Goal: Task Accomplishment & Management: Use online tool/utility

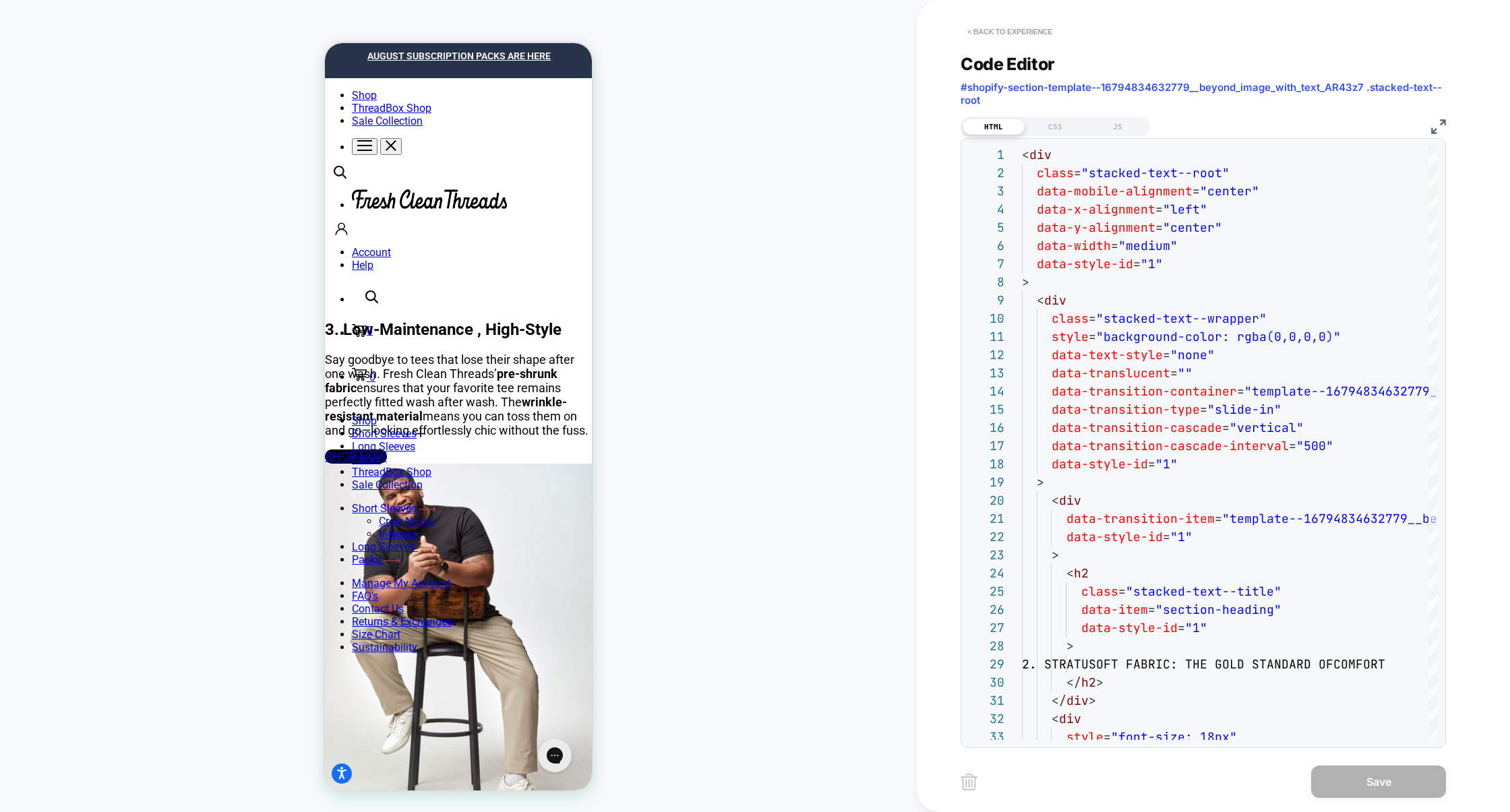
click at [1020, 33] on button "< Back to experience" at bounding box center [1010, 32] width 98 height 22
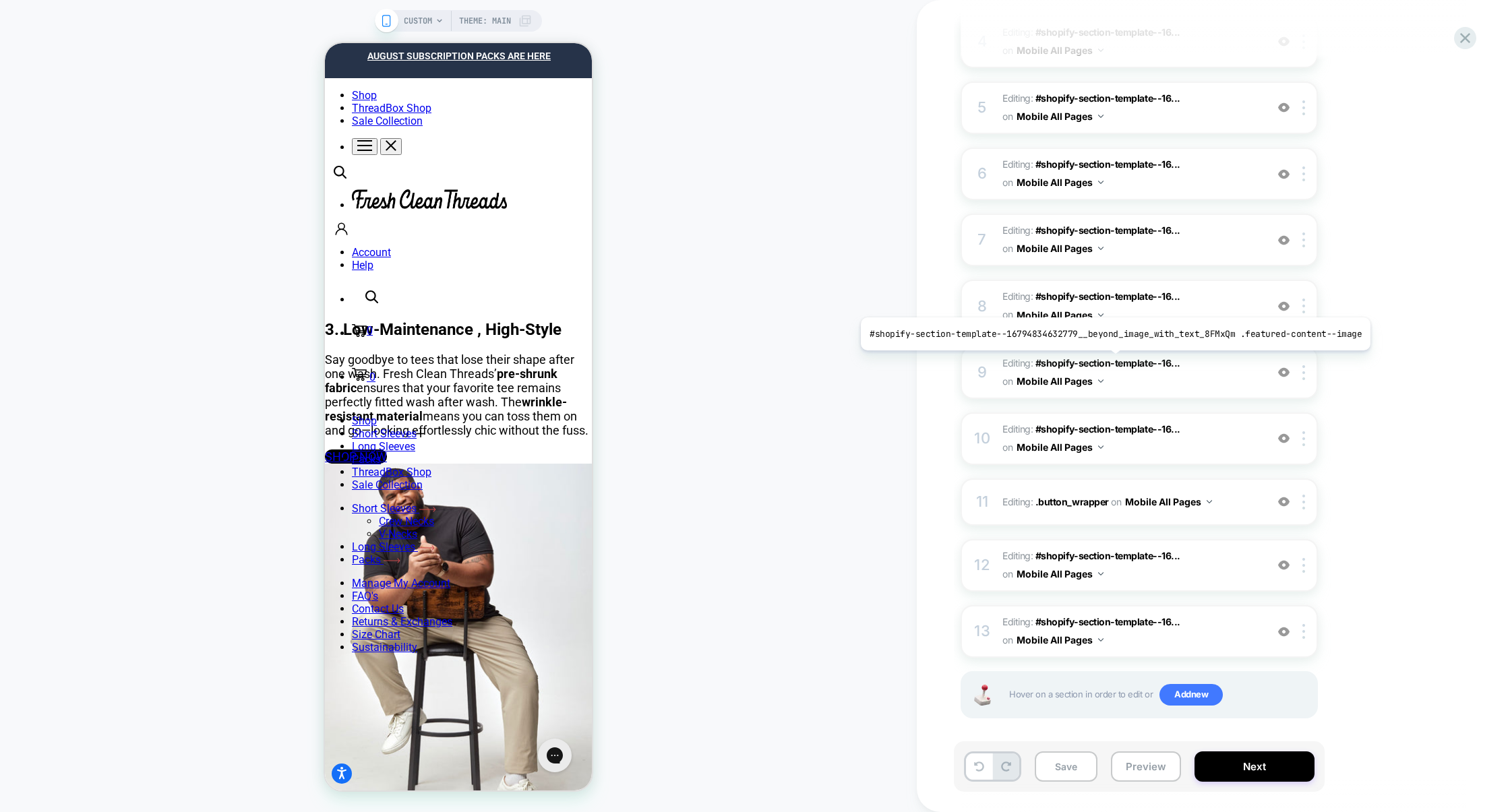
scroll to position [0, 1]
click at [1209, 626] on span "Editing : #shopify-section-template--16... #shopify-section-template--167948346…" at bounding box center [1131, 631] width 257 height 37
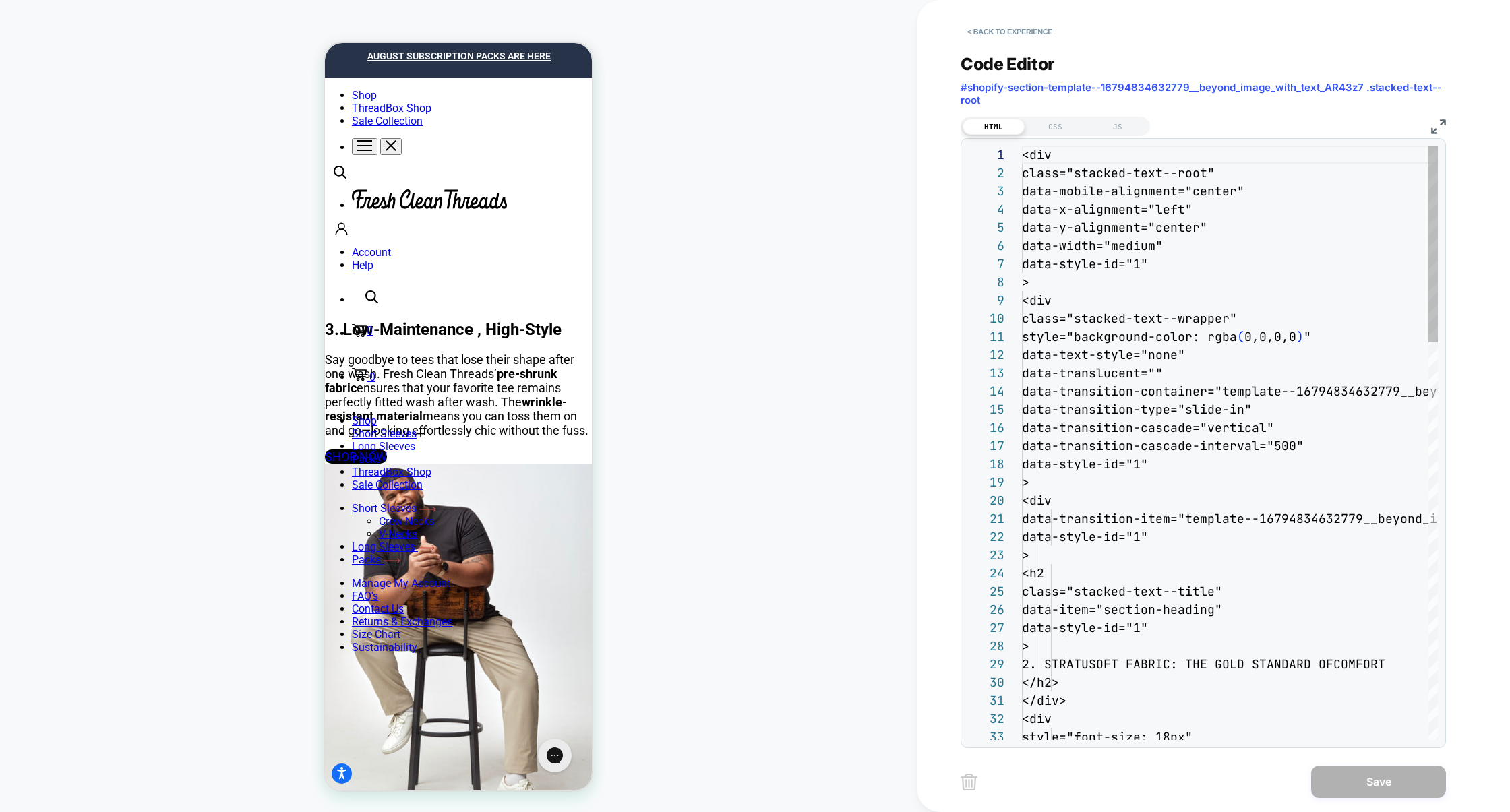
scroll to position [182, 0]
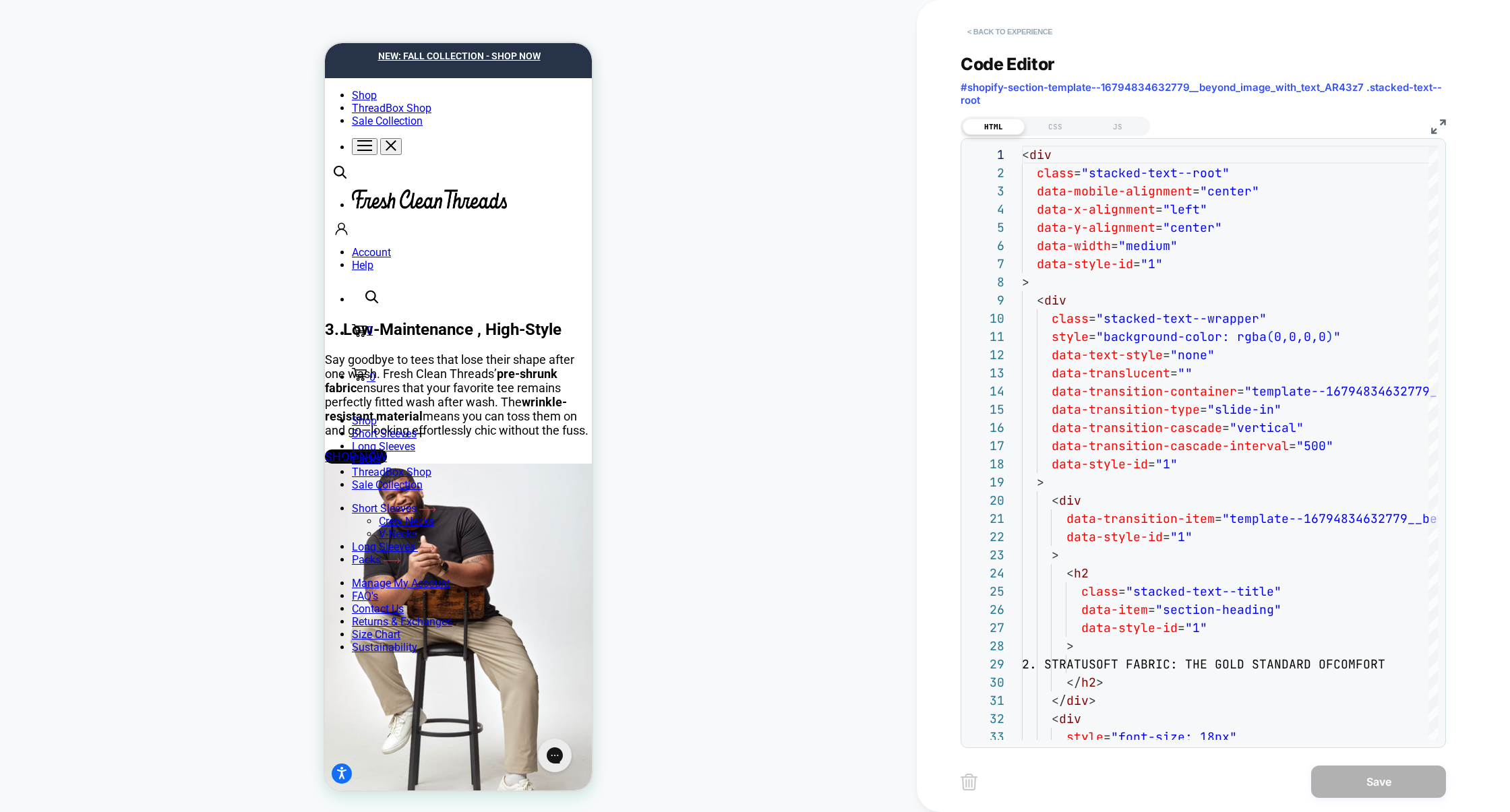
click at [1002, 33] on button "< Back to experience" at bounding box center [1010, 32] width 98 height 22
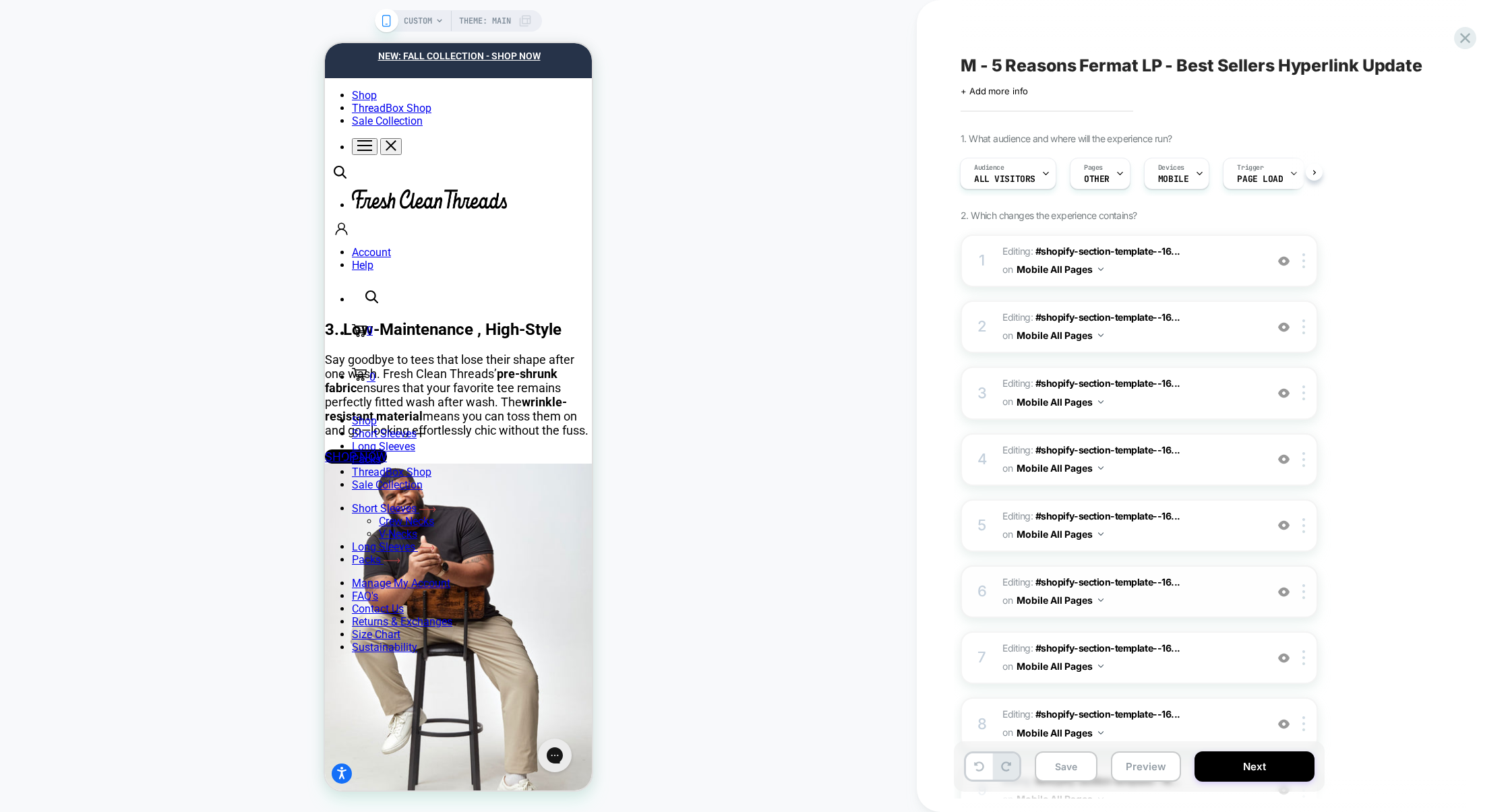
scroll to position [418, 0]
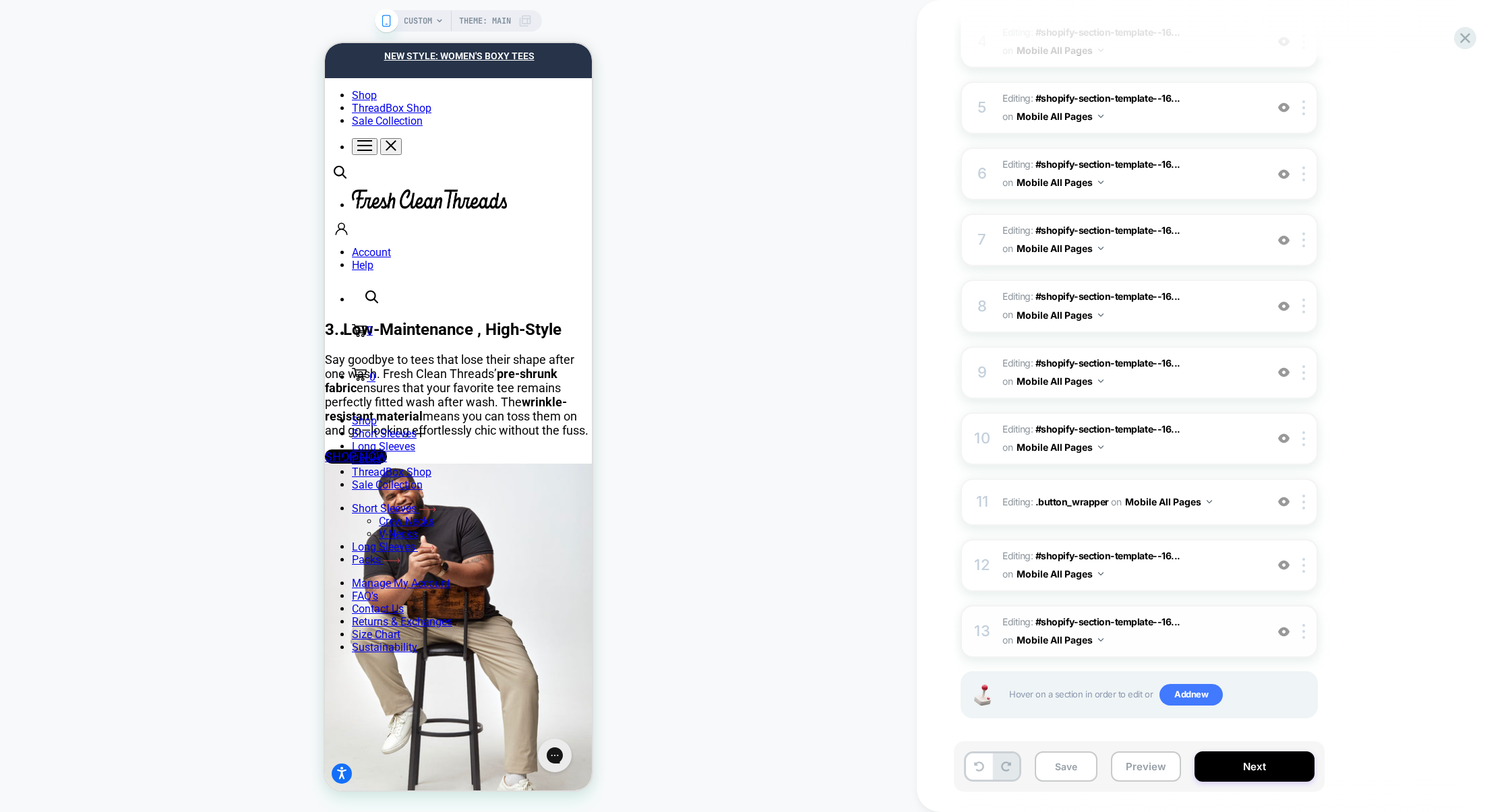
click at [1283, 626] on img at bounding box center [1284, 632] width 12 height 12
click at [1282, 558] on div at bounding box center [1283, 565] width 22 height 15
click at [1278, 496] on img at bounding box center [1284, 501] width 12 height 12
click at [1280, 435] on img at bounding box center [1284, 438] width 12 height 12
click at [1283, 366] on img at bounding box center [1284, 372] width 12 height 12
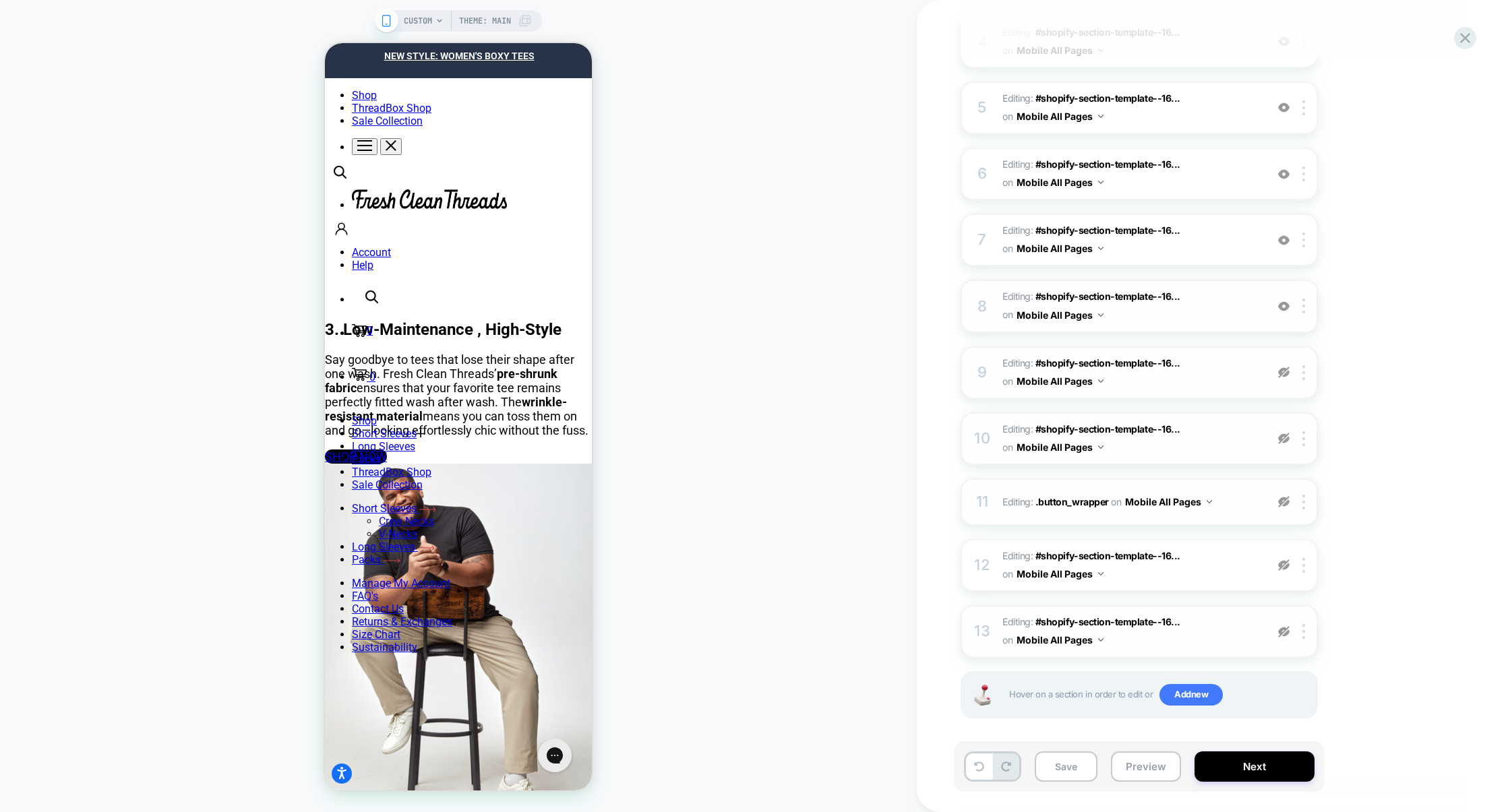
click at [1283, 303] on img at bounding box center [1284, 306] width 12 height 12
click at [1283, 236] on img at bounding box center [1284, 241] width 12 height 12
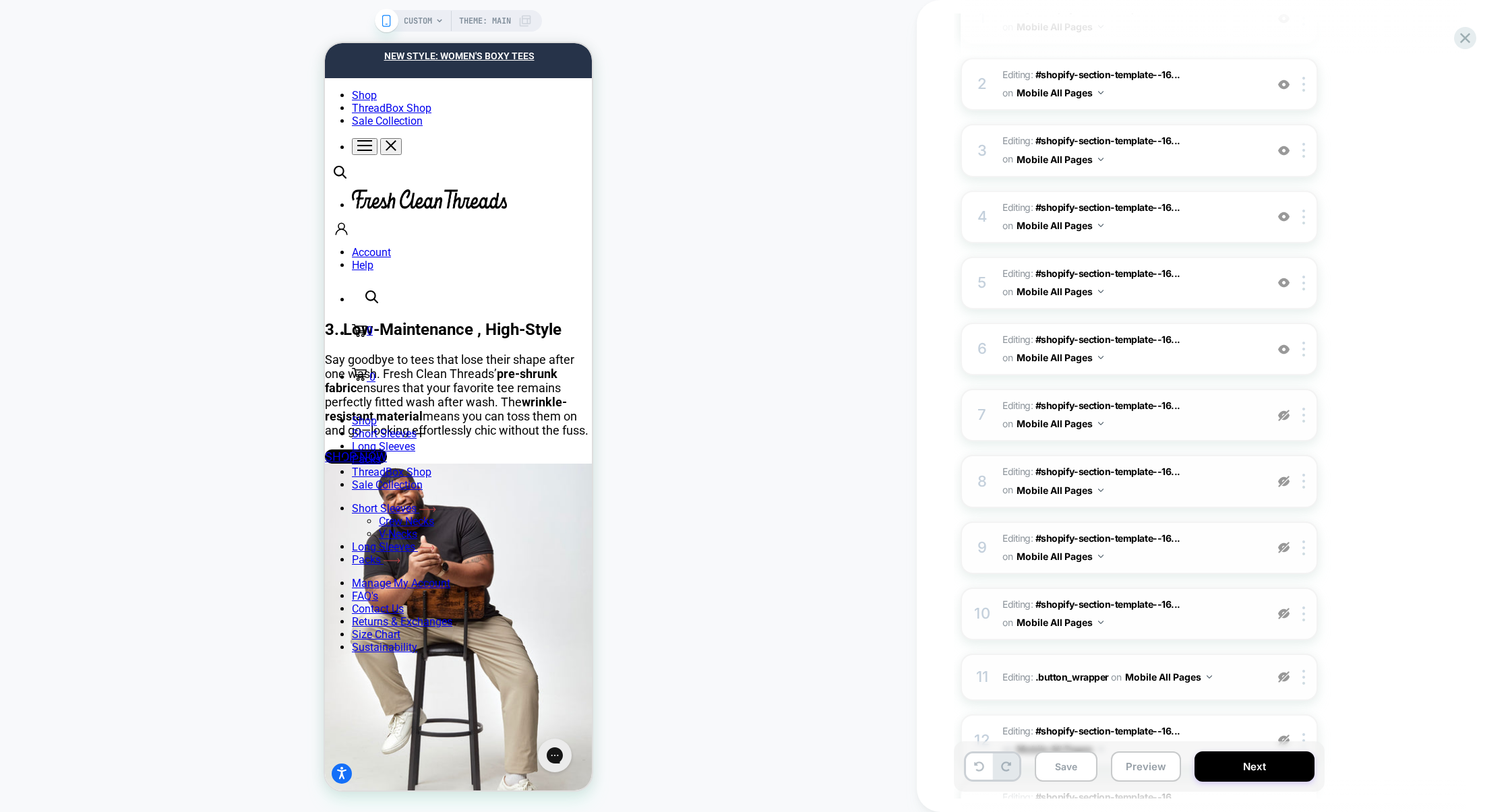
scroll to position [235, 0]
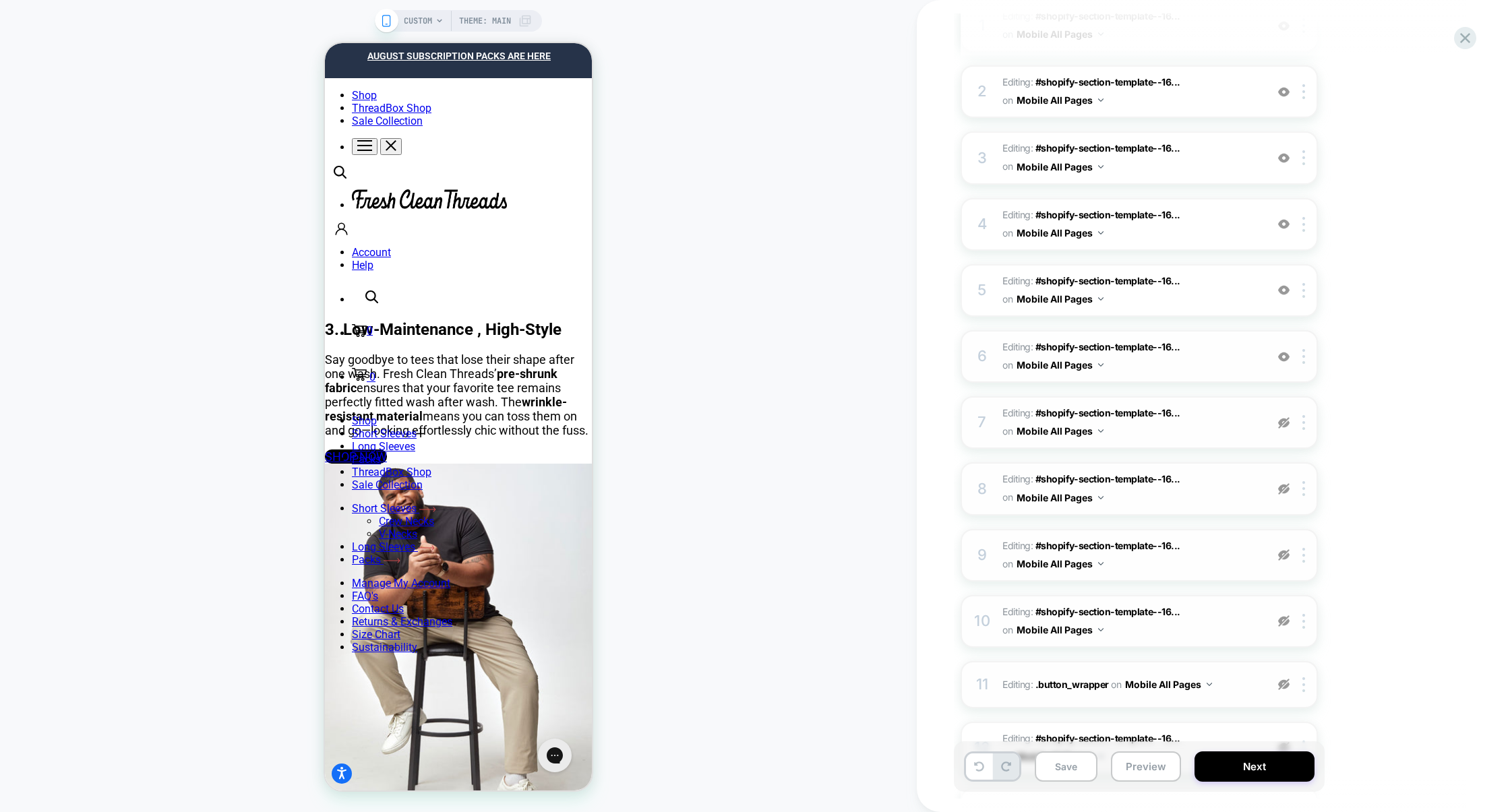
click at [1288, 355] on img at bounding box center [1284, 356] width 12 height 12
click at [1284, 286] on img at bounding box center [1284, 290] width 12 height 12
click at [1288, 221] on img at bounding box center [1284, 224] width 12 height 12
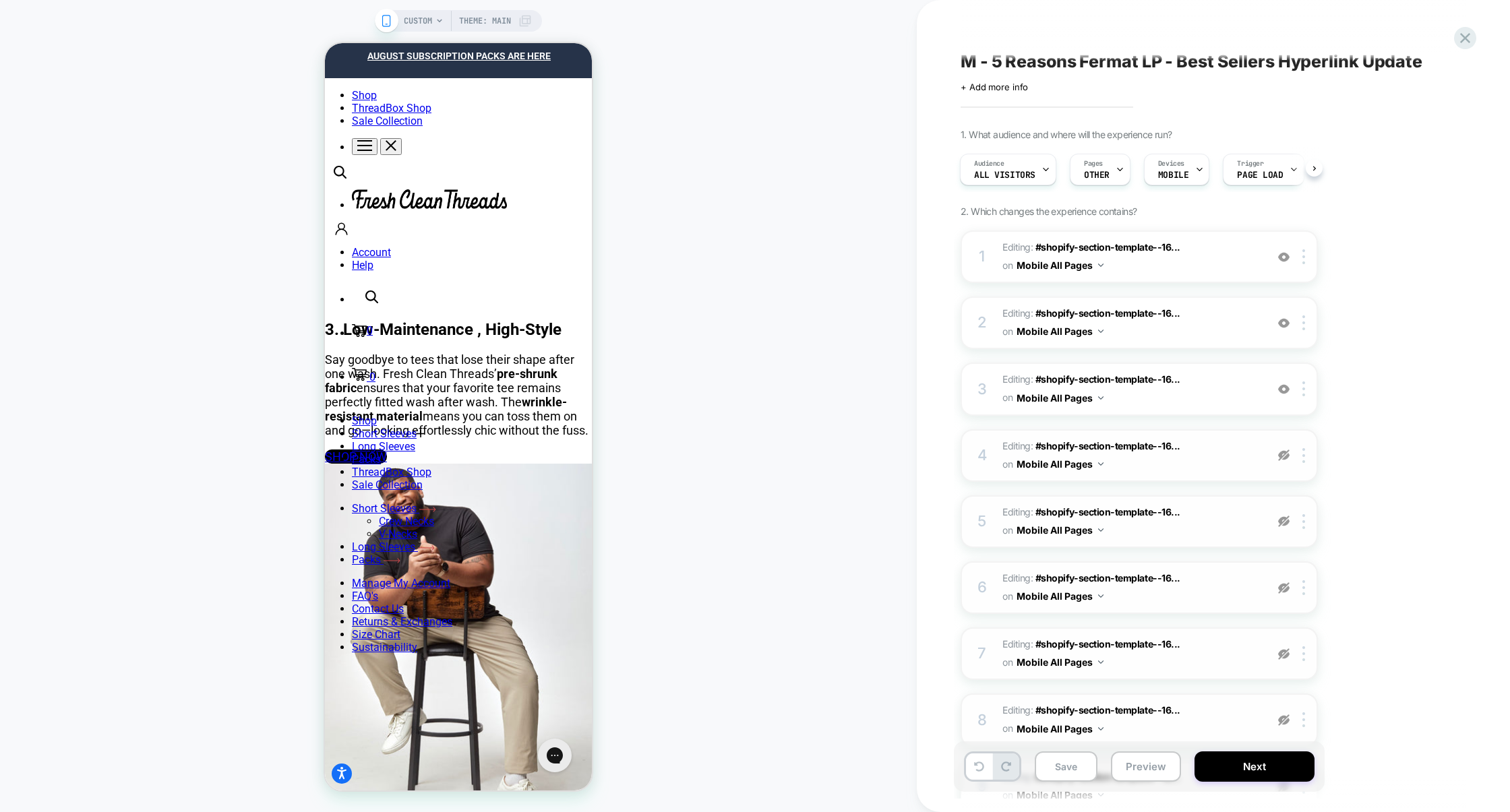
scroll to position [0, 0]
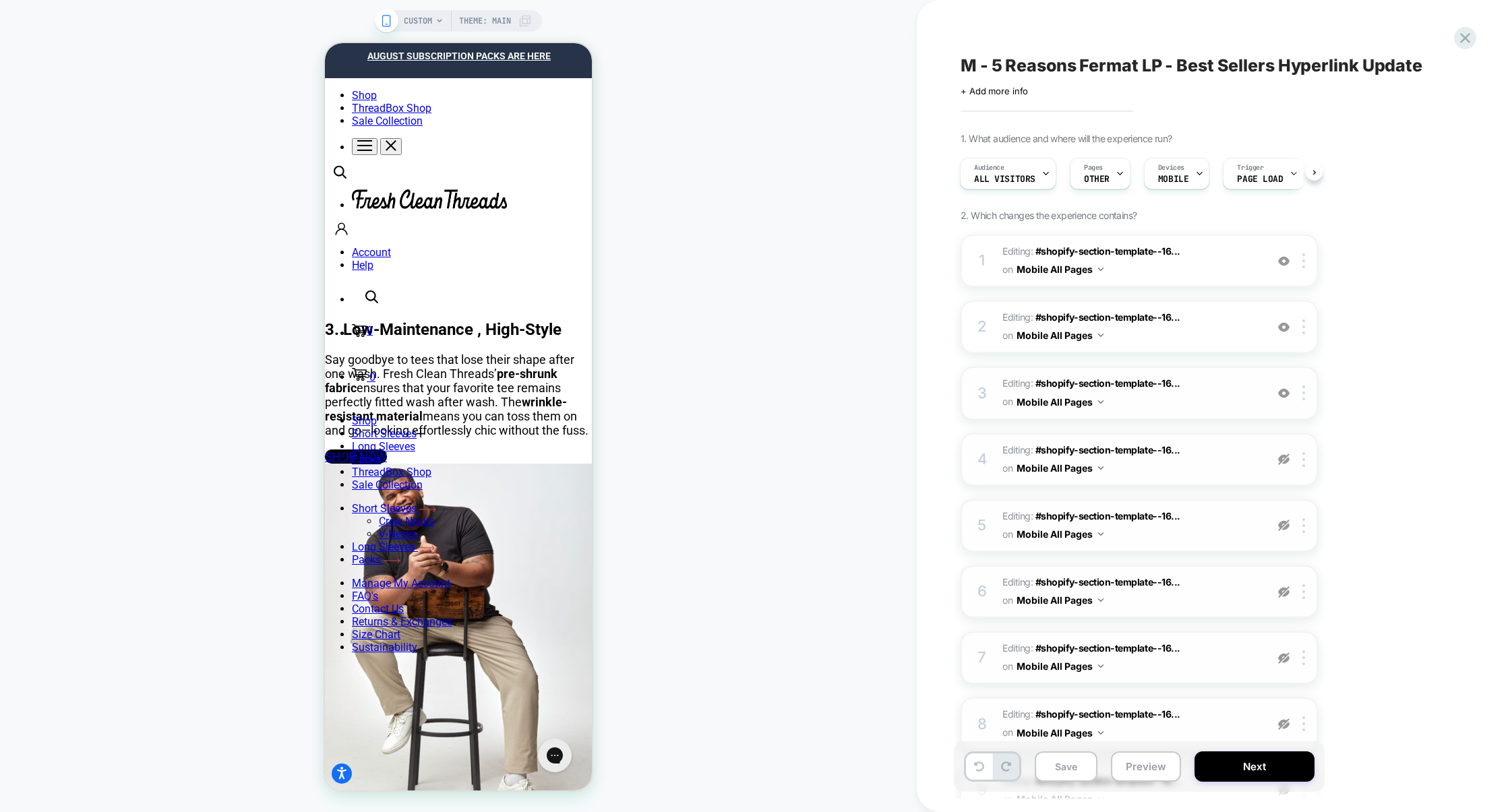
click at [1288, 386] on div at bounding box center [1283, 393] width 22 height 15
click at [1287, 328] on img at bounding box center [1284, 327] width 12 height 12
click at [1283, 262] on img at bounding box center [1284, 262] width 12 height 12
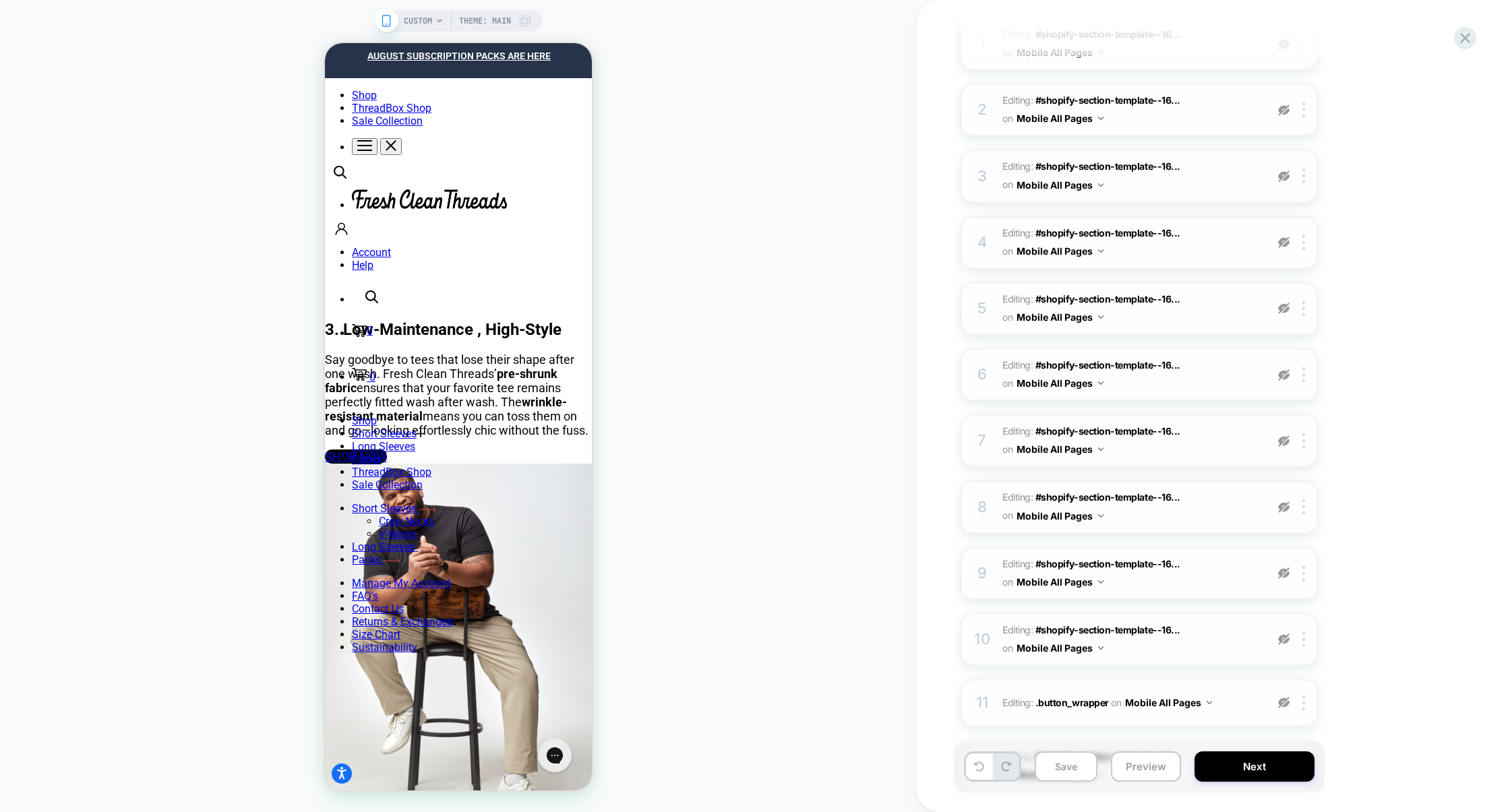
scroll to position [418, 0]
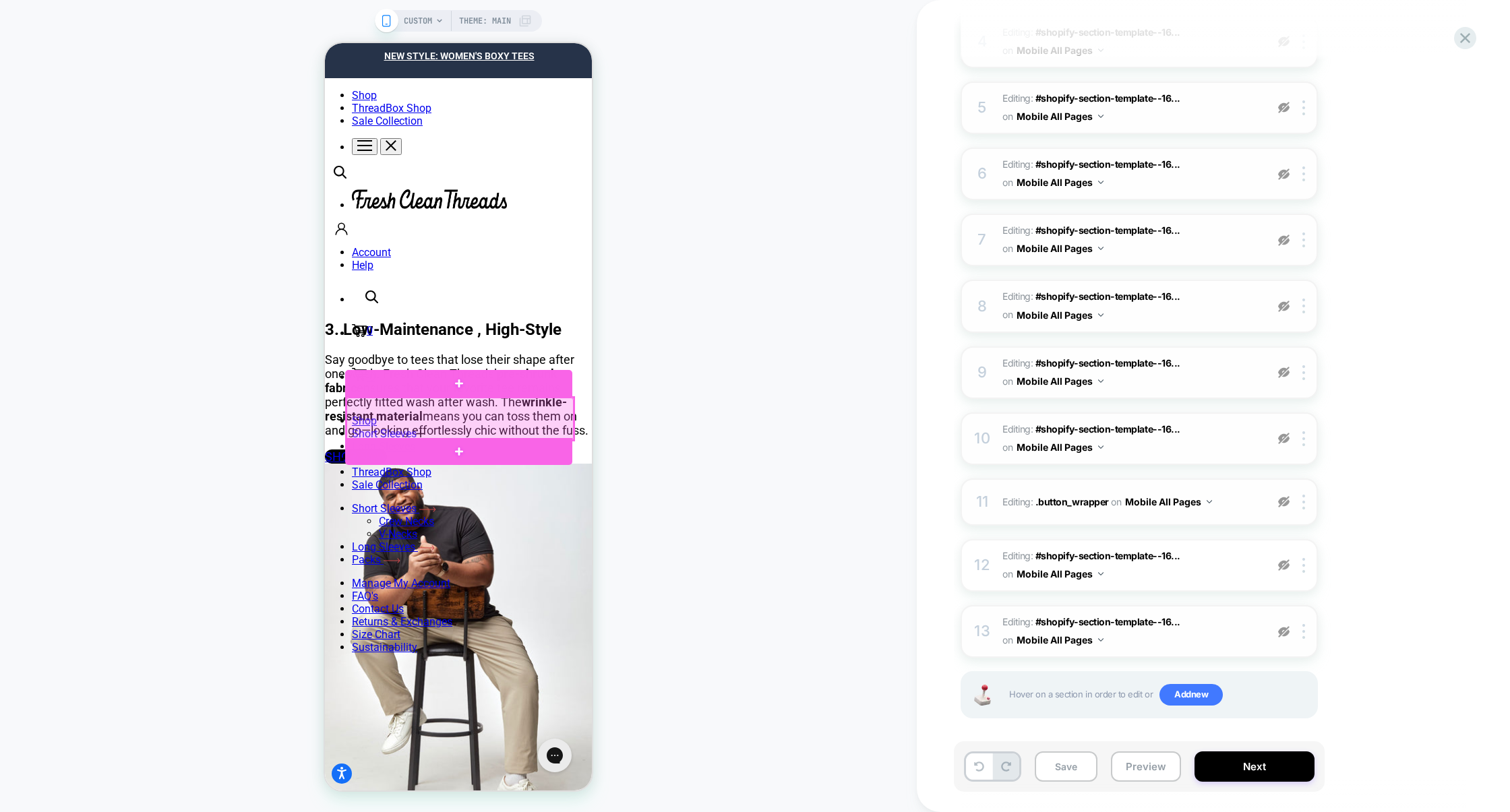
click at [453, 416] on div at bounding box center [460, 418] width 228 height 42
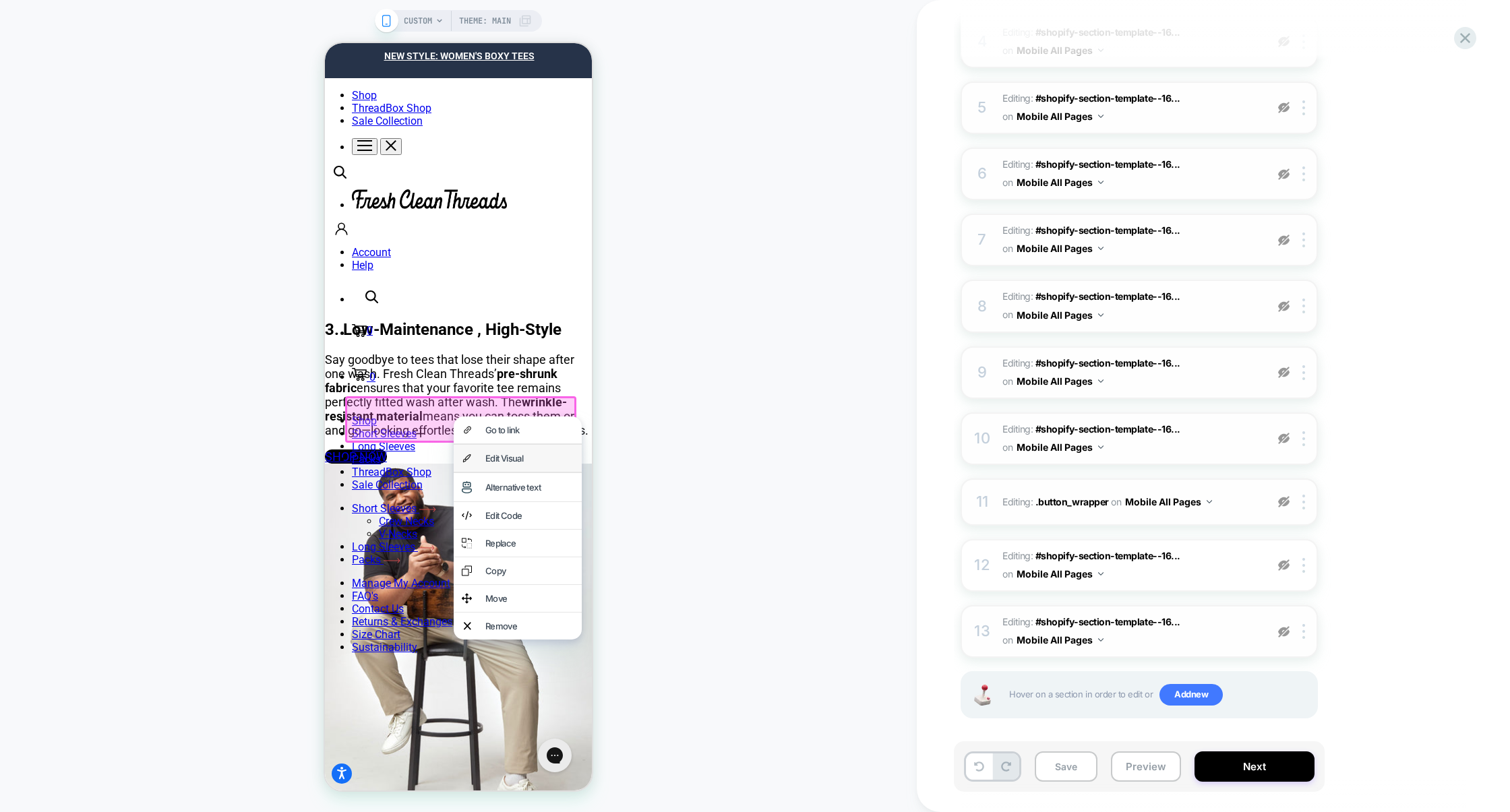
click at [517, 453] on div "Edit Visual" at bounding box center [529, 458] width 88 height 11
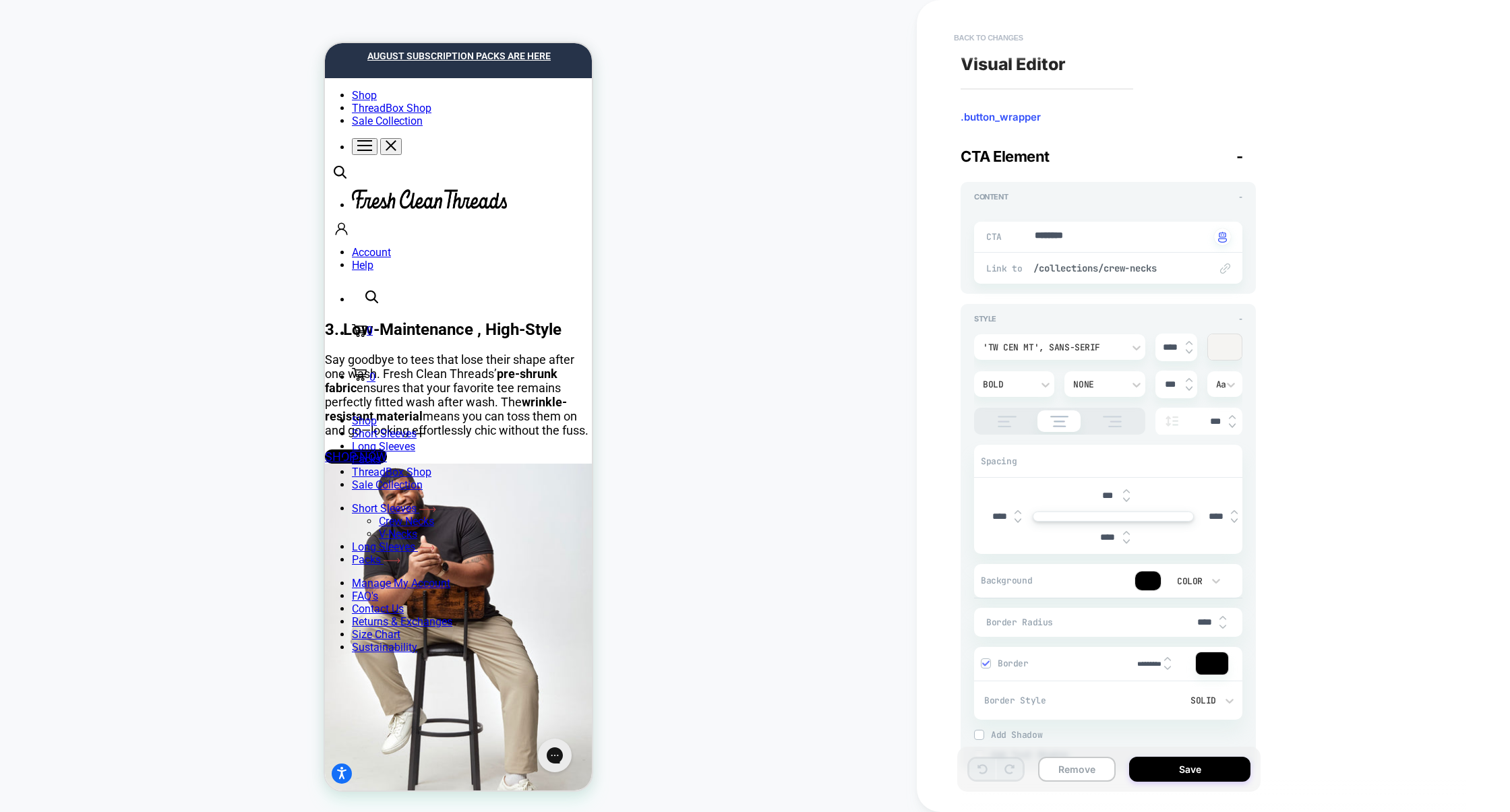
click at [1000, 41] on button "Back to changes" at bounding box center [989, 37] width 83 height 22
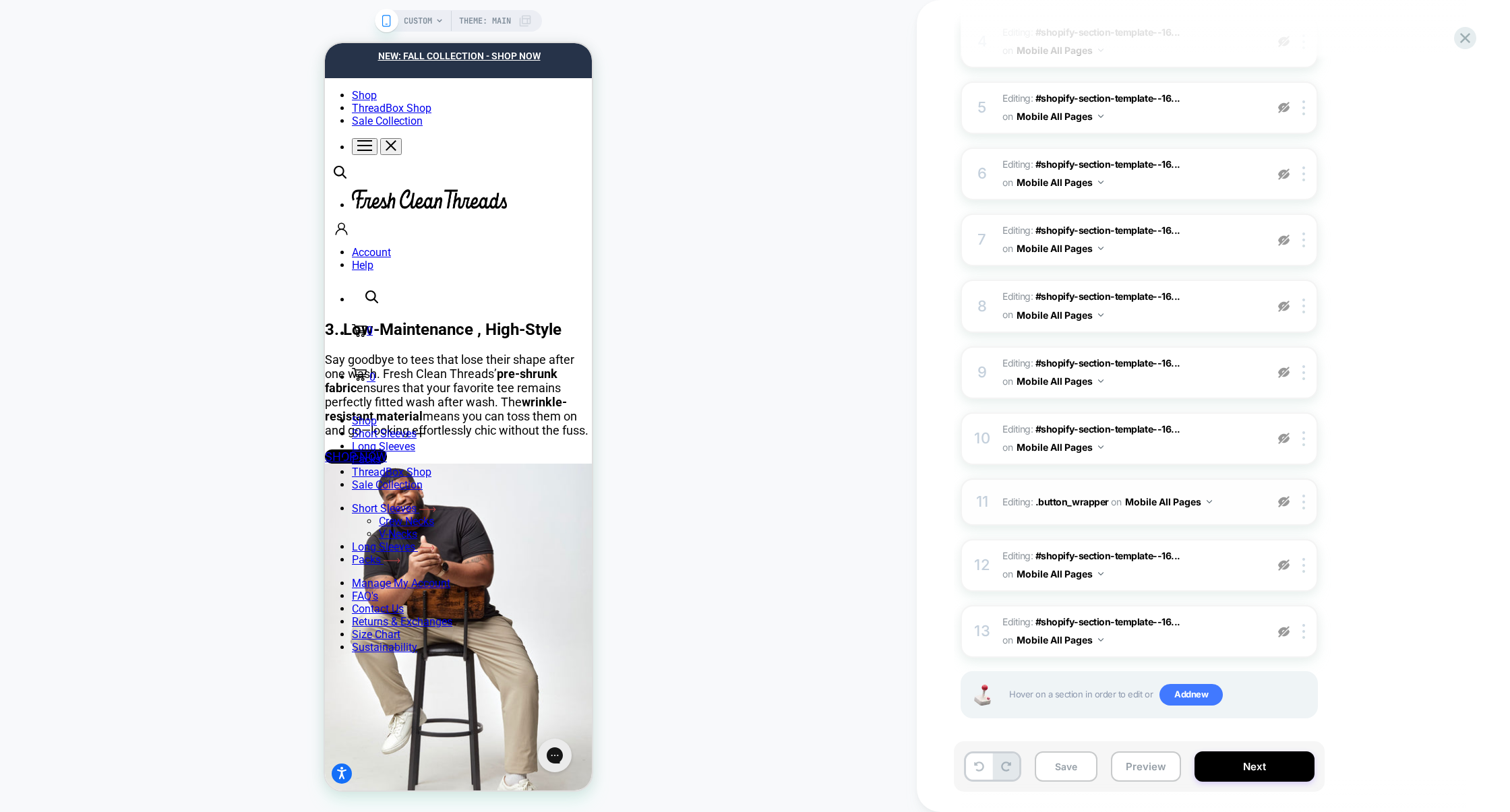
click at [1276, 495] on div at bounding box center [1283, 502] width 22 height 15
click at [1248, 506] on div "11 Editing : .button_wrapper .button_wrapper on Mobile All Pages Add Before Add…" at bounding box center [1139, 501] width 358 height 47
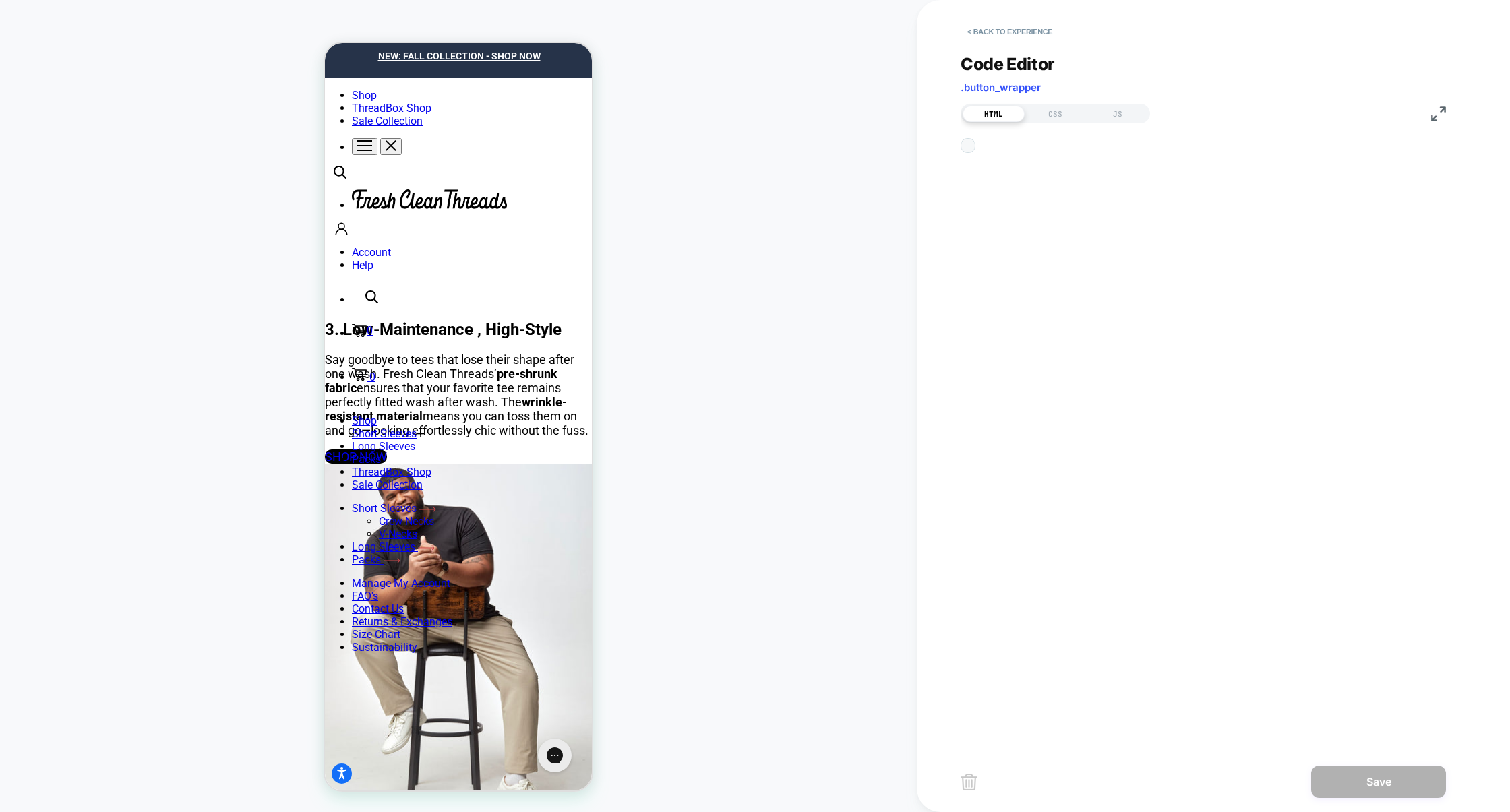
scroll to position [182, 0]
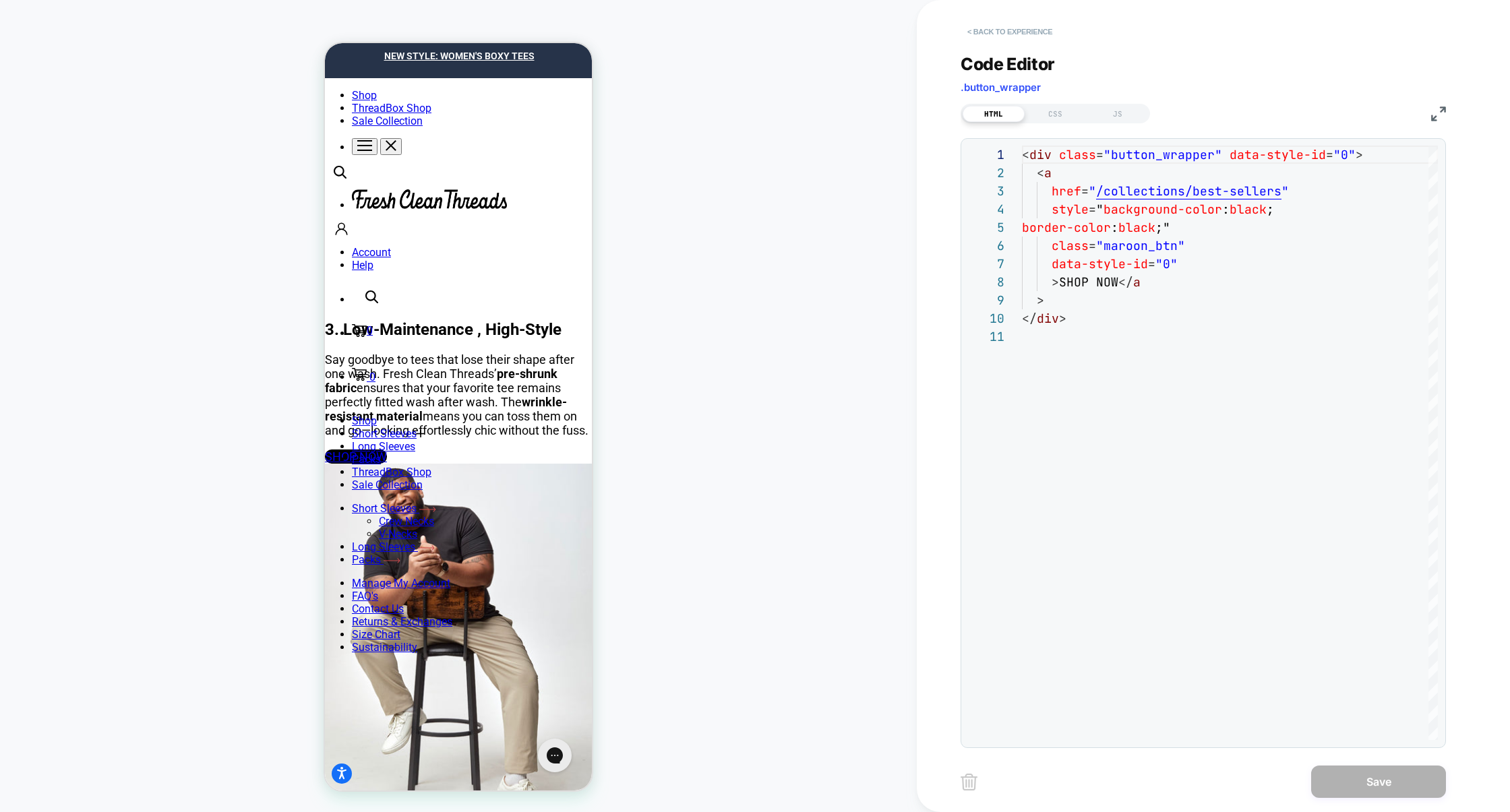
click at [1009, 31] on button "< Back to experience" at bounding box center [1010, 32] width 98 height 22
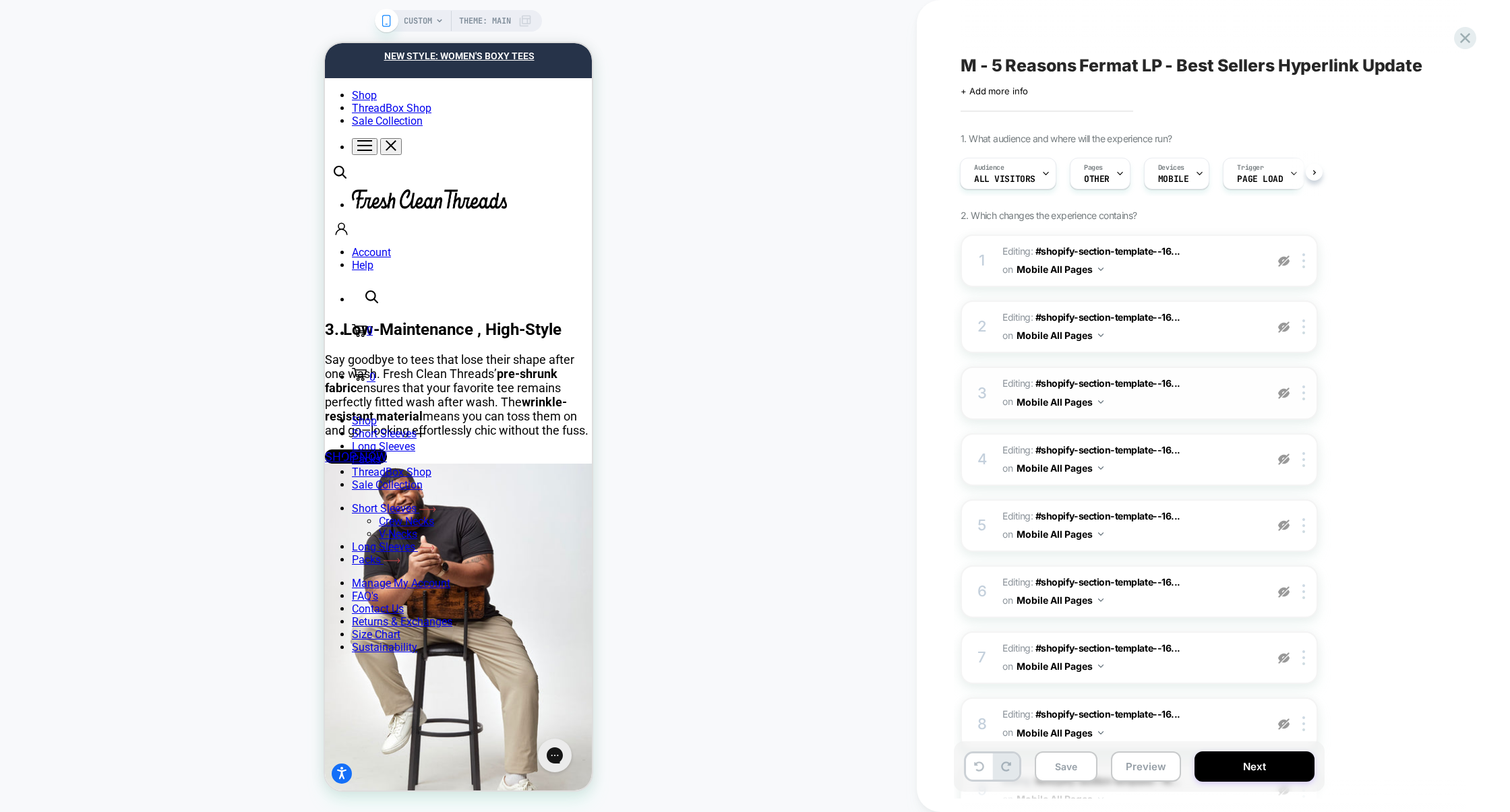
scroll to position [418, 0]
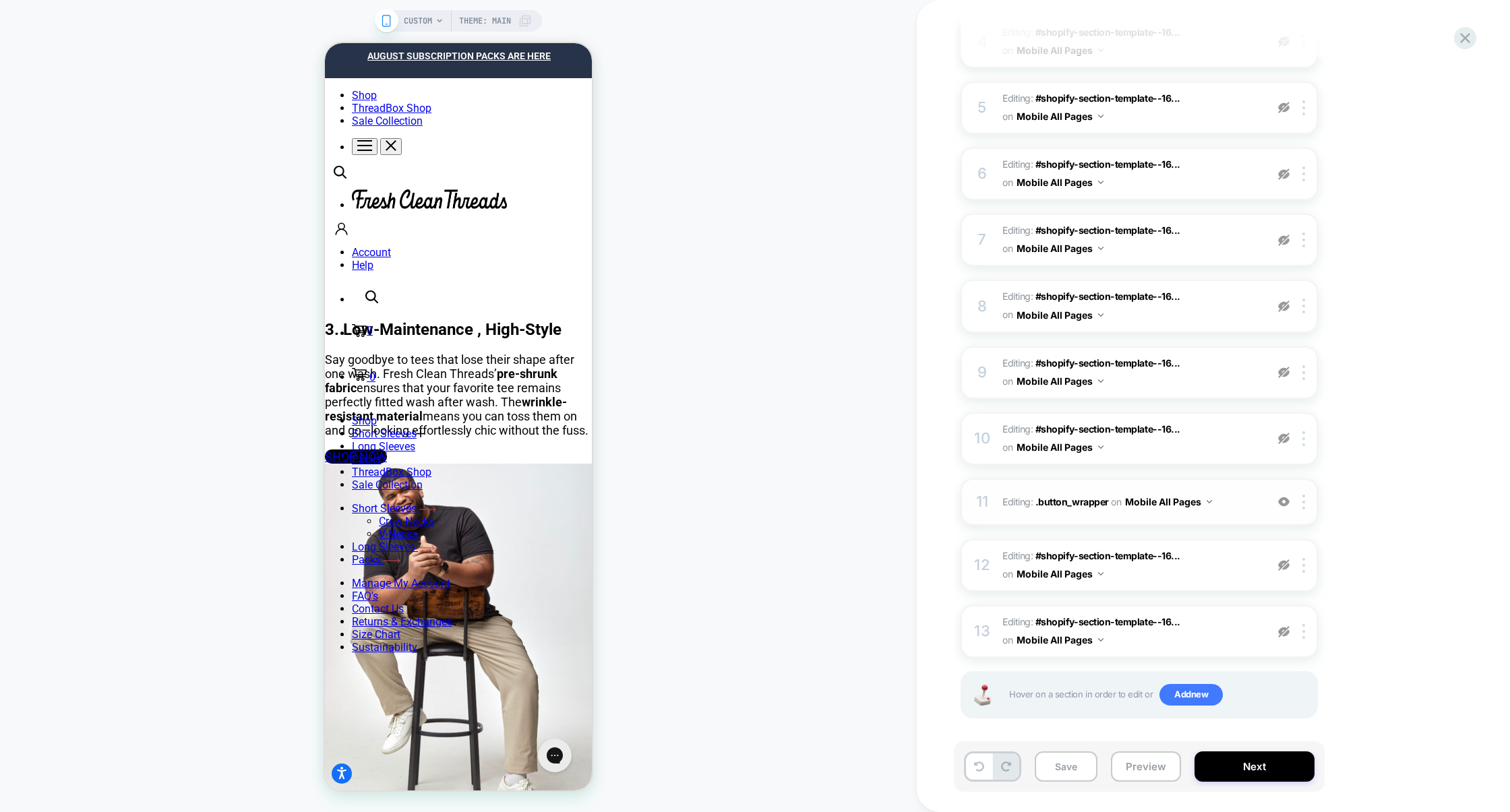
click at [1278, 496] on img at bounding box center [1284, 501] width 12 height 12
click at [1197, 692] on span "Add new" at bounding box center [1191, 695] width 63 height 22
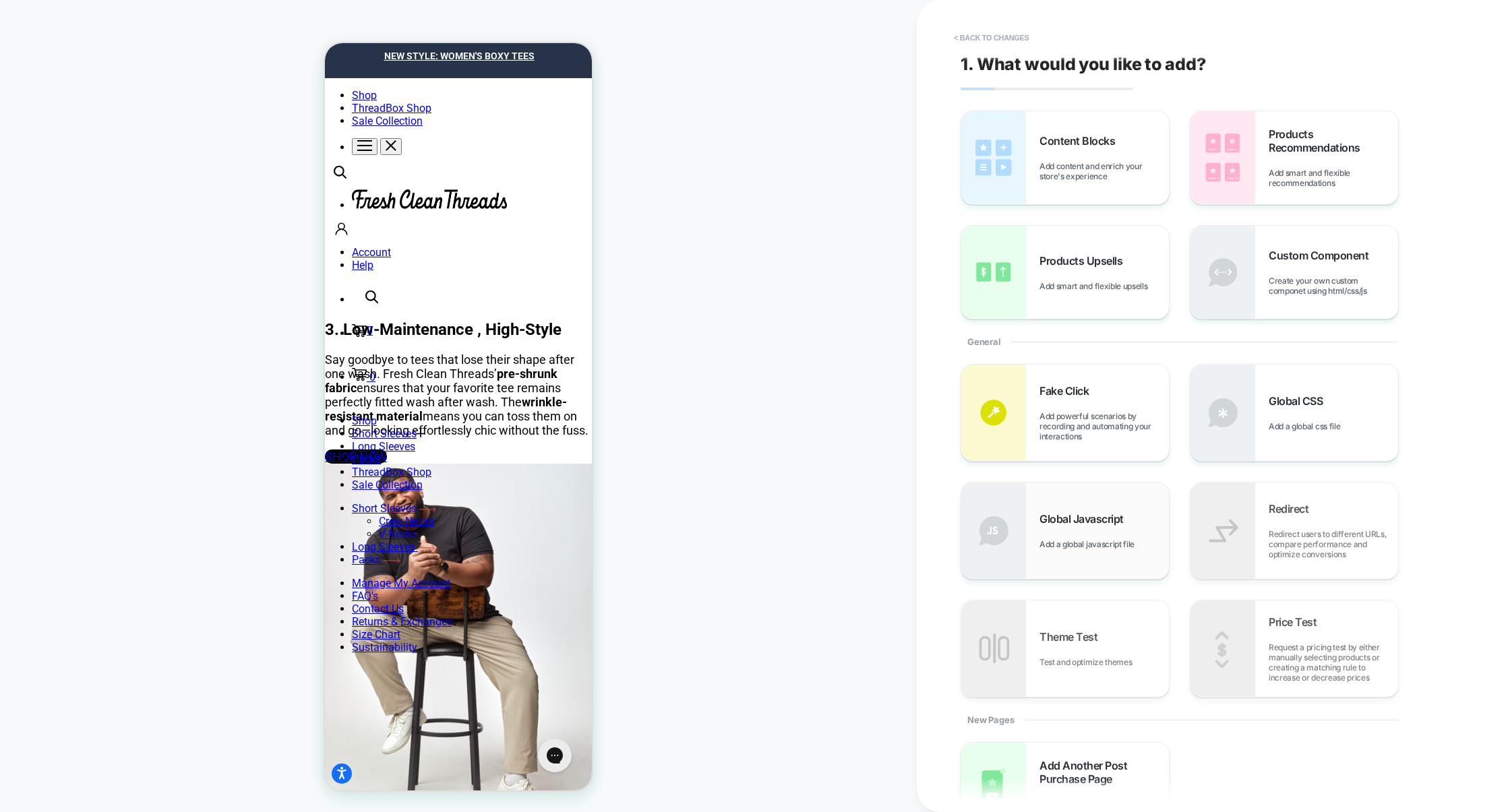
click at [1114, 513] on span "Global Javascript" at bounding box center [1084, 519] width 91 height 13
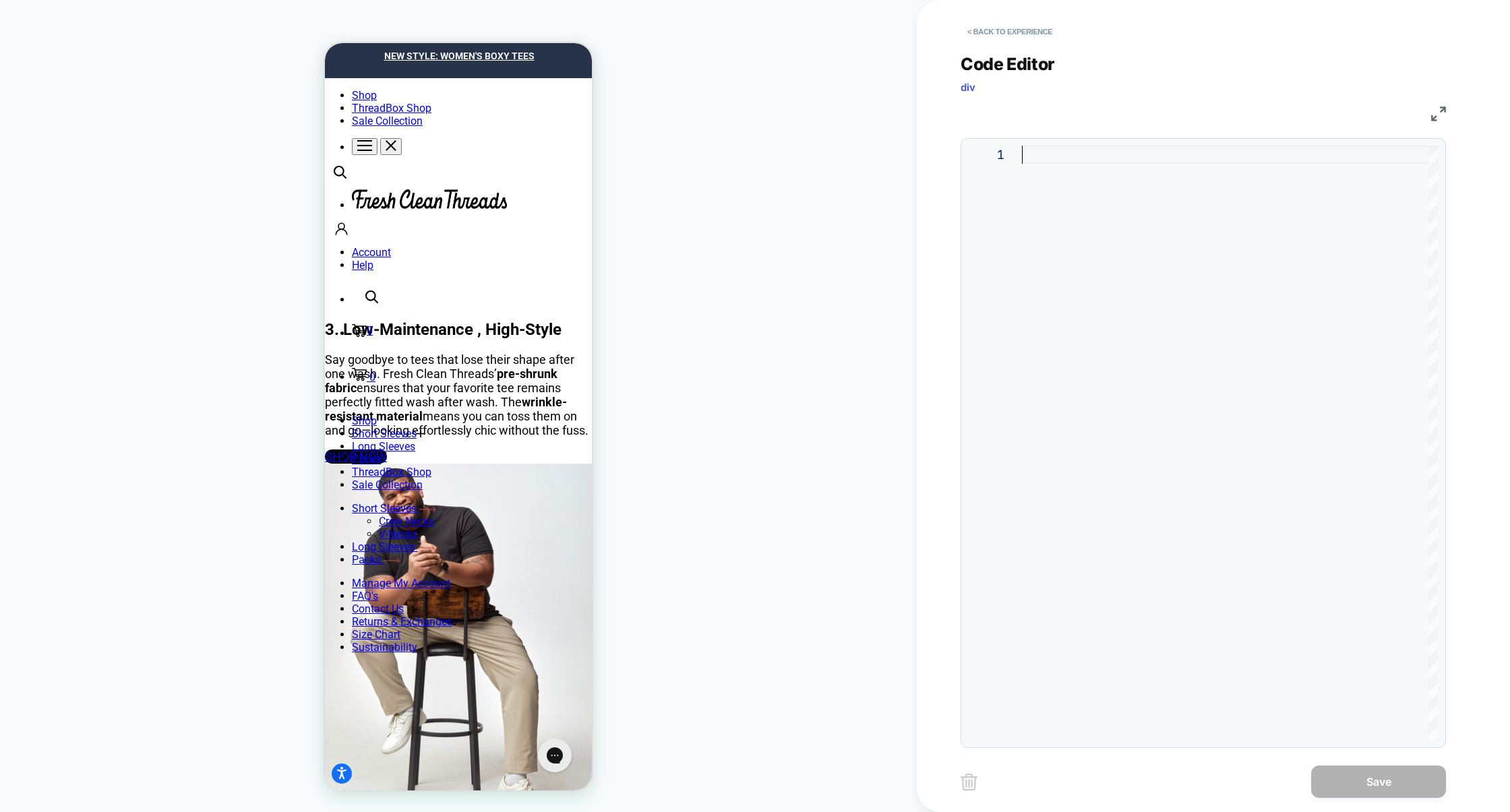
click at [1156, 374] on div at bounding box center [1229, 443] width 416 height 595
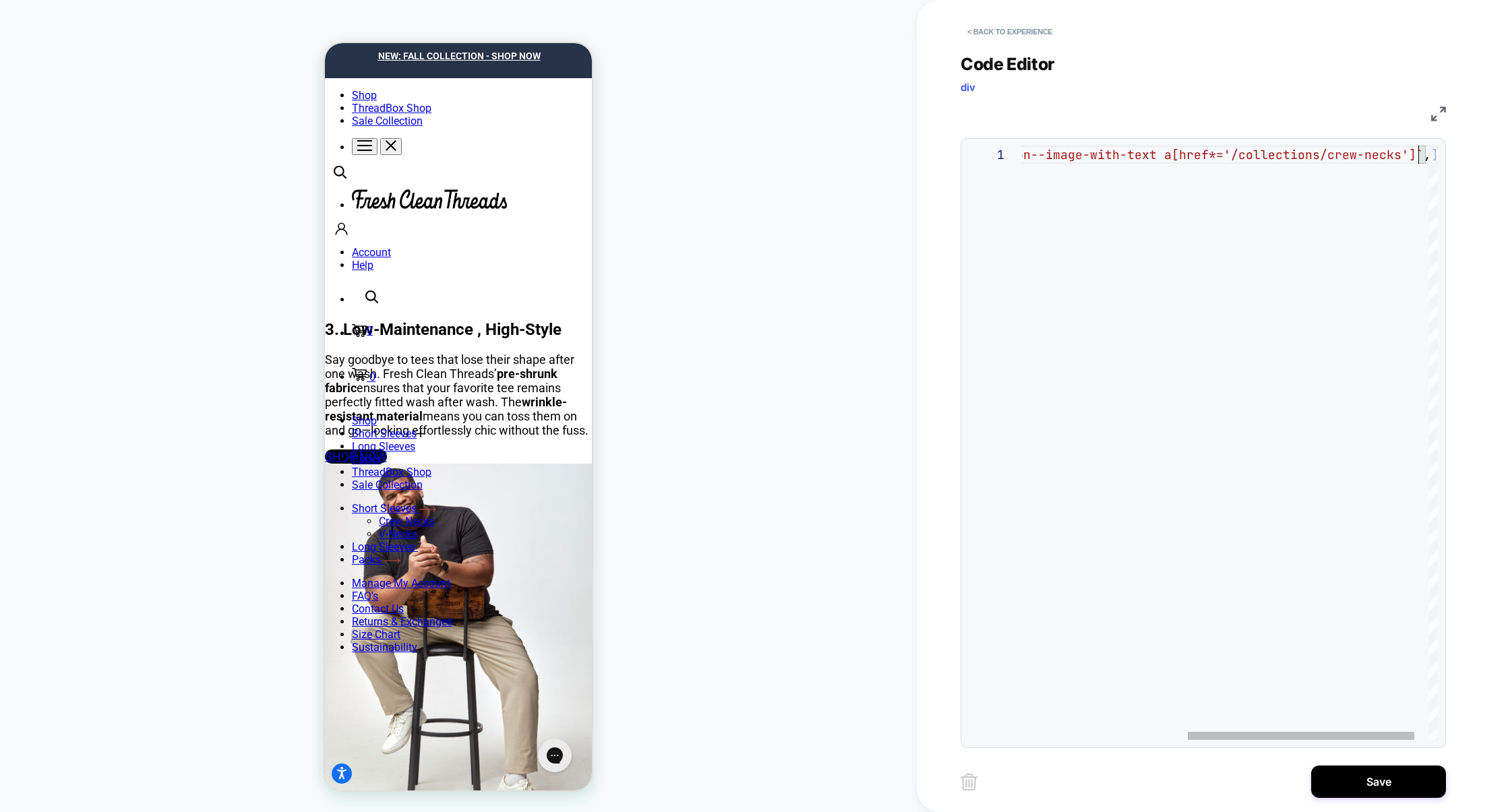
scroll to position [0, 699]
click at [1395, 157] on div "const SELECTORS = [ `.shopify-section.section--image-with-text a[href* ='/colle…" at bounding box center [1066, 443] width 745 height 595
click at [1434, 107] on img at bounding box center [1438, 114] width 15 height 15
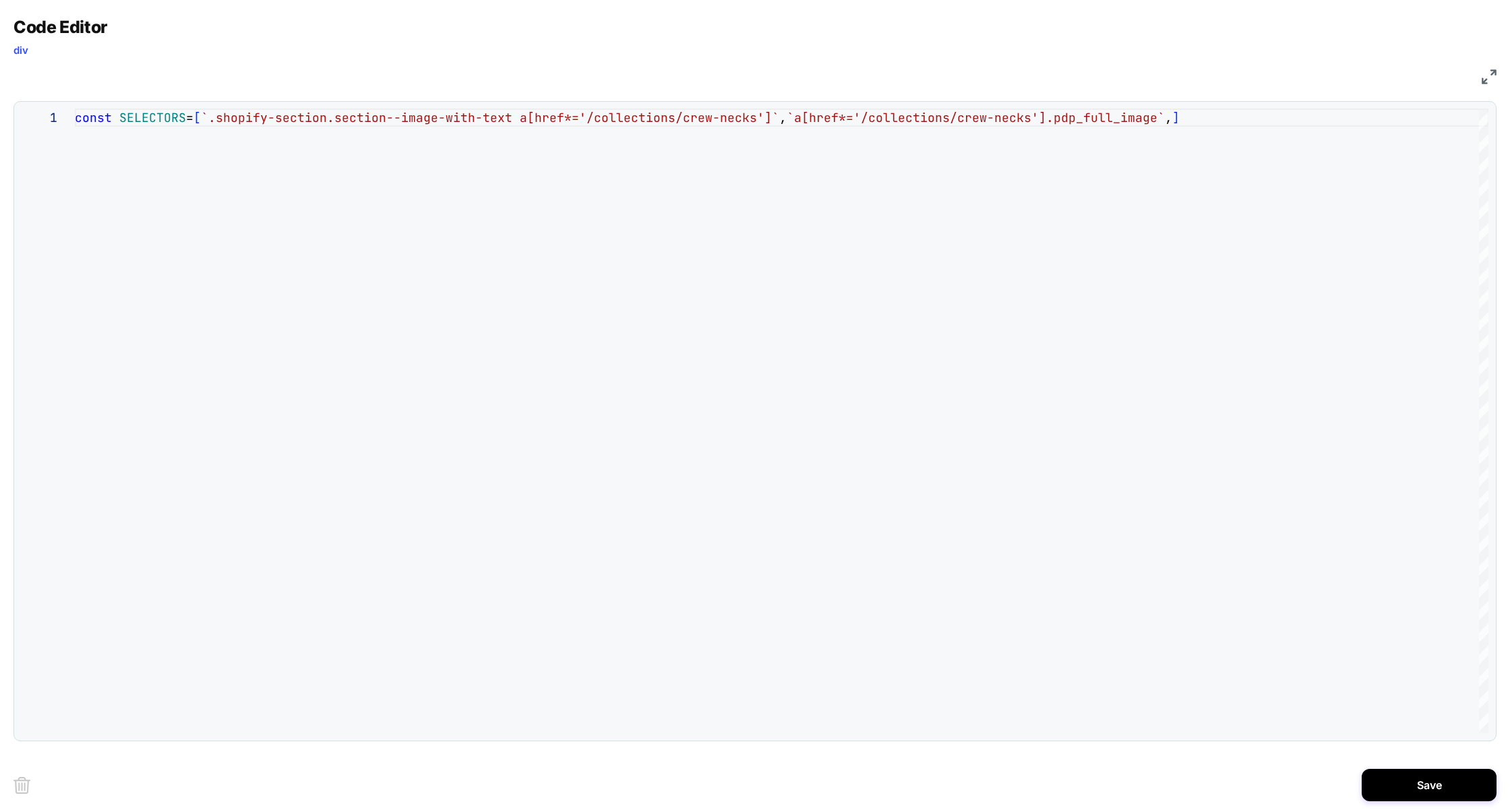
click at [1153, 122] on div "const SELECTORS = [ `.shopify-section.section--image-with-text a[href* ='/colle…" at bounding box center [782, 421] width 1413 height 625
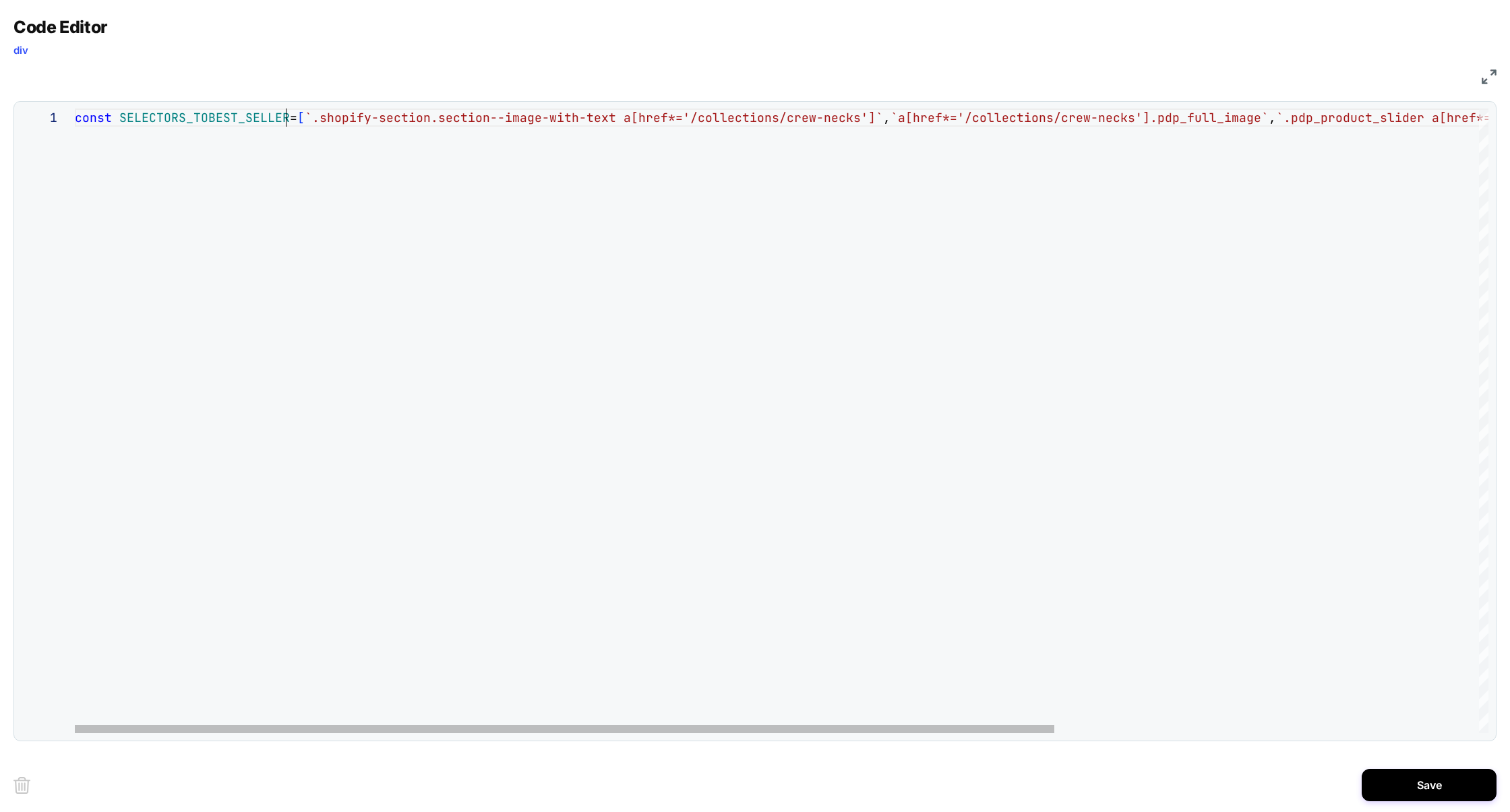
scroll to position [0, 218]
click at [206, 116] on div "const SELECTORS_TOBEST_SELLERS = [ `.shopify-section.section--image-with-text a…" at bounding box center [1092, 421] width 2033 height 625
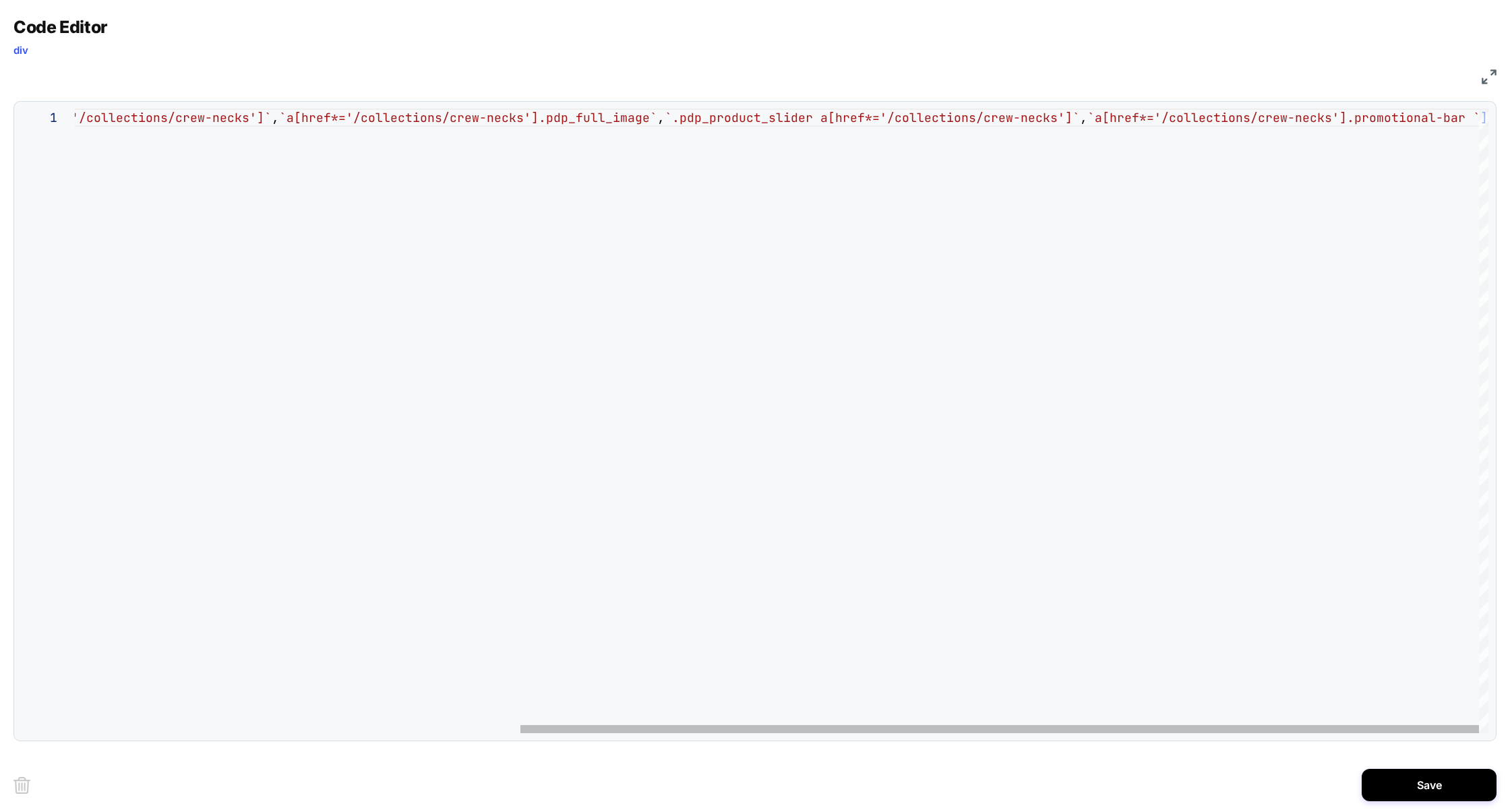
scroll to position [0, 2031]
click at [1457, 121] on div "const SELECTORS_TO_PLP_BEST_SELLERS = [ `.shopify-section.section--image-with-t…" at bounding box center [454, 421] width 2070 height 625
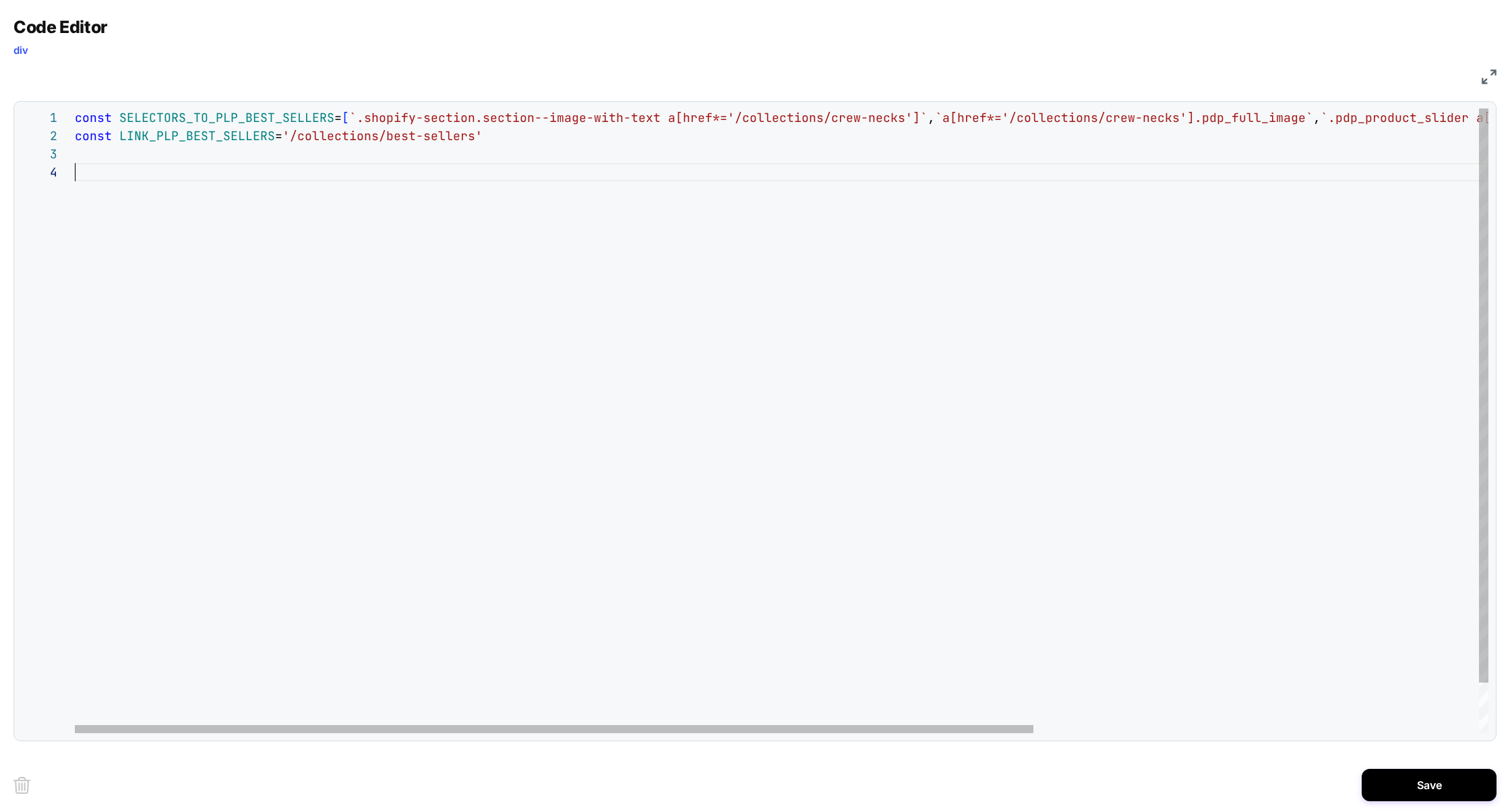
scroll to position [0, 0]
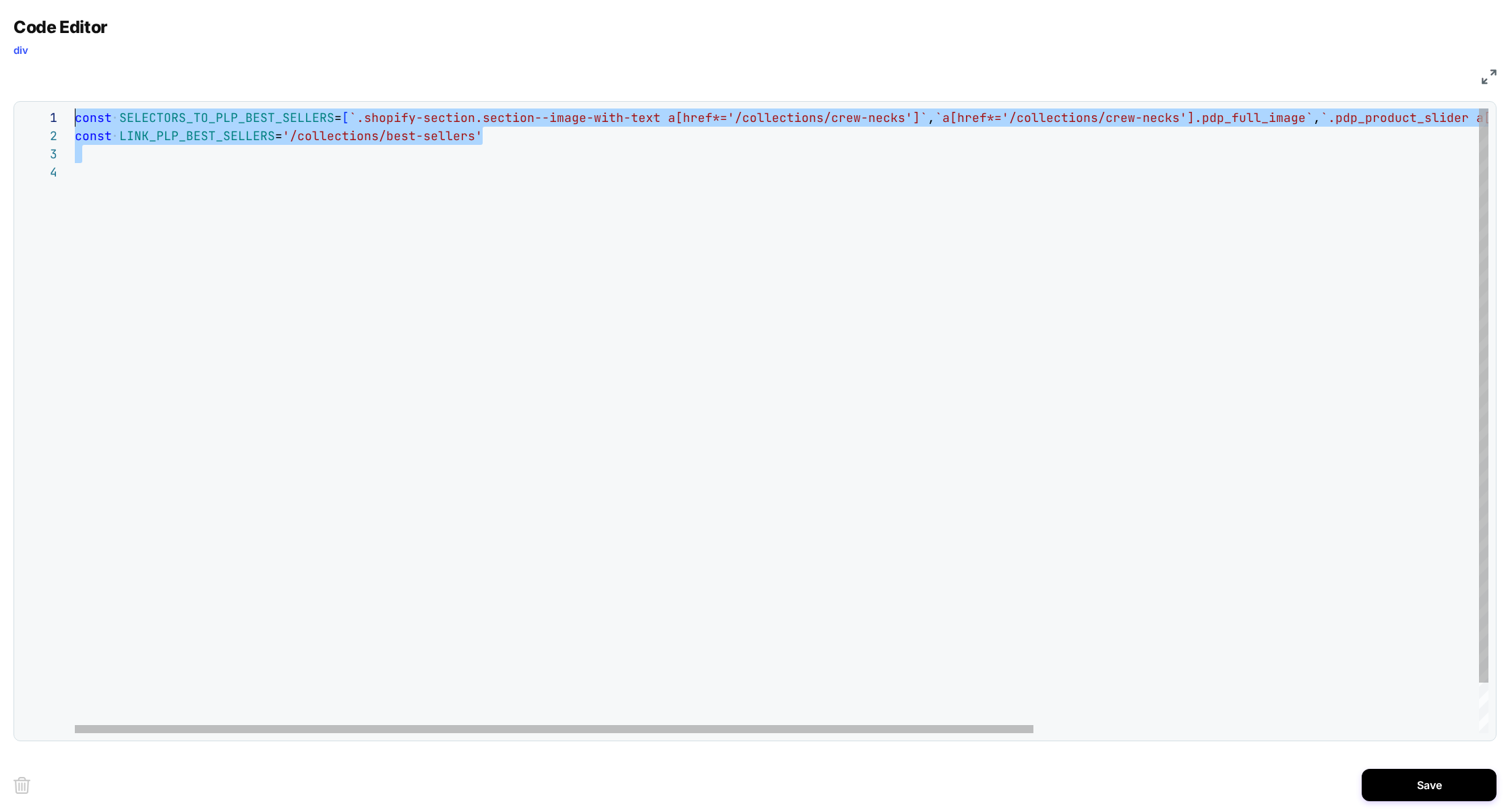
drag, startPoint x: 86, startPoint y: 178, endPoint x: 46, endPoint y: 115, distance: 74.6
click at [75, 116] on div "const SELECTORS_TO_PLP_BEST_SELLERS = [ `.shopify-section.section--image-with-t…" at bounding box center [1110, 447] width 2070 height 679
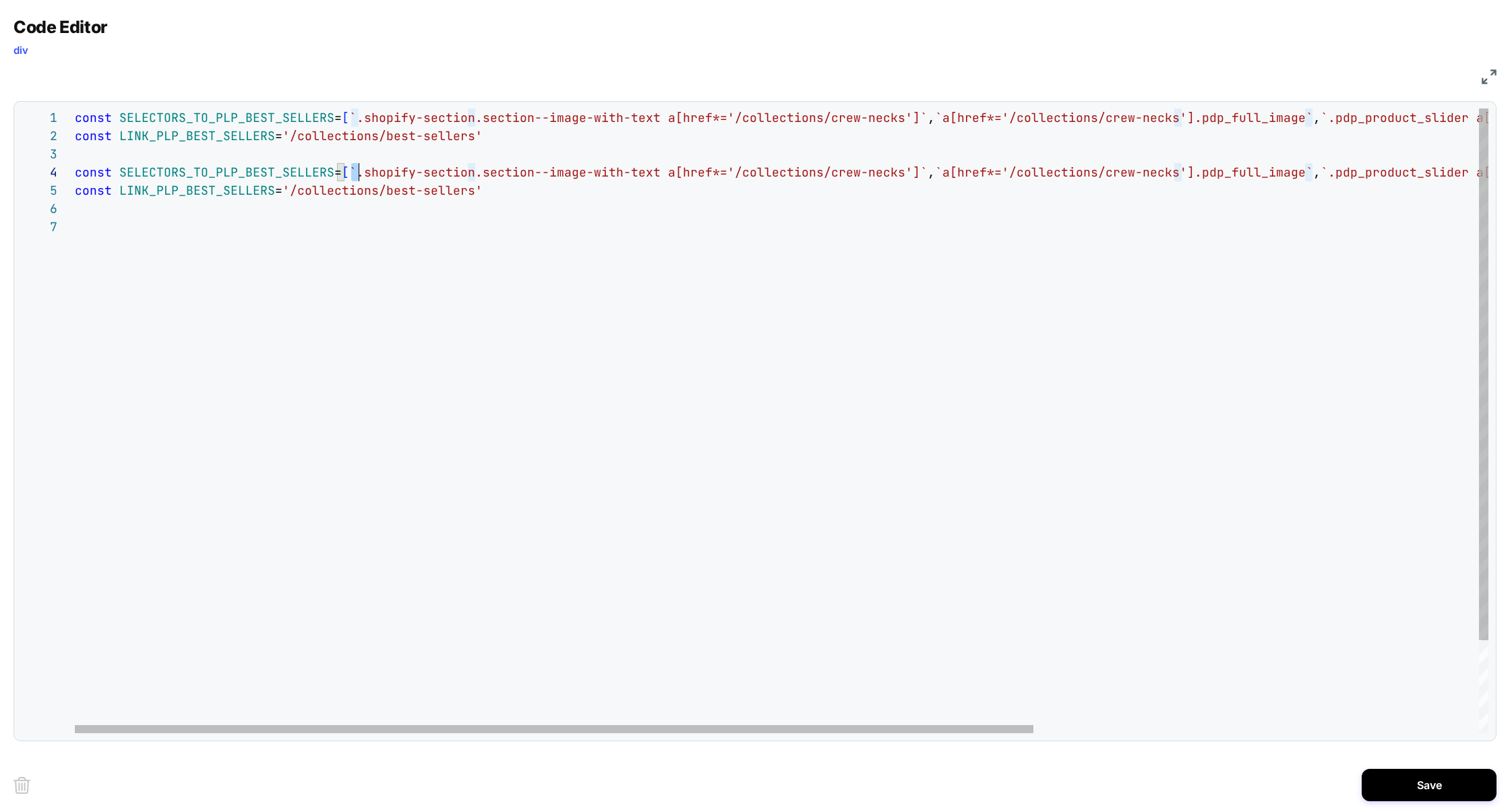
scroll to position [55, 422]
drag, startPoint x: 353, startPoint y: 175, endPoint x: 507, endPoint y: 175, distance: 154.0
click at [504, 175] on span "`.shopify-section.section--image-with-text a[href*" at bounding box center [534, 172] width 371 height 16
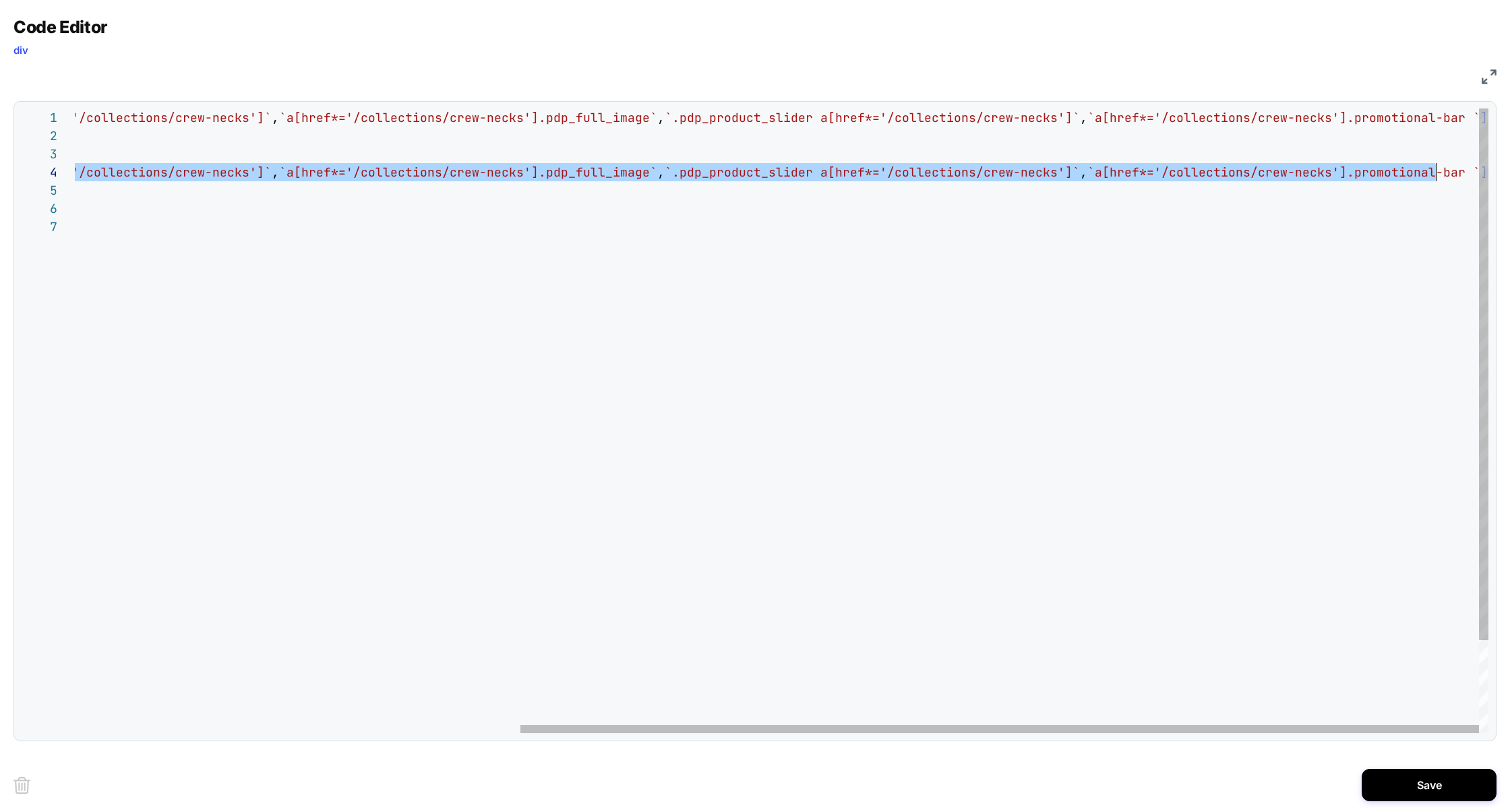
click at [1437, 174] on div "const SELECTORS_TO_PLP_BEST_SELLERS = [ `.shopify-section.section--image-with-t…" at bounding box center [454, 475] width 2070 height 734
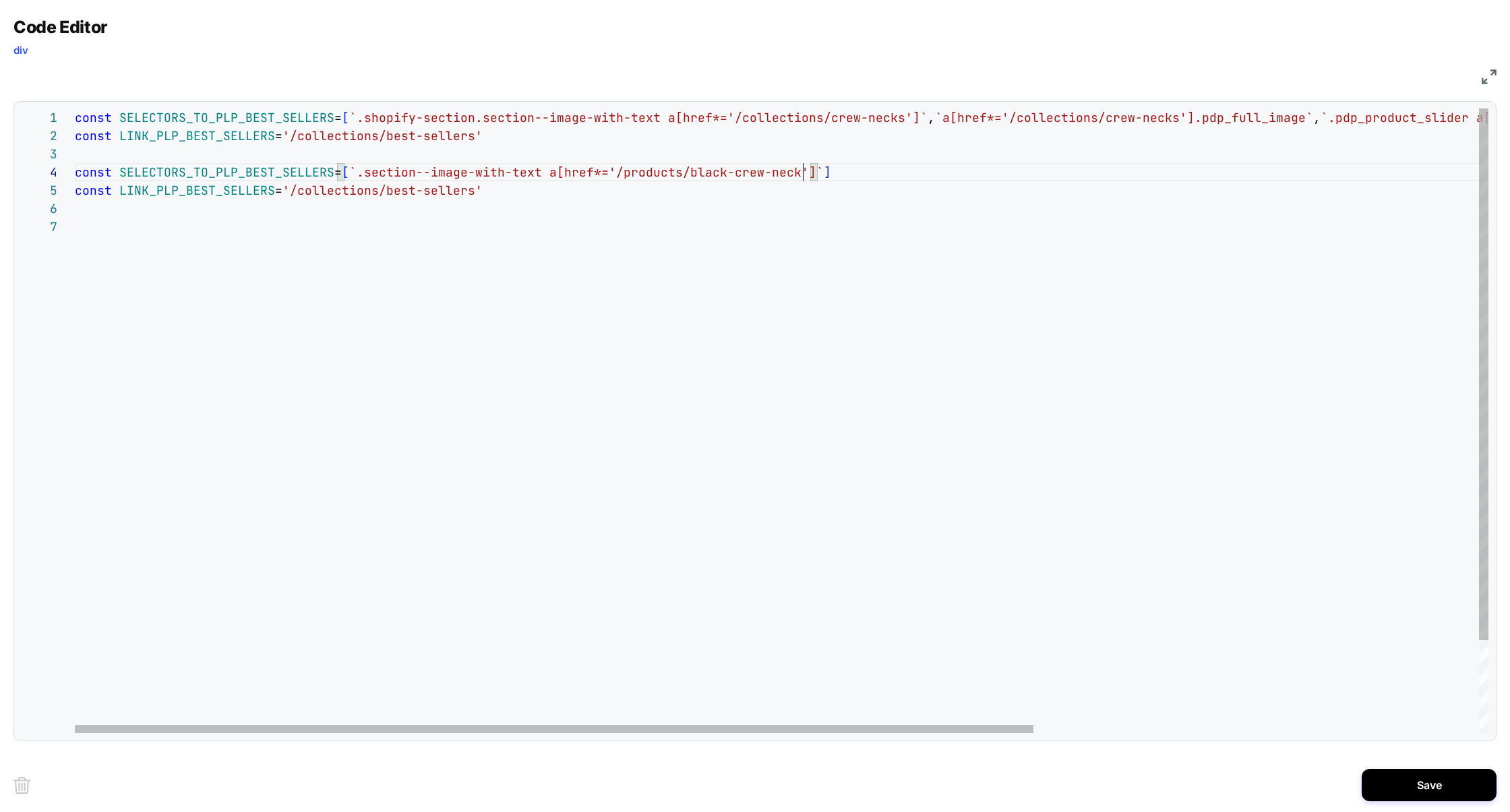
scroll to position [72, 211]
click at [288, 189] on div "const SELECTORS_TO_PLP_BEST_SELLERS = [ `.shopify-section.section--image-with-t…" at bounding box center [1110, 475] width 2070 height 734
drag, startPoint x: 286, startPoint y: 190, endPoint x: 467, endPoint y: 189, distance: 181.0
click at [467, 189] on div "const SELECTORS_TO_PLP_BEST_SELLERS = [ `.shopify-section.section--image-with-t…" at bounding box center [1110, 475] width 2070 height 734
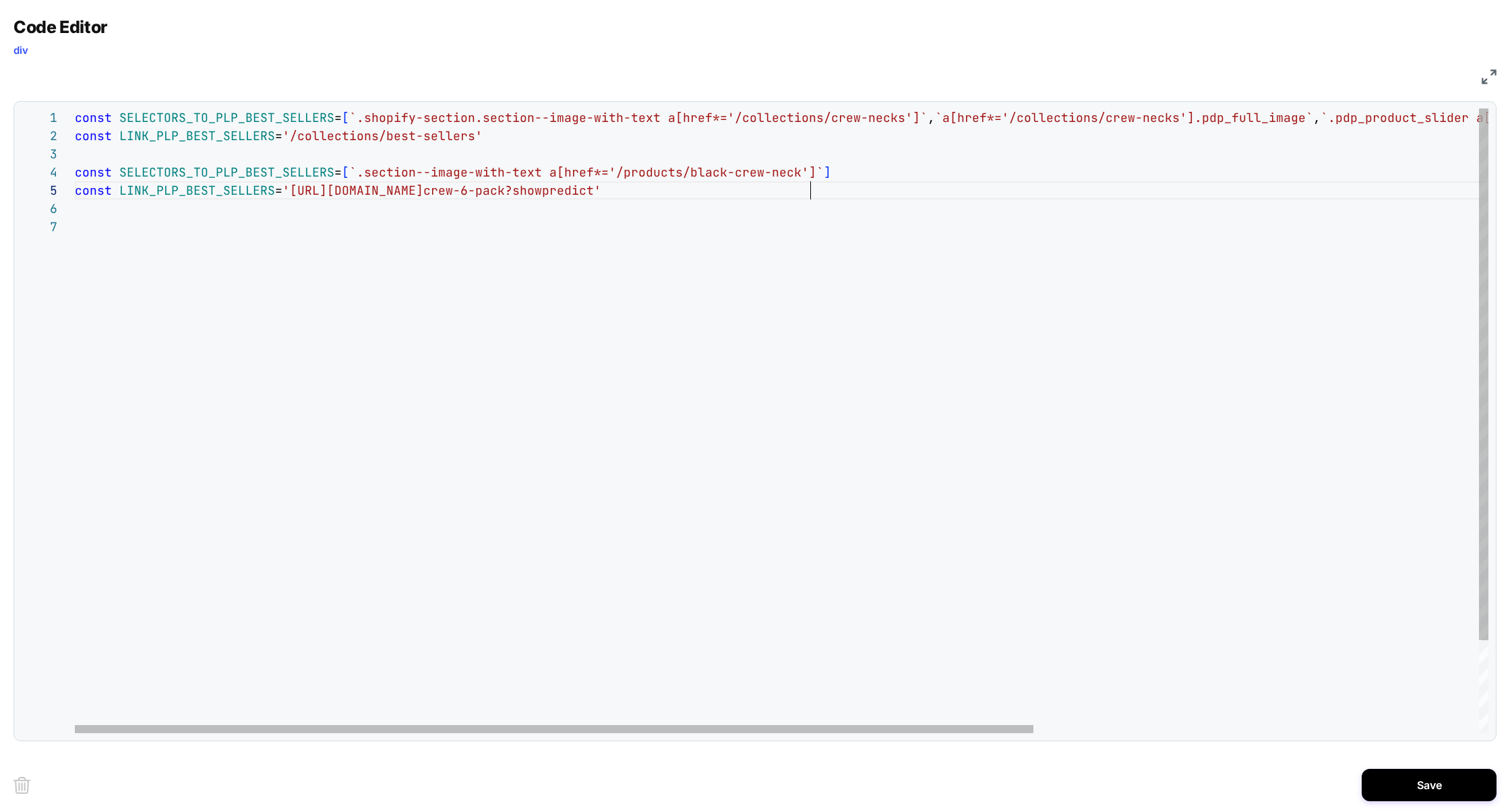
scroll to position [72, 735]
drag, startPoint x: 287, startPoint y: 192, endPoint x: 477, endPoint y: 191, distance: 190.0
click at [477, 191] on div "const SELECTORS_TO_PLP_BEST_SELLERS = [ `.shopify-section.section--image-with-t…" at bounding box center [1110, 475] width 2070 height 734
click at [482, 285] on div "const SELECTORS_TO_PLP_BEST_SELLERS = [ `.shopify-section.section--image-with-t…" at bounding box center [1110, 475] width 2070 height 734
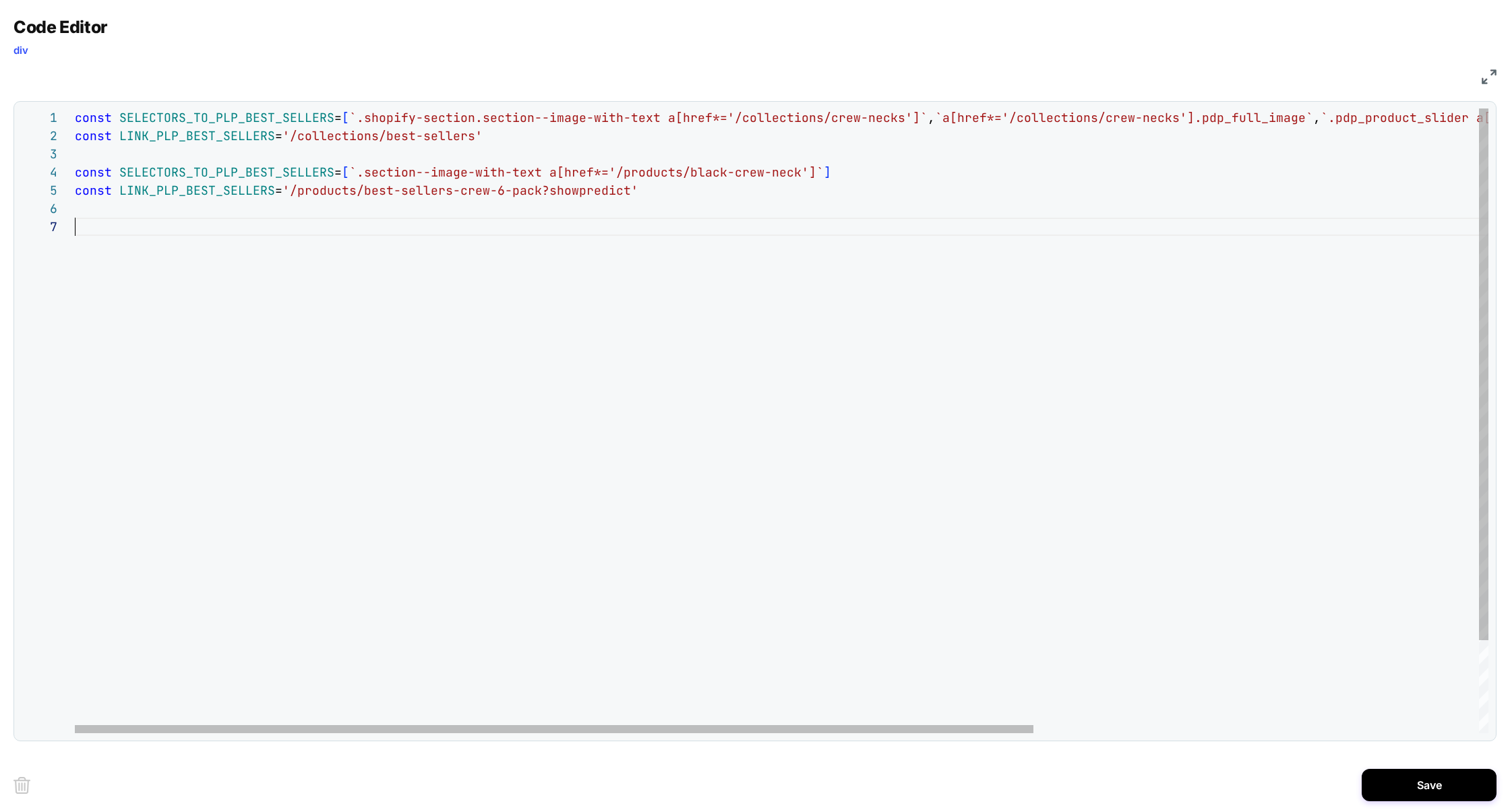
scroll to position [109, 0]
click at [581, 196] on div "const SELECTORS_TO_PLP_BEST_SELLERS = [ `.shopify-section.section--image-with-t…" at bounding box center [1110, 475] width 2070 height 734
click at [612, 243] on div "const SELECTORS_TO_PLP_BEST_SELLERS = [ `.shopify-section.section--image-with-t…" at bounding box center [1110, 475] width 2070 height 734
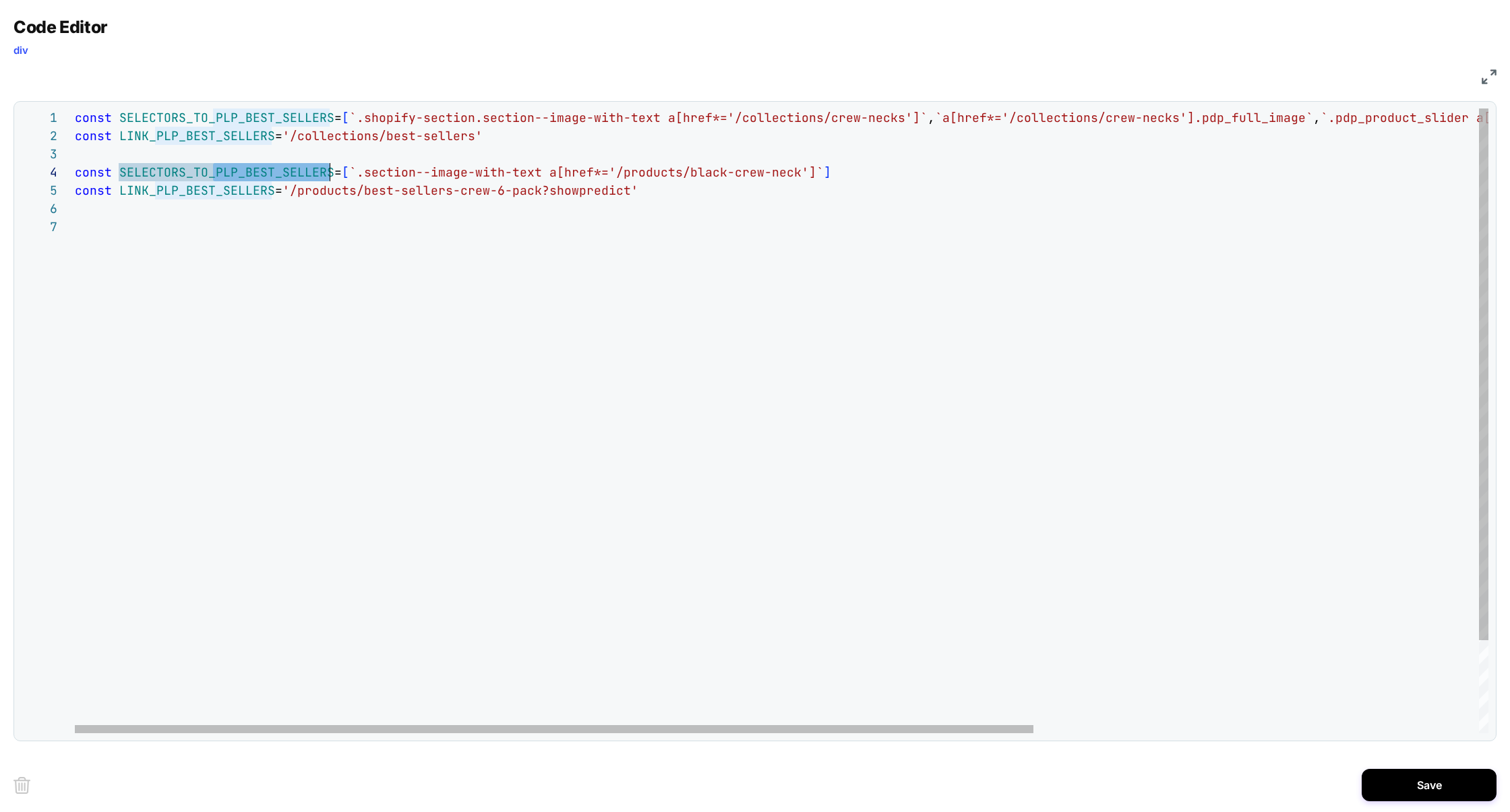
scroll to position [55, 255]
drag, startPoint x: 217, startPoint y: 175, endPoint x: 329, endPoint y: 171, distance: 112.1
click at [329, 171] on div "const SELECTORS_TO_PLP_BEST_SELLERS = [ `.shopify-section.section--image-with-t…" at bounding box center [1110, 475] width 2070 height 734
click at [192, 177] on div "const SELECTORS_TO_PLP_BEST_SELLERS = [ `.shopify-section.section--image-with-t…" at bounding box center [1110, 475] width 2070 height 734
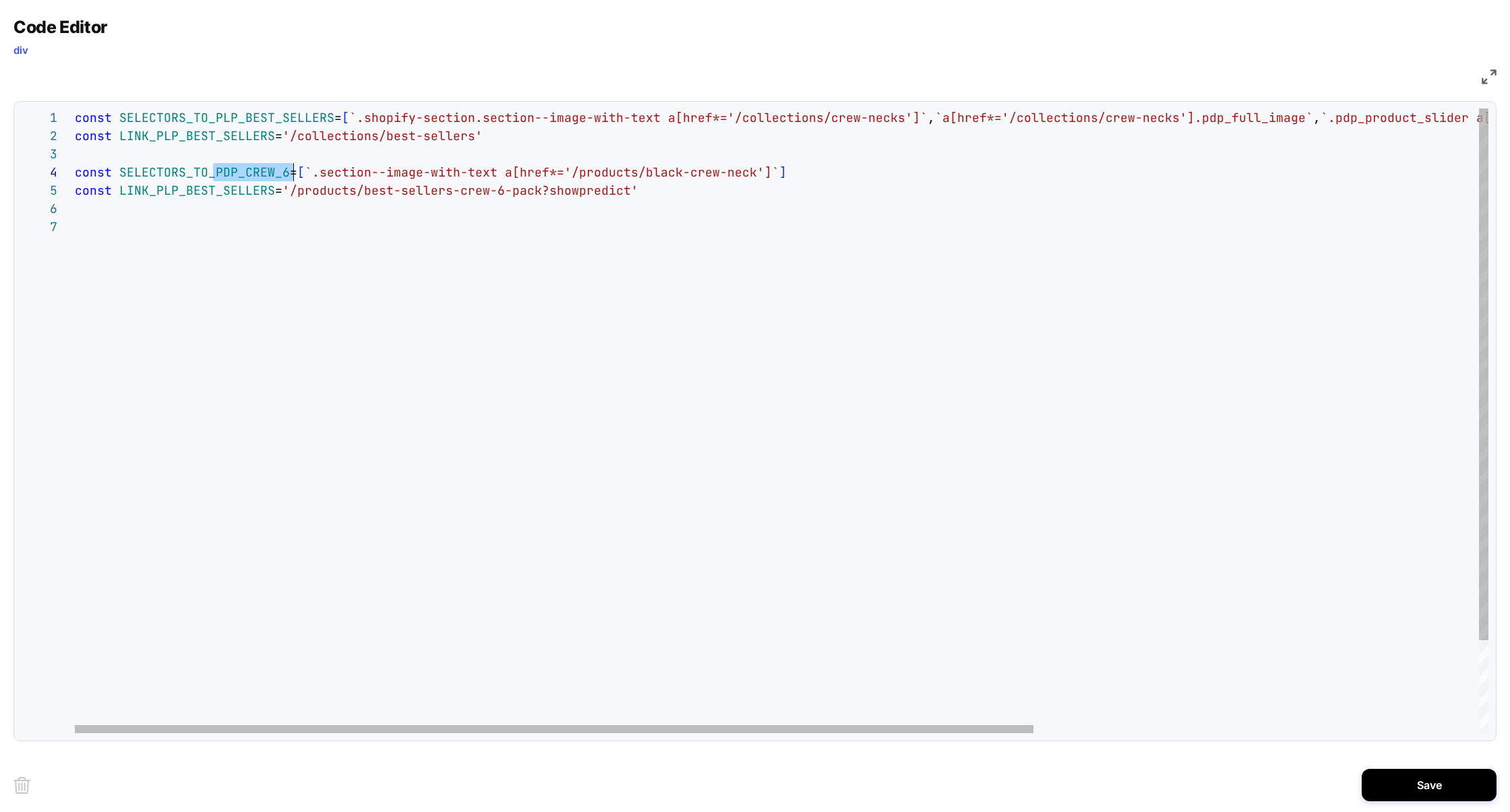
scroll to position [55, 211]
drag, startPoint x: 214, startPoint y: 176, endPoint x: 288, endPoint y: 174, distance: 74.0
click at [288, 174] on div "const SELECTORS_TO_PLP_BEST_SELLERS = [ `.shopify-section.section--image-with-t…" at bounding box center [1110, 475] width 2070 height 734
drag, startPoint x: 154, startPoint y: 192, endPoint x: 273, endPoint y: 192, distance: 119.0
click at [273, 192] on div "const SELECTORS_TO_PLP_BEST_SELLERS = [ `.shopify-section.section--image-with-t…" at bounding box center [1110, 475] width 2070 height 734
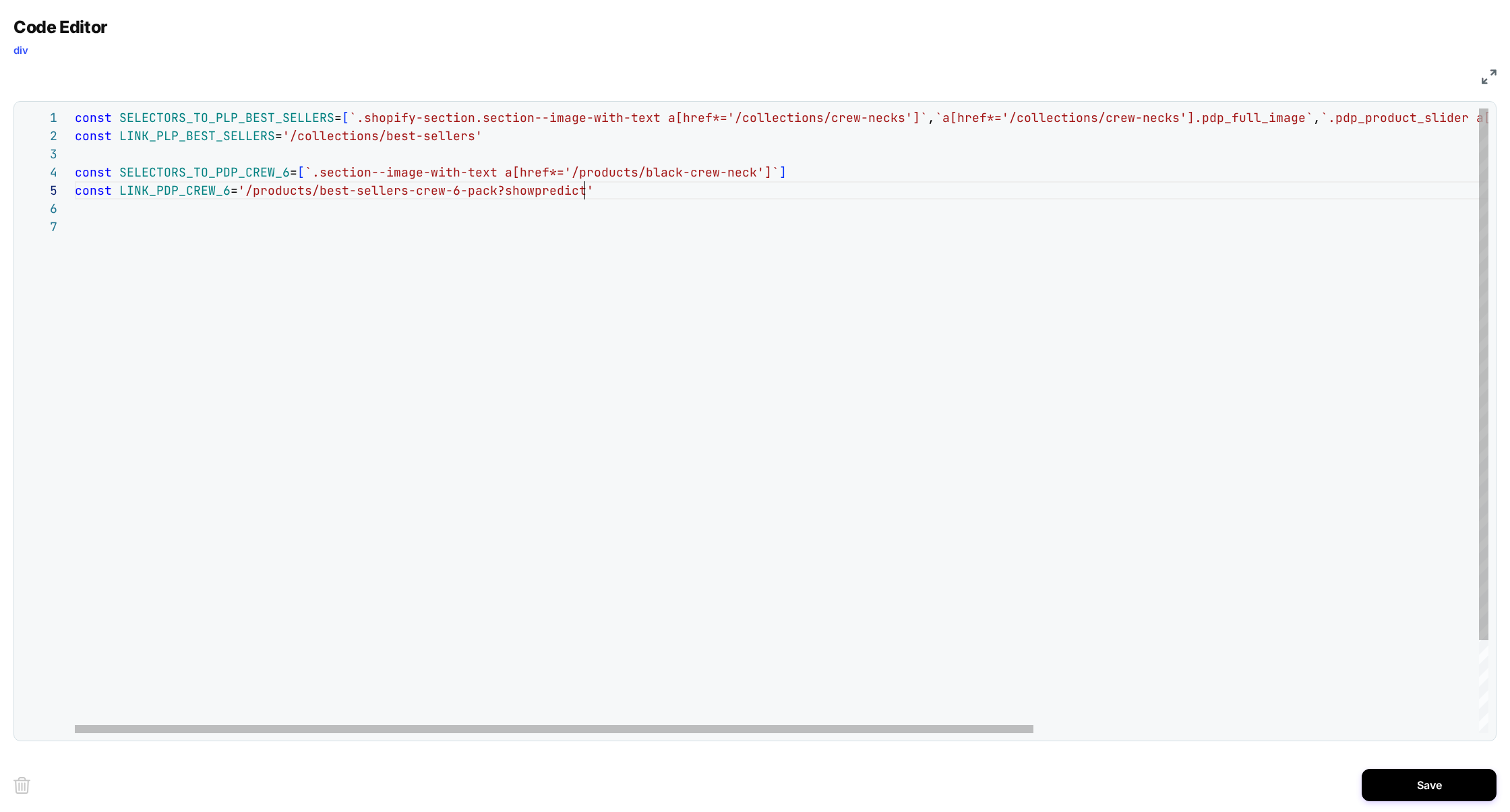
scroll to position [72, 510]
click at [627, 188] on div "const SELECTORS_TO_PLP_BEST_SELLERS = [ `.shopify-section.section--image-with-t…" at bounding box center [1110, 475] width 2070 height 734
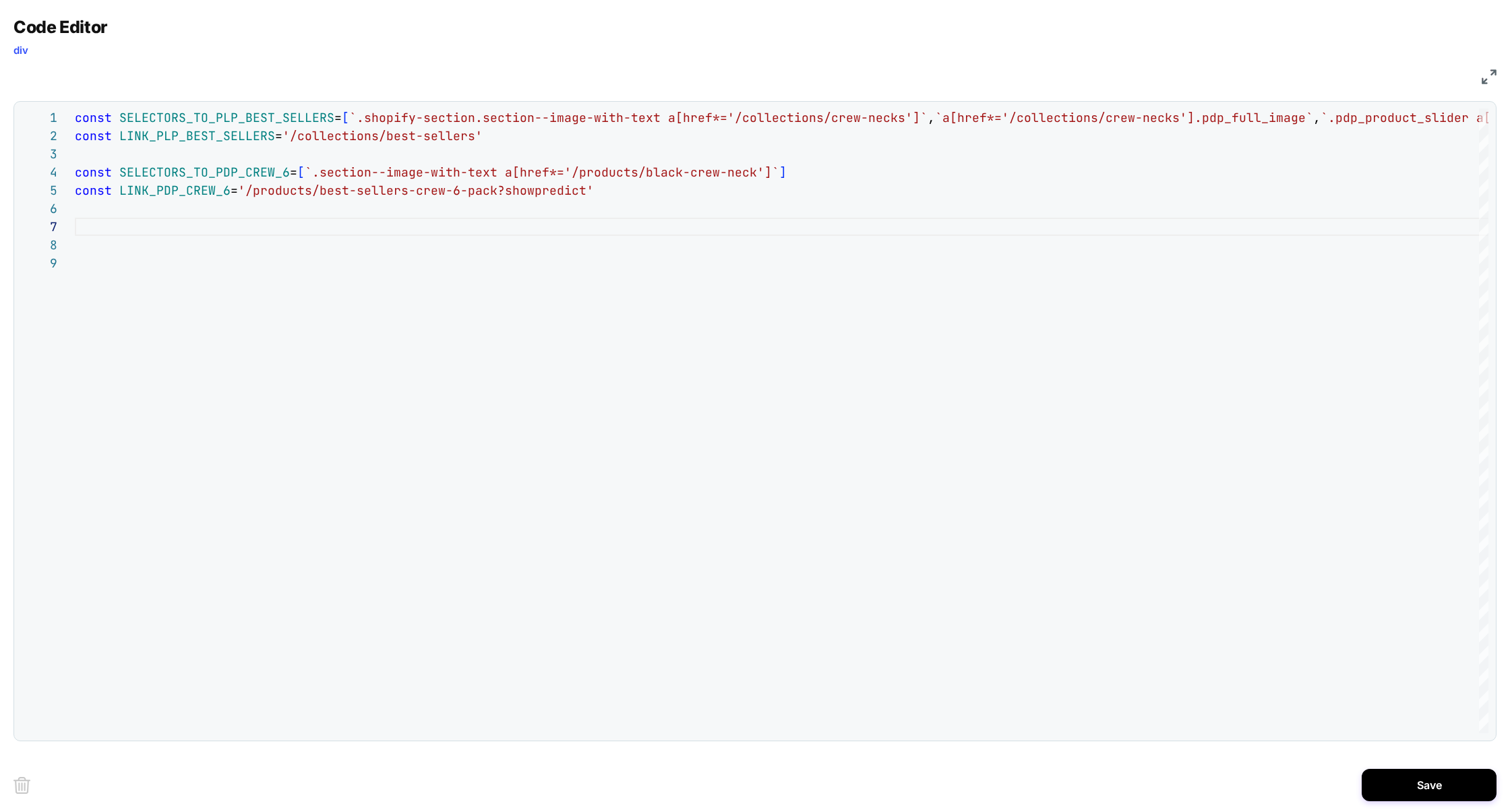
click at [288, 108] on div "const SELECTORS_TO_PLP_BEST_SELLERS = [ `.shopify-section.section--image-with-t…" at bounding box center [1110, 493] width 2070 height 770
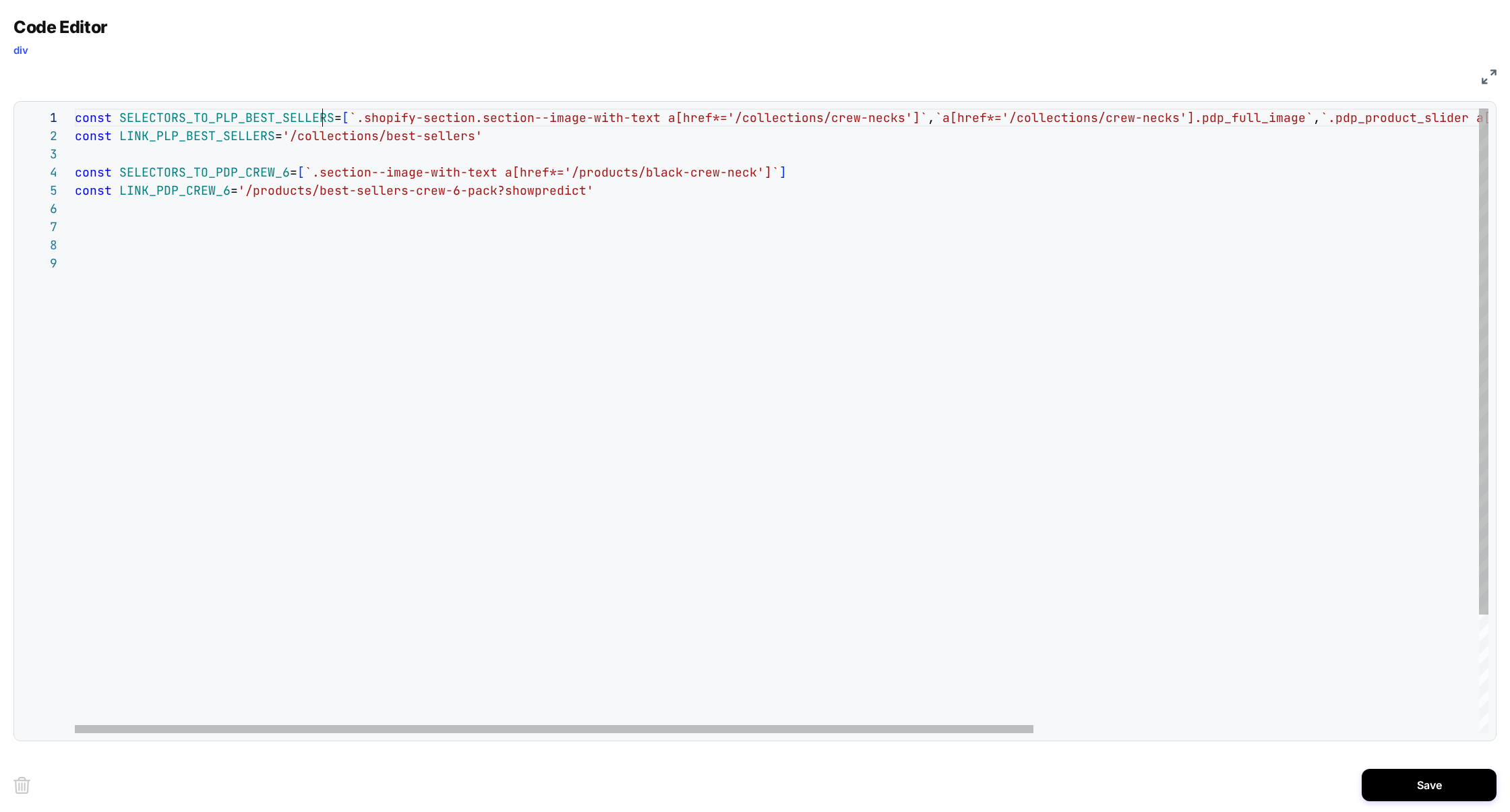
click at [323, 112] on div "const SELECTORS_TO_PLP_BEST_SELLERS = [ `.shopify-section.section--image-with-t…" at bounding box center [1110, 493] width 2070 height 770
click at [186, 235] on div "const SELECTORS_TO_PLP_BEST_SELLERS = [ `.shopify-section.section--image-with-t…" at bounding box center [1110, 493] width 2070 height 770
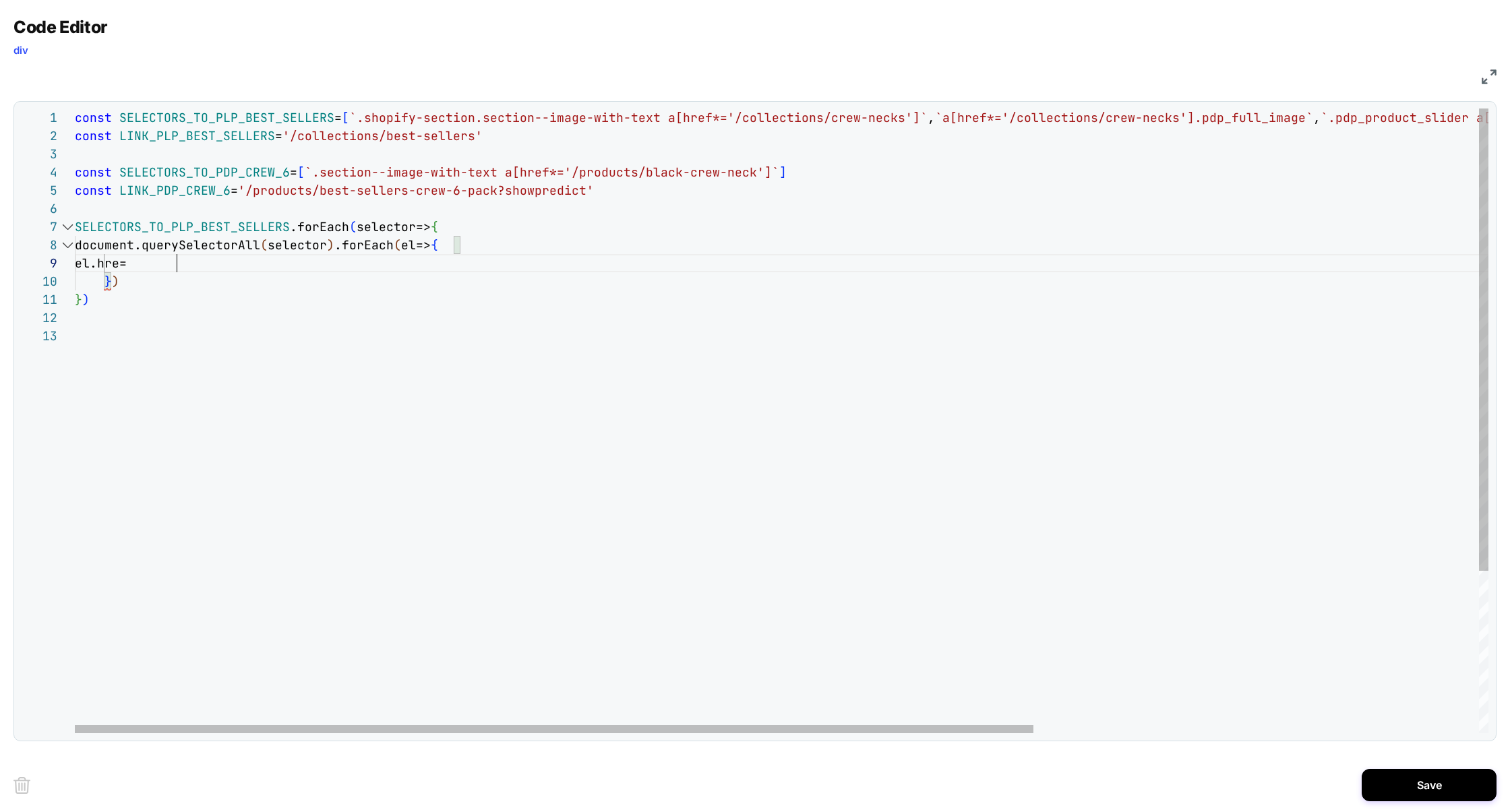
scroll to position [146, 109]
click at [154, 143] on div "const SELECTORS_TO_PLP_BEST_SELLERS = [ `.shopify-section.section--image-with-t…" at bounding box center [1110, 530] width 2070 height 843
click at [206, 259] on div "const SELECTORS_TO_PLP_BEST_SELLERS = [ `.shopify-section.section--image-with-t…" at bounding box center [1110, 530] width 2070 height 843
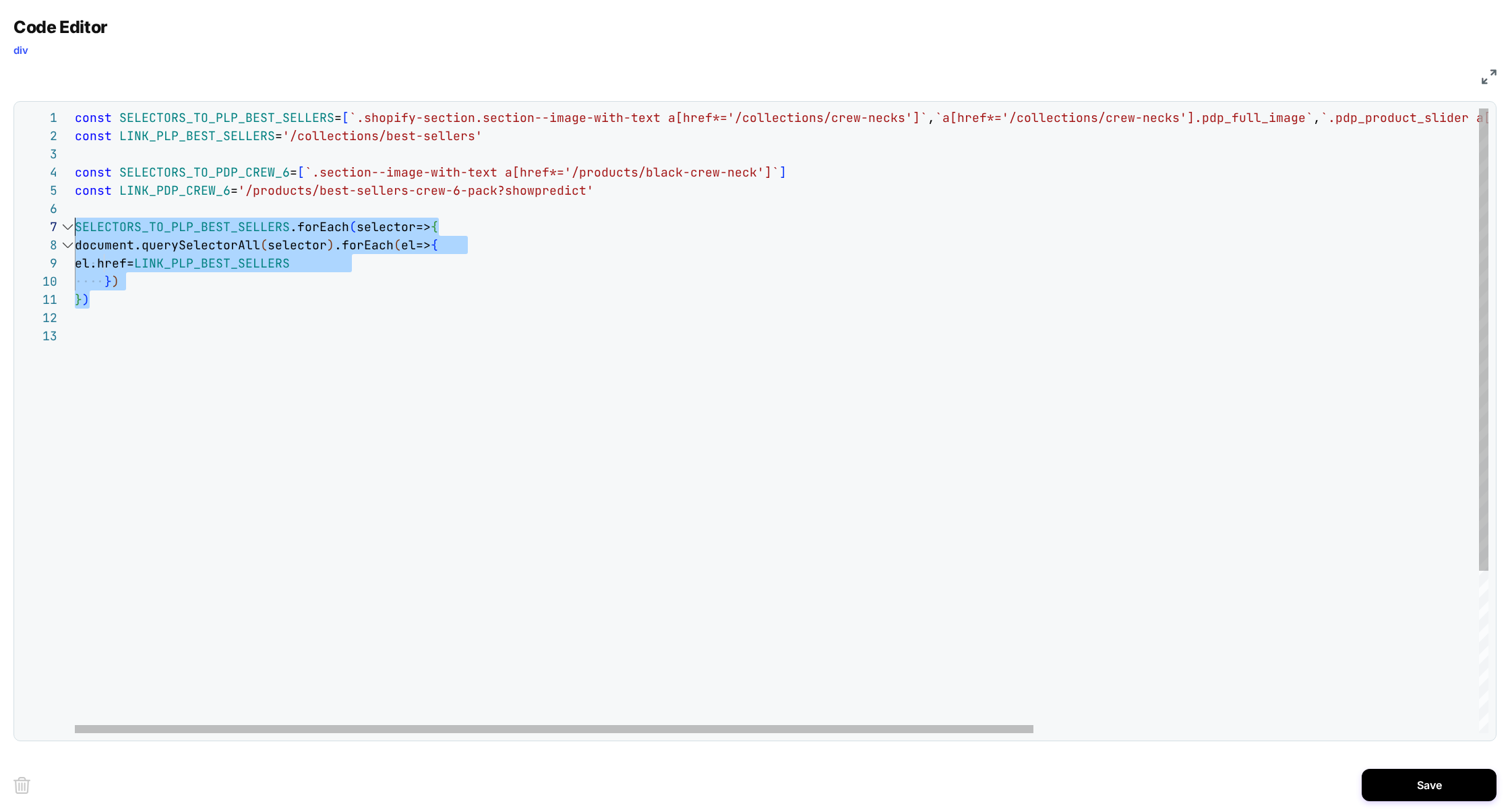
scroll to position [109, 0]
drag, startPoint x: 117, startPoint y: 305, endPoint x: 58, endPoint y: 229, distance: 96.2
click at [75, 229] on div "const SELECTORS_TO_PLP_BEST_SELLERS = [ `.shopify-section.section--image-with-t…" at bounding box center [1110, 530] width 2070 height 843
click at [122, 312] on div "const SELECTORS_TO_PLP_BEST_SELLERS = [ `.shopify-section.section--image-with-t…" at bounding box center [1110, 530] width 2070 height 843
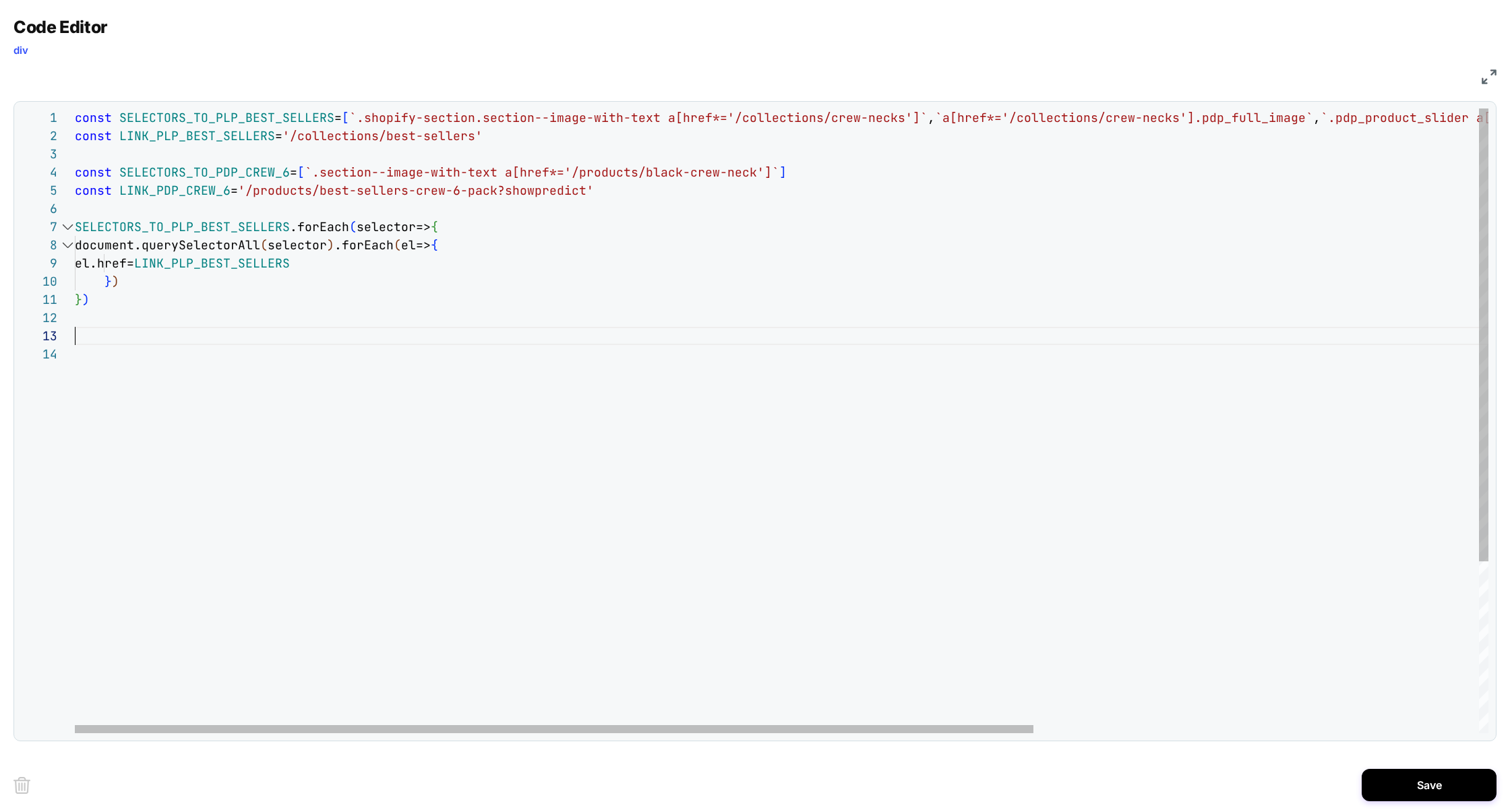
scroll to position [37, 0]
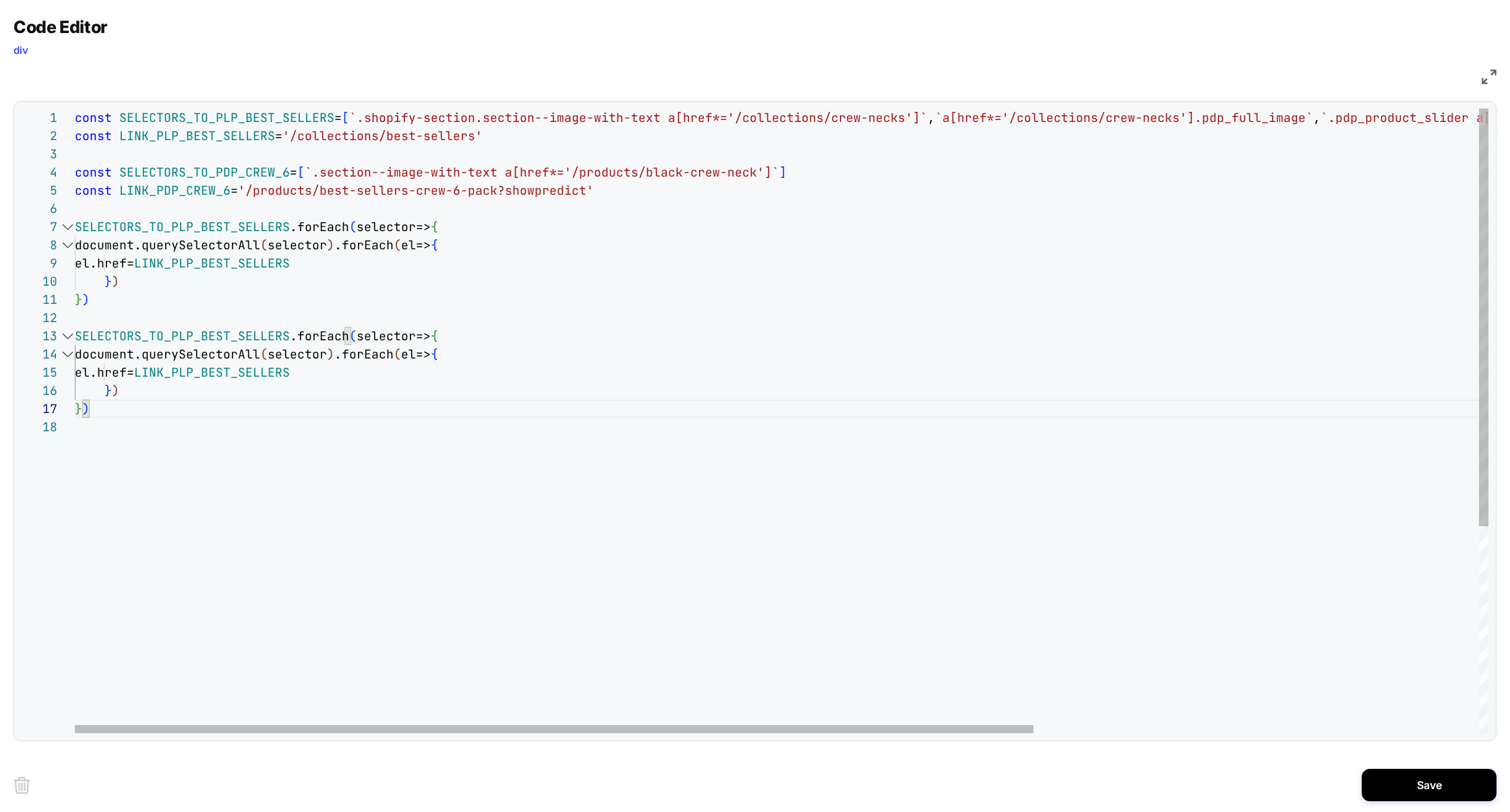
click at [217, 175] on div "const SELECTORS_TO_PLP_BEST_SELLERS = [ `.shopify-section.section--image-with-t…" at bounding box center [1110, 575] width 2070 height 934
click at [168, 330] on div "const SELECTORS_TO_PLP_BEST_SELLERS = [ `.shopify-section.section--image-with-t…" at bounding box center [1110, 575] width 2070 height 934
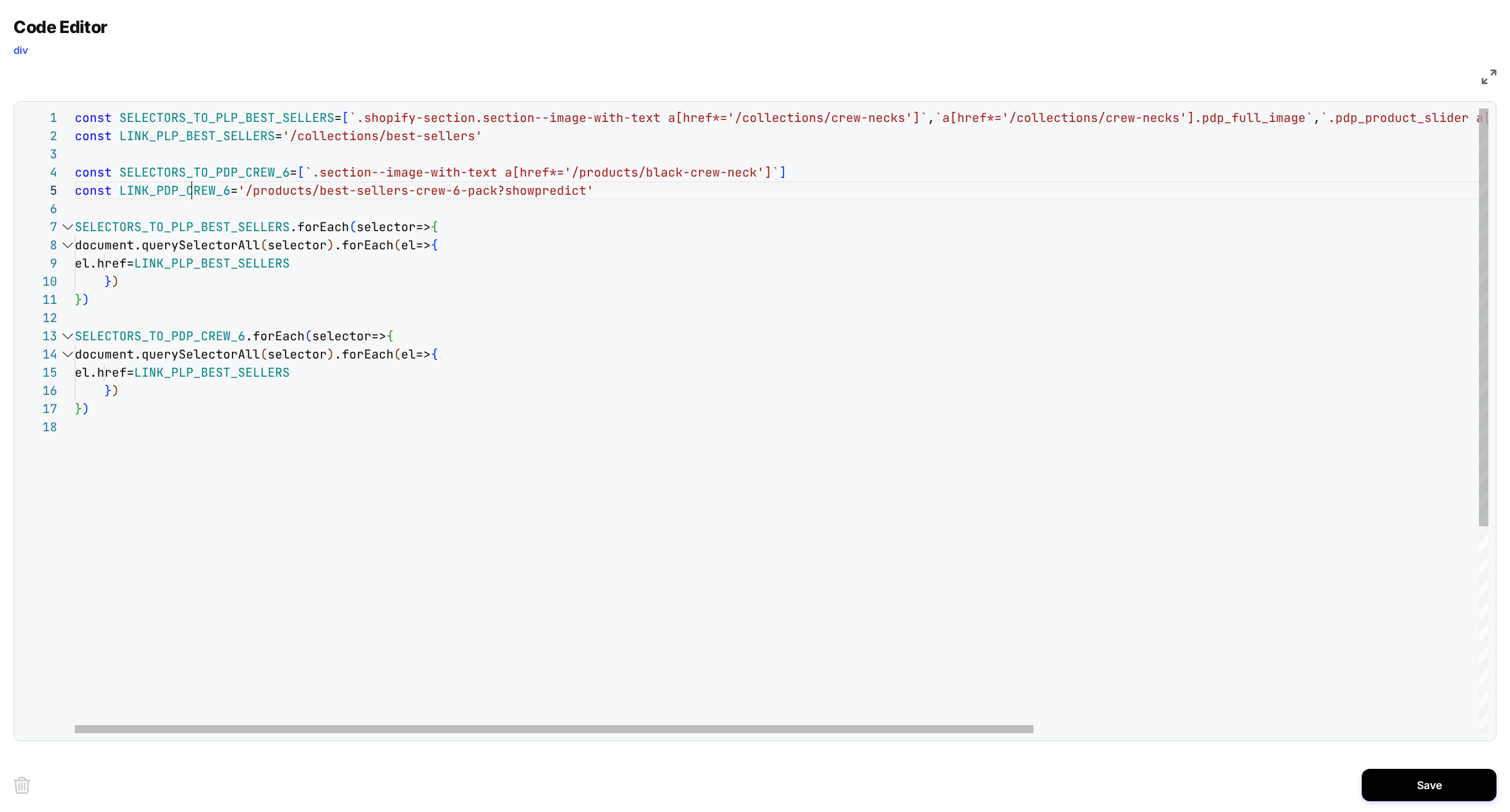
click at [191, 193] on div "const SELECTORS_TO_PLP_BEST_SELLERS = [ `.shopify-section.section--image-with-t…" at bounding box center [1110, 575] width 2070 height 934
click at [250, 376] on div "const SELECTORS_TO_PLP_BEST_SELLERS = [ `.shopify-section.section--image-with-t…" at bounding box center [1110, 575] width 2070 height 934
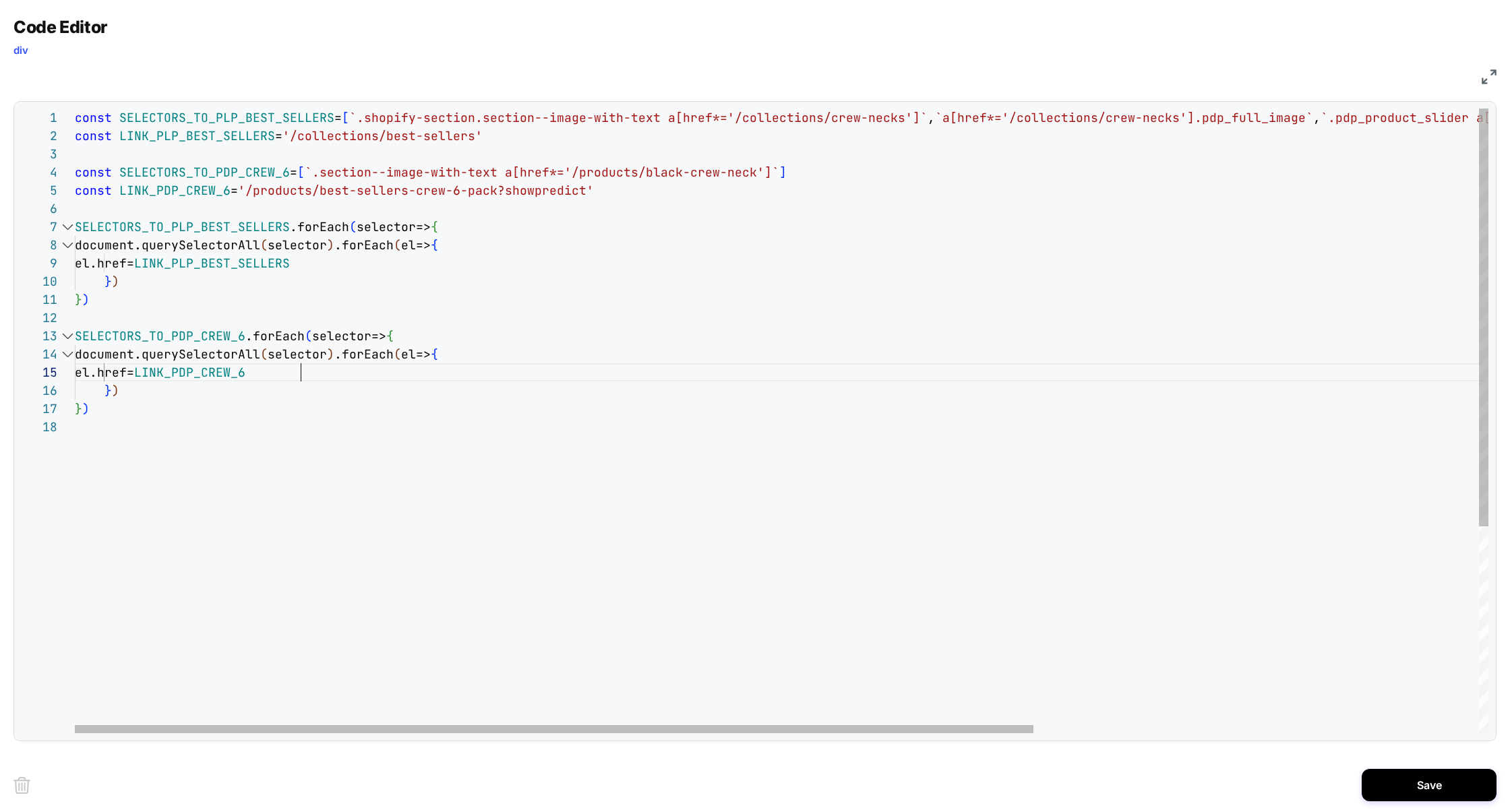
scroll to position [72, 225]
click at [84, 213] on div "const SELECTORS_TO_PLP_BEST_SELLERS = [ `.shopify-section.section--image-with-t…" at bounding box center [1110, 575] width 2070 height 934
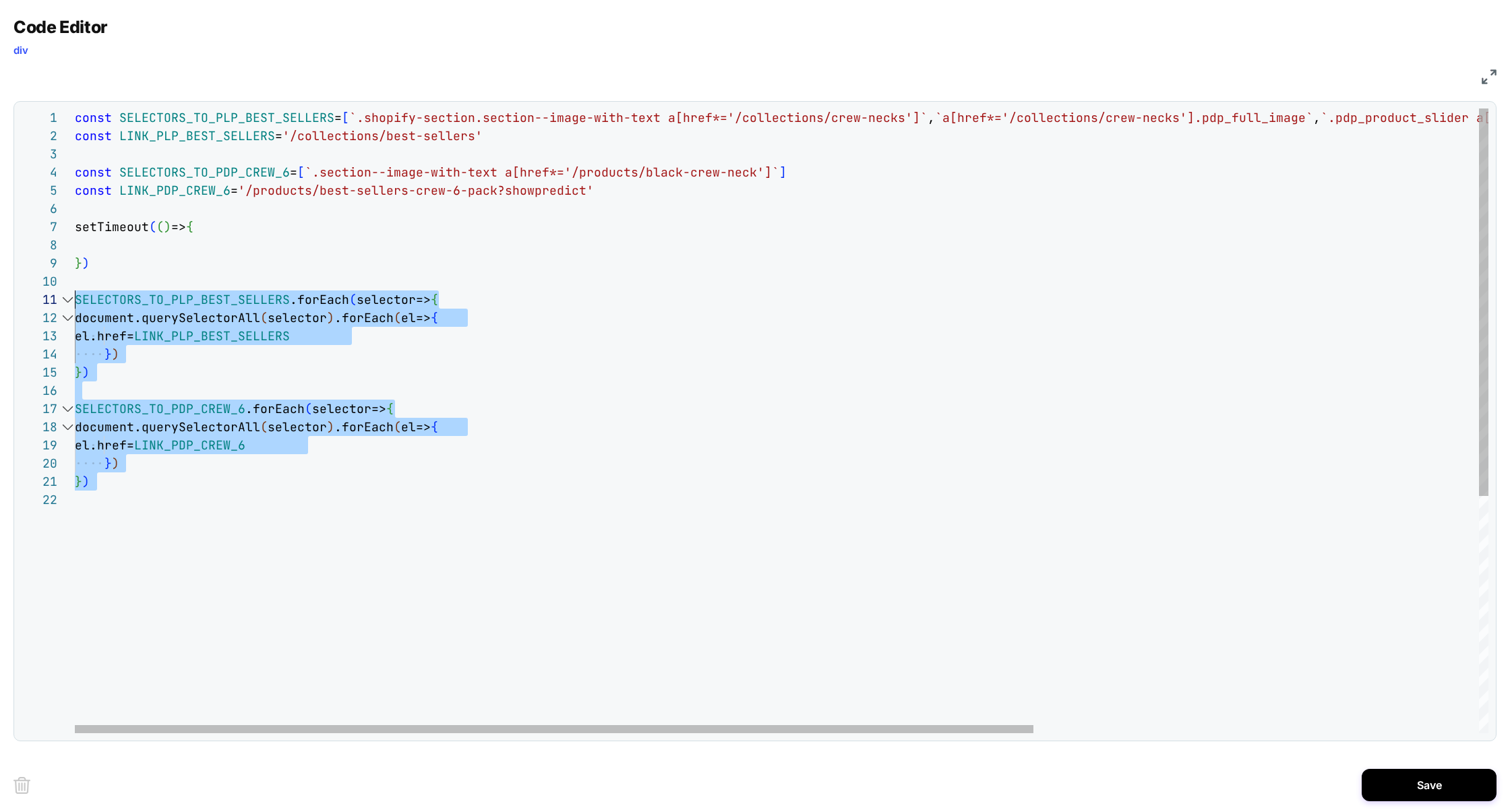
scroll to position [0, 0]
drag, startPoint x: 131, startPoint y: 506, endPoint x: 45, endPoint y: 305, distance: 218.6
click at [75, 305] on div "const SELECTORS_TO_PLP_BEST_SELLERS = [ `.shopify-section.section--image-with-t…" at bounding box center [1110, 611] width 2070 height 1007
drag, startPoint x: 105, startPoint y: 298, endPoint x: 97, endPoint y: 241, distance: 57.6
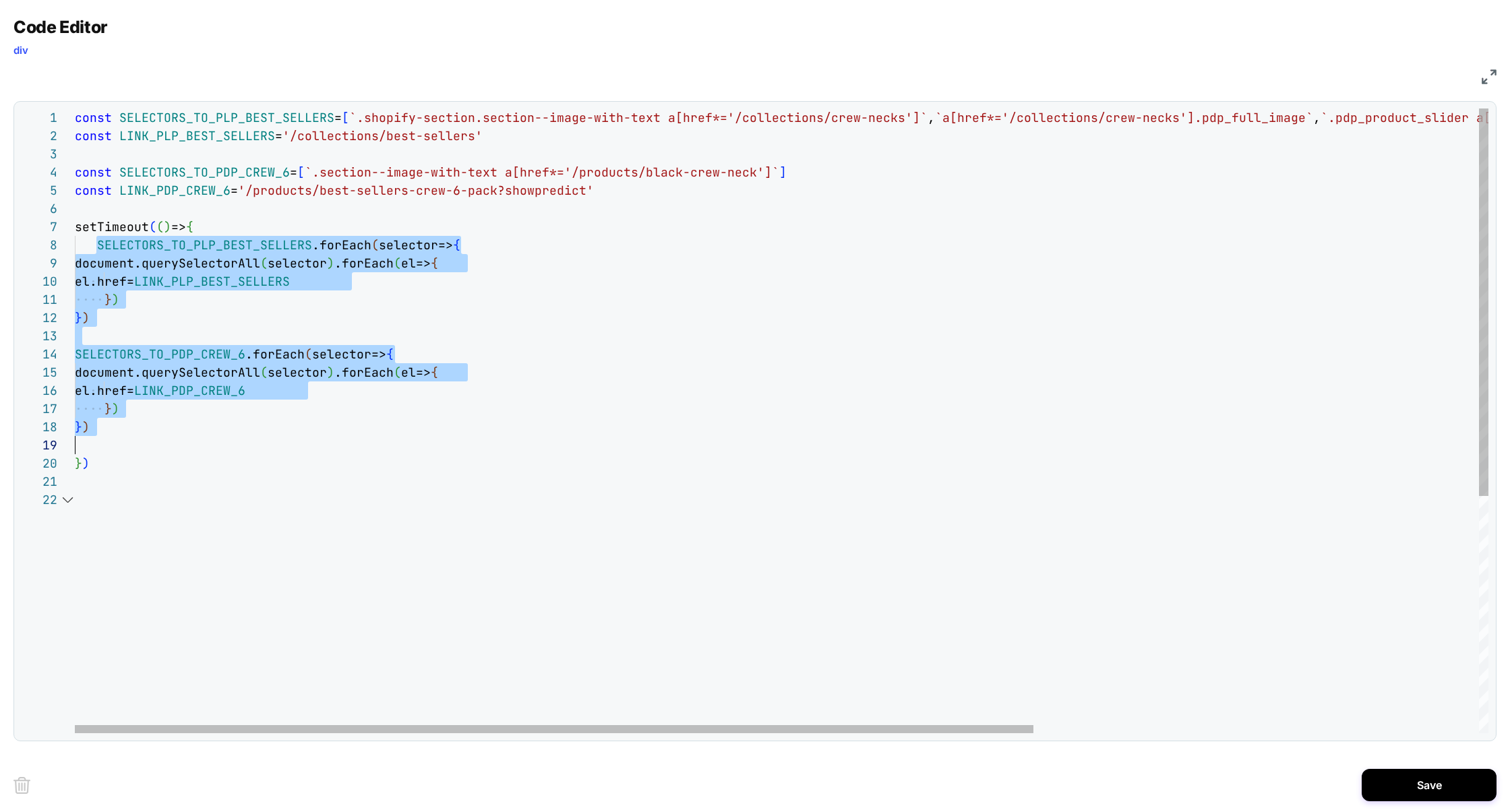
scroll to position [127, 0]
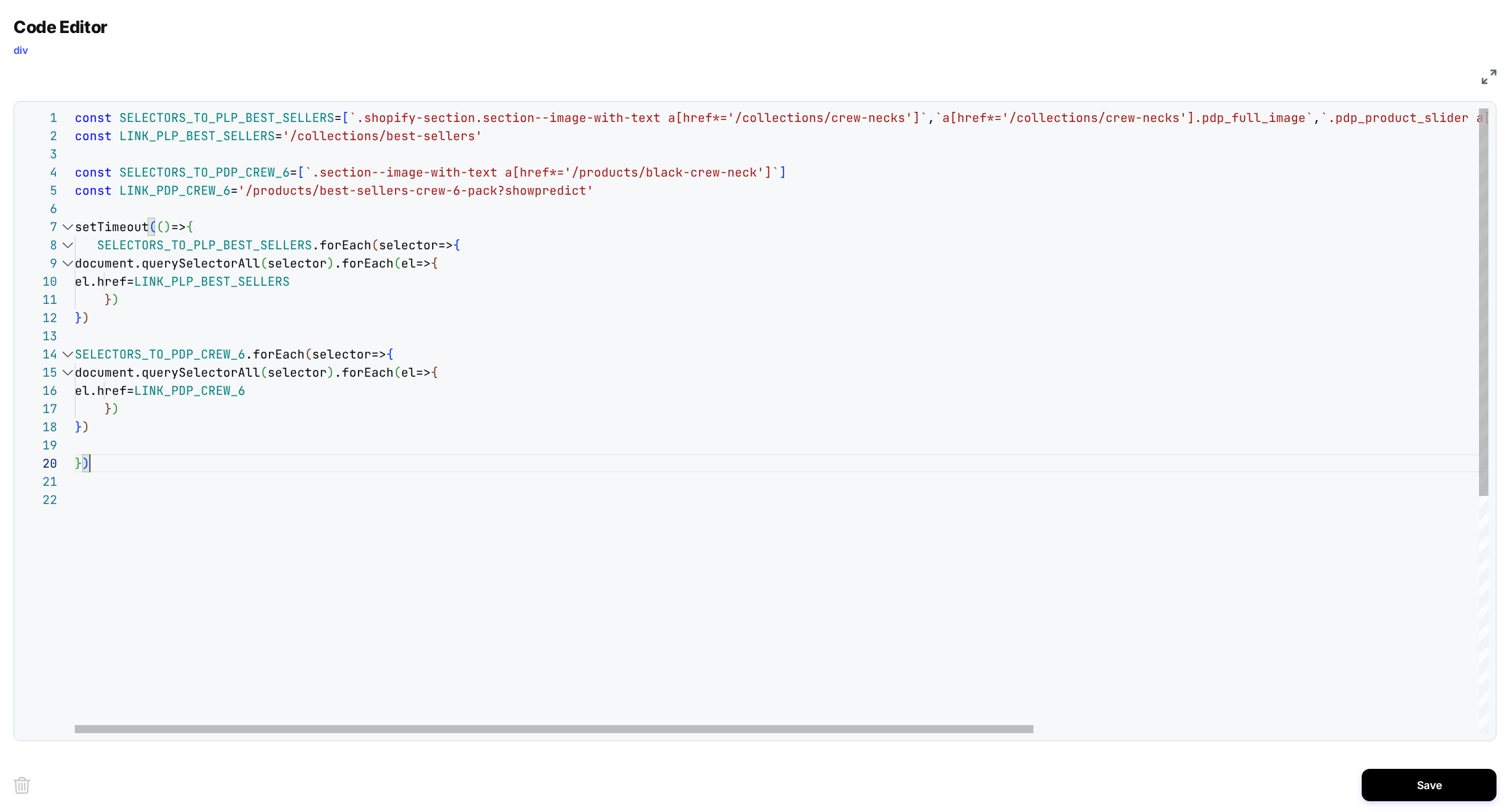
click at [118, 462] on div "const SELECTORS_TO_PLP_BEST_SELLERS = [ `.shopify-section.section--image-with-t…" at bounding box center [1110, 611] width 2070 height 1007
click at [179, 530] on div "const SELECTORS_TO_PLP_BEST_SELLERS = [ `.shopify-section.section--image-with-t…" at bounding box center [1110, 611] width 2070 height 1007
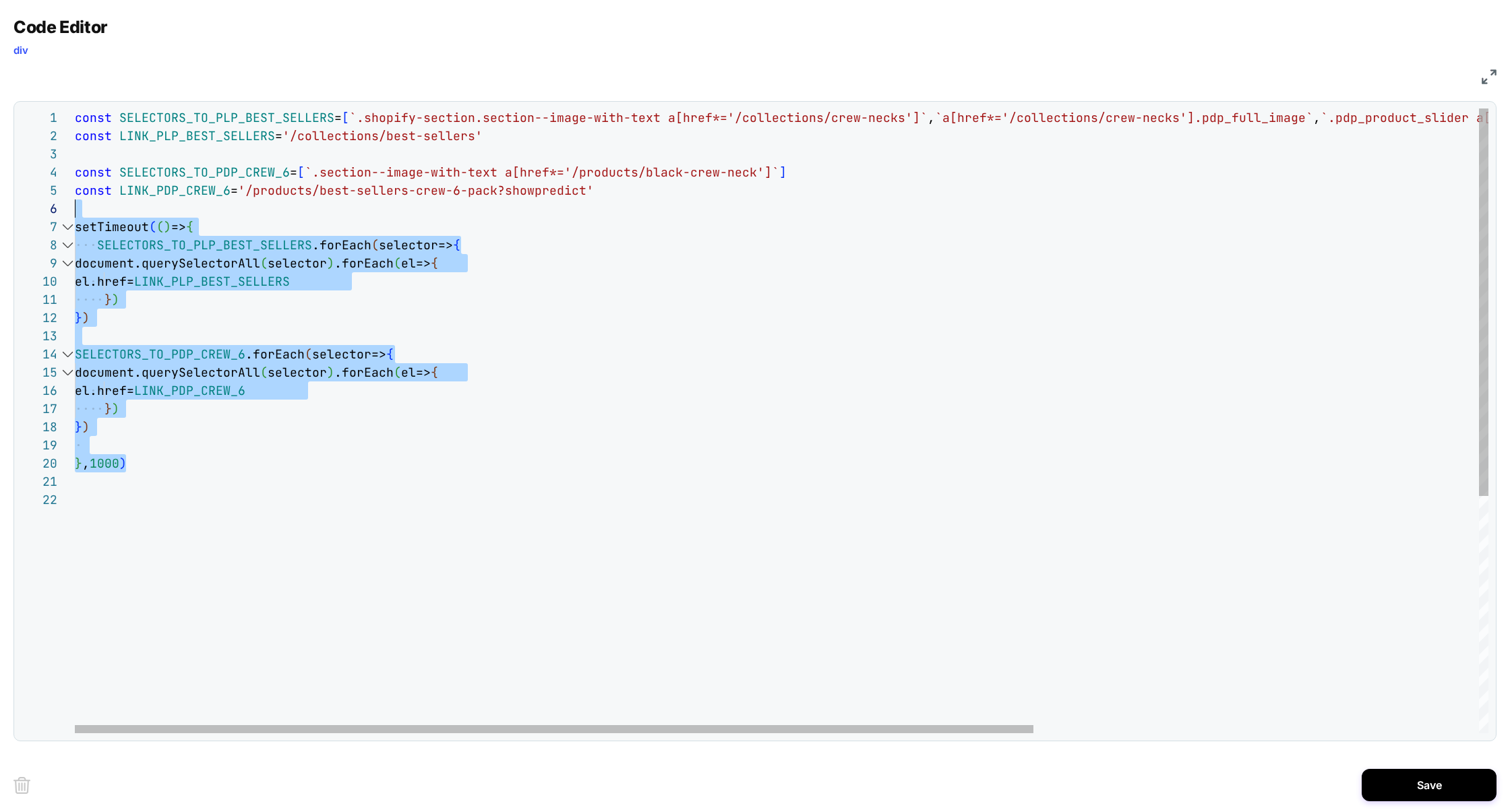
scroll to position [109, 0]
drag, startPoint x: 176, startPoint y: 471, endPoint x: 41, endPoint y: 227, distance: 278.9
click at [75, 227] on div "const SELECTORS_TO_PLP_BEST_SELLERS = [ `.shopify-section.section--image-with-t…" at bounding box center [1110, 611] width 2070 height 1007
type textarea "**********"
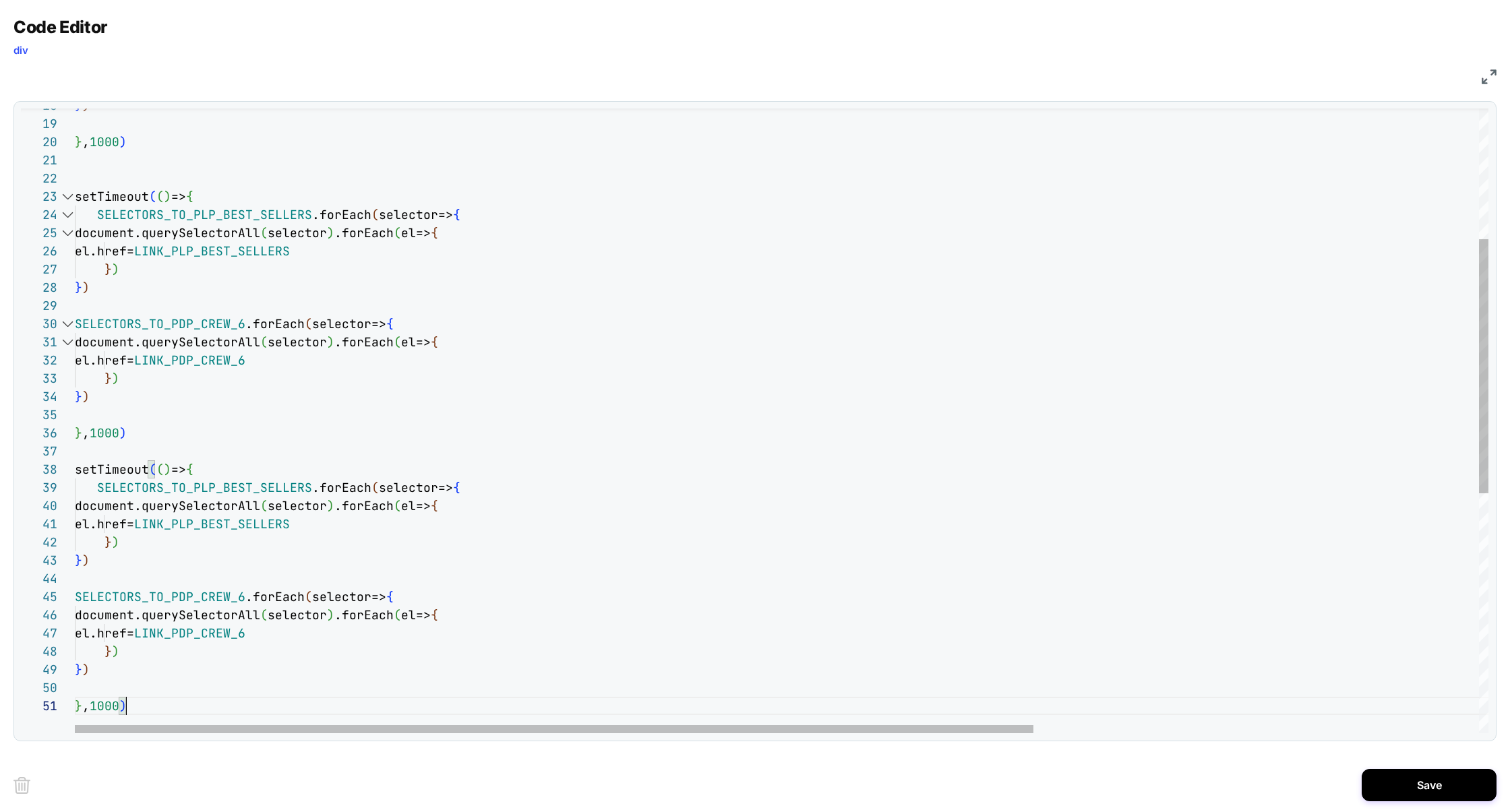
scroll to position [0, 50]
click at [95, 430] on div "} ) } , 1000 ) setTimeout ( ( ) => { SELECTORS_TO_PLP_BEST_SELLERS .forEach ( s…" at bounding box center [1110, 554] width 2070 height 1534
click at [98, 702] on div "} ) } , 1000 ) setTimeout ( ( ) => { SELECTORS_TO_PLP_BEST_SELLERS .forEach ( s…" at bounding box center [1110, 554] width 2070 height 1534
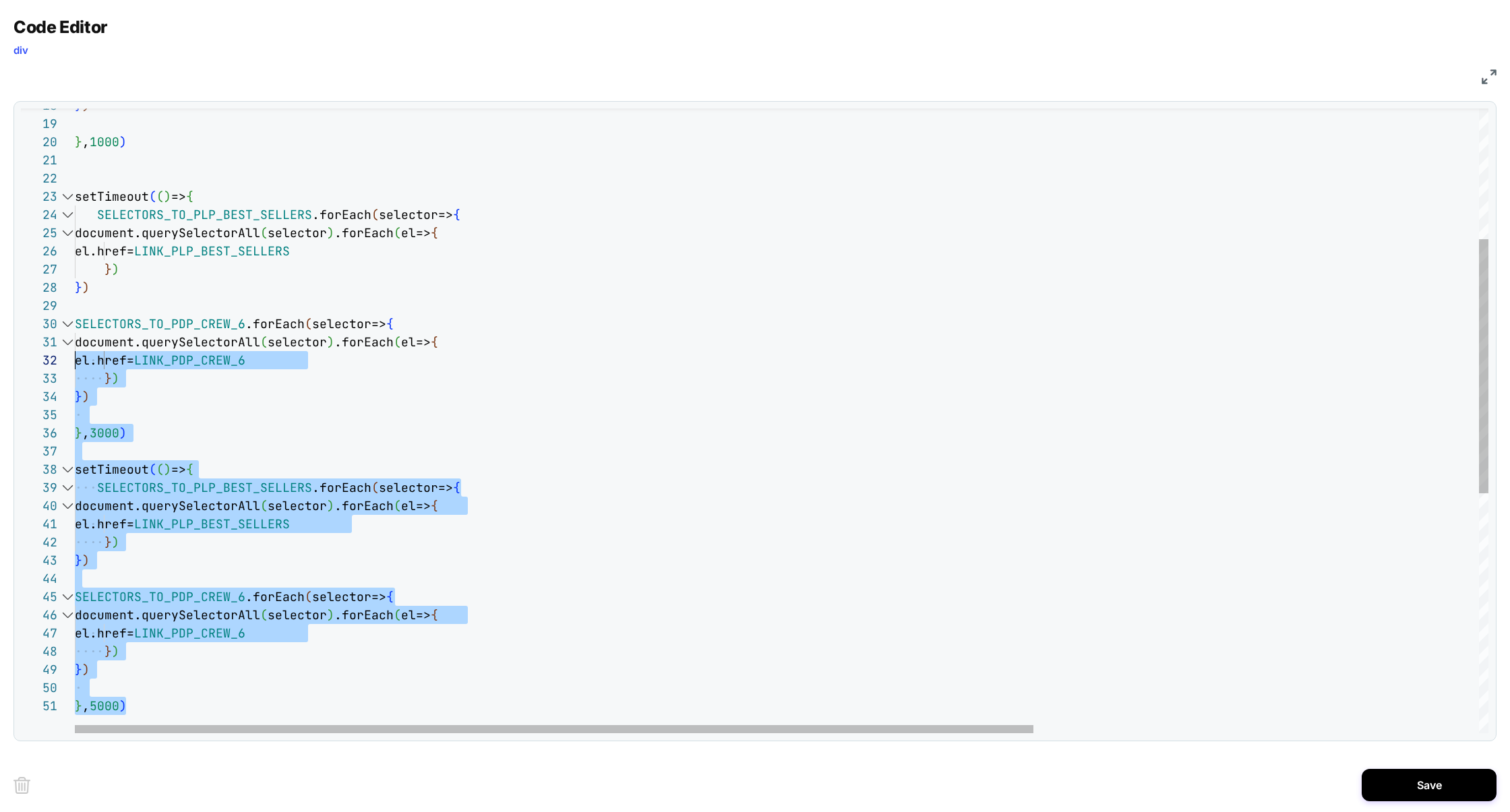
scroll to position [0, 0]
drag, startPoint x: 149, startPoint y: 706, endPoint x: 60, endPoint y: 318, distance: 398.1
click at [60, 318] on div "18 19 20 21 22 23 24 25 26 27 28 29 30 31 32 33 34 35 36 37 38 39 40 41 42 43 4…" at bounding box center [754, 421] width 1468 height 625
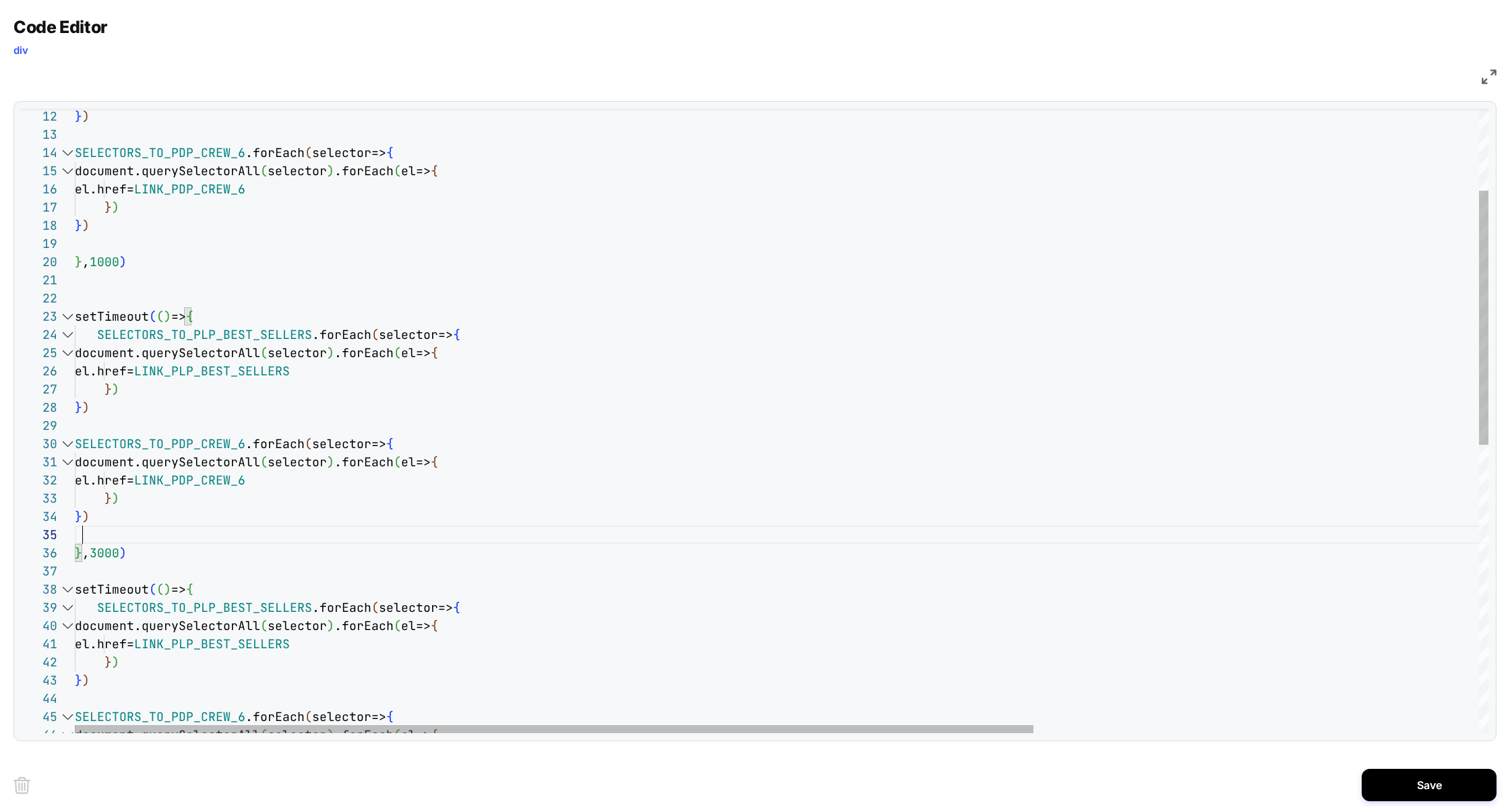
click at [224, 540] on div "} ) } , 1000 ) setTimeout ( ( ) => { SELECTORS_TO_PLP_BEST_SELLERS .forEach ( s…" at bounding box center [1110, 674] width 2070 height 1534
drag, startPoint x: 93, startPoint y: 299, endPoint x: 225, endPoint y: 427, distance: 183.9
click at [220, 414] on div "} ) } , 1000 ) setTimeout ( ( ) => { SELECTORS_TO_PLP_BEST_SELLERS .forEach ( s…" at bounding box center [1110, 674] width 2070 height 1534
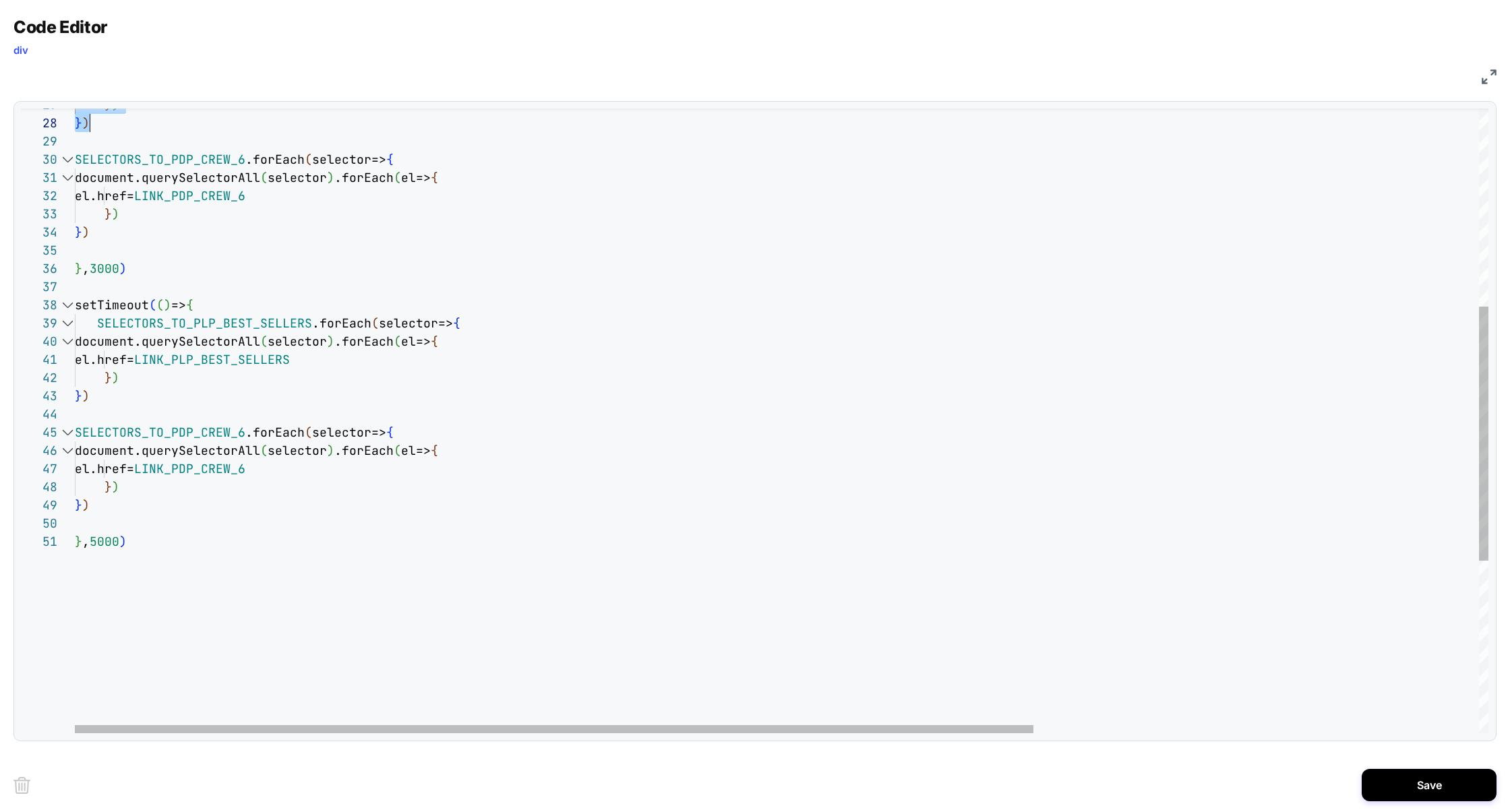
click at [176, 584] on div "} ) } ) SELECTORS_TO_PDP_CREW_6 .forEach ( selector=> { document.querySelectorA…" at bounding box center [1110, 390] width 2070 height 1534
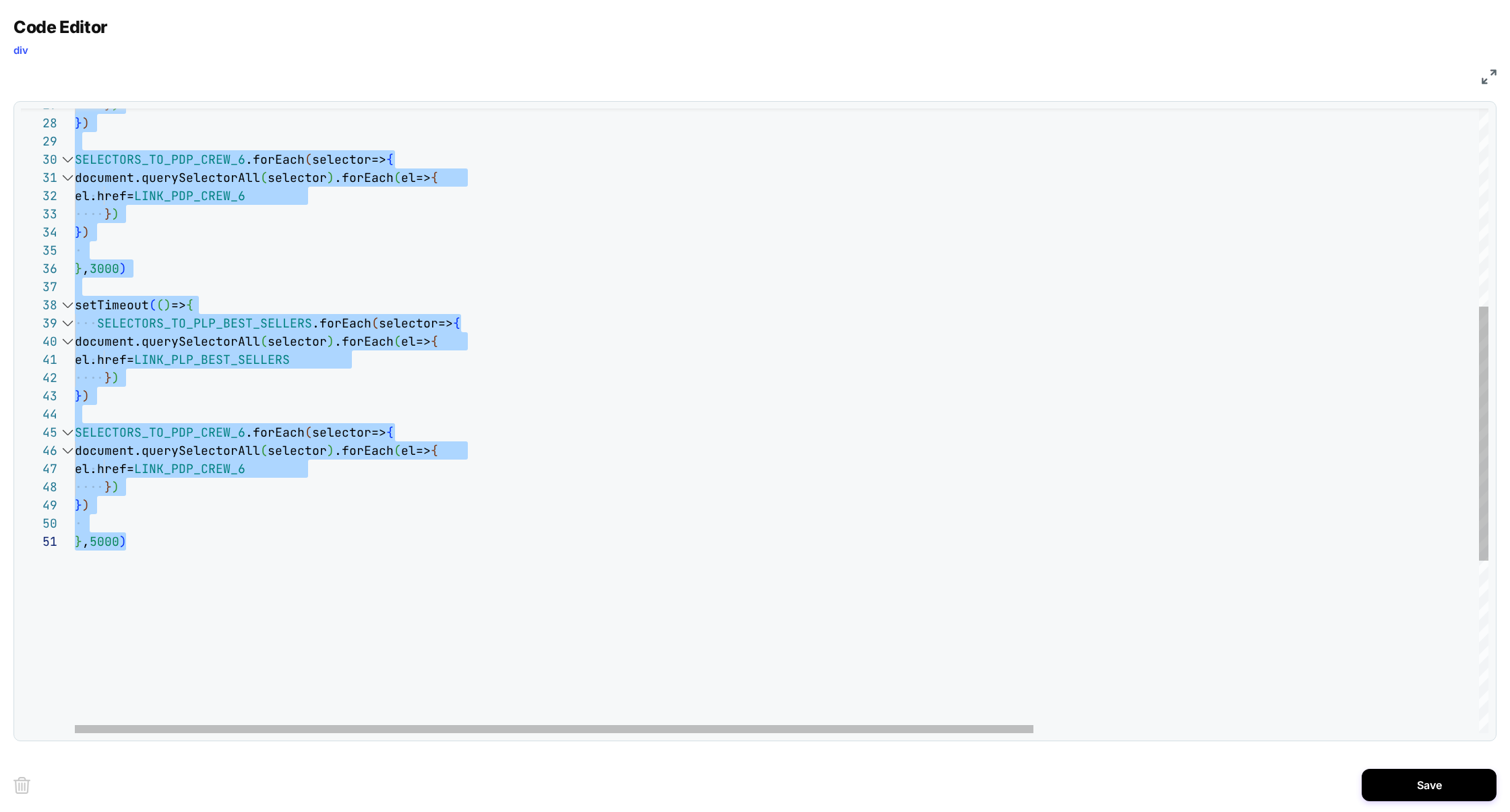
click at [176, 584] on div "} ) } ) SELECTORS_TO_PDP_CREW_6 .forEach ( selector=> { document.querySelectorA…" at bounding box center [1110, 390] width 2070 height 1534
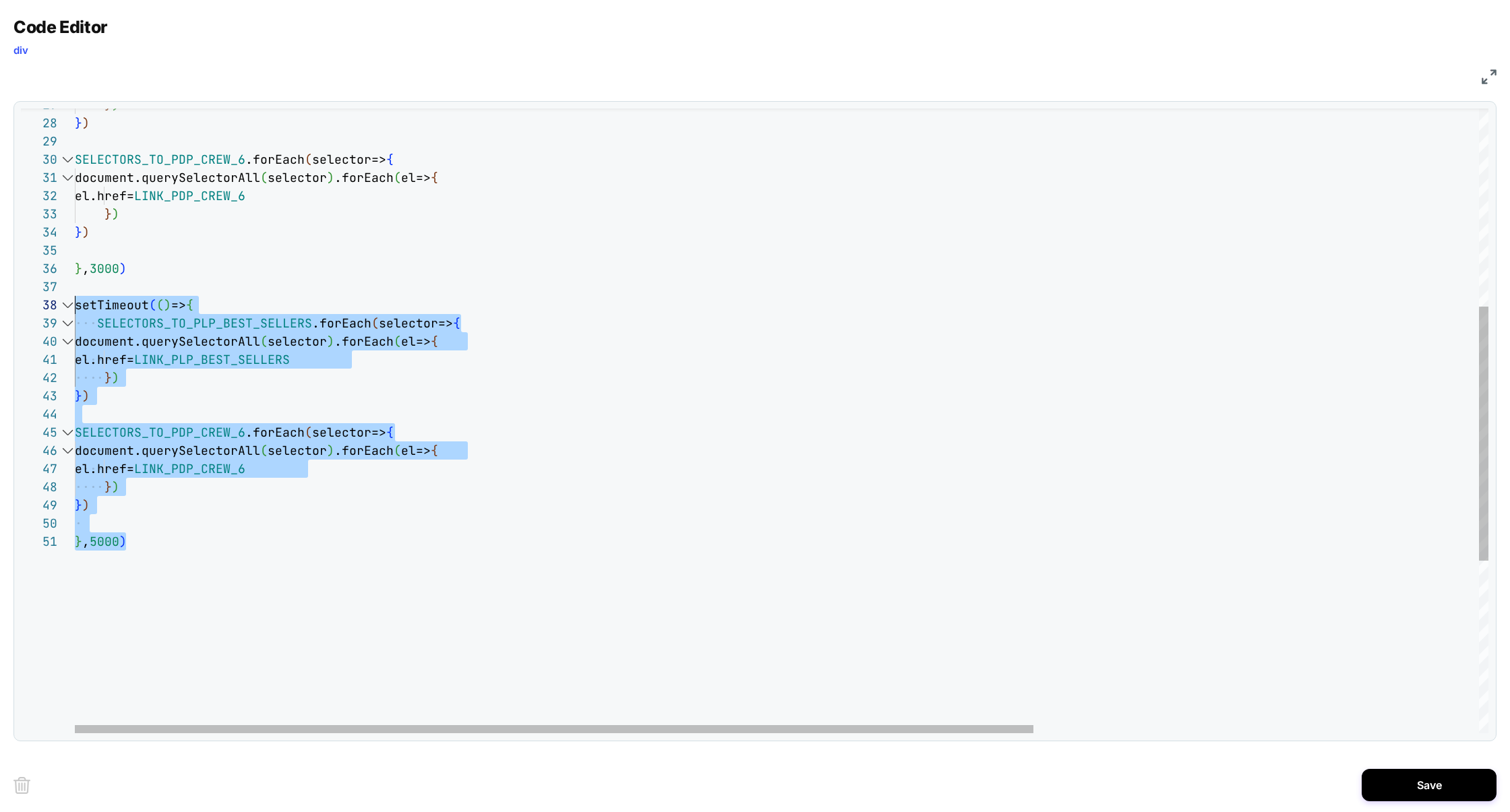
drag, startPoint x: 243, startPoint y: 600, endPoint x: 59, endPoint y: 298, distance: 353.6
click at [59, 298] on div "**********" at bounding box center [754, 421] width 1468 height 625
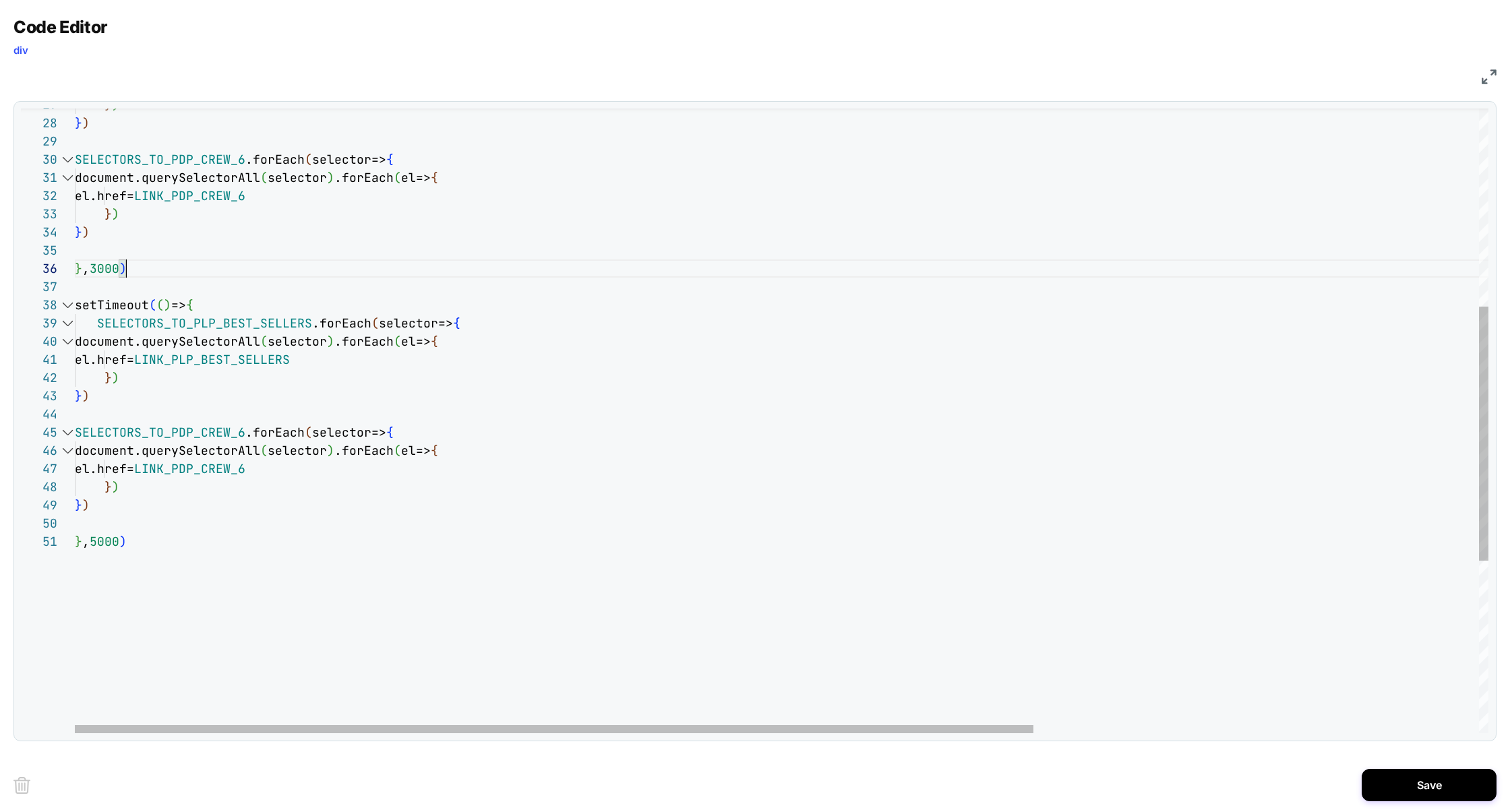
drag, startPoint x: 148, startPoint y: 276, endPoint x: 101, endPoint y: 227, distance: 67.9
click at [101, 229] on div "} ) } ) SELECTORS_TO_PDP_CREW_6 .forEach ( selector=> { document.querySelectorA…" at bounding box center [1110, 390] width 2070 height 1534
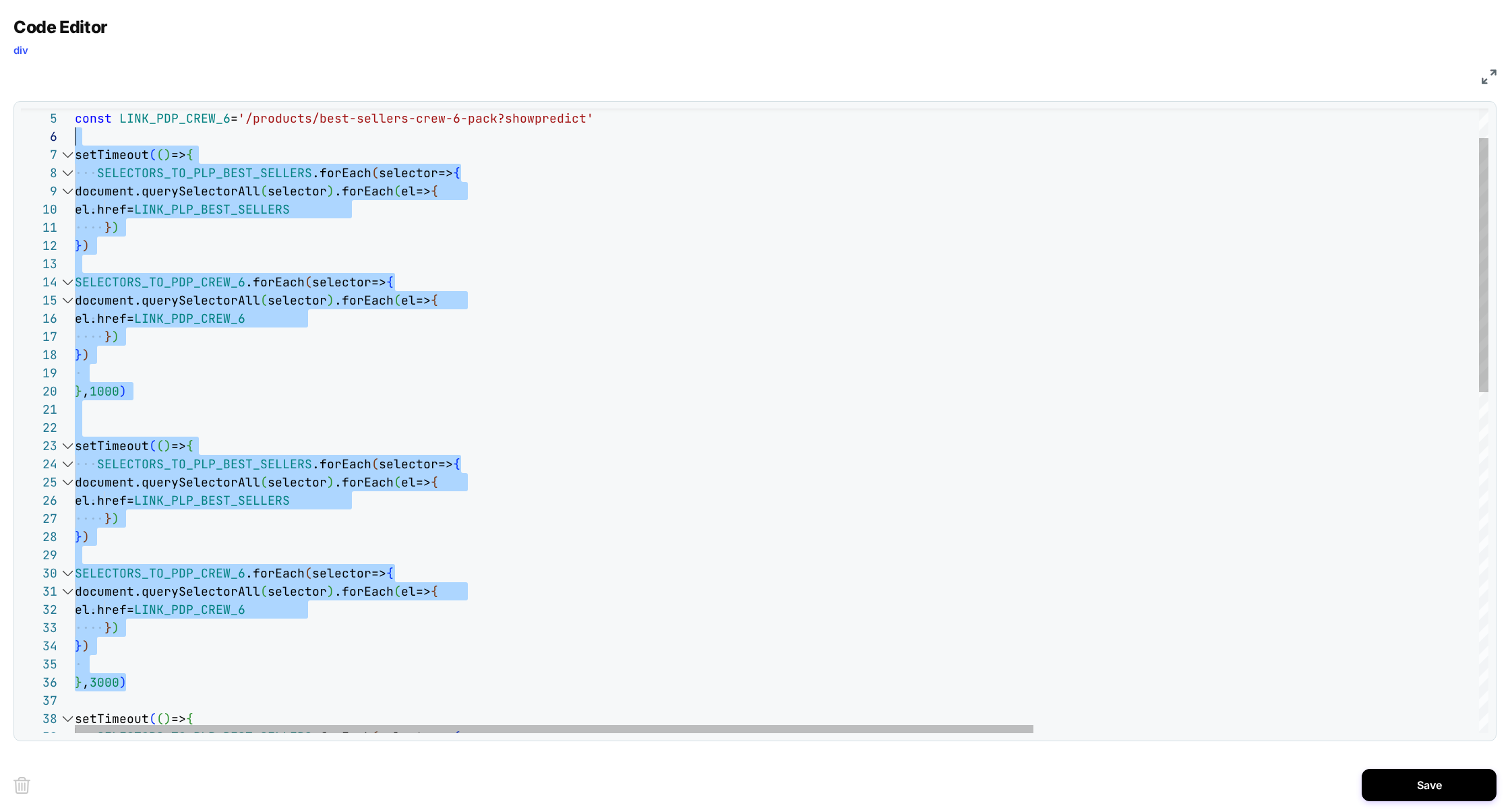
click at [79, 140] on div "} ) } ) SELECTORS_TO_PDP_CREW_6 .forEach ( selector=> { document.querySelectorA…" at bounding box center [1110, 804] width 2070 height 1534
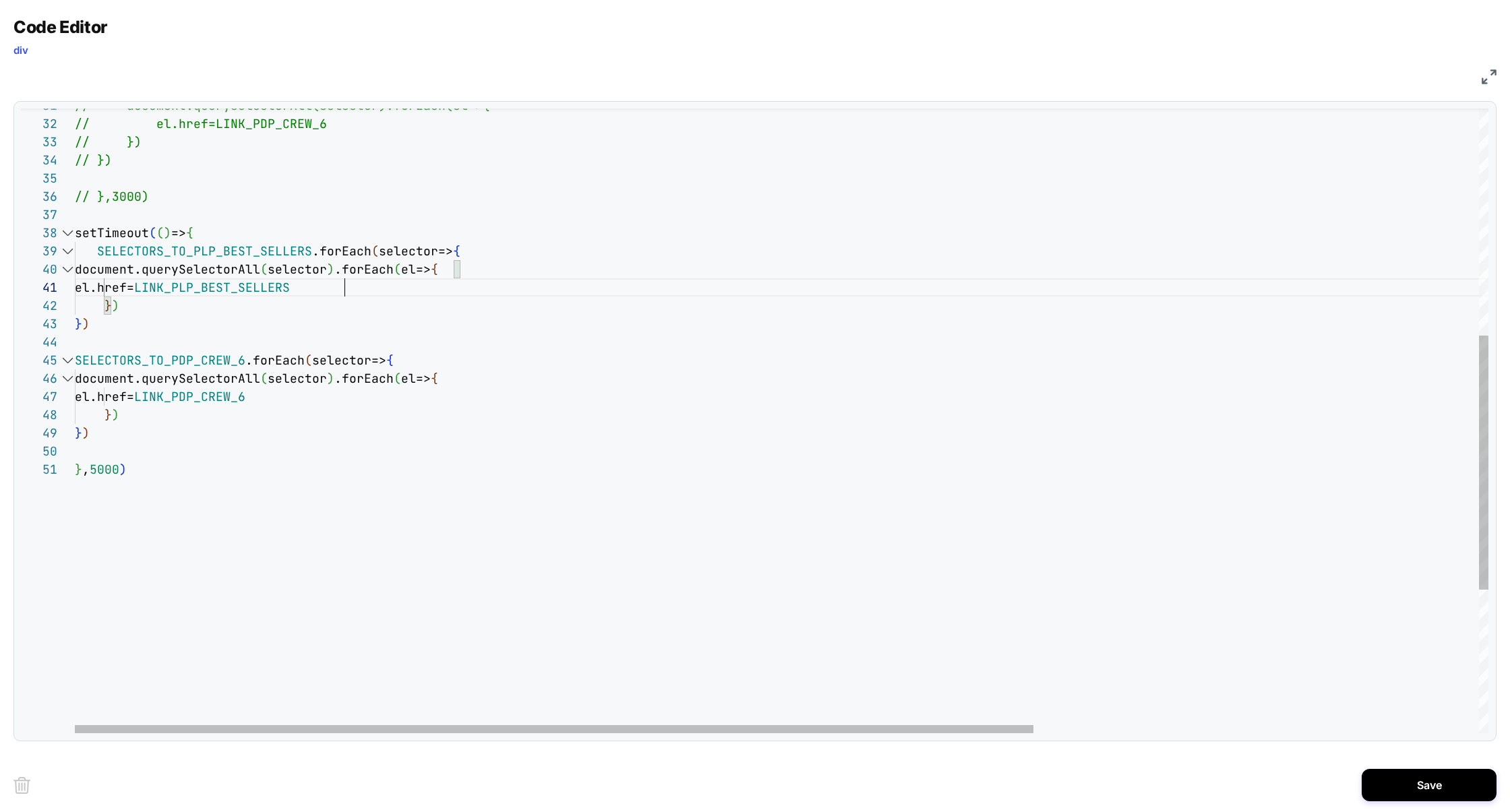
click at [366, 286] on div "// document.querySelectorAll(selector).forEach (el=>{ // el.href=LINK_PDP_CREW_…" at bounding box center [1110, 317] width 2070 height 1534
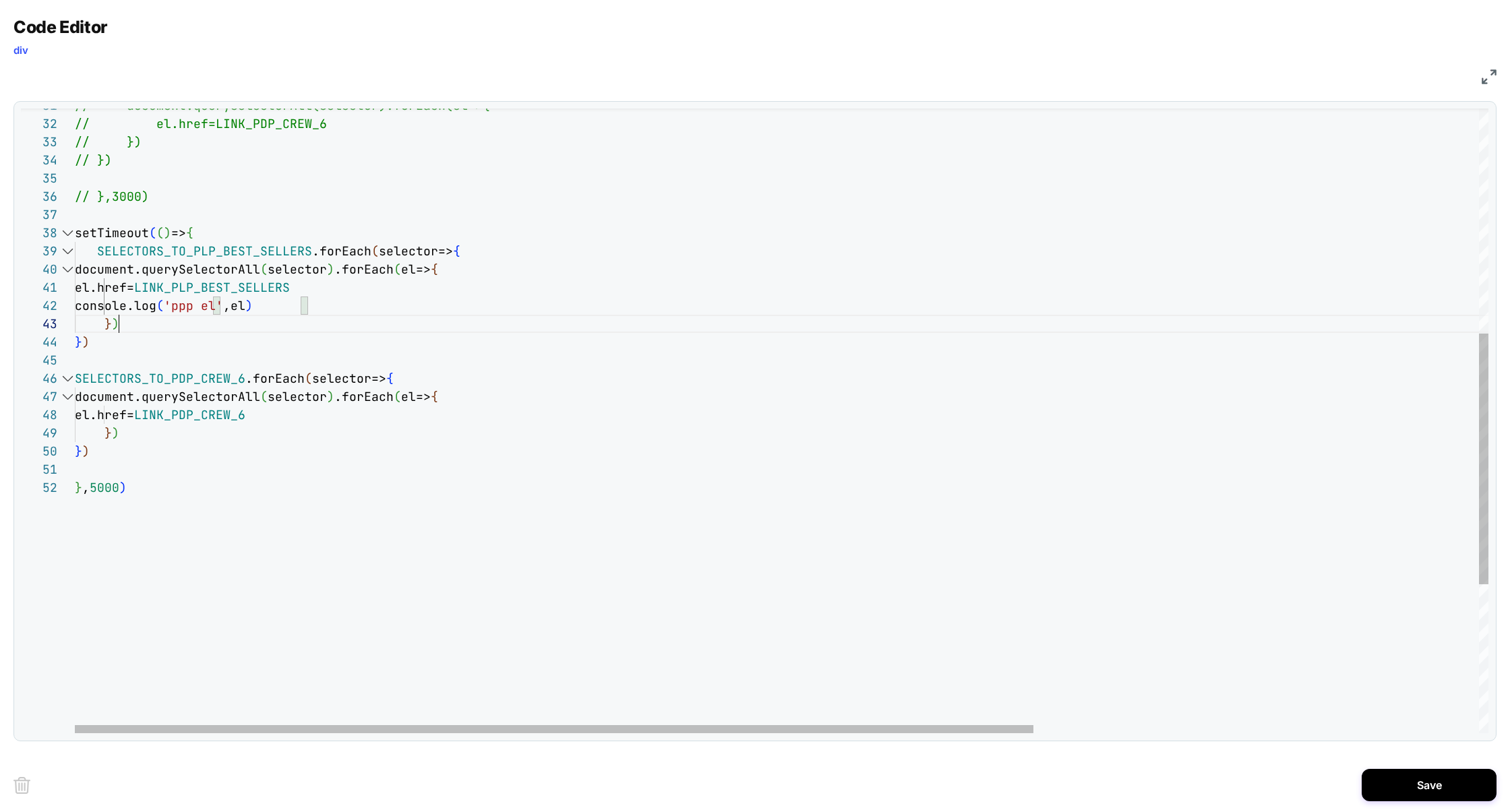
click at [249, 326] on div "// document.querySelectorAll(selector).forEach (el=>{ // el.href=LINK_PDP_CREW_…" at bounding box center [1110, 326] width 2070 height 1552
drag, startPoint x: 322, startPoint y: 308, endPoint x: 0, endPoint y: 308, distance: 322.0
click at [75, 308] on div "// document.querySelectorAll(selector).forEach (el=>{ // el.href=LINK_PDP_CREW_…" at bounding box center [1110, 326] width 2070 height 1552
click at [319, 417] on div "// document.querySelectorAll(selector).forEach (el=>{ // el.href=LINK_PDP_CREW_…" at bounding box center [1110, 326] width 2070 height 1552
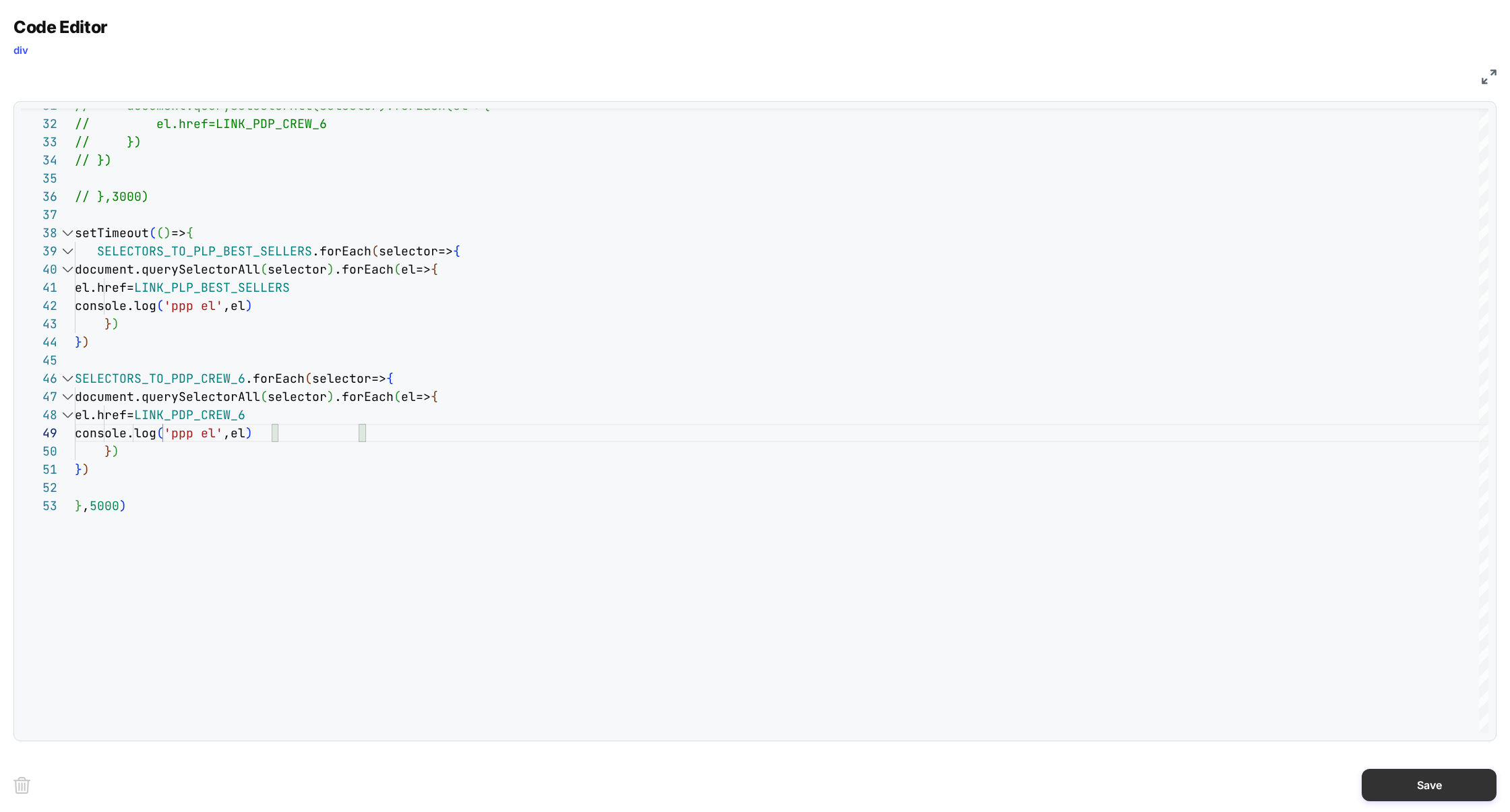
type textarea "**********"
click at [1459, 785] on button "Save" at bounding box center [1429, 785] width 135 height 32
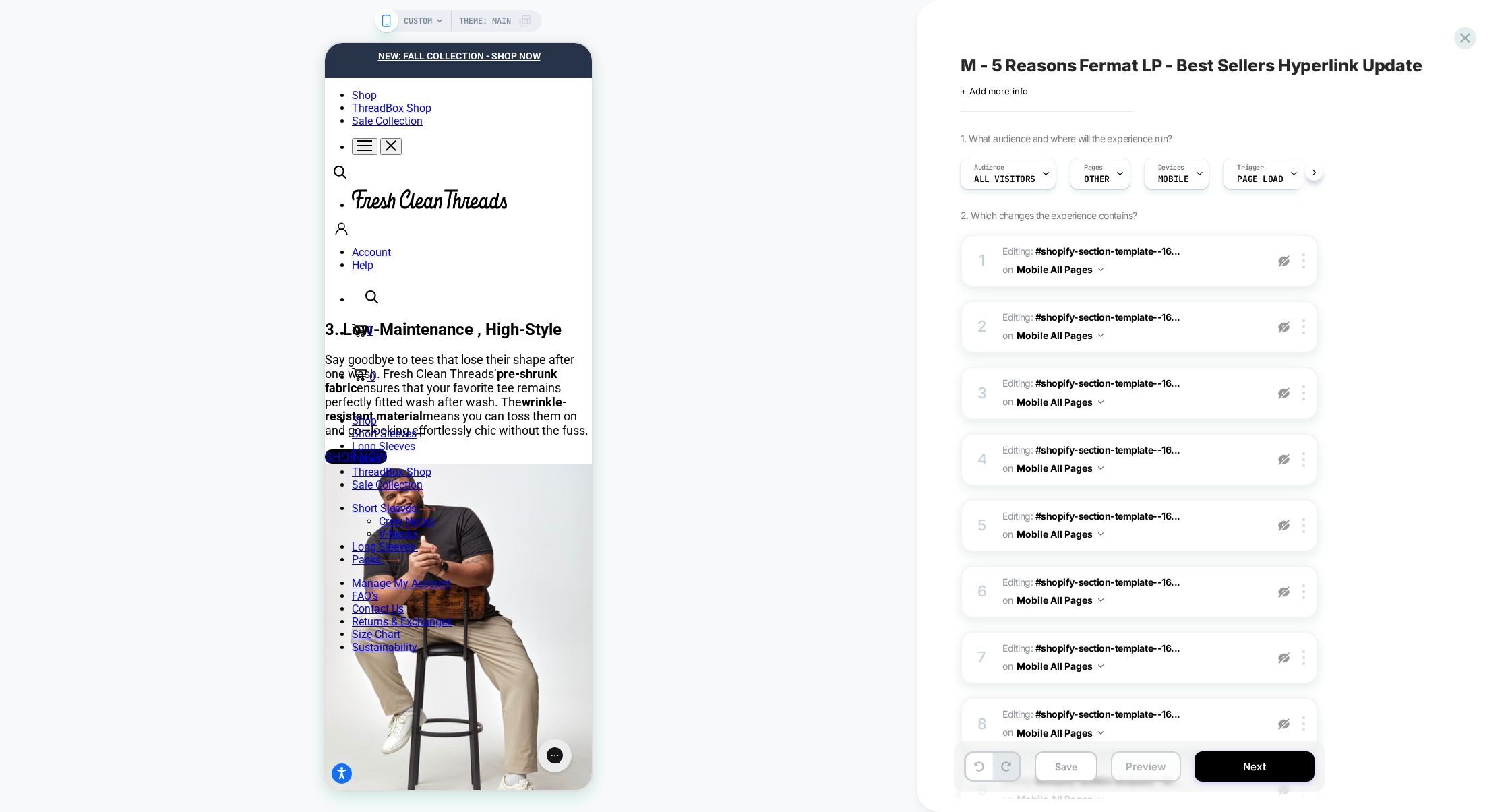
click at [1153, 773] on button "Preview" at bounding box center [1146, 766] width 70 height 30
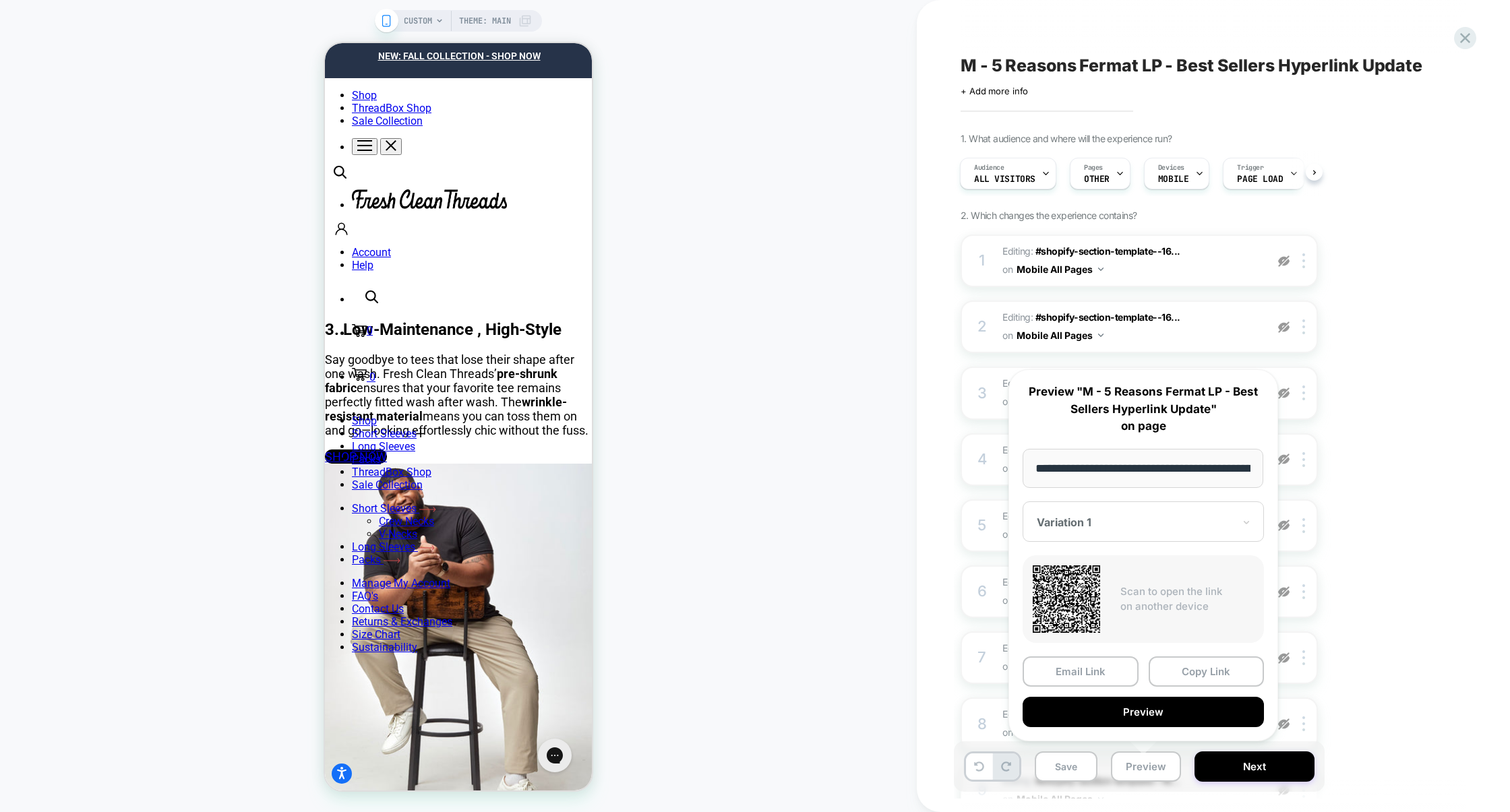
click at [1407, 615] on div "1. What audience and where will the experience run? Audience All Visitors Pages…" at bounding box center [1207, 681] width 492 height 1098
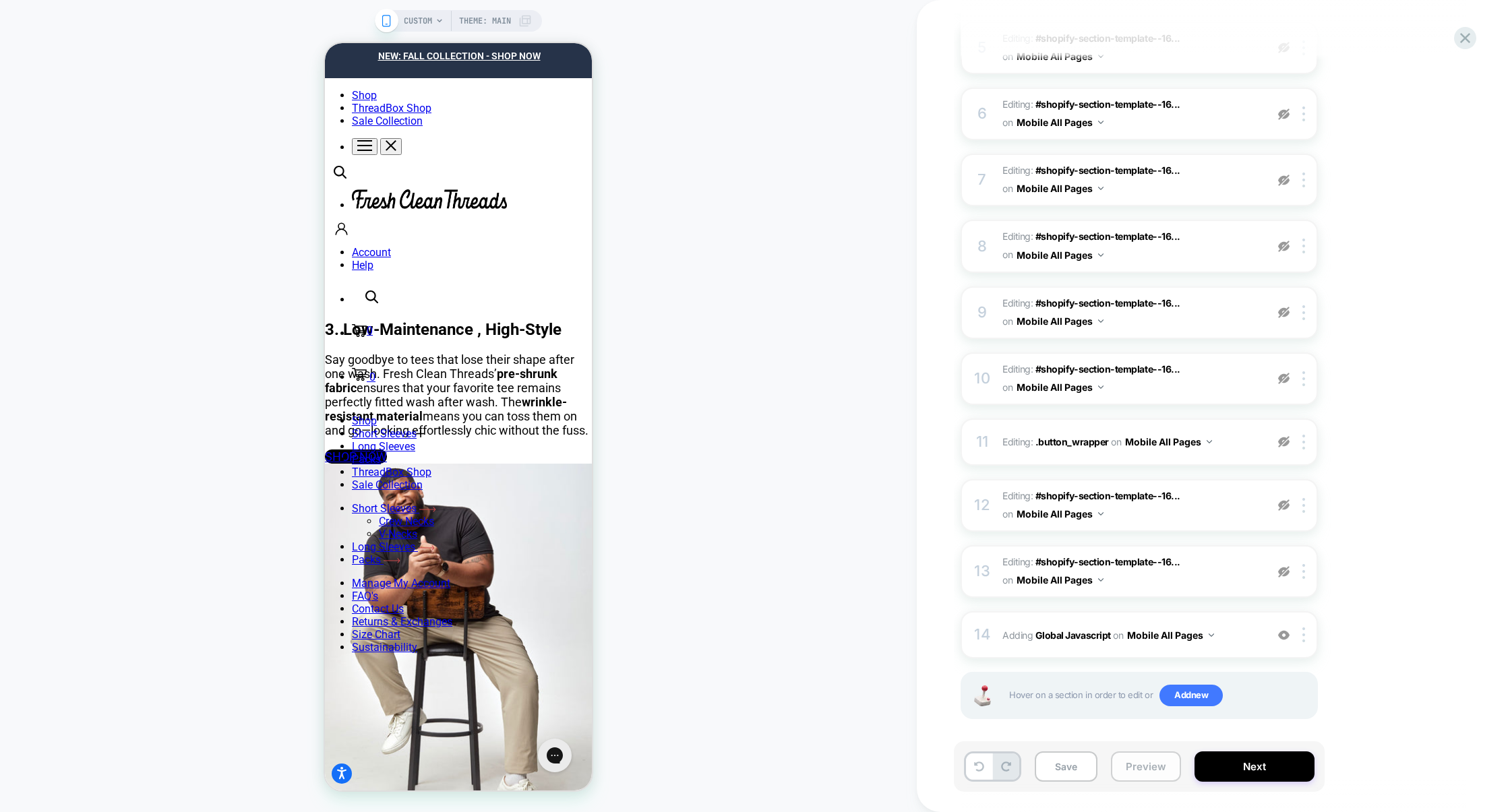
click at [1119, 765] on button "Preview" at bounding box center [1146, 766] width 70 height 30
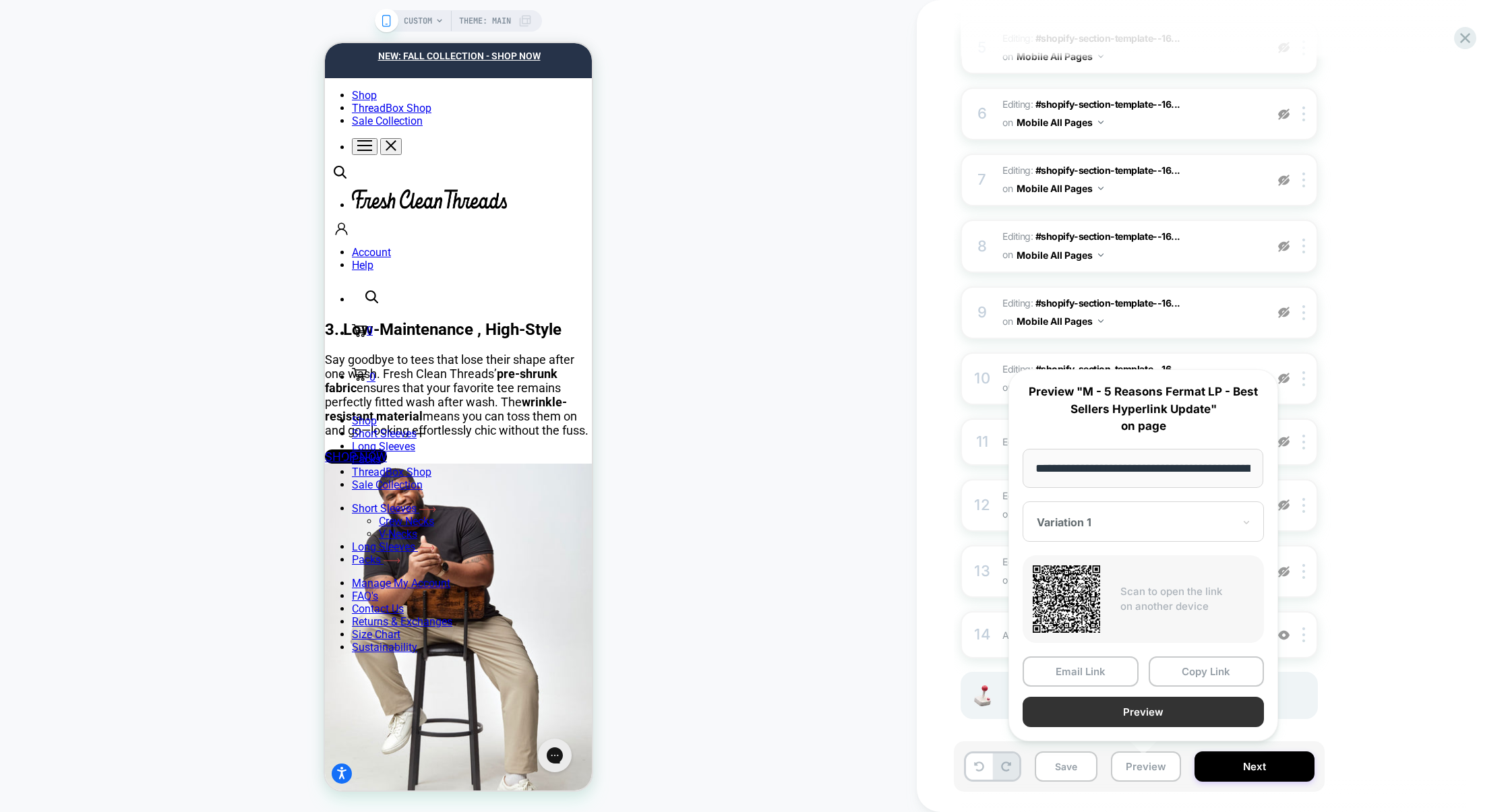
click at [1145, 713] on button "Preview" at bounding box center [1143, 712] width 242 height 30
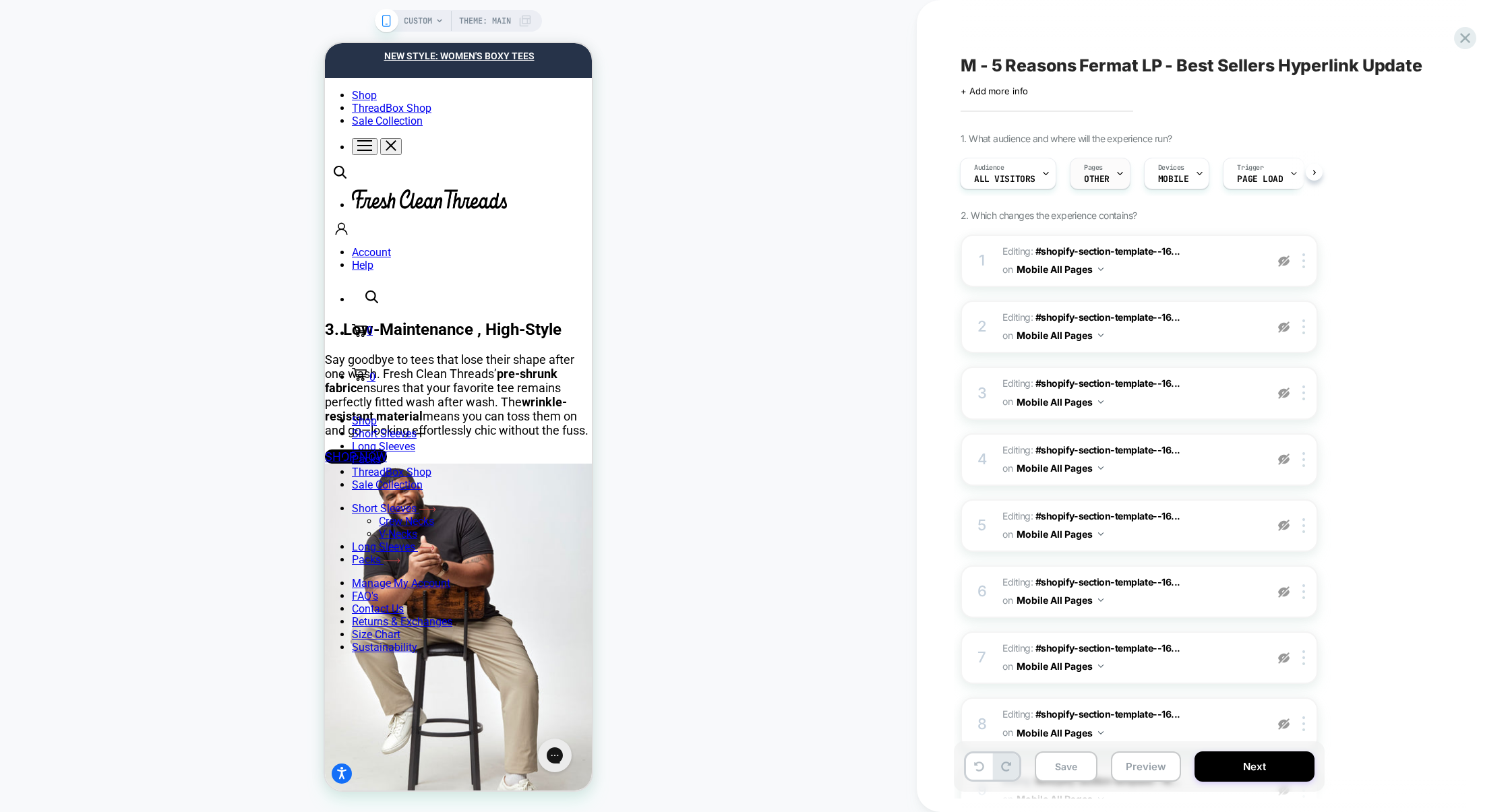
click at [1116, 179] on div at bounding box center [1120, 173] width 9 height 30
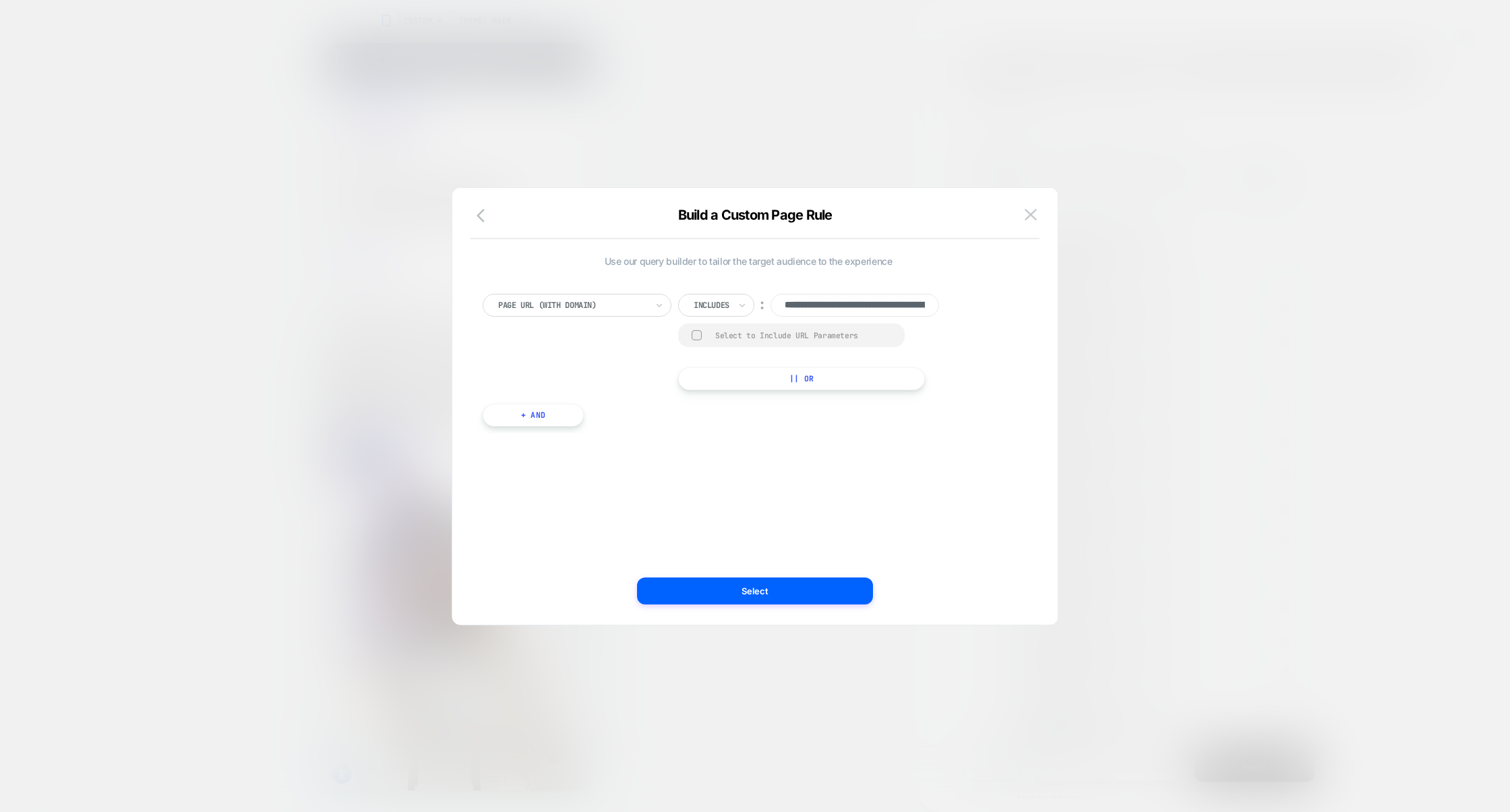
click at [1230, 397] on div at bounding box center [755, 406] width 1510 height 812
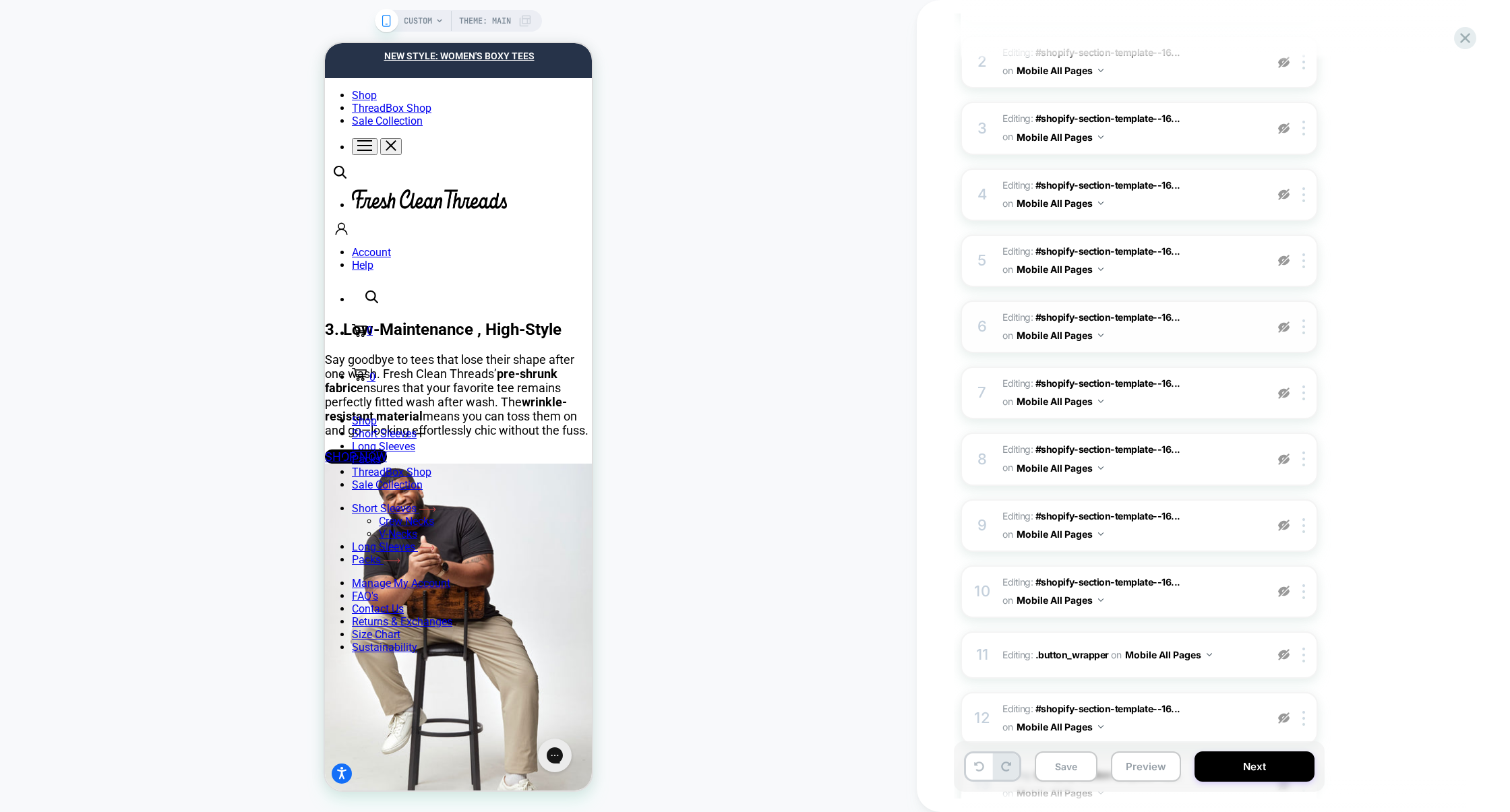
scroll to position [478, 0]
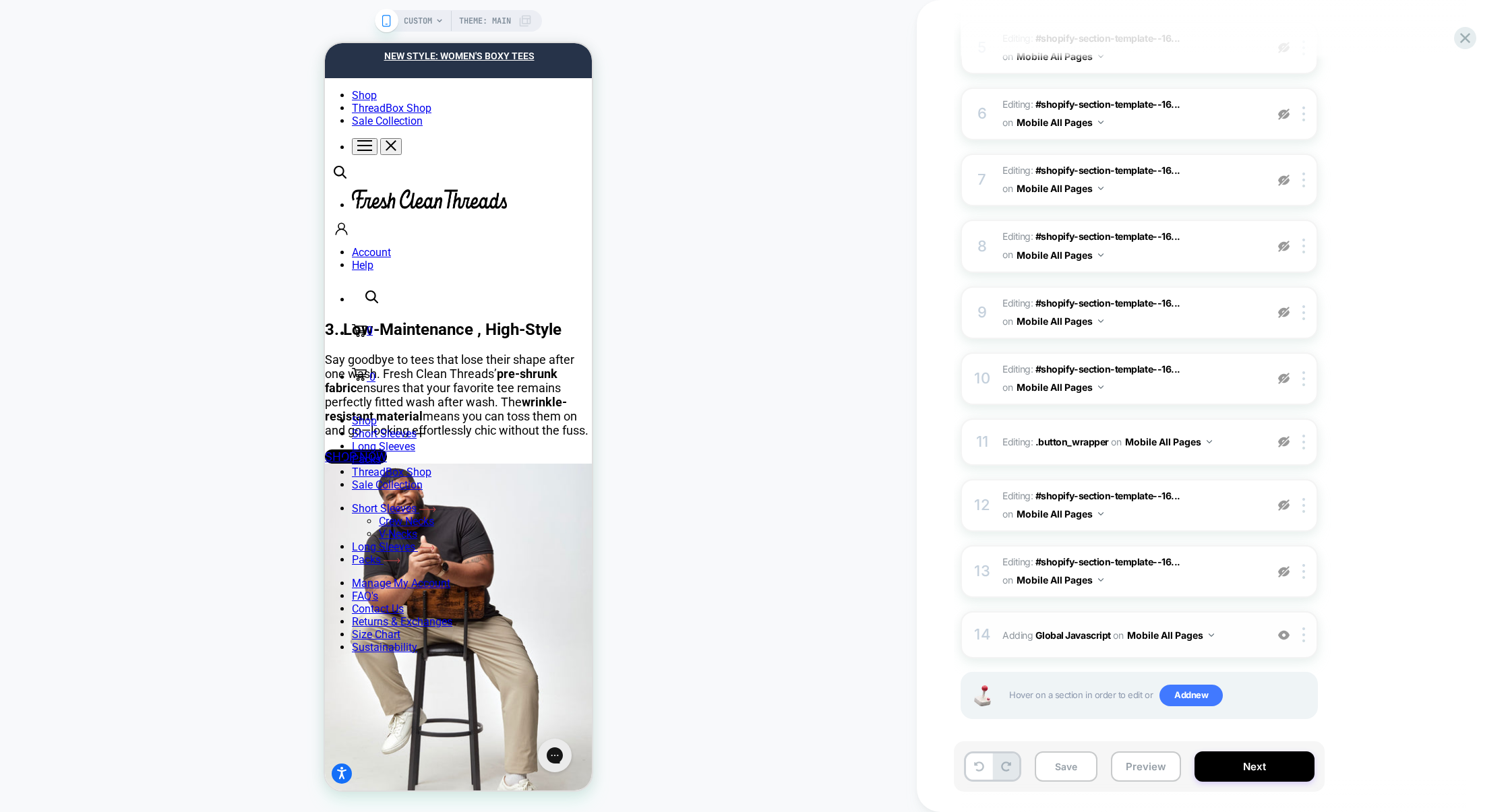
click at [1233, 640] on div "14 Adding Global Javascript on Mobile All Pages Add Before Add After Copy to De…" at bounding box center [1139, 635] width 358 height 47
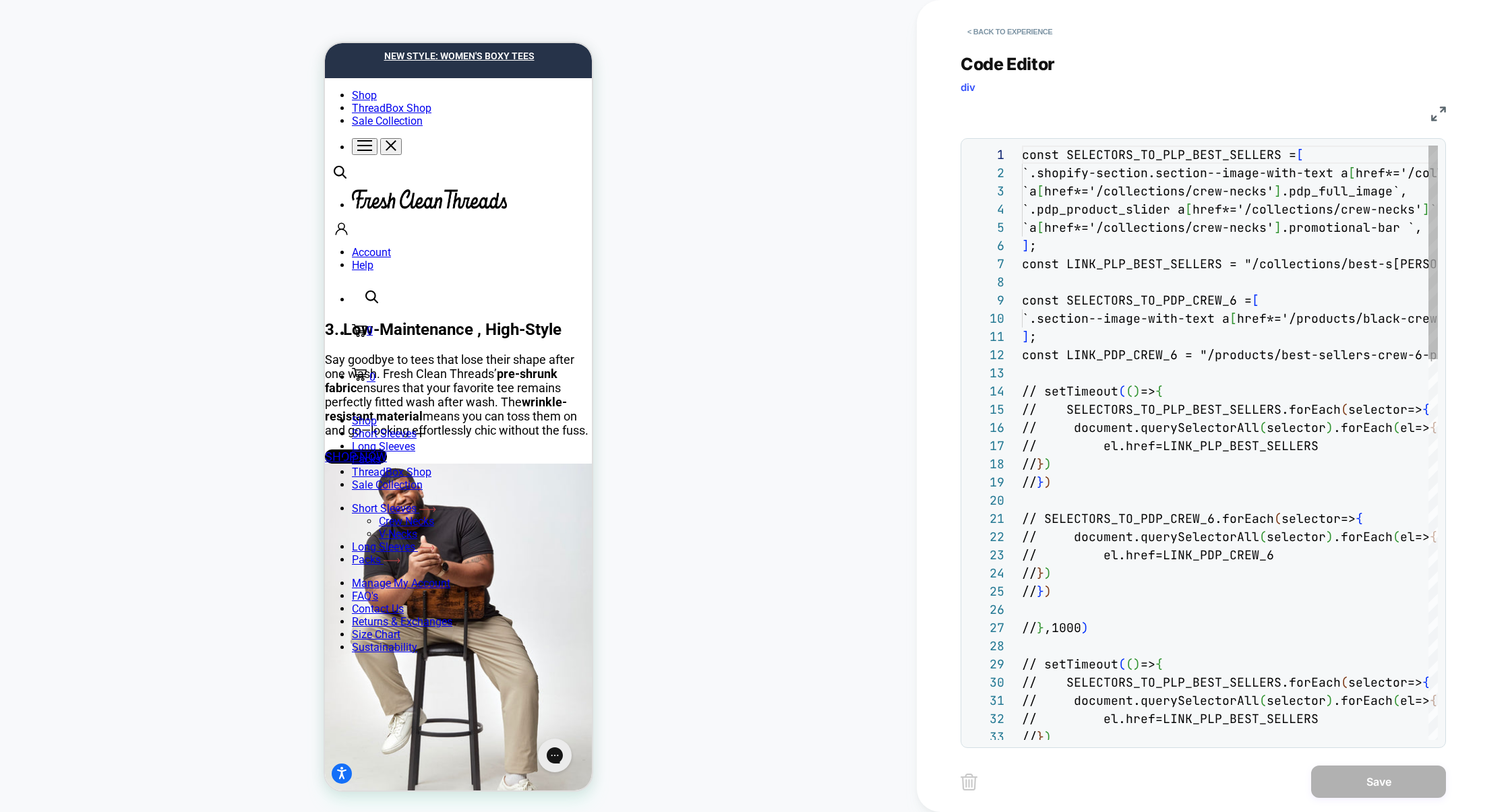
scroll to position [55, 65]
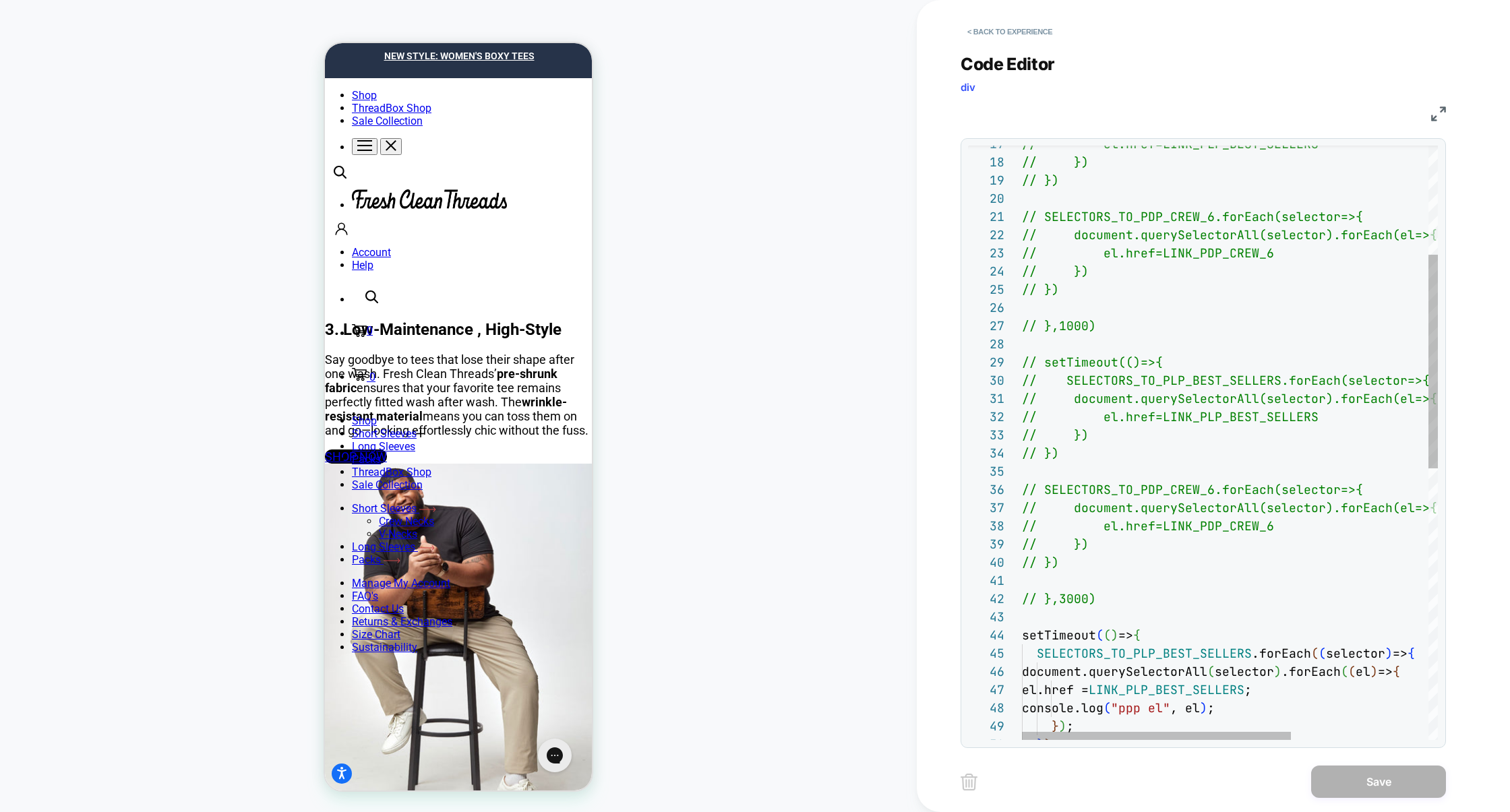
click at [1117, 510] on div "// el.href=LINK_PLP_BEST_SELLERS // }) // }) // SELECTORS_TO_PDP_CREW_6.forEach…" at bounding box center [1336, 668] width 628 height 1649
drag, startPoint x: 1109, startPoint y: 603, endPoint x: 1068, endPoint y: 410, distance: 197.3
click at [1068, 413] on div "// el.href=LINK_PLP_BEST_SELLERS // }) // }) // SELECTORS_TO_PDP_CREW_6.forEach…" at bounding box center [1336, 668] width 628 height 1649
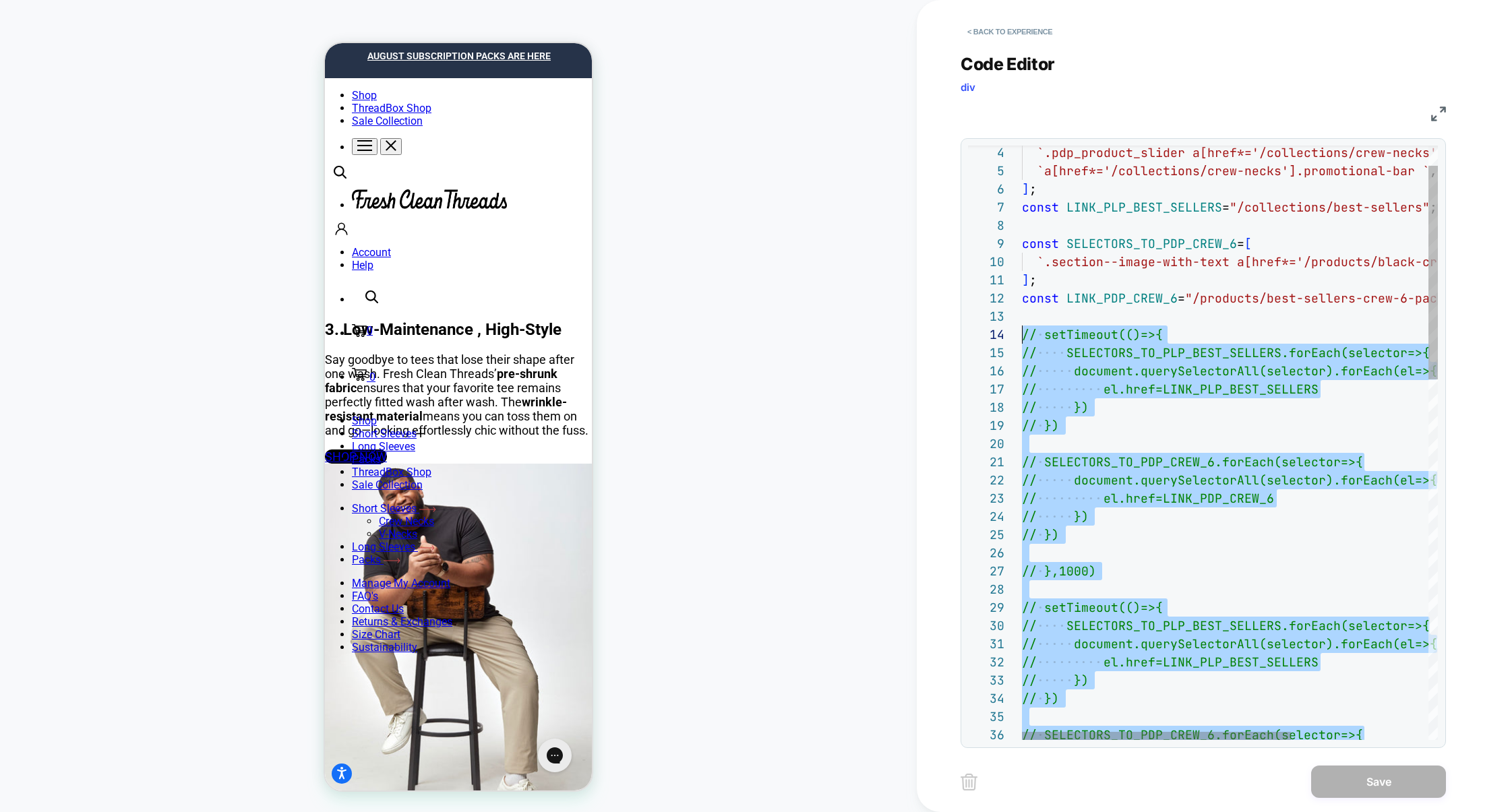
scroll to position [55, 0]
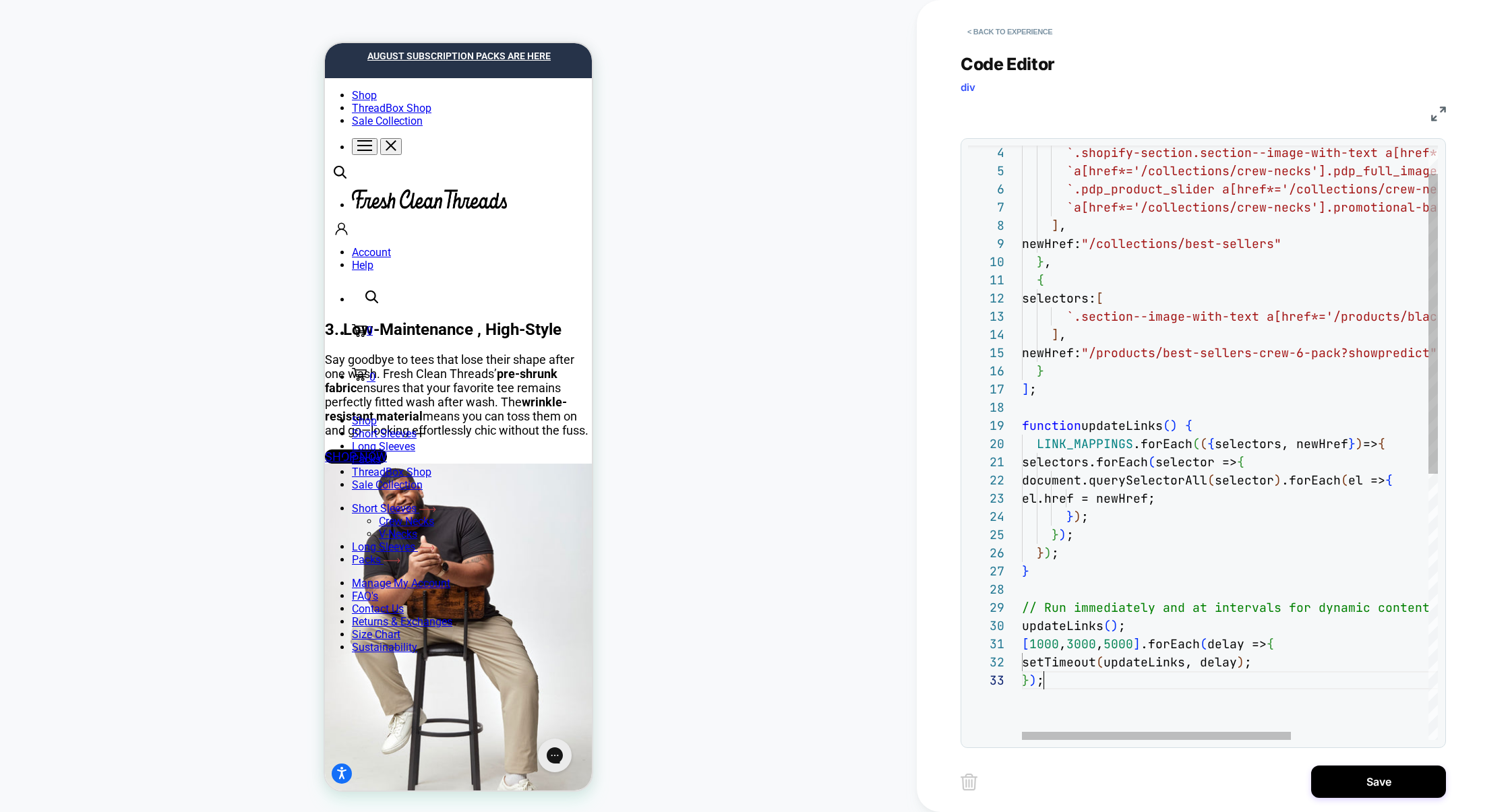
scroll to position [37, 22]
click at [1108, 604] on div "] ; function updateLinks ( ) { LINK_MAPPINGS .forEach ( ( { selectors, newHref …" at bounding box center [1350, 677] width 658 height 1177
type textarea "**********"
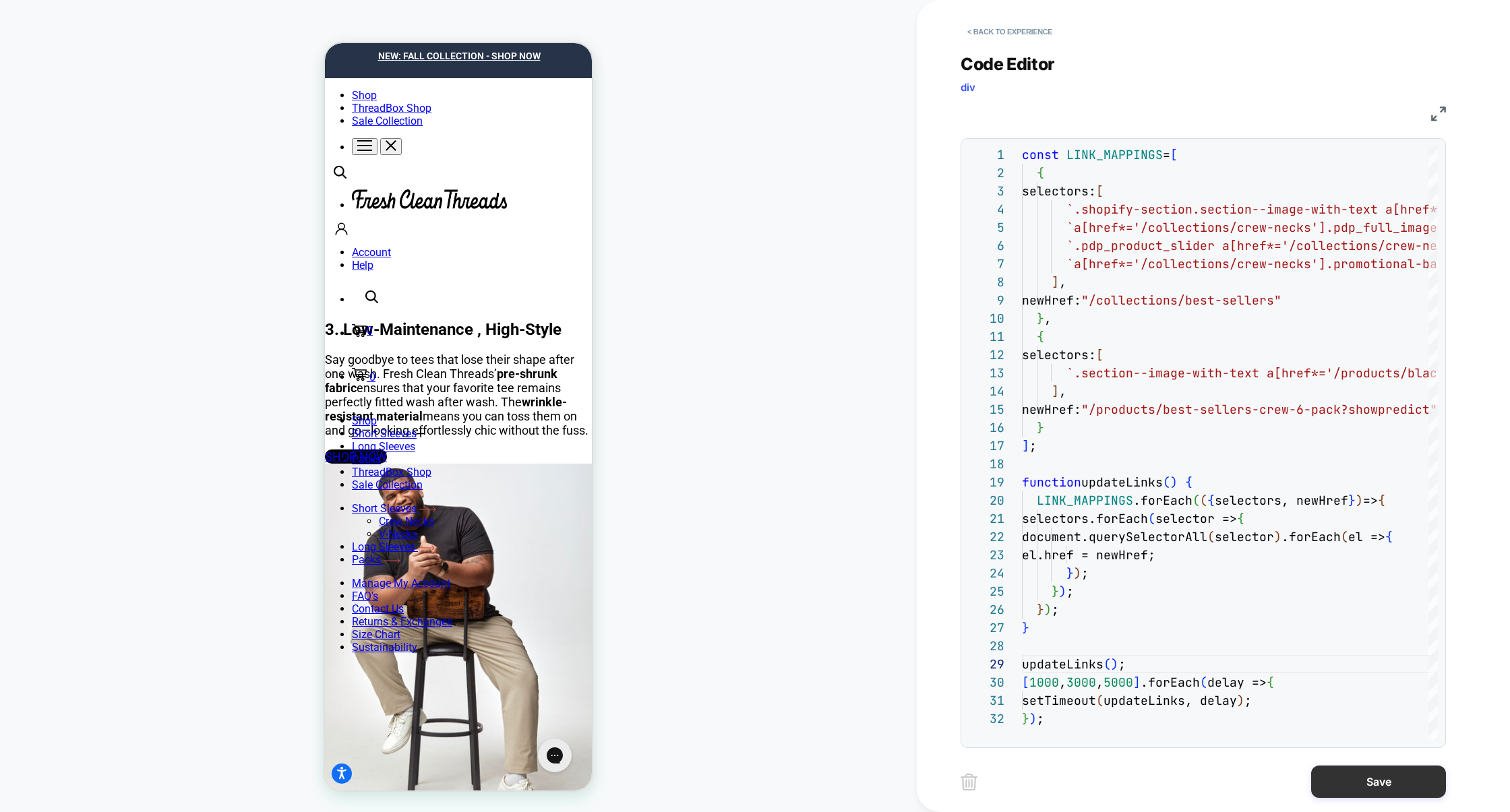
click at [1359, 772] on button "Save" at bounding box center [1378, 781] width 135 height 32
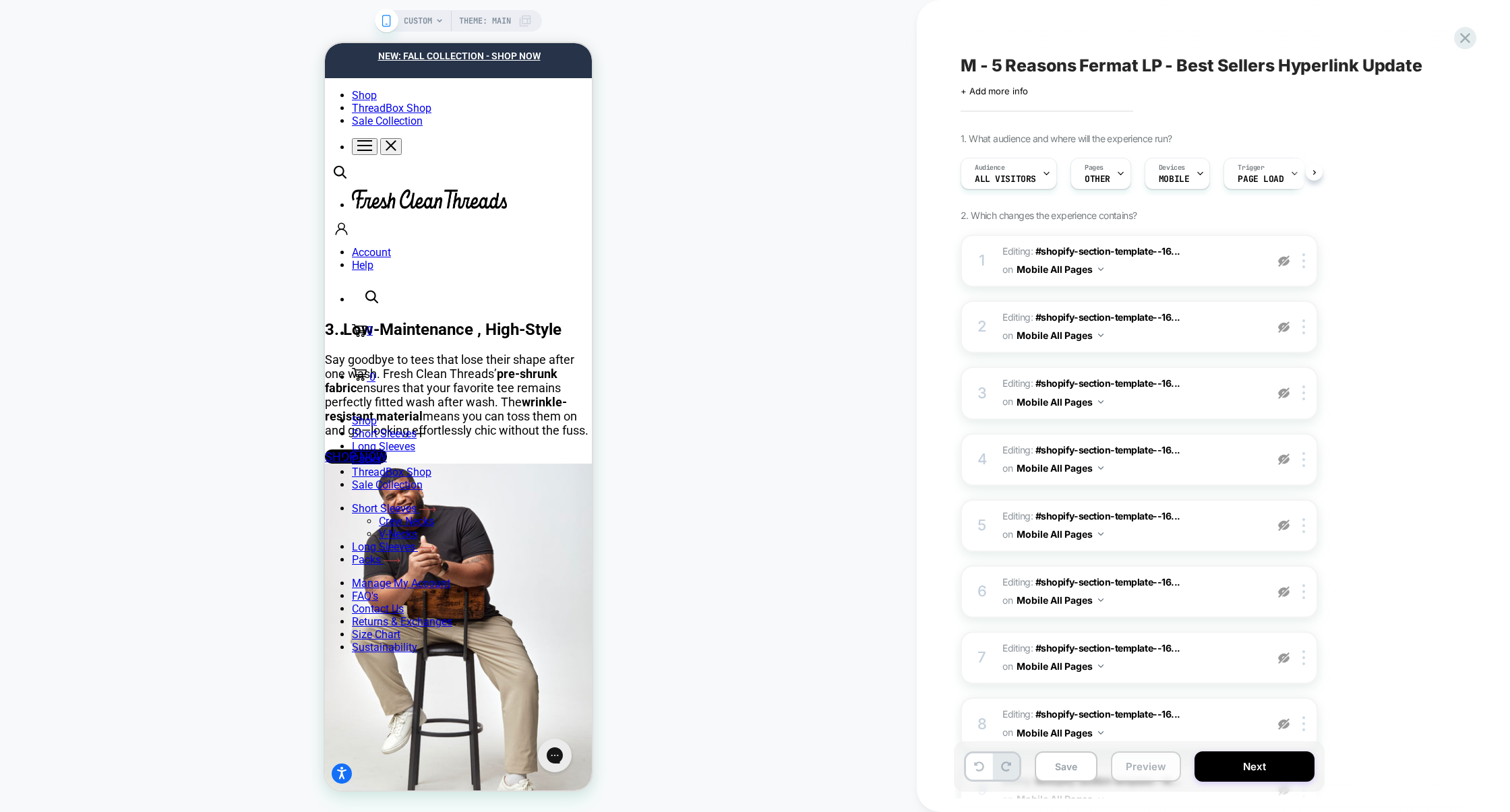
scroll to position [0, 1]
click at [1162, 770] on button "Preview" at bounding box center [1146, 766] width 70 height 30
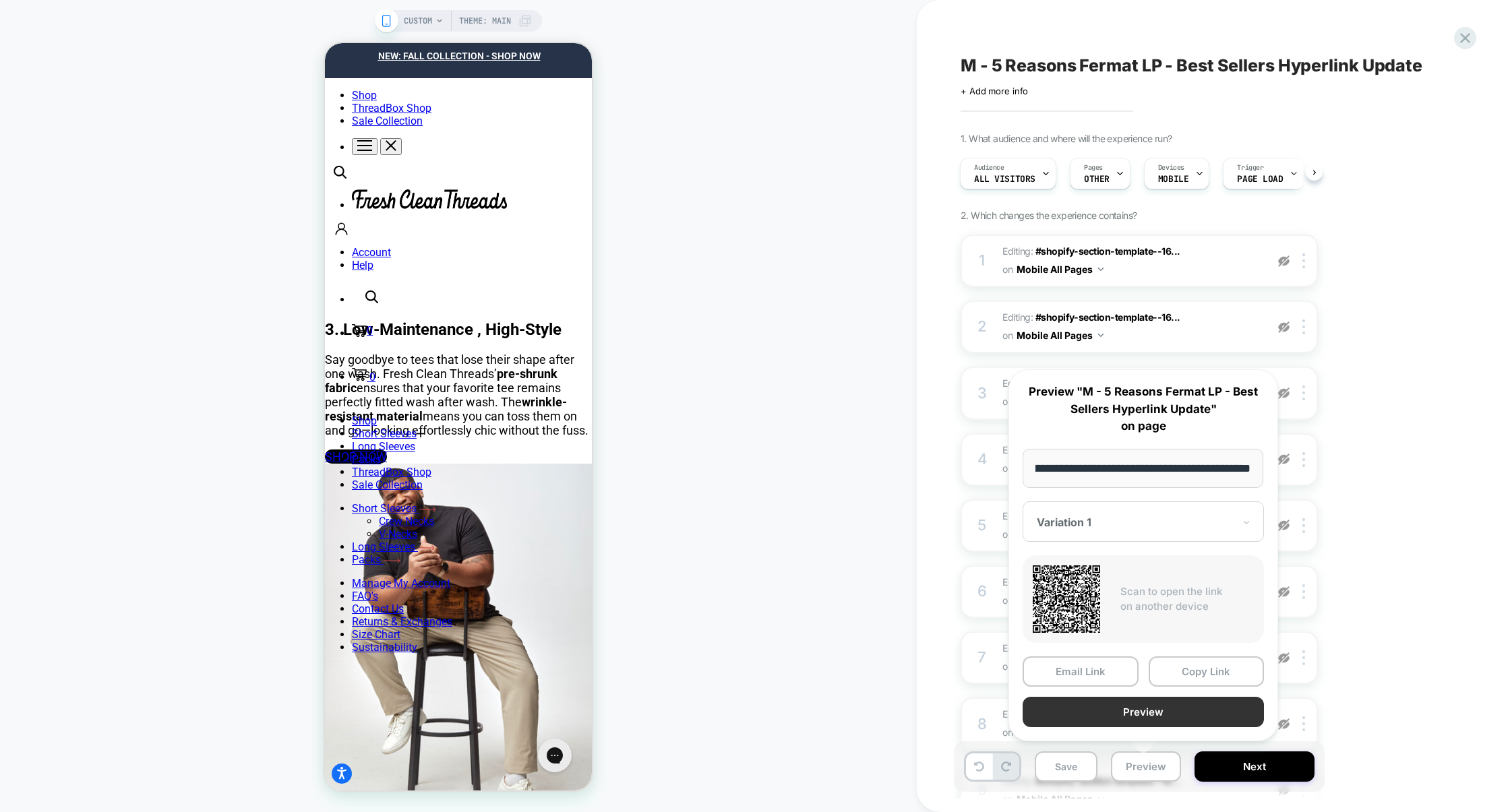
scroll to position [0, 0]
click at [1152, 701] on button "Preview" at bounding box center [1143, 712] width 242 height 30
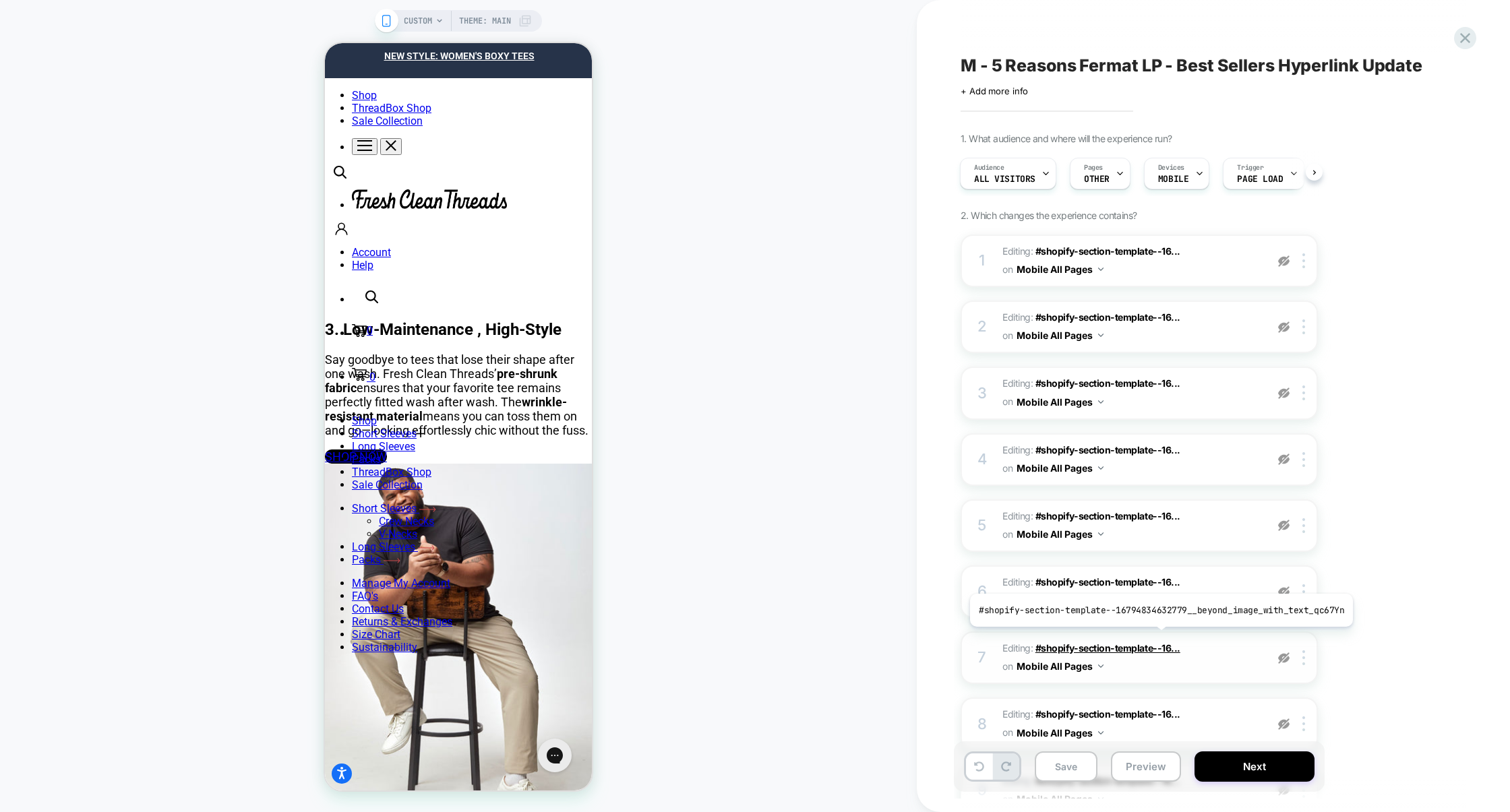
scroll to position [478, 0]
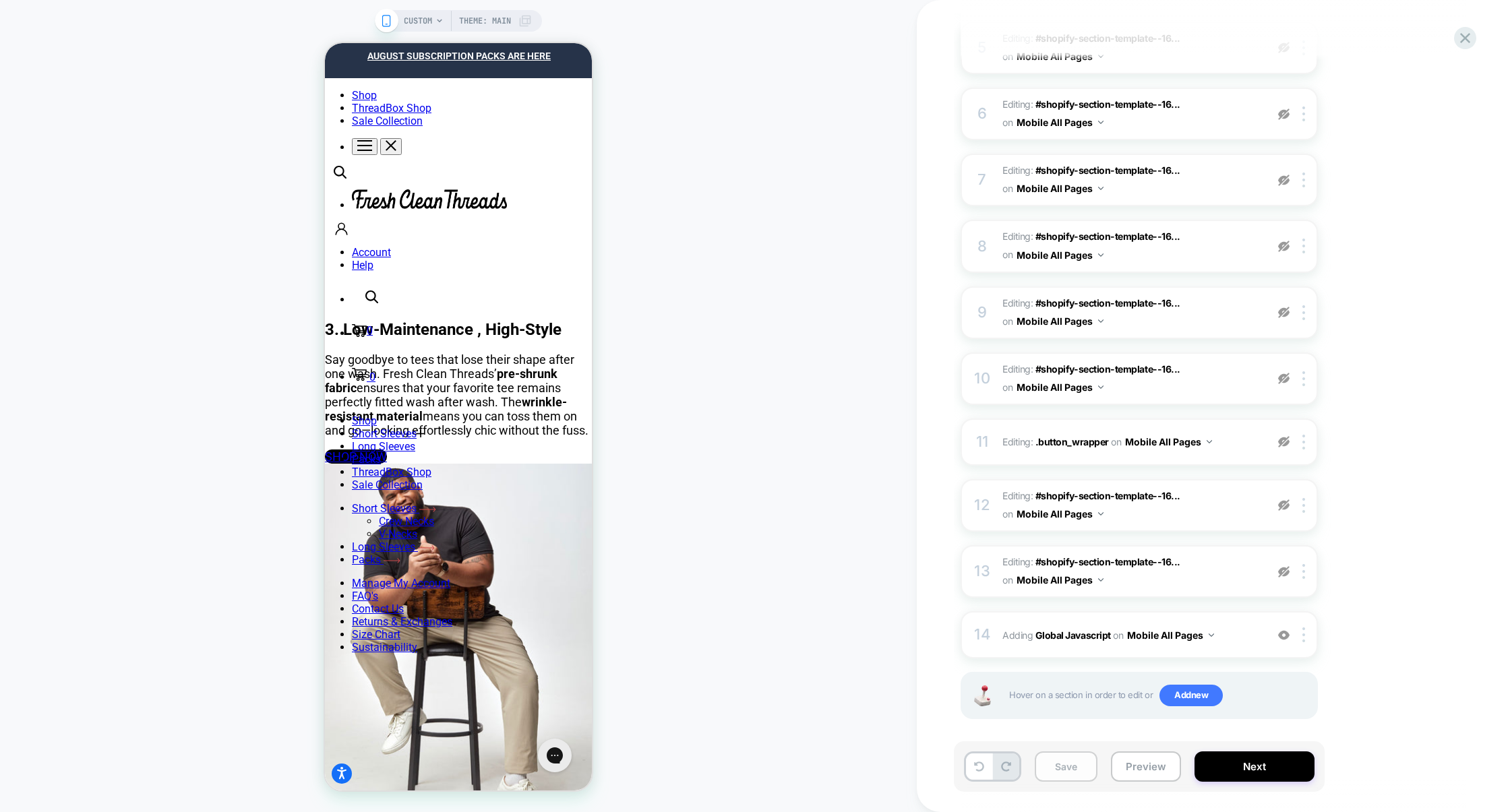
click at [1071, 768] on button "Save" at bounding box center [1066, 766] width 62 height 30
click at [1121, 776] on button "Preview" at bounding box center [1146, 766] width 70 height 30
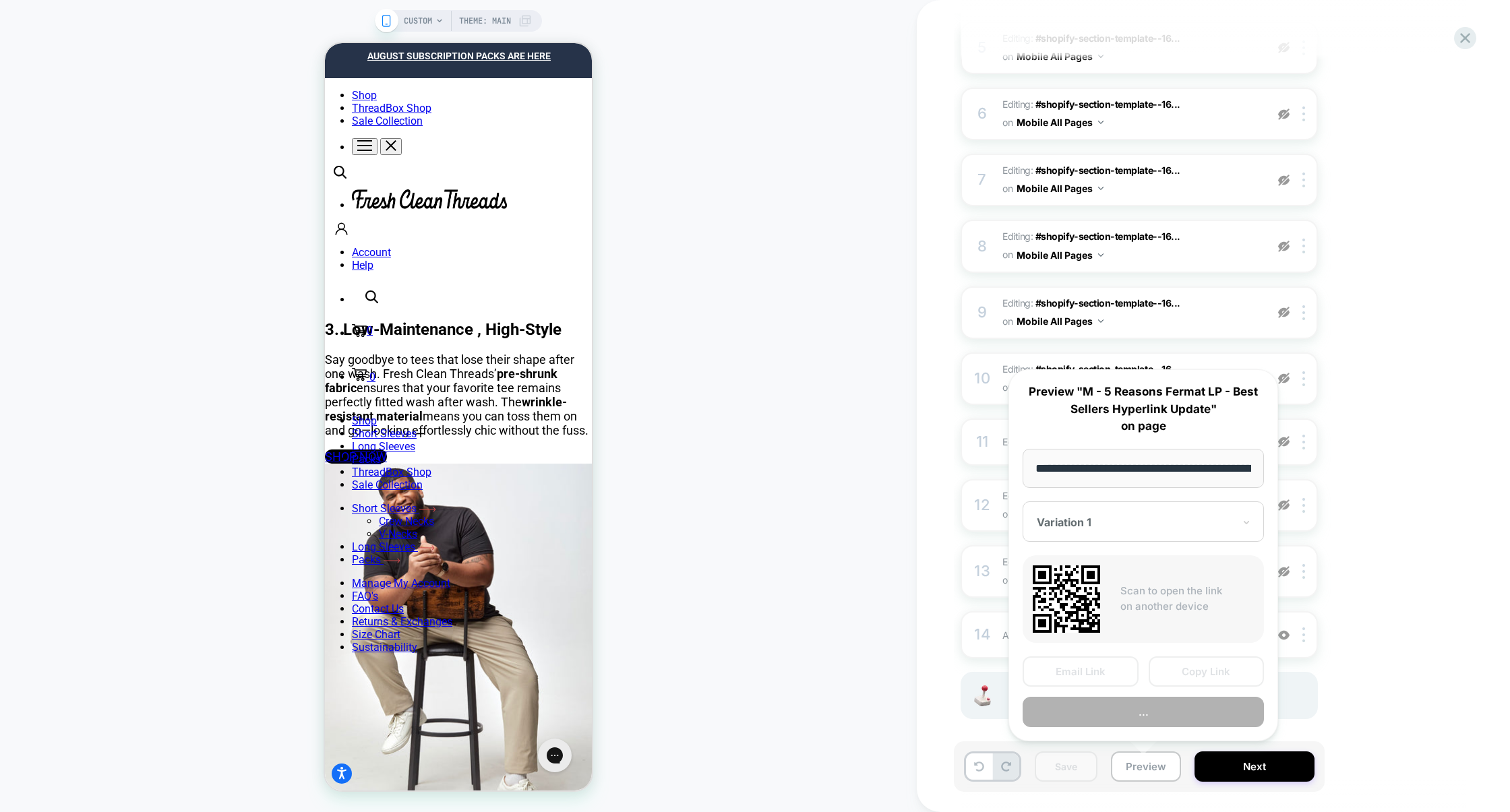
scroll to position [0, 166]
click at [1173, 665] on button "Copy Link" at bounding box center [1207, 671] width 116 height 30
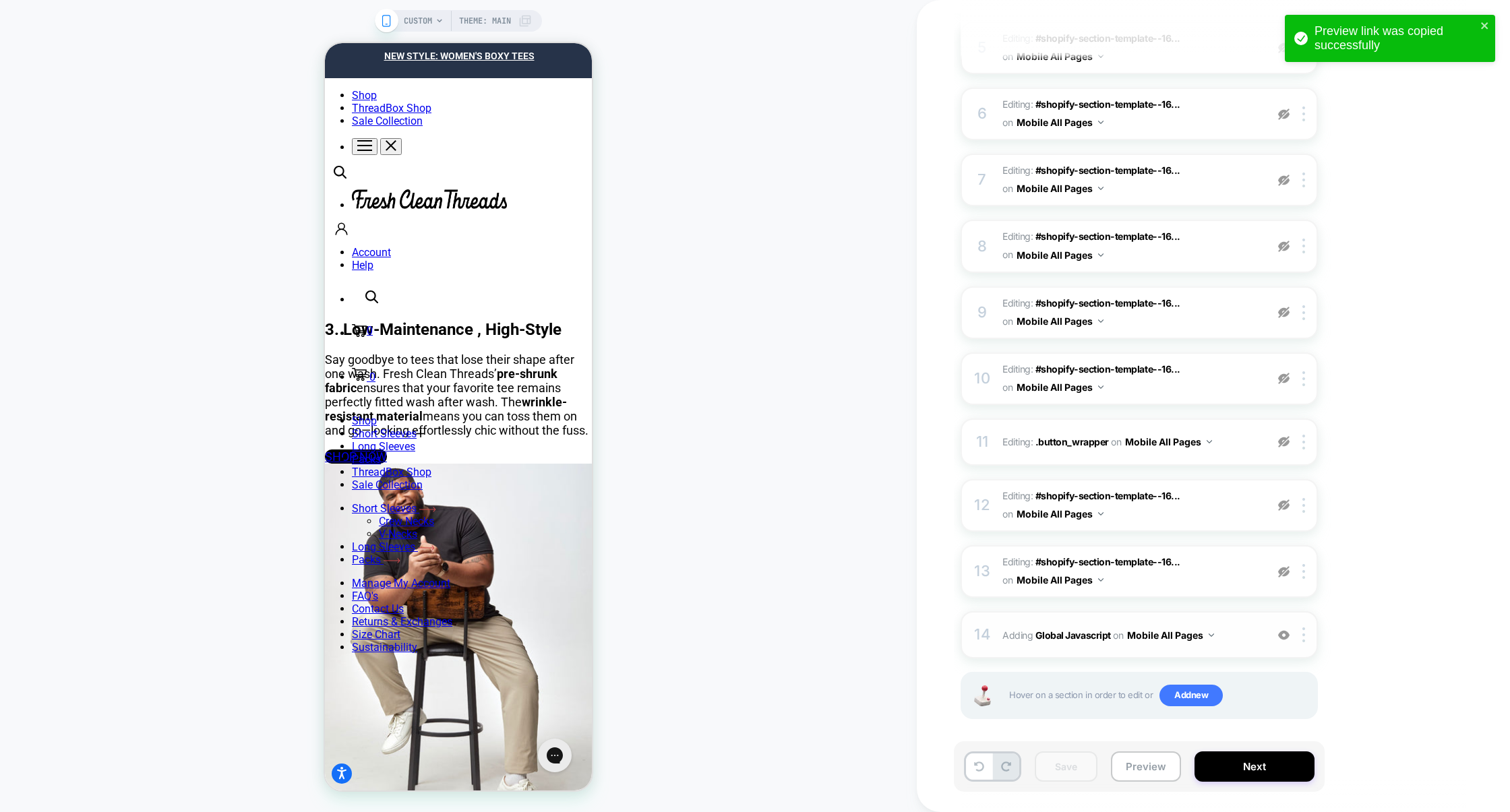
click at [1242, 632] on span "Adding Global Javascript on Mobile All Pages" at bounding box center [1131, 635] width 257 height 19
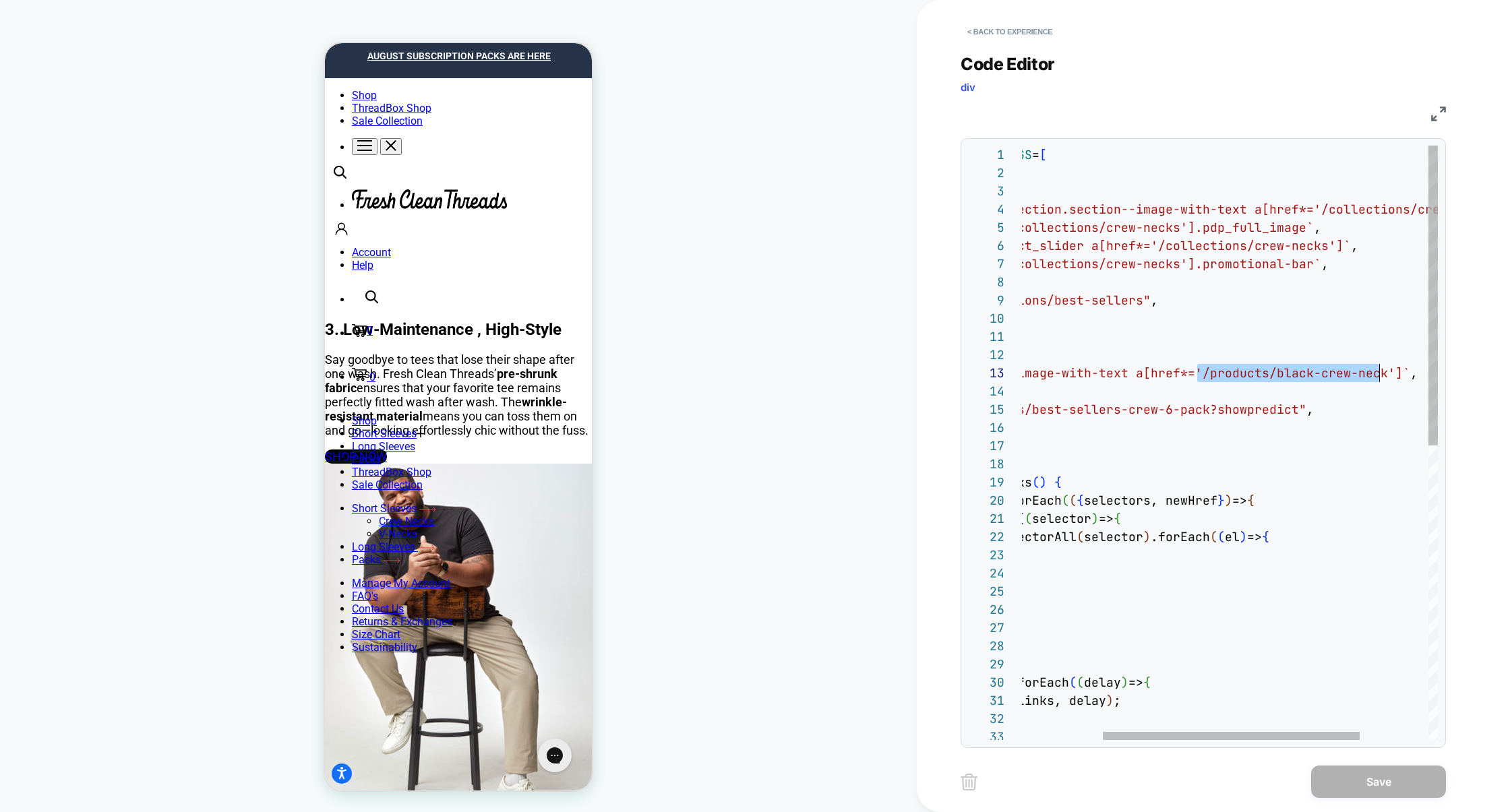
scroll to position [37, 488]
type textarea "**********"
drag, startPoint x: 1198, startPoint y: 379, endPoint x: 1381, endPoint y: 375, distance: 183.0
click at [1382, 375] on span "`.section--image-with-text a[href*='/products/blac k-crew-neck']` ," at bounding box center [1154, 372] width 527 height 16
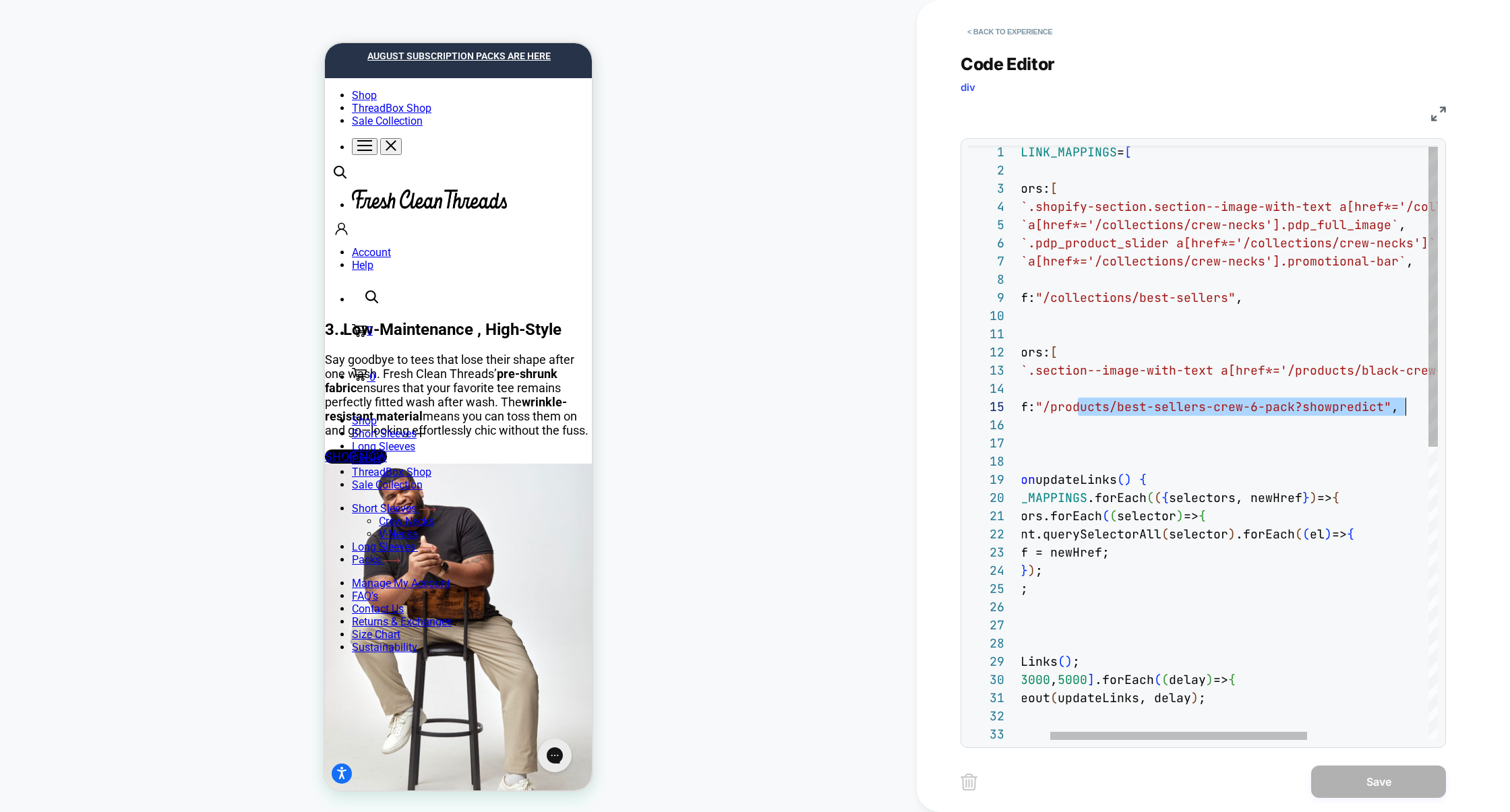
scroll to position [72, 437]
drag, startPoint x: 1078, startPoint y: 408, endPoint x: 1413, endPoint y: 409, distance: 335.0
click at [1413, 409] on div "const LINK_MAPPINGS = [ { selectors: [ `.shopify-section.section--image-with-te…" at bounding box center [1304, 731] width 658 height 1177
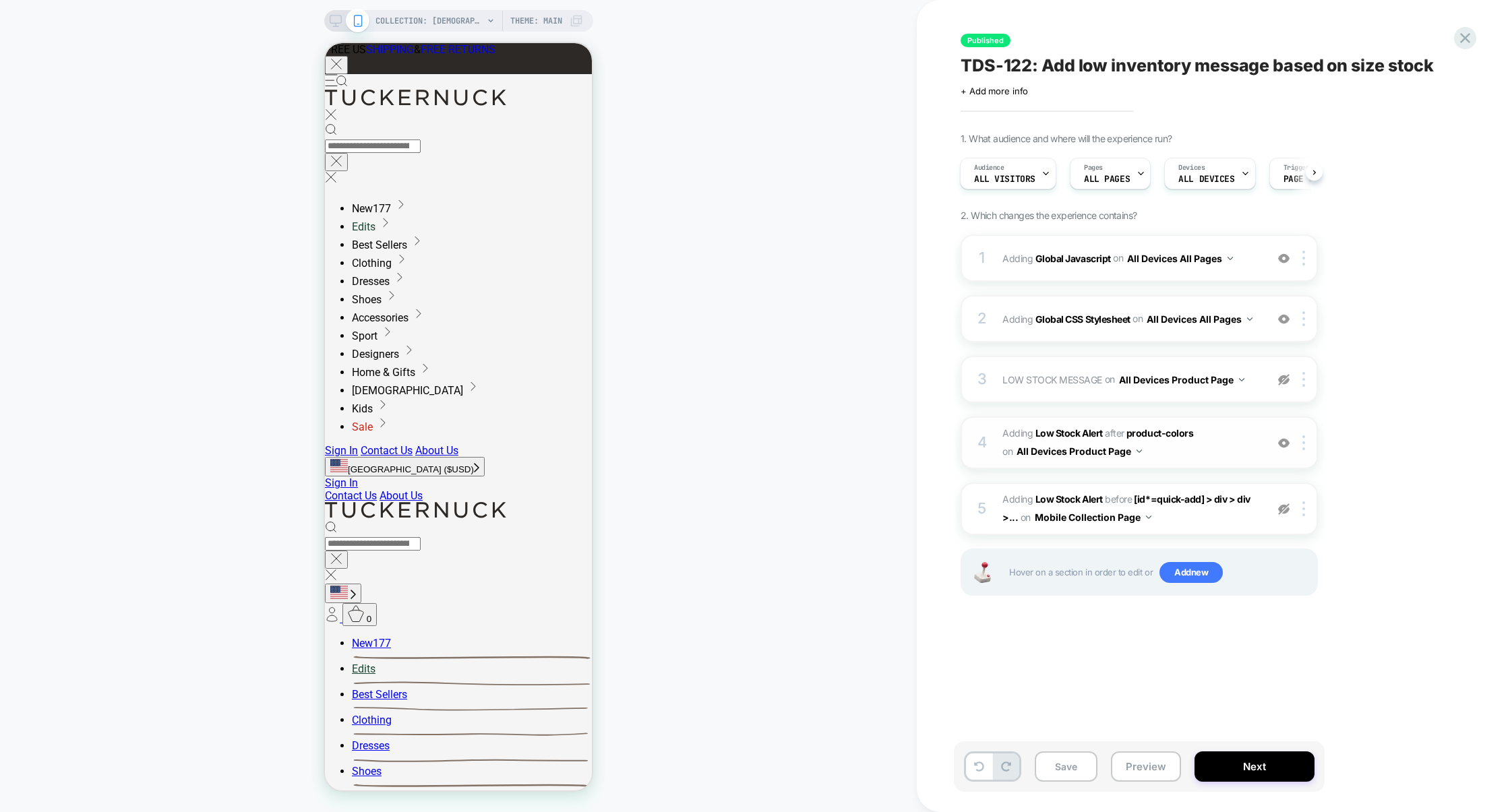
click at [1224, 454] on span "#_loomi_addon_1753892842980 Adding Low Stock Alert AFTER product-colors product…" at bounding box center [1131, 443] width 257 height 37
click at [1147, 770] on button "Preview" at bounding box center [1146, 766] width 70 height 30
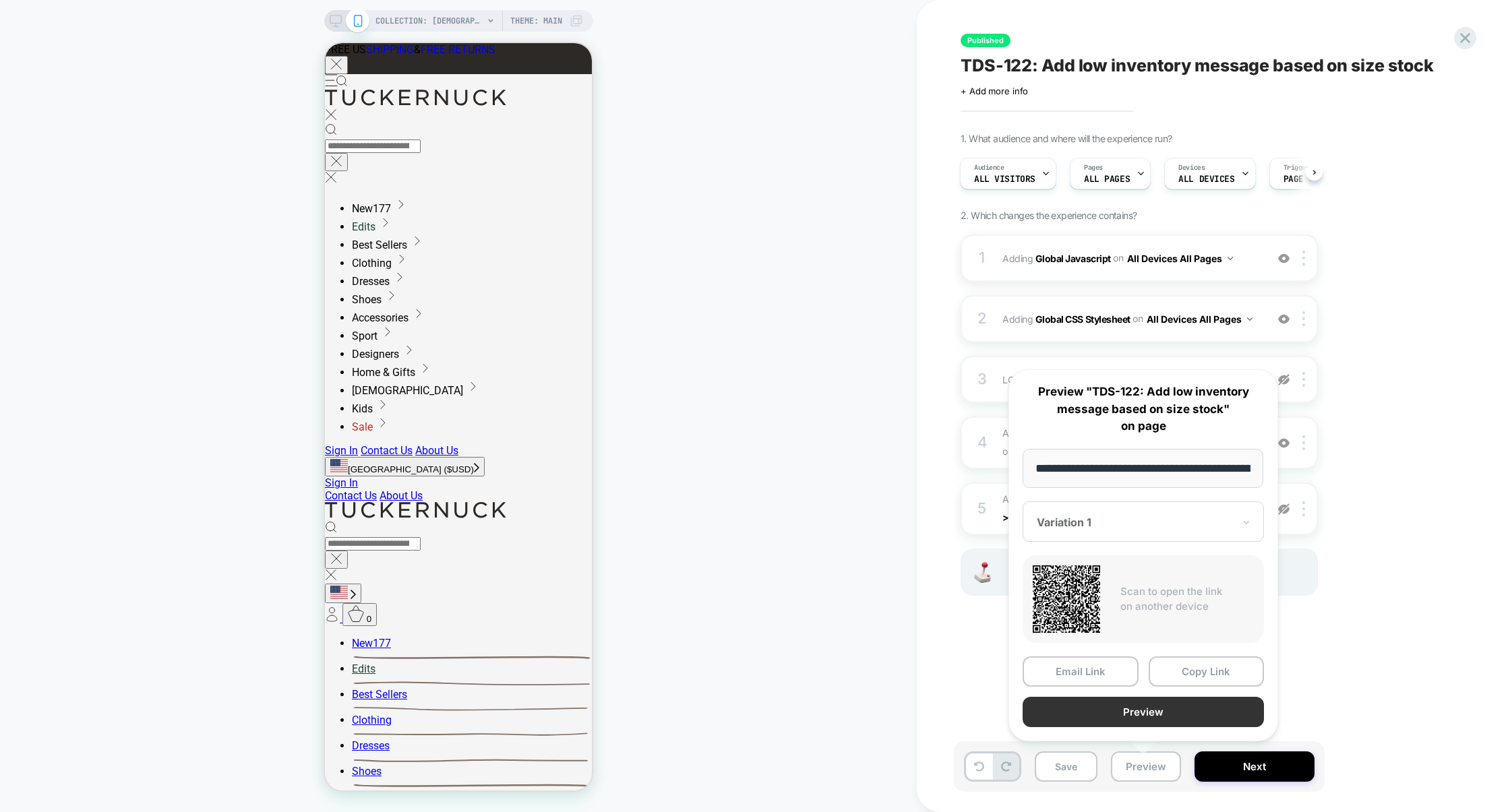
click at [1149, 714] on button "Preview" at bounding box center [1143, 712] width 242 height 30
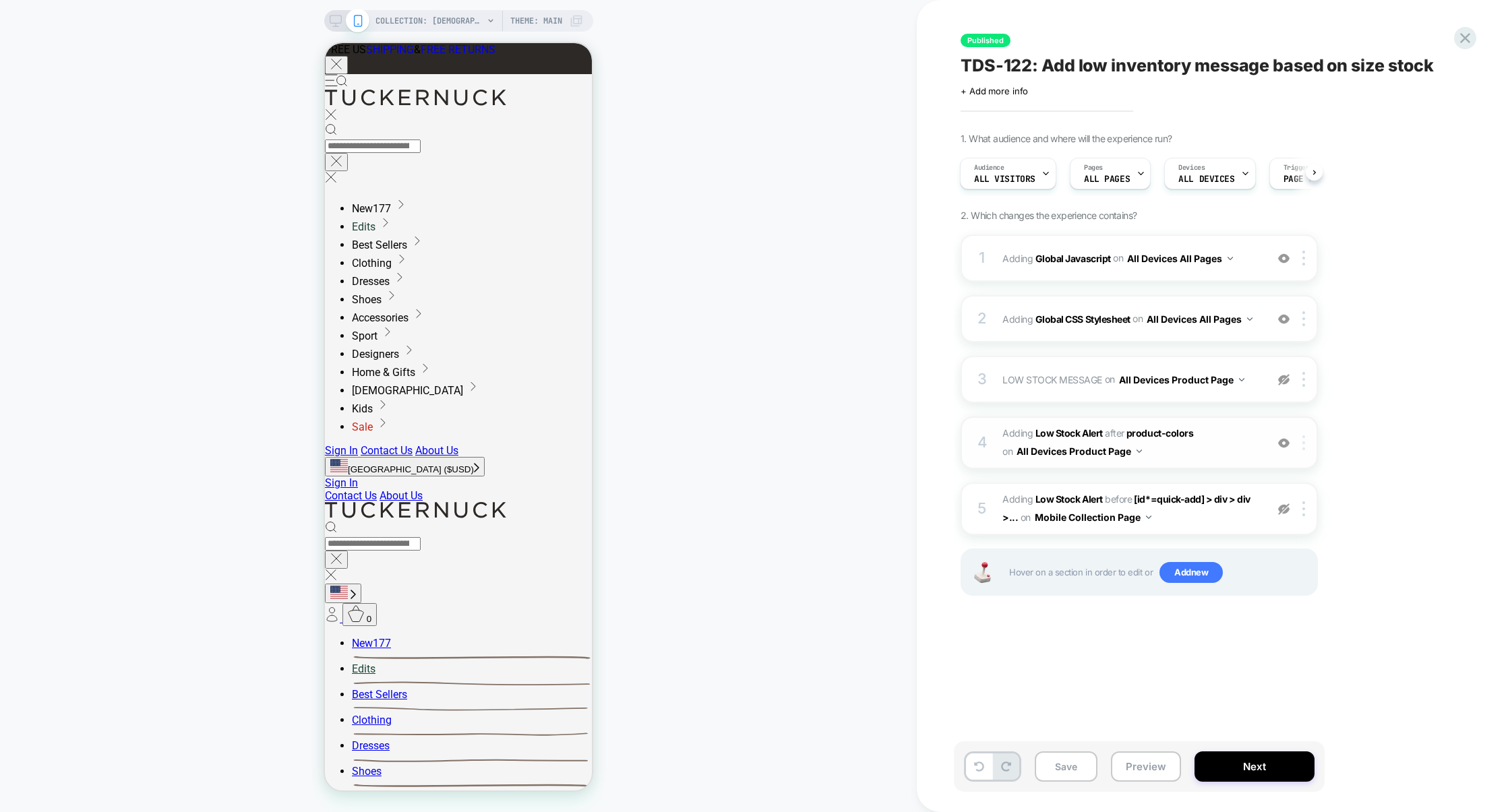
click at [1300, 440] on div at bounding box center [1306, 443] width 22 height 15
click at [1305, 446] on img at bounding box center [1303, 443] width 2 height 15
click at [1304, 522] on div "Copy Widget Id" at bounding box center [1306, 513] width 120 height 37
click at [1122, 276] on div "1 Adding Global Javascript on All Devices All Pages Add Before Add After Target…" at bounding box center [1139, 258] width 358 height 47
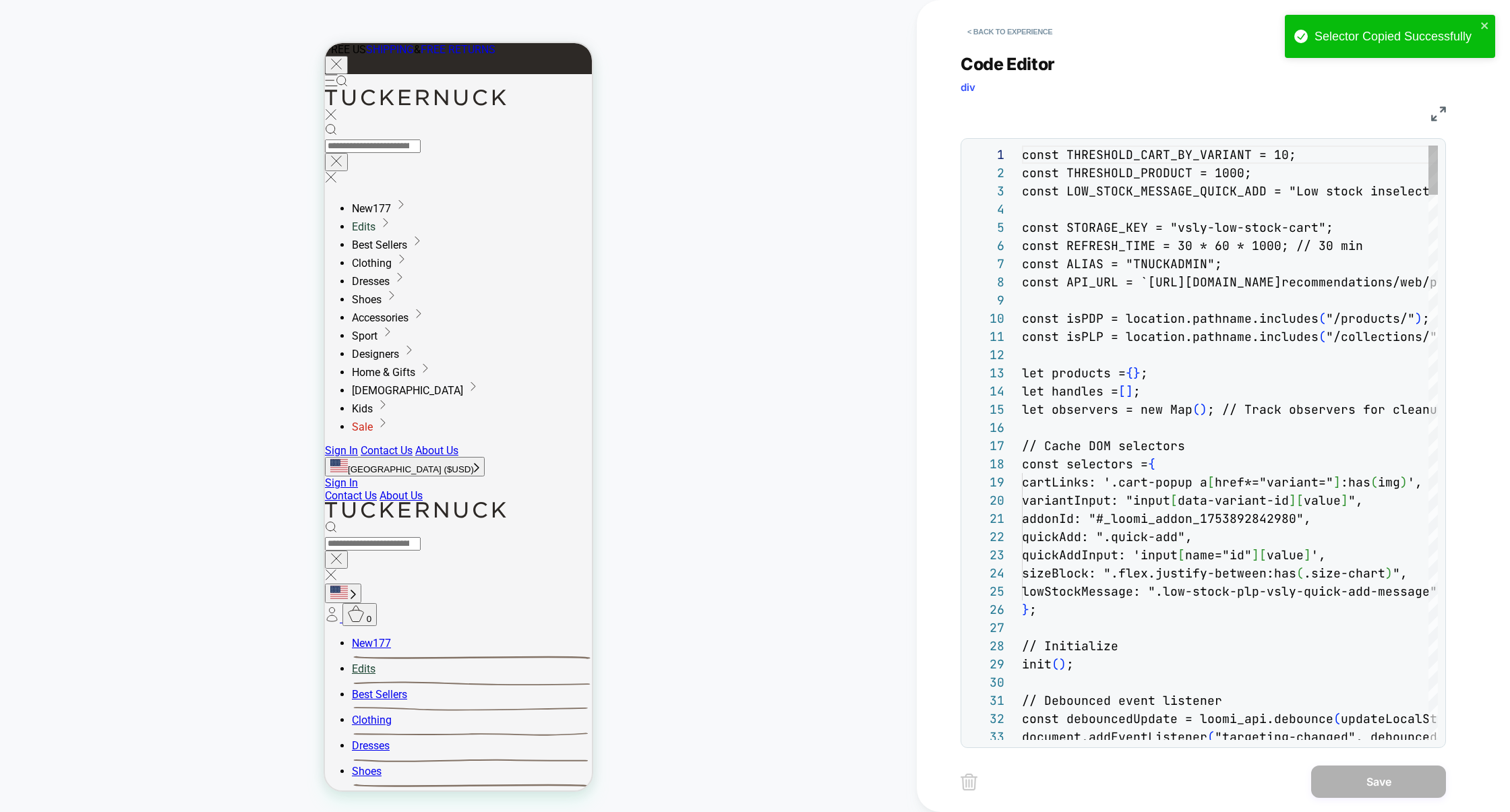
scroll to position [182, 0]
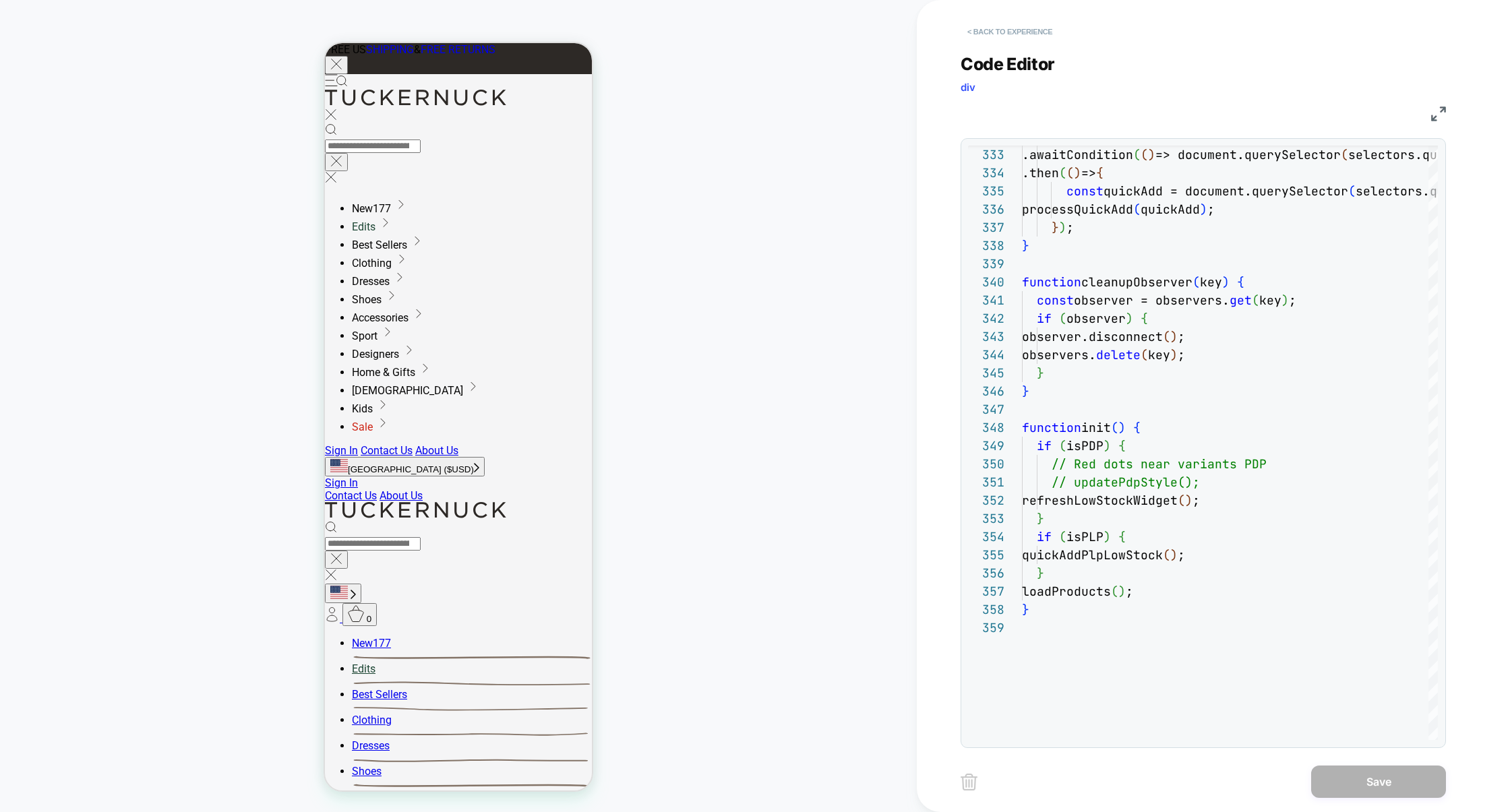
click at [1029, 25] on button "< Back to experience" at bounding box center [1010, 32] width 98 height 22
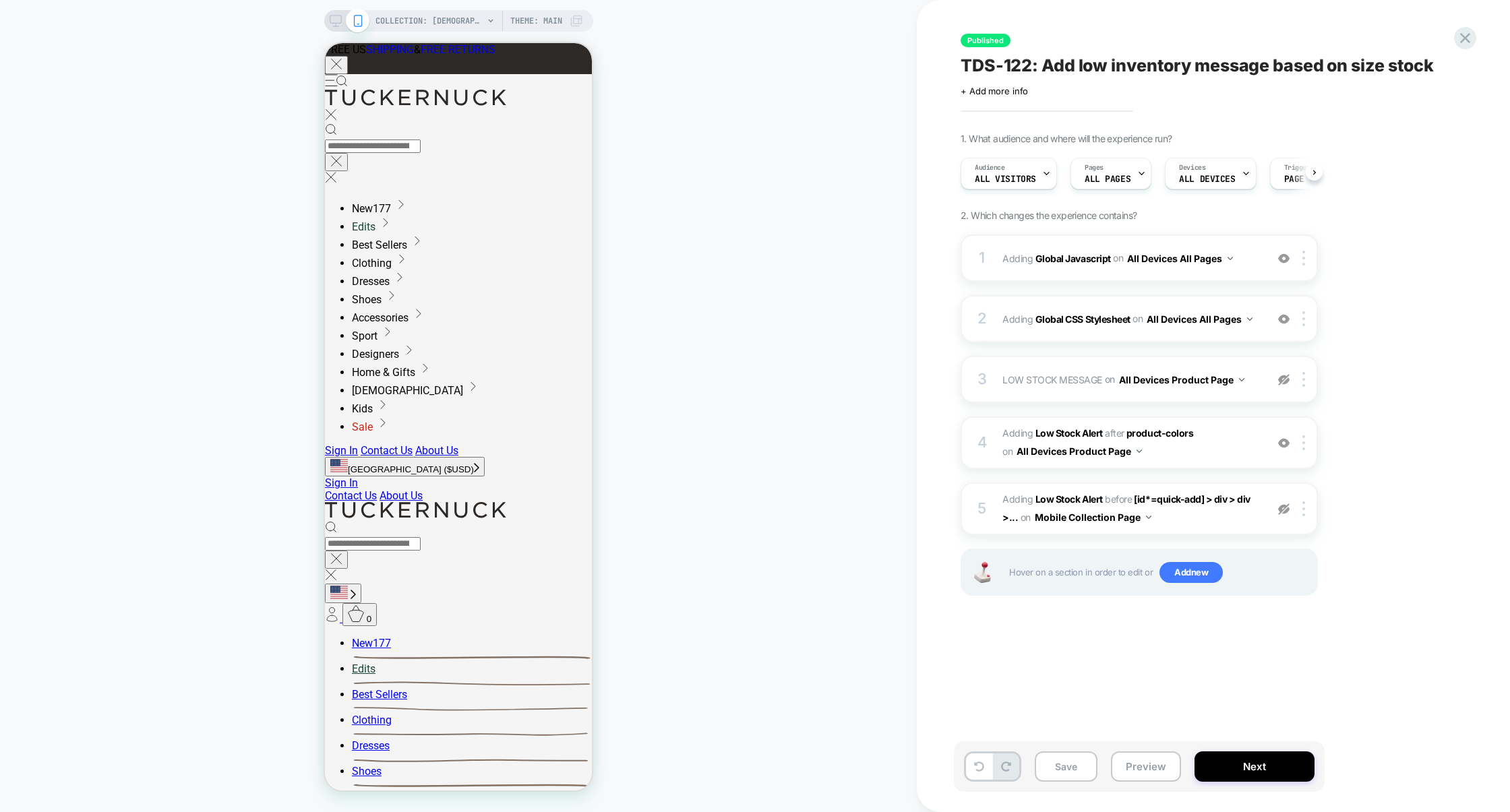
scroll to position [0, 1]
click at [1148, 773] on button "Preview" at bounding box center [1146, 766] width 70 height 30
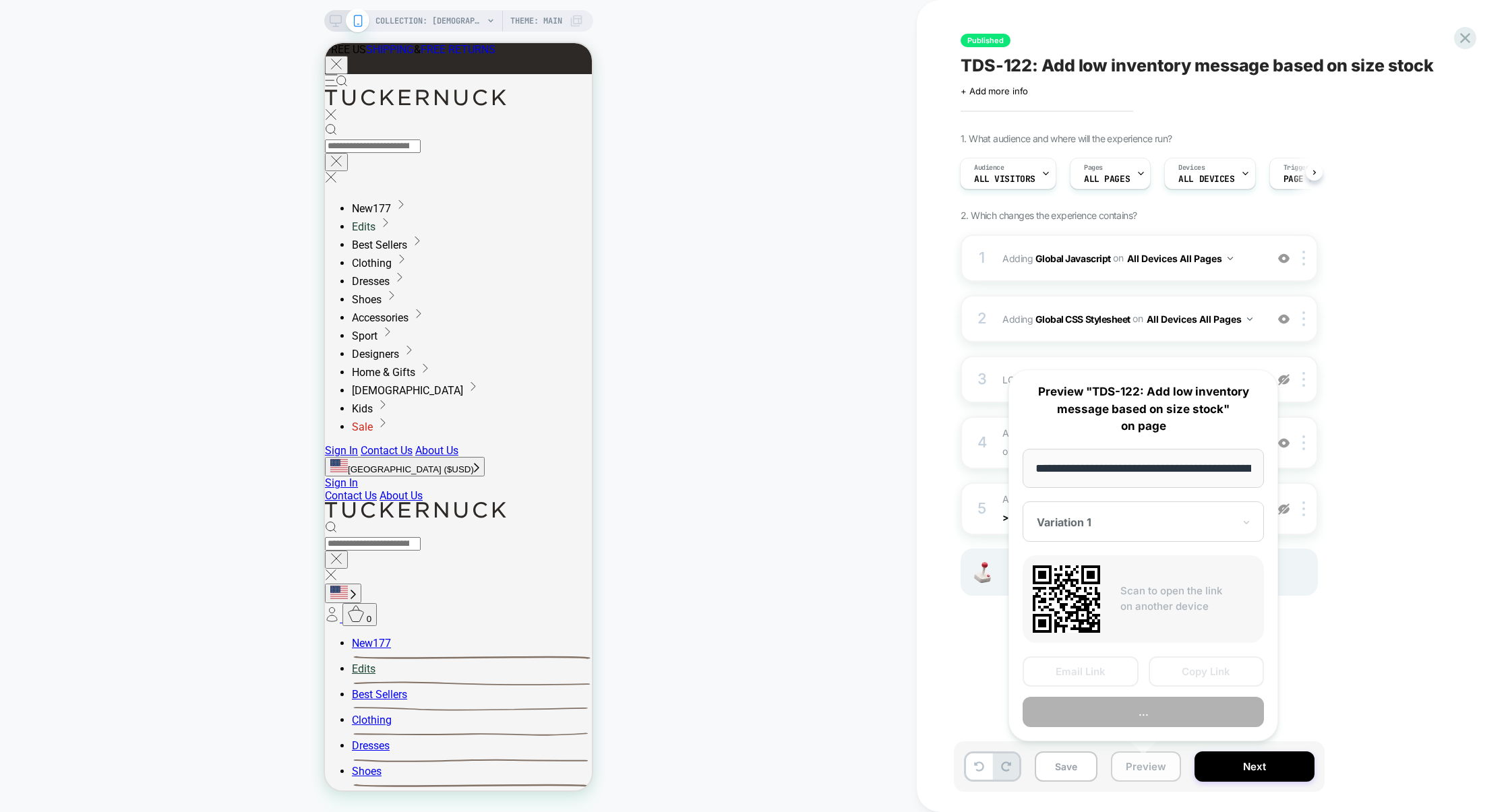
scroll to position [0, 111]
click at [1143, 716] on button "Preview" at bounding box center [1143, 712] width 242 height 30
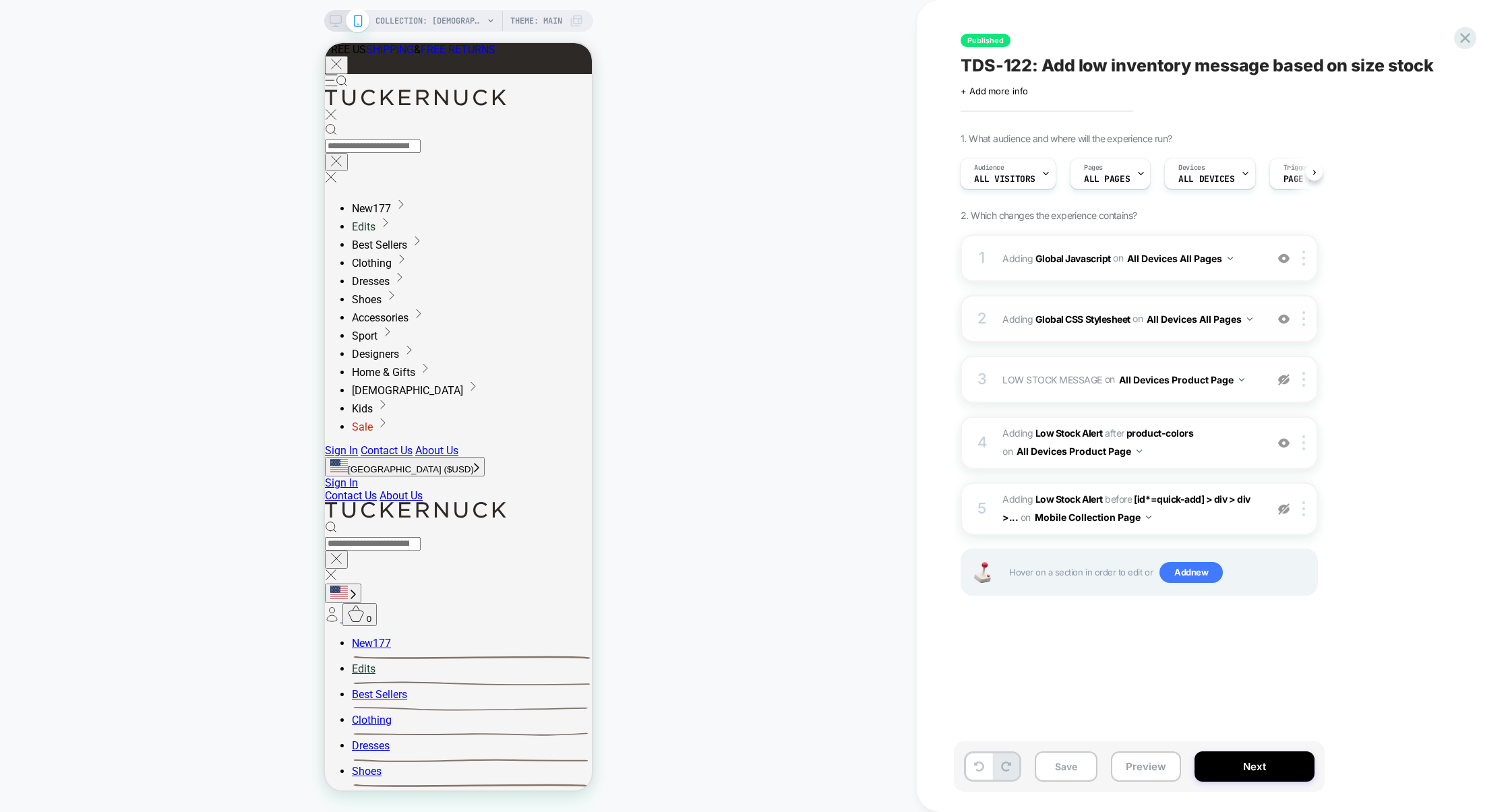
click at [1045, 333] on div "2 Adding Global CSS Stylesheet on All Devices All Pages Add Before Add After Ta…" at bounding box center [1139, 318] width 358 height 47
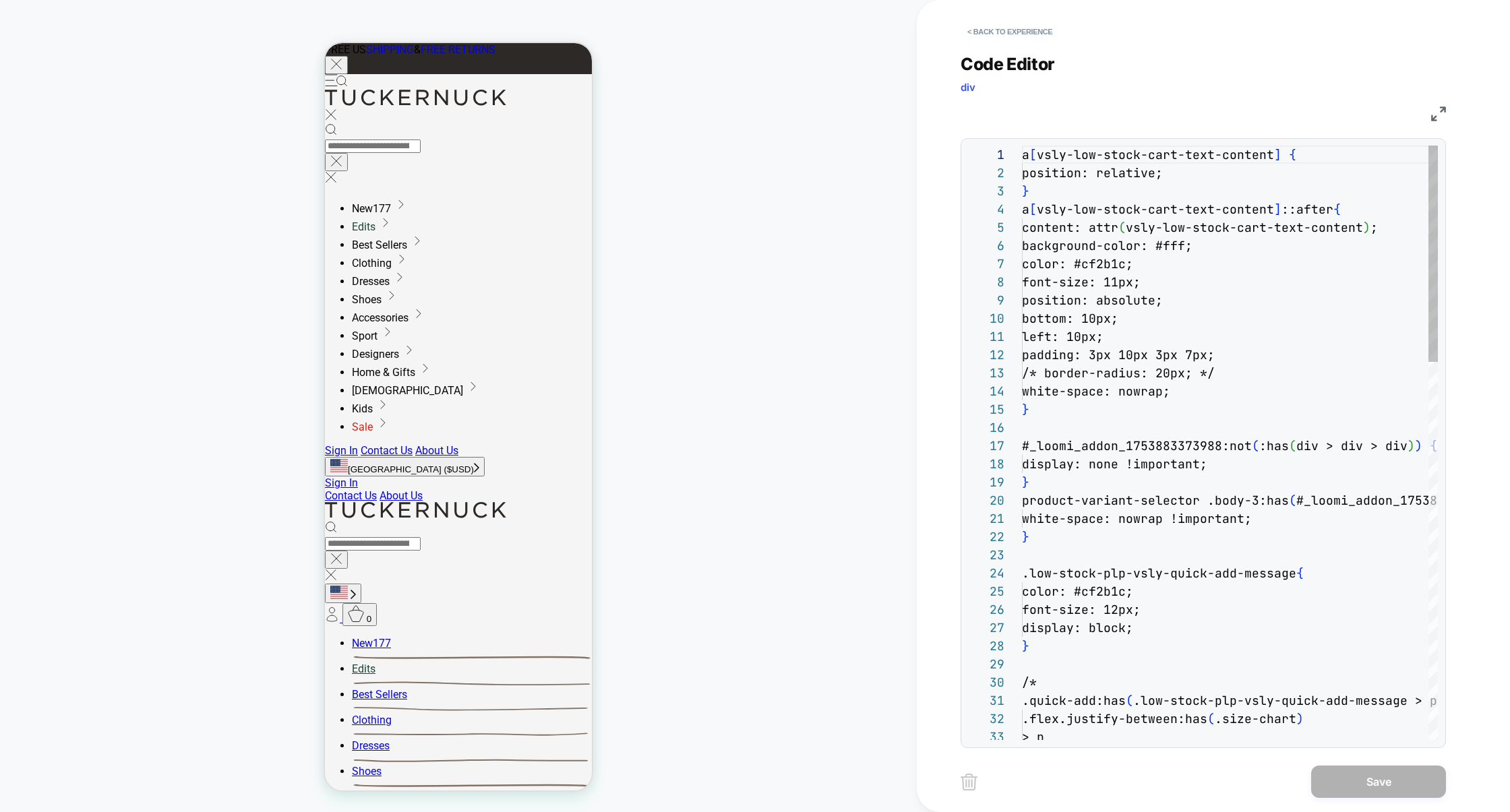
scroll to position [182, 0]
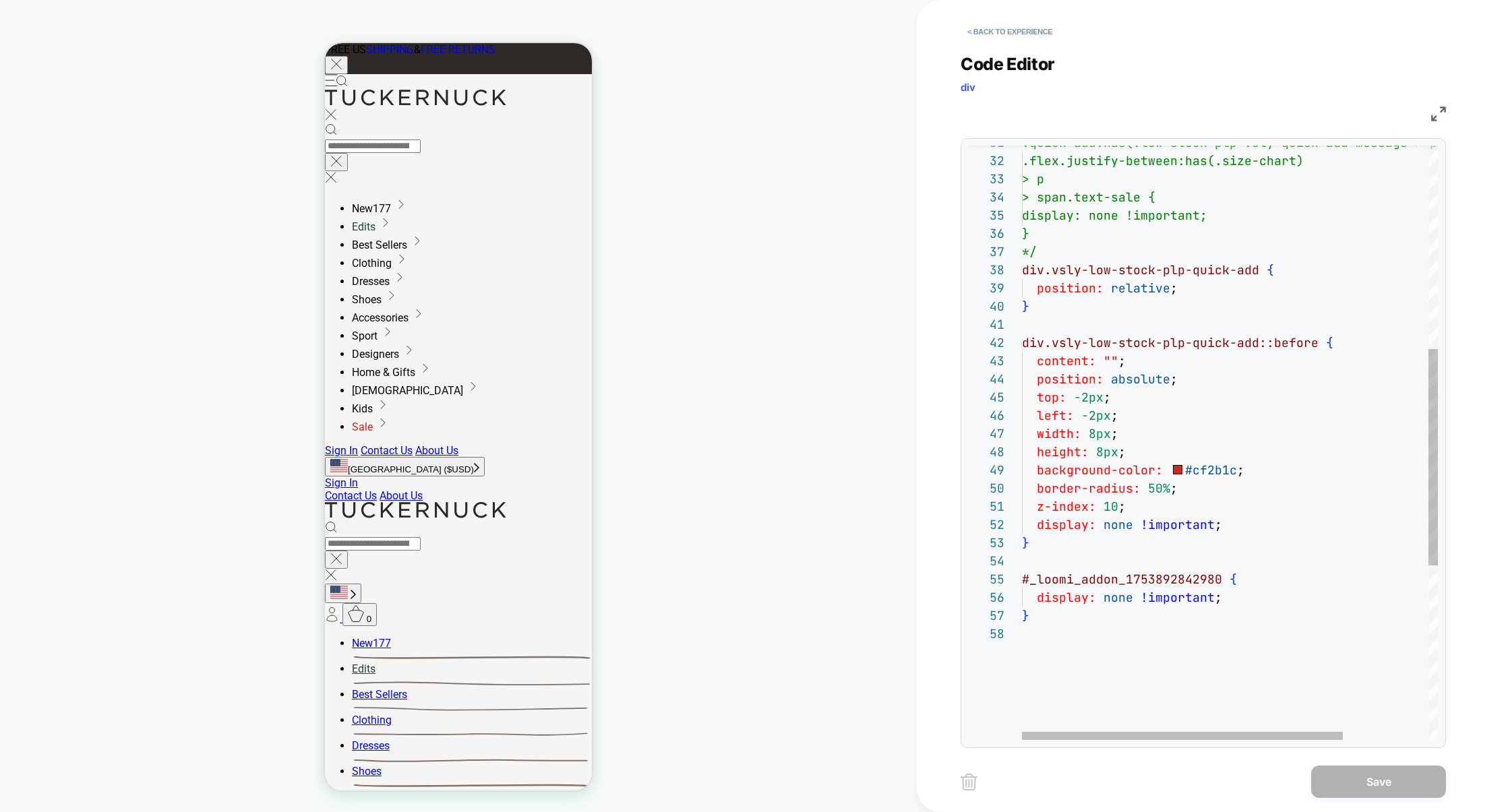
type textarea "**********"
click at [1142, 580] on div "> span.text-sale { display: none !important; } */ div.vsly-low-stock-plp-quick-…" at bounding box center [1285, 403] width 527 height 1631
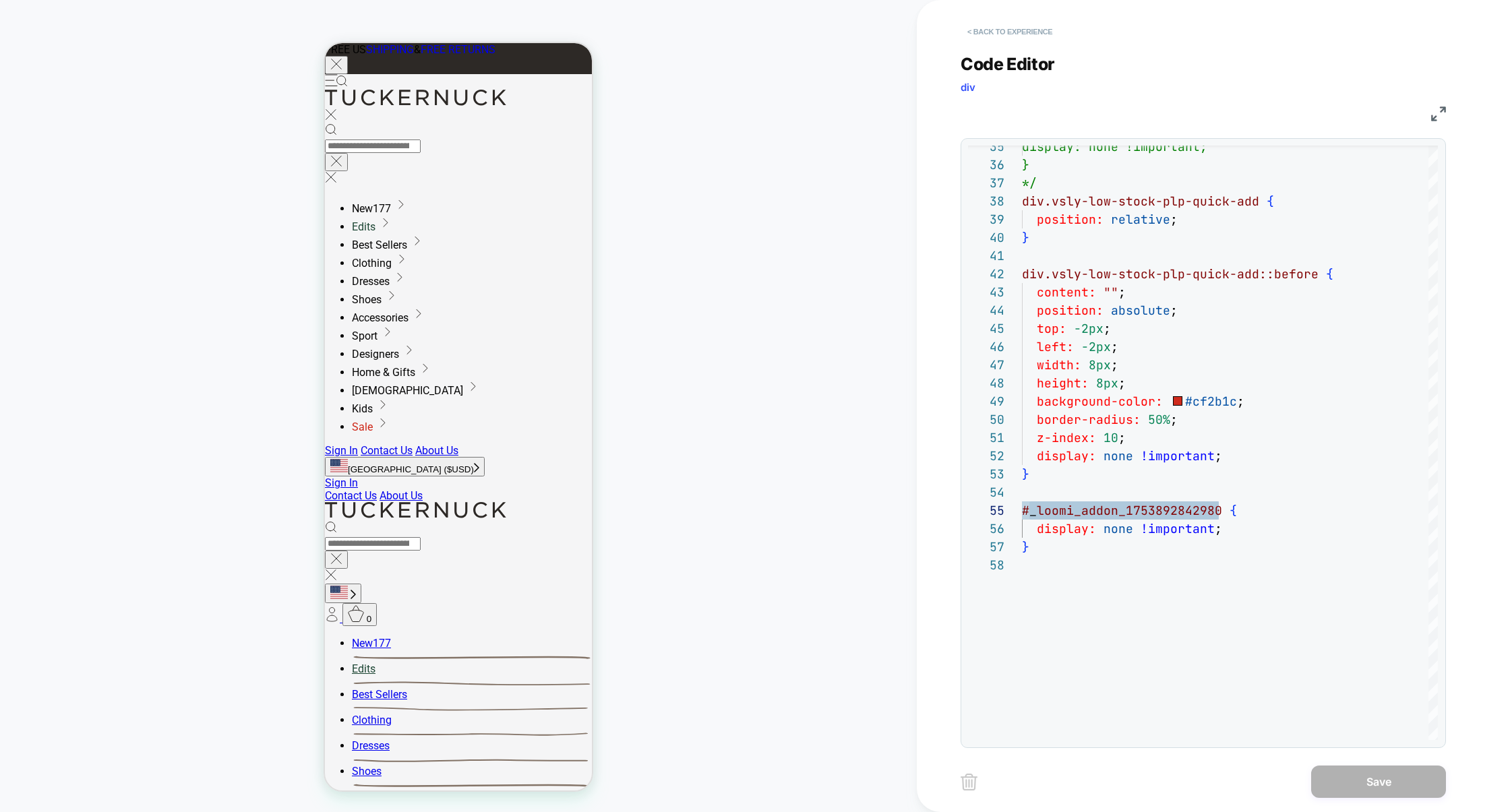
click at [1026, 36] on button "< Back to experience" at bounding box center [1010, 32] width 98 height 22
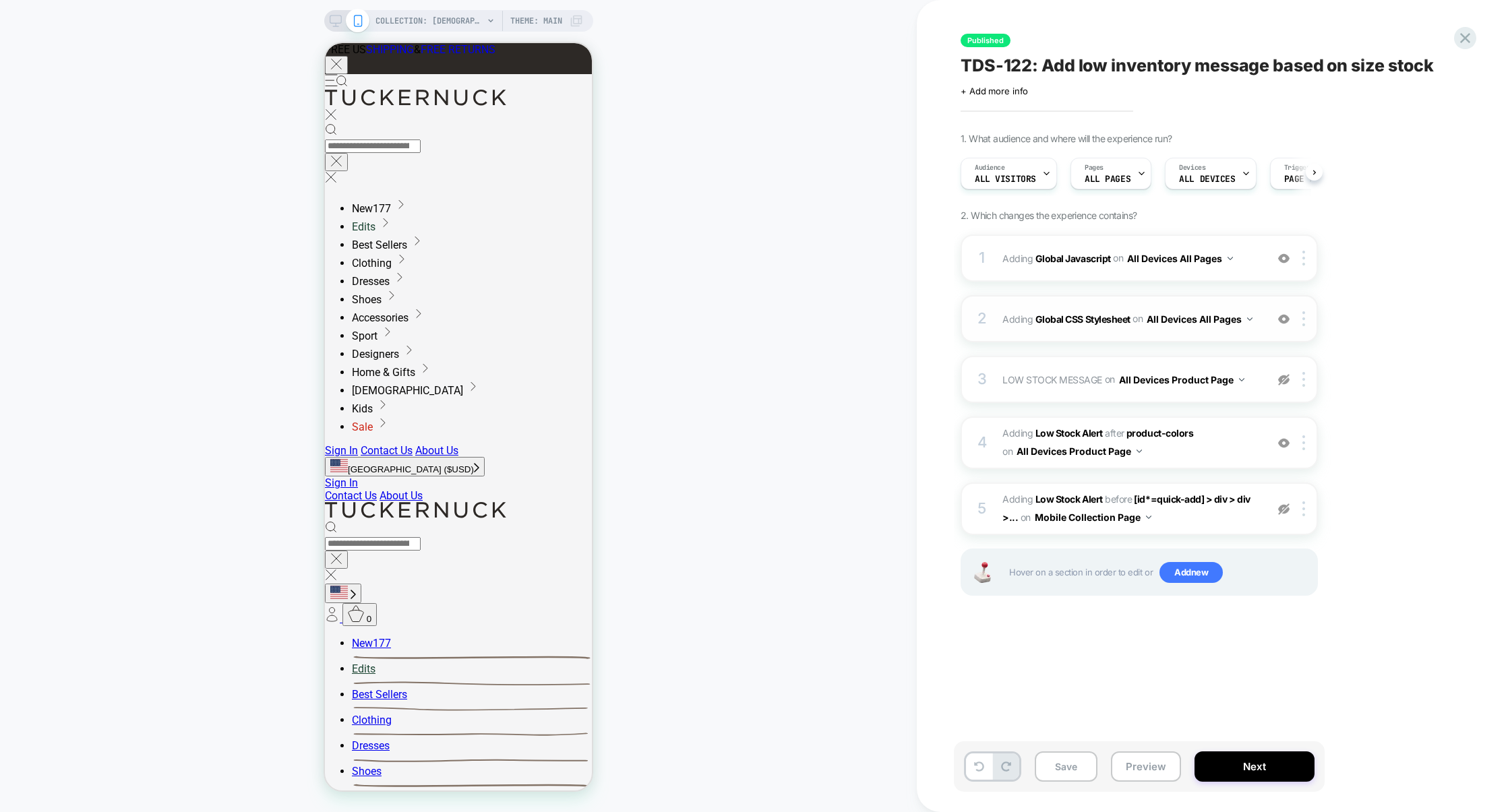
scroll to position [0, 1]
click at [1112, 273] on div "1 Adding Global Javascript on All Devices All Pages Add Before Add After Target…" at bounding box center [1139, 258] width 358 height 47
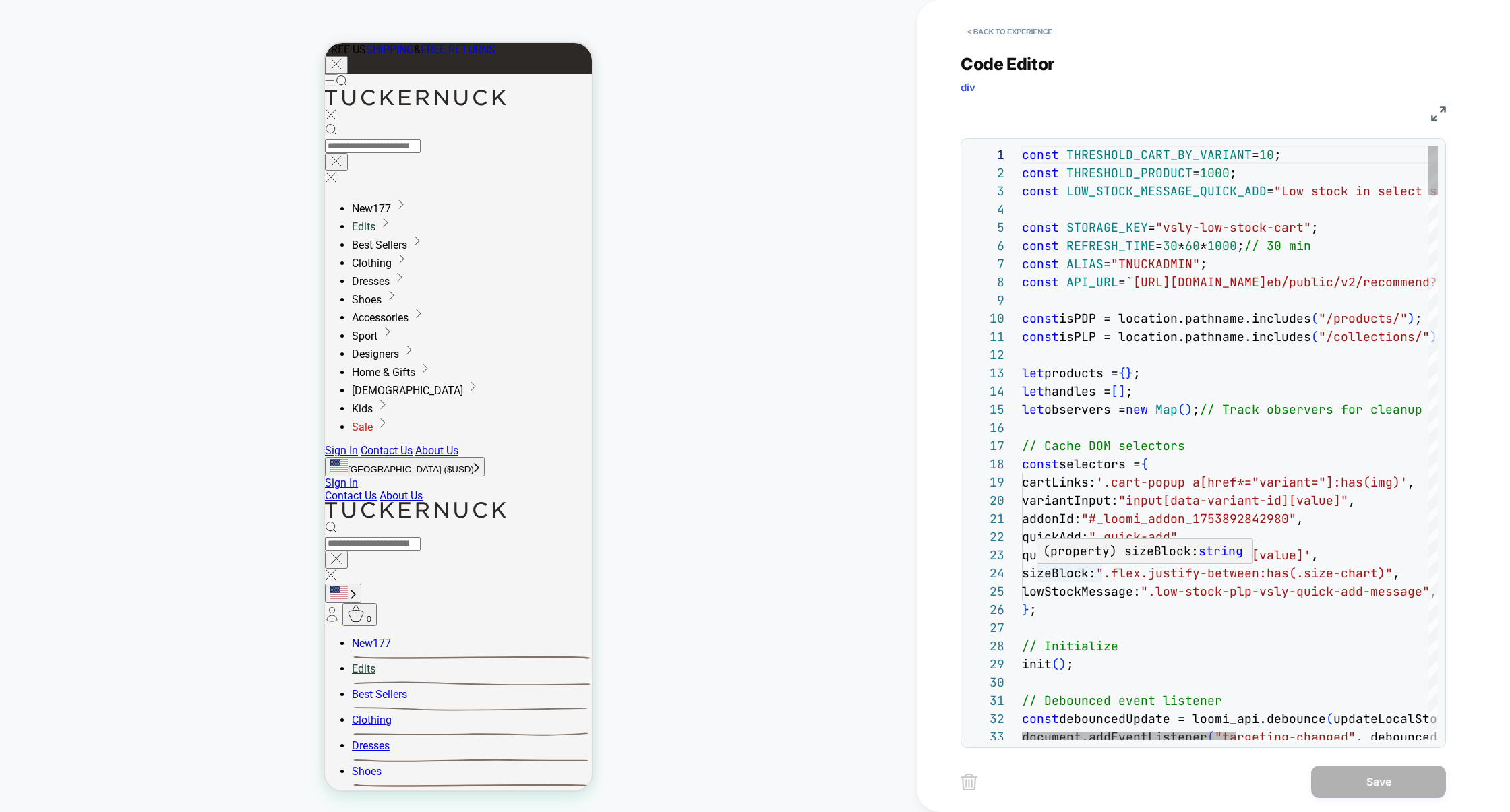
scroll to position [72, 109]
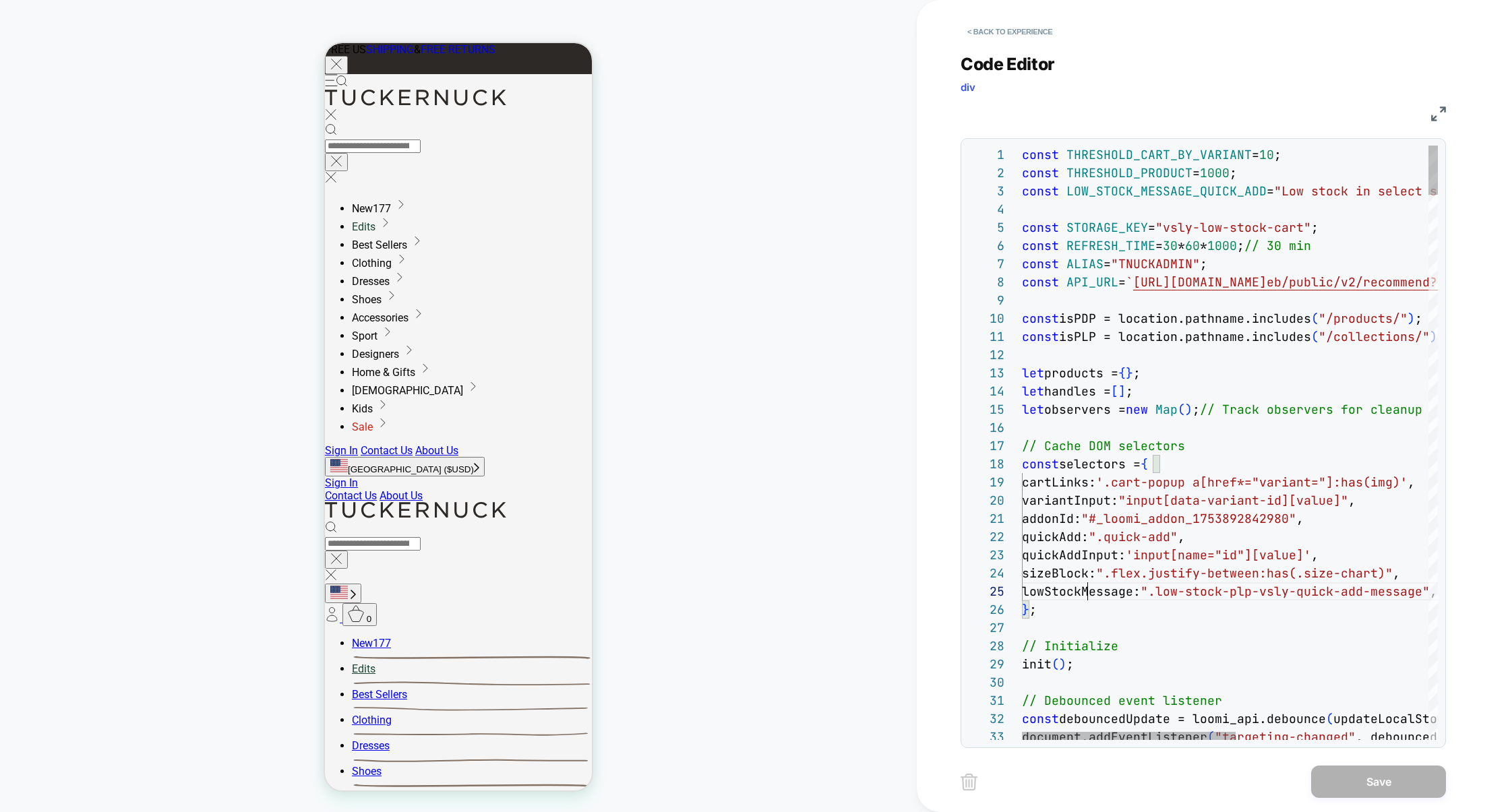
scroll to position [72, 65]
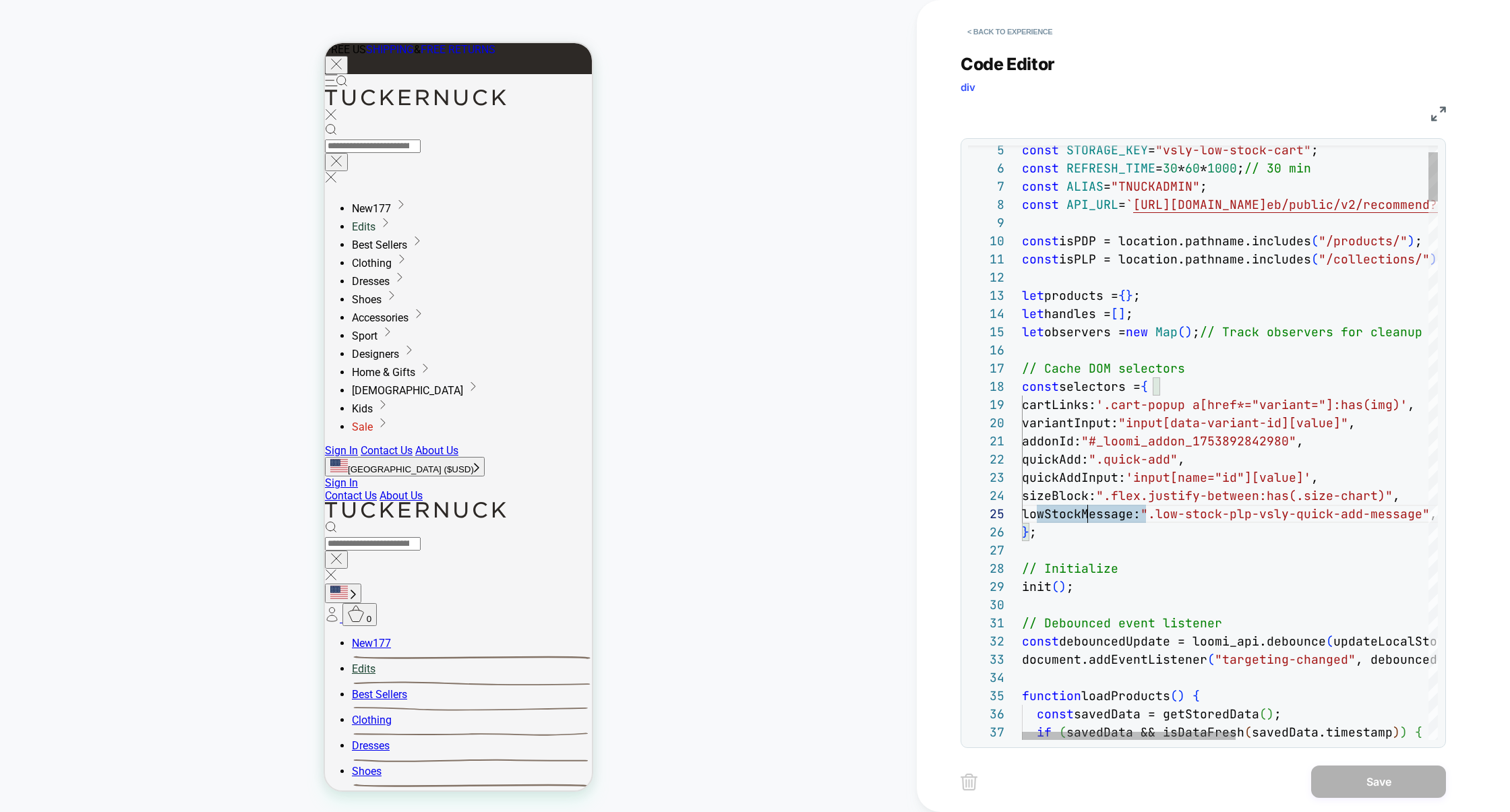
click at [1372, 153] on div "Next Match (Enter)" at bounding box center [1378, 156] width 11 height 11
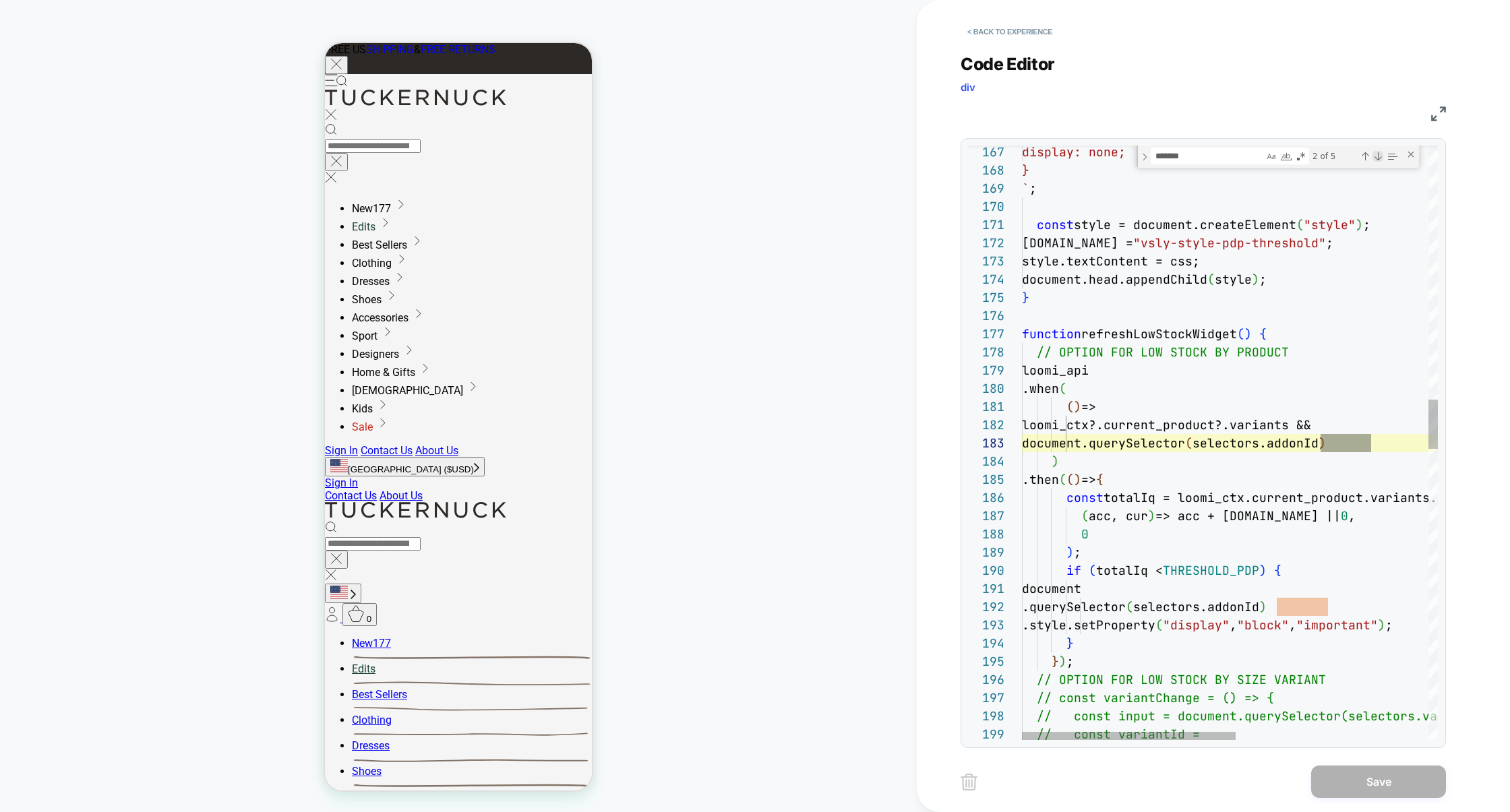
scroll to position [182, 349]
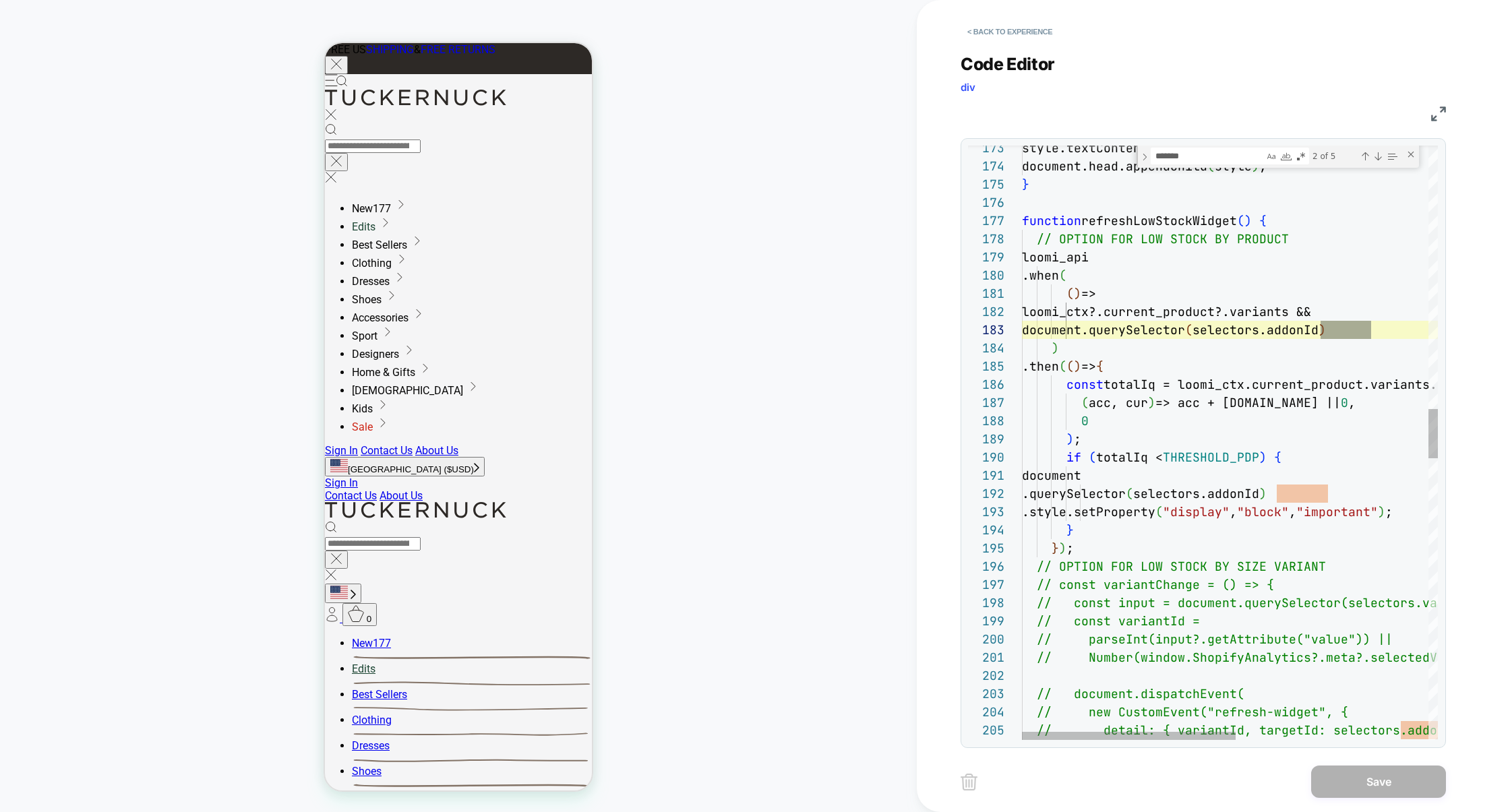
click at [1124, 455] on div "style.textContent = css; document.head.appendChild ( style ) ; } function refre…" at bounding box center [1416, 552] width 789 height 7129
click at [1124, 456] on div "style.textContent = css; document.head.appendChild ( style ) ; } function refre…" at bounding box center [1416, 552] width 789 height 7129
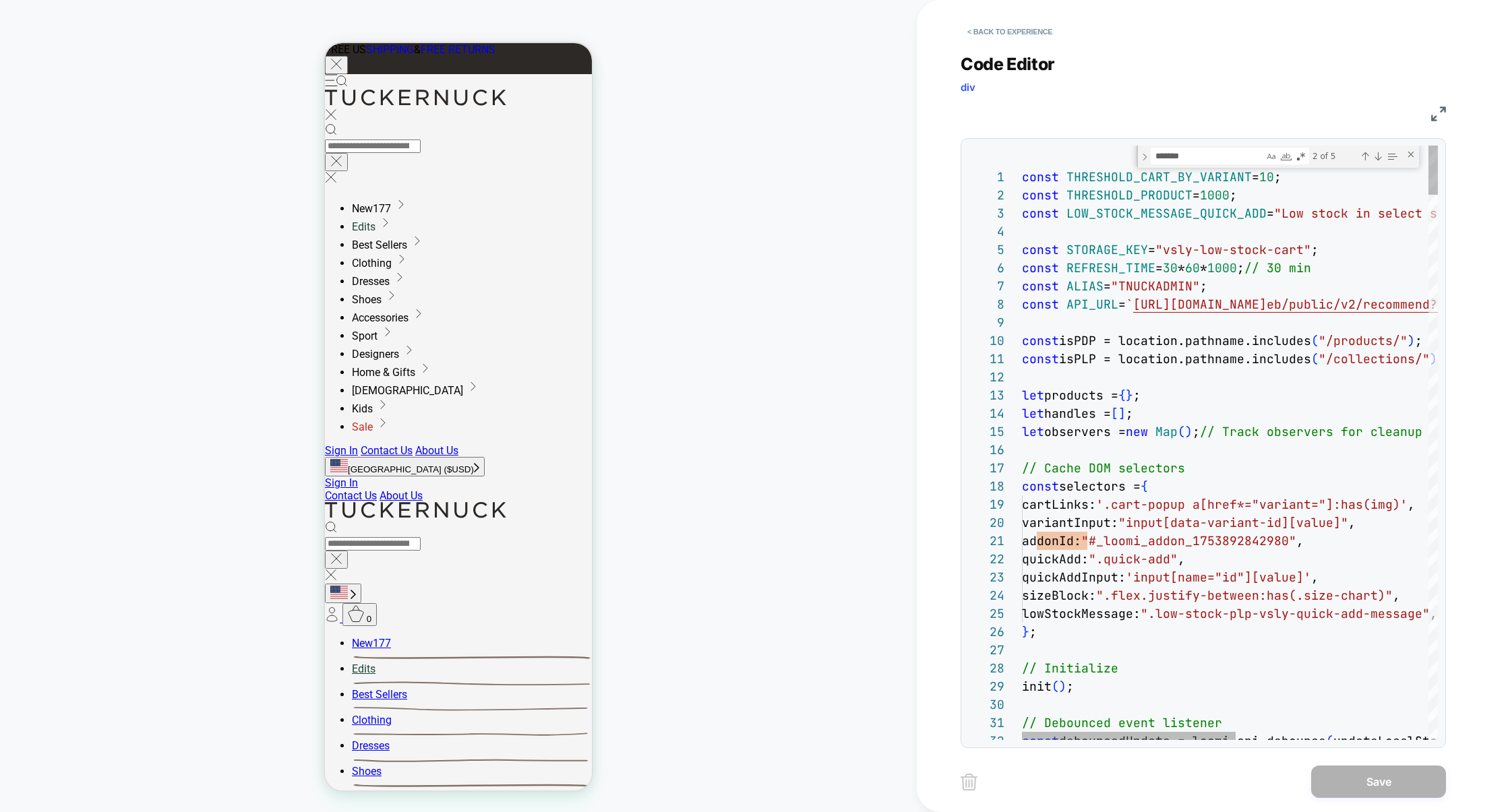
type textarea "**********"
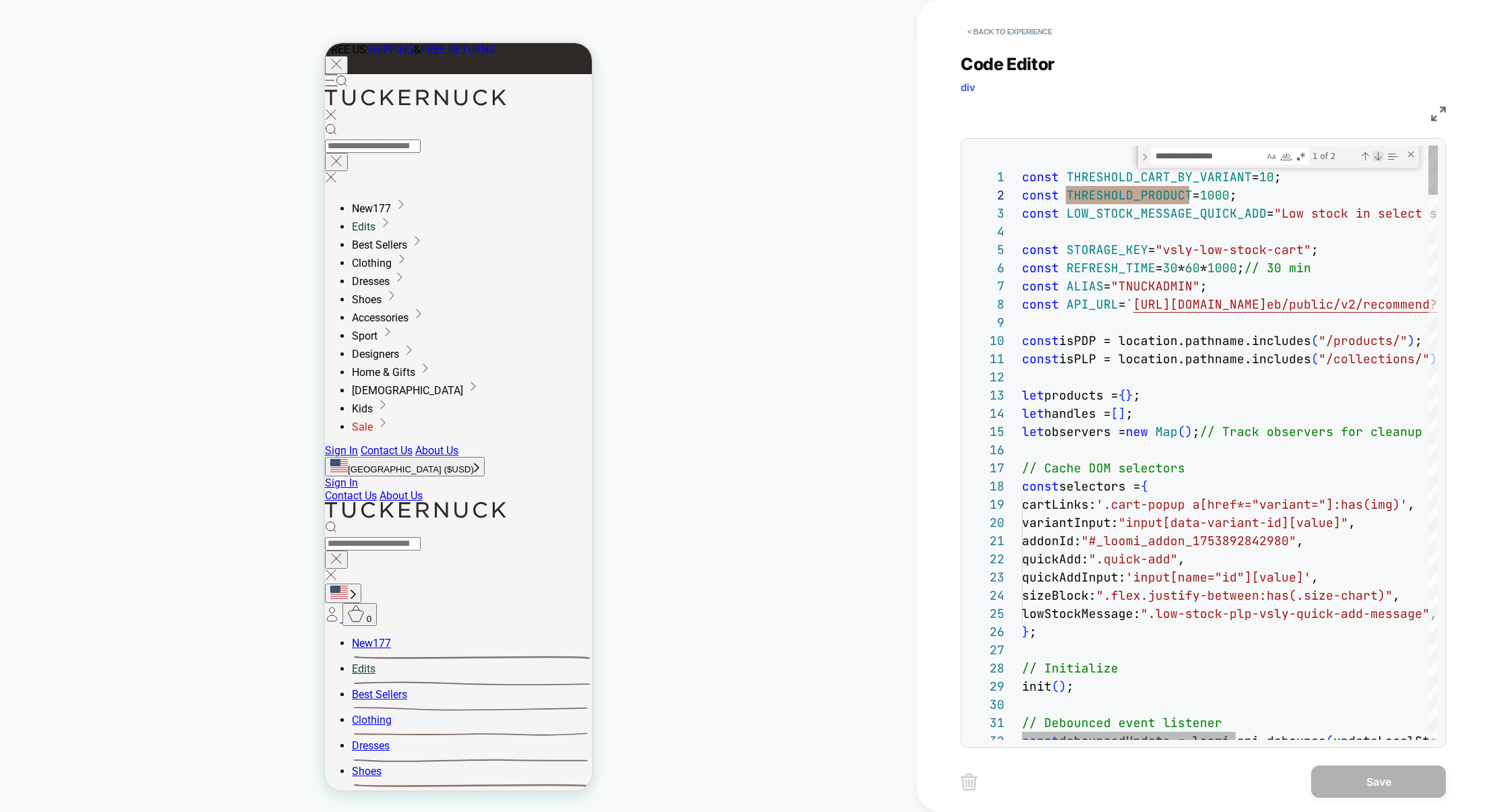
click at [1375, 157] on div "Next Match (Enter)" at bounding box center [1378, 156] width 11 height 11
type textarea "**********"
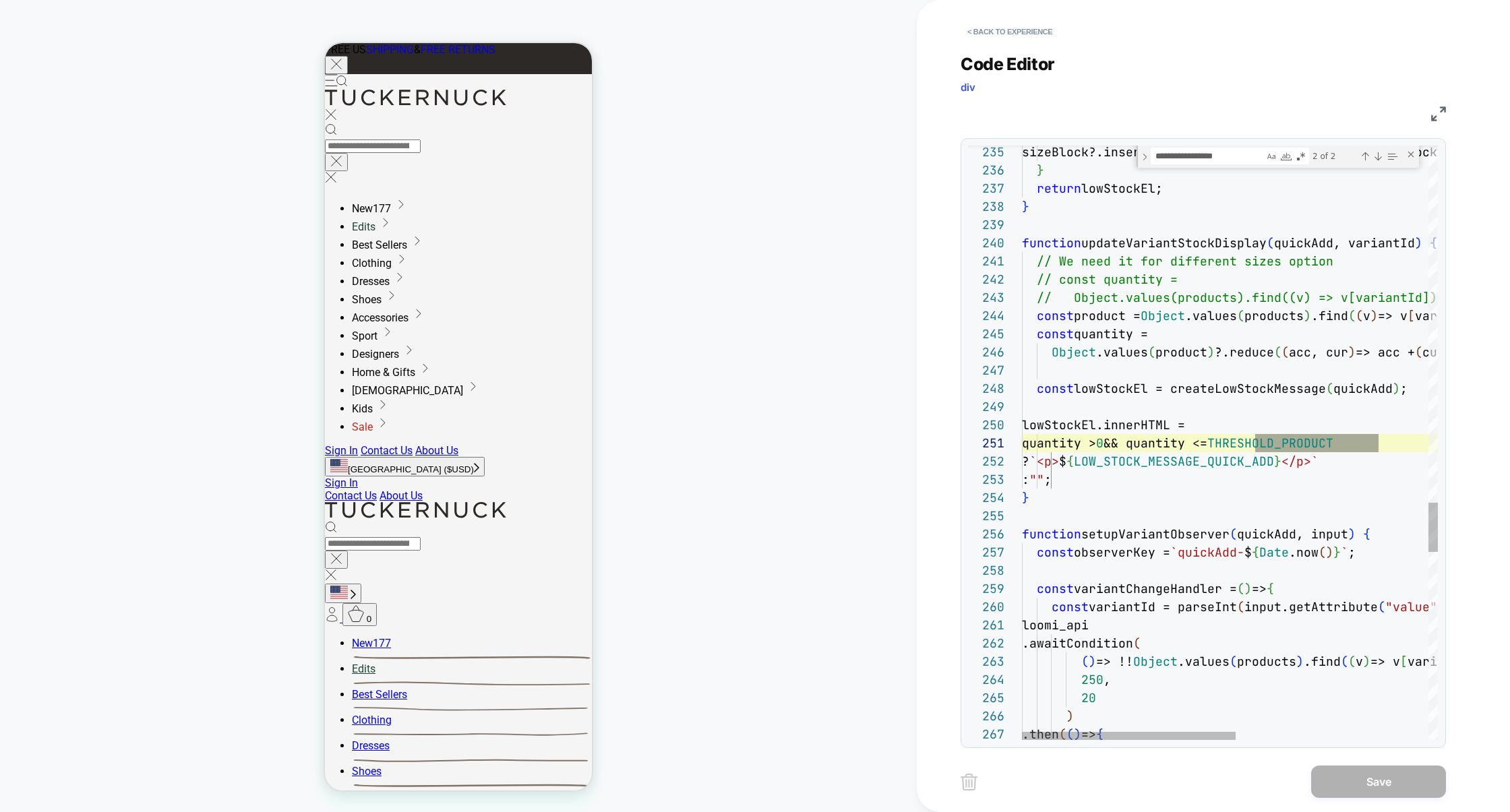
click at [1215, 157] on textarea "**********" at bounding box center [1208, 156] width 112 height 16
click at [1241, 157] on textarea "**********" at bounding box center [1208, 156] width 112 height 16
type textarea "**********"
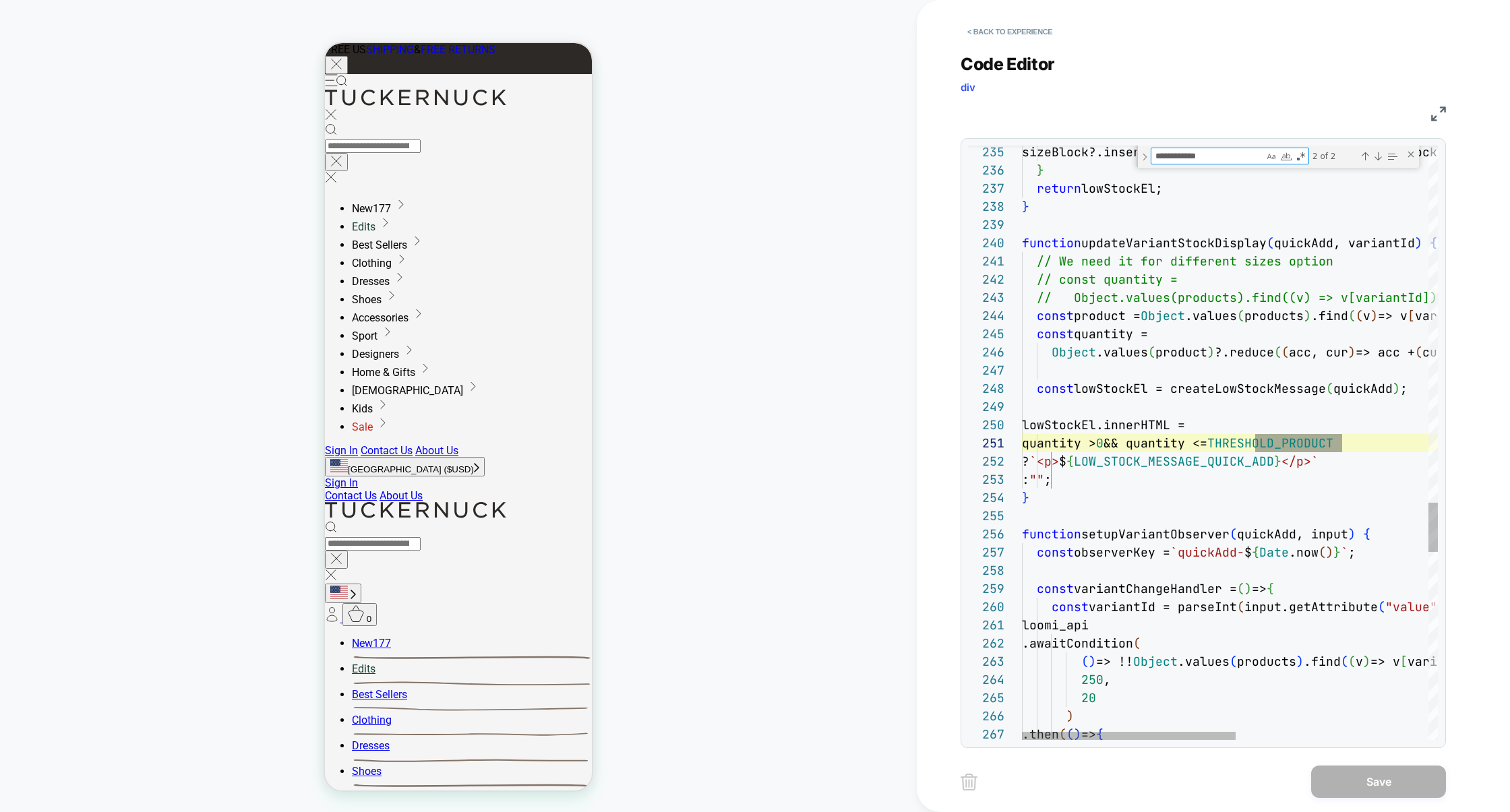
type textarea "**********"
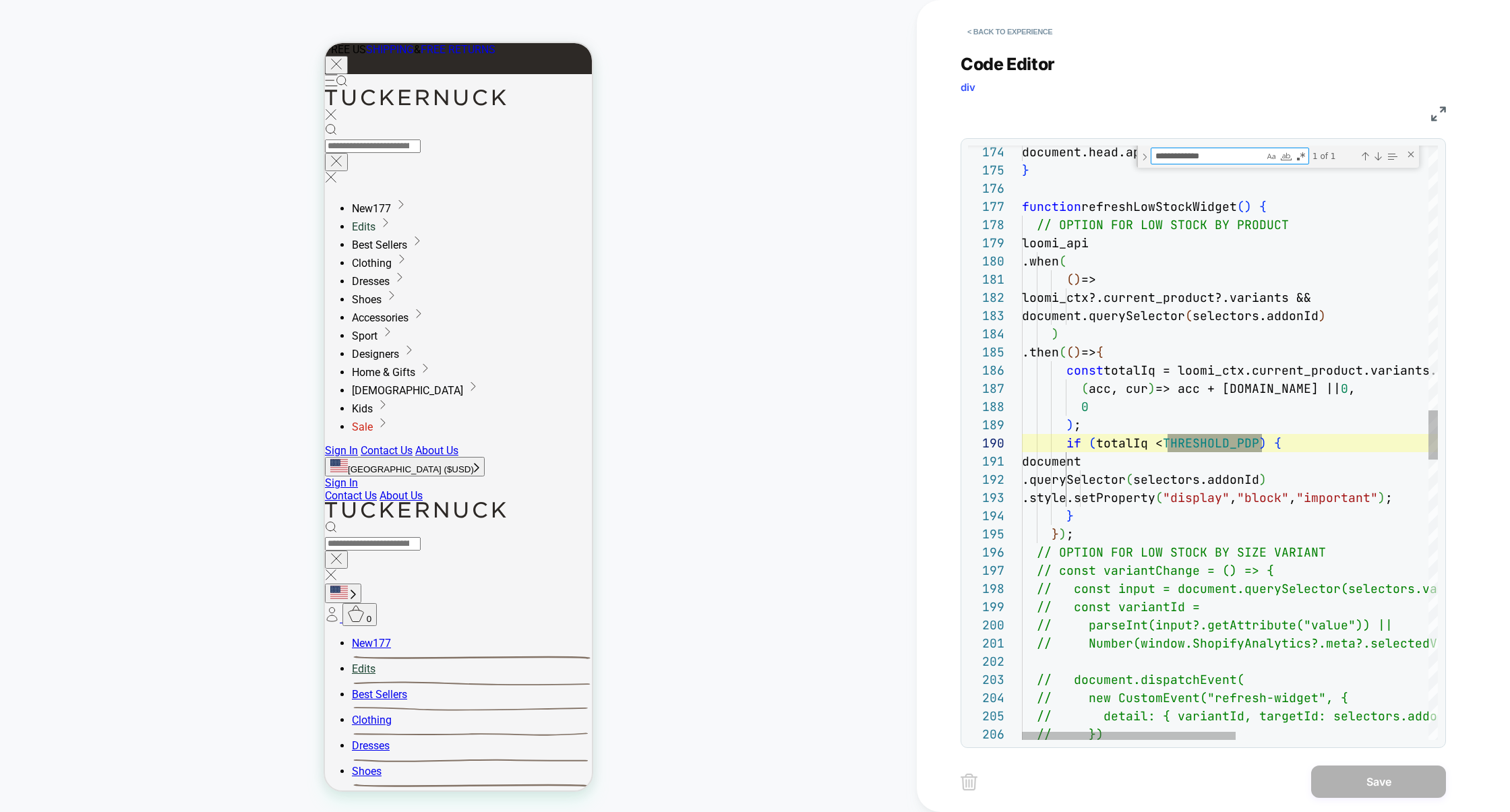
scroll to position [182, 240]
type textarea "**********"
click at [1200, 446] on div "document.head.appendChild ( style ) ; } function refreshLowStockWidget ( ) { //…" at bounding box center [1416, 538] width 789 height 7129
click at [1200, 446] on div "document.head.appendChild ( style ) ; } function refreshLowStockWidget ( ) { //…" at bounding box center [1416, 538] width 789 height 7129
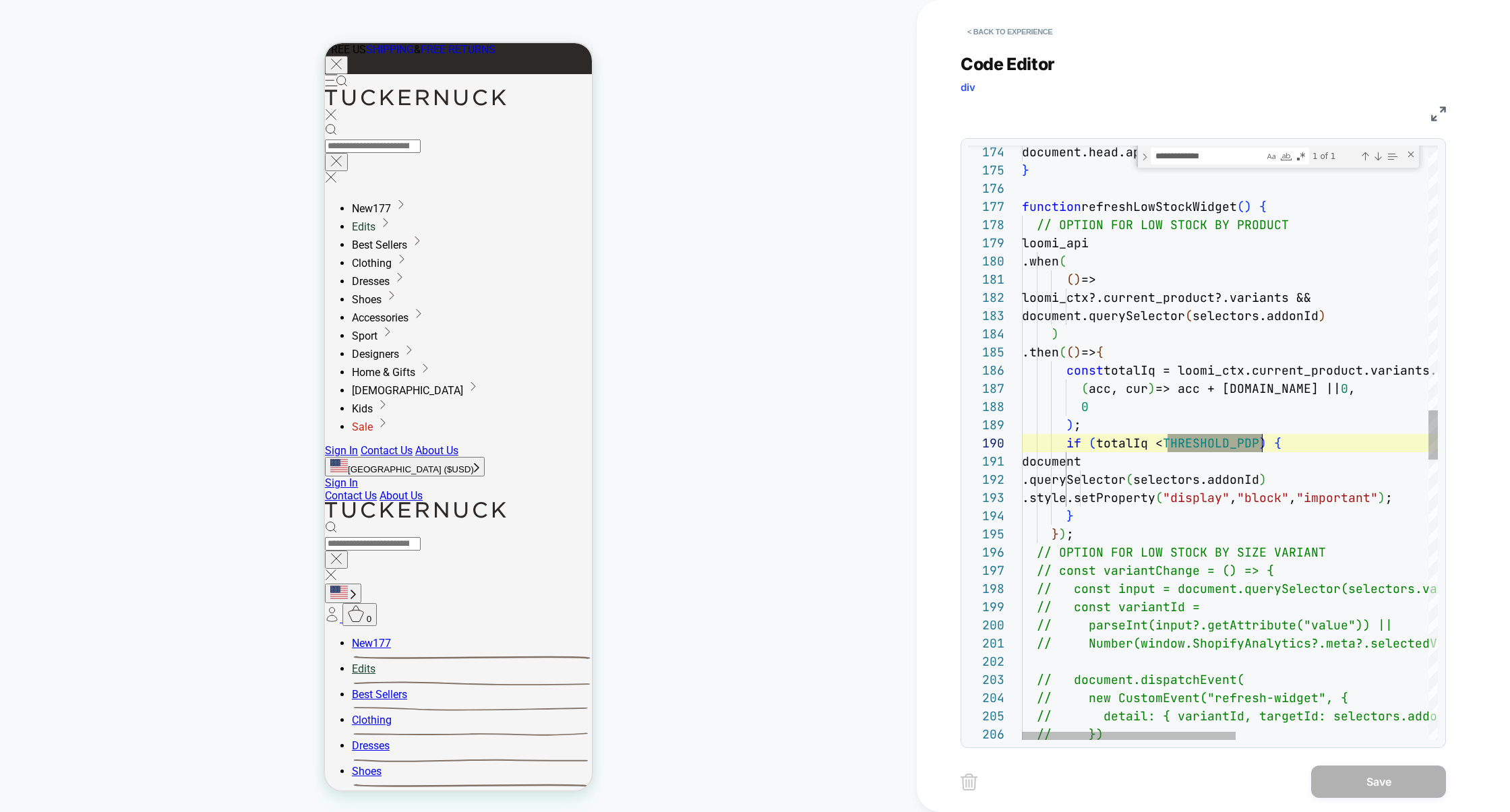
click at [1193, 444] on div "document.head.appendChild ( style ) ; } function refreshLowStockWidget ( ) { //…" at bounding box center [1416, 538] width 789 height 7129
click at [1192, 444] on div "document.head.appendChild ( style ) ; } function refreshLowStockWidget ( ) { //…" at bounding box center [1416, 538] width 789 height 7129
click at [1179, 443] on div "document.head.appendChild ( style ) ; } function refreshLowStockWidget ( ) { //…" at bounding box center [1416, 538] width 789 height 7129
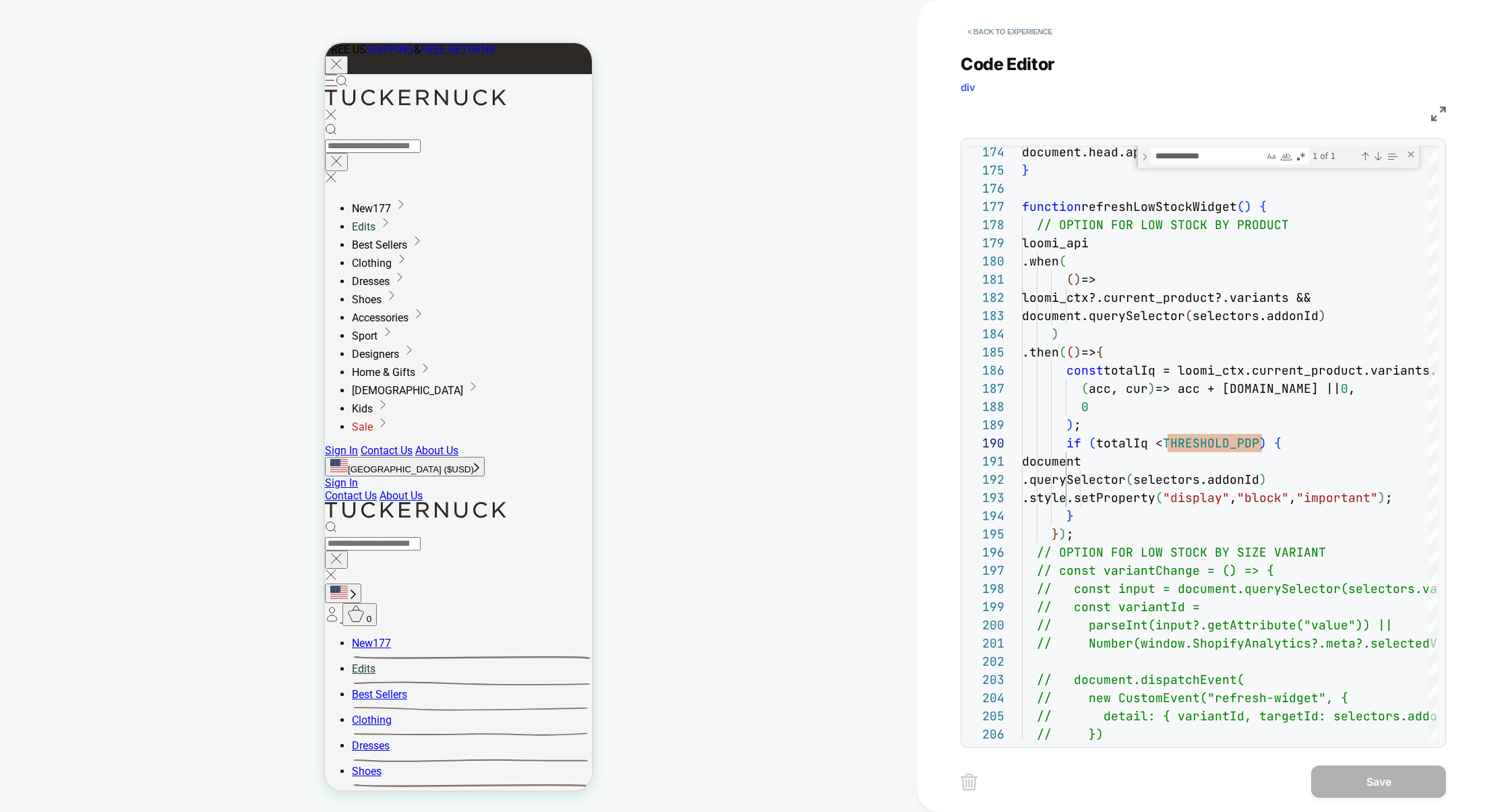
click at [1437, 112] on img at bounding box center [1438, 114] width 15 height 15
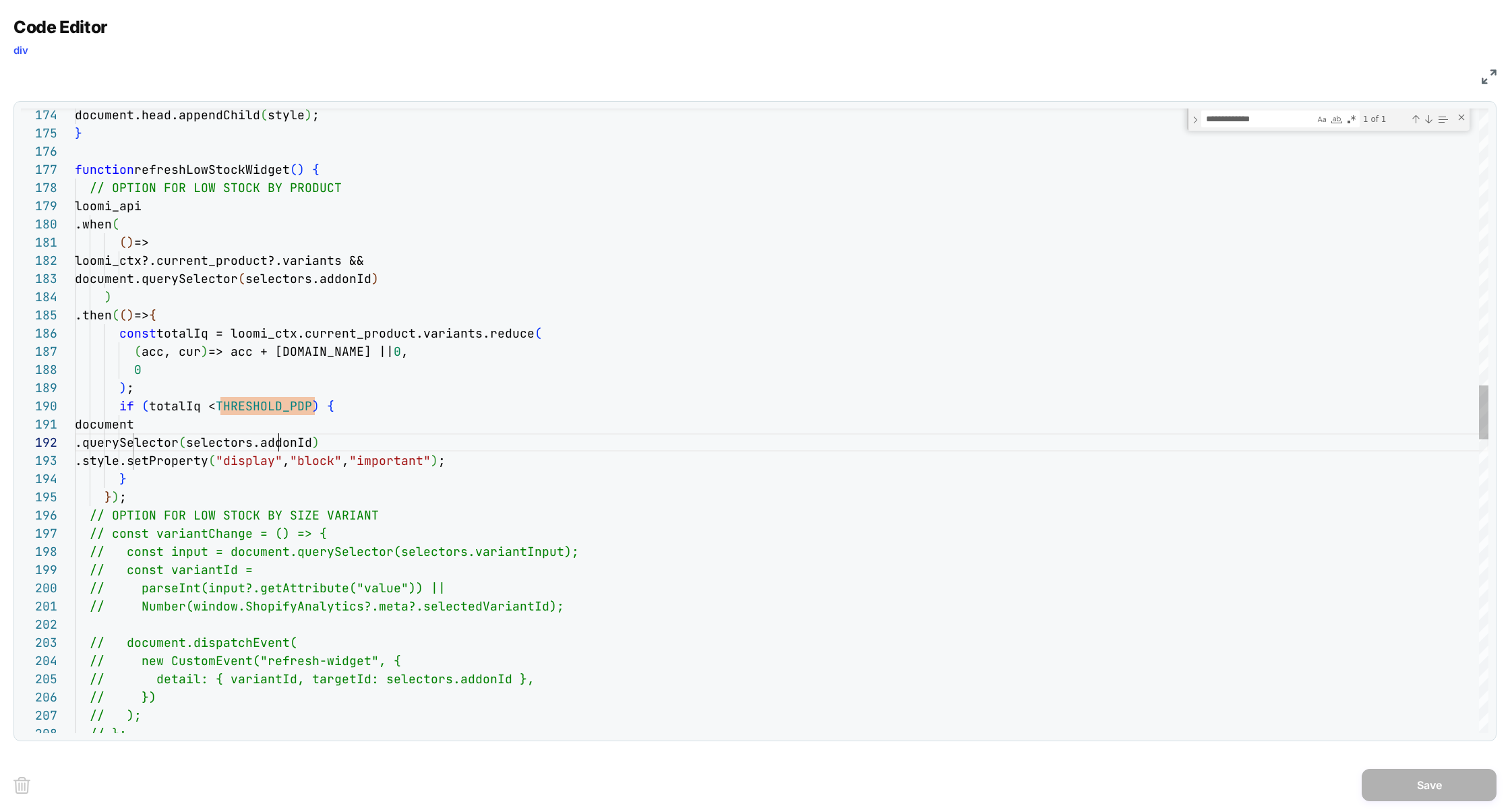
click at [279, 436] on div "document.head.appendChild ( style ) ; } function refreshLowStockWidget ( ) { //…" at bounding box center [782, 516] width 1413 height 7159
click at [270, 402] on div "document.head.appendChild ( style ) ; } function refreshLowStockWidget ( ) { //…" at bounding box center [782, 516] width 1413 height 7159
type textarea "**********"
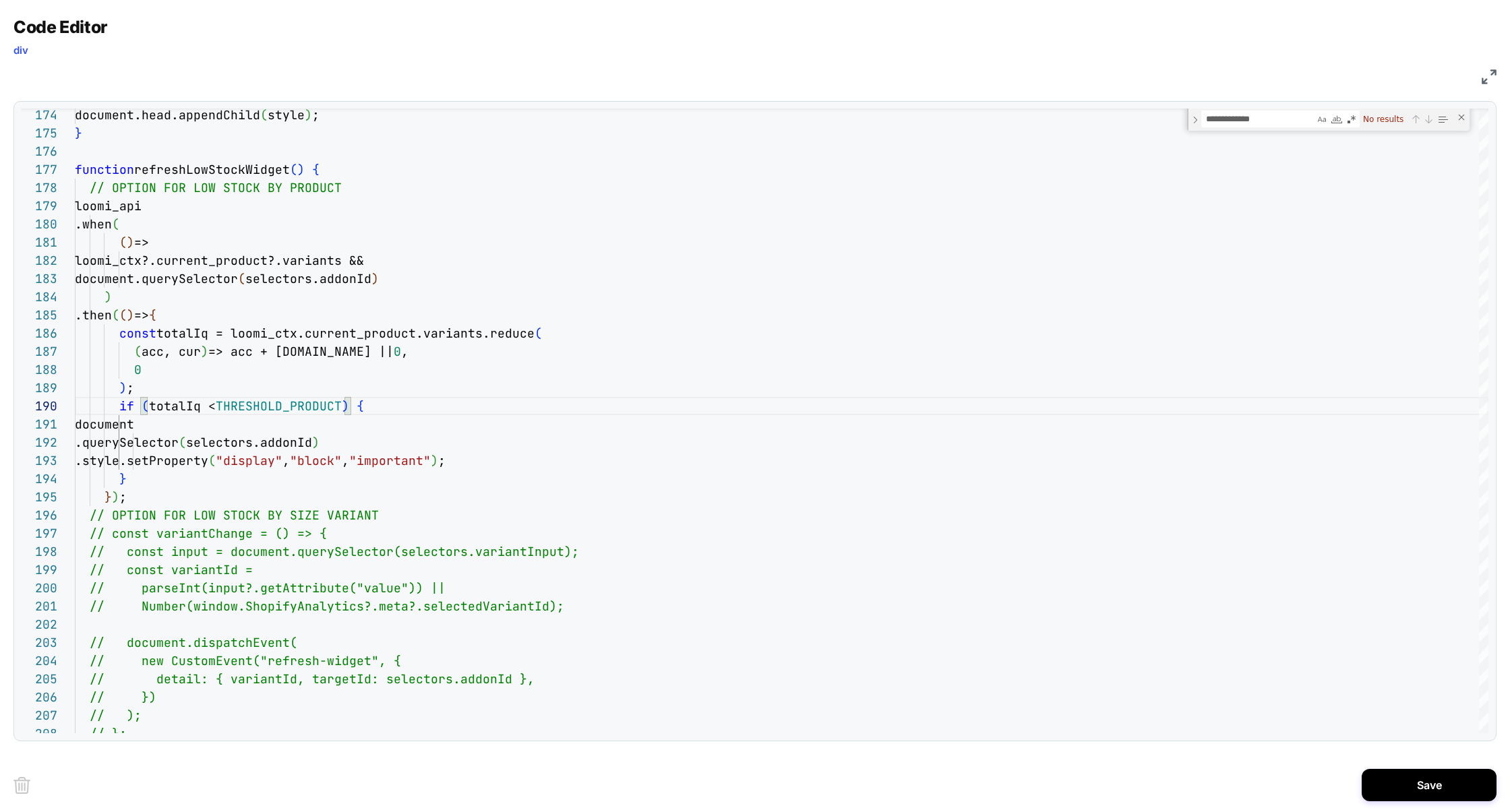
click at [1482, 77] on img at bounding box center [1489, 77] width 15 height 15
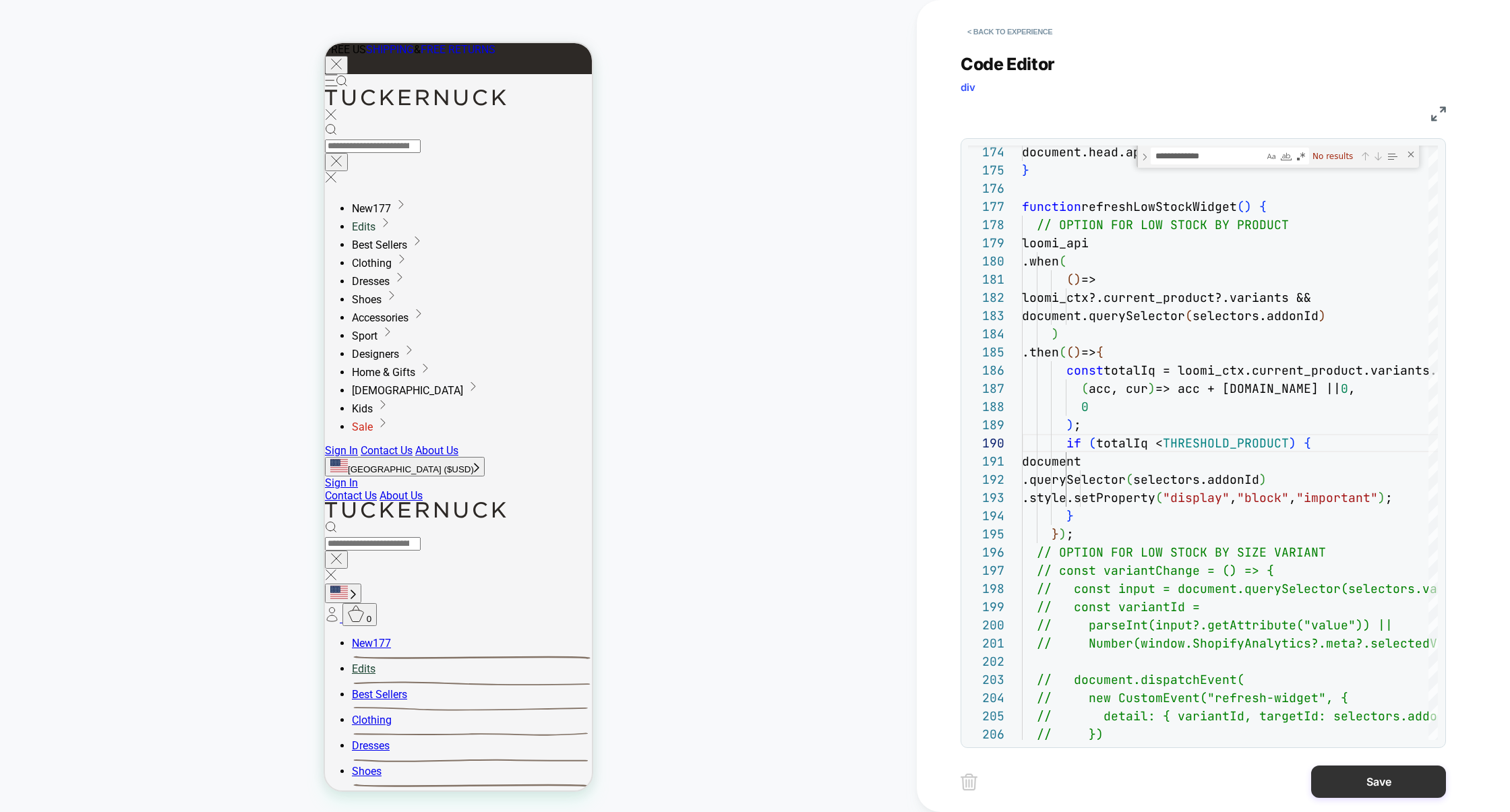
click at [1358, 778] on button "Save" at bounding box center [1378, 781] width 135 height 32
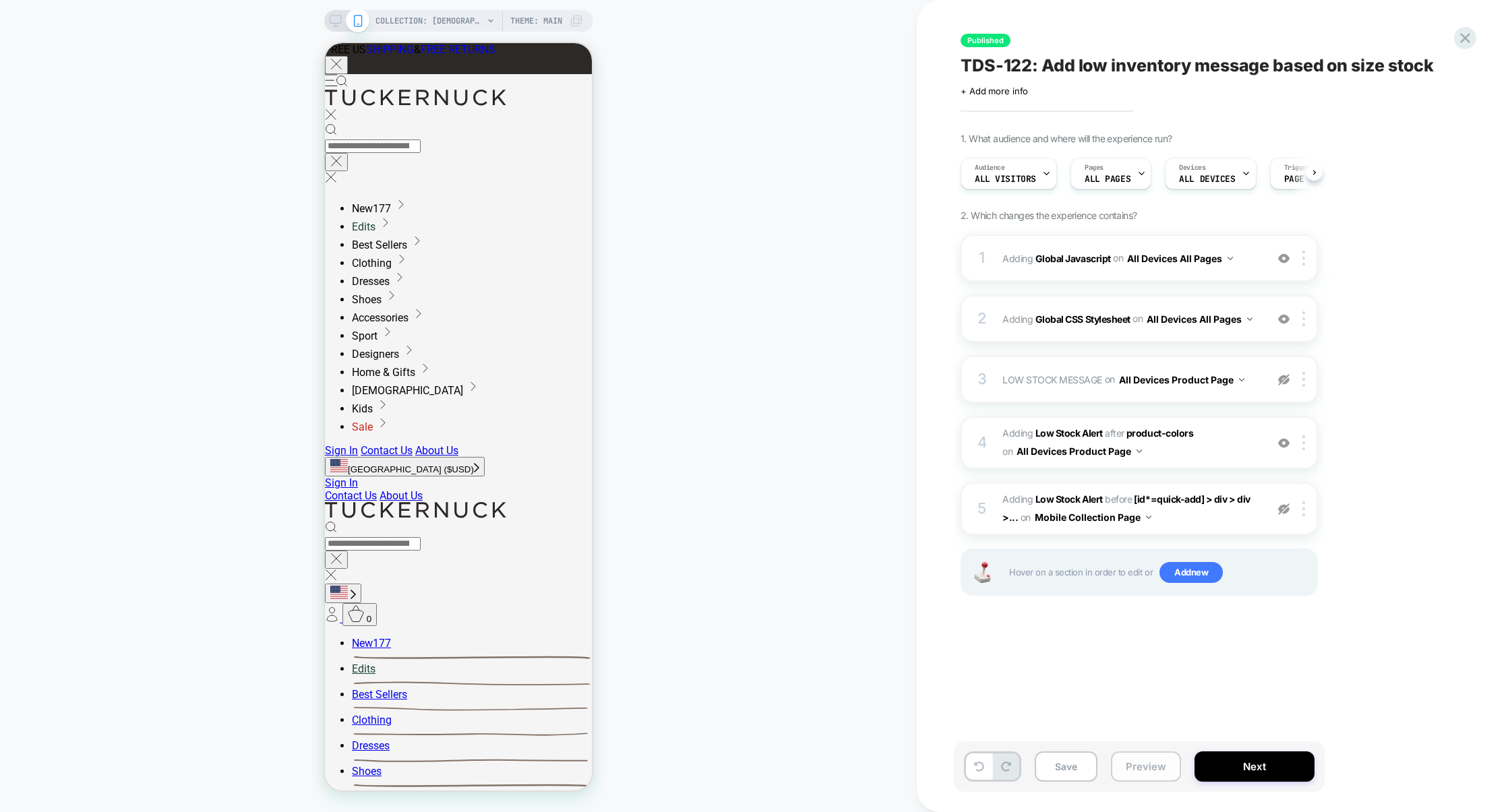
scroll to position [0, 1]
click at [1162, 764] on button "Preview" at bounding box center [1146, 766] width 70 height 30
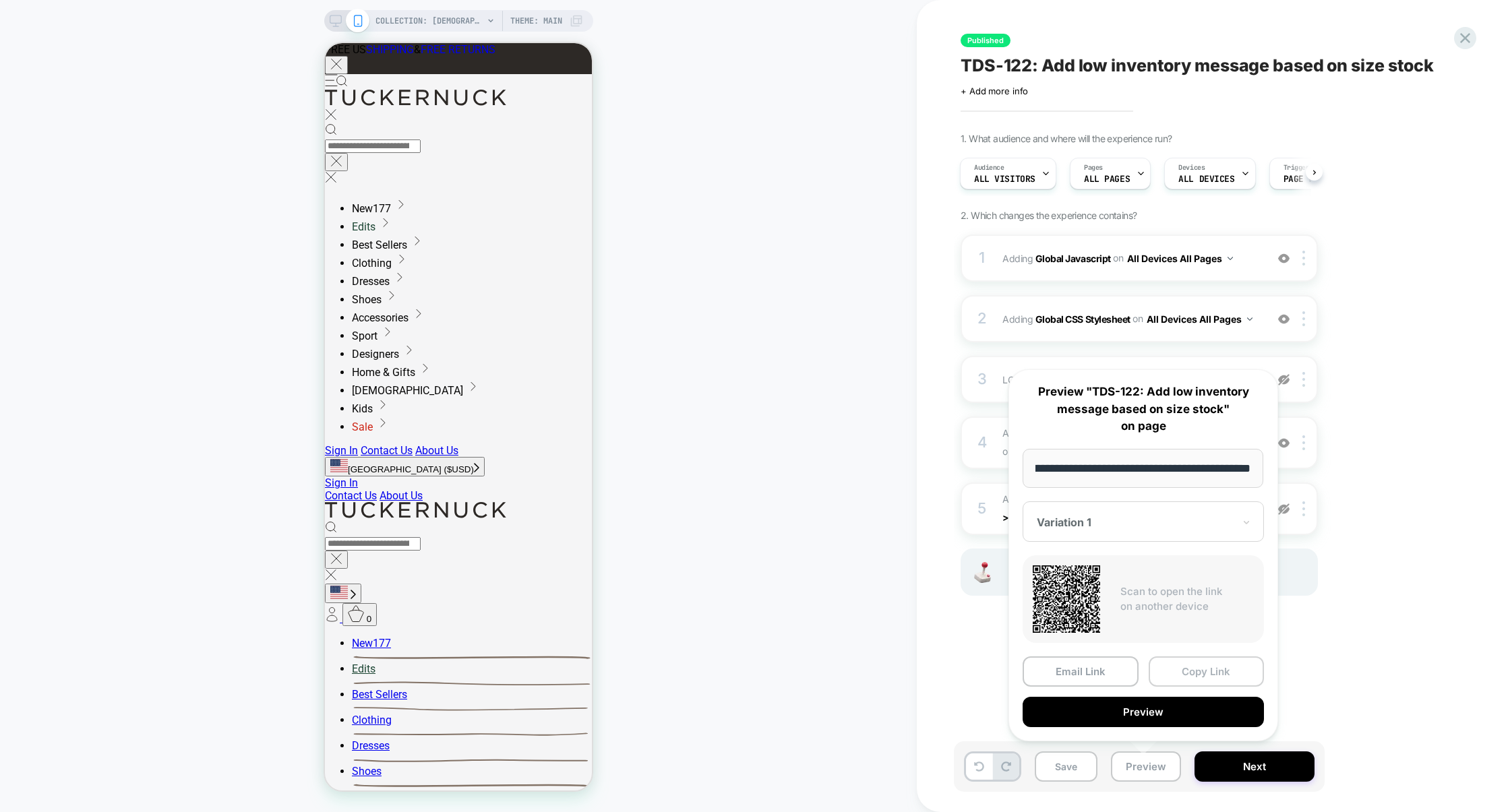
scroll to position [0, 0]
click at [1209, 670] on button "Copy Link" at bounding box center [1207, 671] width 116 height 30
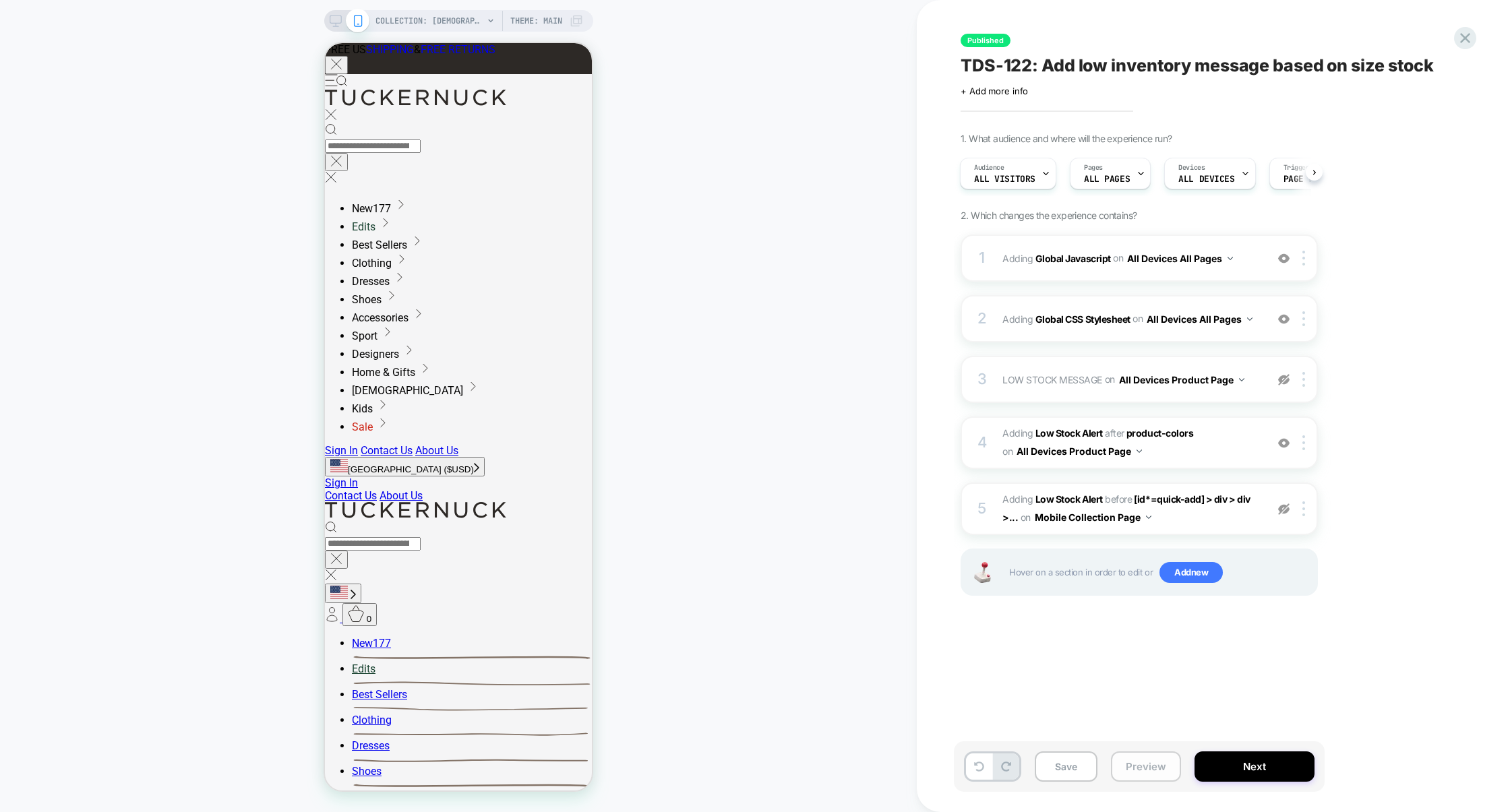
click at [1152, 770] on button "Preview" at bounding box center [1146, 766] width 70 height 30
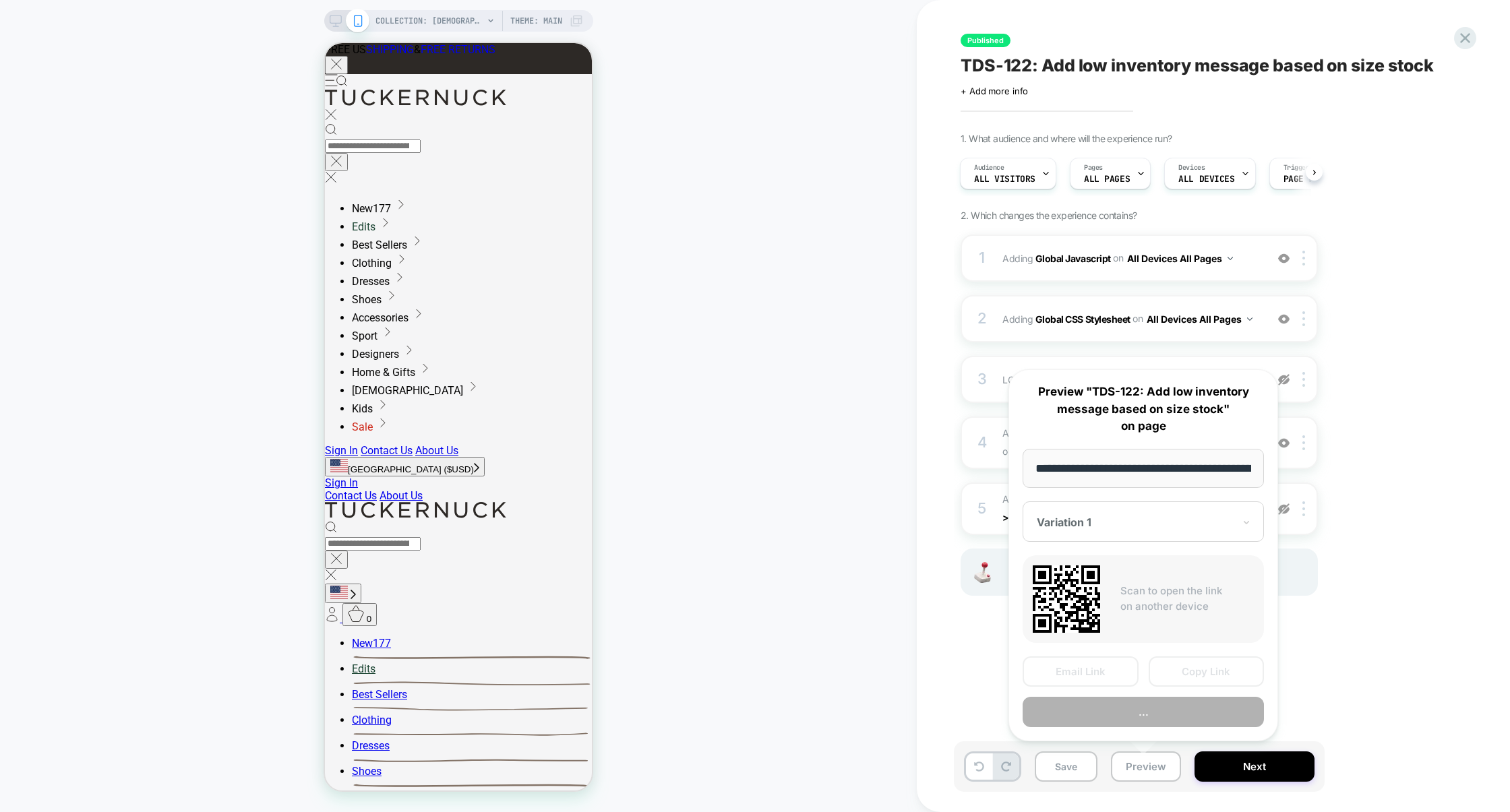
scroll to position [0, 111]
click at [1159, 708] on button "Preview" at bounding box center [1143, 712] width 242 height 30
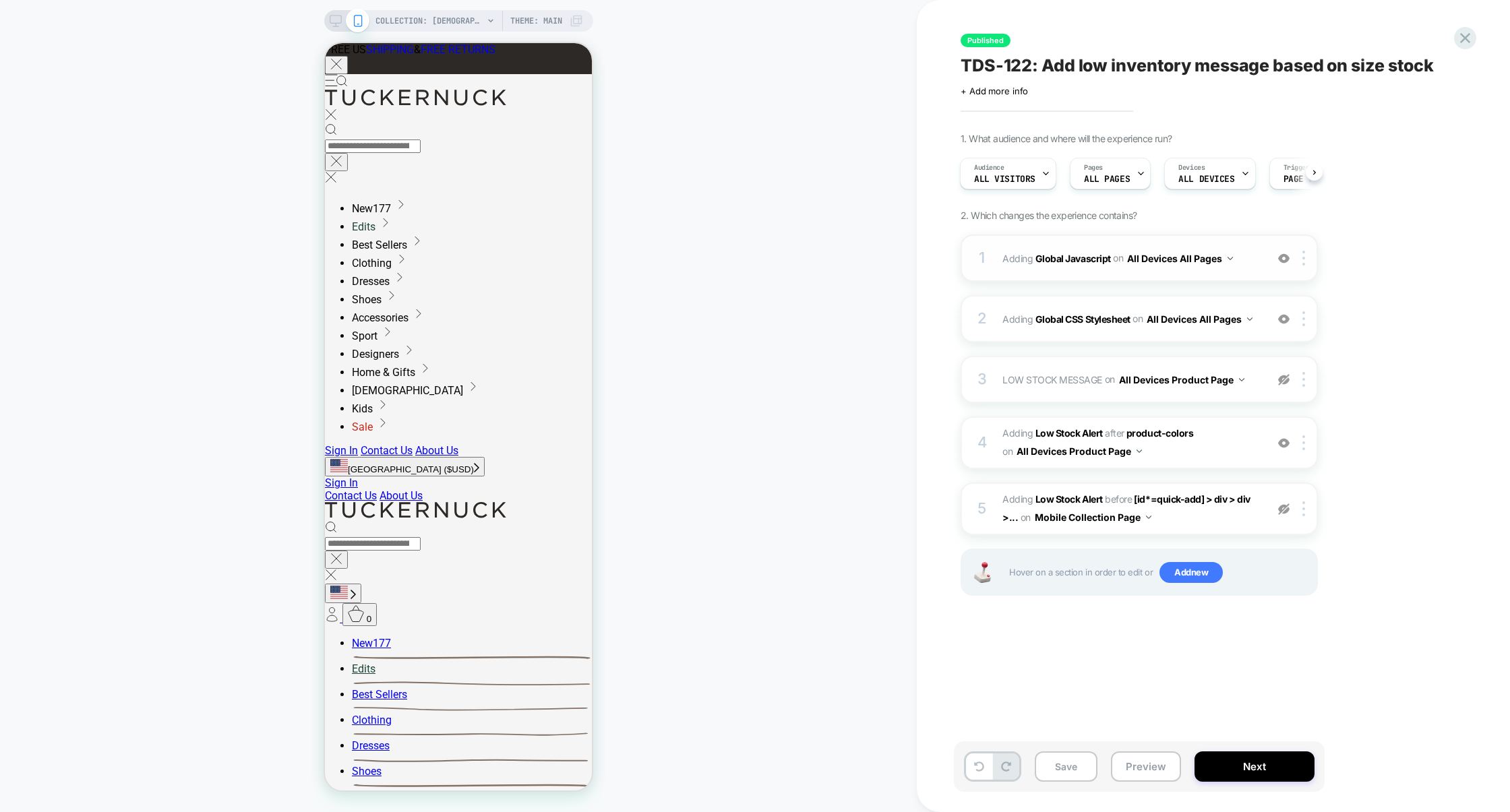
click at [1100, 276] on div "1 Adding Global Javascript on All Devices All Pages Add Before Add After Target…" at bounding box center [1139, 258] width 358 height 47
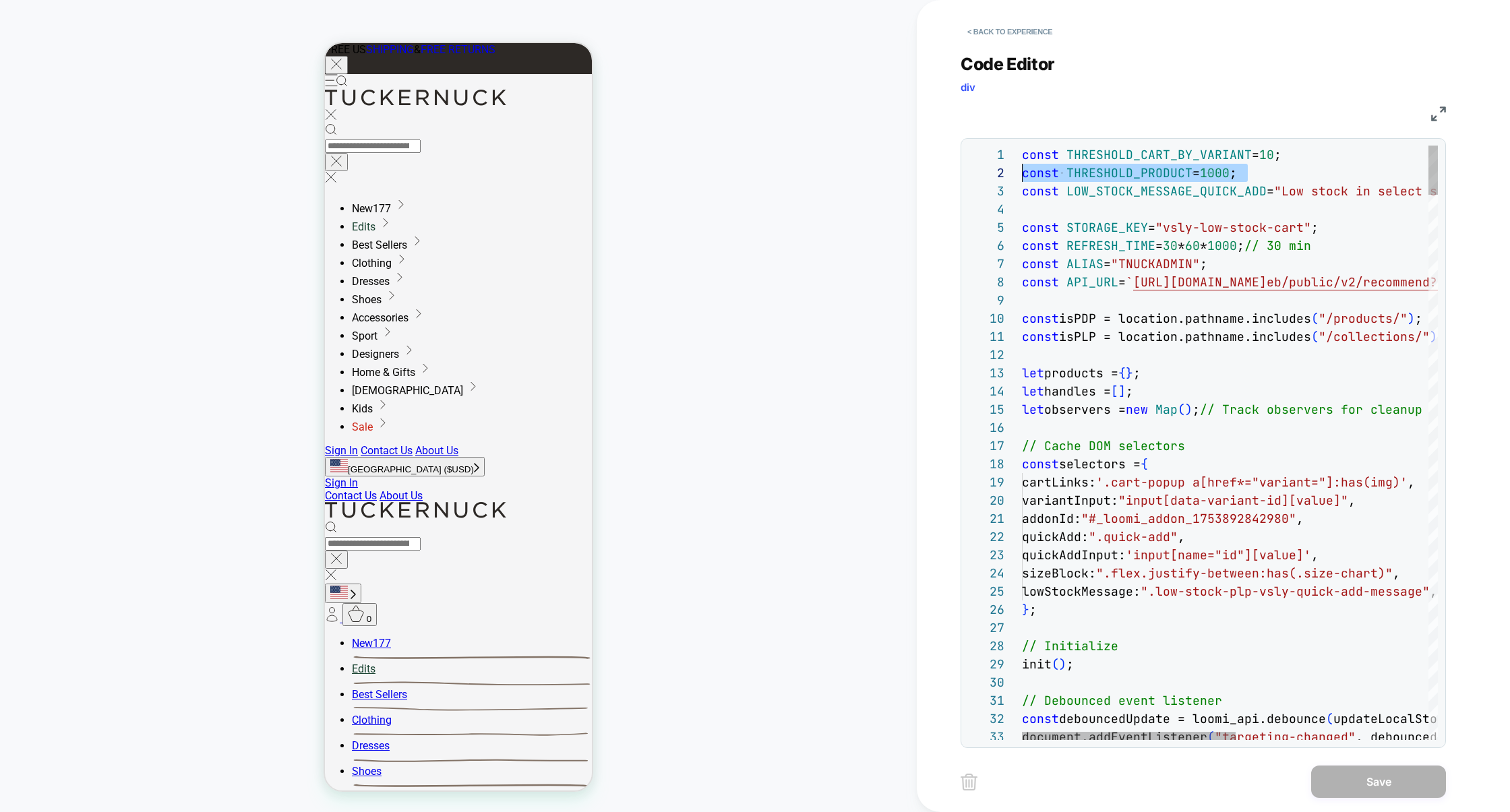
scroll to position [17, 0]
click at [979, 171] on div "1 2 3 4 5 6 7 8 9 10 11 12 13 14 15 16 17 18 19 20 21 22 23 24 25 26 27 28 29 3…" at bounding box center [1203, 443] width 470 height 595
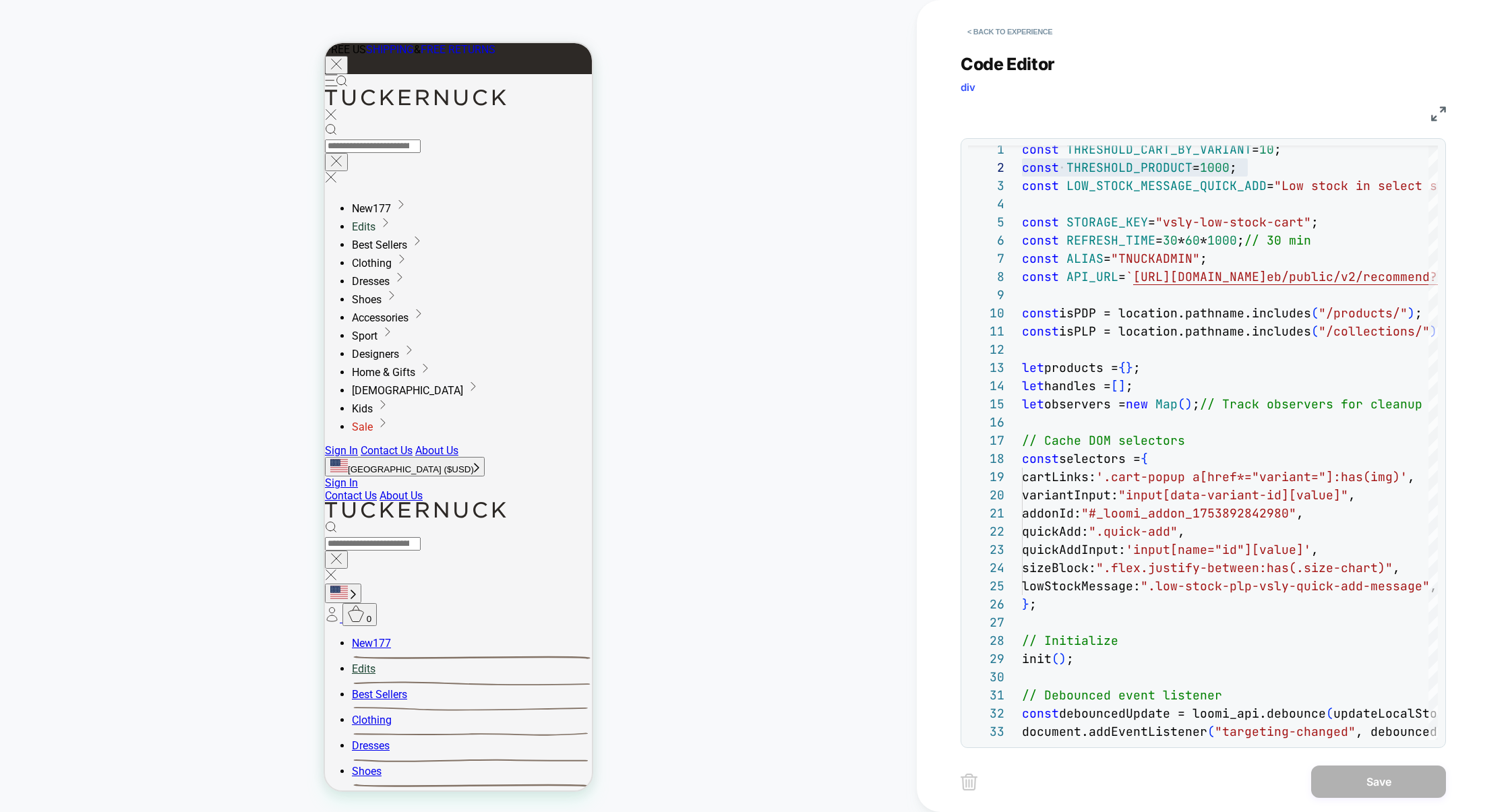
click at [1441, 112] on img at bounding box center [1438, 114] width 15 height 15
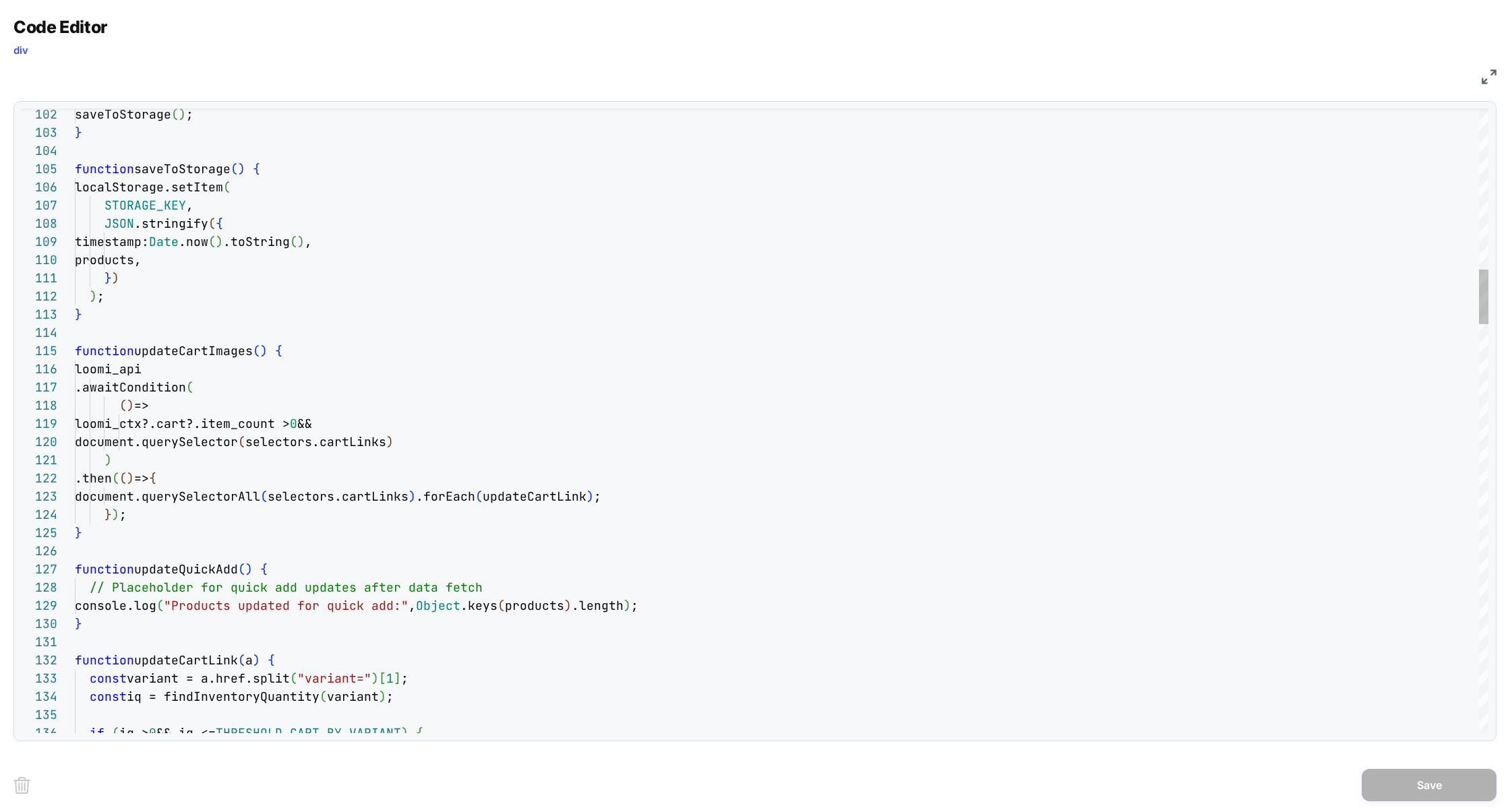
scroll to position [37, 561]
type textarea "**********"
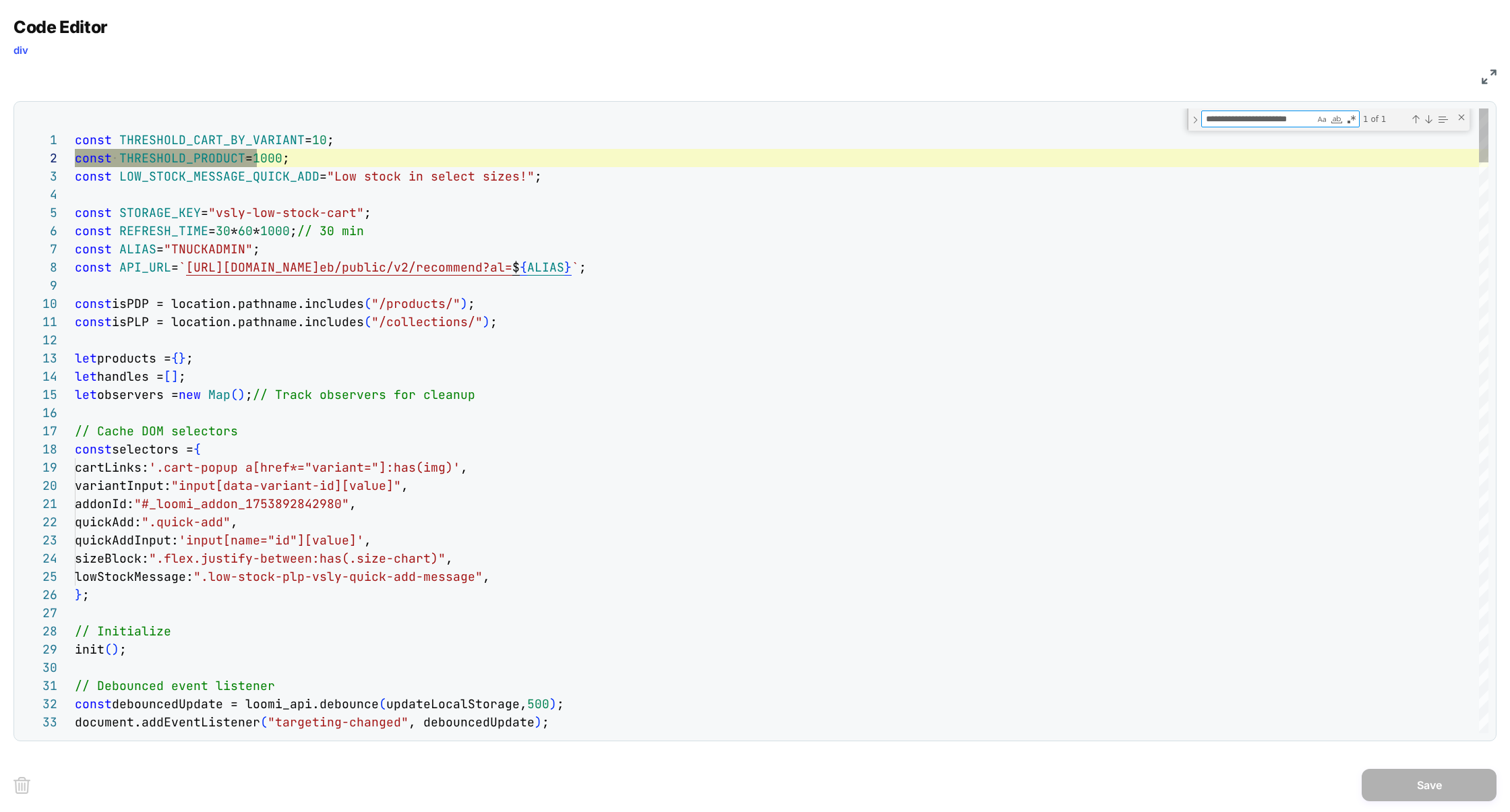
scroll to position [182, 174]
type textarea "**********"
drag, startPoint x: 1216, startPoint y: 119, endPoint x: 1072, endPoint y: 119, distance: 144.0
click at [1072, 119] on div "1 2 3 4 5 6 7 8 9 10 11 12 13 14 15 16 17 18 19 20 21 22 23 24 25 26 27 28 29 3…" at bounding box center [754, 421] width 1468 height 625
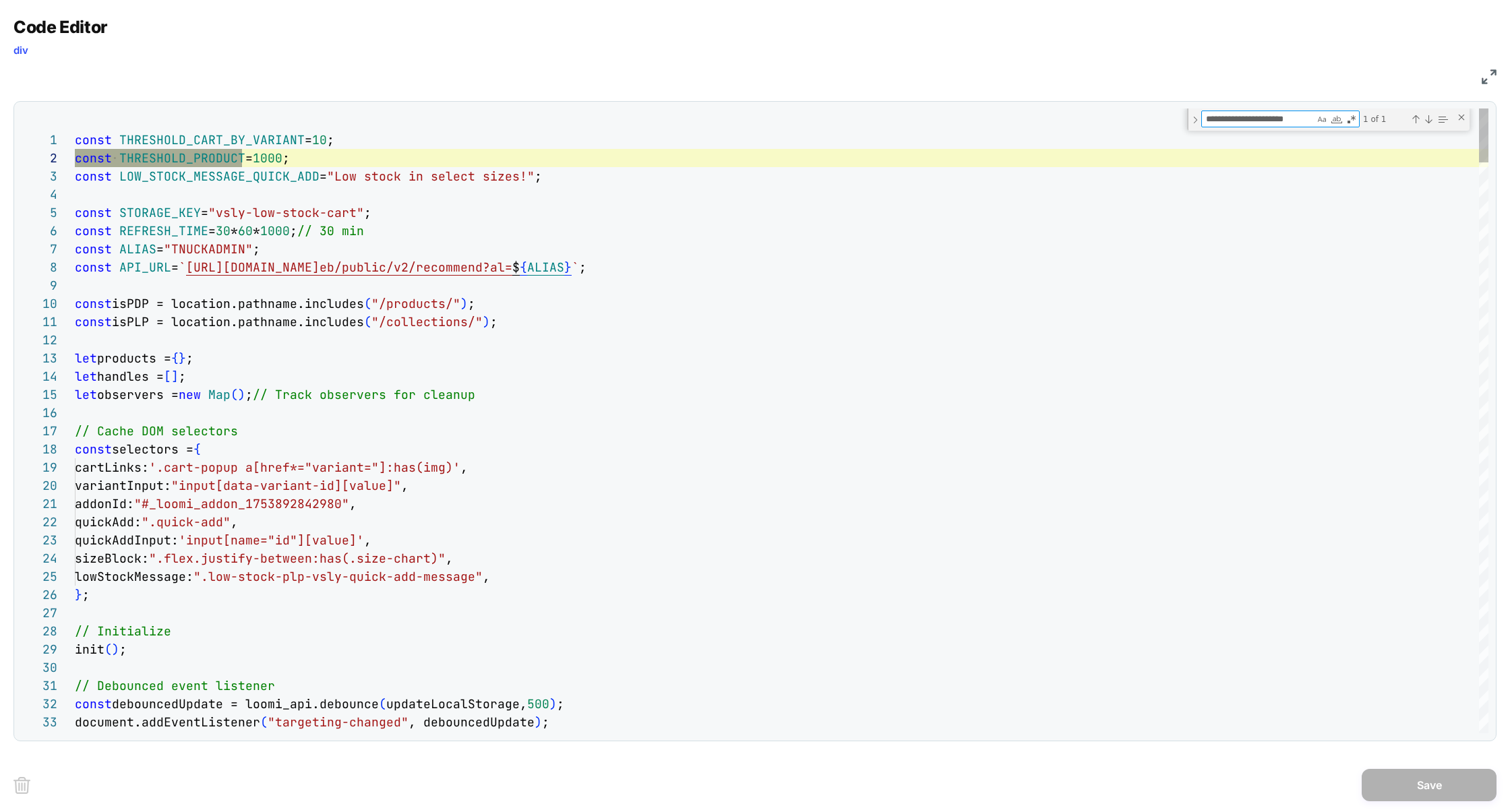
type textarea "**********"
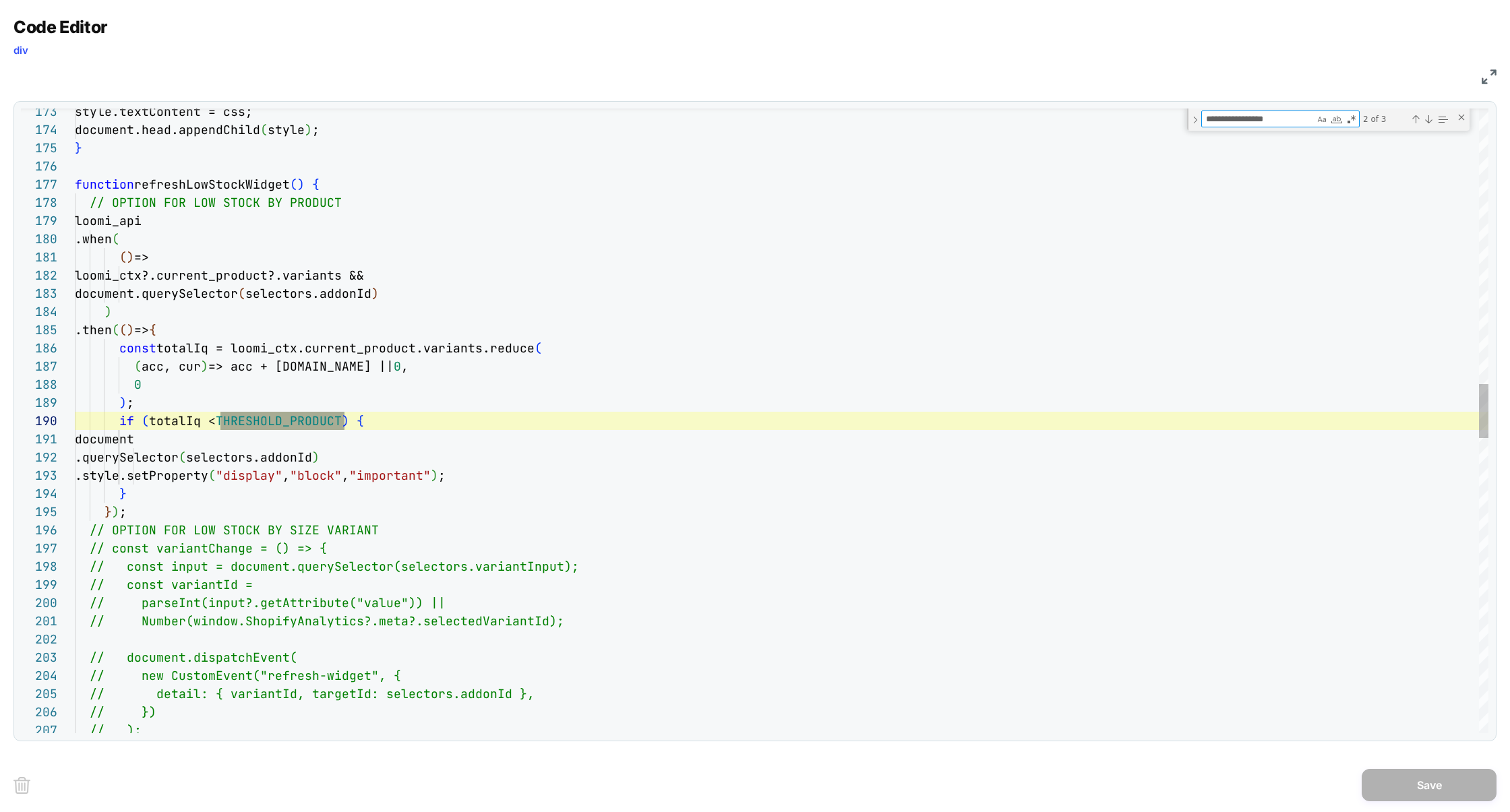
scroll to position [182, 270]
type textarea "**********"
click at [1429, 122] on div "Next Match (Enter)" at bounding box center [1428, 119] width 11 height 11
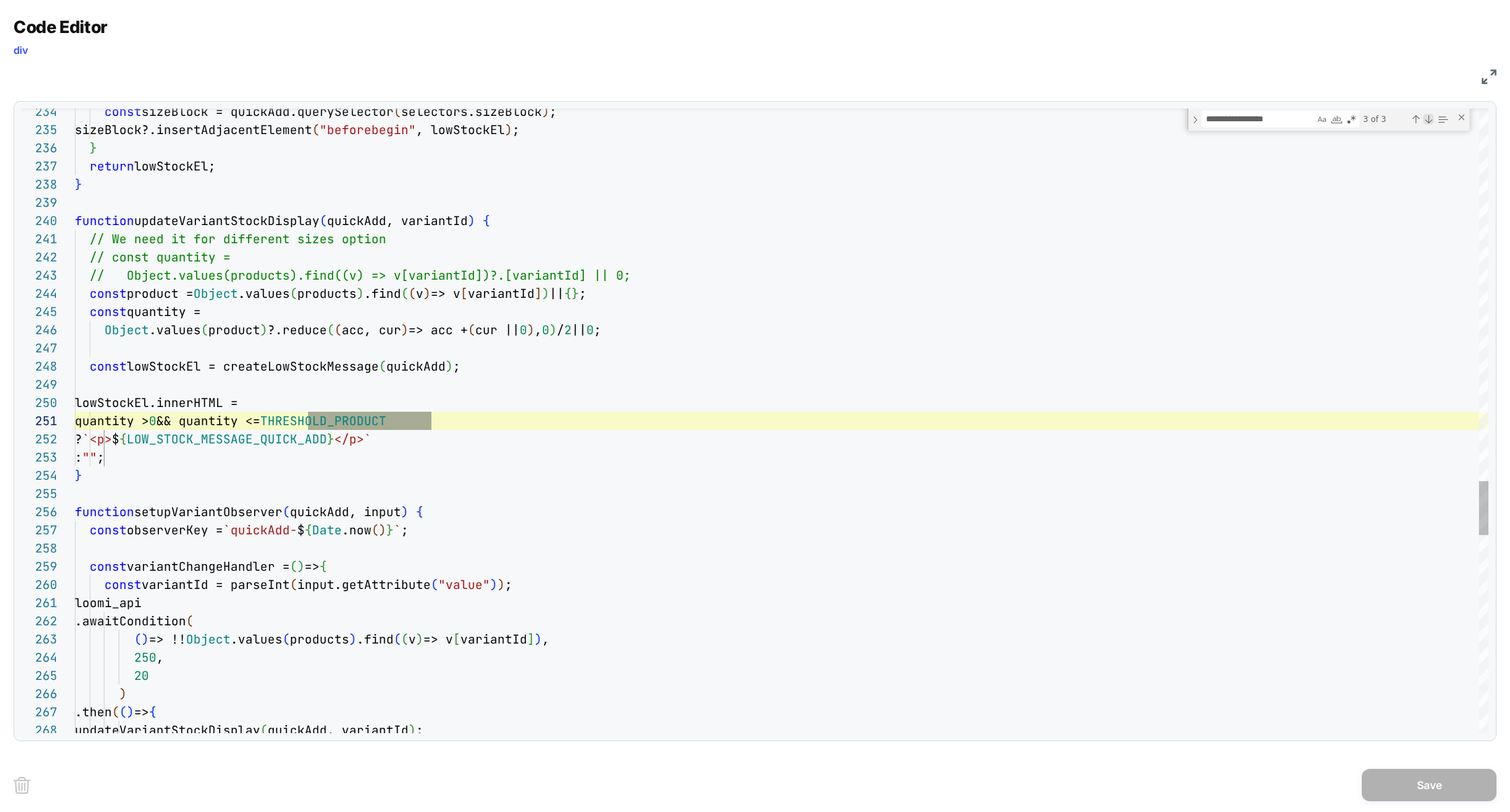
scroll to position [182, 357]
click at [1412, 121] on div "Previous Match (⇧Enter)" at bounding box center [1415, 119] width 11 height 11
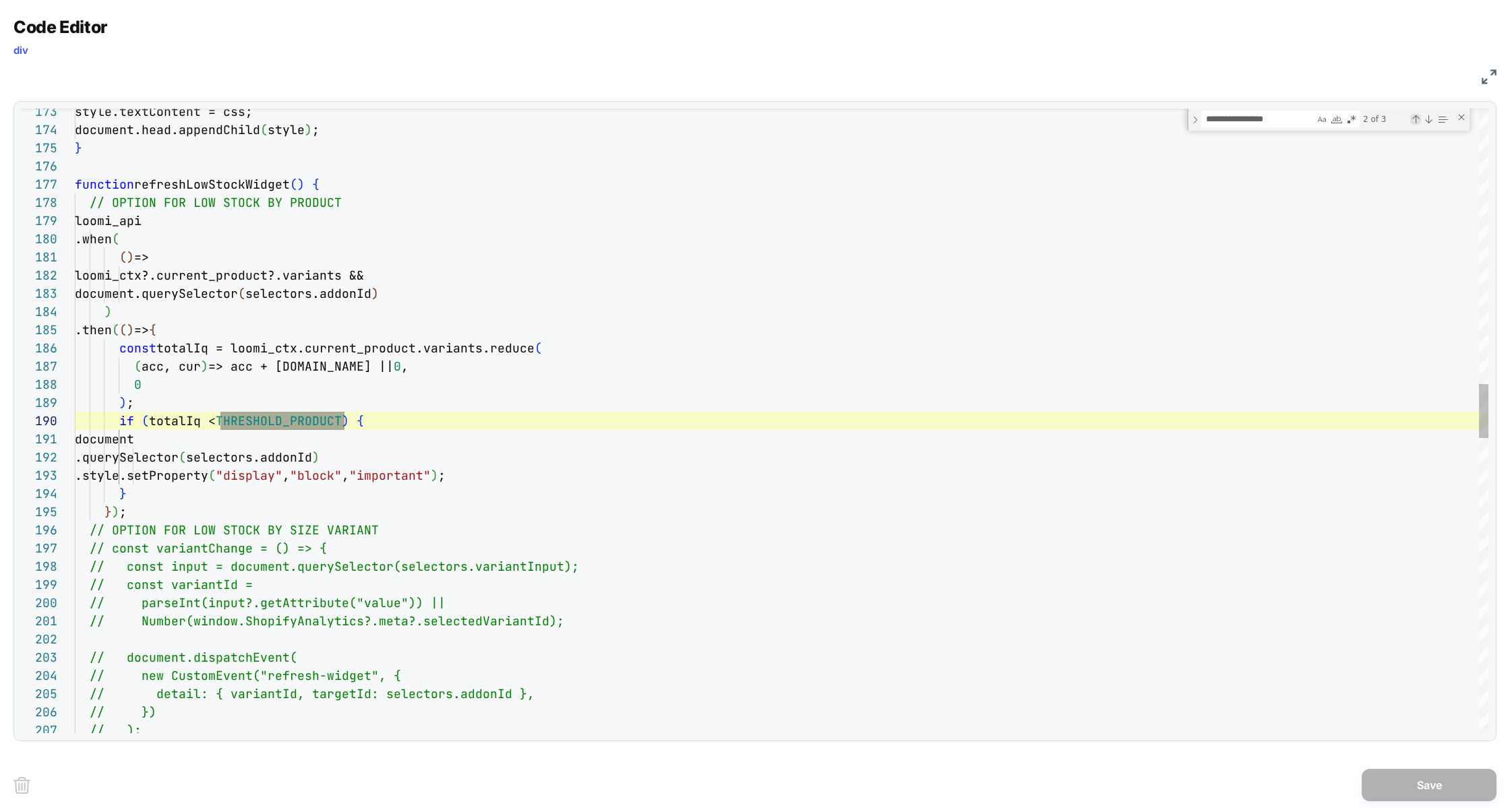
scroll to position [182, 270]
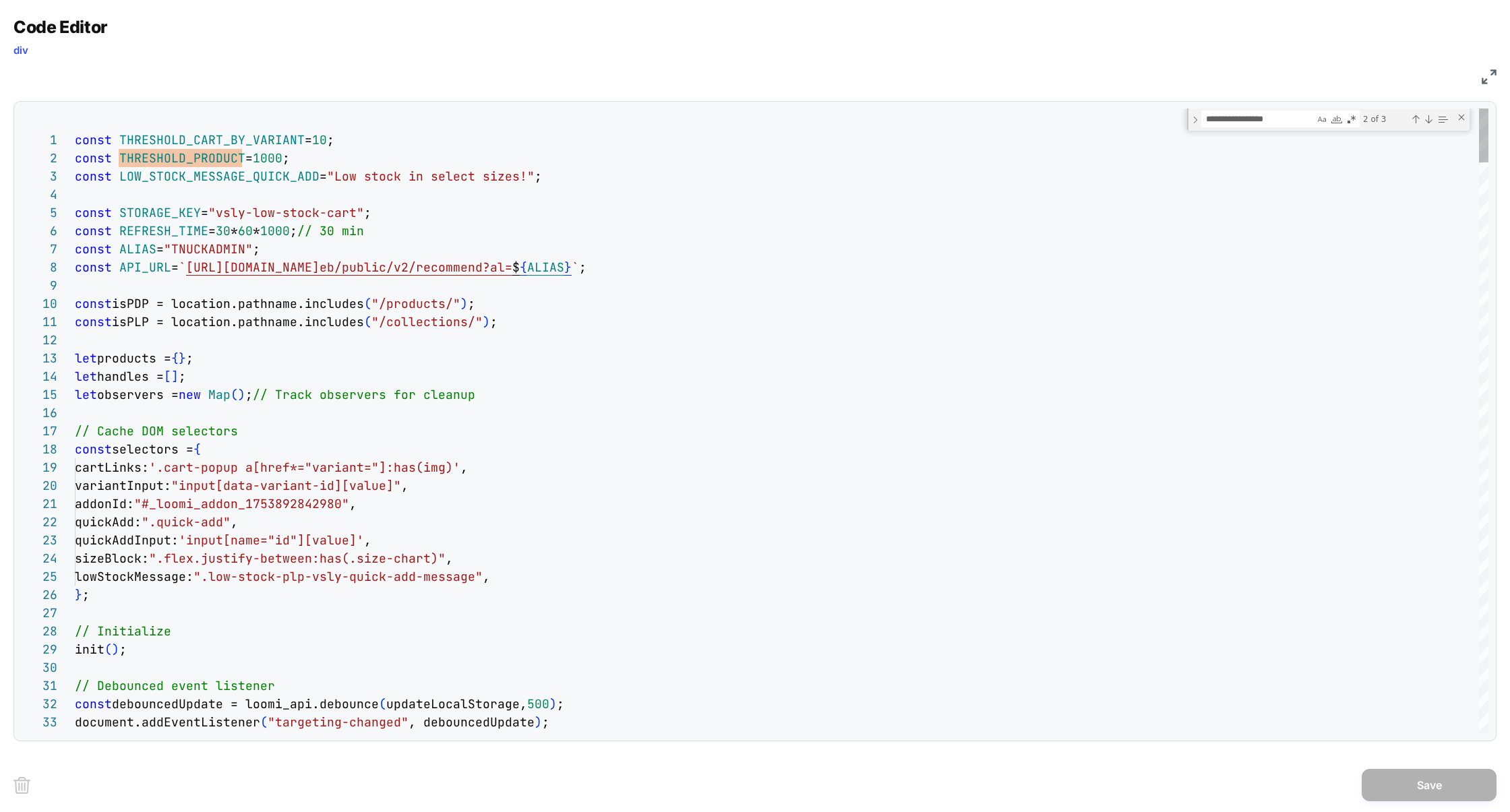
type textarea "**********"
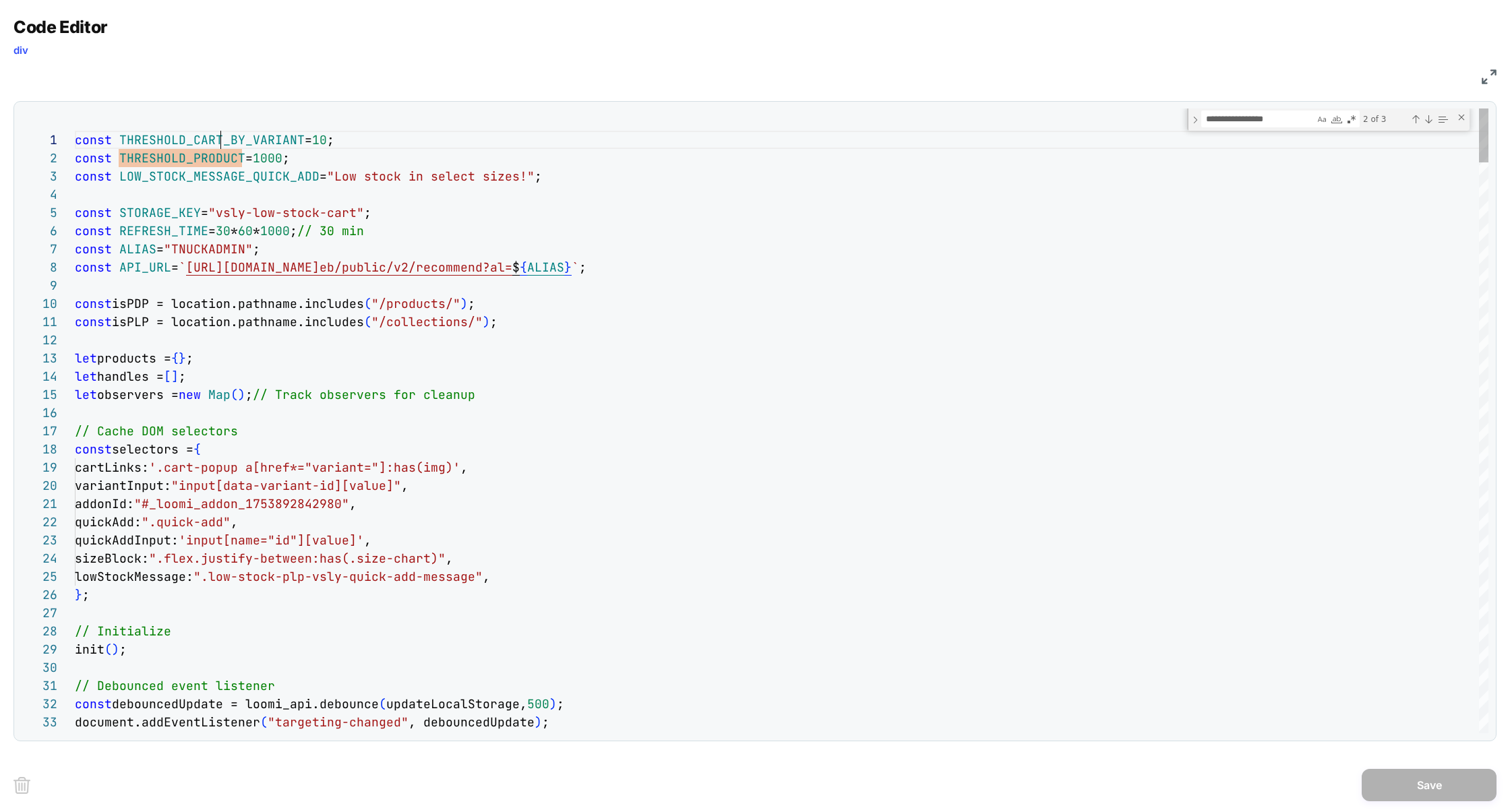
scroll to position [0, 225]
type textarea "**********"
click at [1431, 118] on div "Next Match (Enter)" at bounding box center [1428, 119] width 11 height 11
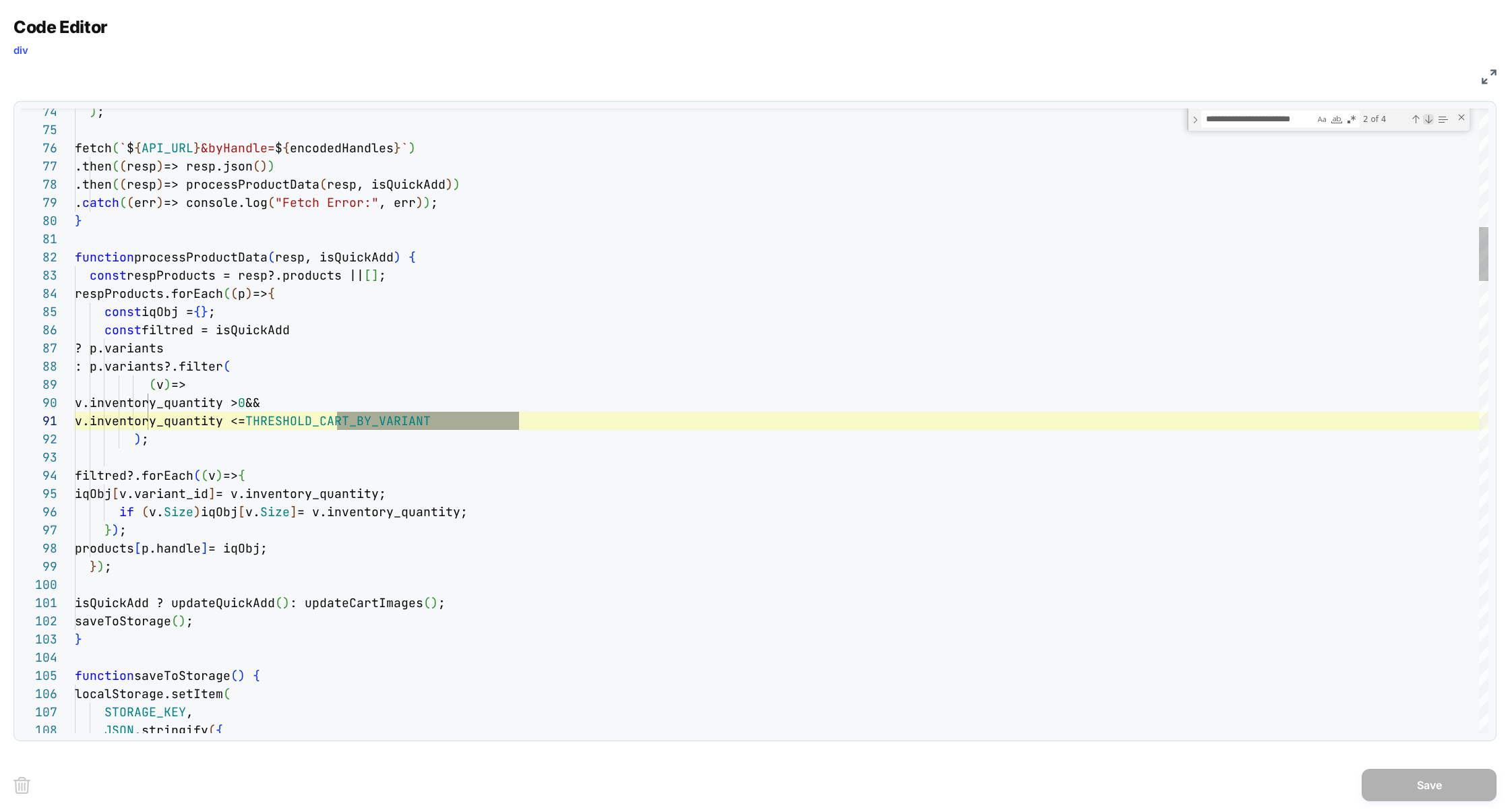
click at [1431, 118] on div "Next Match (Enter)" at bounding box center [1428, 119] width 11 height 11
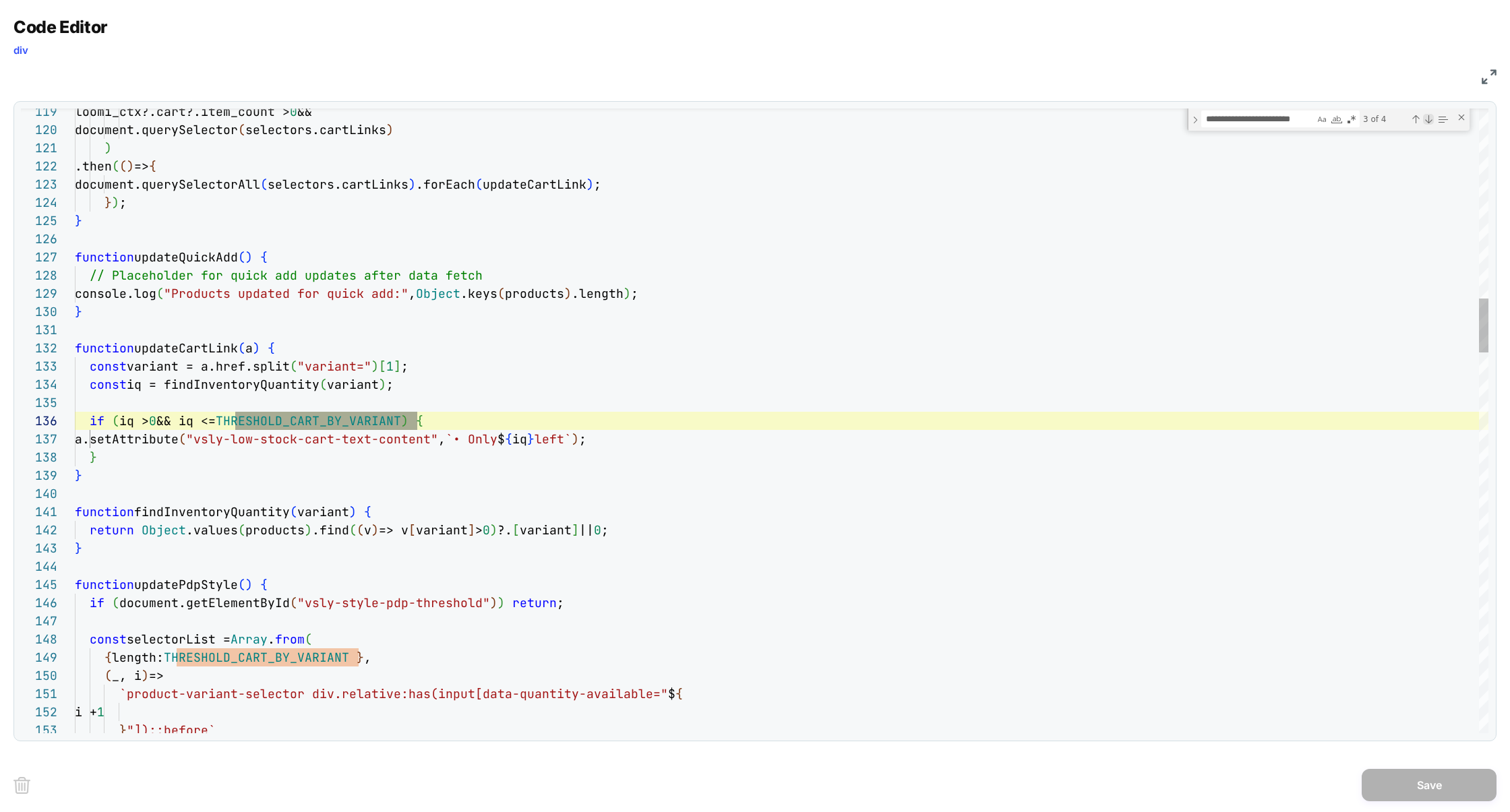
scroll to position [182, 342]
click at [1431, 118] on div "Next Match (Enter)" at bounding box center [1428, 119] width 11 height 11
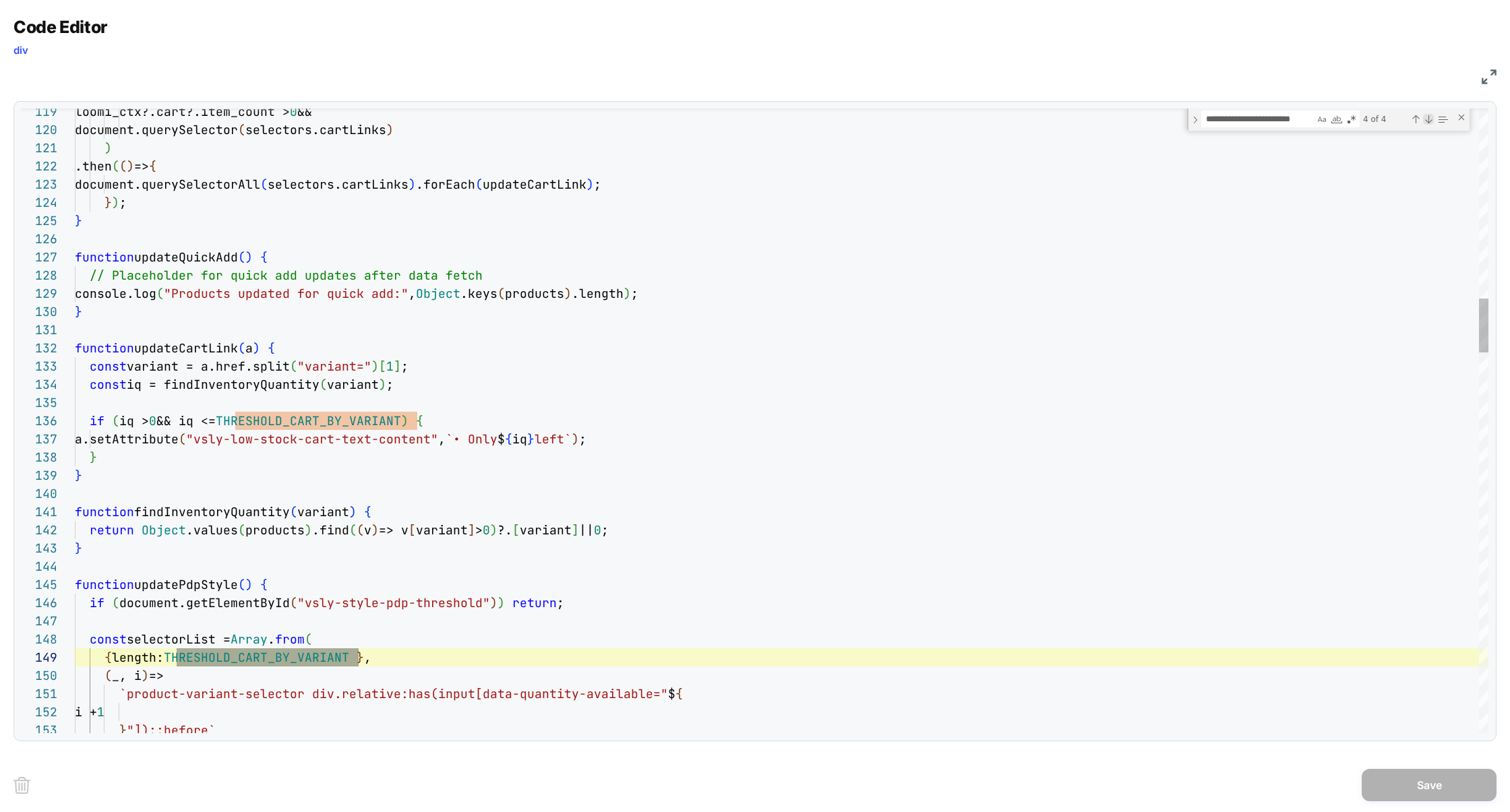
click at [1432, 118] on div "Next Match (Enter)" at bounding box center [1428, 119] width 11 height 11
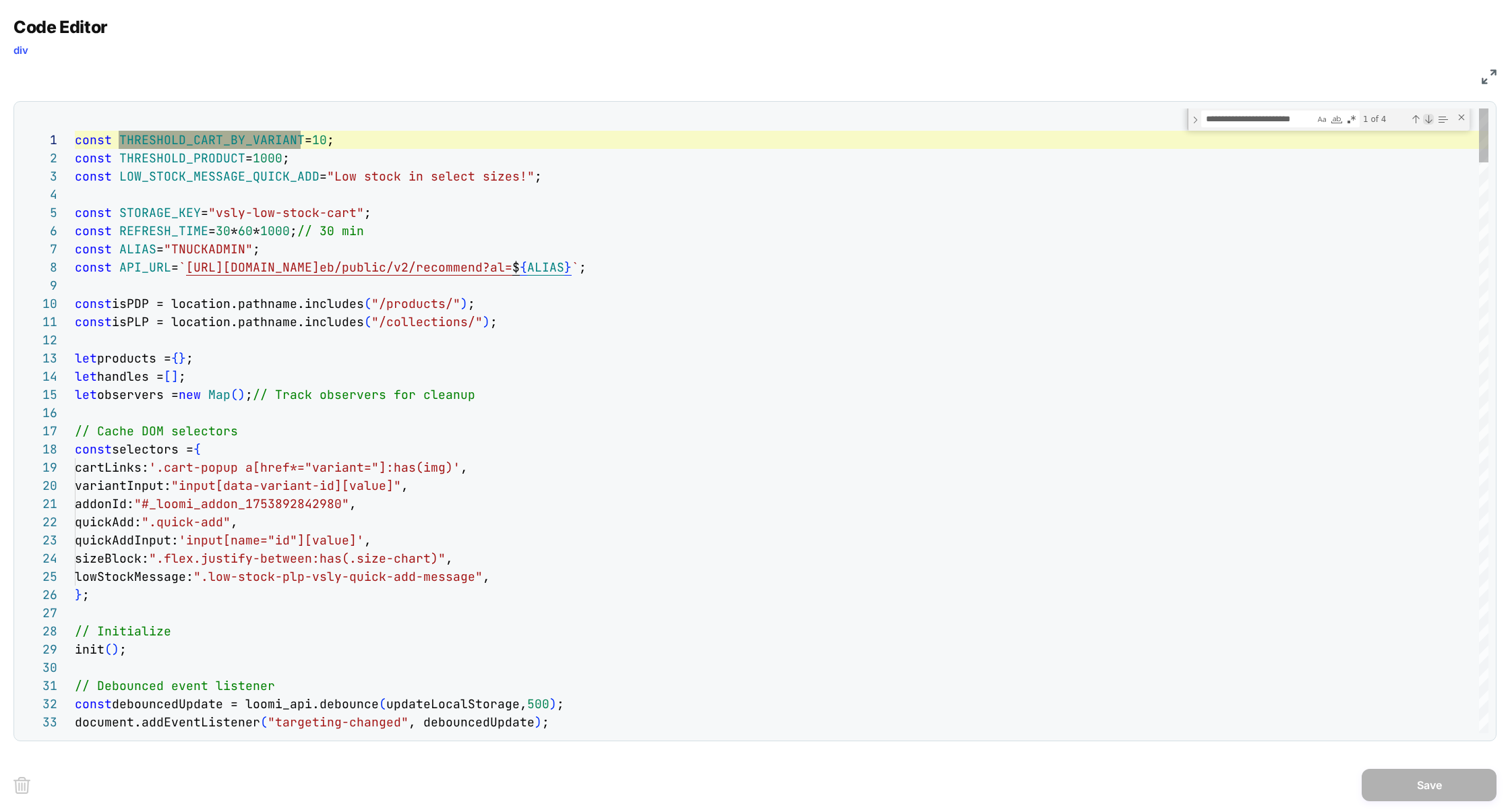
scroll to position [182, 225]
click at [1432, 118] on div "Next Match (Enter)" at bounding box center [1428, 119] width 11 height 11
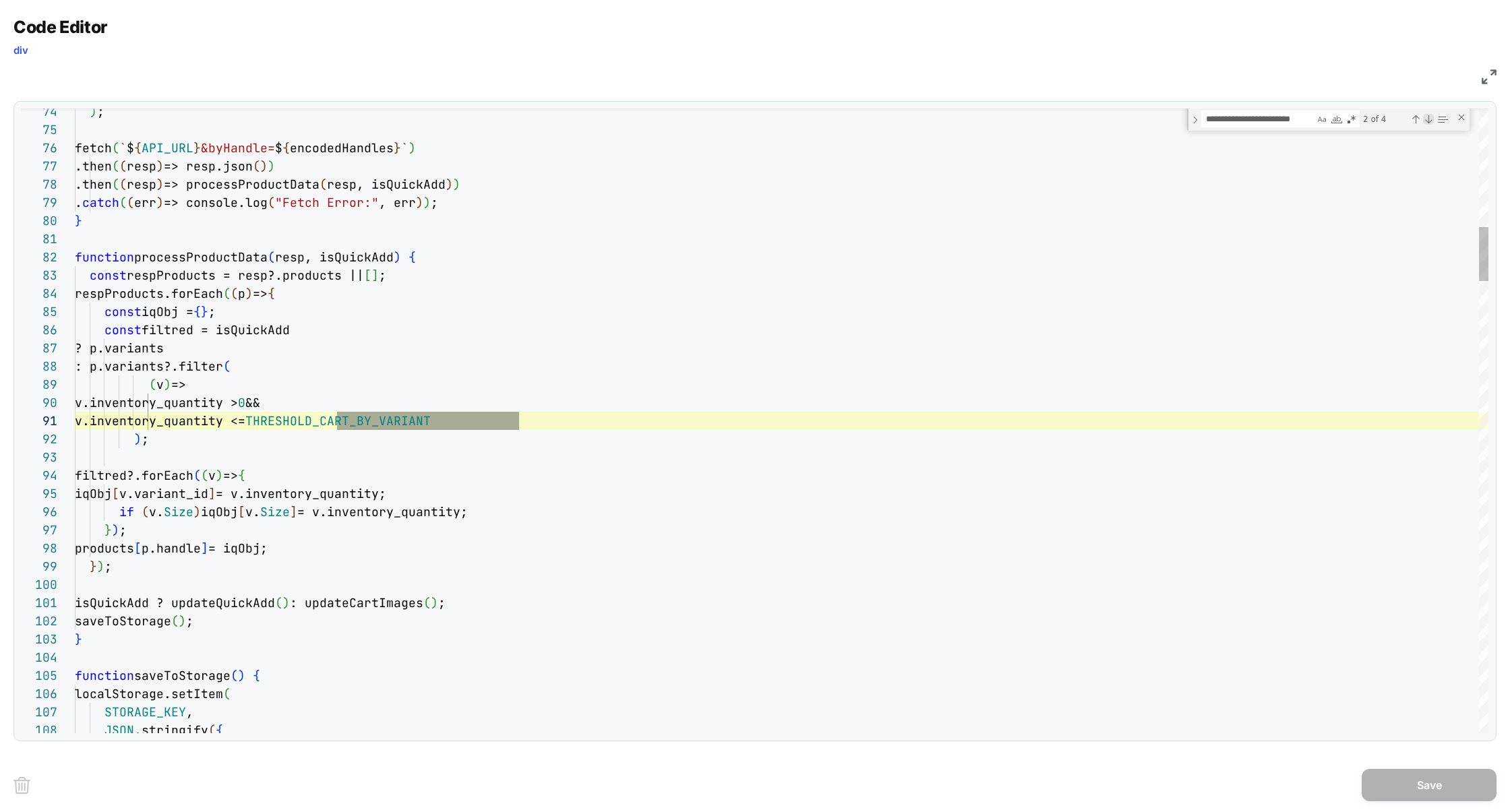
click at [1432, 118] on div "Next Match (Enter)" at bounding box center [1428, 119] width 11 height 11
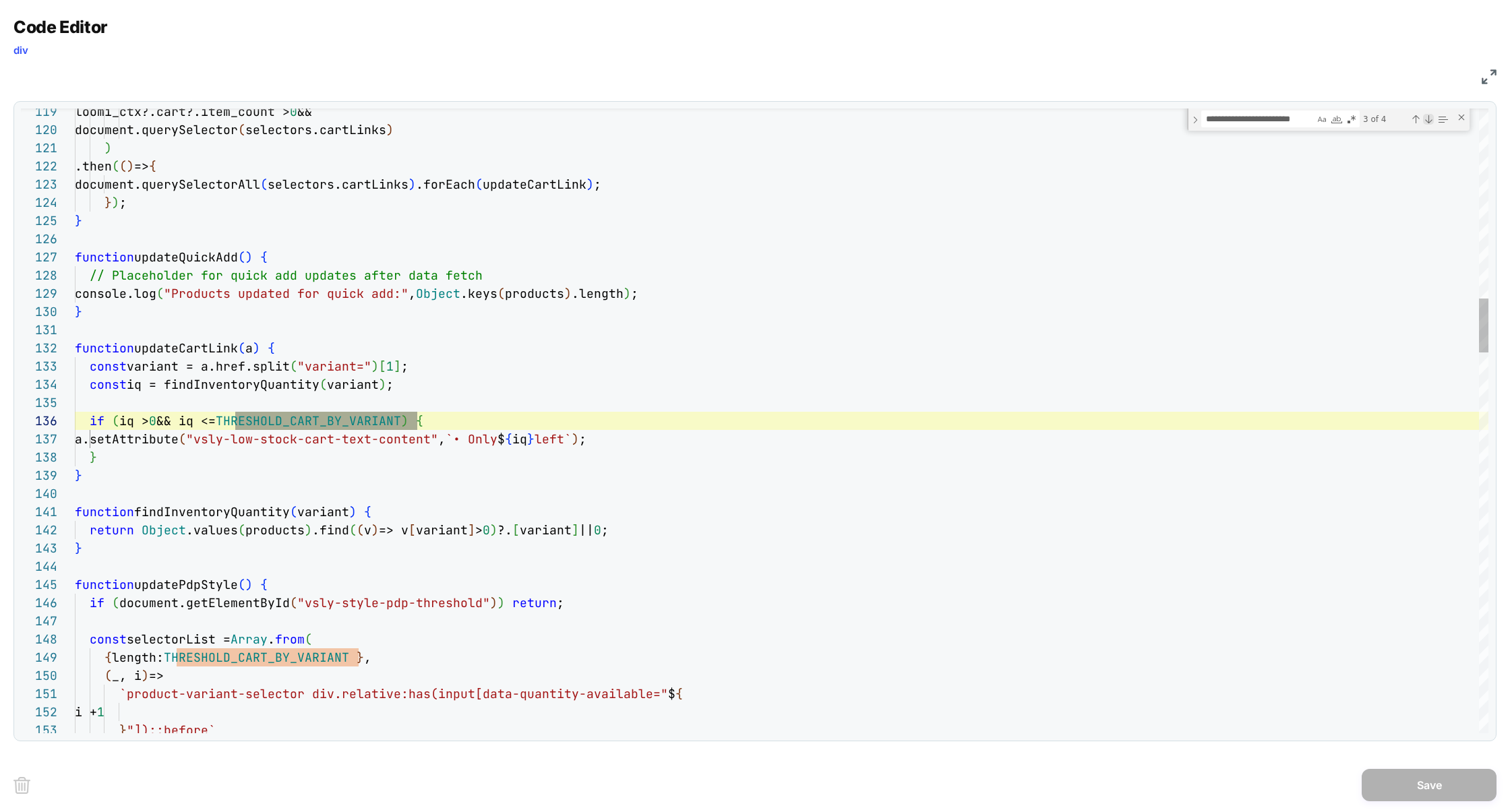
scroll to position [182, 342]
click at [1432, 118] on div "Next Match (Enter)" at bounding box center [1428, 119] width 11 height 11
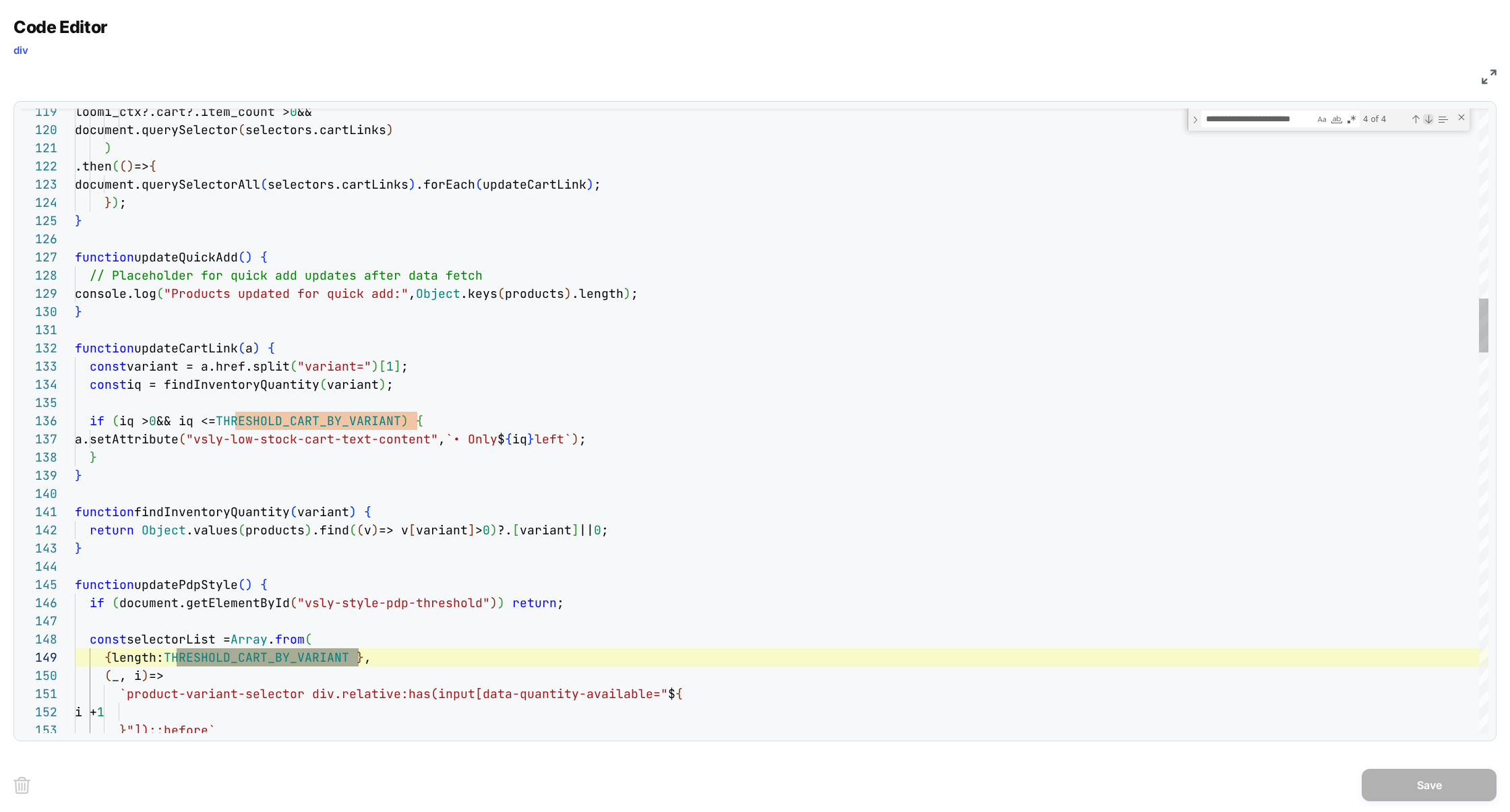
click at [1432, 118] on div "Next Match (Enter)" at bounding box center [1428, 119] width 11 height 11
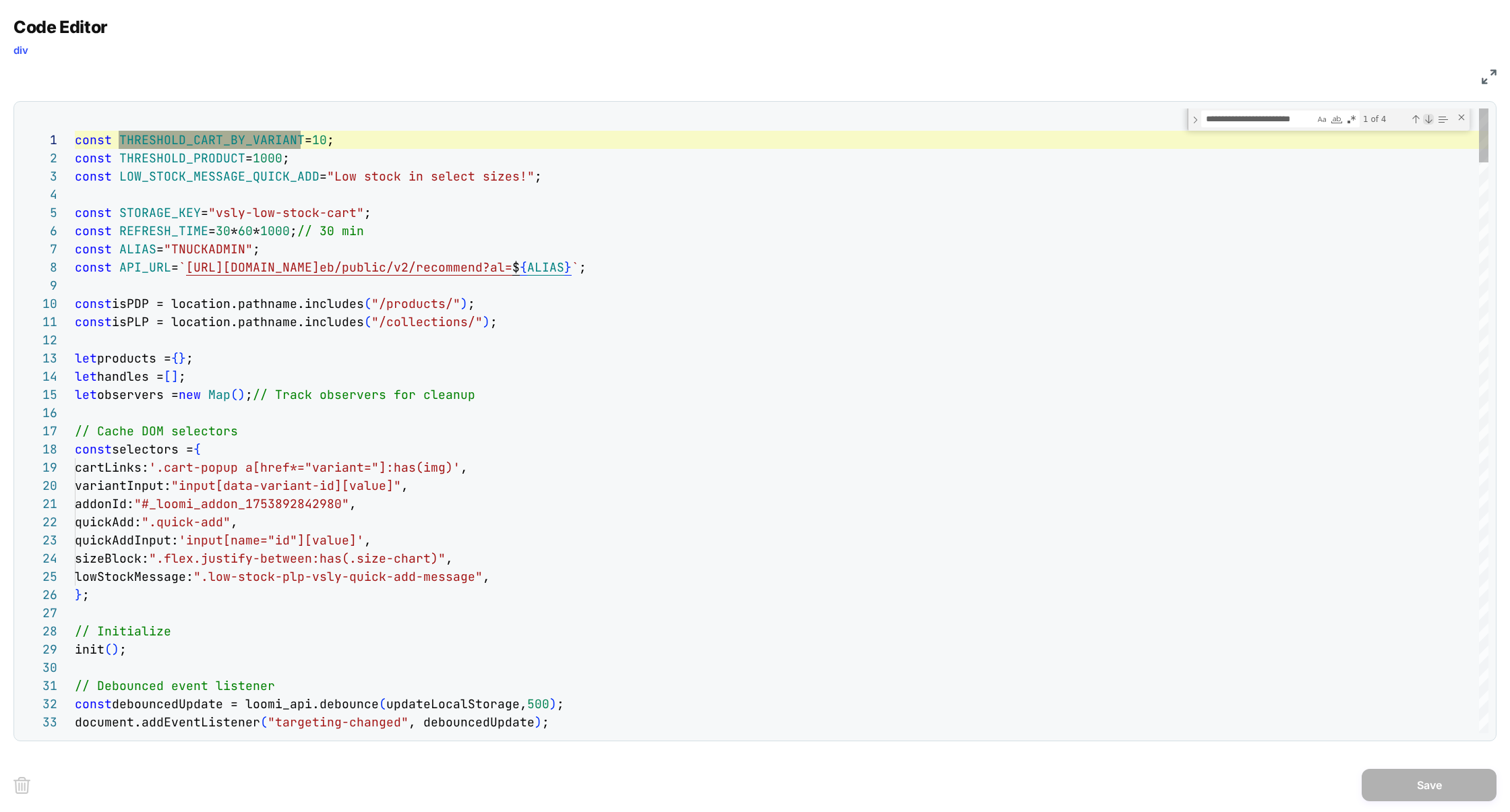
click at [1431, 118] on div "Next Match (Enter)" at bounding box center [1428, 119] width 11 height 11
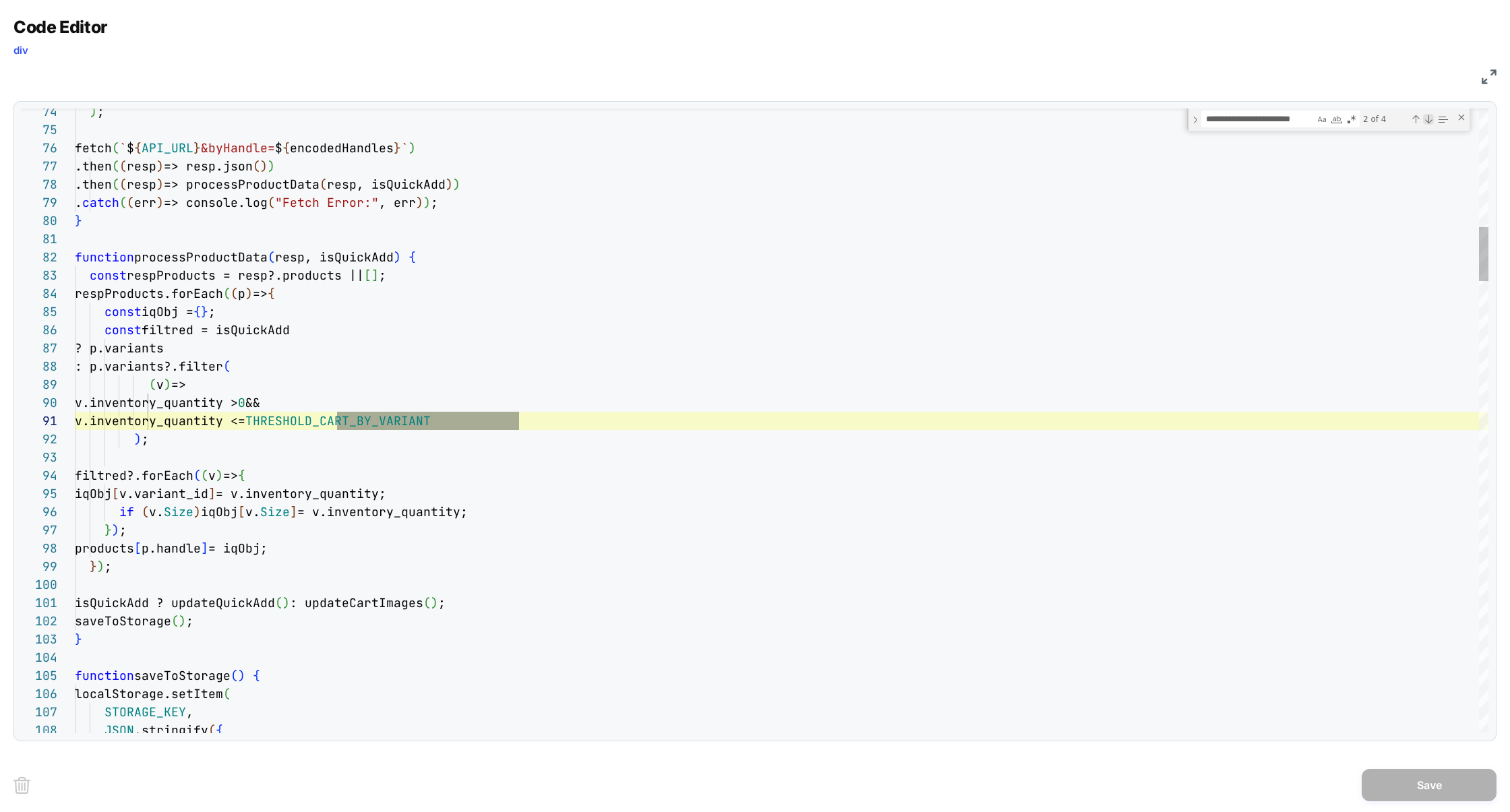
click at [1431, 118] on div "Next Match (Enter)" at bounding box center [1428, 119] width 11 height 11
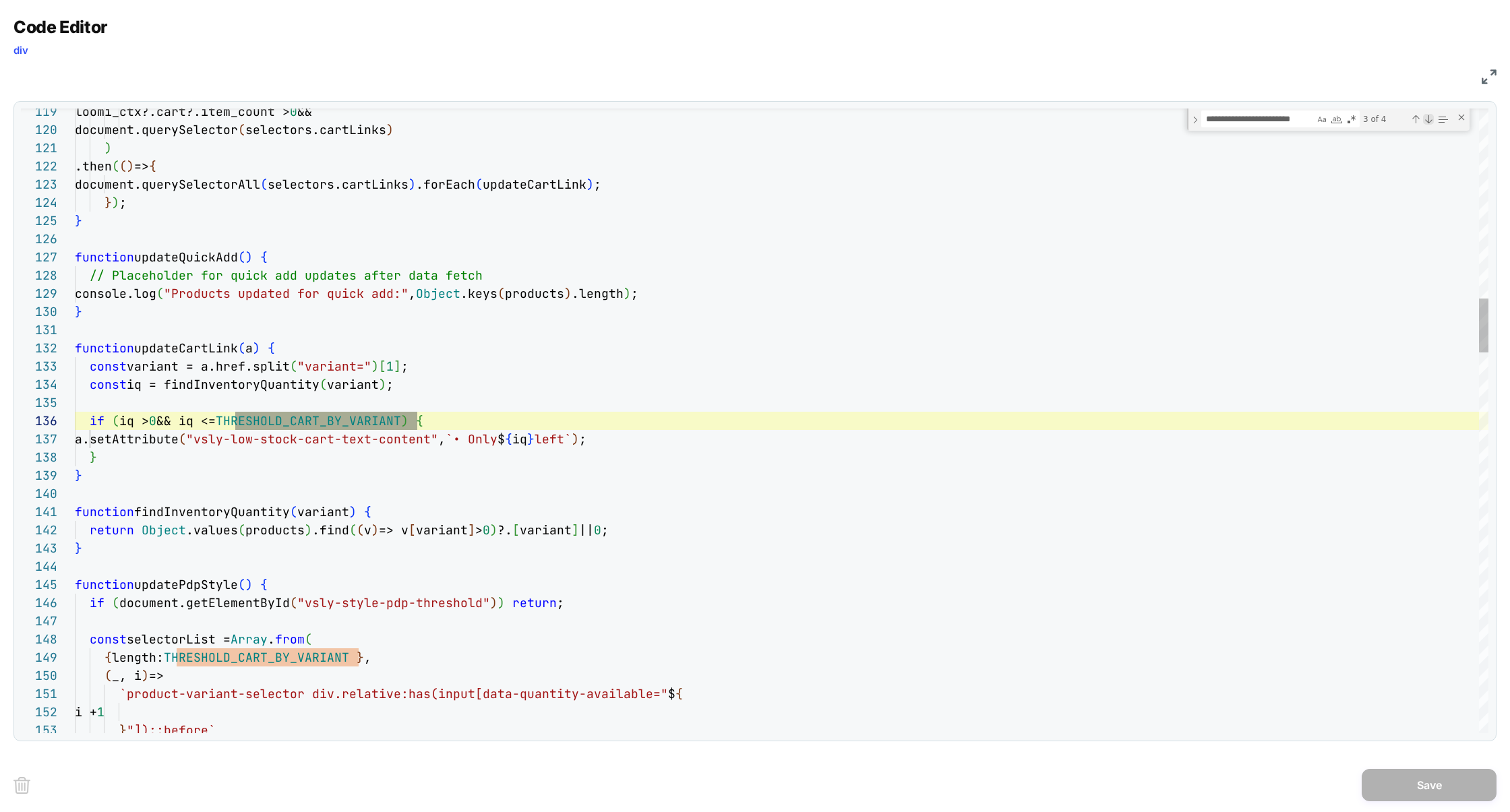
click at [1431, 118] on div "Next Match (Enter)" at bounding box center [1428, 119] width 11 height 11
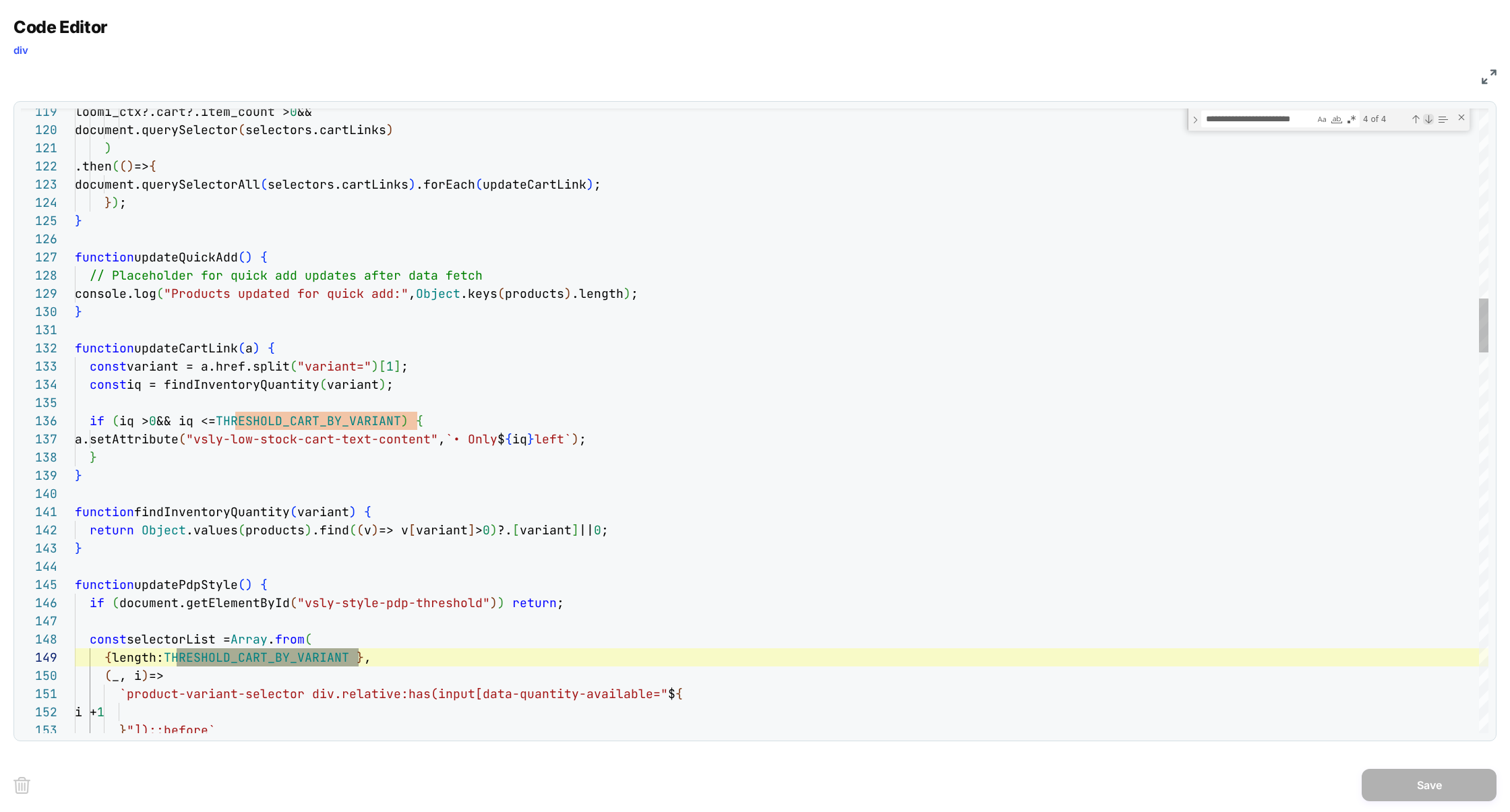
click at [1431, 118] on div "Next Match (Enter)" at bounding box center [1428, 119] width 11 height 11
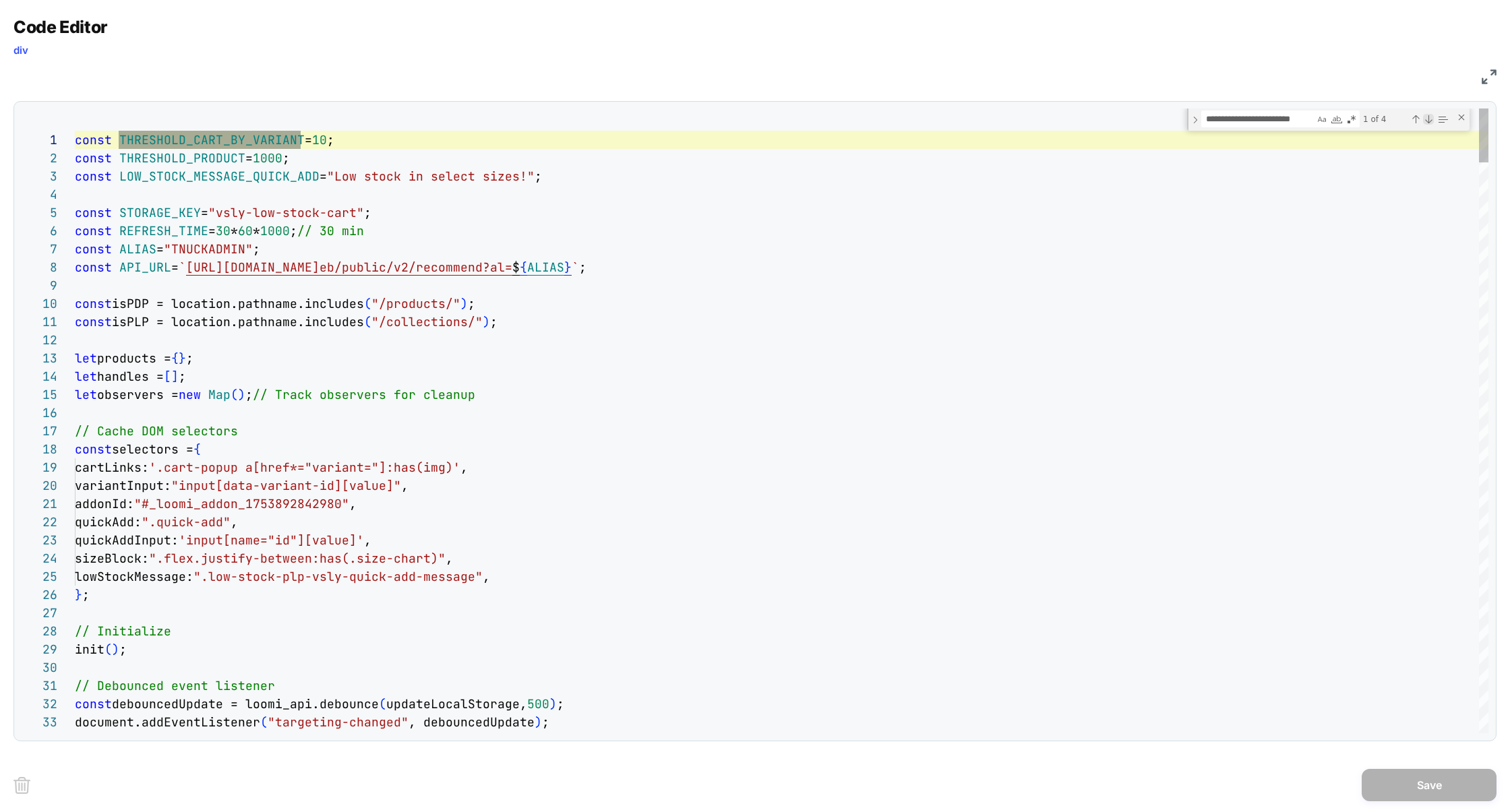
click at [1431, 118] on div "Next Match (Enter)" at bounding box center [1428, 119] width 11 height 11
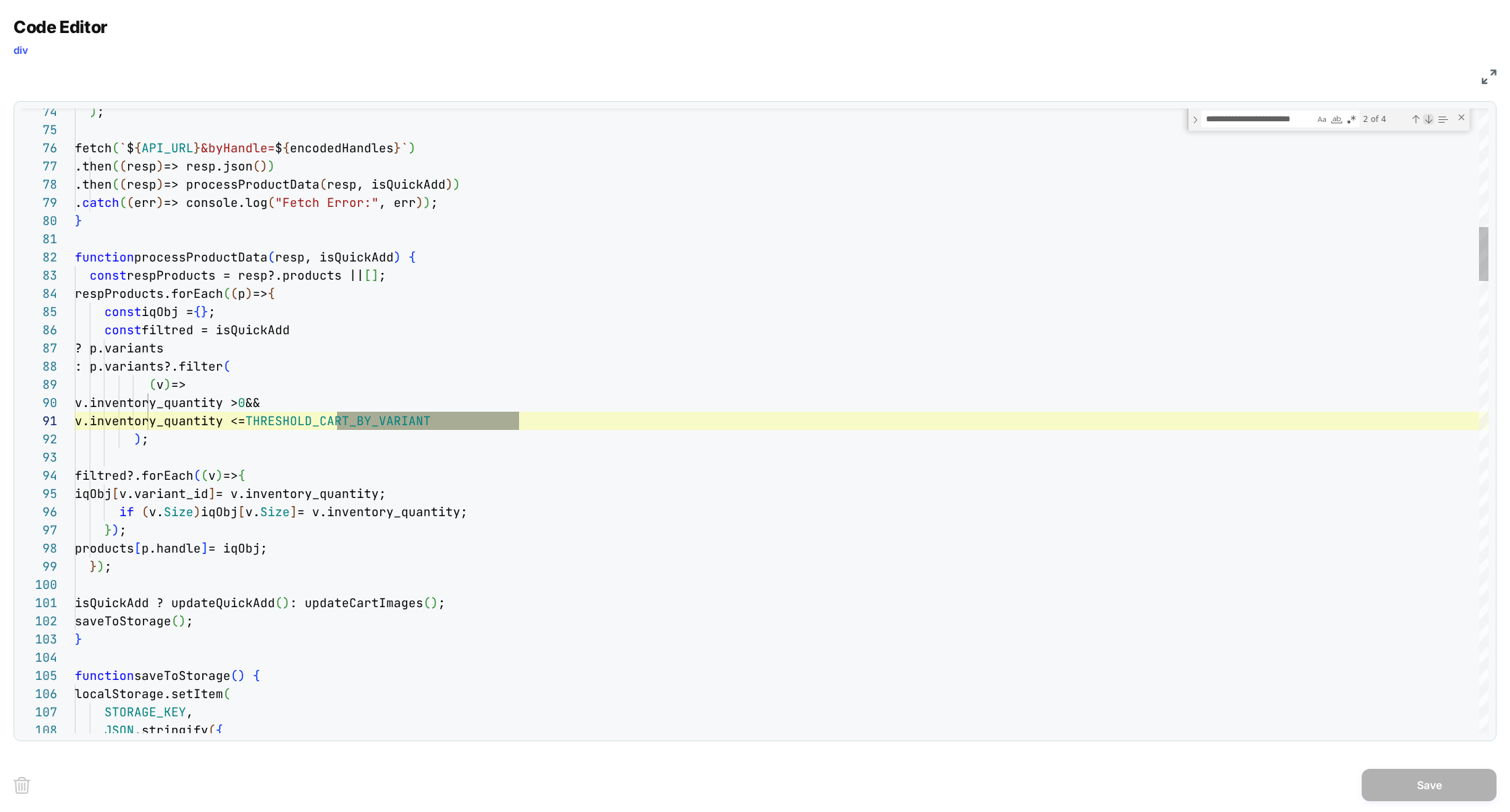
scroll to position [182, 443]
click at [1431, 118] on div "Next Match (Enter)" at bounding box center [1428, 119] width 11 height 11
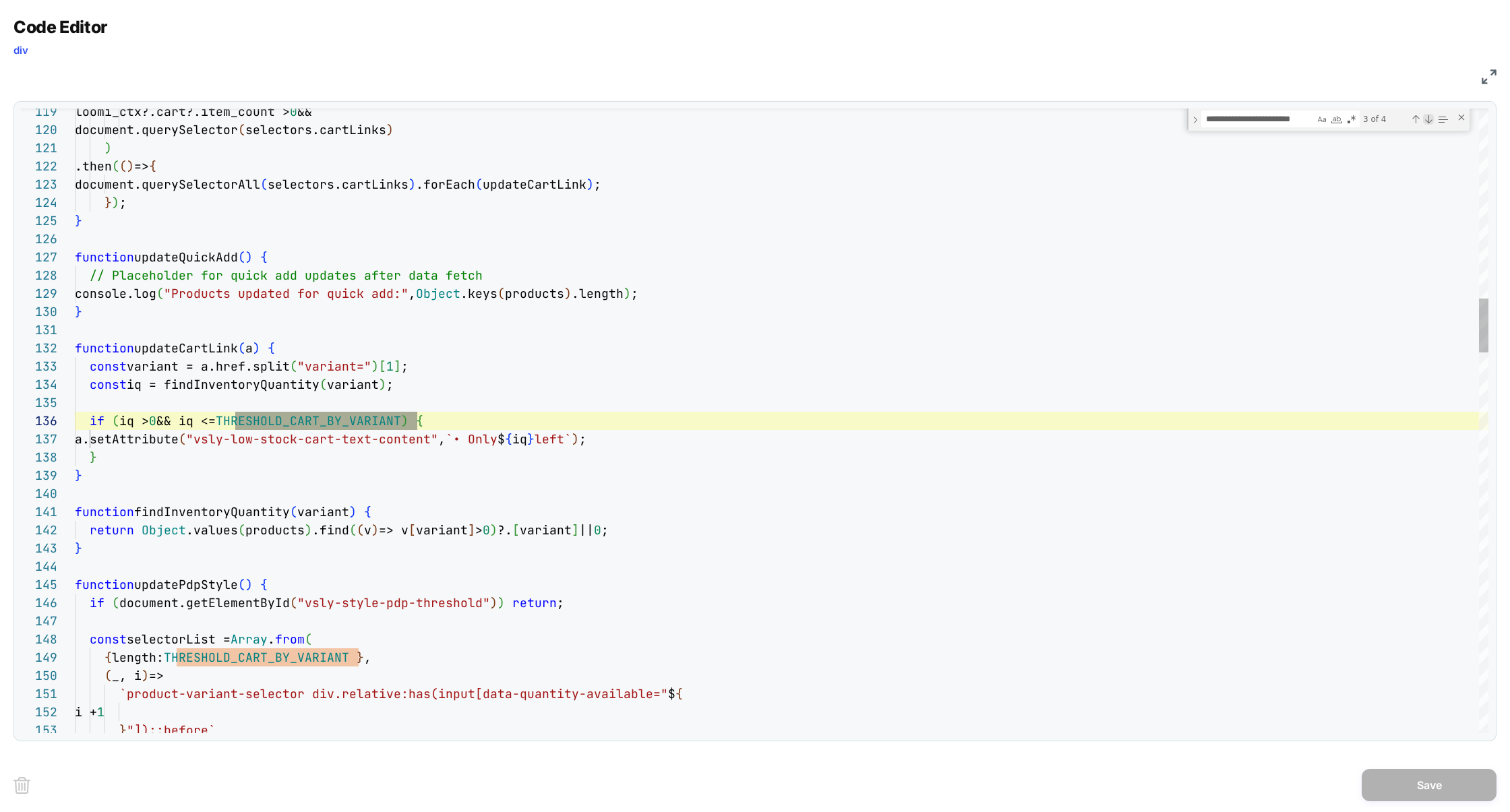
click at [1431, 118] on div "Next Match (Enter)" at bounding box center [1428, 119] width 11 height 11
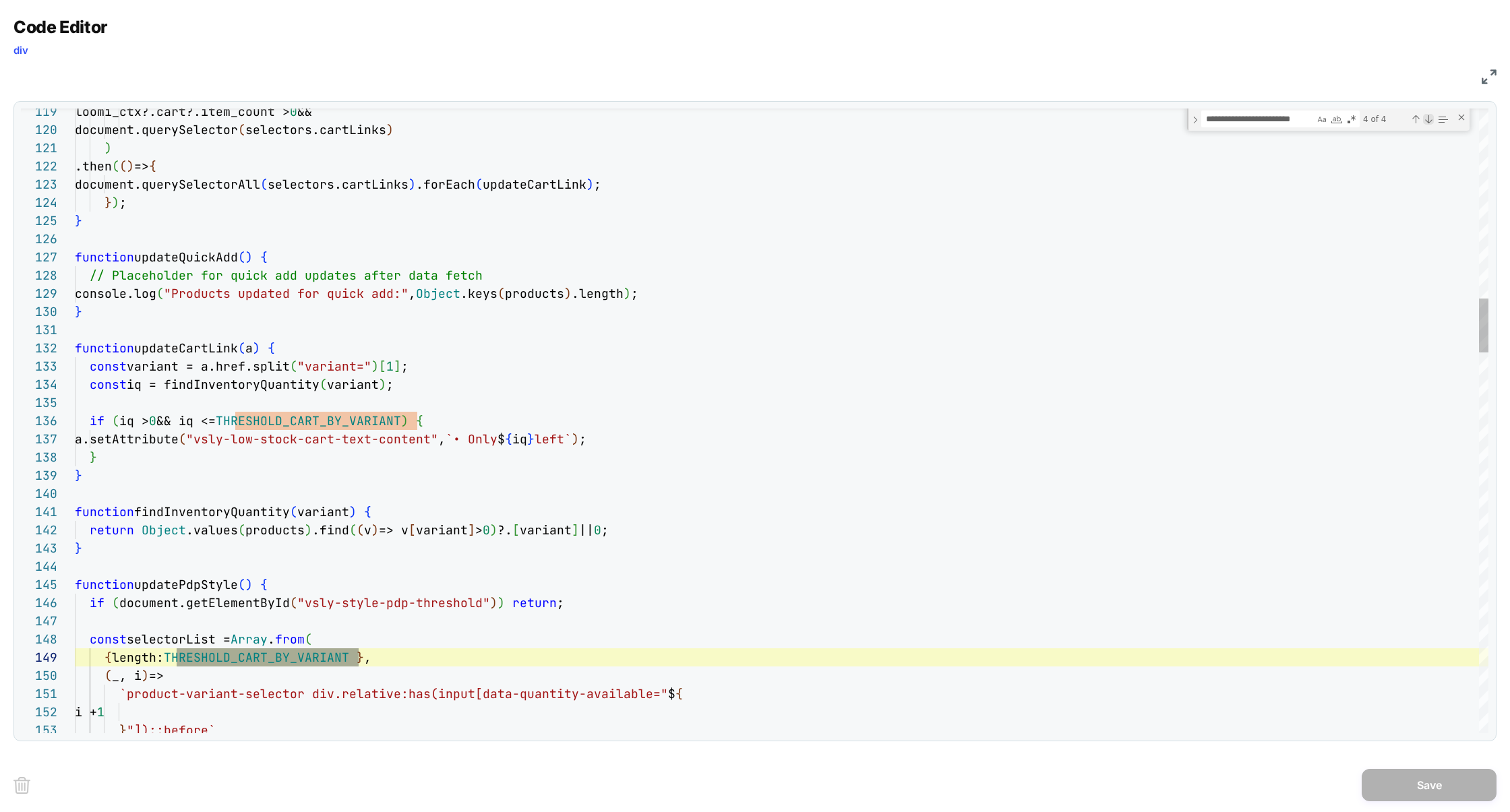
click at [1431, 118] on div "Next Match (Enter)" at bounding box center [1428, 119] width 11 height 11
type textarea "**********"
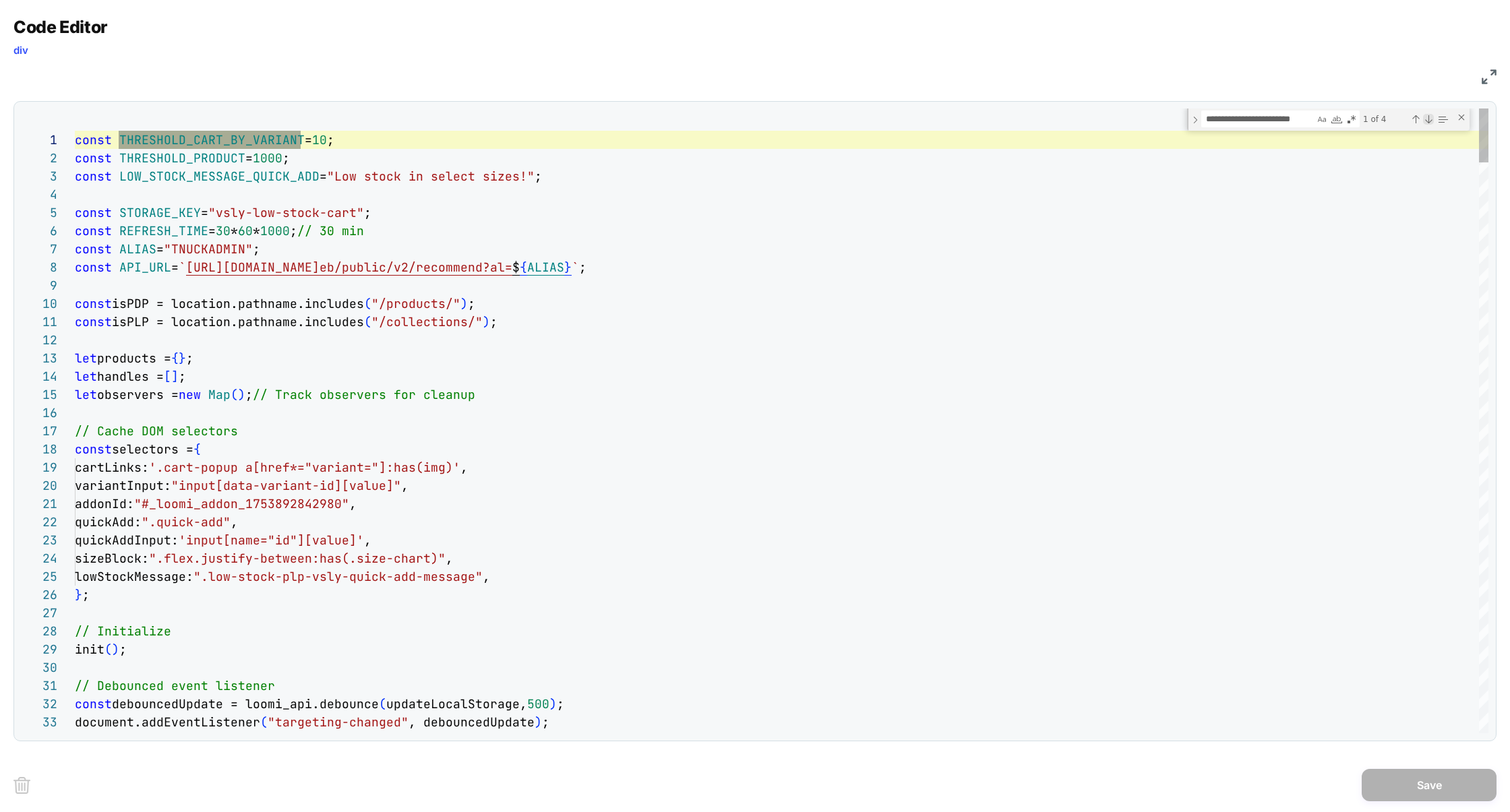
scroll to position [182, 225]
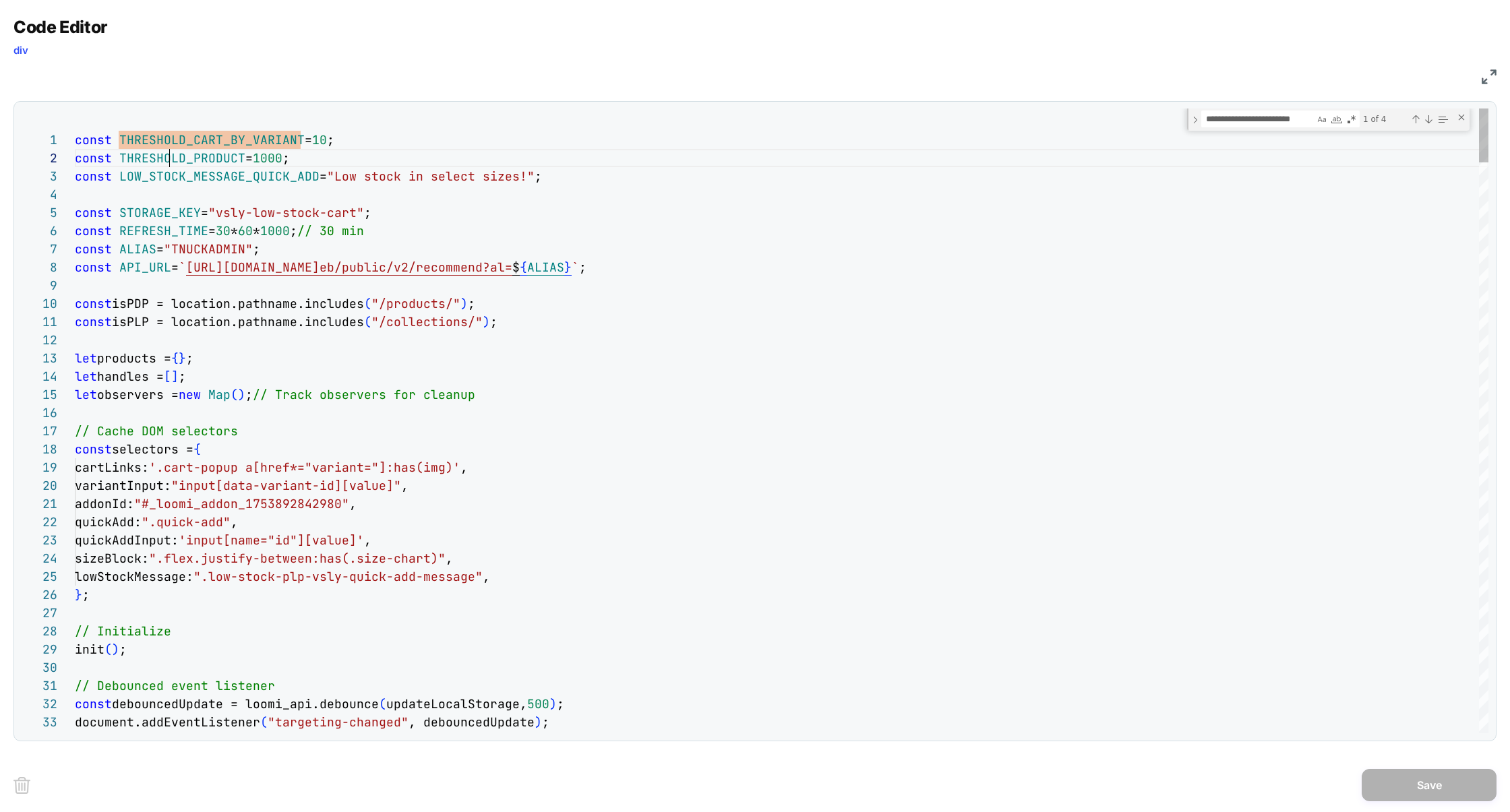
type textarea "**********"
click at [1428, 124] on div "Next Match (Enter)" at bounding box center [1428, 119] width 11 height 11
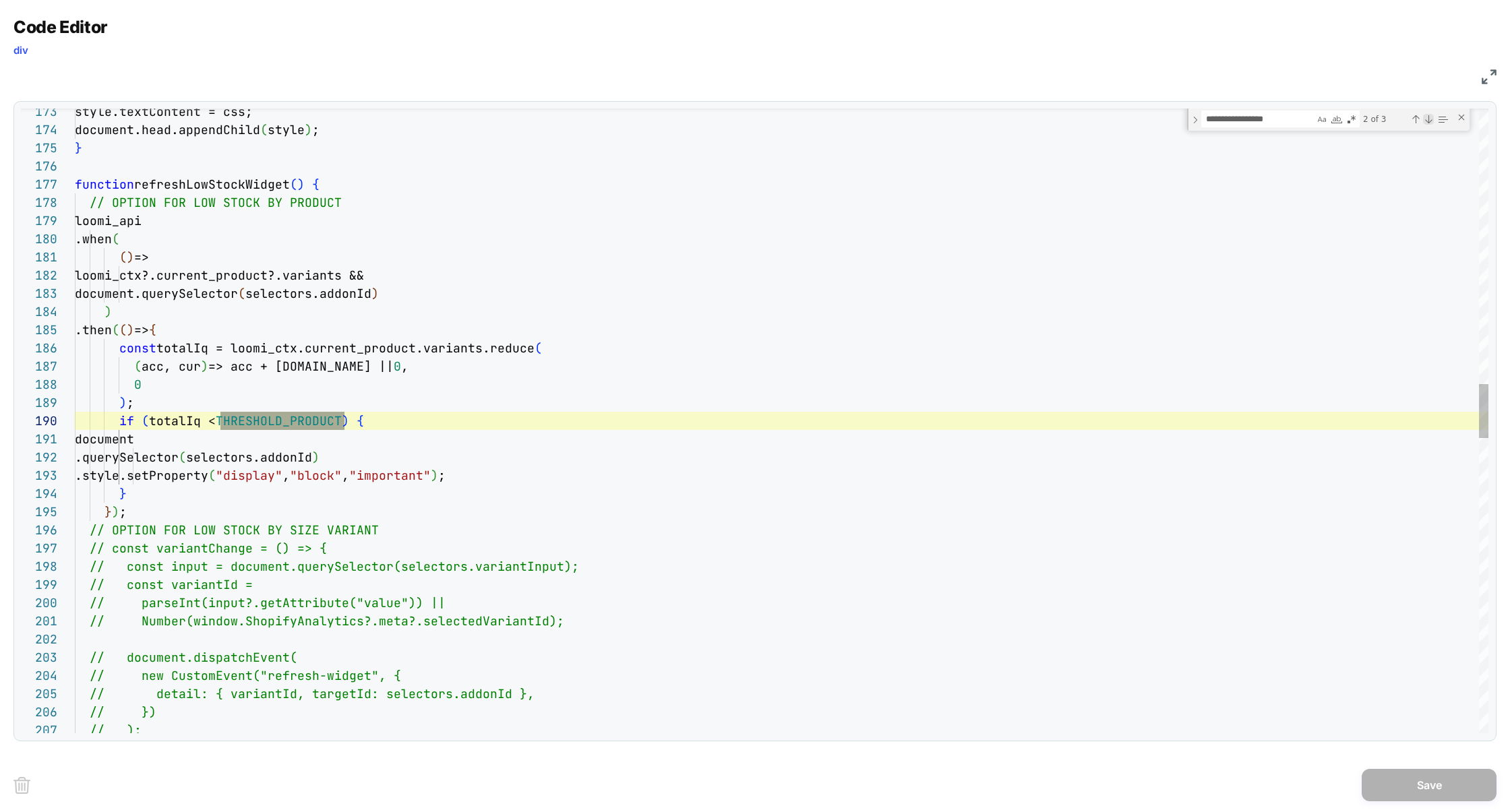
scroll to position [182, 270]
click at [1428, 123] on div "Next Match (Enter)" at bounding box center [1428, 119] width 11 height 11
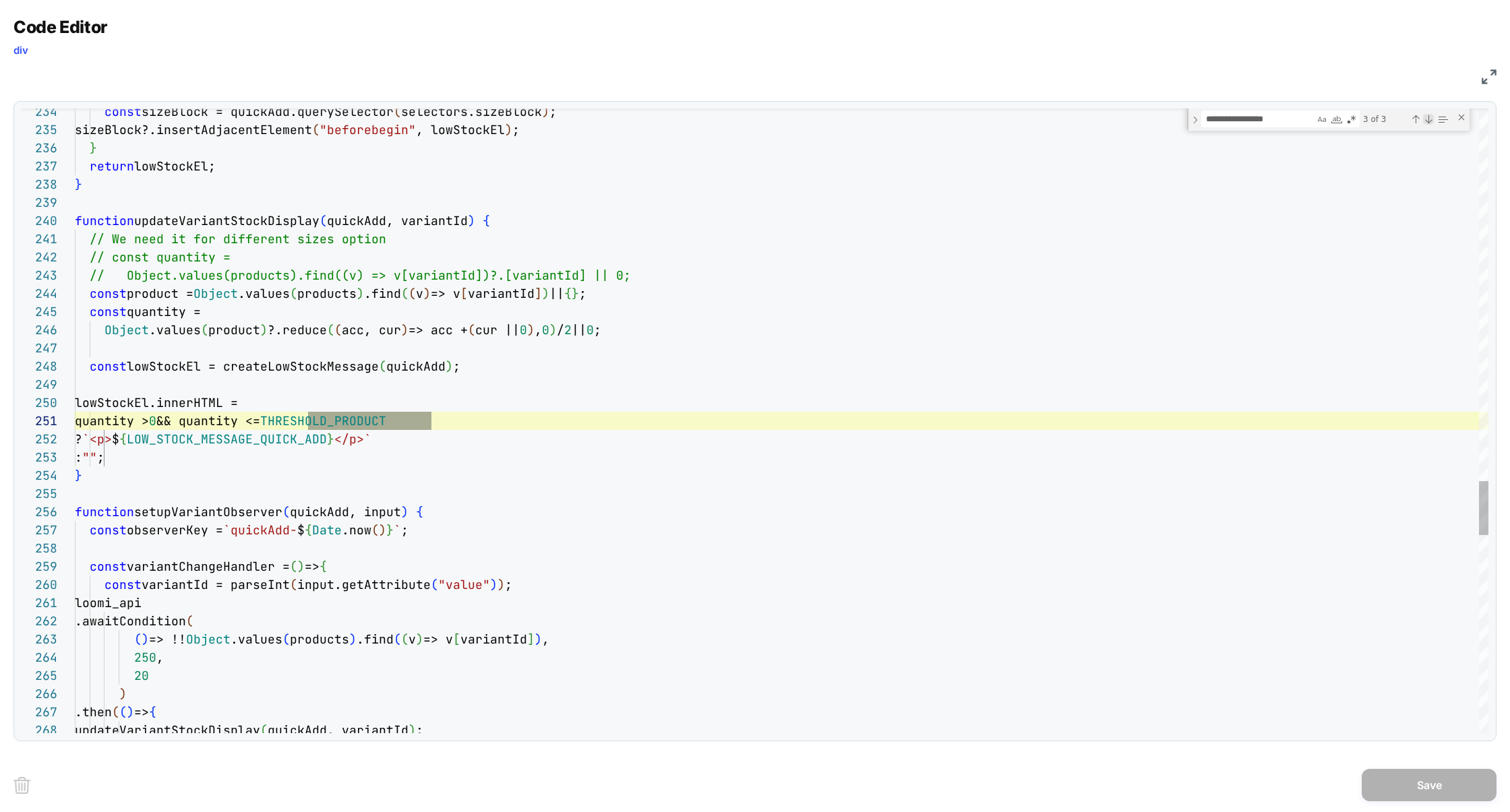
click at [1428, 123] on div "Next Match (Enter)" at bounding box center [1428, 119] width 11 height 11
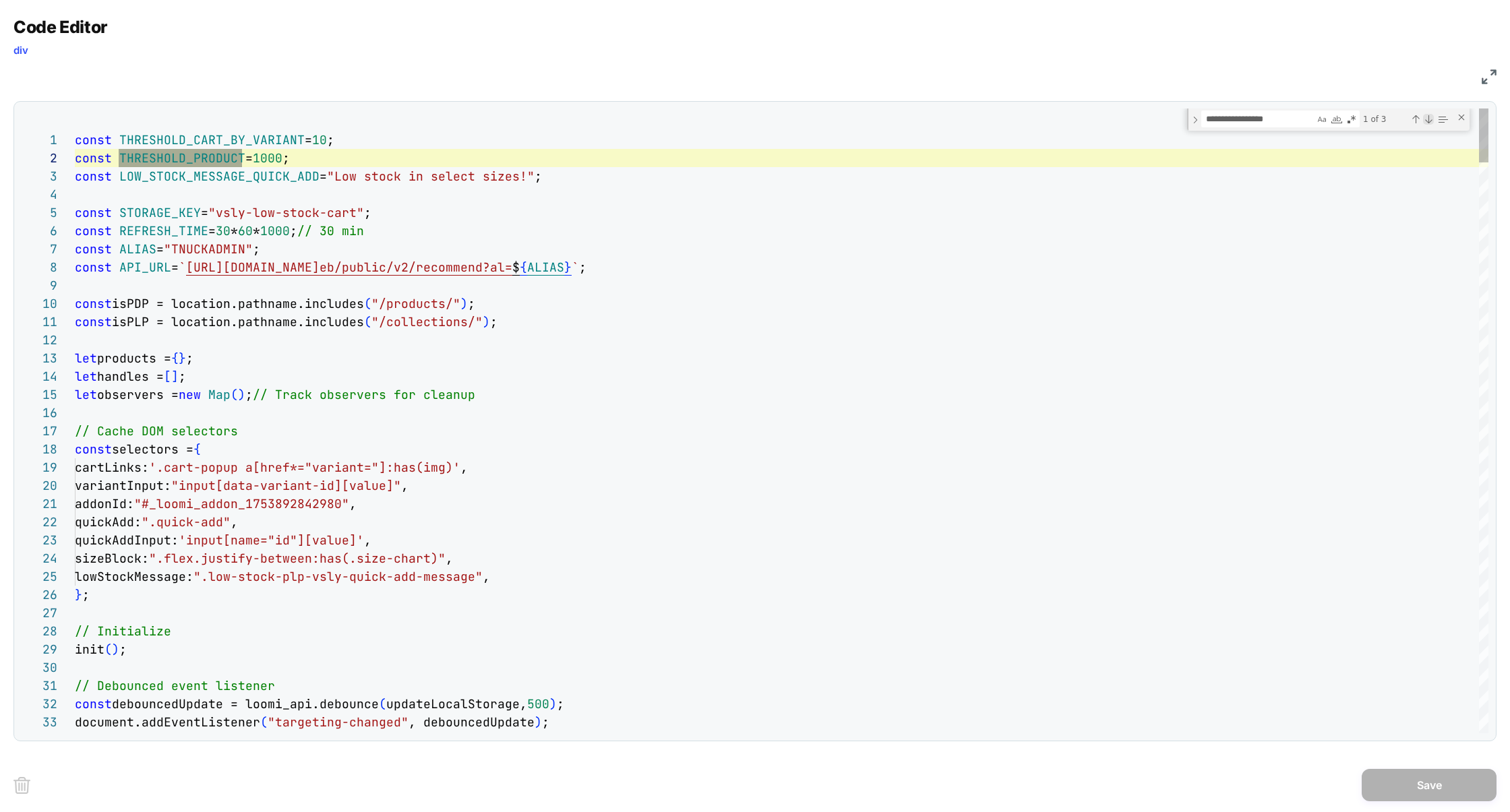
click at [1428, 123] on div "Next Match (Enter)" at bounding box center [1428, 119] width 11 height 11
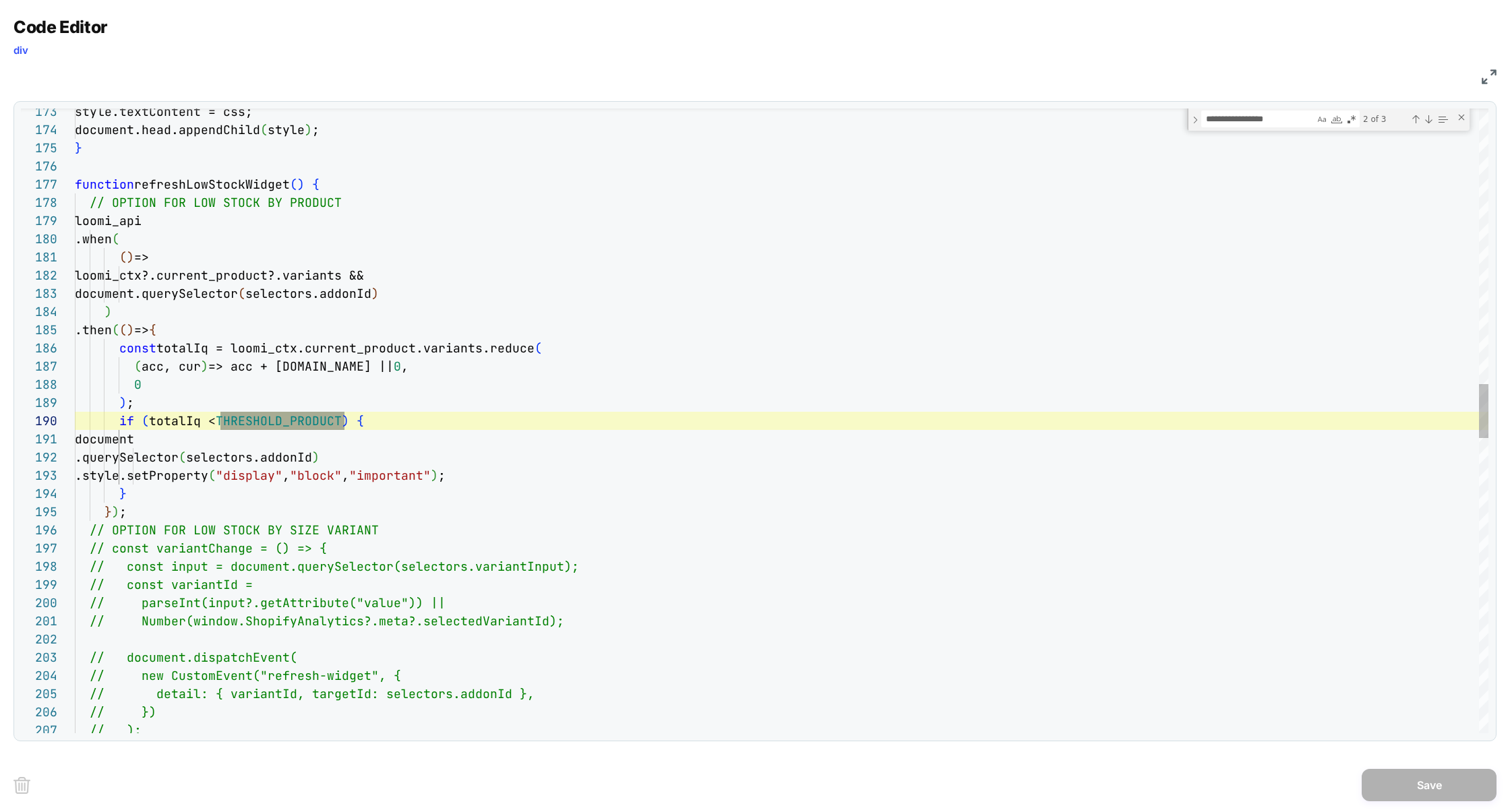
scroll to position [0, 117]
click at [372, 445] on div "style.textContent = css; document.head.appendChild ( style ) ; } function refre…" at bounding box center [782, 531] width 1413 height 7159
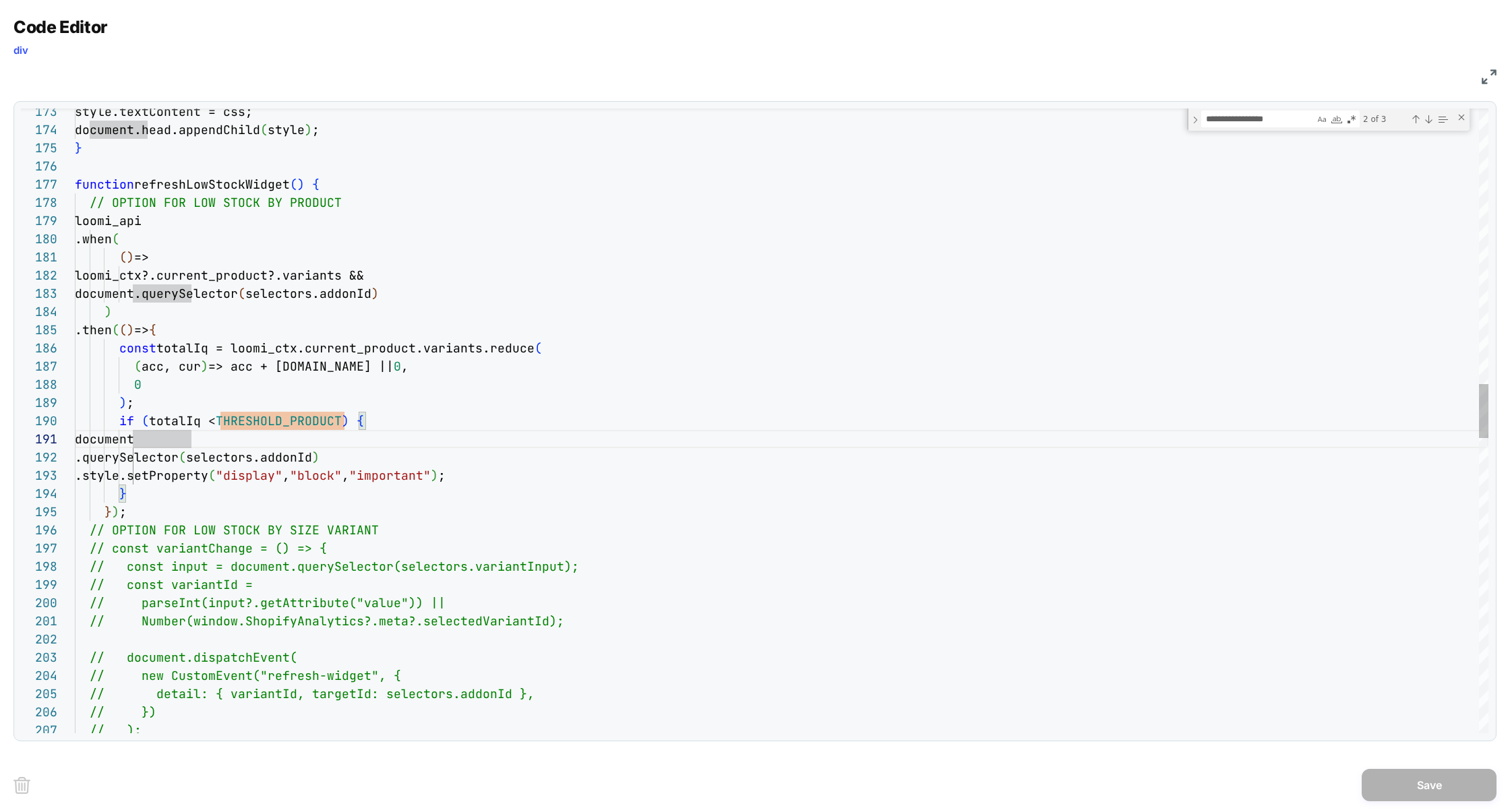
click at [302, 427] on div "style.textContent = css; document.head.appendChild ( style ) ; } function refre…" at bounding box center [782, 531] width 1413 height 7159
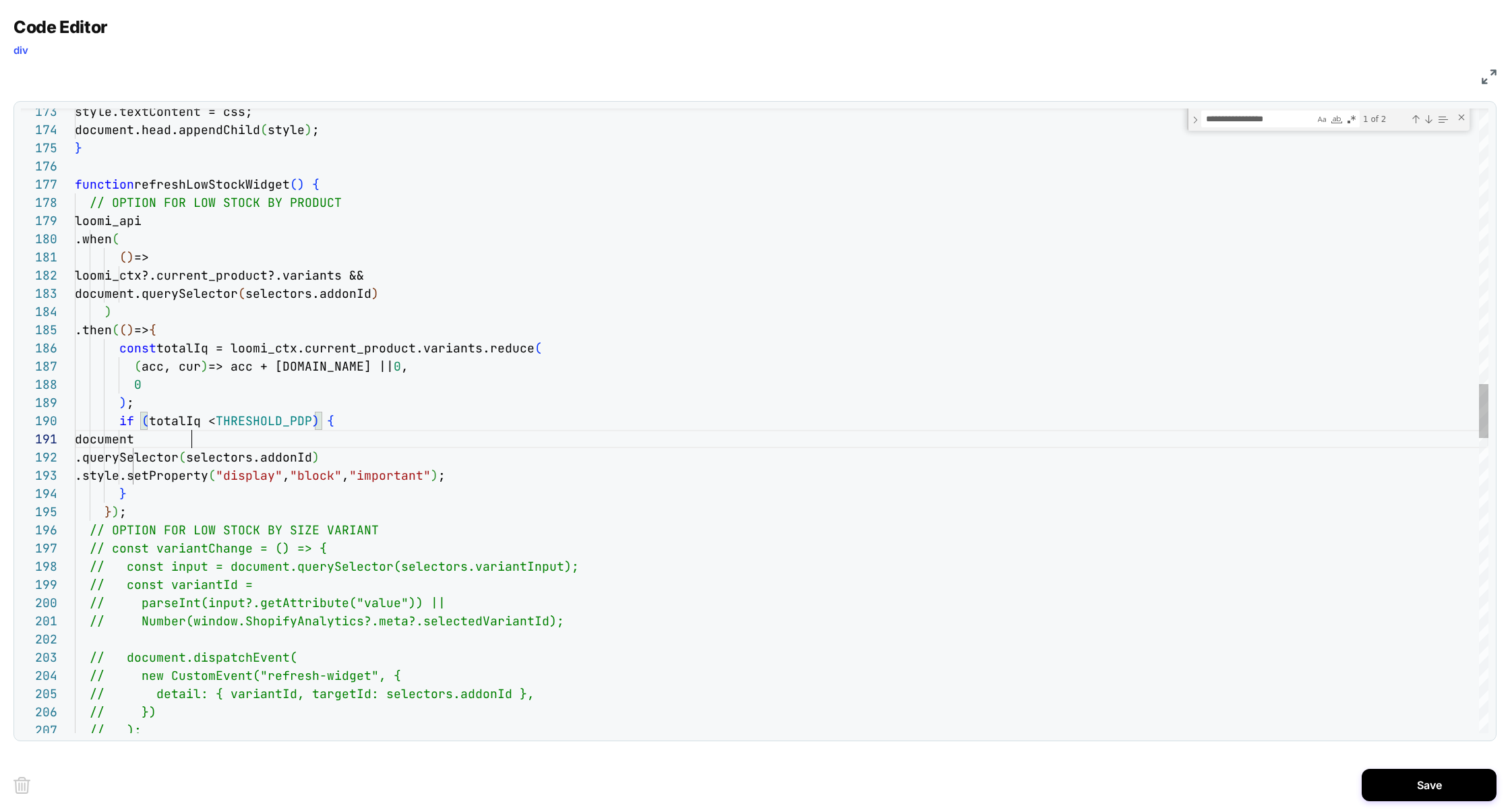
click at [552, 433] on div "style.textContent = css; document.head.appendChild ( style ) ; } function refre…" at bounding box center [782, 531] width 1413 height 7159
click at [595, 458] on div "style.textContent = css; document.head.appendChild ( style ) ; } function refre…" at bounding box center [782, 531] width 1413 height 7159
type textarea "**********"
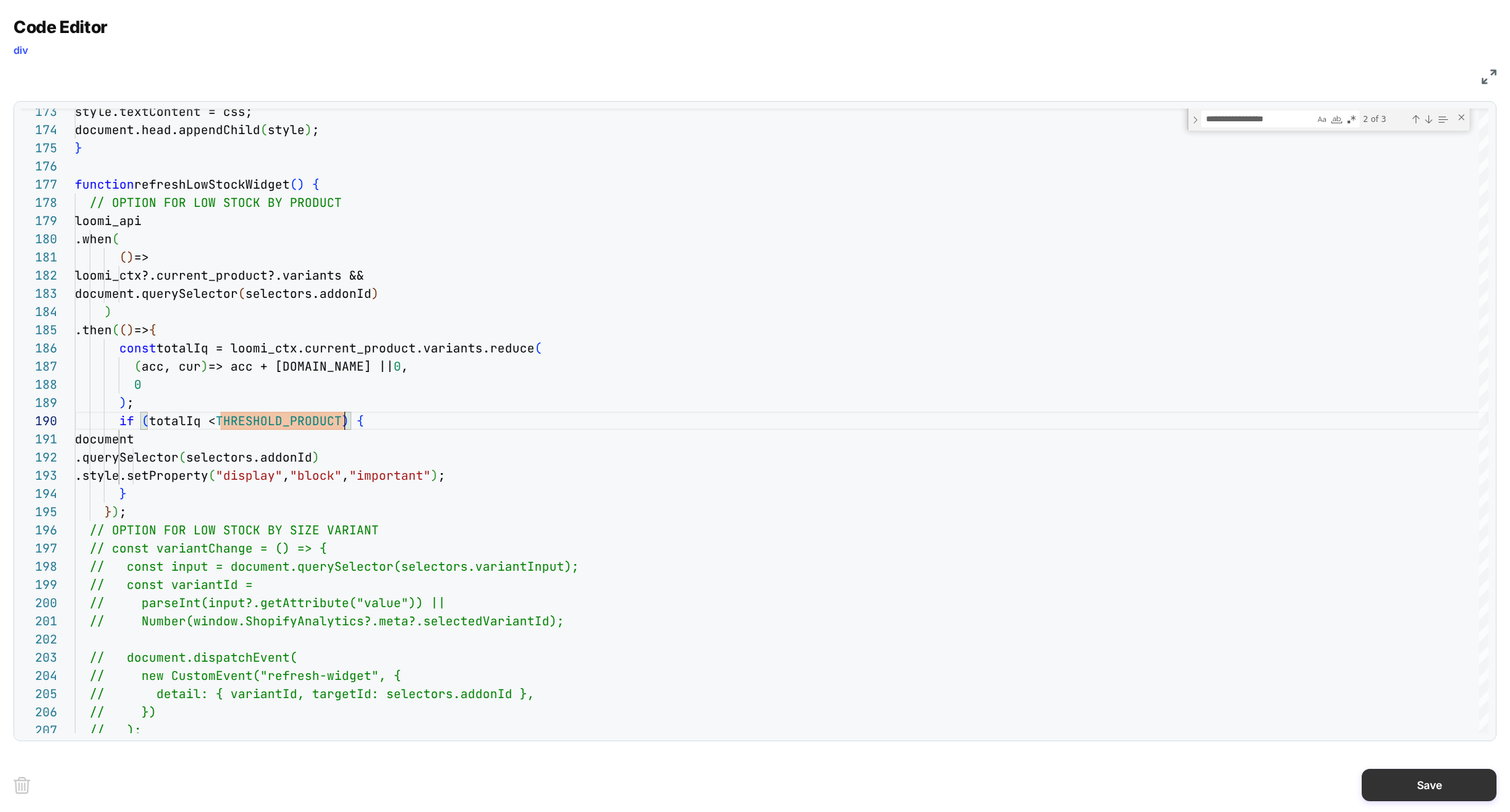
click at [1418, 775] on button "Save" at bounding box center [1429, 785] width 135 height 32
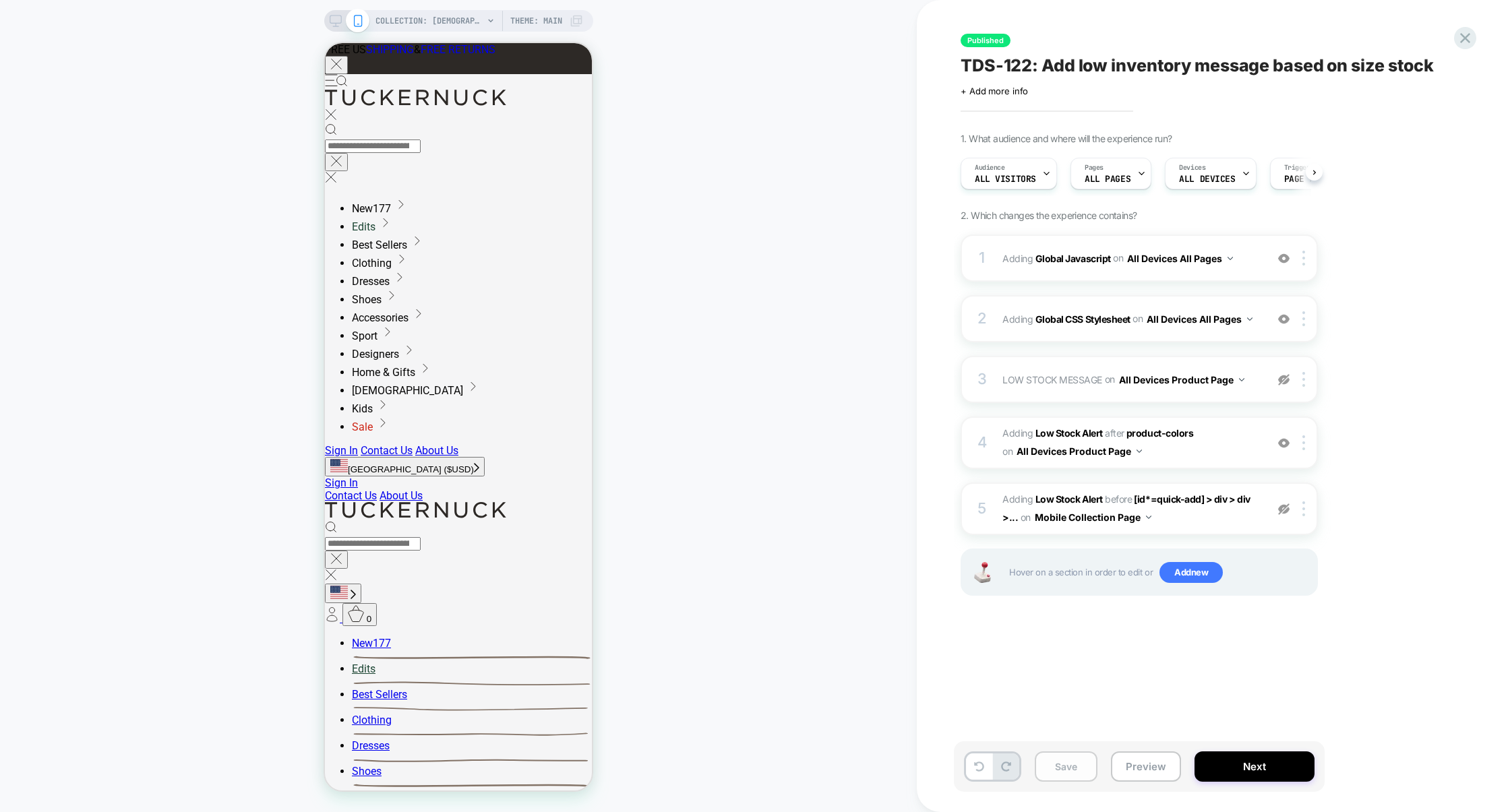
scroll to position [0, 1]
click at [1064, 760] on button "Save" at bounding box center [1066, 766] width 62 height 30
click at [1128, 760] on button "Preview" at bounding box center [1146, 766] width 70 height 30
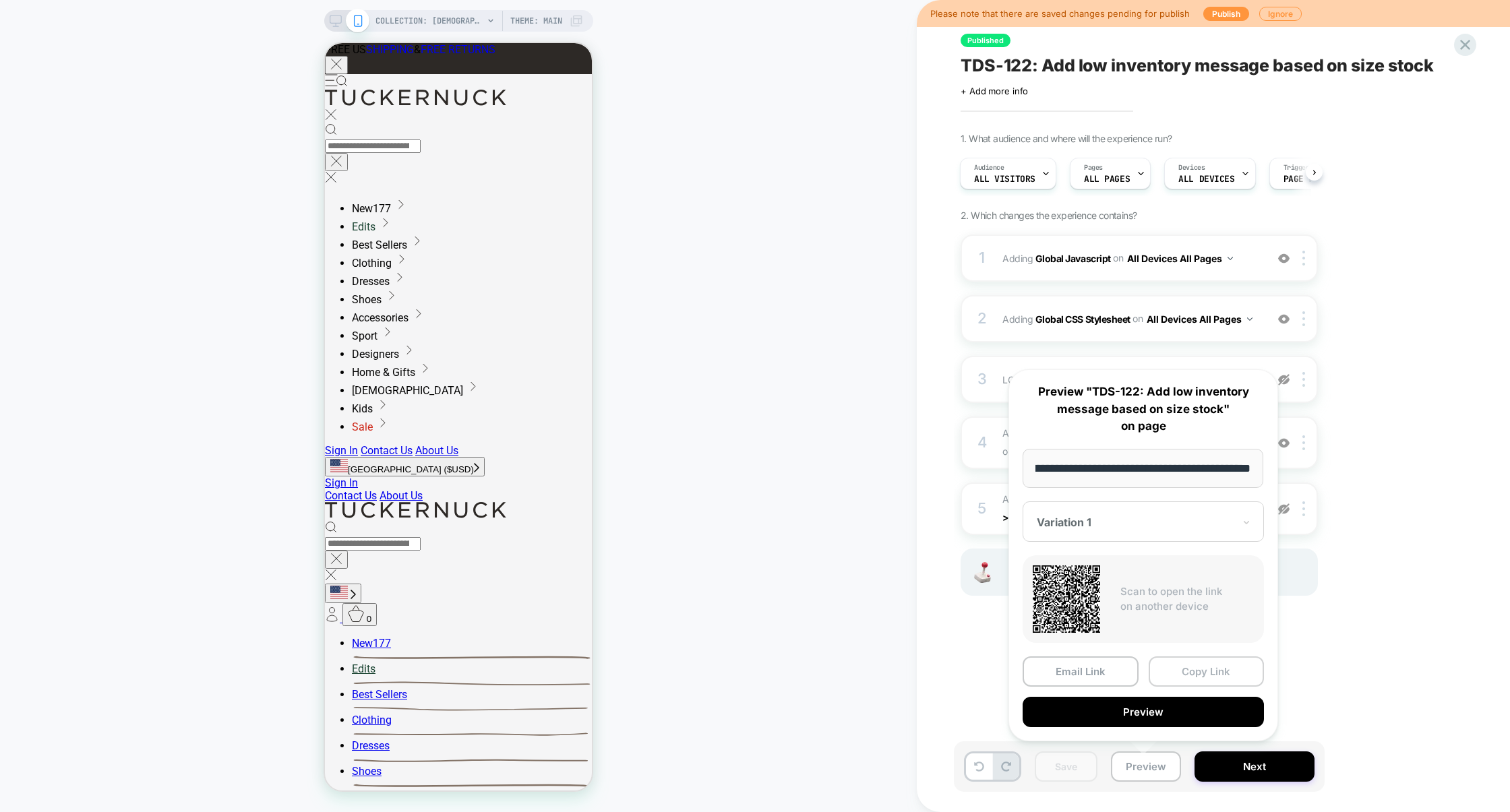
scroll to position [0, 0]
click at [1213, 675] on button "Copy Link" at bounding box center [1207, 671] width 116 height 30
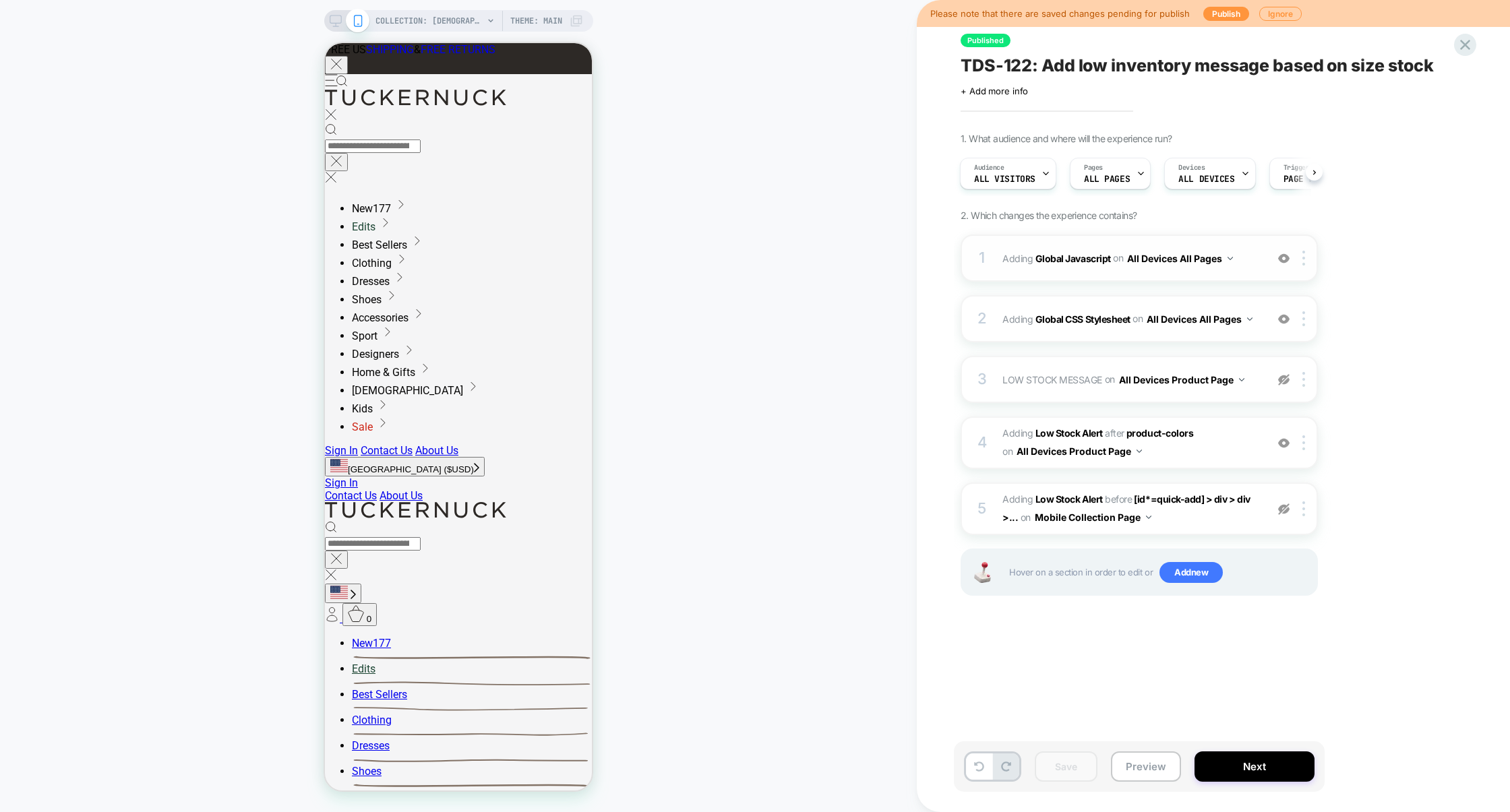
click at [1092, 276] on div "1 Adding Global Javascript on All Devices All Pages Add Before Add After Target…" at bounding box center [1139, 258] width 358 height 47
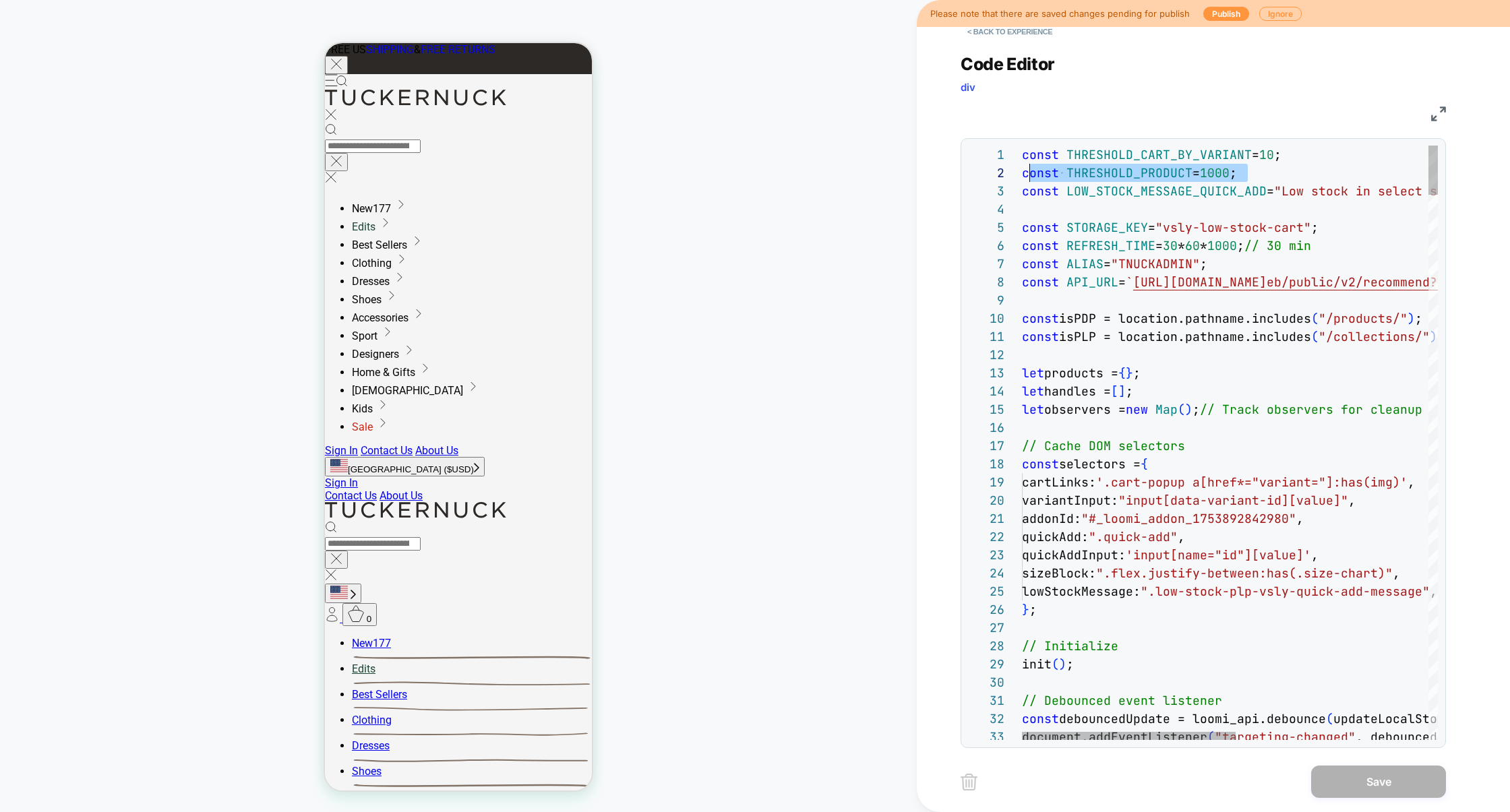
scroll to position [17, 0]
drag, startPoint x: 1198, startPoint y: 172, endPoint x: 1009, endPoint y: 172, distance: 189.0
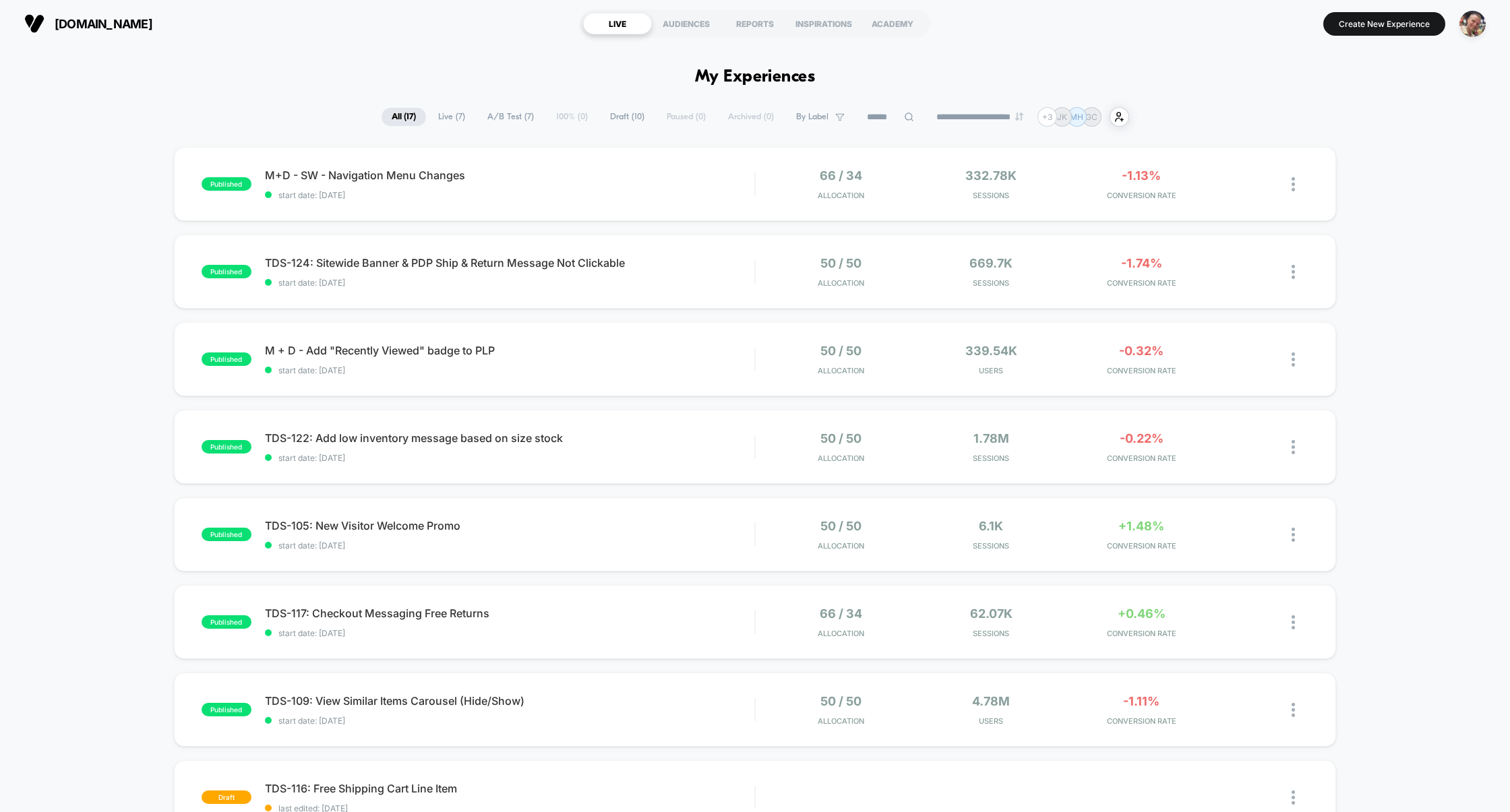
click at [501, 116] on span "A/B Test ( 7 )" at bounding box center [511, 117] width 67 height 18
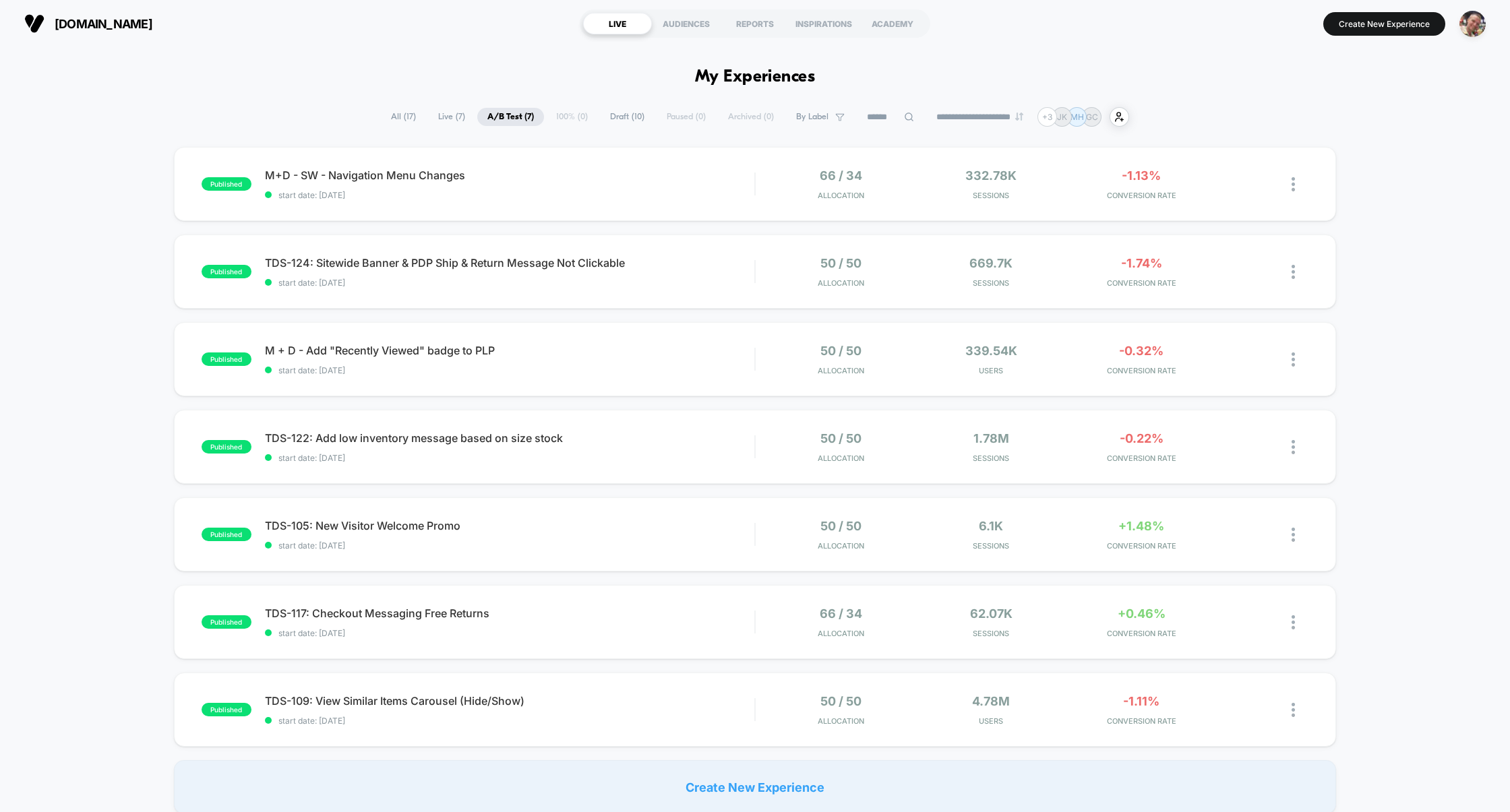
click at [443, 118] on span "Live ( 7 )" at bounding box center [452, 117] width 48 height 18
click at [616, 445] on div "TDS-122: Add low inventory message based on size stock Click to edit experience…" at bounding box center [510, 447] width 490 height 32
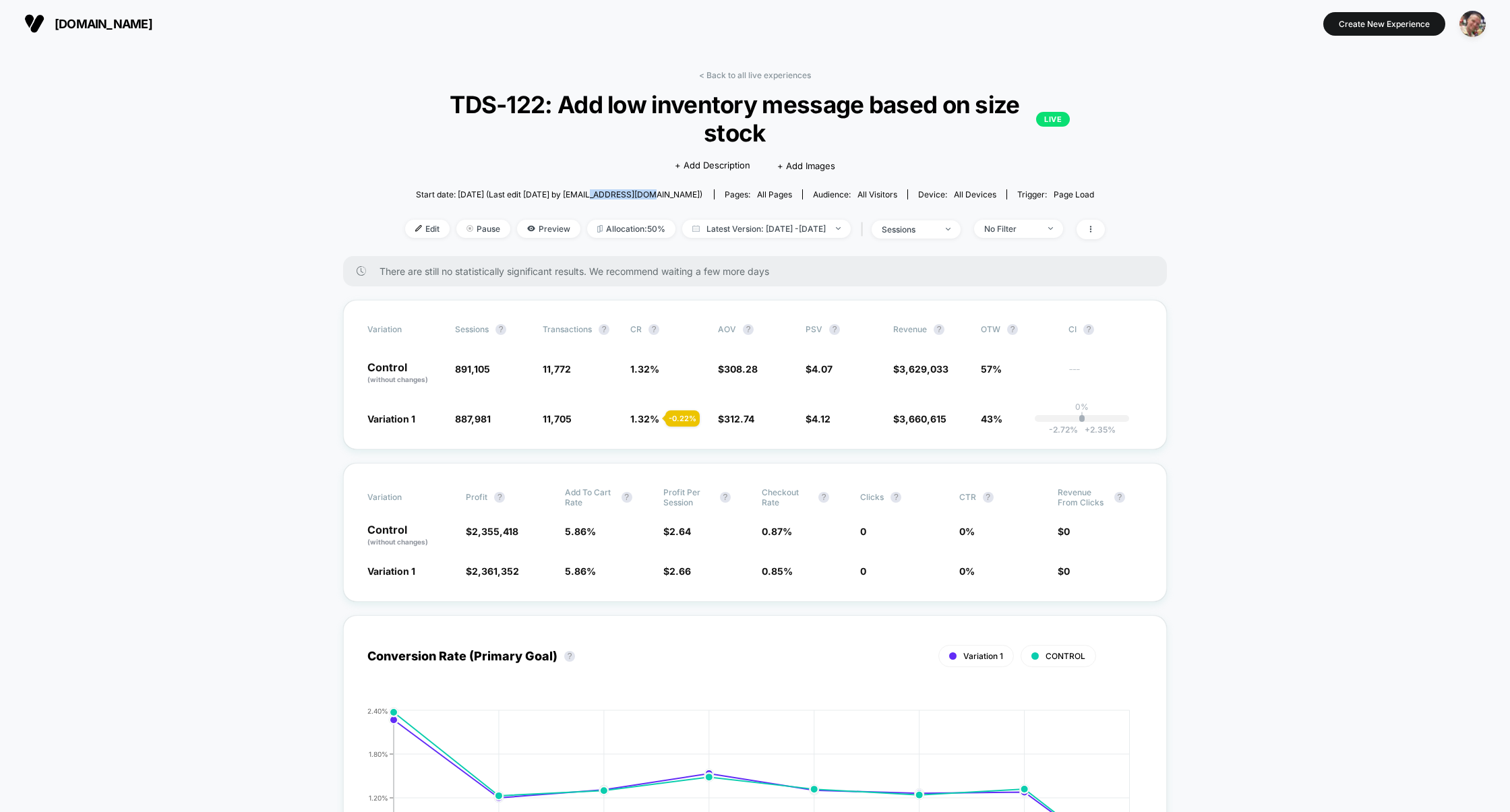
drag, startPoint x: 676, startPoint y: 192, endPoint x: 612, endPoint y: 192, distance: 64.0
click at [612, 192] on span "Start date: 8/7/2025 (Last edit 8/7/2025 by becca@tnuck.com)" at bounding box center [559, 194] width 287 height 10
click at [457, 193] on span "Start date: 8/7/2025 (Last edit 8/7/2025 by becca@tnuck.com)" at bounding box center [559, 194] width 287 height 10
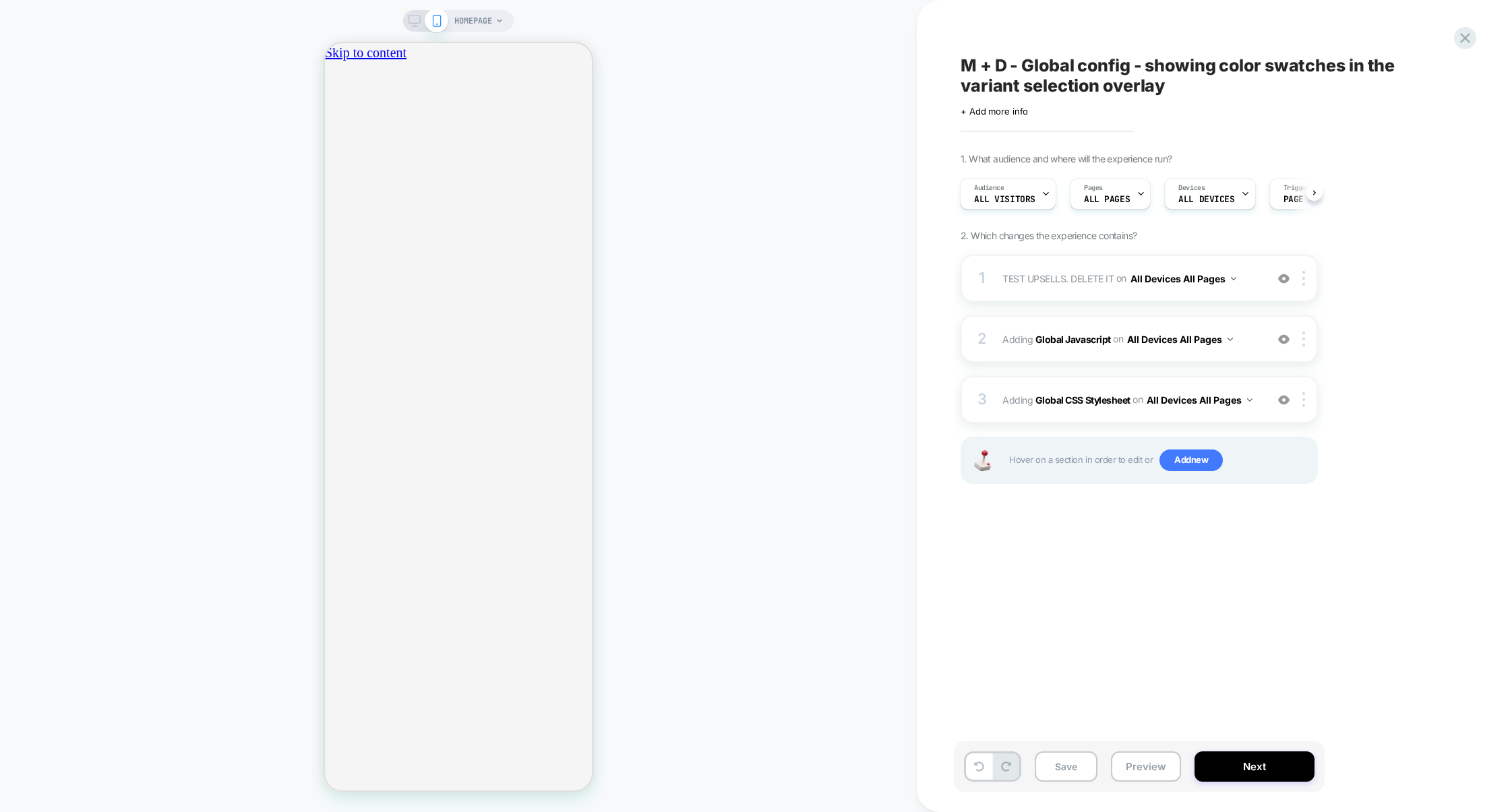
scroll to position [0, 238]
click at [1088, 291] on div "1 TEST UPSELLS. DELETE IT Adding Boxes Slider AFTER .sub-nav on All Devices All…" at bounding box center [1139, 278] width 358 height 47
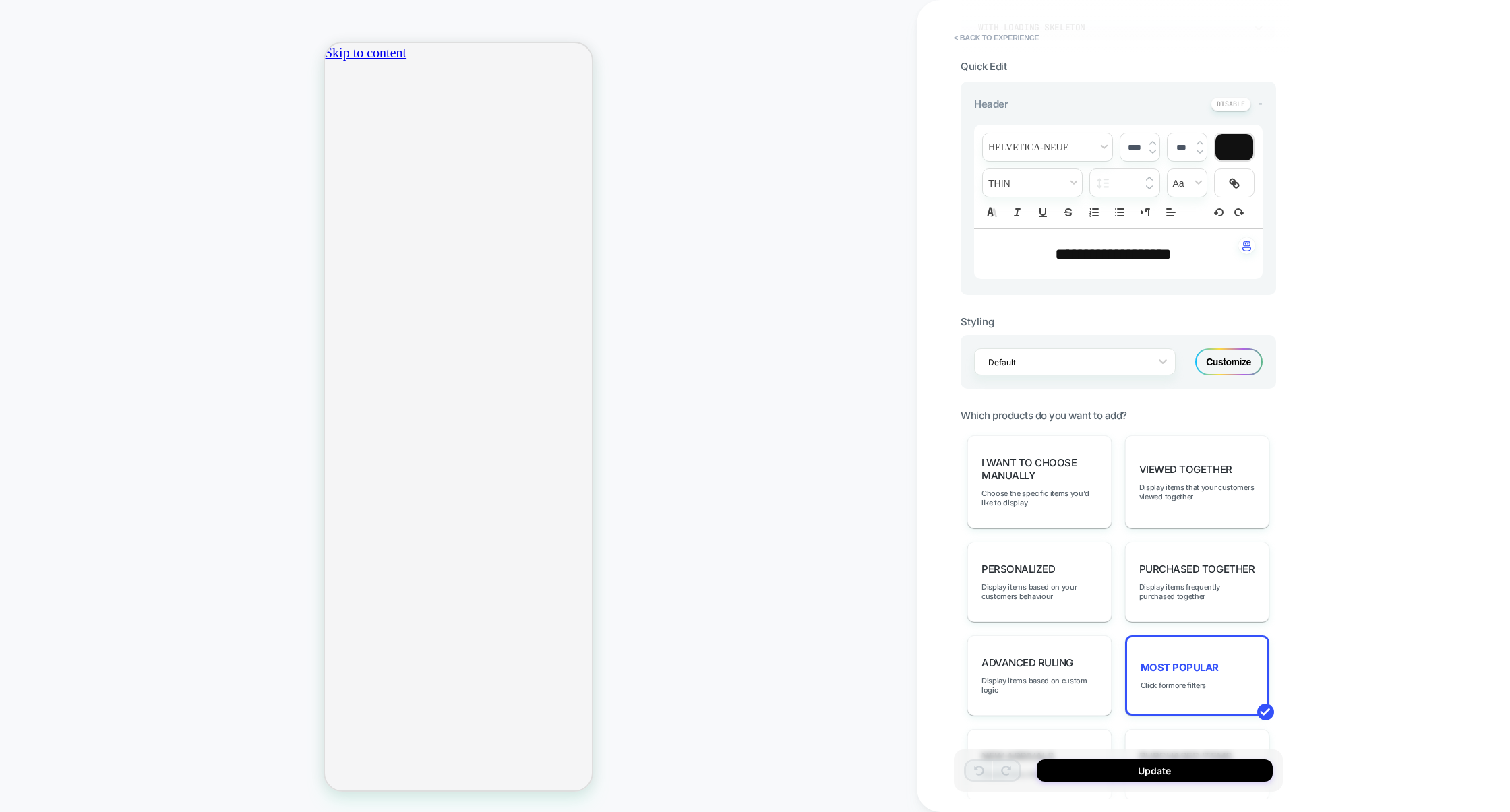
scroll to position [0, 0]
click at [1182, 682] on u "more filters" at bounding box center [1187, 685] width 38 height 9
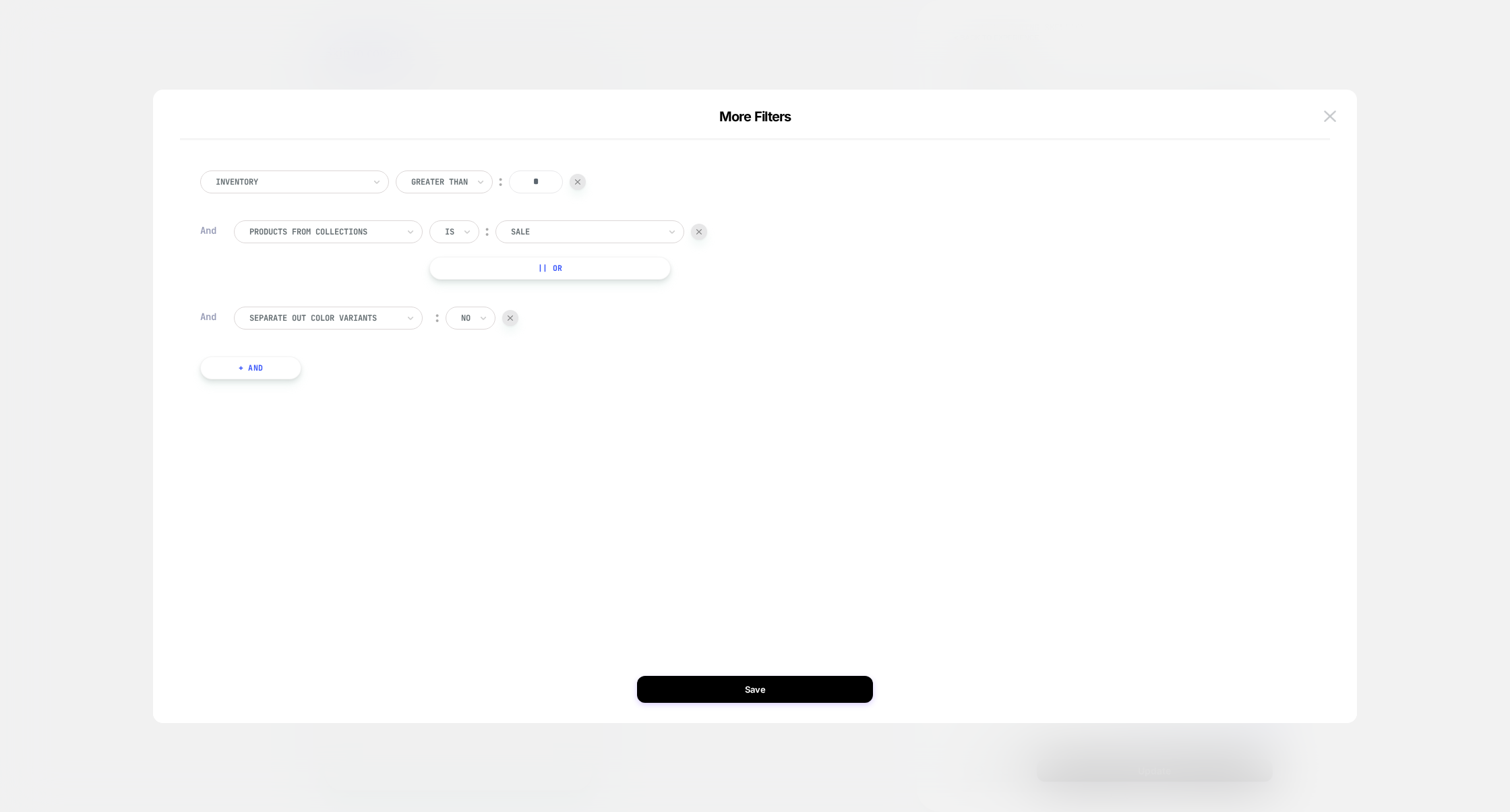
click at [1434, 188] on div at bounding box center [755, 406] width 1510 height 812
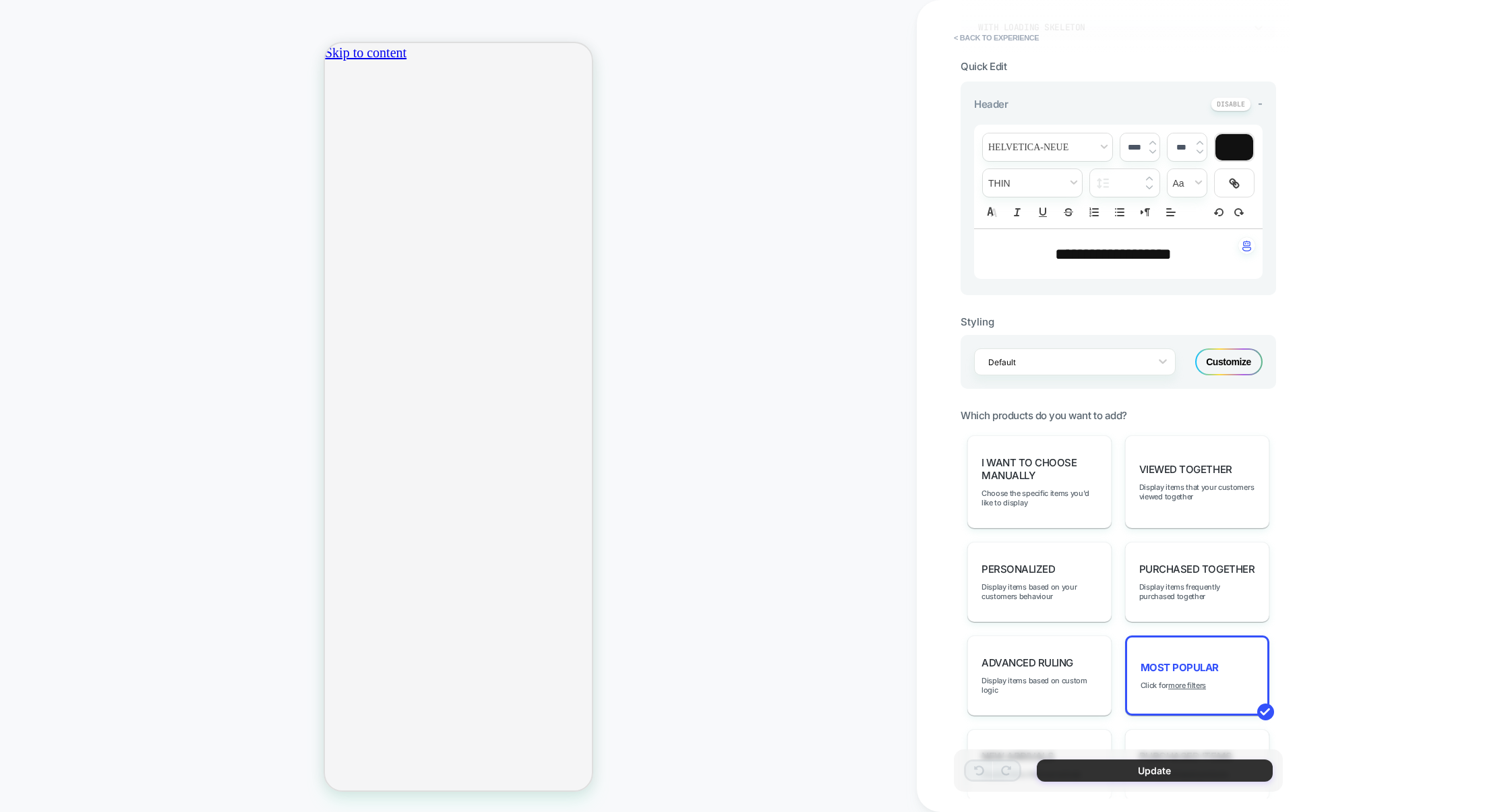
click at [1145, 764] on button "Update" at bounding box center [1154, 770] width 236 height 22
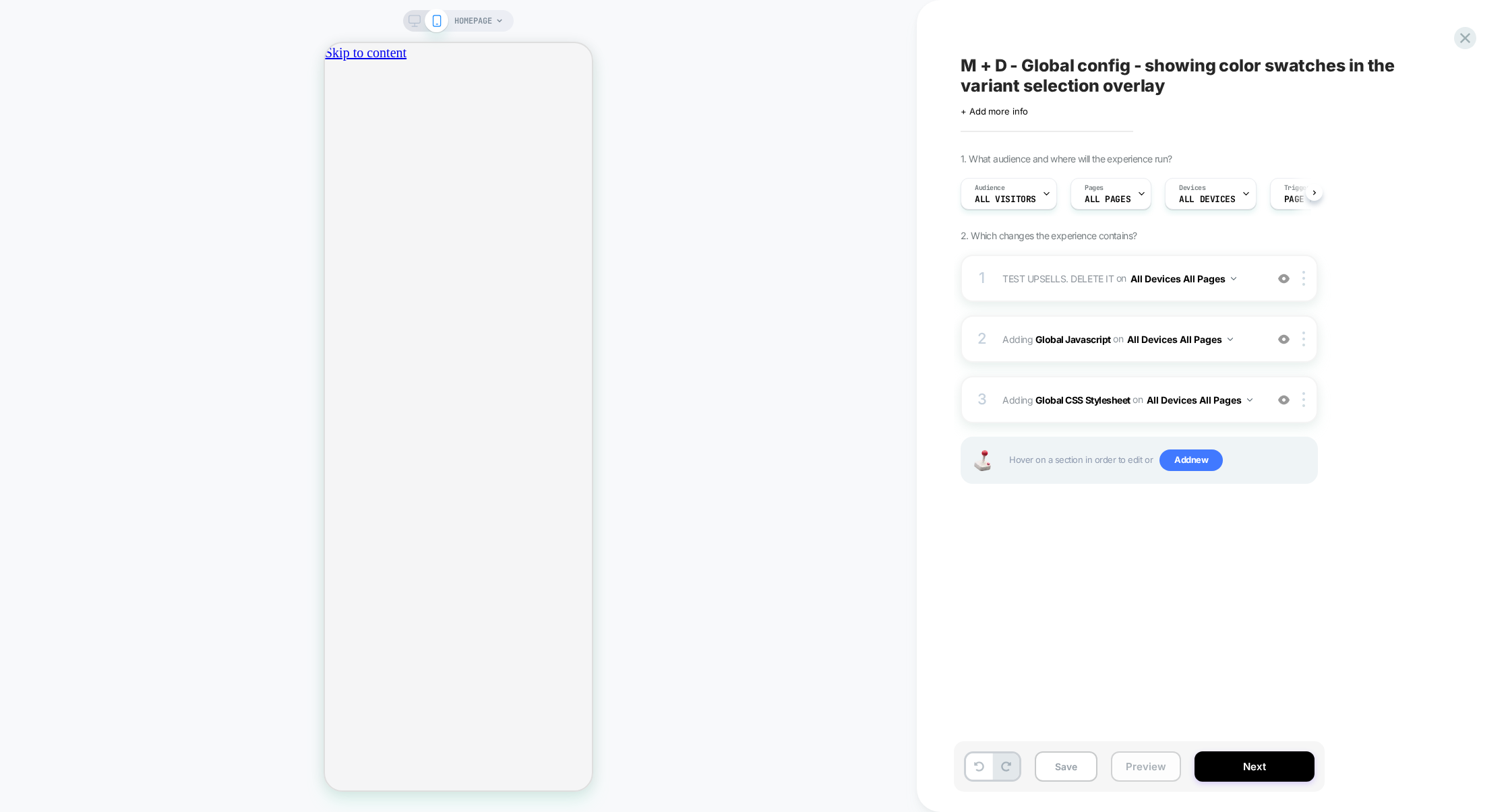
click at [1138, 764] on button "Preview" at bounding box center [1146, 766] width 70 height 30
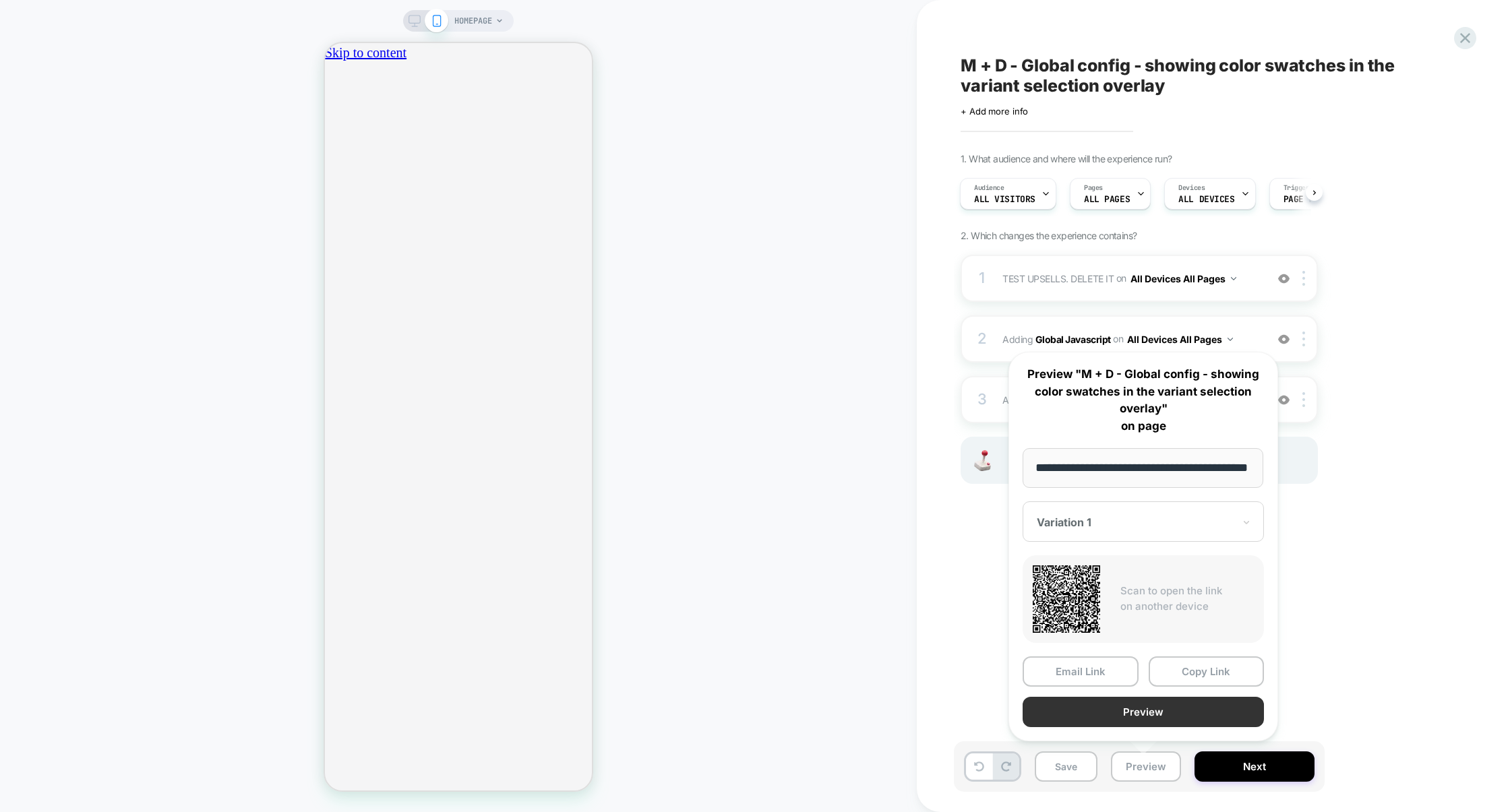
click at [1160, 714] on button "Preview" at bounding box center [1143, 712] width 242 height 30
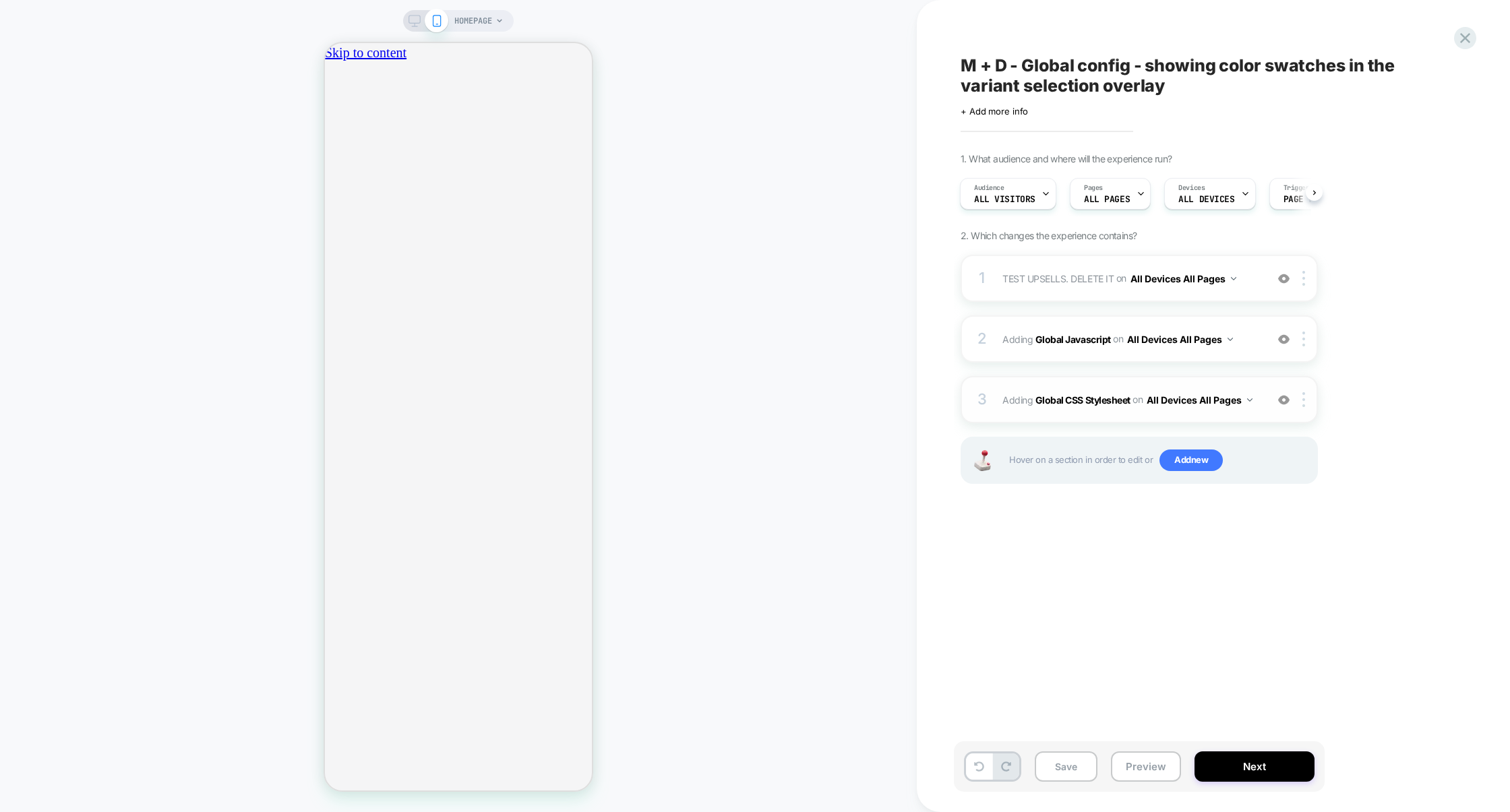
click at [1099, 381] on div "3 Adding Global CSS Stylesheet on All Devices All Pages Add Before Add After Ta…" at bounding box center [1139, 399] width 358 height 47
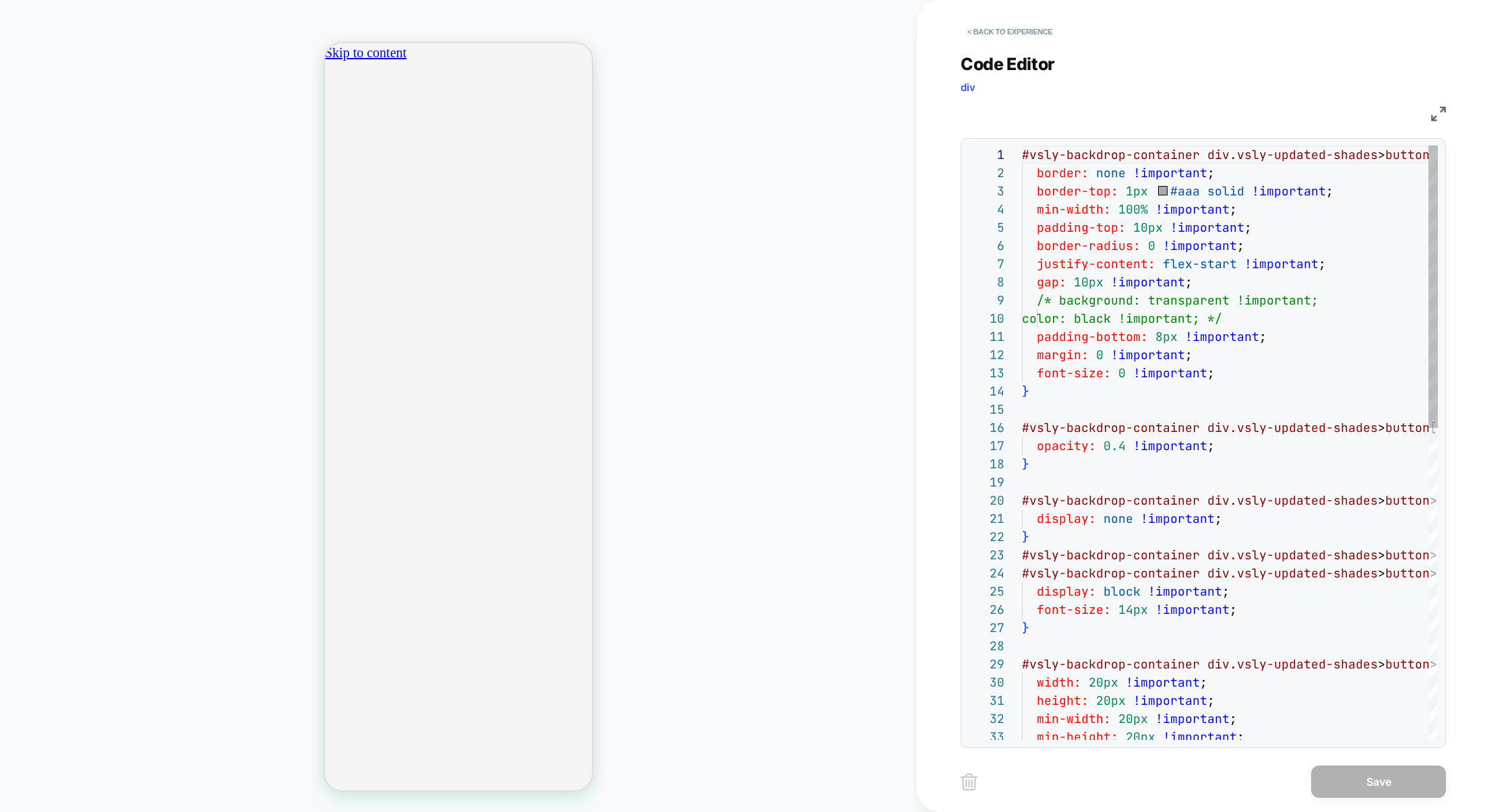
scroll to position [182, 0]
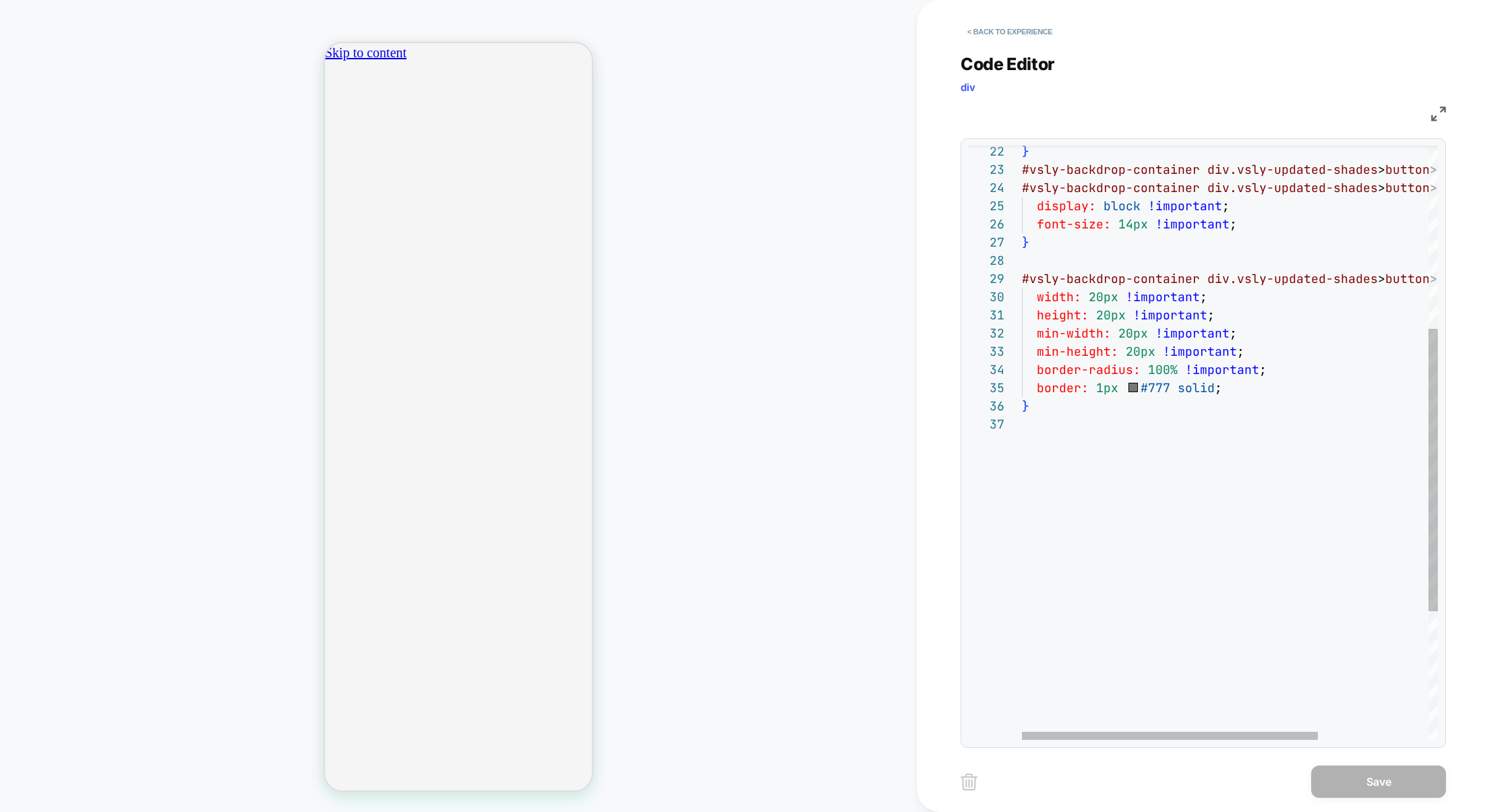
click at [1133, 486] on div "} #vsly-backdrop-container div.vsly-updated-shades > button > span , #vsly-back…" at bounding box center [1307, 385] width 570 height 1249
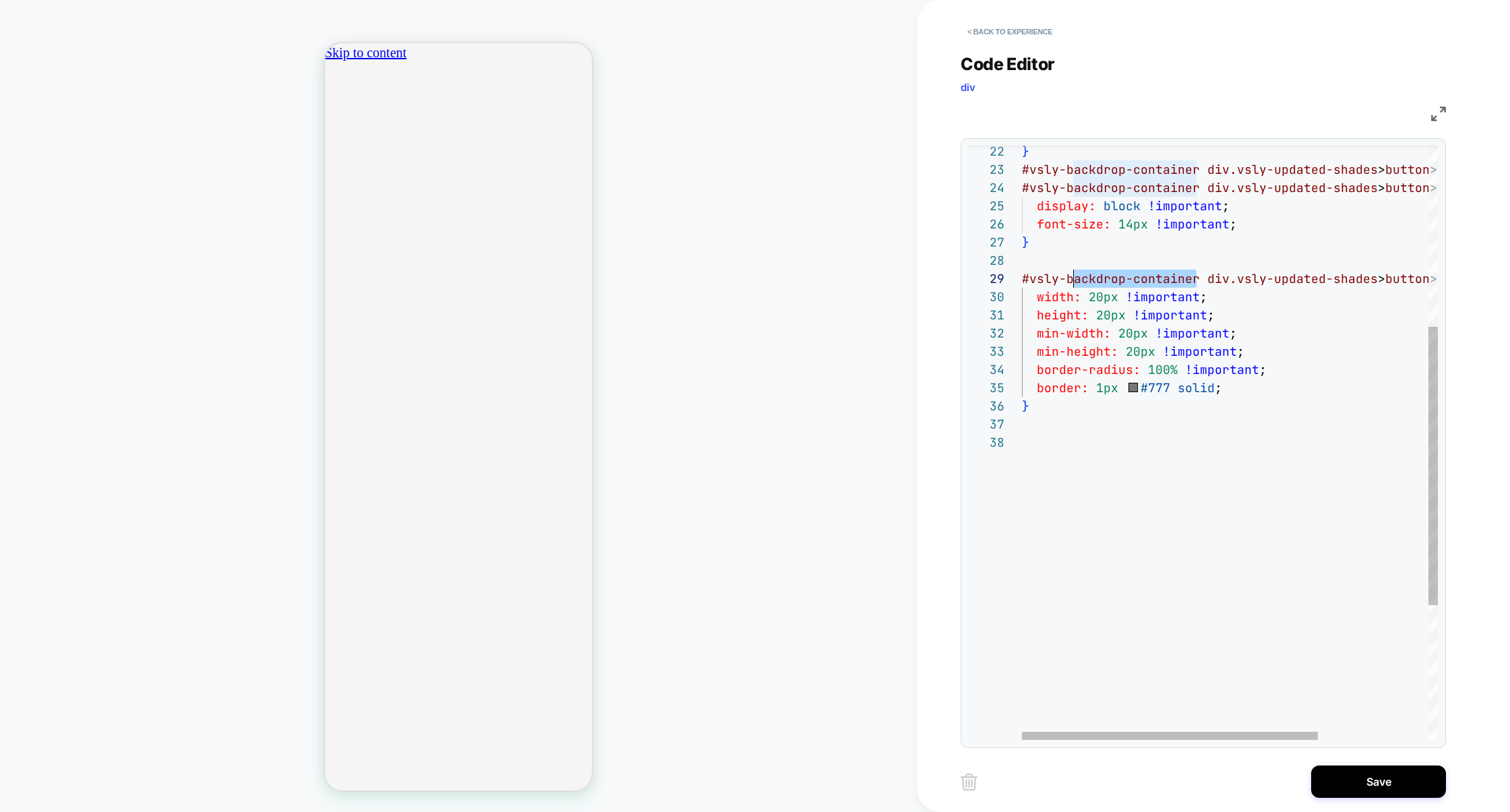
scroll to position [146, 0]
drag, startPoint x: 1198, startPoint y: 274, endPoint x: 934, endPoint y: 278, distance: 264.0
click at [1022, 278] on div "} #vsly-backdrop-container div.vsly-updated-shades > button > span , #vsly-back…" at bounding box center [1307, 394] width 570 height 1268
click at [1068, 442] on div "} #vsly-backdrop-container div.vsly-updated-shades > button > span , #vsly-back…" at bounding box center [1307, 394] width 570 height 1268
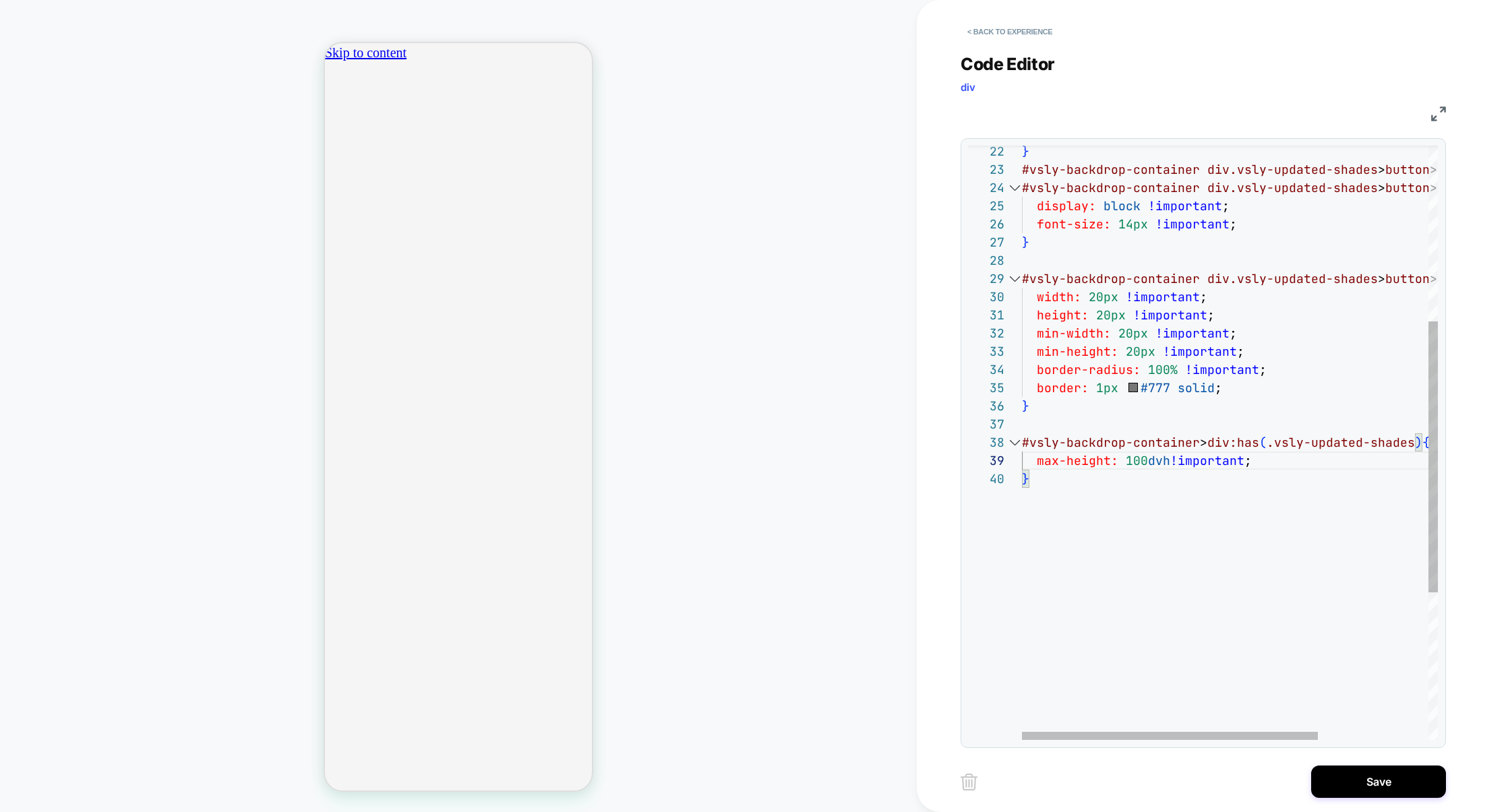
scroll to position [0, 0]
click at [1050, 416] on div "} #vsly-backdrop-container div.vsly-updated-shades > button > span , #vsly-back…" at bounding box center [1307, 411] width 570 height 1303
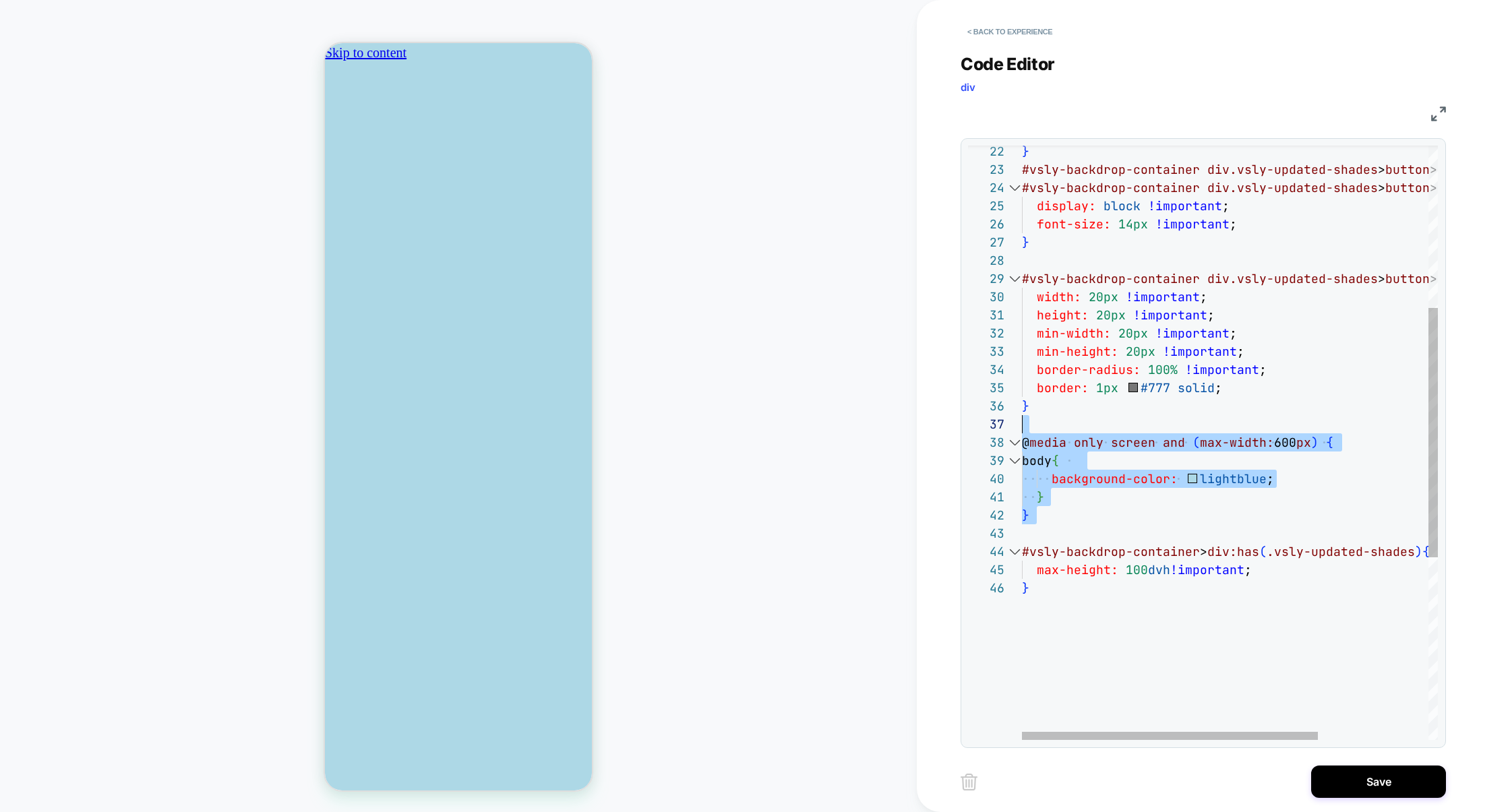
drag, startPoint x: 1047, startPoint y: 526, endPoint x: 974, endPoint y: 426, distance: 123.8
click at [1022, 426] on div "} #vsly-backdrop-container div.vsly-updated-shades > button > span , #vsly-back…" at bounding box center [1307, 466] width 570 height 1412
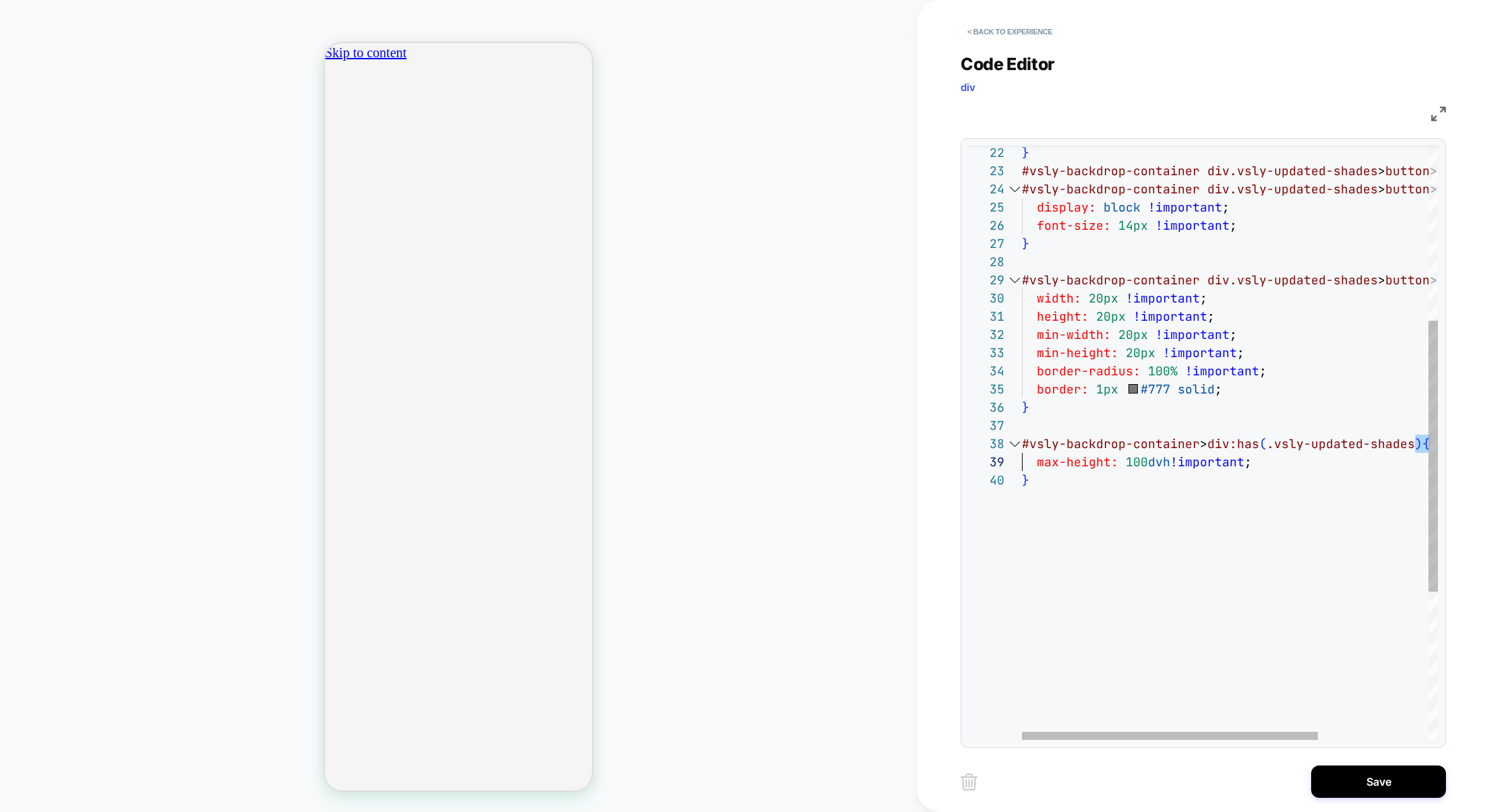
scroll to position [0, 238]
drag, startPoint x: 1370, startPoint y: 447, endPoint x: 972, endPoint y: 451, distance: 398.0
click at [972, 451] on div "**********" at bounding box center [1203, 443] width 470 height 595
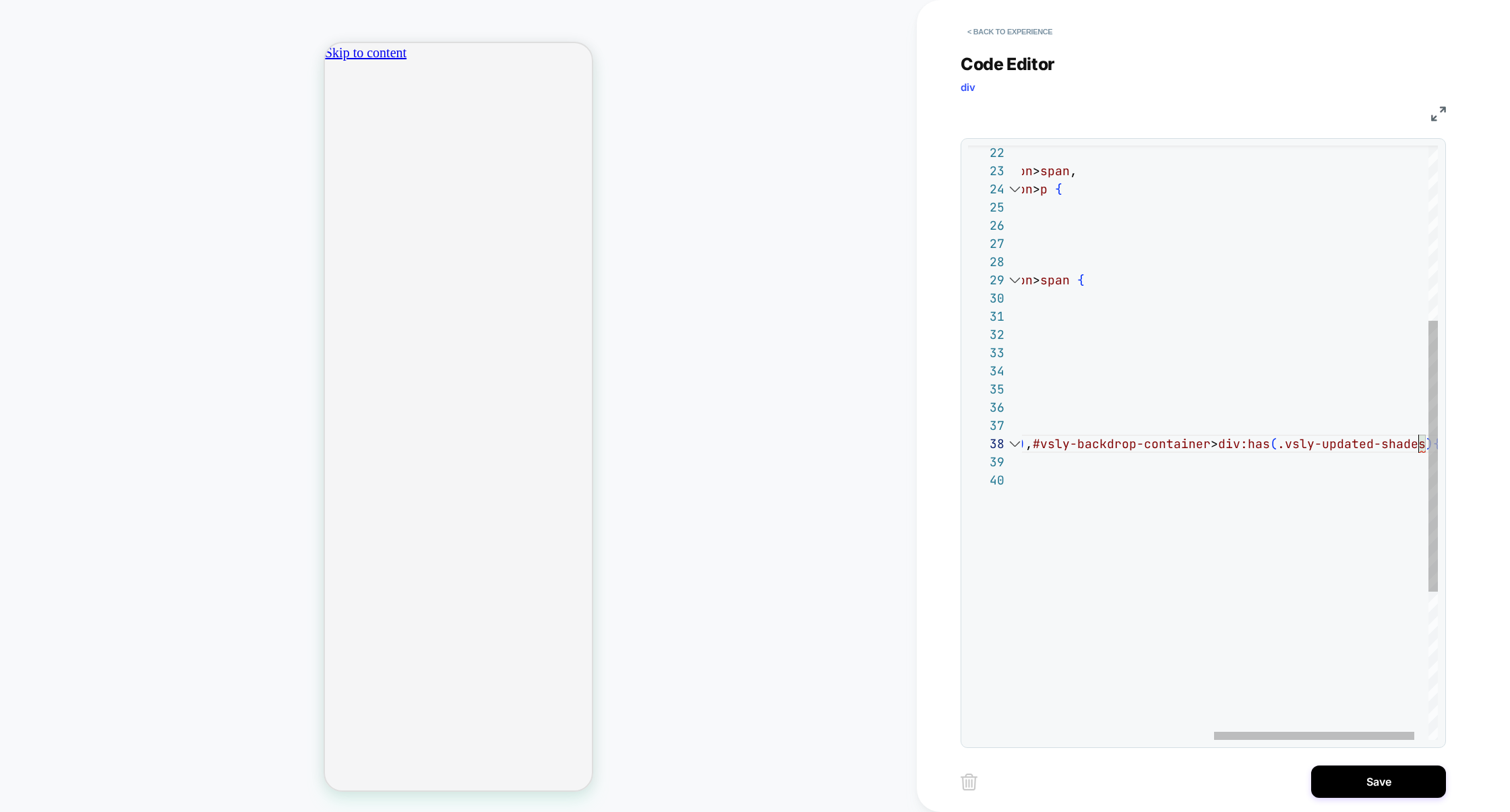
scroll to position [0, 476]
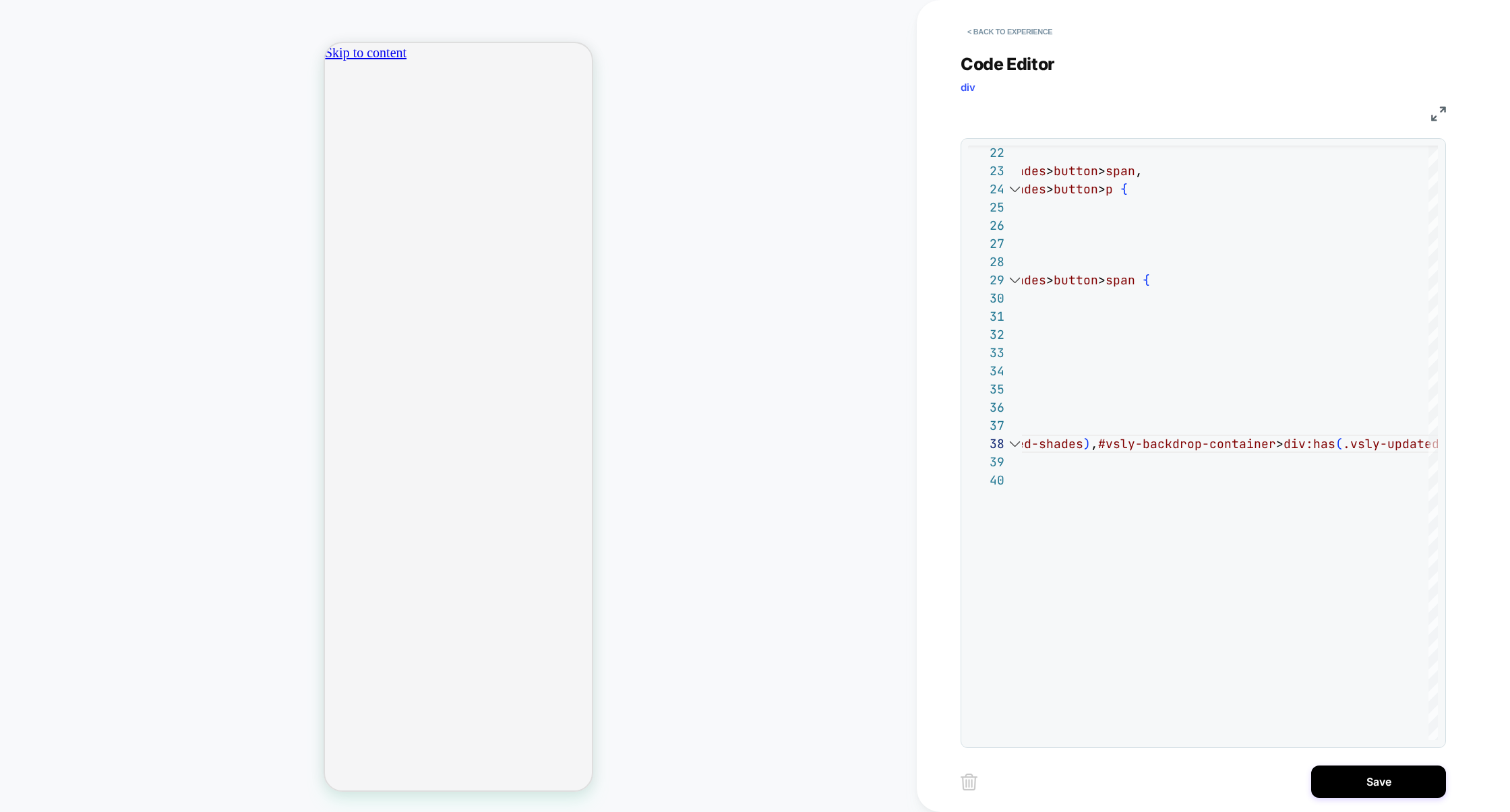
click at [1434, 118] on img at bounding box center [1438, 114] width 15 height 15
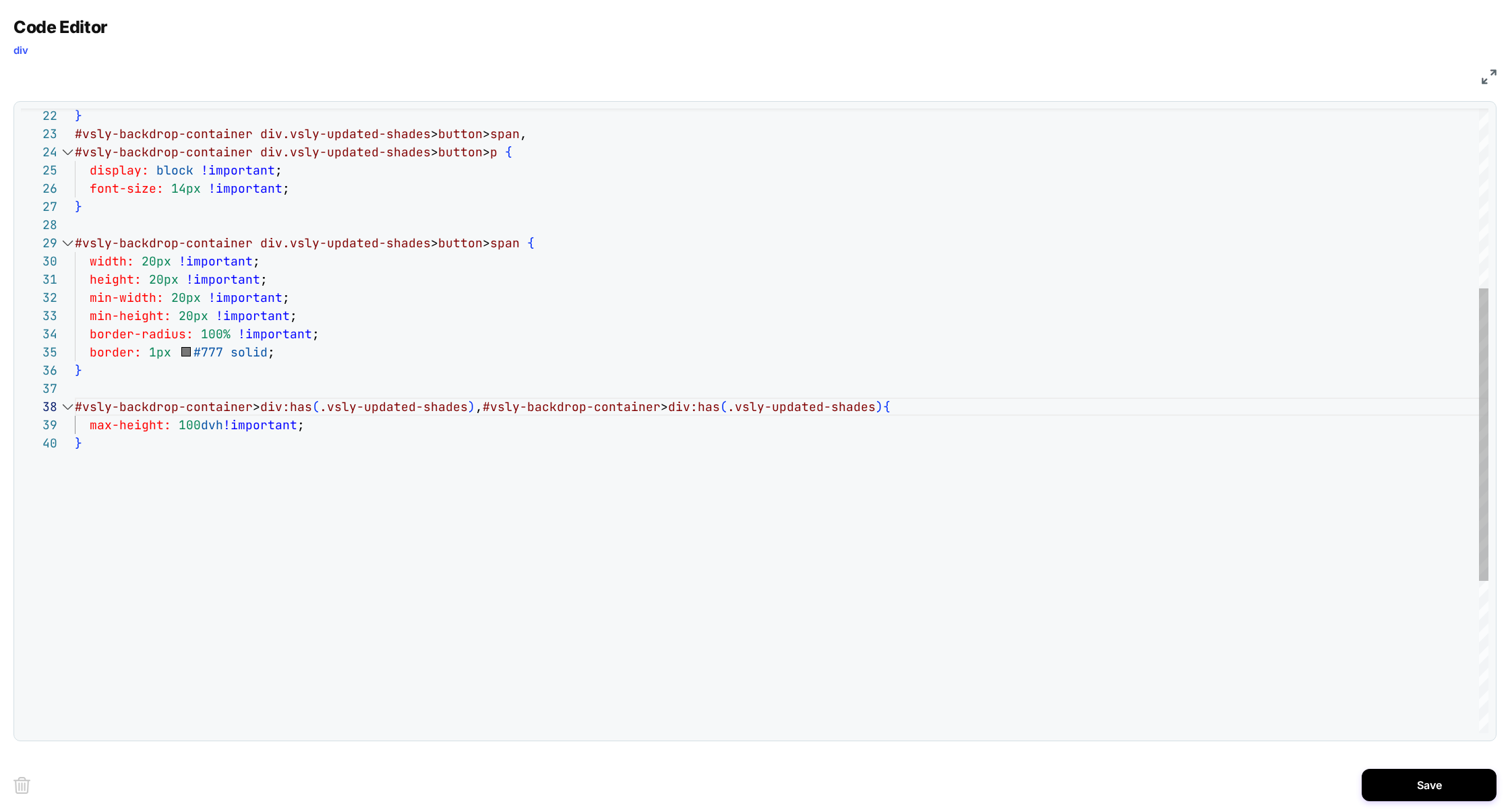
scroll to position [0, 0]
click at [189, 421] on div "} #vsly-backdrop-container div.vsly-updated-shades > button > span , #vsly-back…" at bounding box center [782, 391] width 1413 height 1334
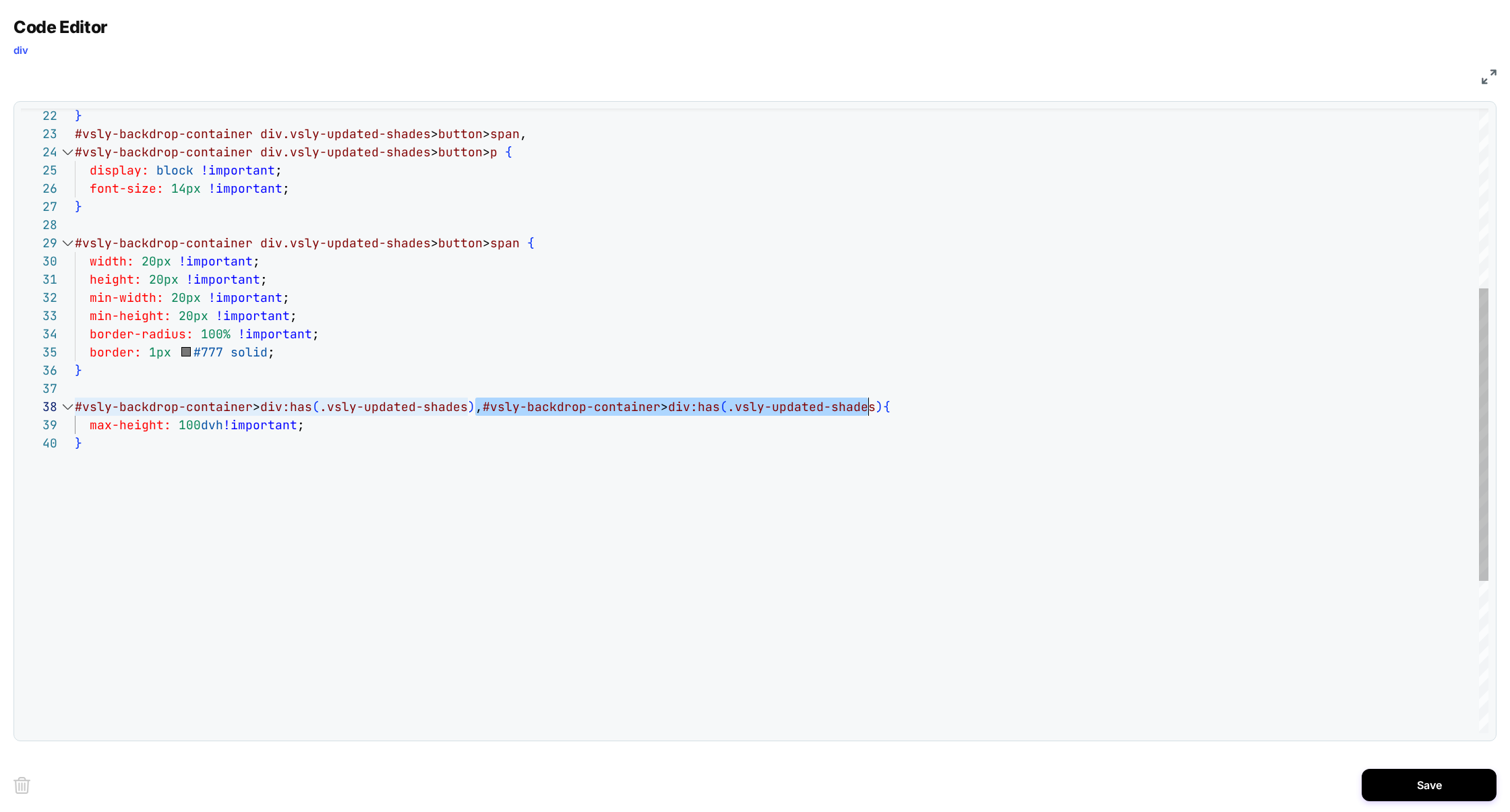
scroll to position [127, 793]
drag, startPoint x: 475, startPoint y: 411, endPoint x: 870, endPoint y: 411, distance: 395.0
click at [870, 411] on div "} #vsly-backdrop-container div.vsly-updated-shades > button > span , #vsly-back…" at bounding box center [782, 391] width 1413 height 1334
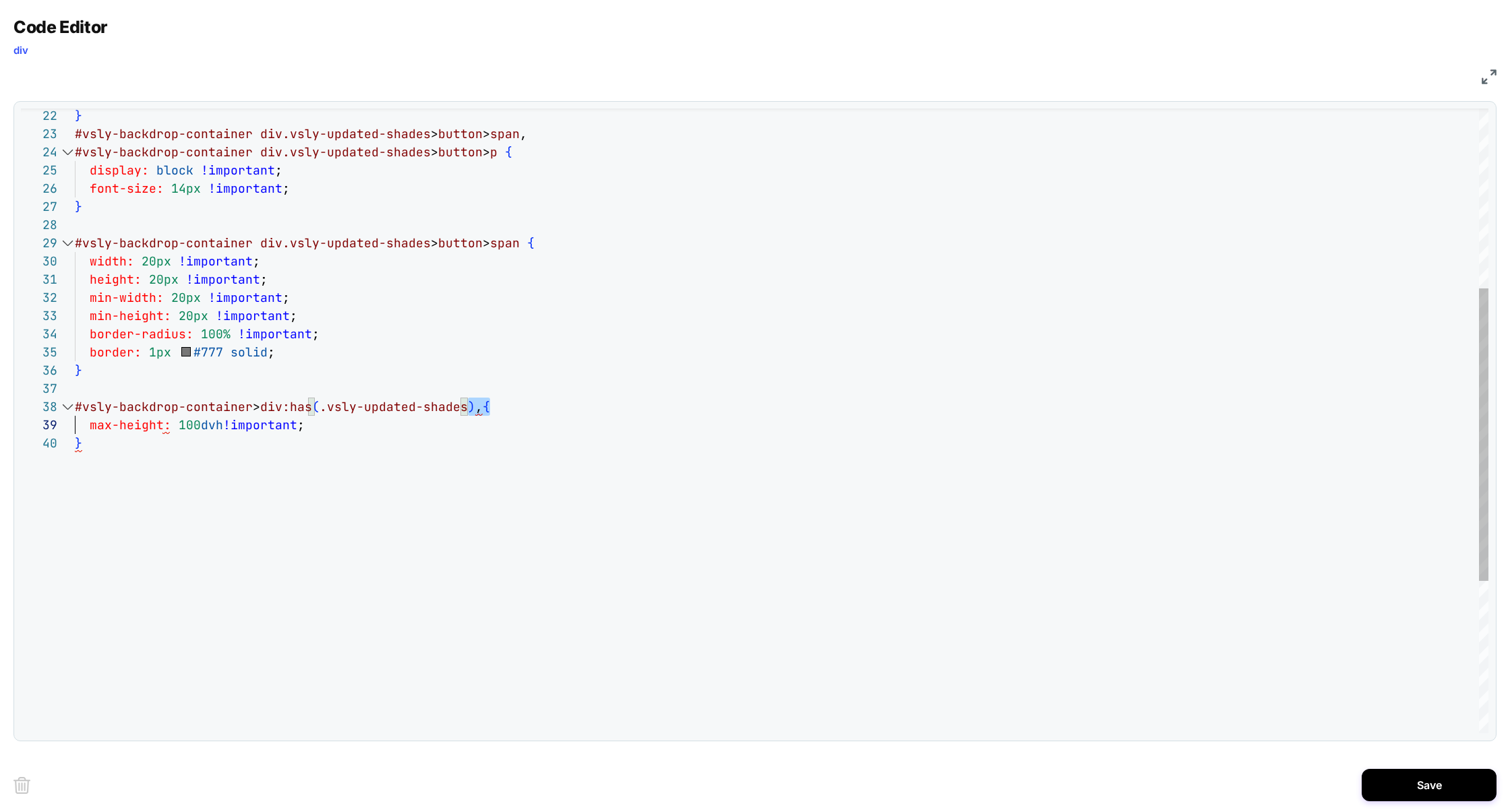
scroll to position [127, 0]
drag, startPoint x: 471, startPoint y: 407, endPoint x: 6, endPoint y: 411, distance: 465.0
click at [75, 411] on div "} #vsly-backdrop-container div.vsly-updated-shades > button > span , #vsly-back…" at bounding box center [782, 391] width 1413 height 1334
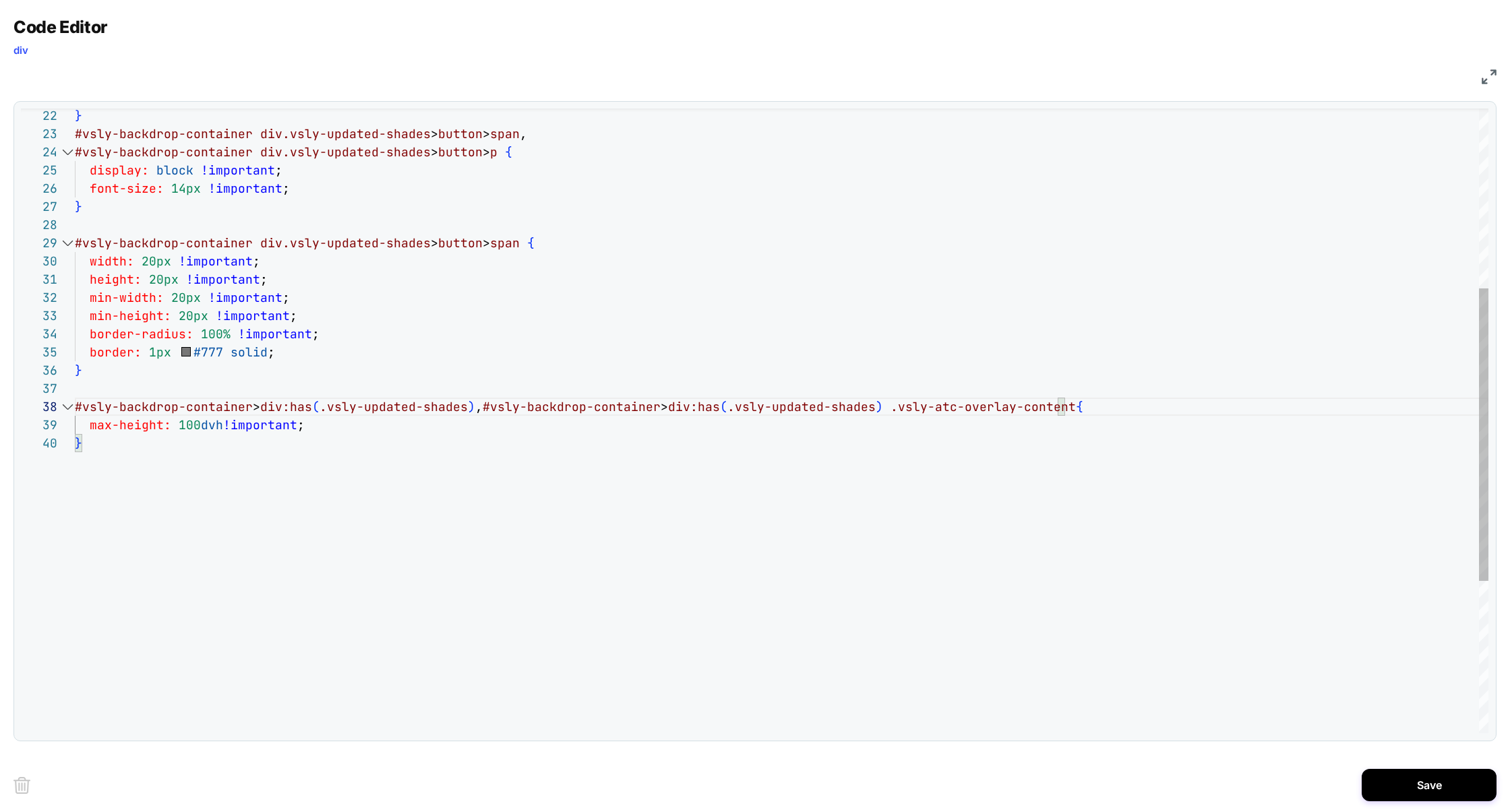
scroll to position [0, 0]
drag, startPoint x: 682, startPoint y: 411, endPoint x: 867, endPoint y: 406, distance: 185.1
click at [867, 406] on div "} #vsly-backdrop-container div.vsly-updated-shades > button > span , #vsly-back…" at bounding box center [782, 391] width 1413 height 1334
click at [838, 403] on div "} #vsly-backdrop-container div.vsly-updated-shades > button > span , #vsly-back…" at bounding box center [782, 391] width 1413 height 1334
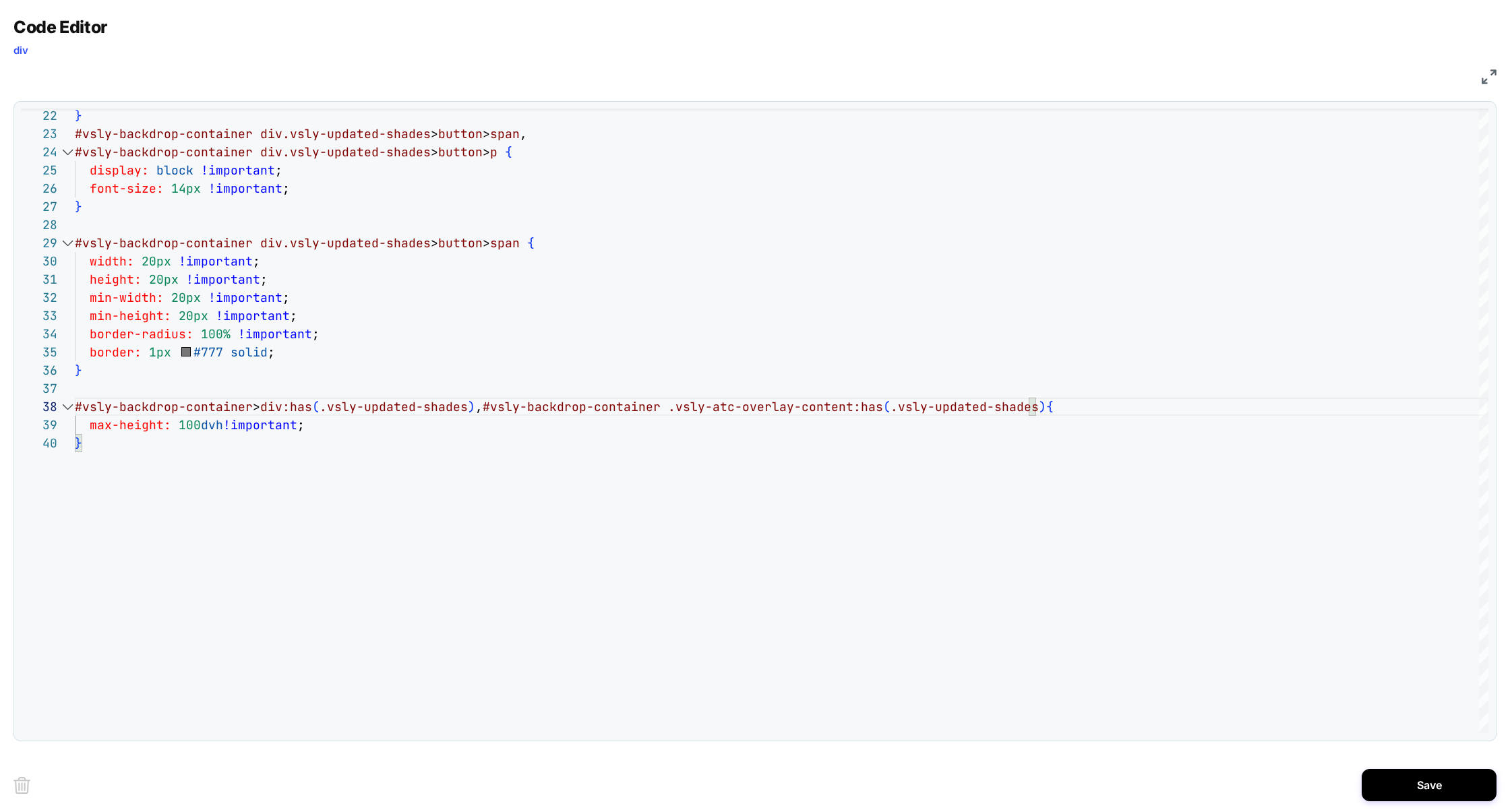
scroll to position [0, 0]
type textarea "**********"
click at [1429, 779] on button "Save" at bounding box center [1429, 785] width 135 height 32
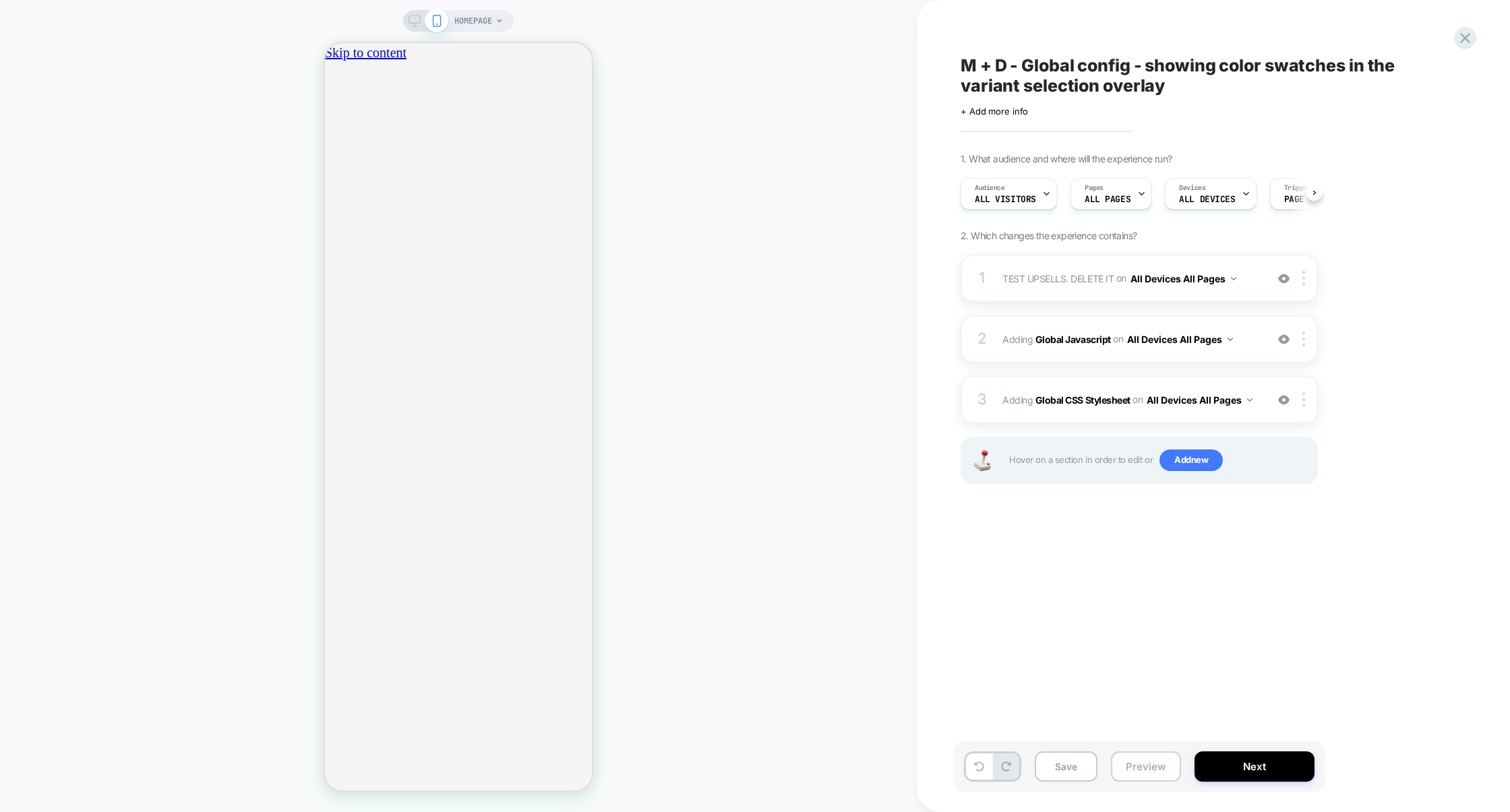
scroll to position [0, 1]
click at [1152, 761] on button "Preview" at bounding box center [1146, 766] width 70 height 30
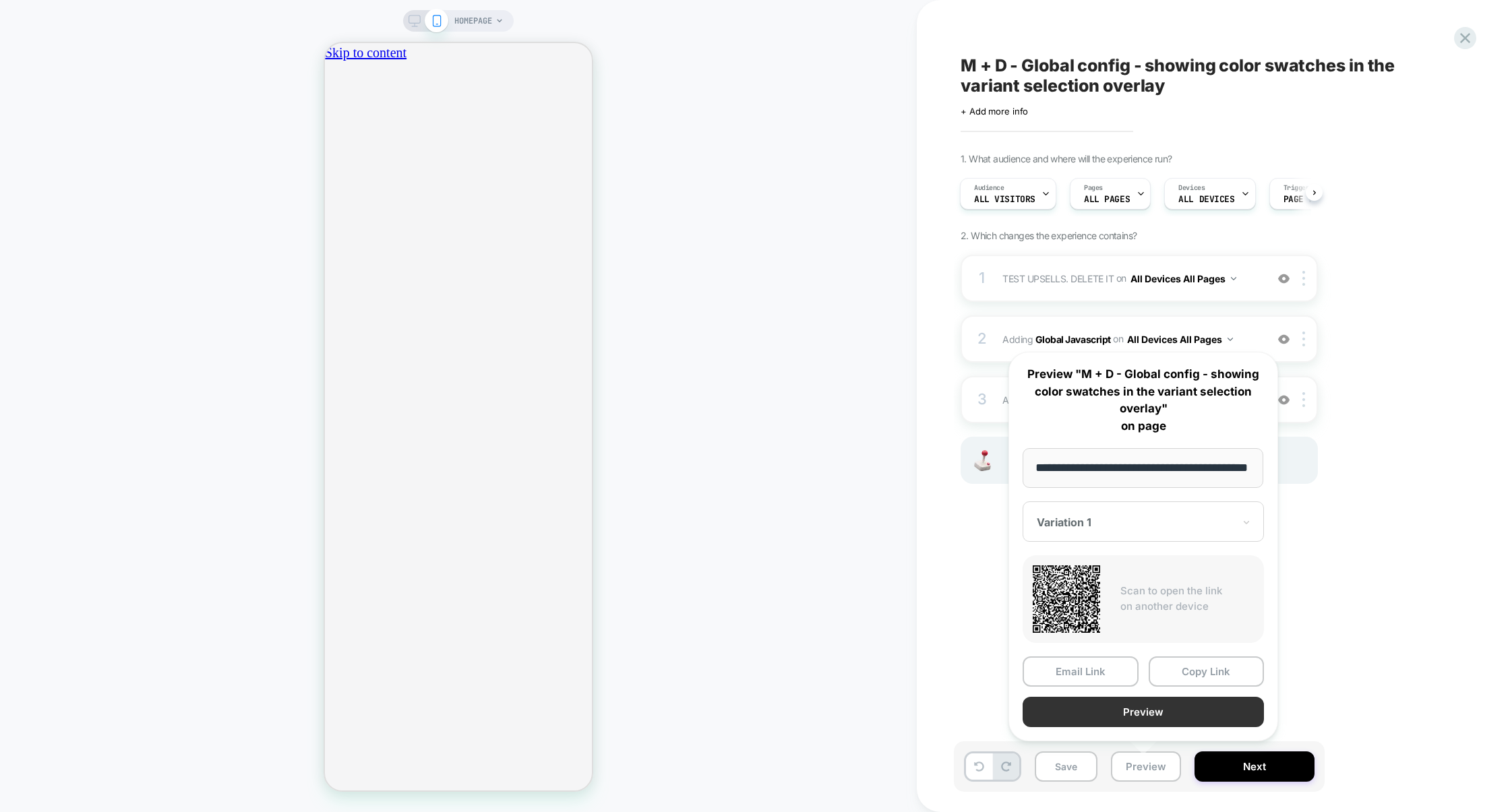
scroll to position [0, 0]
click at [1173, 710] on button "Preview" at bounding box center [1143, 712] width 242 height 30
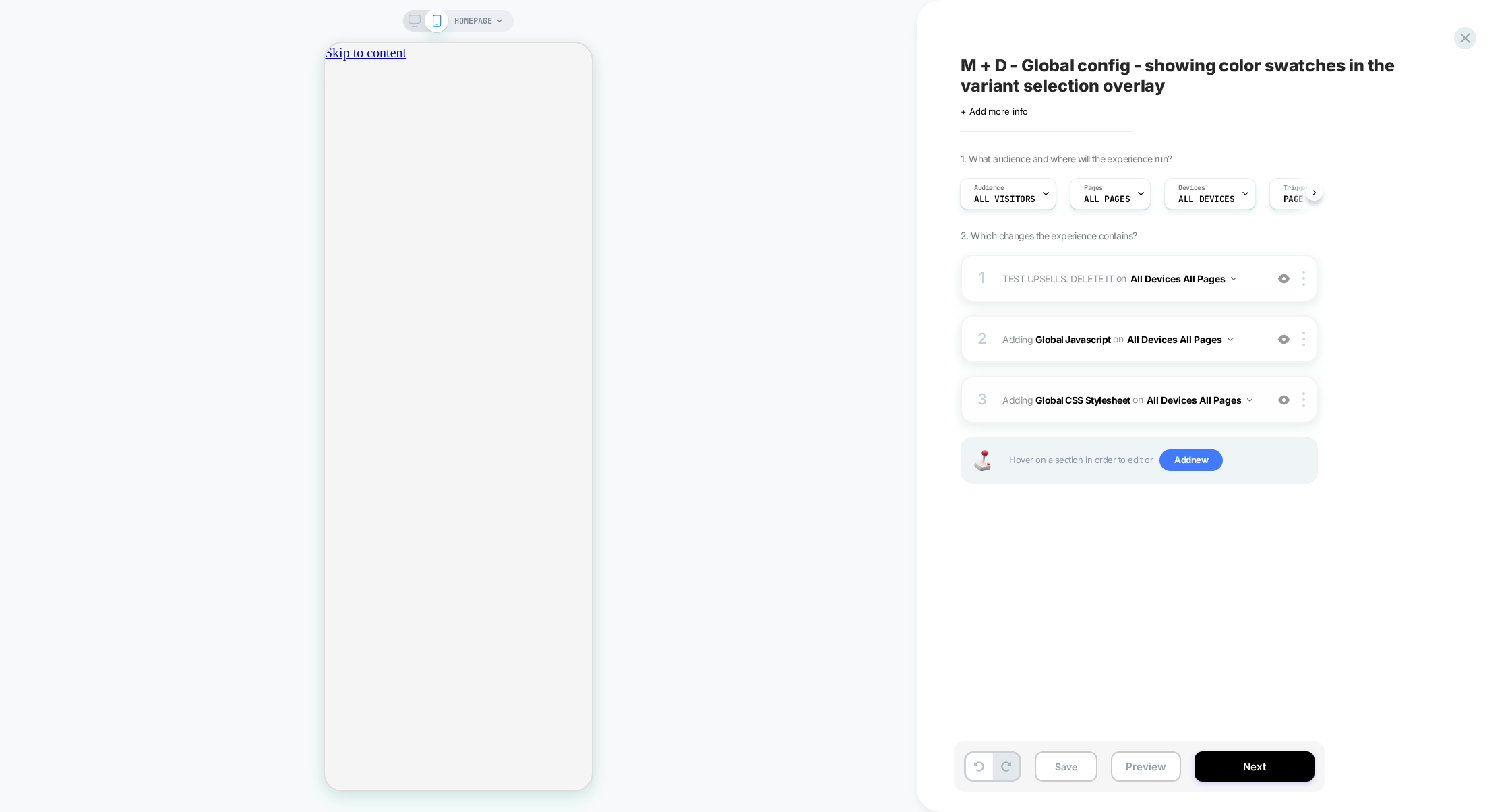
click at [1116, 382] on div "3 Adding Global CSS Stylesheet on All Devices All Pages Add Before Add After Ta…" at bounding box center [1139, 399] width 358 height 47
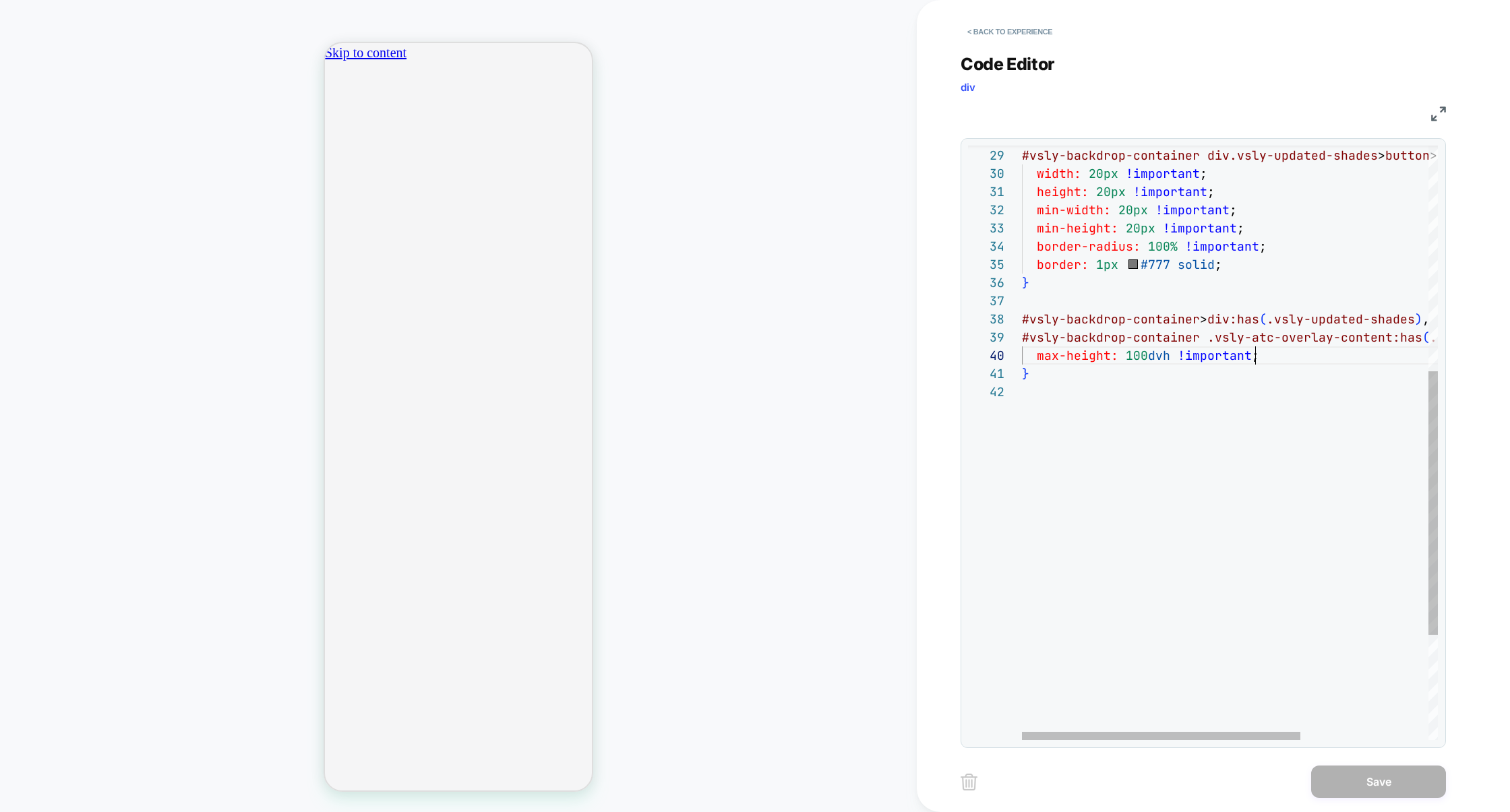
scroll to position [163, 0]
drag, startPoint x: 1269, startPoint y: 355, endPoint x: 895, endPoint y: 354, distance: 374.0
click at [895, 354] on div "**********" at bounding box center [755, 406] width 1510 height 812
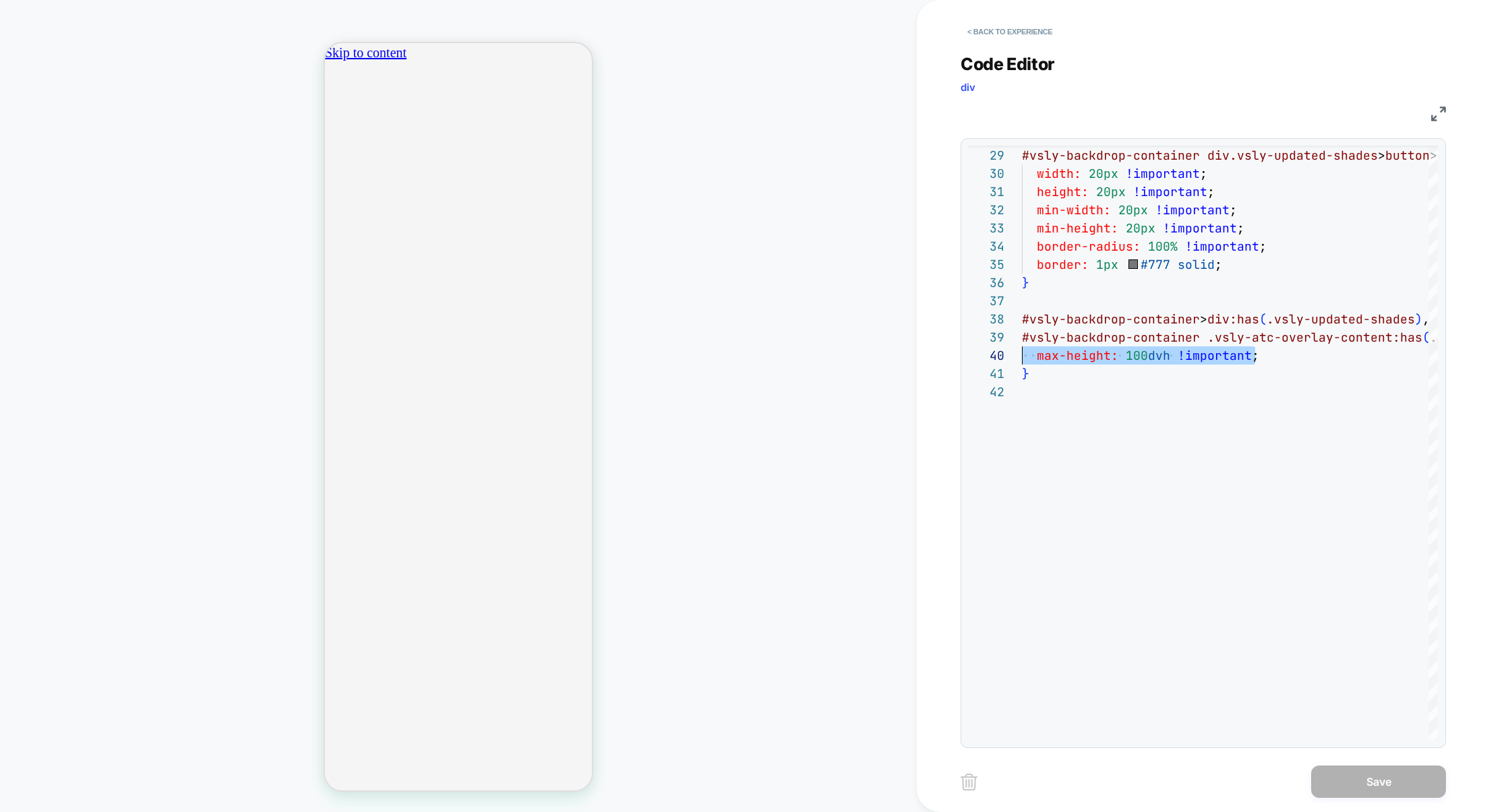
type textarea "**********"
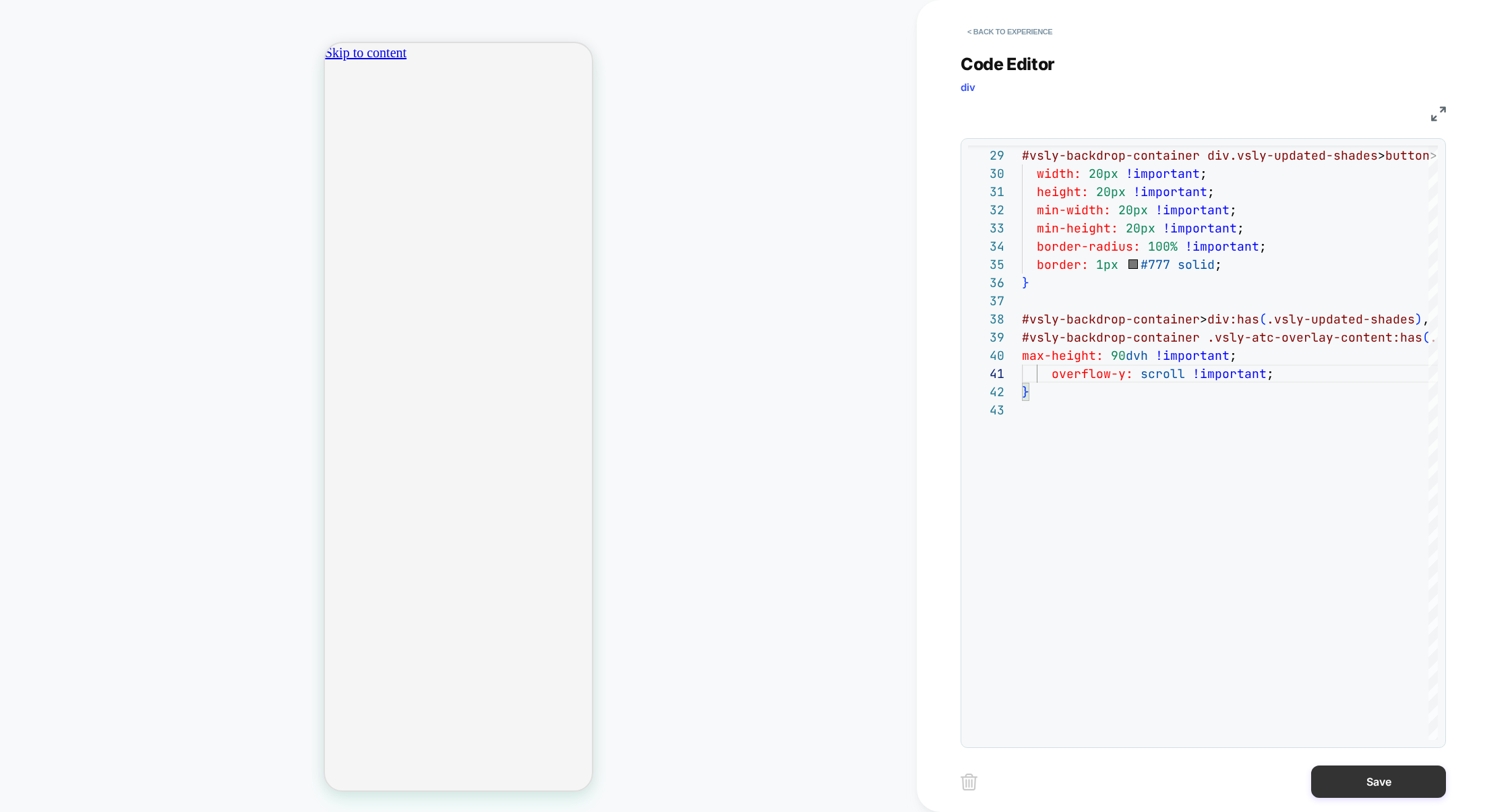
click at [1374, 786] on button "Save" at bounding box center [1378, 781] width 135 height 32
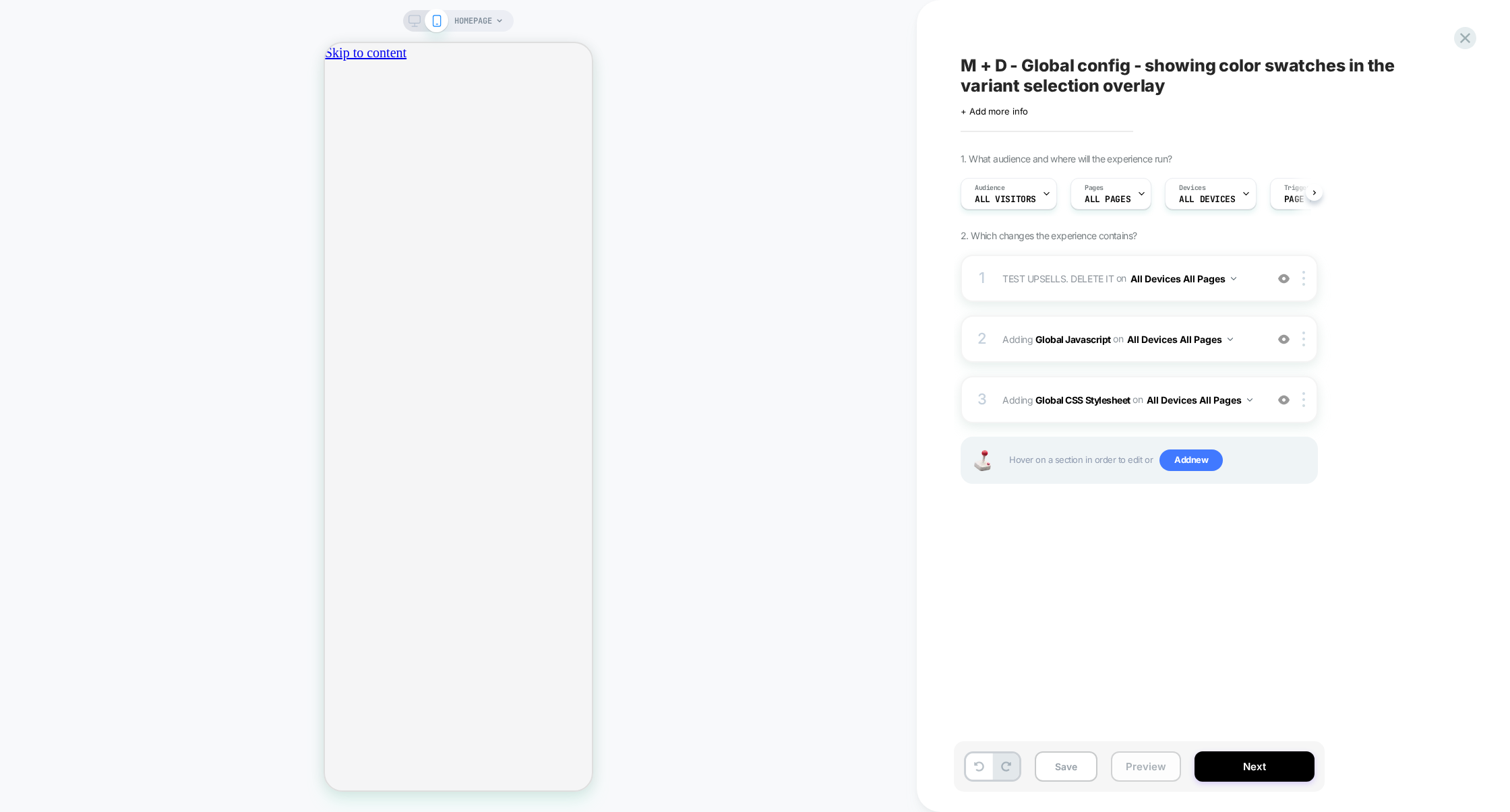
scroll to position [0, 1]
click at [1144, 768] on button "Preview" at bounding box center [1146, 766] width 70 height 30
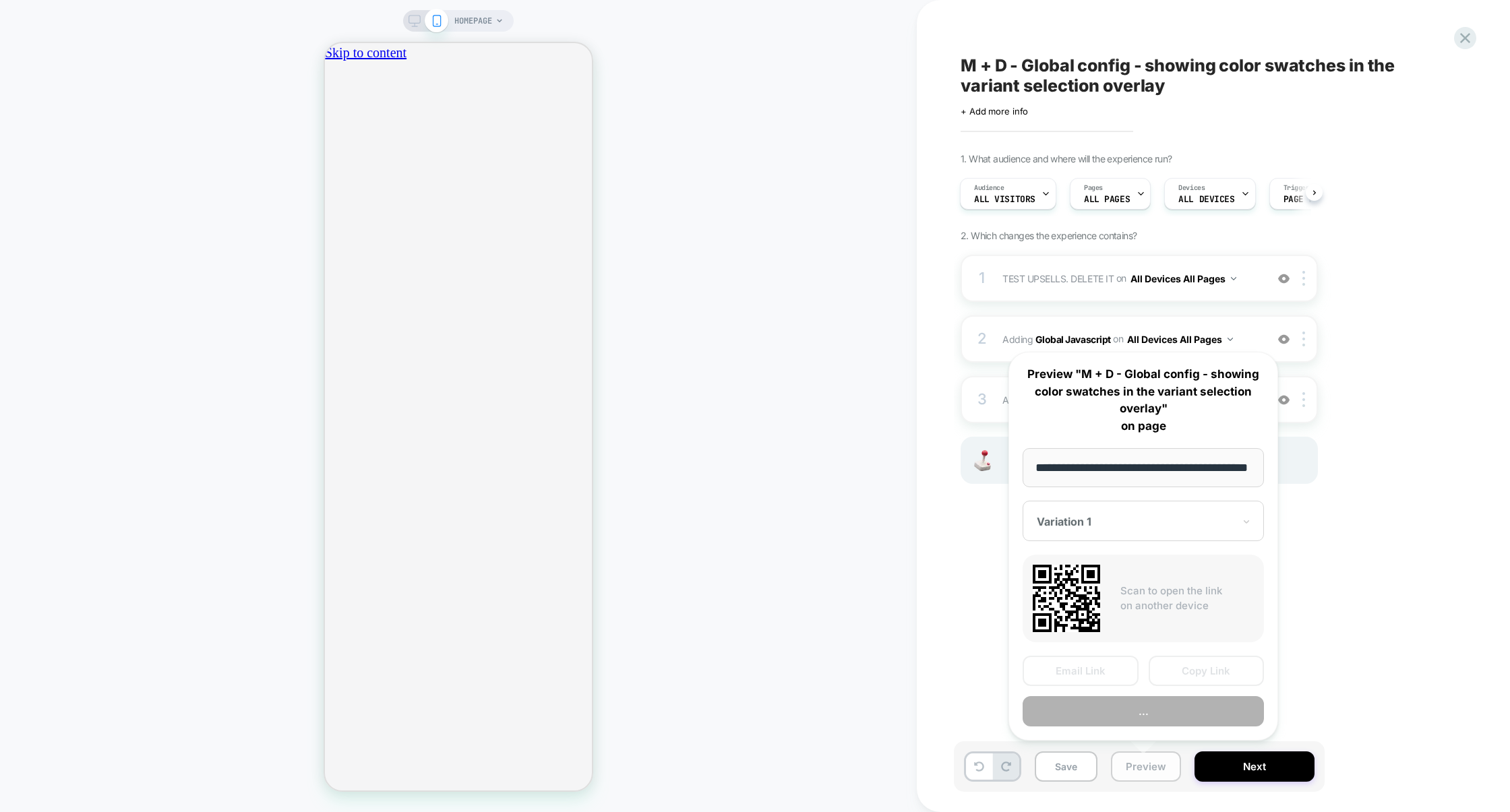
scroll to position [0, 42]
click at [1168, 716] on button "Preview" at bounding box center [1143, 712] width 242 height 30
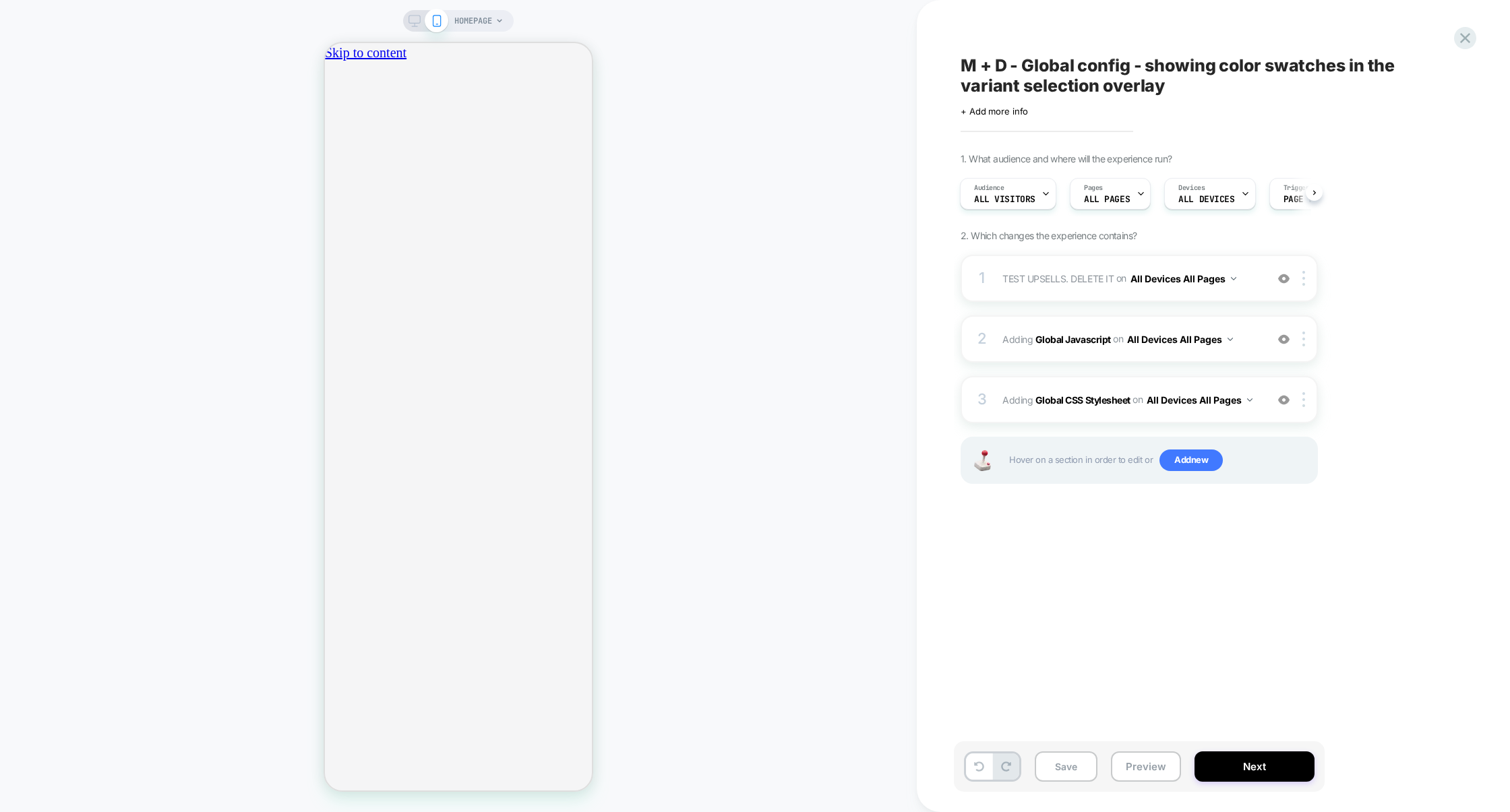
scroll to position [0, 238]
click at [1107, 383] on div "3 Adding Global CSS Stylesheet on All Devices All Pages Add Before Add After Ta…" at bounding box center [1139, 399] width 358 height 47
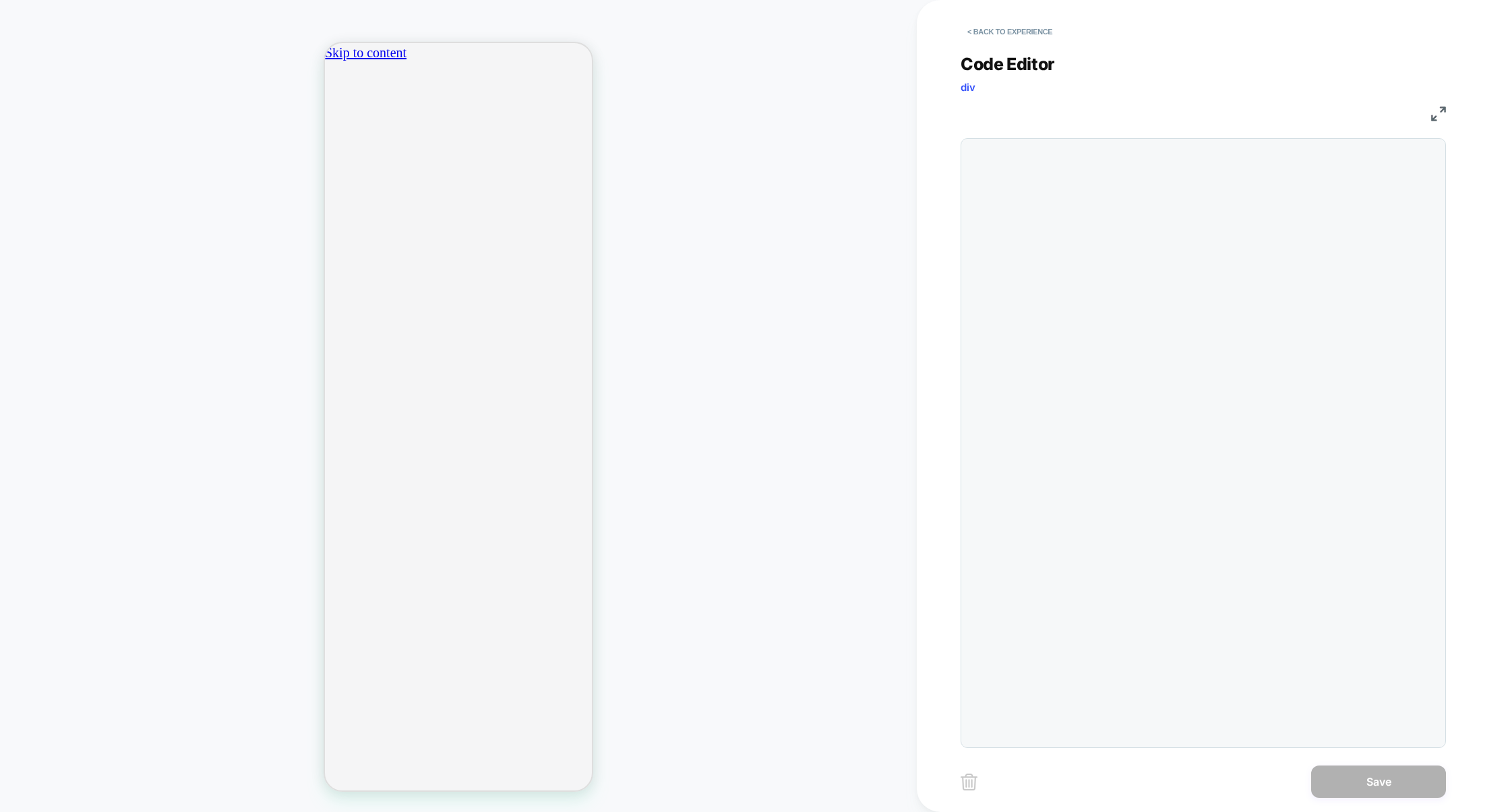
scroll to position [182, 0]
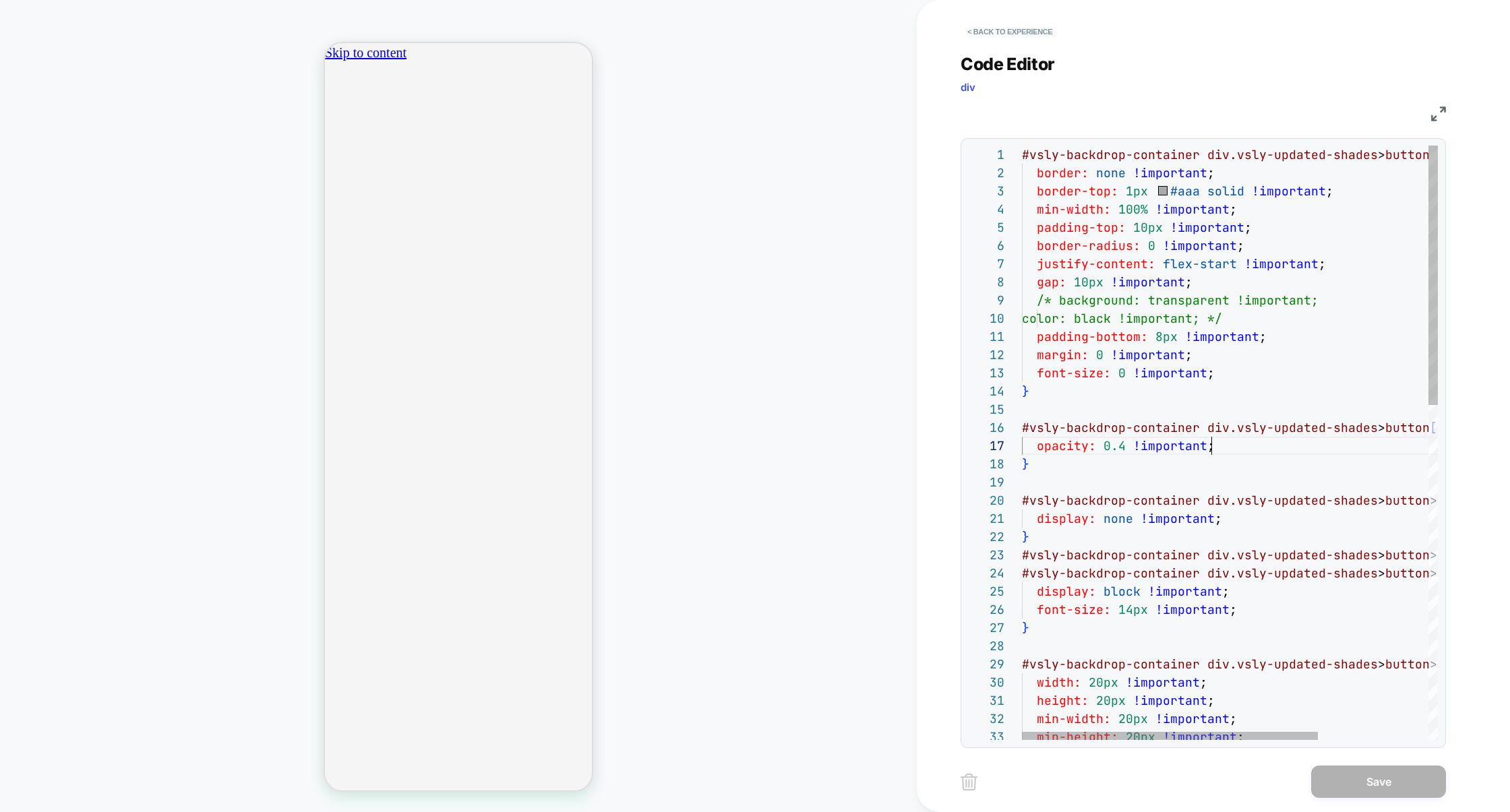
click at [1227, 443] on div "#vsly-backdrop-container div.vsly-updated-shades > button { border: none !impor…" at bounding box center [1307, 824] width 570 height 1358
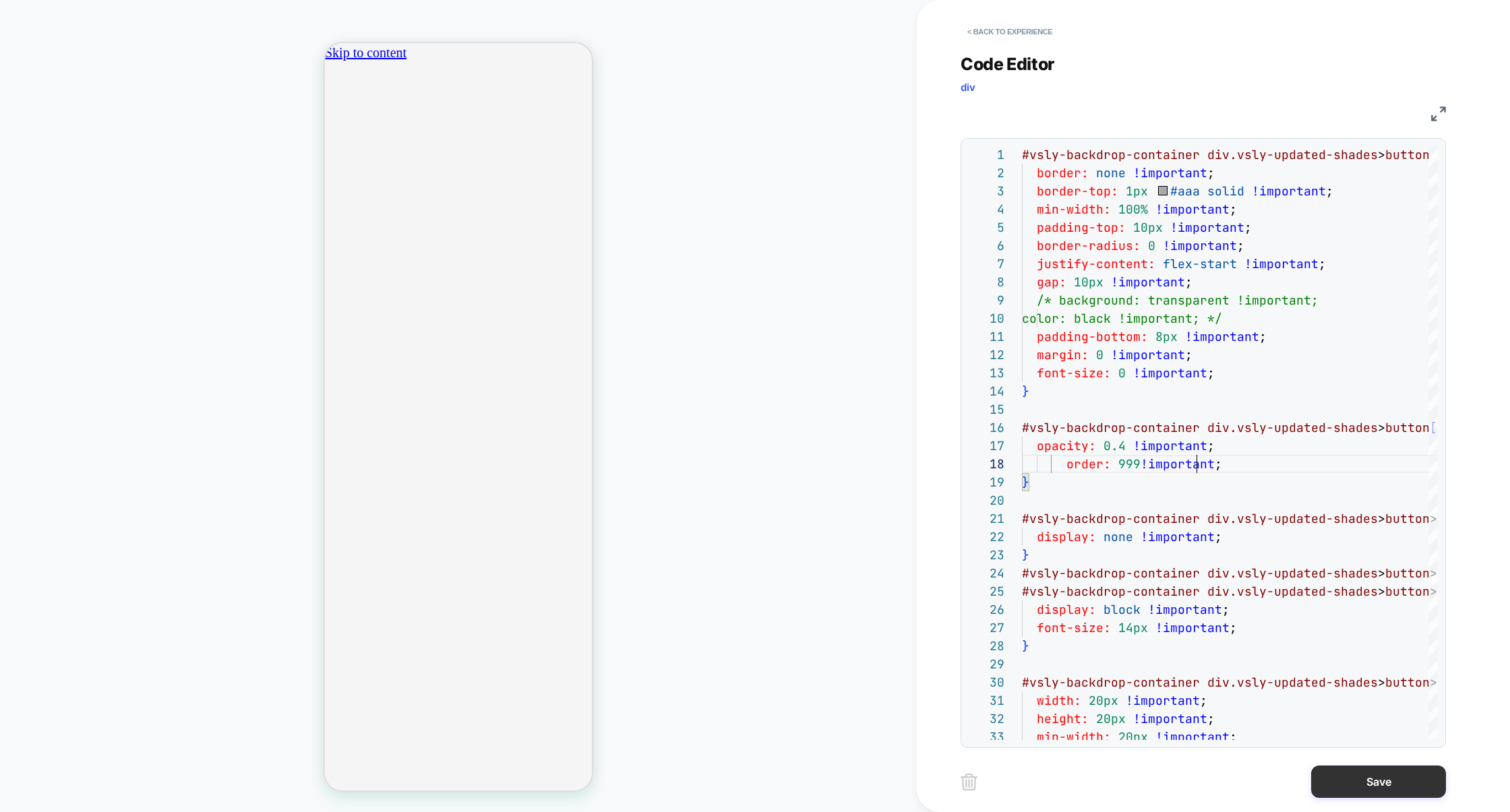
scroll to position [0, 0]
type textarea "**********"
click at [1368, 778] on button "Save" at bounding box center [1378, 781] width 135 height 32
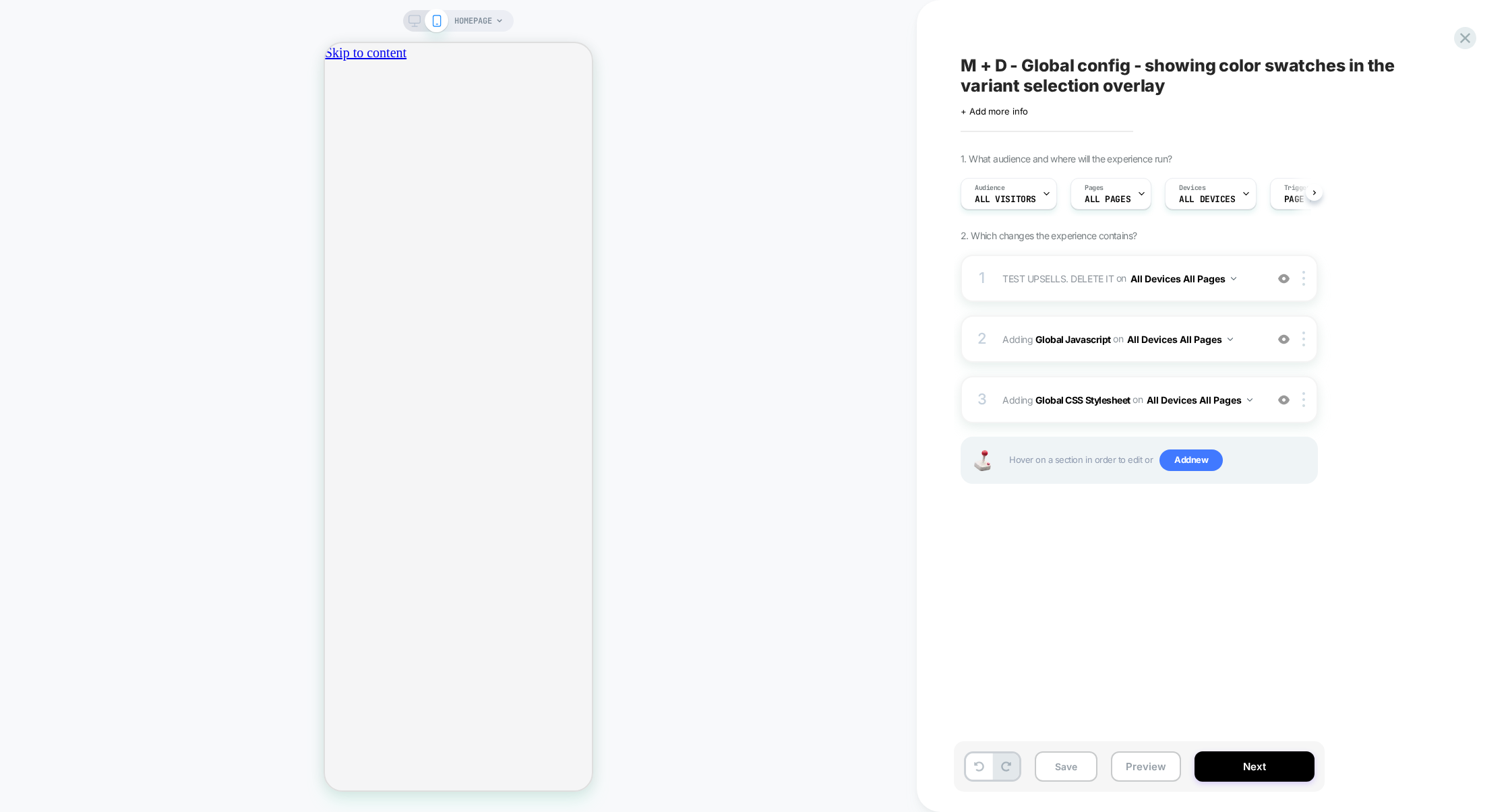
scroll to position [0, 1]
click at [1075, 760] on button "Save" at bounding box center [1066, 766] width 62 height 30
click at [1121, 767] on button "Preview" at bounding box center [1146, 766] width 70 height 30
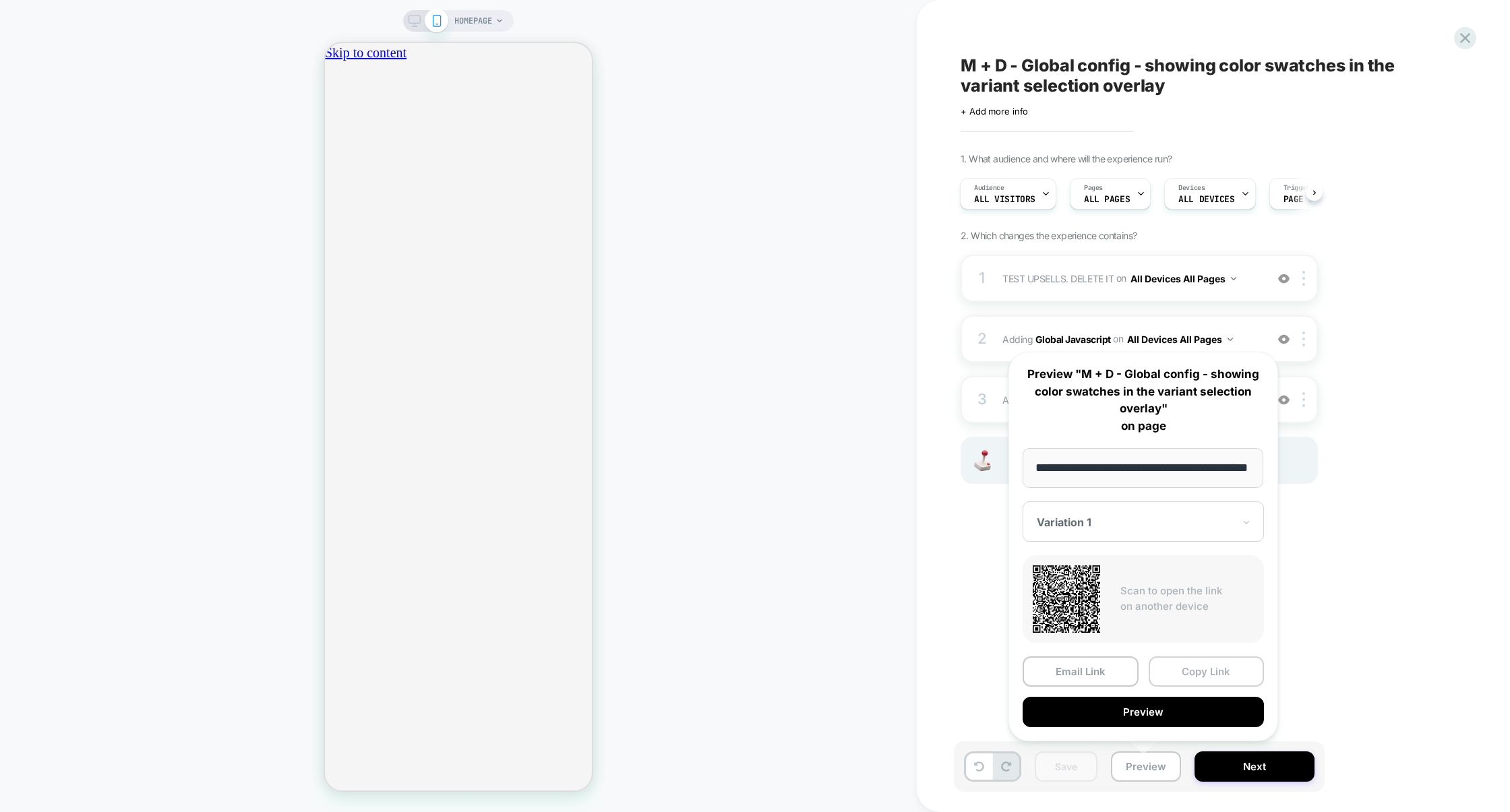
scroll to position [0, 0]
click at [1214, 670] on button "Copy Link" at bounding box center [1207, 671] width 116 height 30
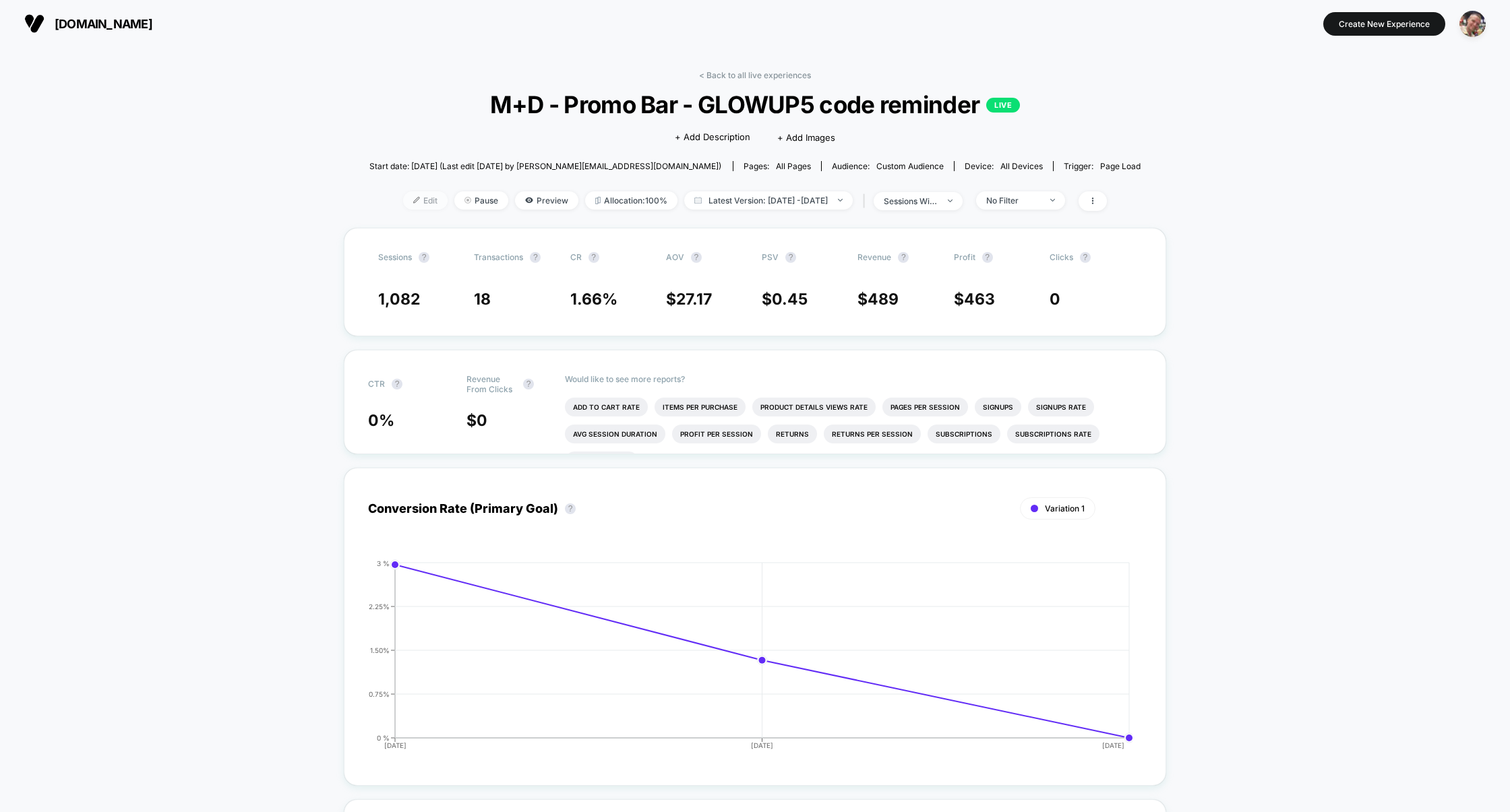
click at [403, 197] on span "Edit" at bounding box center [425, 201] width 44 height 18
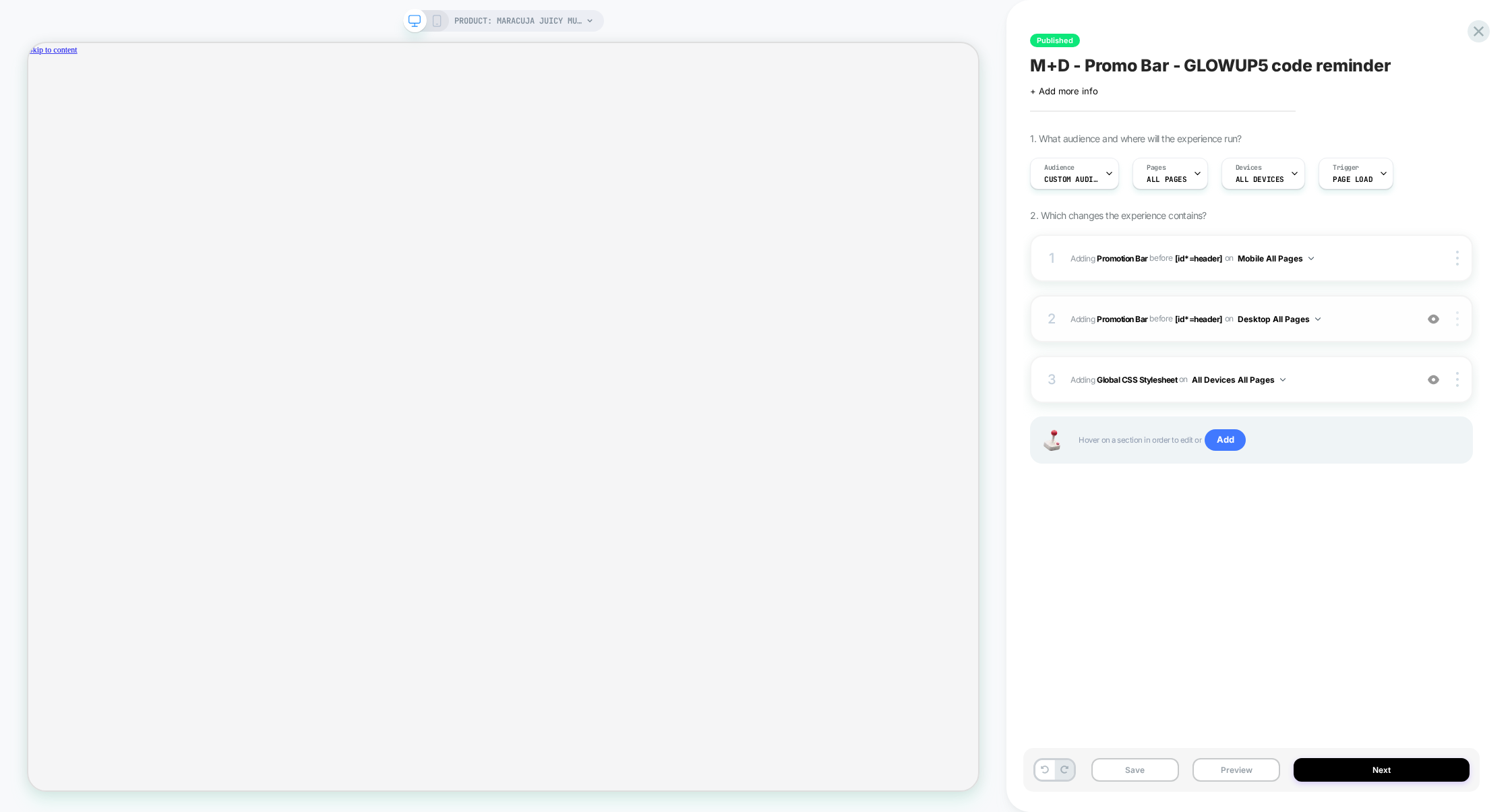
click at [1459, 316] on img at bounding box center [1457, 319] width 2 height 15
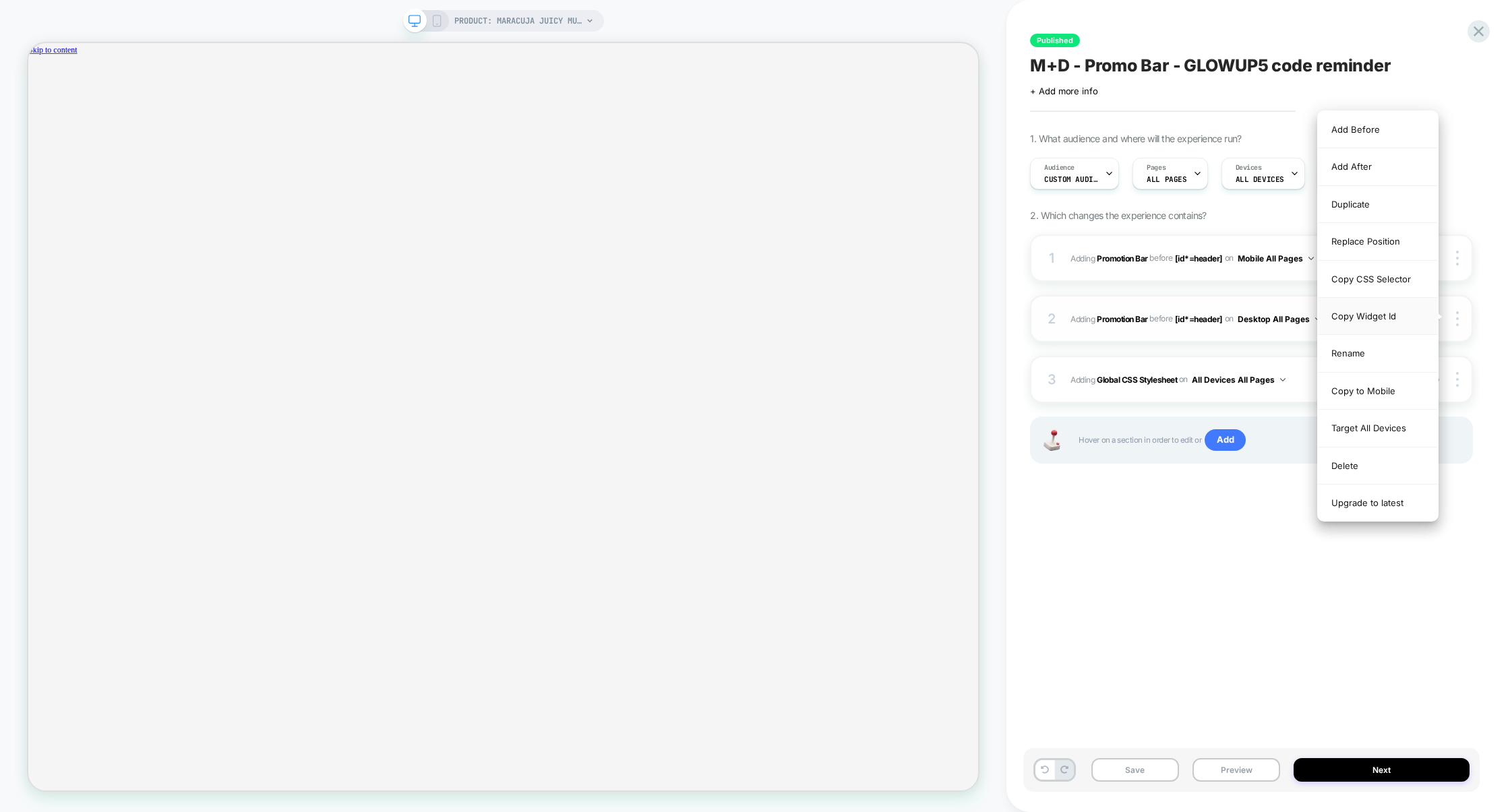
click at [1389, 321] on div "Copy Widget Id" at bounding box center [1378, 316] width 120 height 37
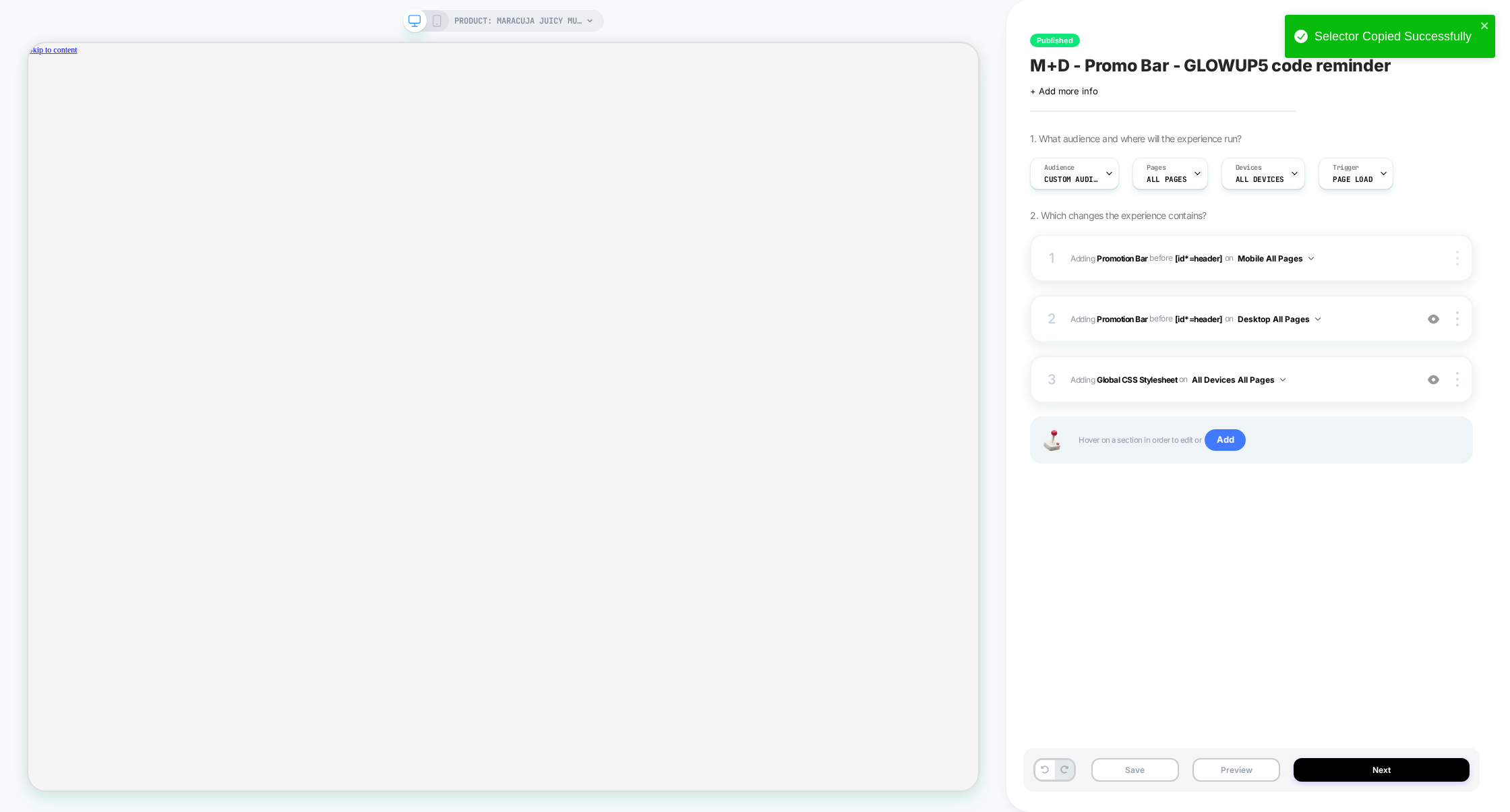
click at [1458, 258] on img at bounding box center [1457, 258] width 2 height 15
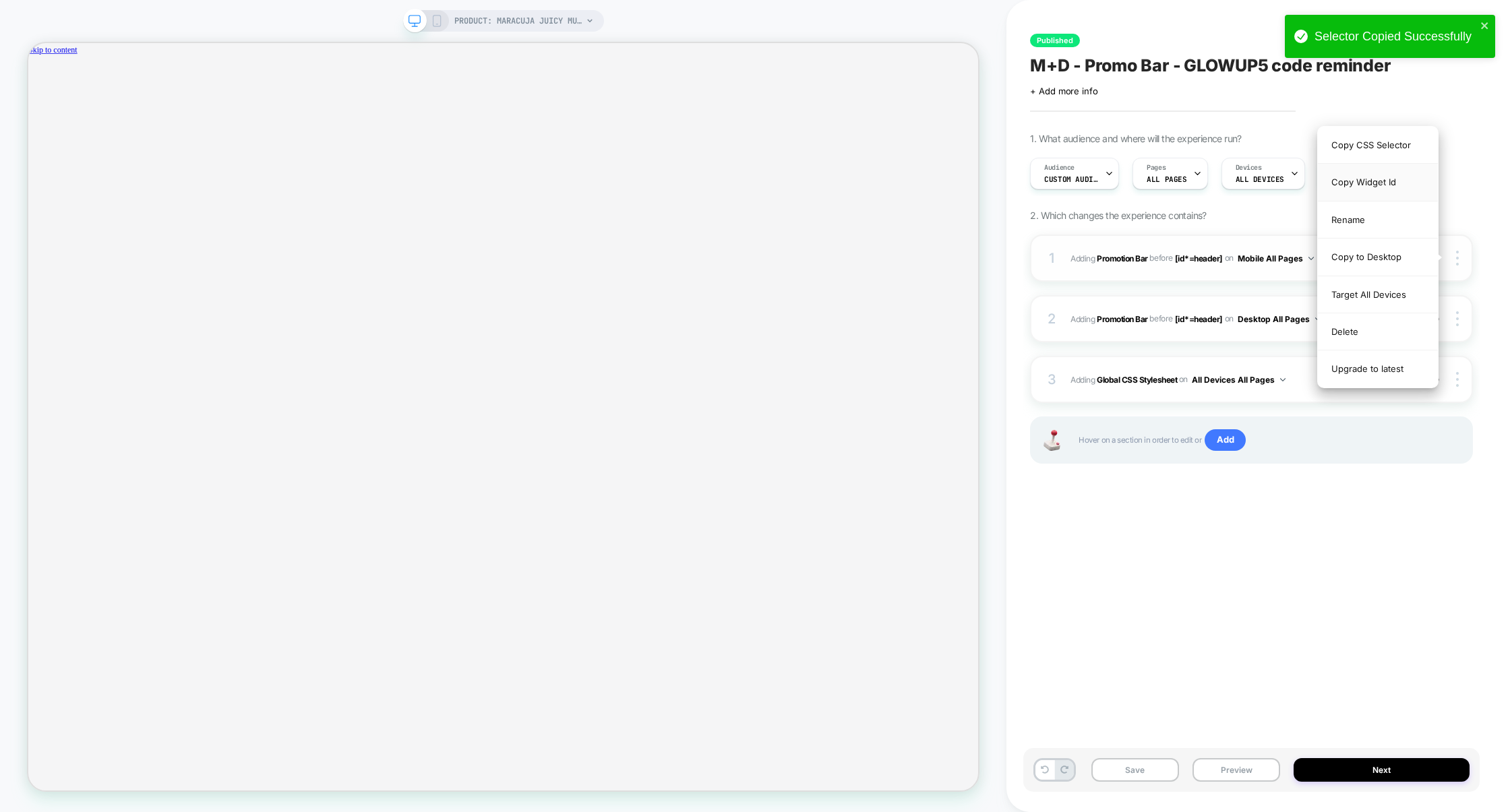
click at [1389, 187] on div "Copy Widget Id" at bounding box center [1378, 182] width 120 height 37
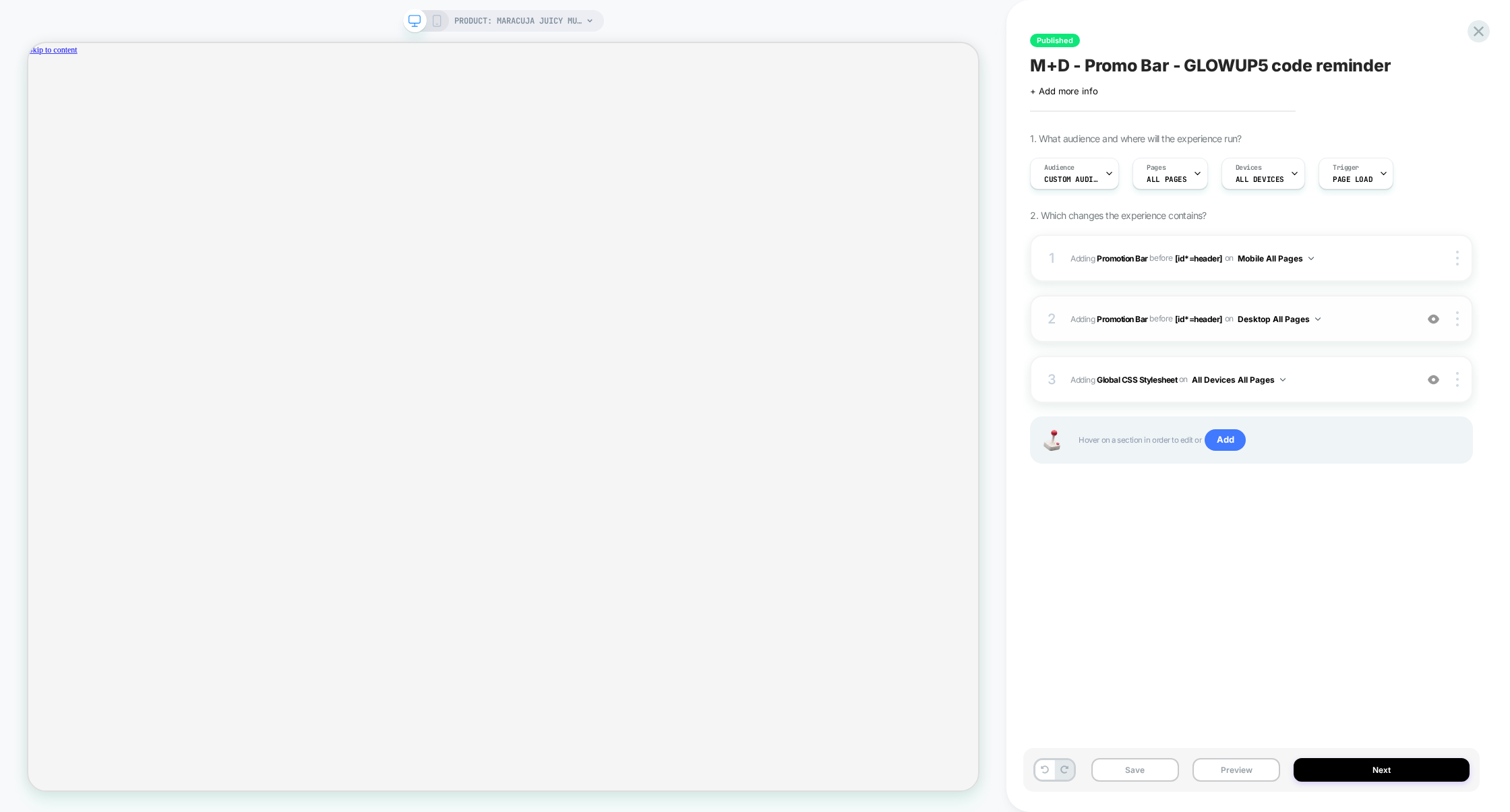
click at [1436, 321] on img at bounding box center [1433, 319] width 12 height 12
click at [1075, 175] on span "Custom Audience" at bounding box center [1071, 179] width 54 height 9
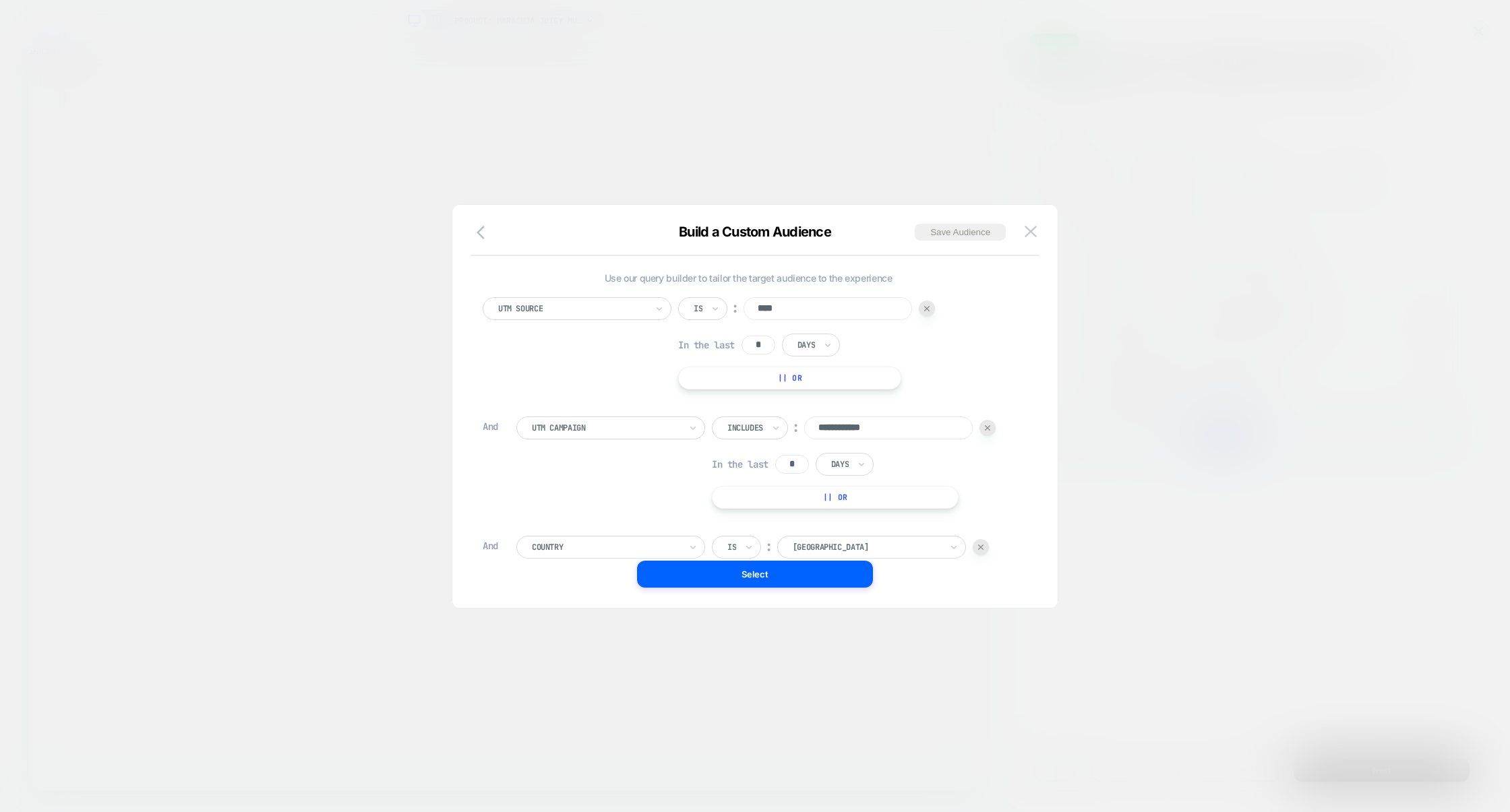
click at [826, 138] on div at bounding box center [755, 406] width 1510 height 812
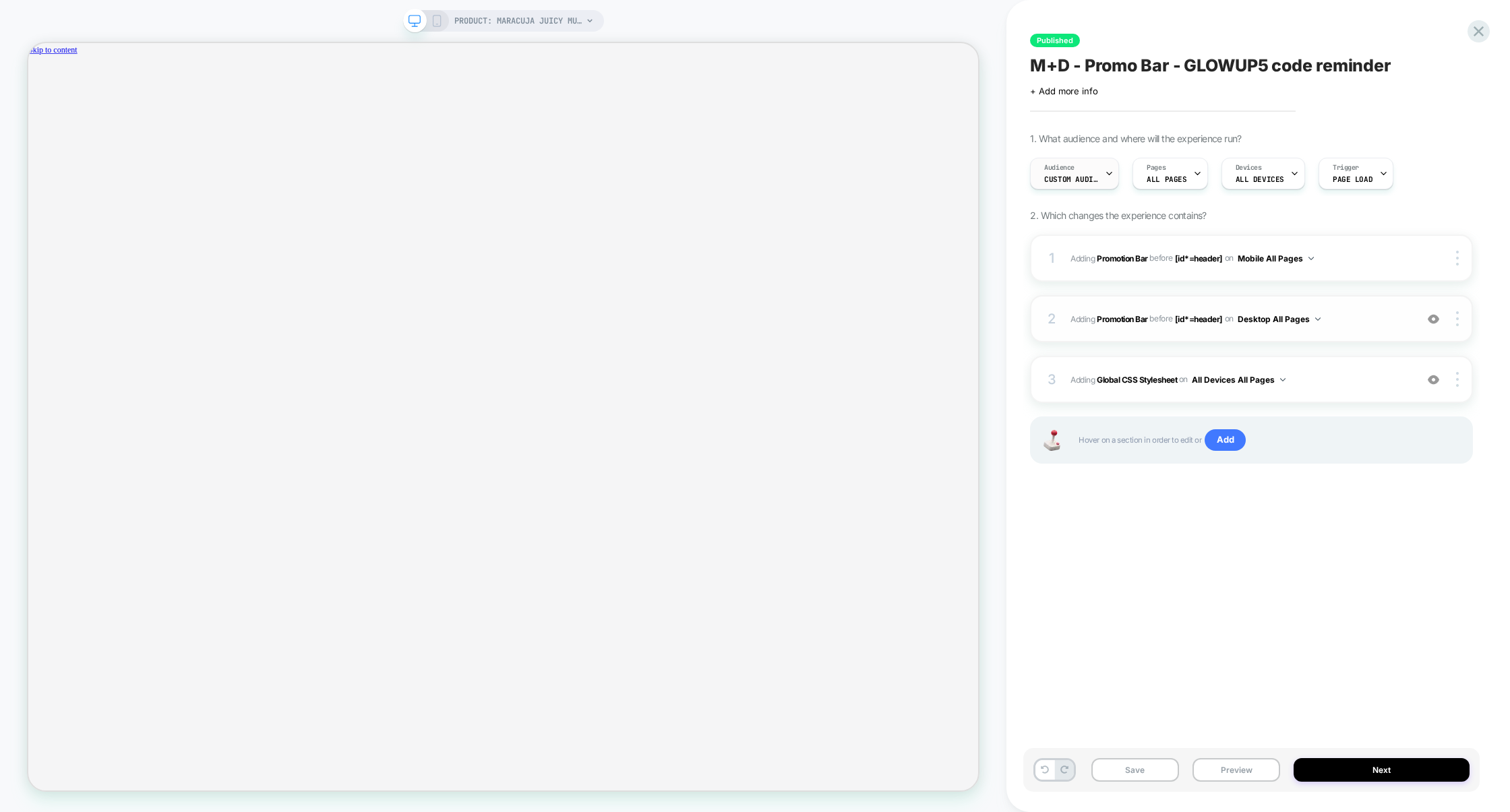
click at [1074, 175] on span "Custom Audience" at bounding box center [1071, 179] width 54 height 9
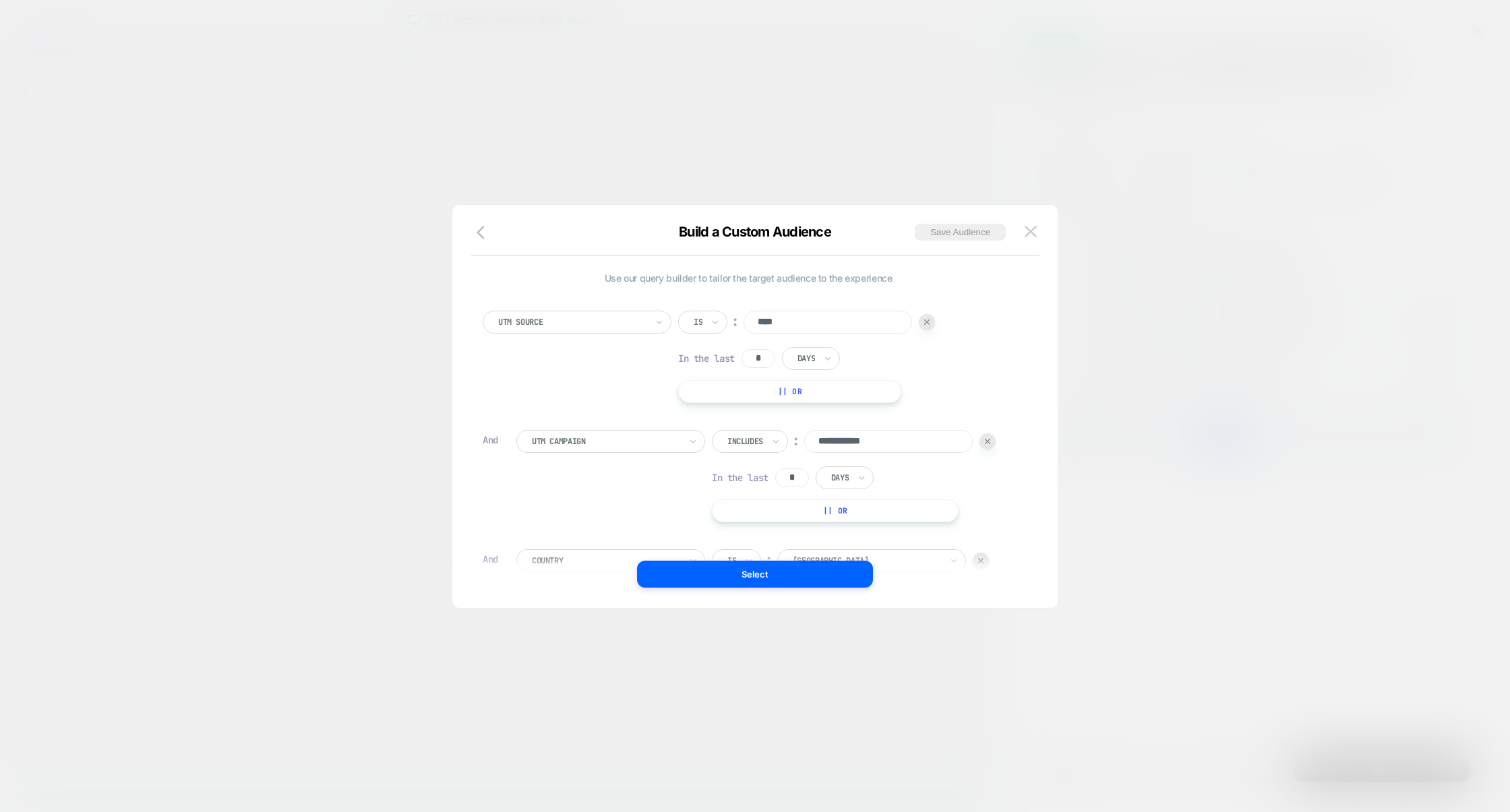
click at [1163, 152] on div at bounding box center [755, 406] width 1510 height 812
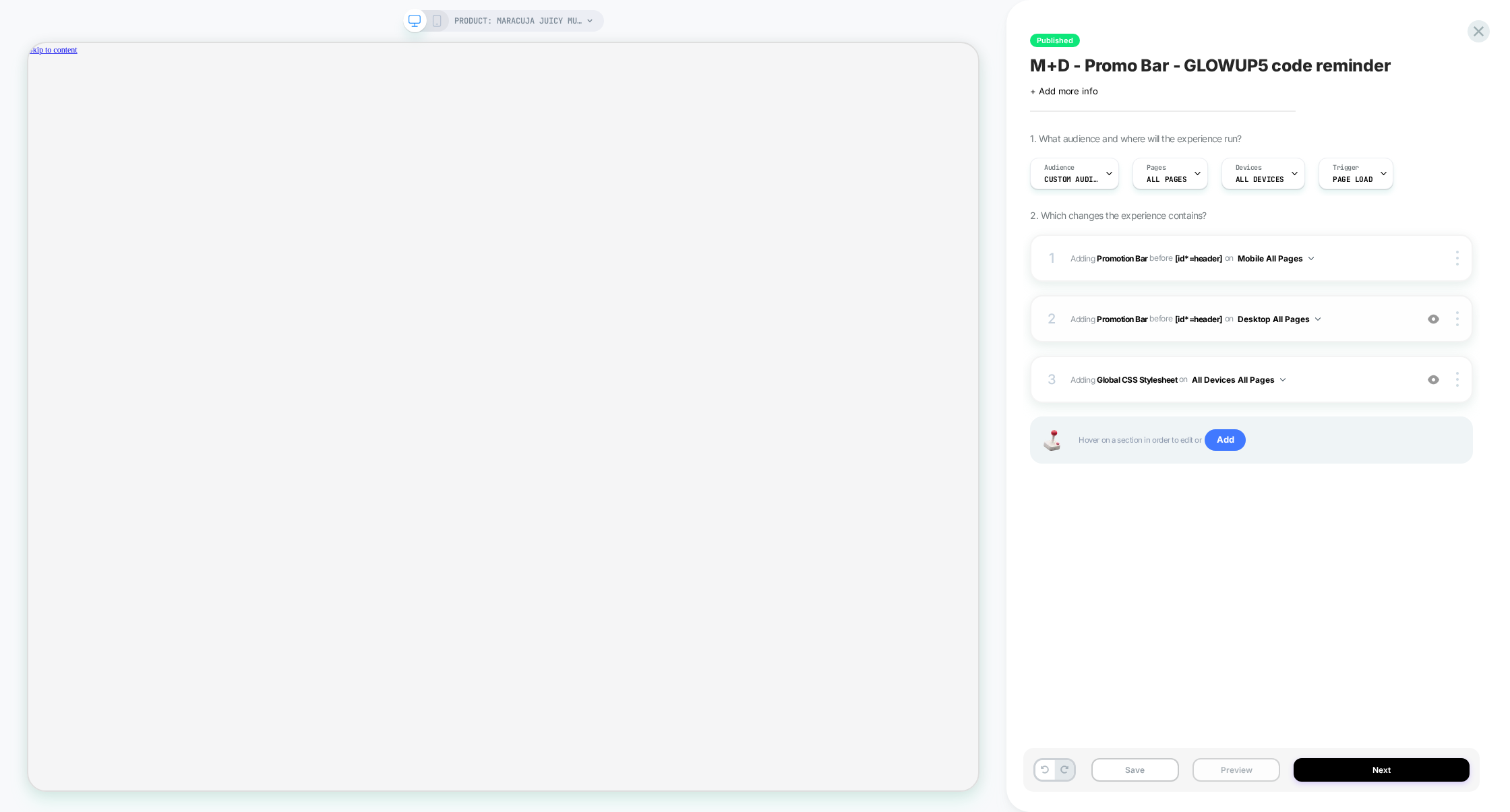
click at [1242, 769] on button "Preview" at bounding box center [1236, 770] width 88 height 23
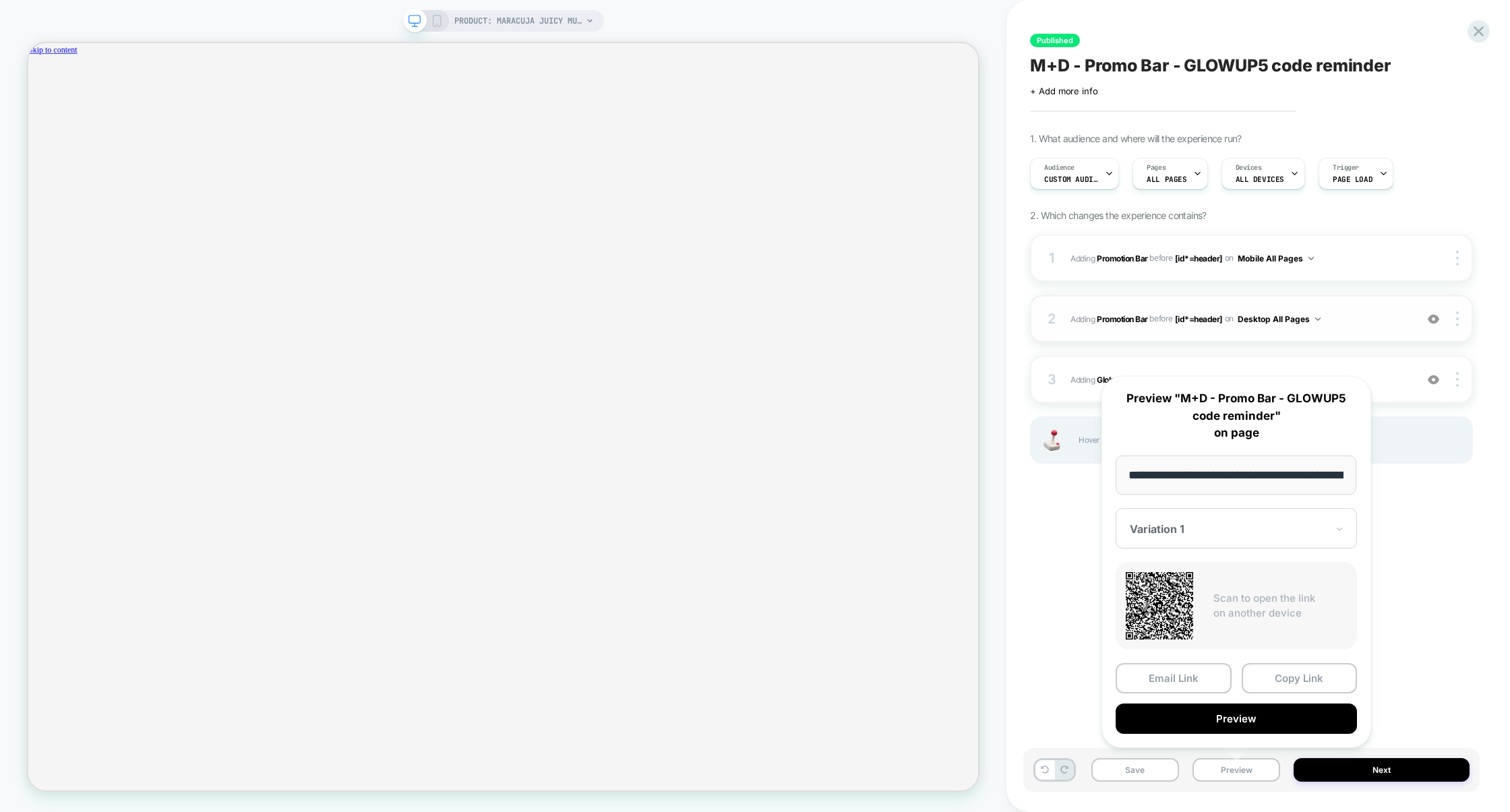
click at [1231, 723] on button "Preview" at bounding box center [1237, 719] width 242 height 30
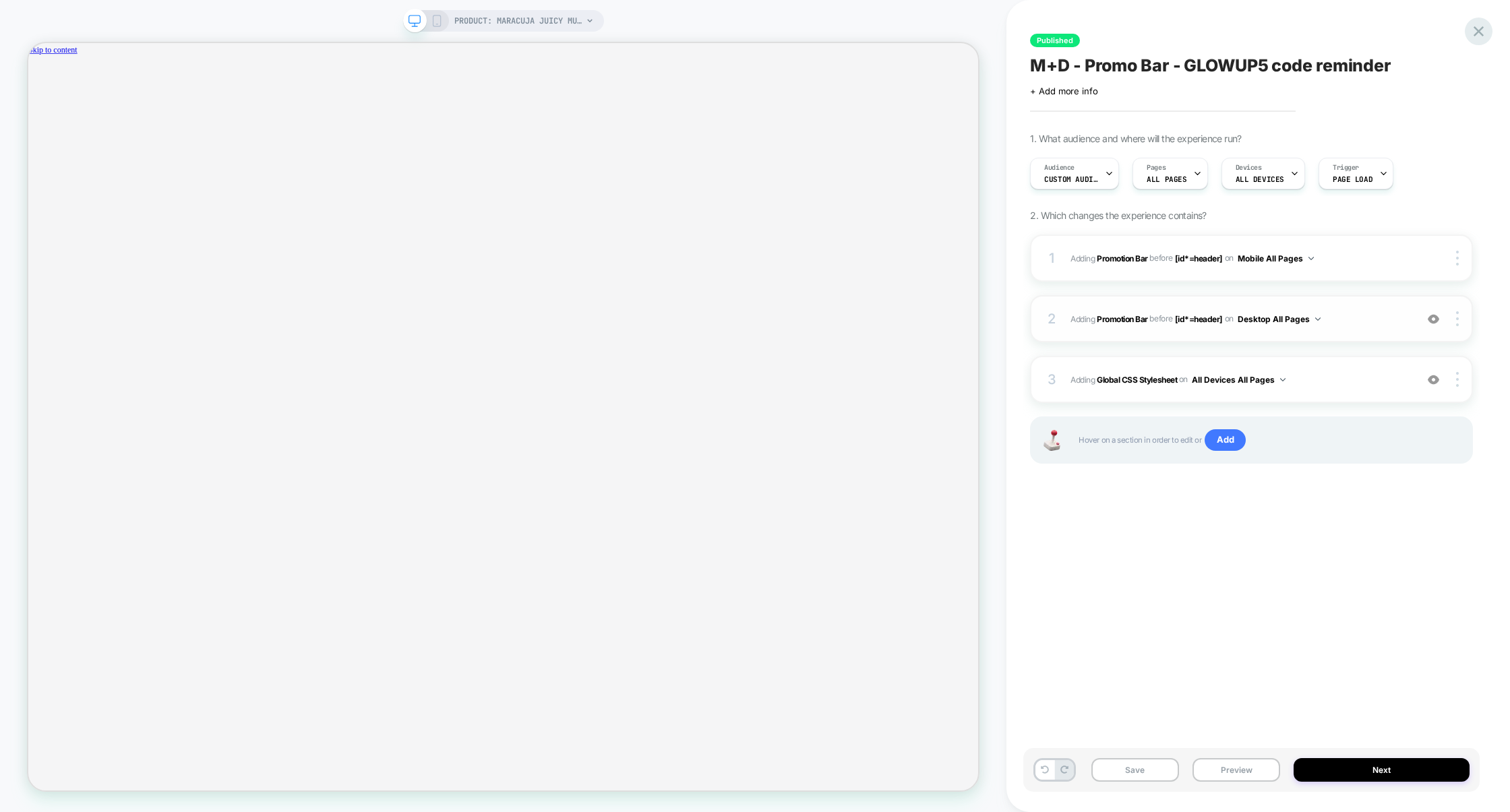
click at [1478, 33] on icon at bounding box center [1479, 32] width 18 height 18
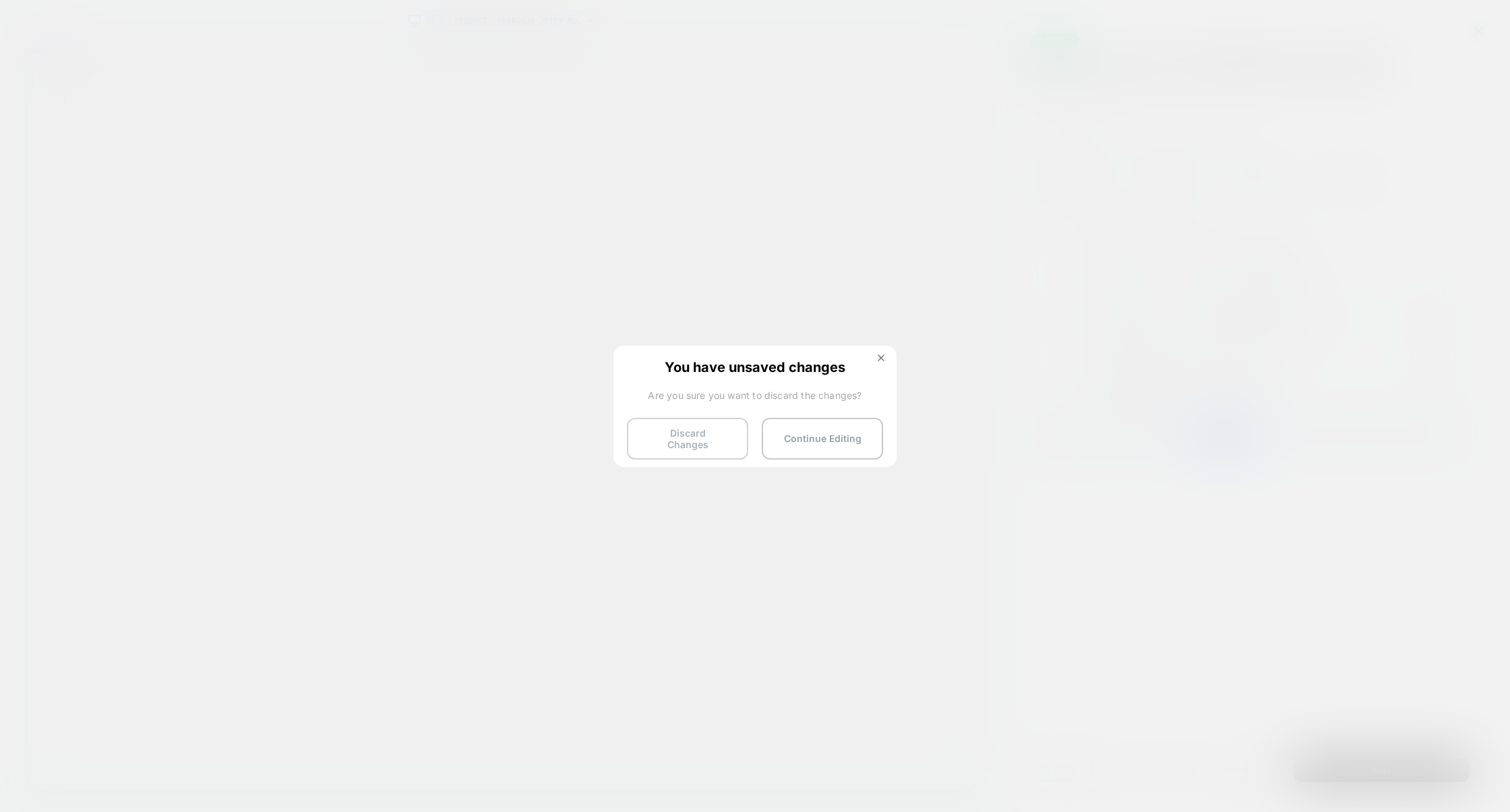
click at [690, 424] on button "Discard Changes" at bounding box center [688, 439] width 122 height 42
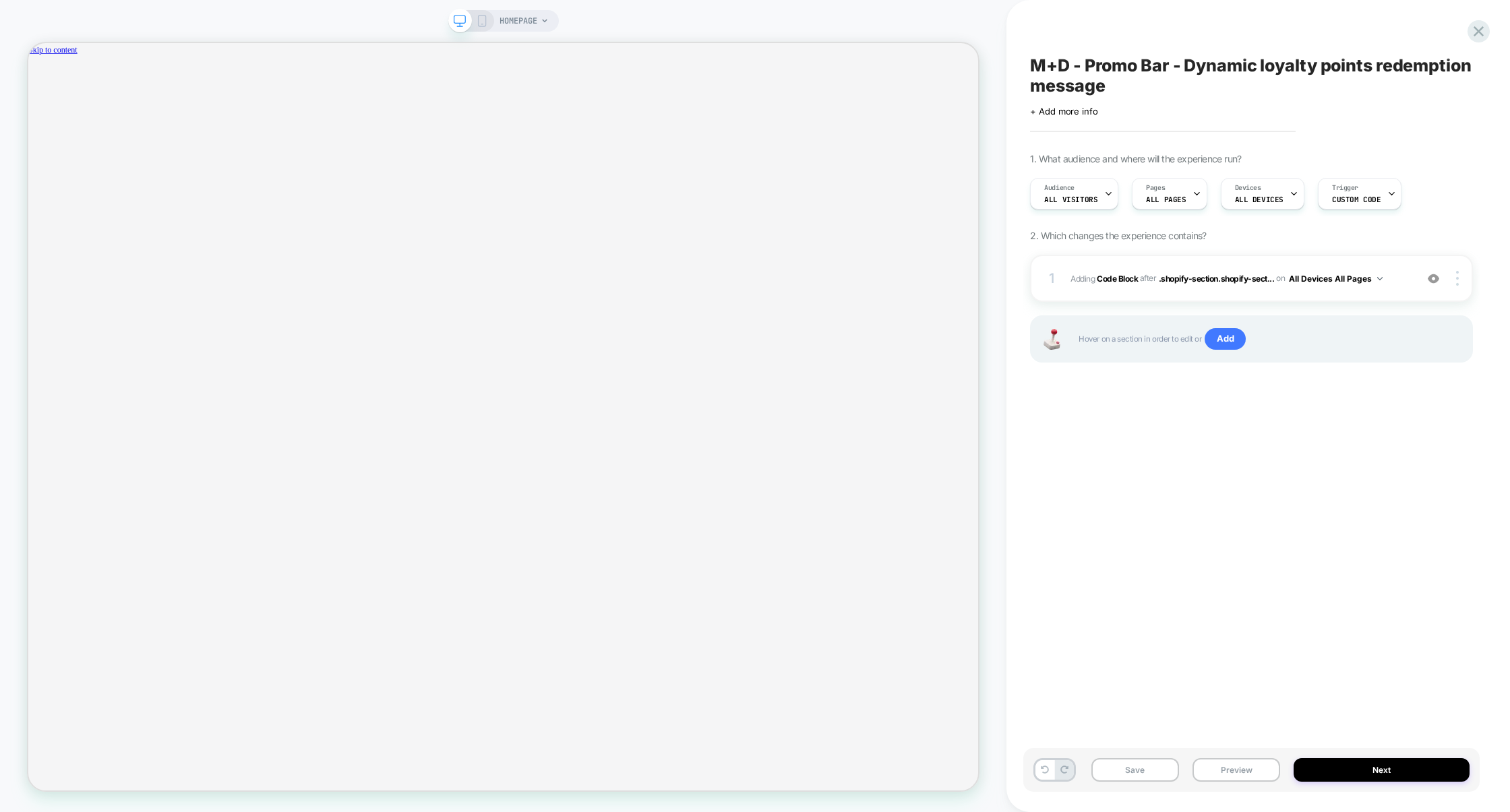
scroll to position [0, 1041]
click at [1242, 770] on button "Preview" at bounding box center [1236, 770] width 88 height 23
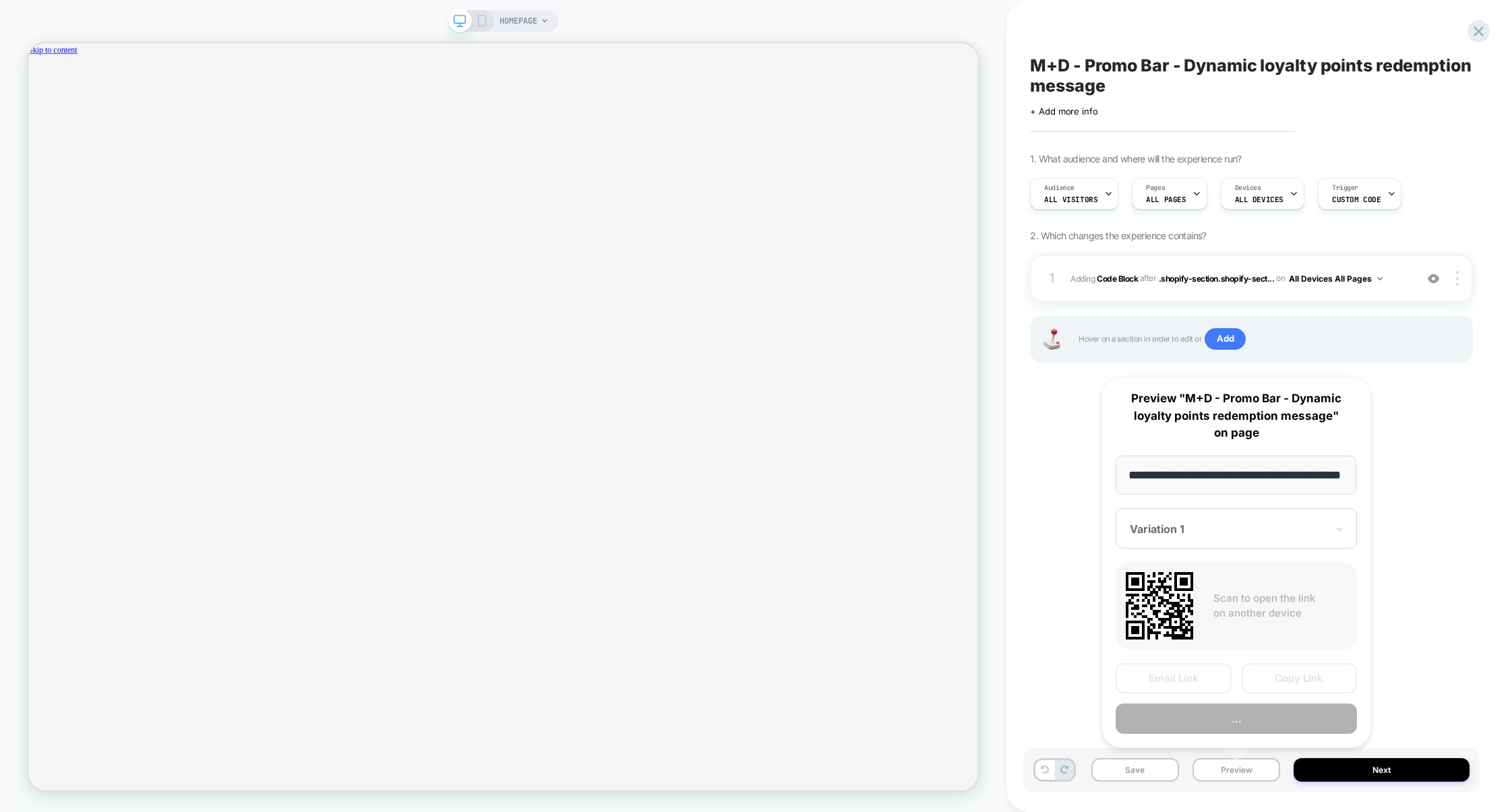
scroll to position [0, 2082]
click at [1438, 644] on div "M+D - Promo Bar - Dynamic loyalty points redemption message Click to edit exper…" at bounding box center [1252, 406] width 457 height 785
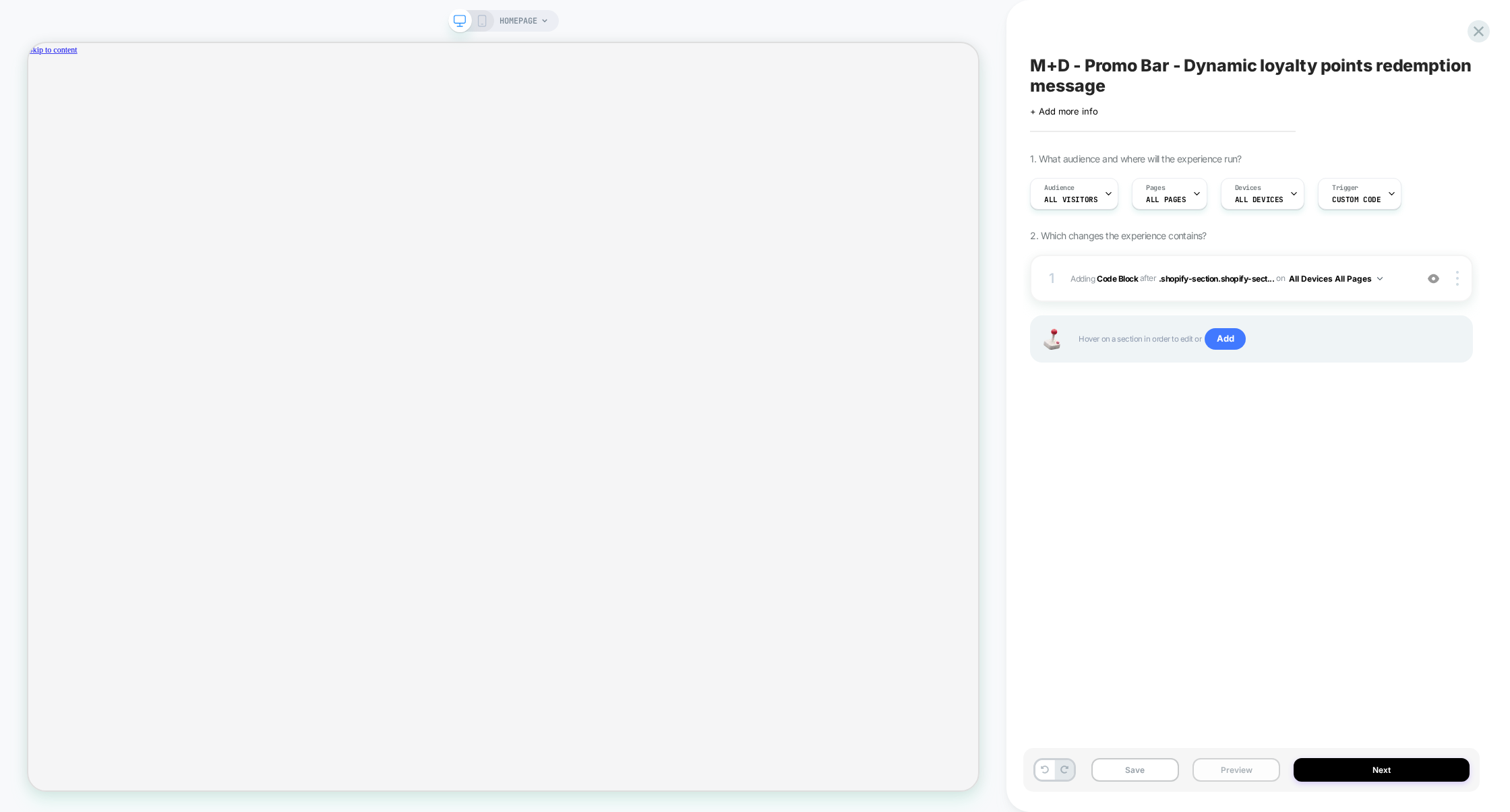
click at [1242, 775] on button "Preview" at bounding box center [1236, 770] width 88 height 23
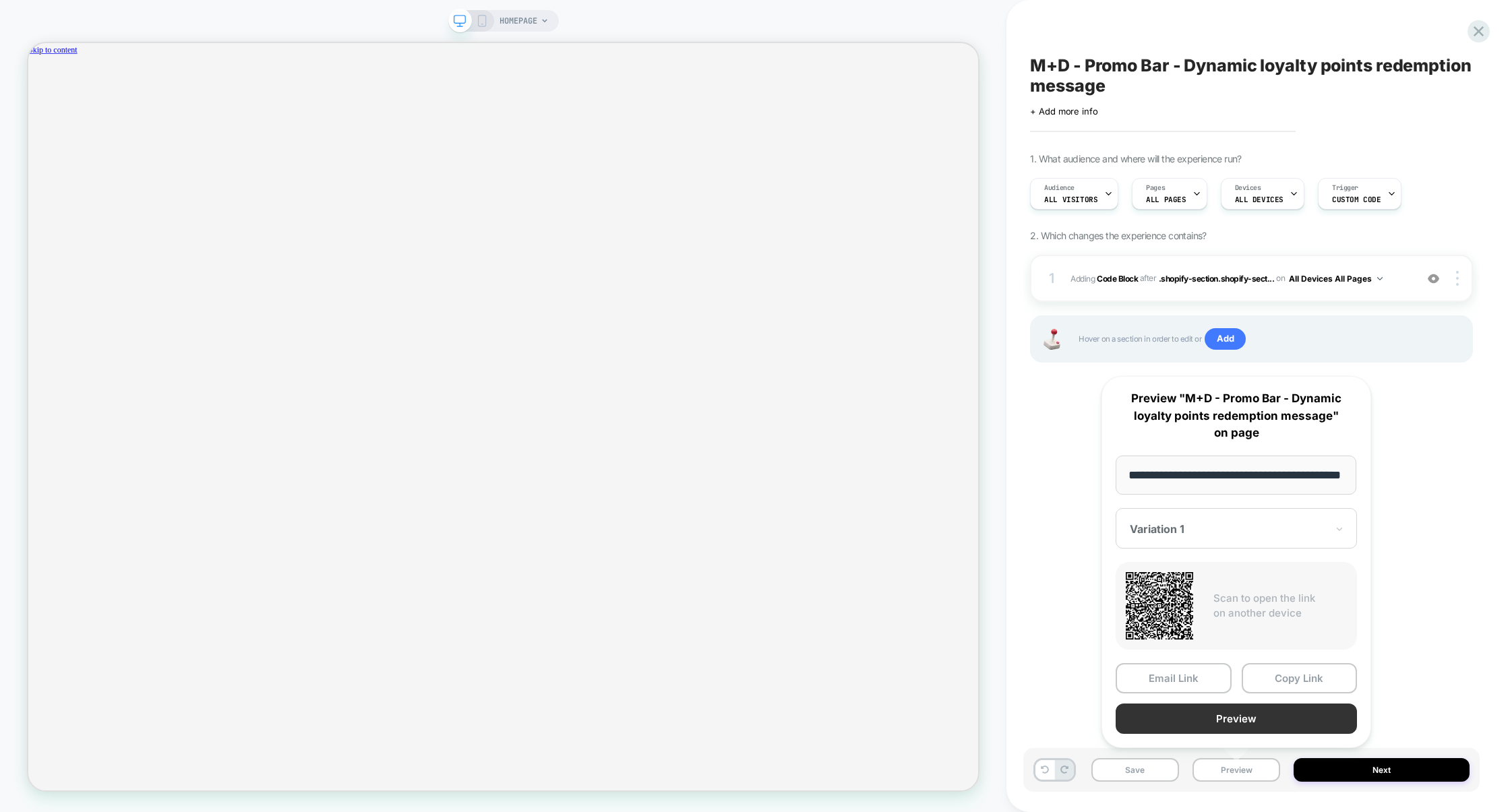
scroll to position [0, 0]
click at [1248, 704] on button "Preview" at bounding box center [1237, 719] width 242 height 30
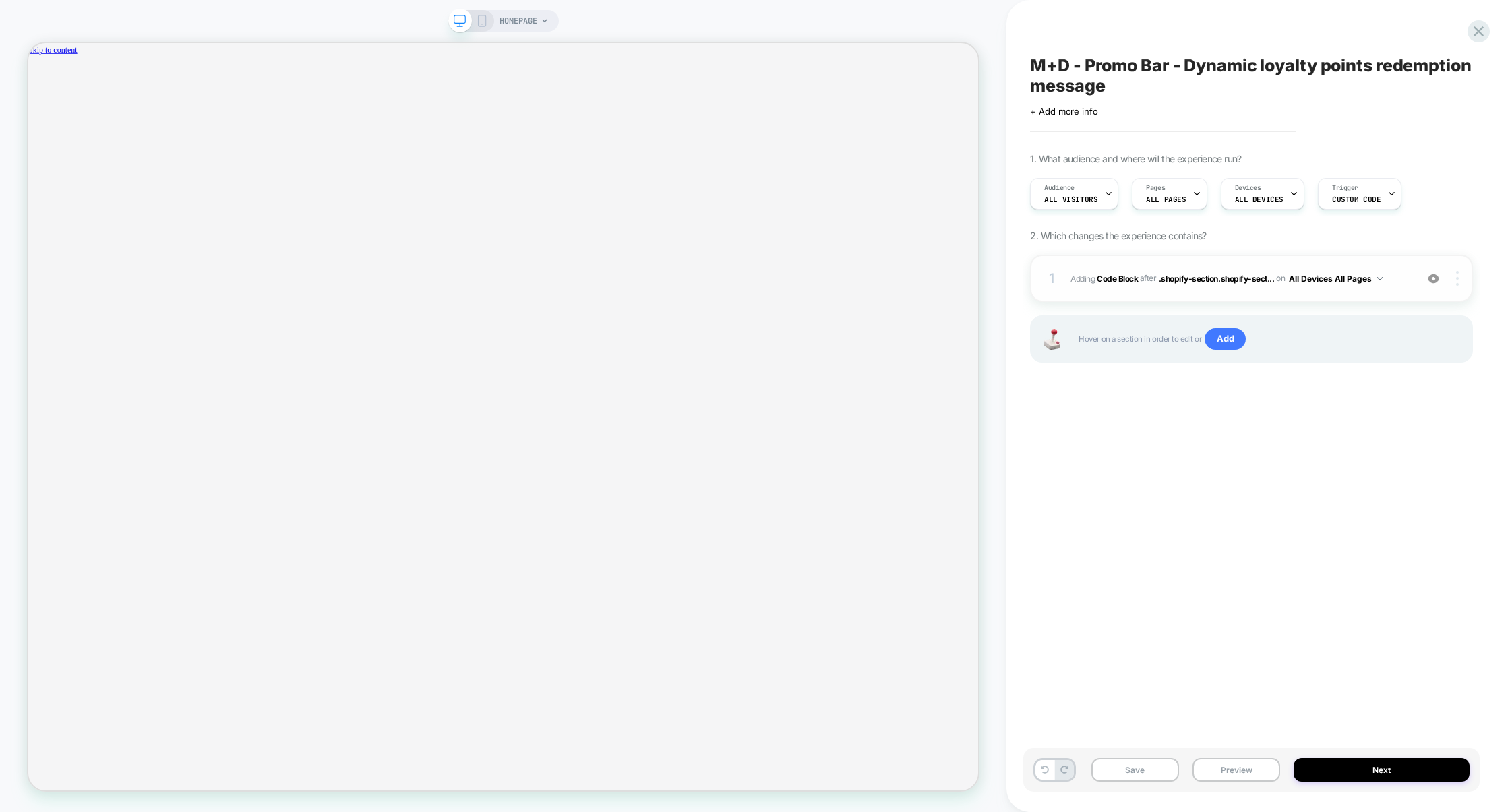
click at [1458, 283] on img at bounding box center [1457, 278] width 2 height 15
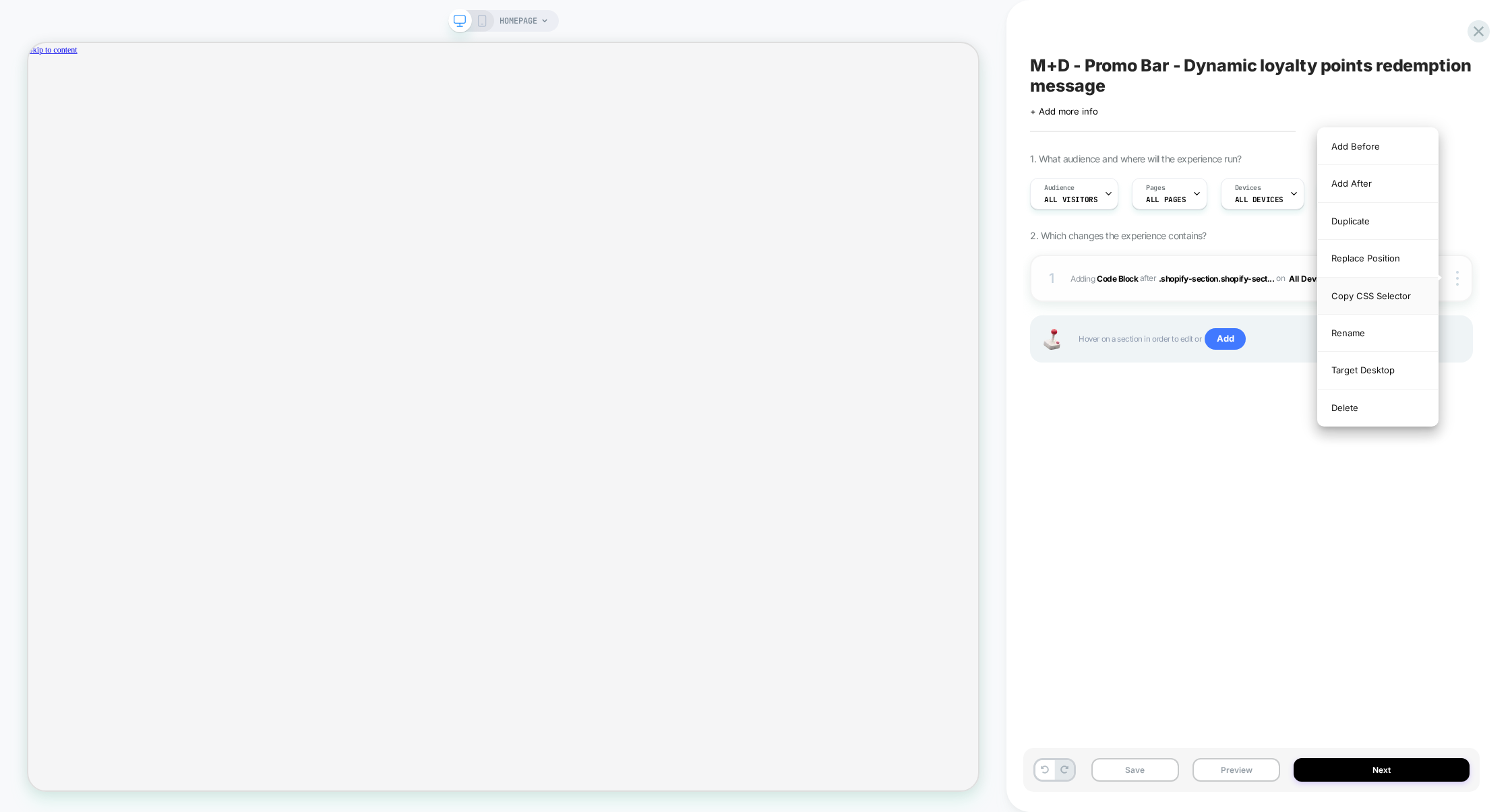
scroll to position [0, 1041]
click at [1378, 296] on div "Copy CSS Selector" at bounding box center [1378, 296] width 120 height 37
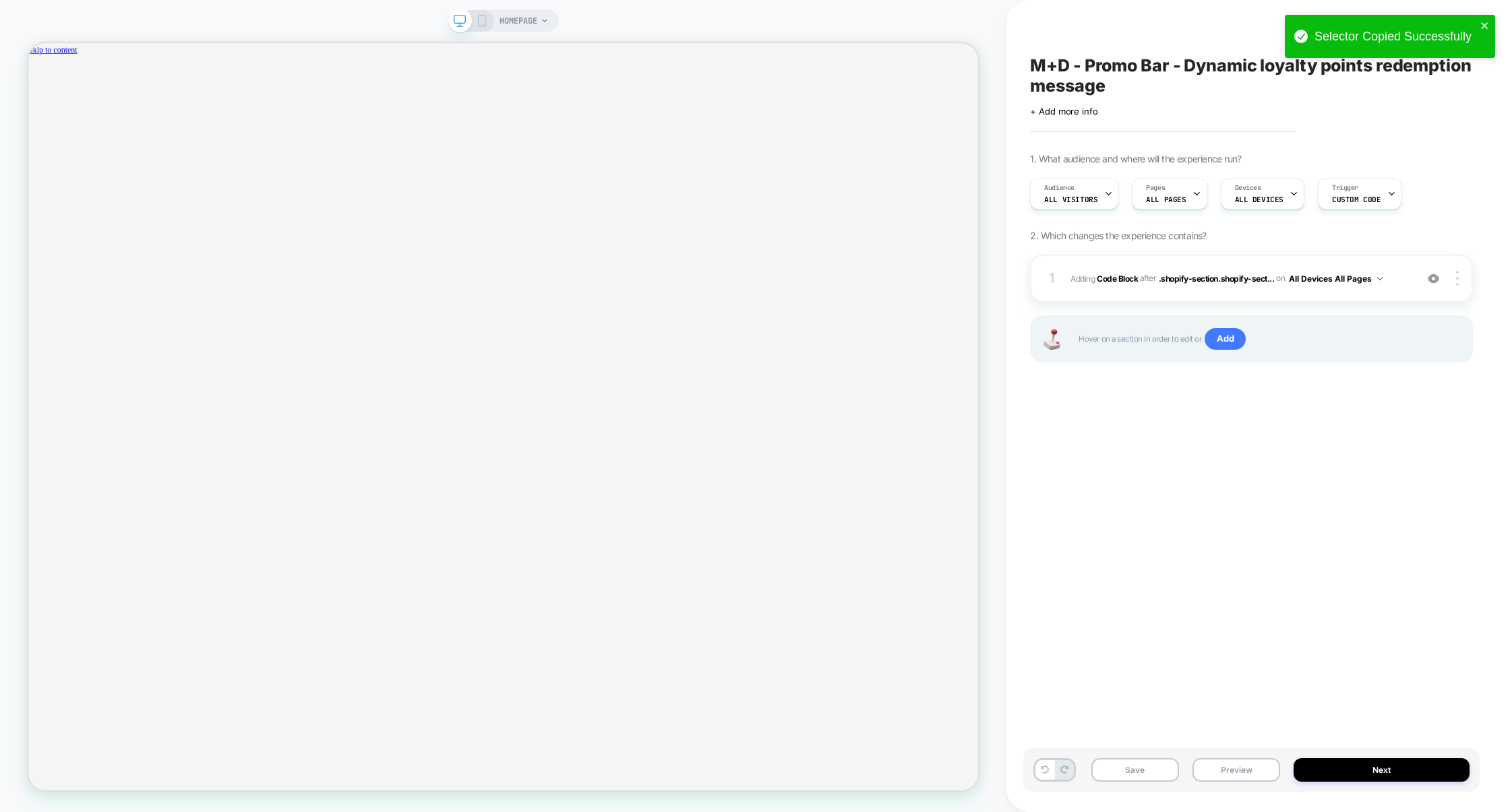
scroll to position [0, 2082]
click at [1153, 296] on div "1 Adding Code Block AFTER .shopify-section.shopify-sect... .shopify-section.sho…" at bounding box center [1252, 278] width 443 height 47
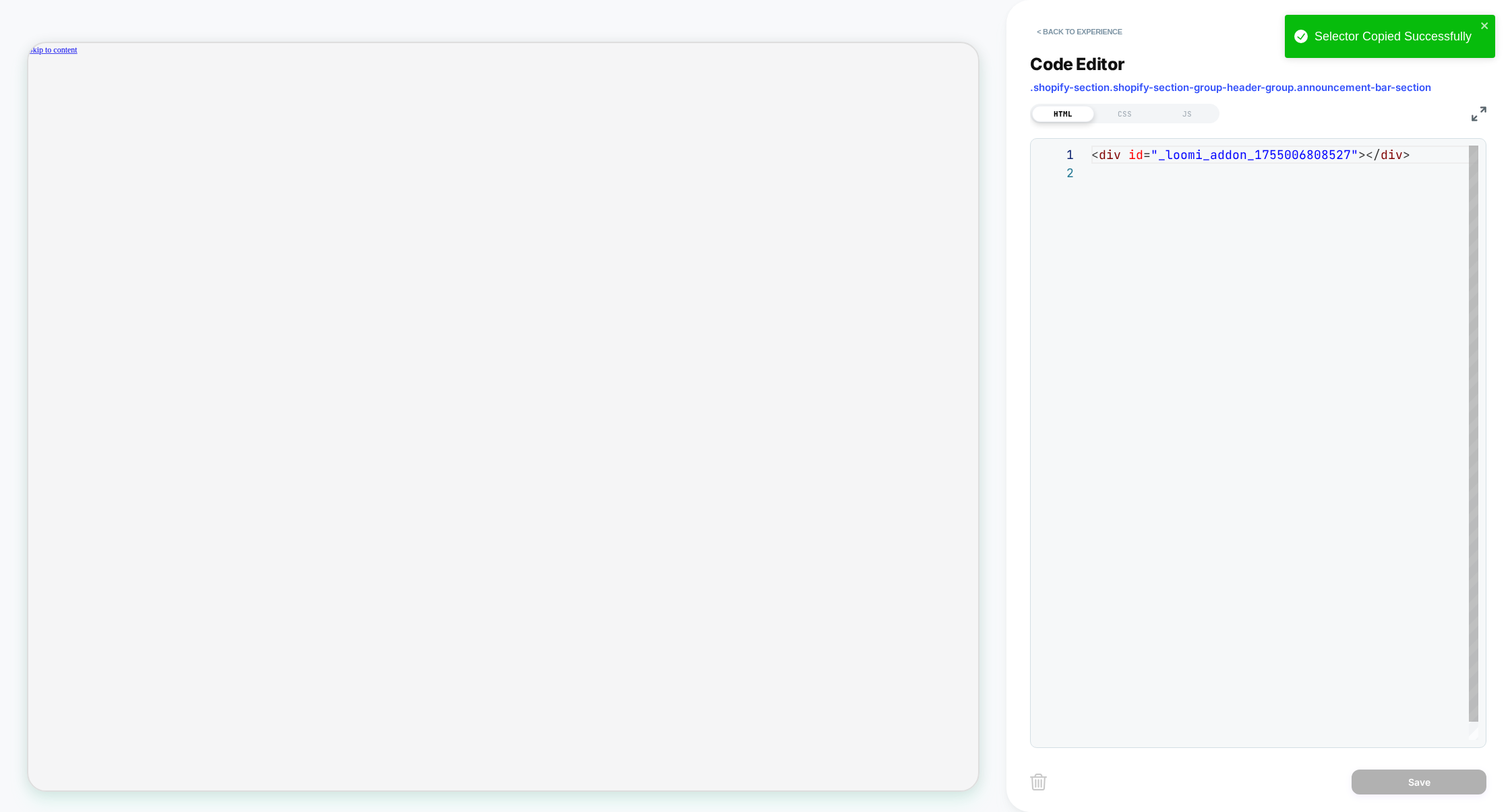
scroll to position [17, 0]
click at [1207, 157] on div "< div id = "_loomi_addon_1755006808527" ></ div >" at bounding box center [1285, 451] width 387 height 612
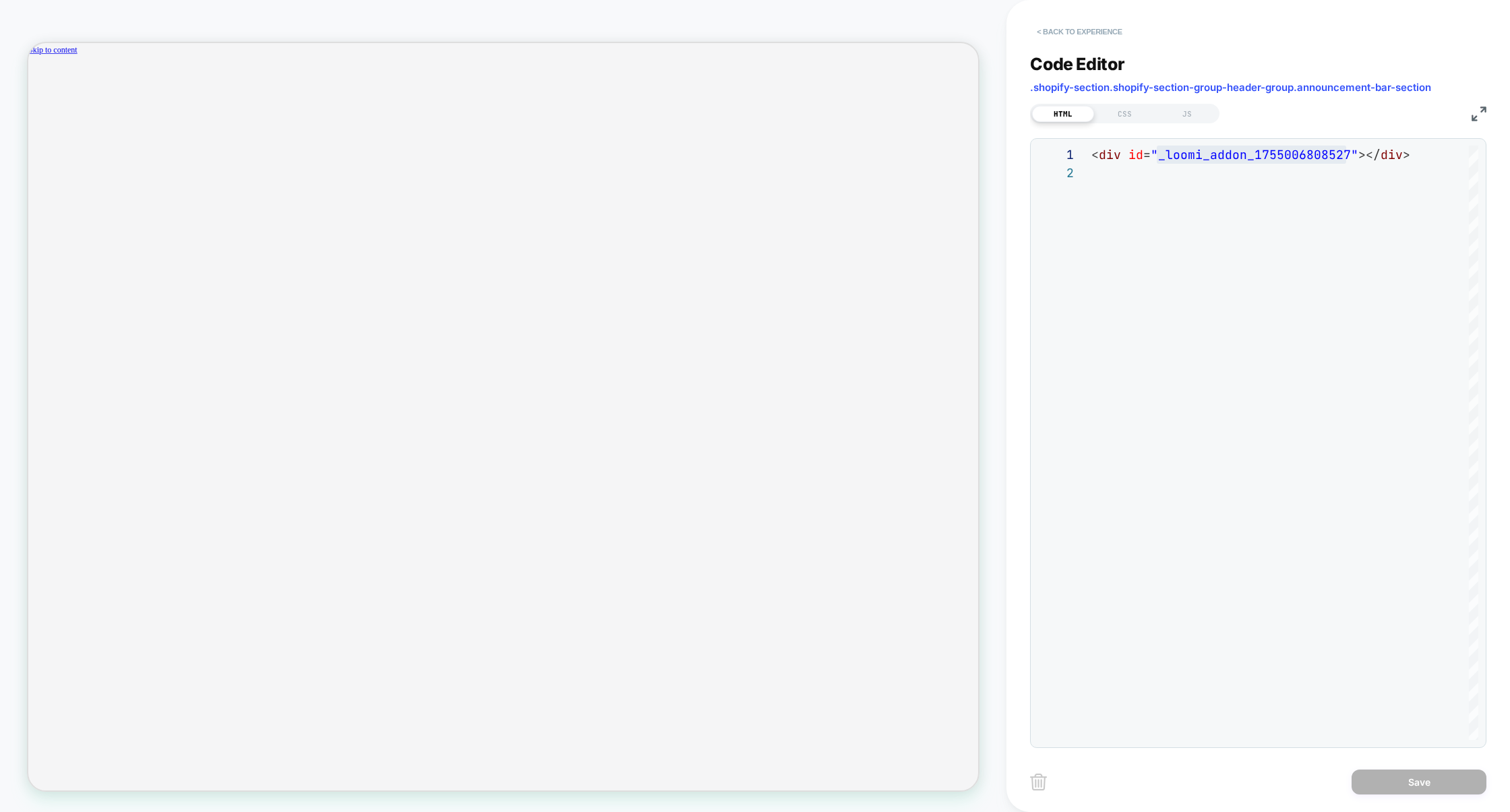
click at [1093, 37] on button "< Back to experience" at bounding box center [1079, 32] width 98 height 22
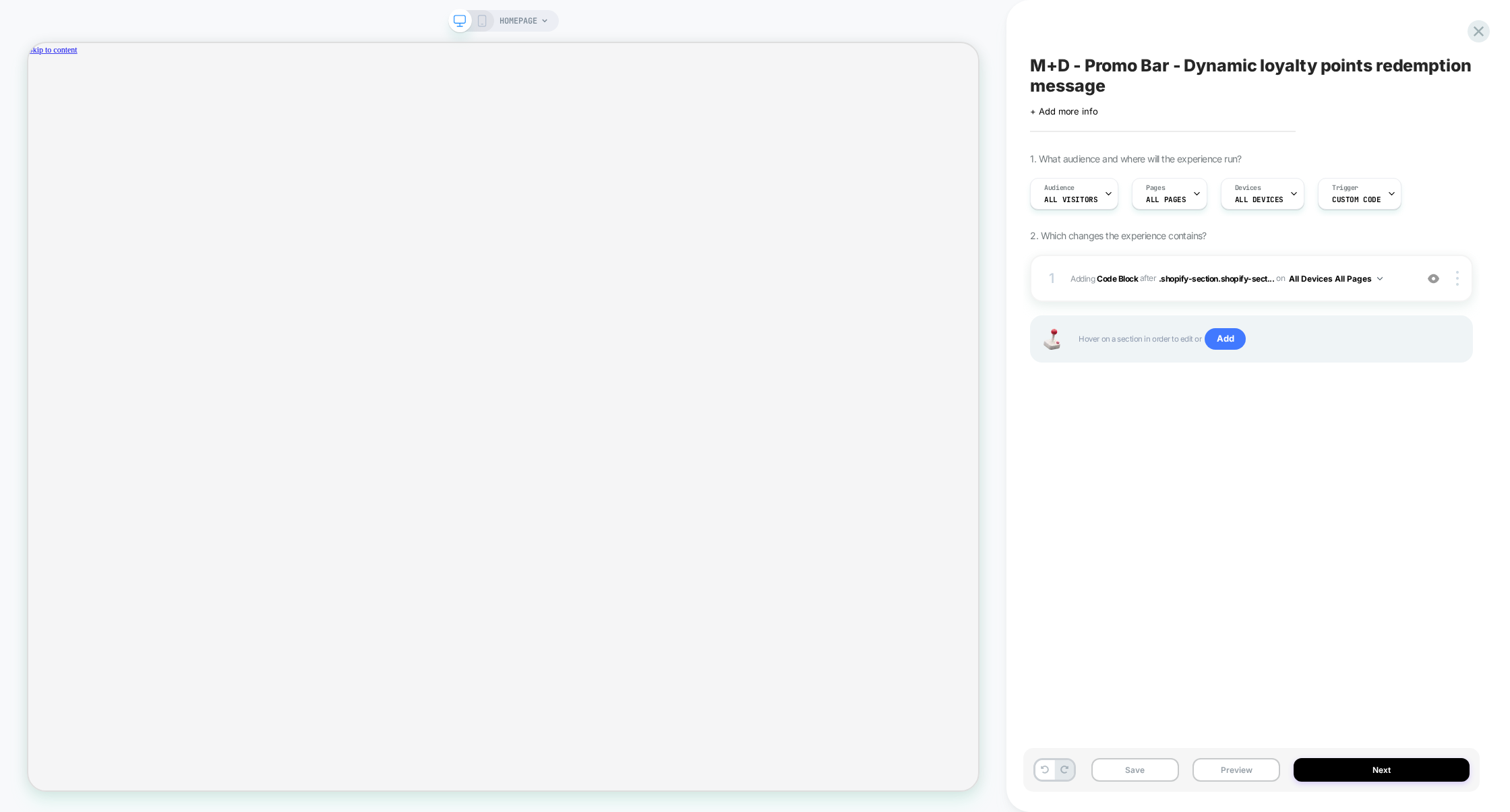
scroll to position [0, 1041]
click at [1129, 291] on div "1 Adding Code Block AFTER .shopify-section.shopify-sect... .shopify-section.sho…" at bounding box center [1252, 278] width 443 height 47
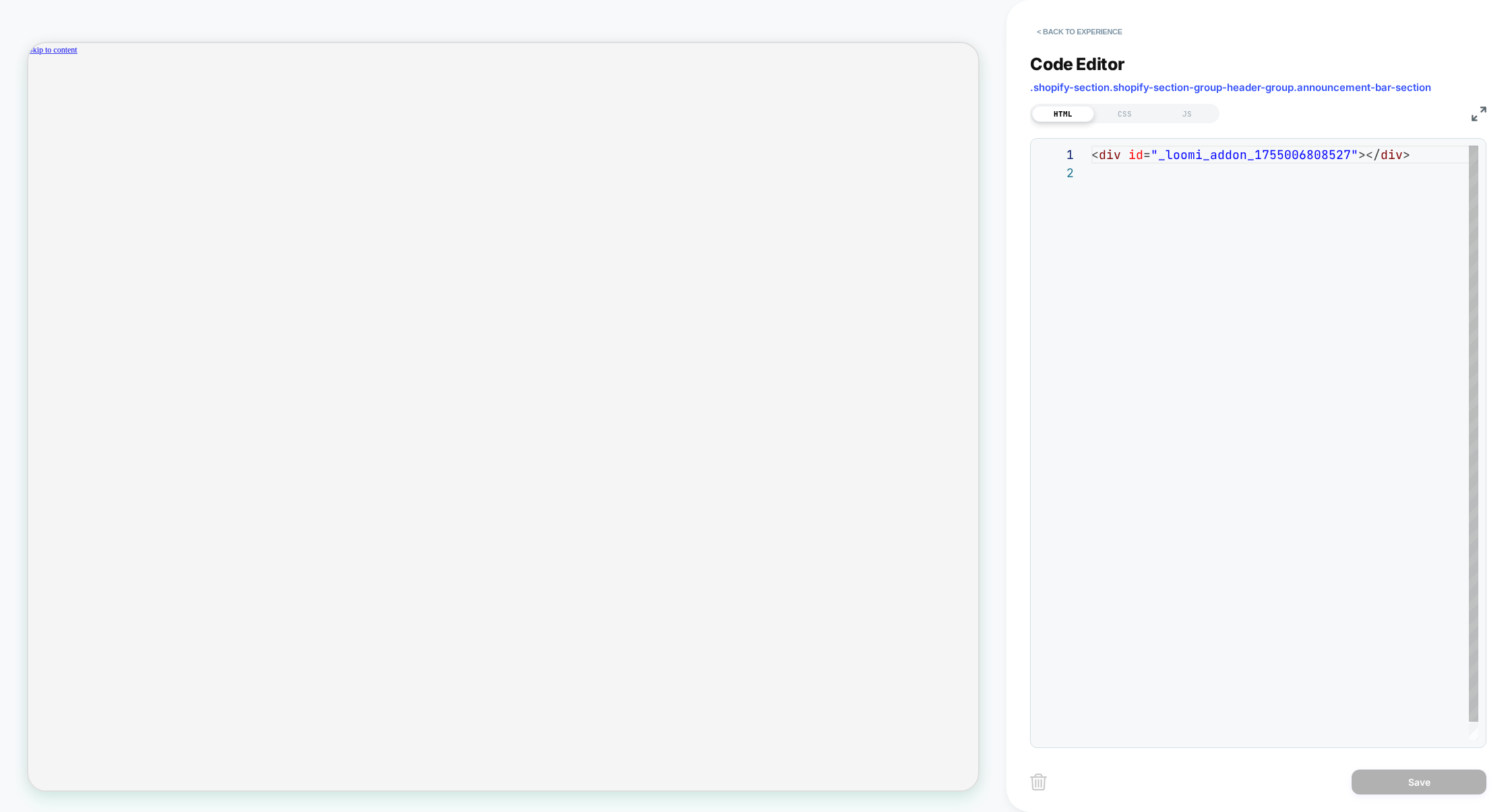
scroll to position [17, 0]
click at [1134, 114] on div "CSS" at bounding box center [1125, 113] width 62 height 16
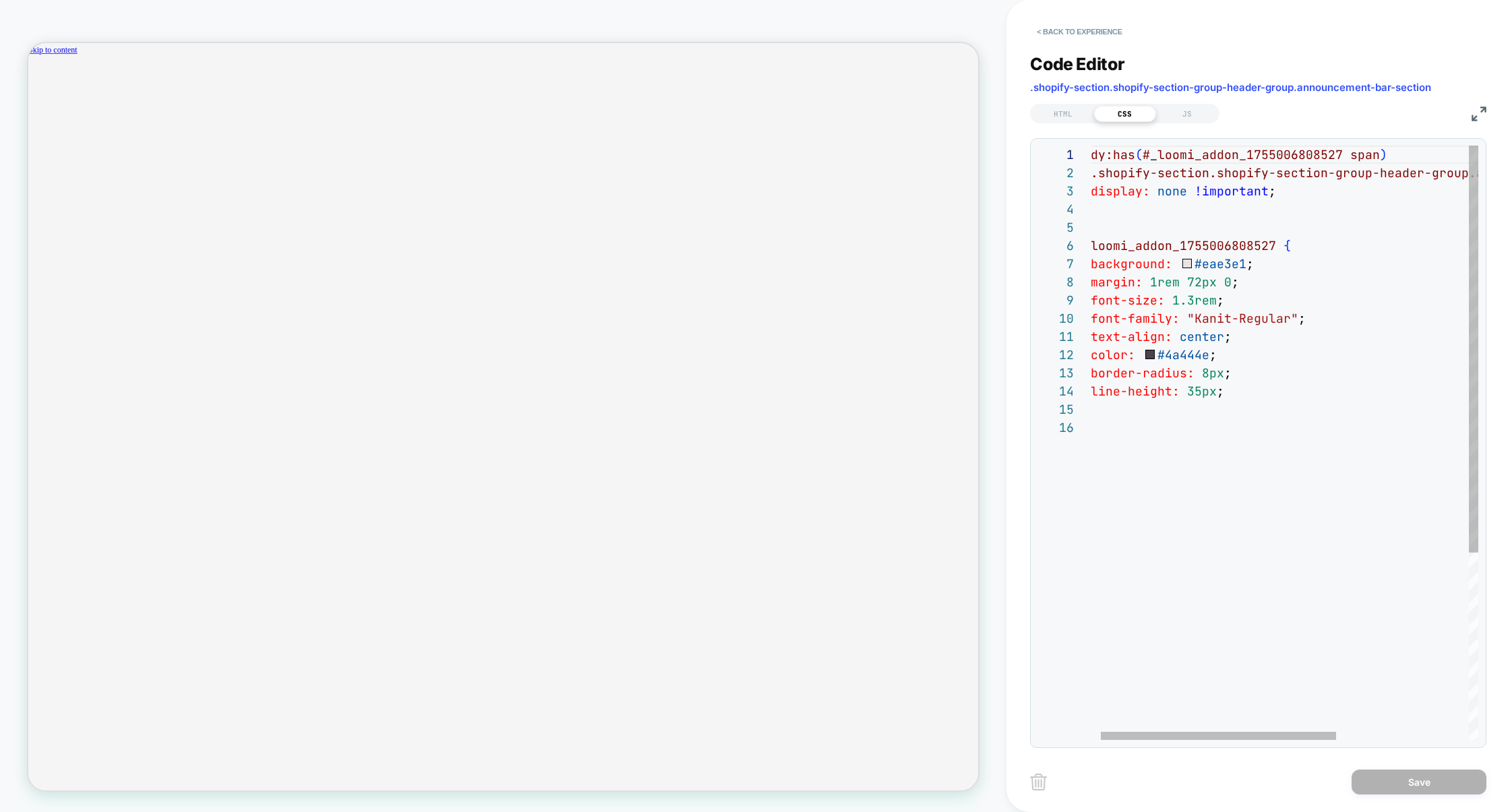
scroll to position [0, 2082]
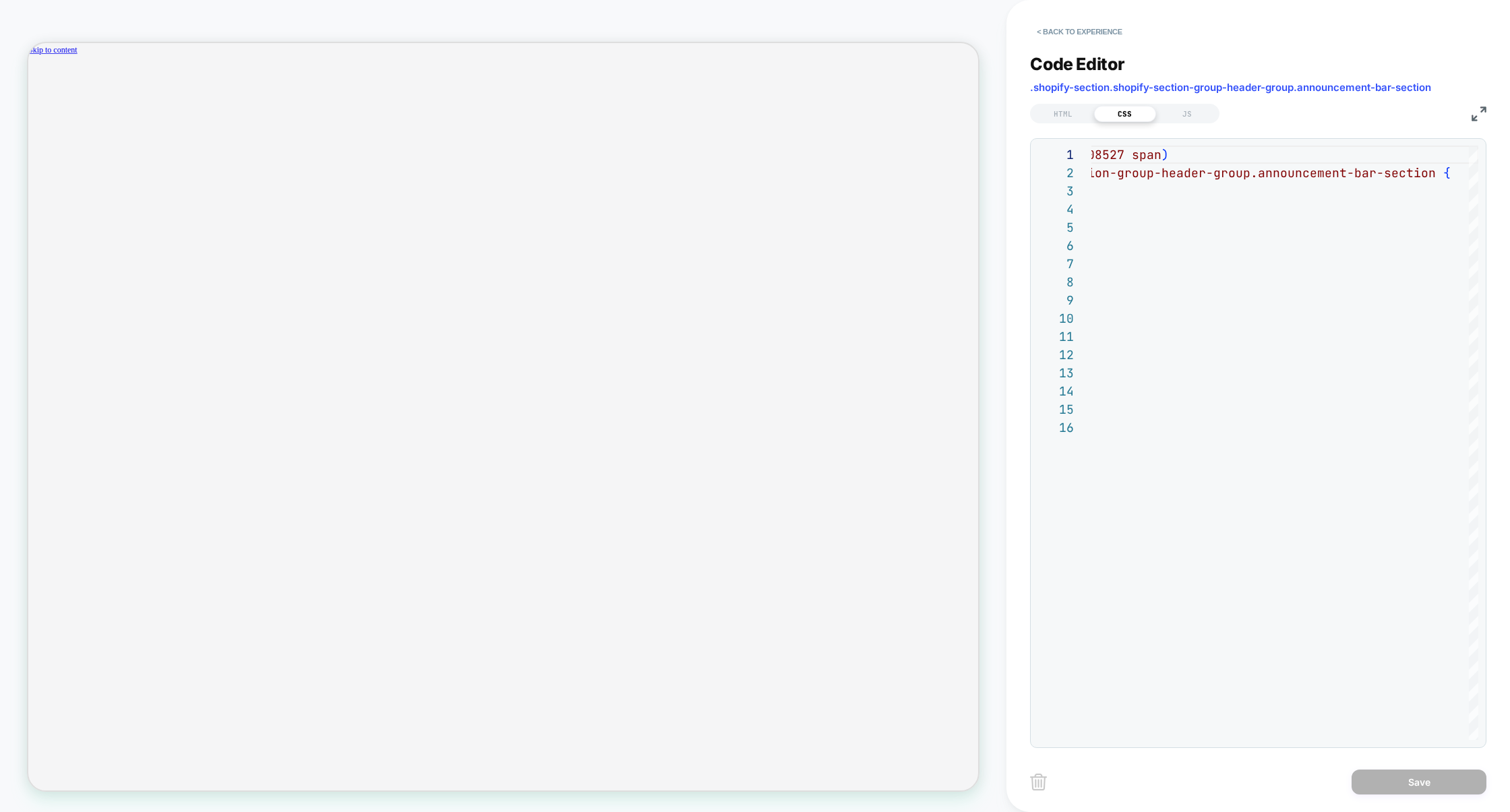
click at [1482, 115] on img at bounding box center [1479, 114] width 15 height 15
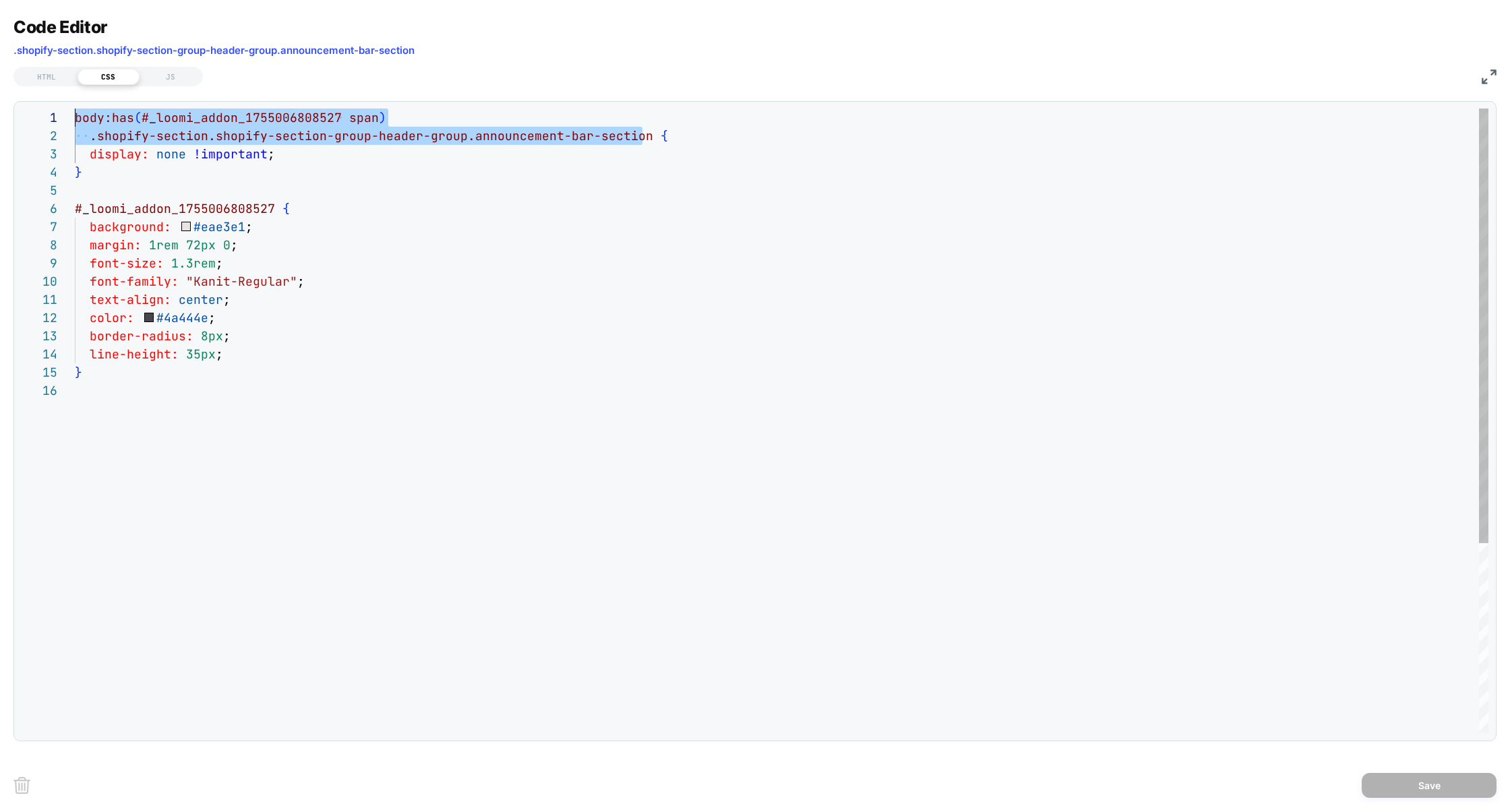
scroll to position [0, 0]
drag, startPoint x: 644, startPoint y: 134, endPoint x: 2, endPoint y: 35, distance: 649.6
click at [2, 36] on div "**********" at bounding box center [755, 406] width 1510 height 812
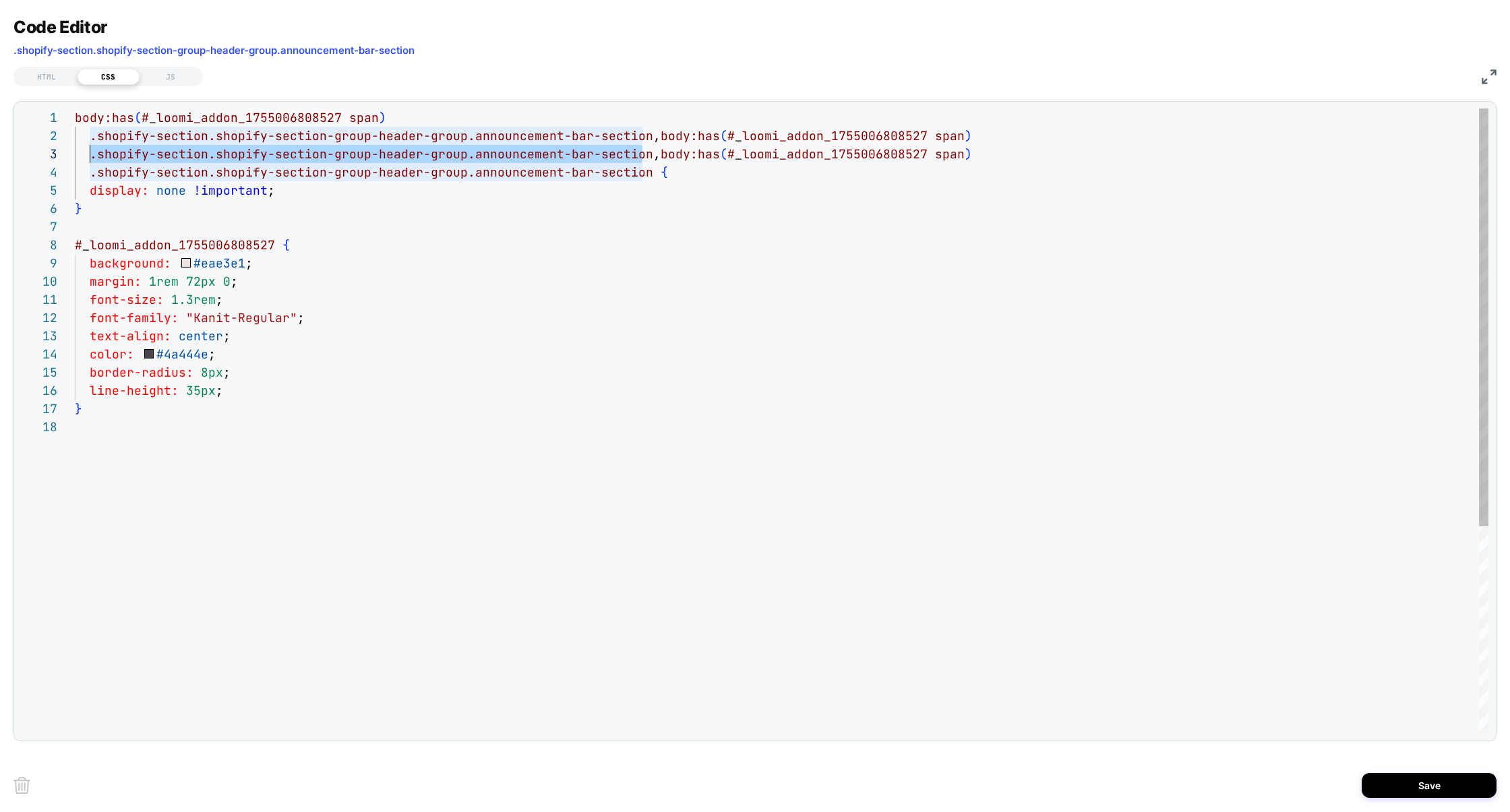
scroll to position [37, 15]
drag, startPoint x: 644, startPoint y: 157, endPoint x: 92, endPoint y: 153, distance: 552.0
click at [92, 153] on div "body:has ( # _ loomi_addon_1755006808527 span ) .shopify-section.shopify-sectio…" at bounding box center [782, 575] width 1413 height 934
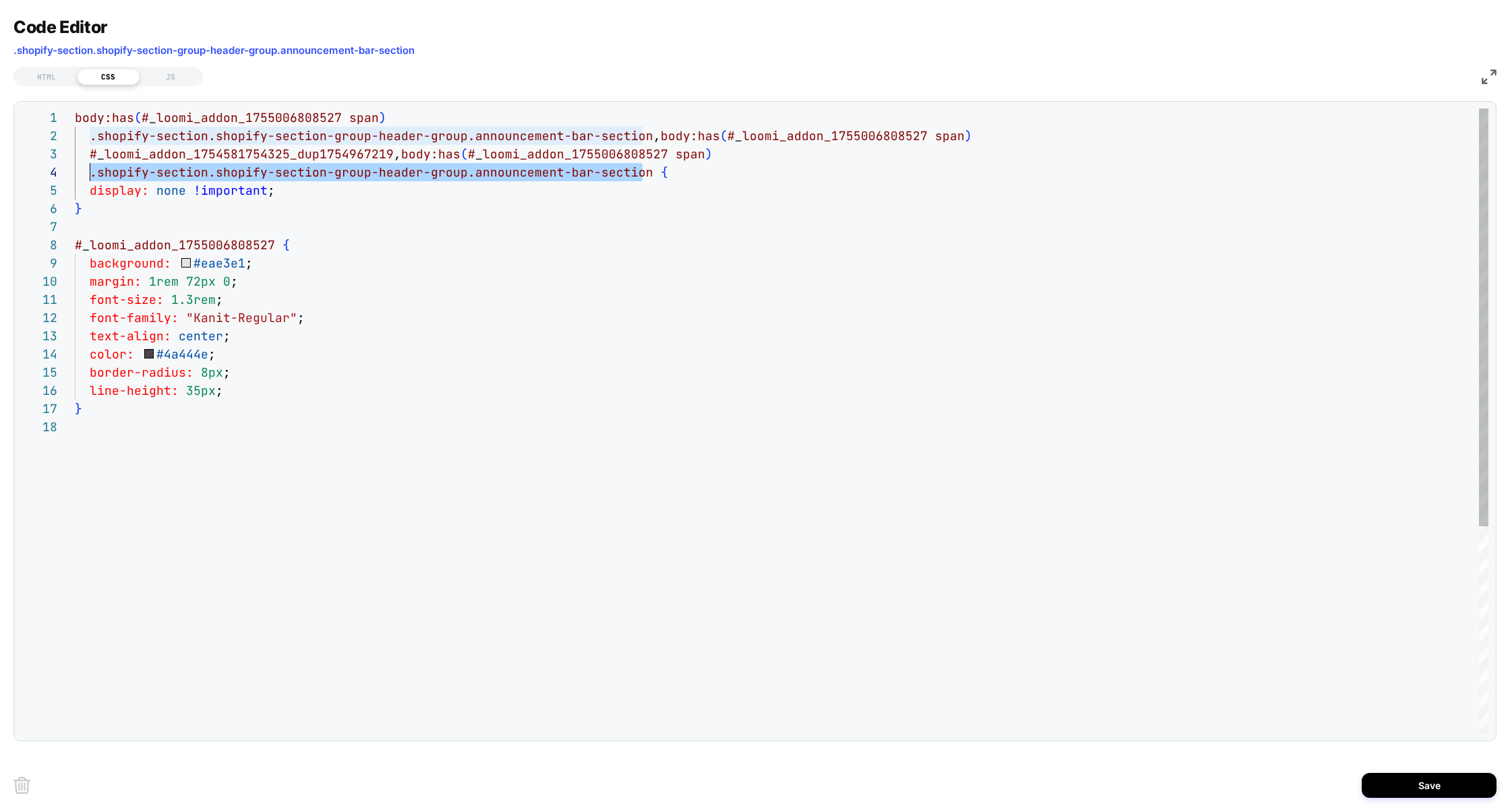
scroll to position [55, 15]
drag, startPoint x: 644, startPoint y: 173, endPoint x: 92, endPoint y: 178, distance: 552.0
click at [92, 178] on div "body:has ( # _ loomi_addon_1755006808527 span ) .shopify-section.shopify-sectio…" at bounding box center [782, 575] width 1413 height 934
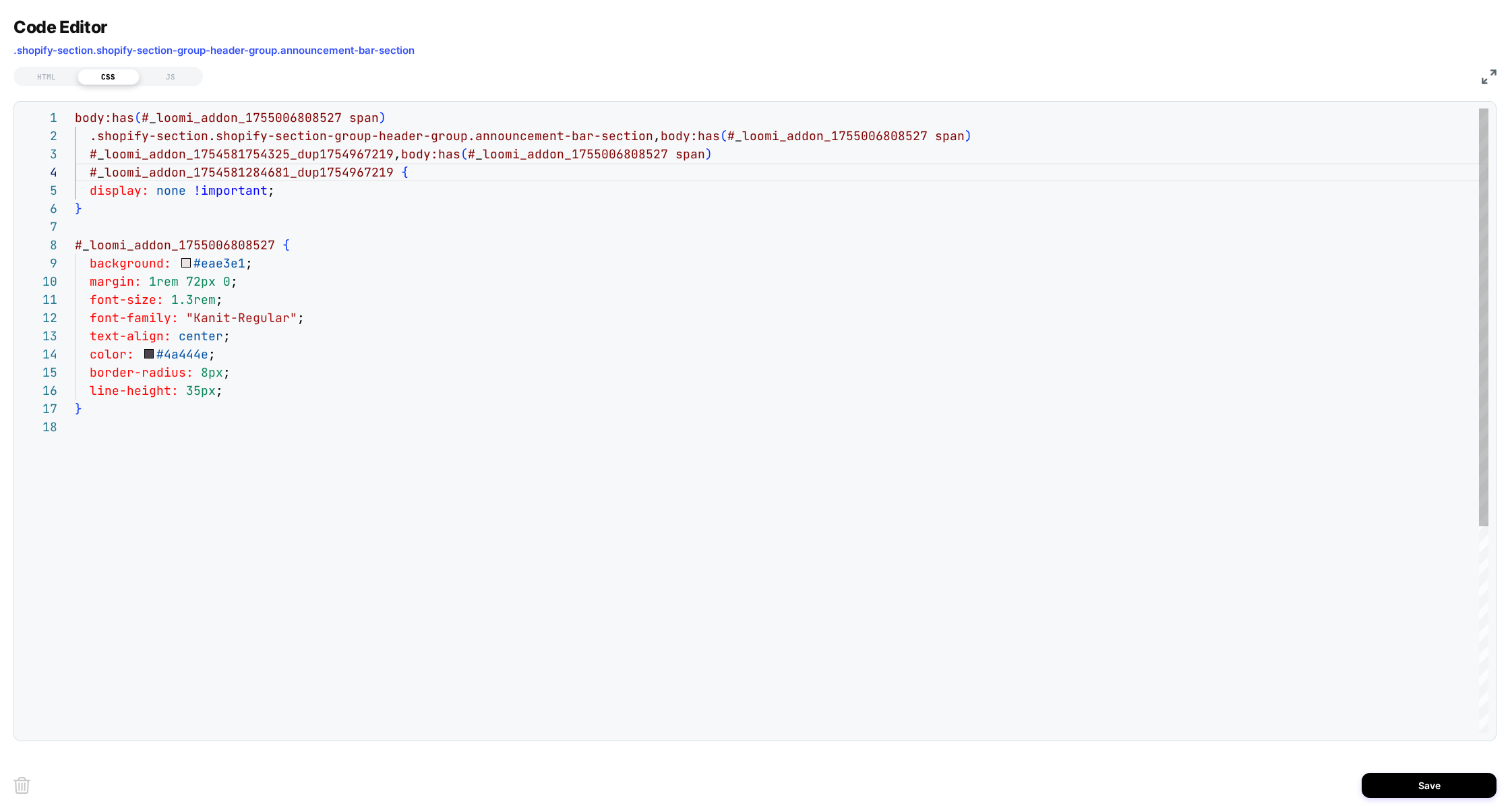
scroll to position [0, 1041]
type textarea "**********"
click at [1378, 779] on button "Save" at bounding box center [1429, 785] width 135 height 25
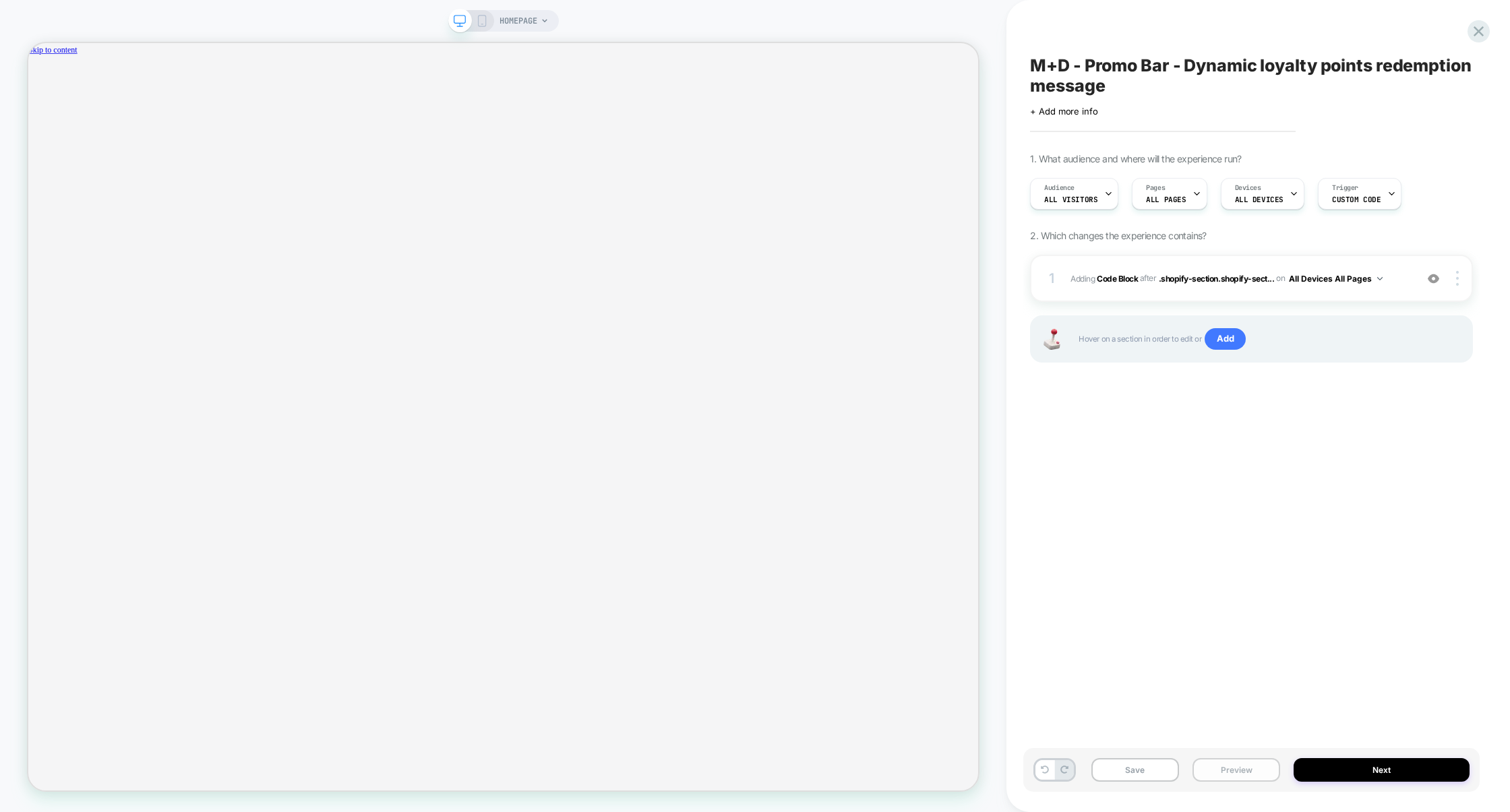
click at [1244, 767] on button "Preview" at bounding box center [1236, 770] width 88 height 23
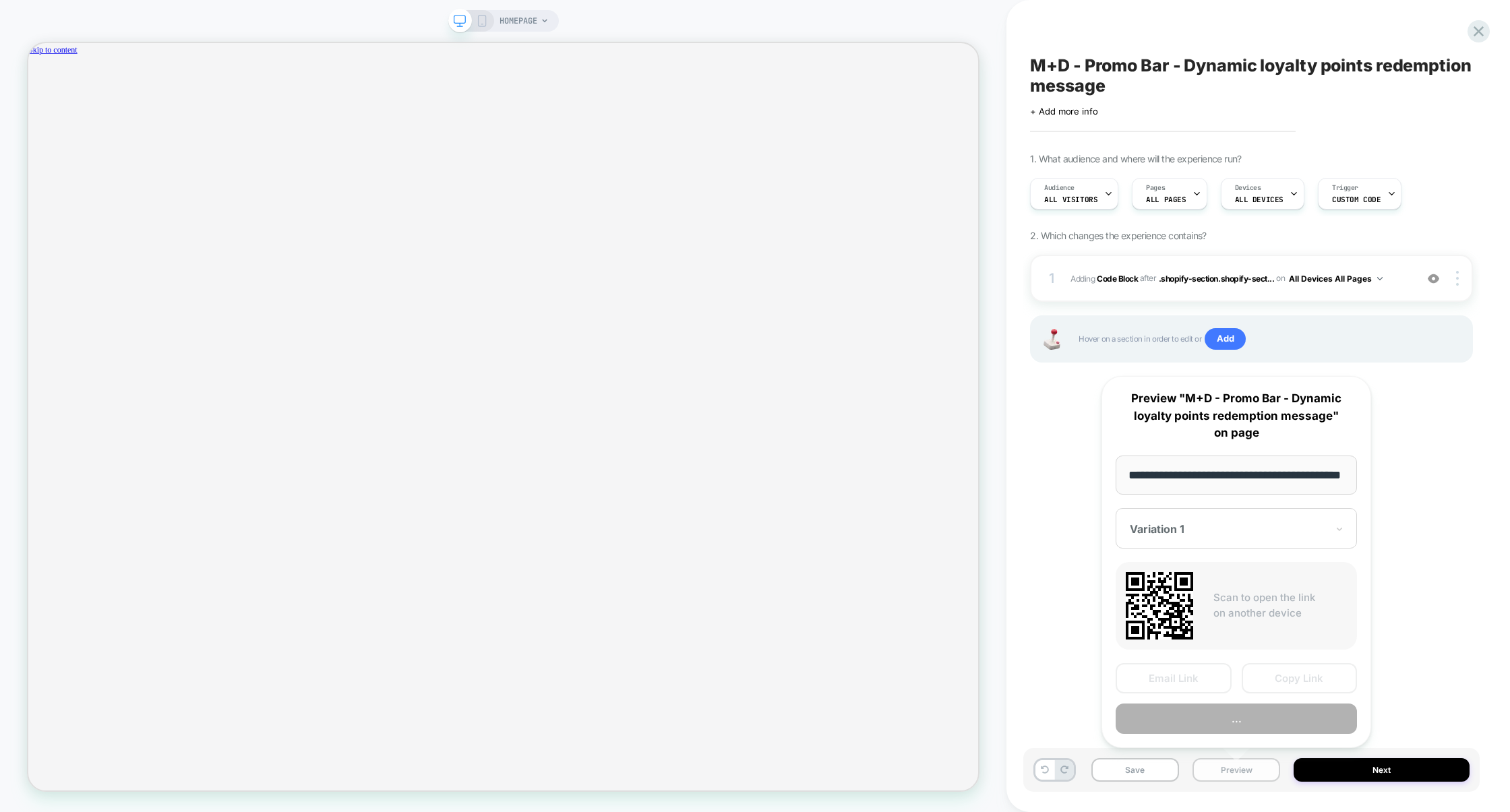
scroll to position [0, 42]
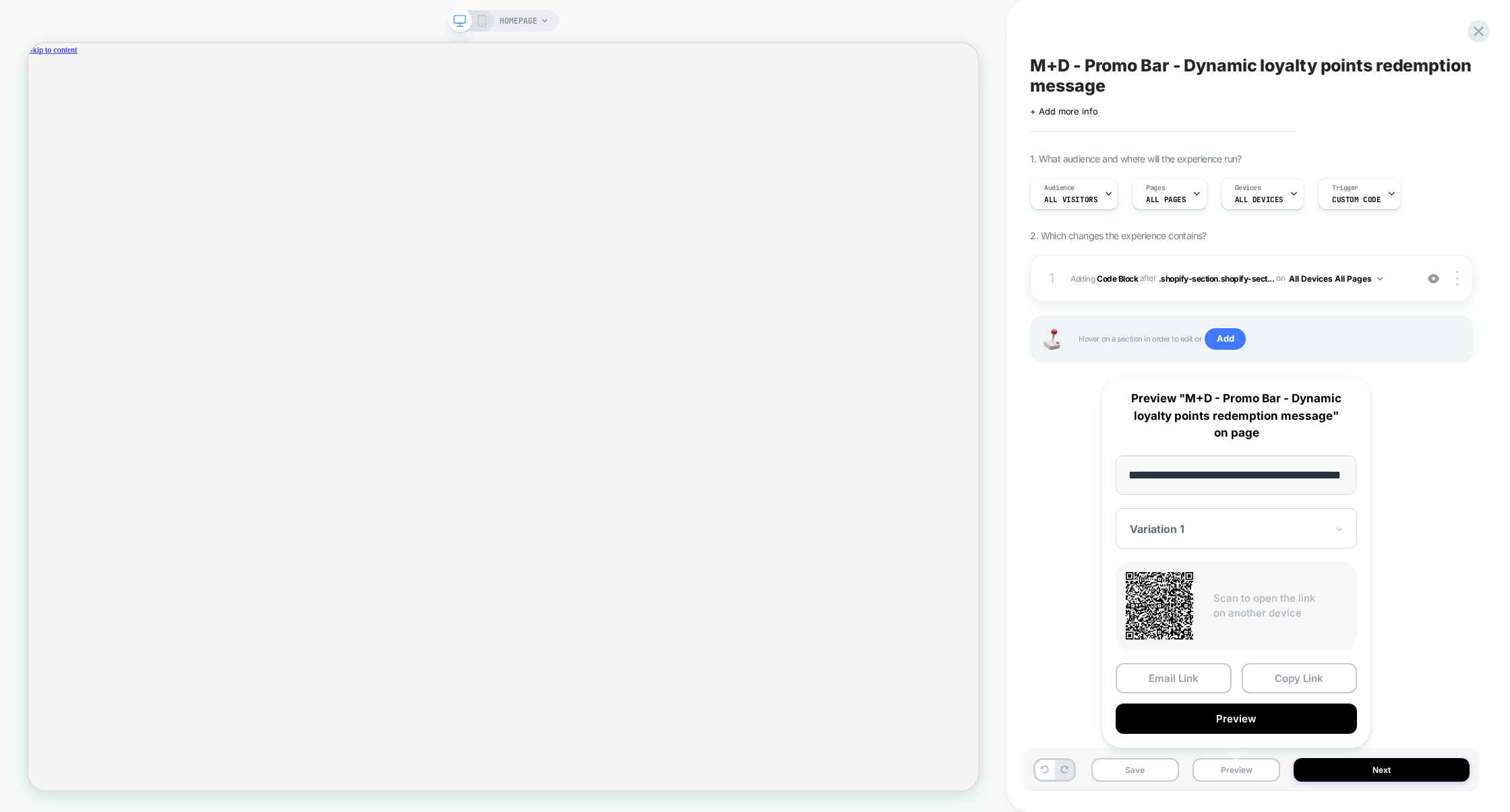
click at [1064, 413] on div "M+D - Promo Bar - Dynamic loyalty points redemption message Click to edit exper…" at bounding box center [1252, 406] width 457 height 785
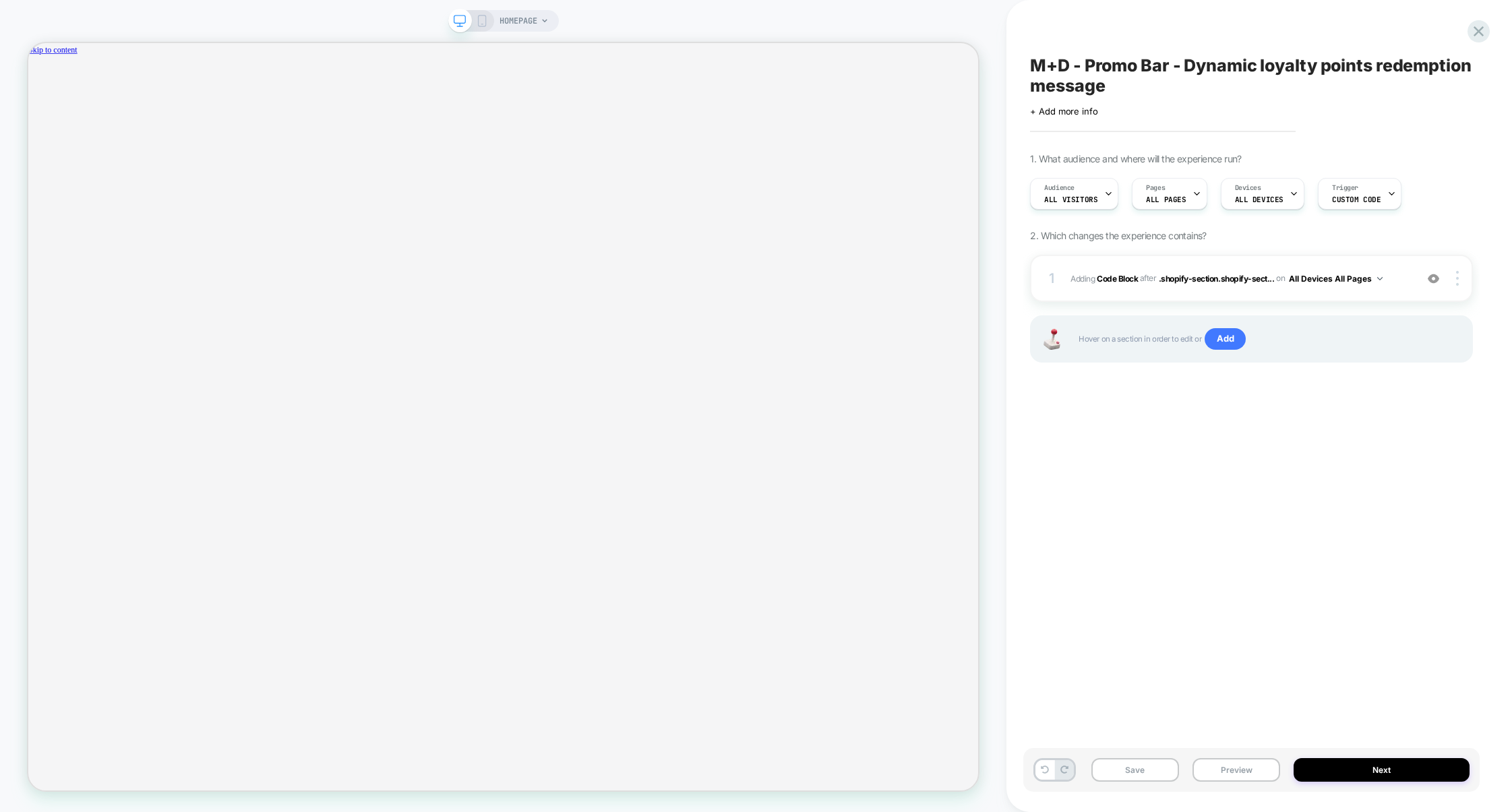
scroll to position [0, 2082]
click at [1146, 298] on div "1 Adding Code Block AFTER .shopify-section.shopify-sect... .shopify-section.sho…" at bounding box center [1252, 278] width 443 height 47
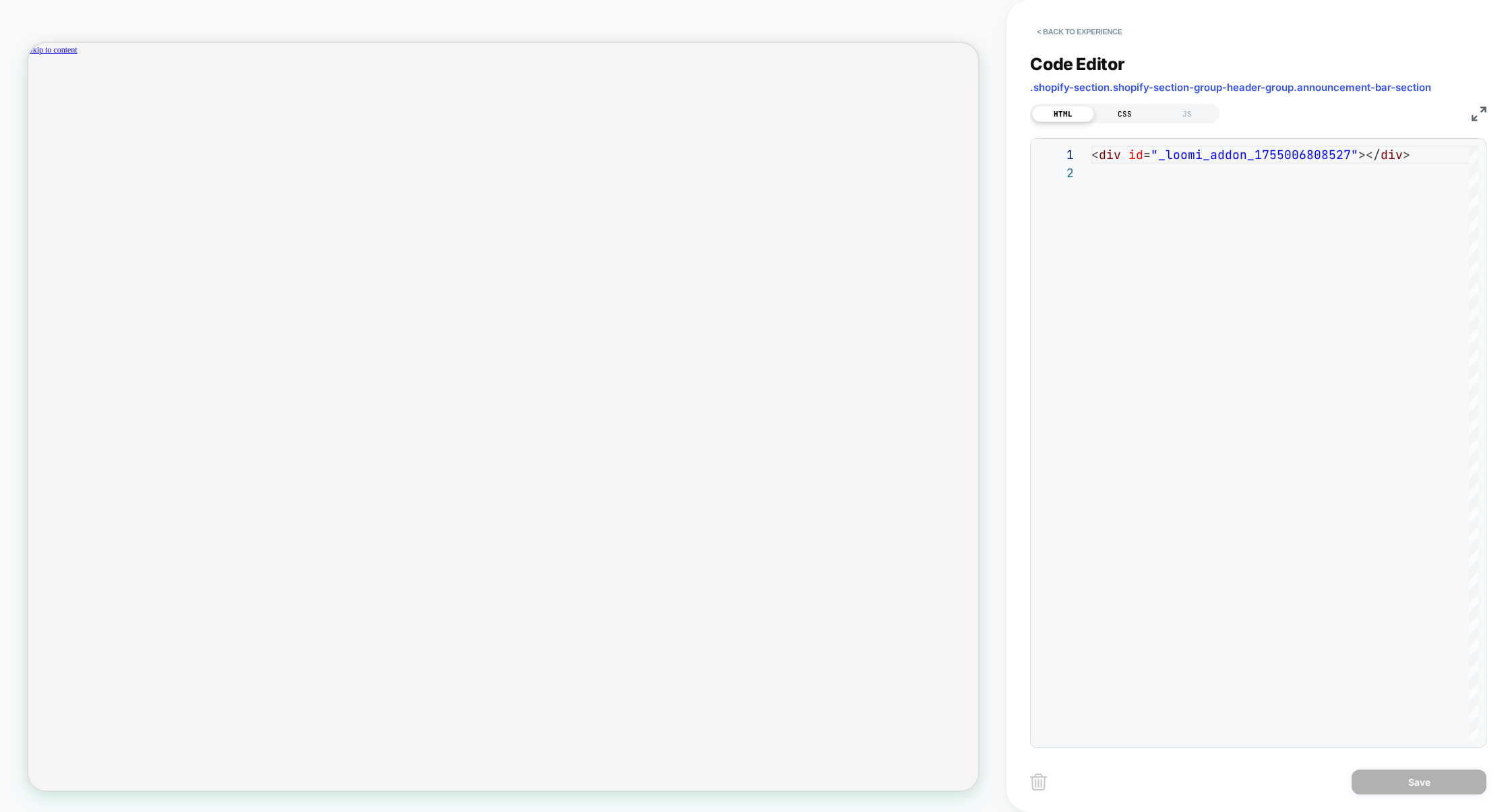
scroll to position [0, 0]
click at [1118, 113] on div "CSS" at bounding box center [1125, 113] width 62 height 16
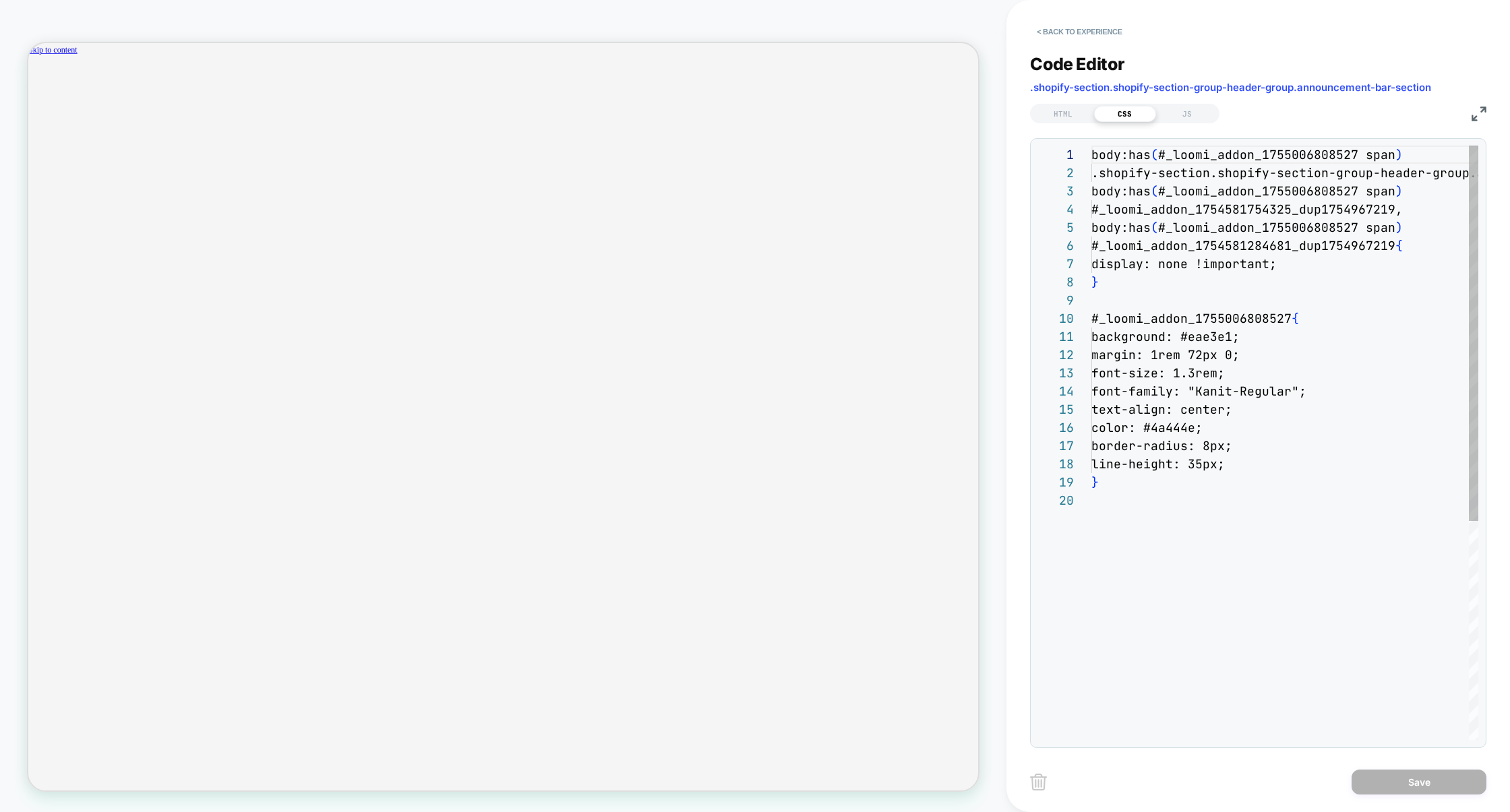
scroll to position [182, 0]
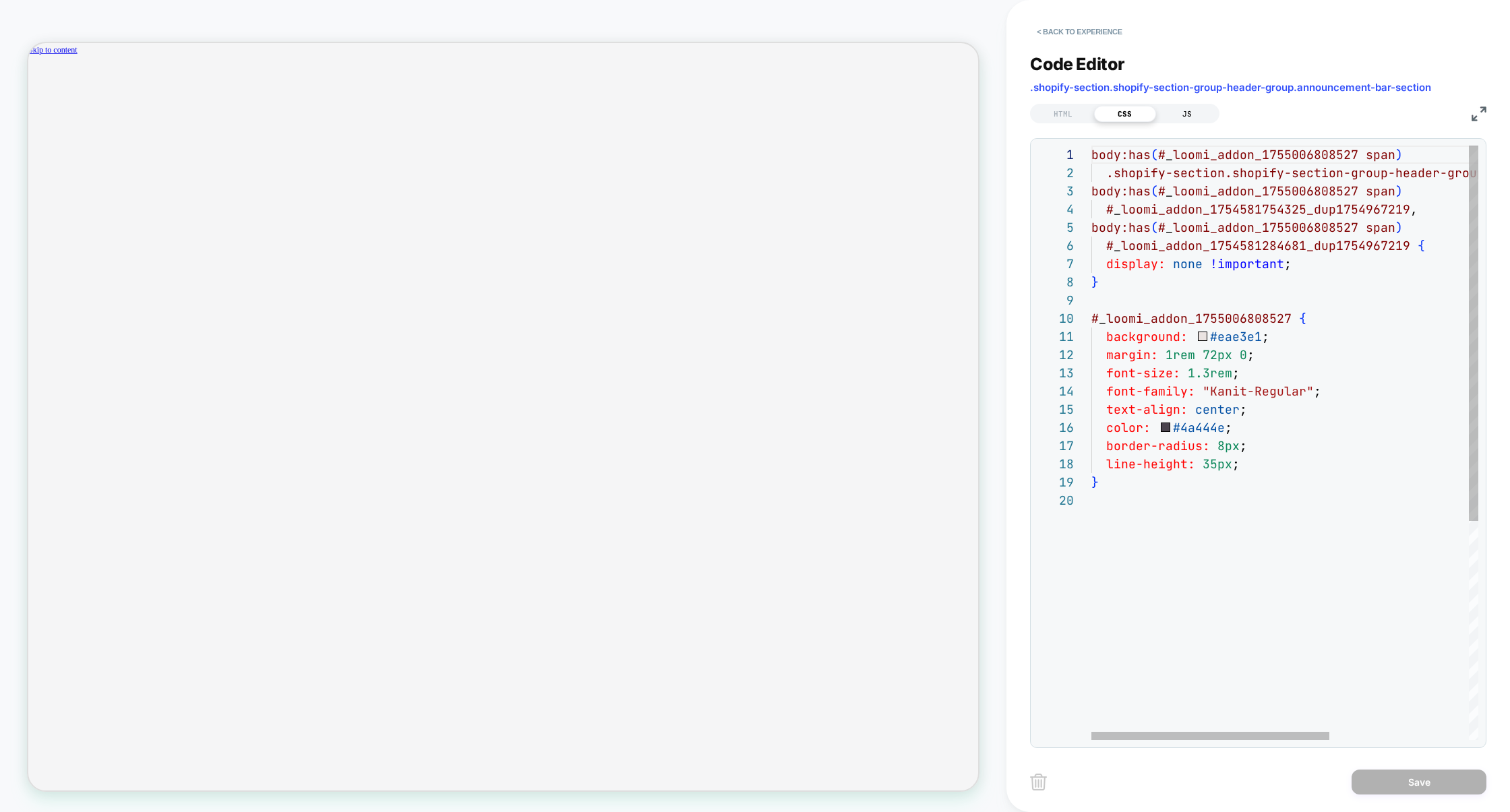
click at [1181, 116] on div "JS" at bounding box center [1187, 113] width 62 height 16
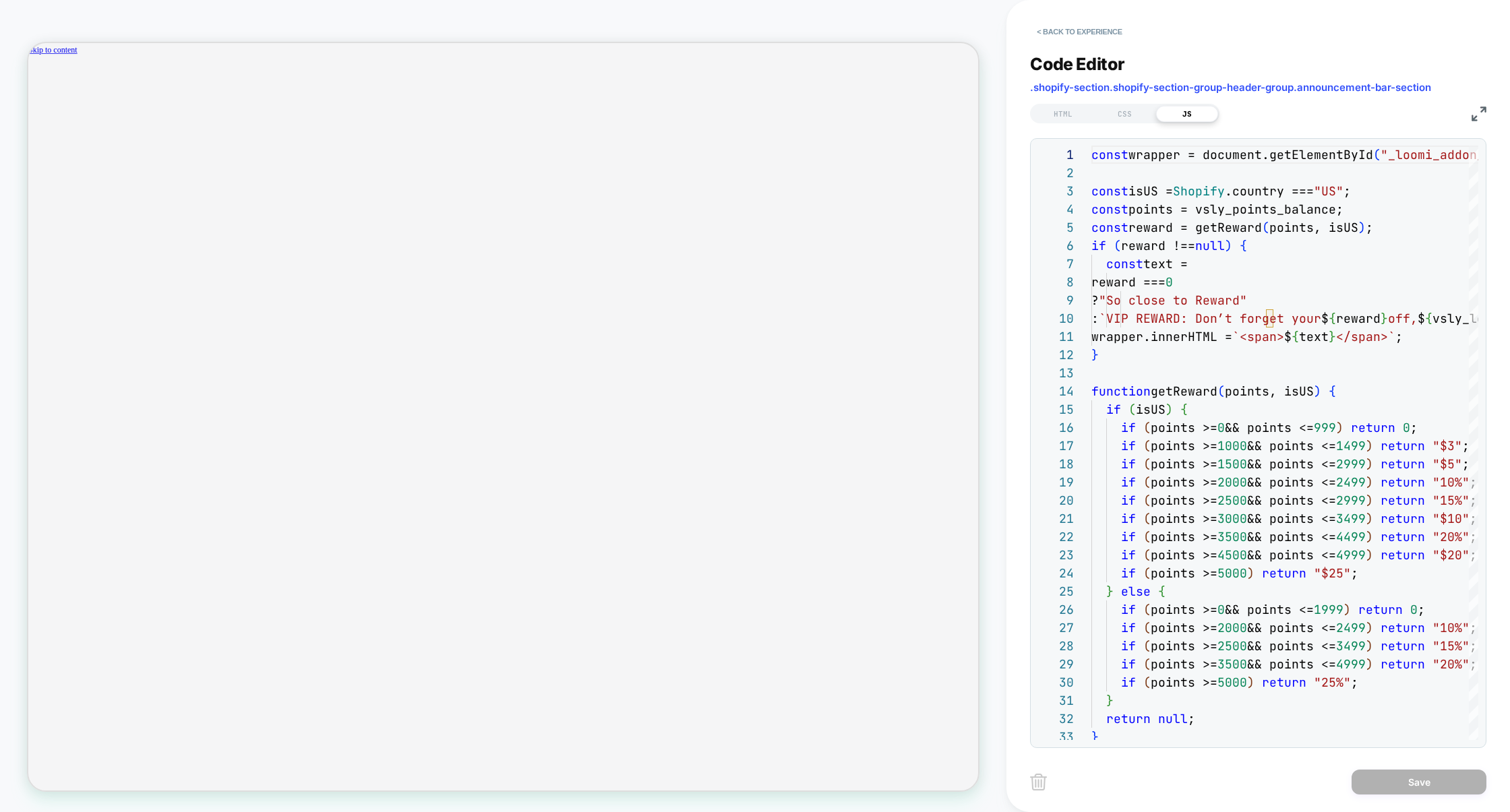
scroll to position [0, 0]
click at [1472, 115] on img at bounding box center [1479, 114] width 15 height 15
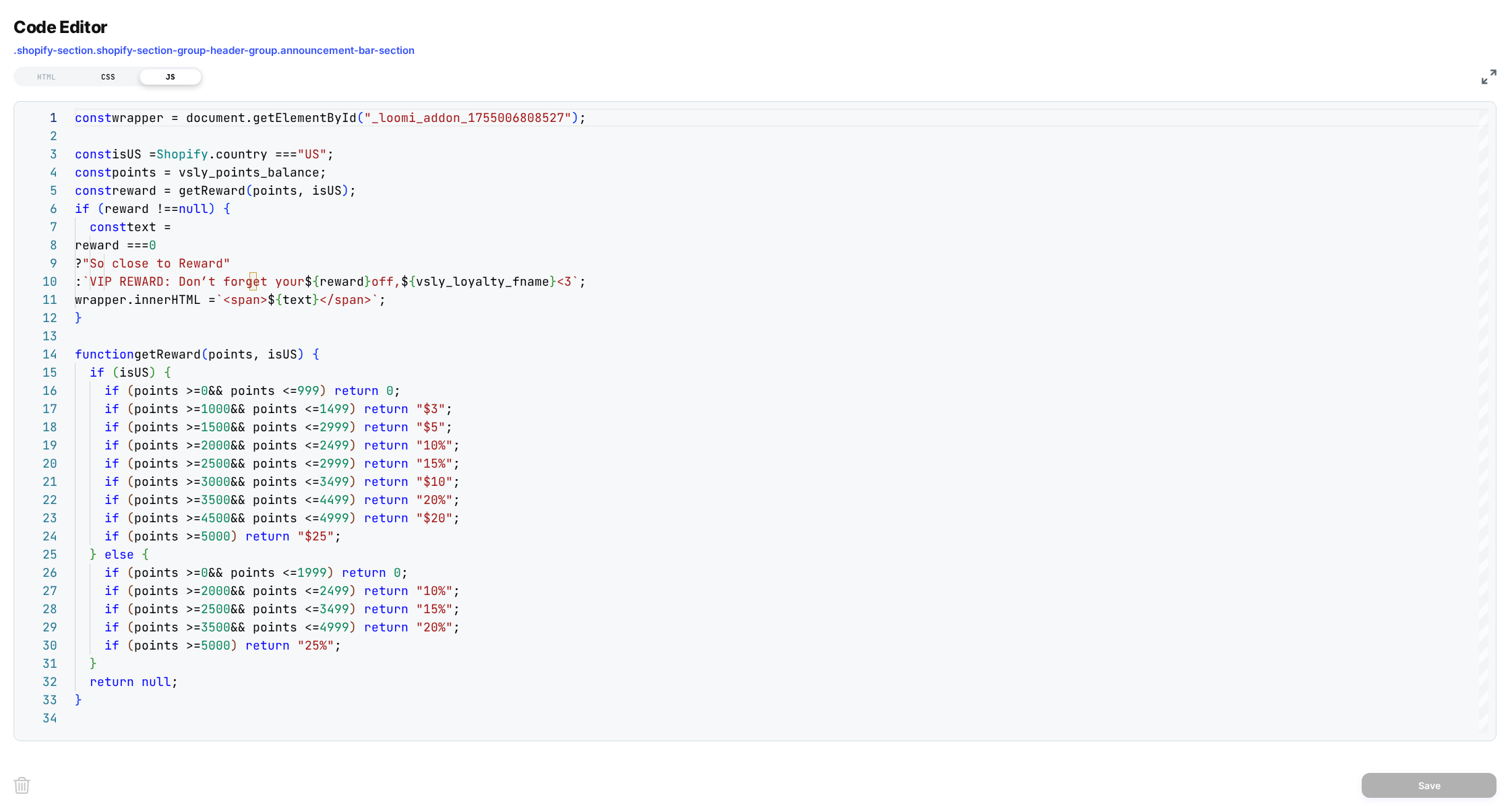
click at [118, 73] on div "CSS" at bounding box center [108, 77] width 62 height 16
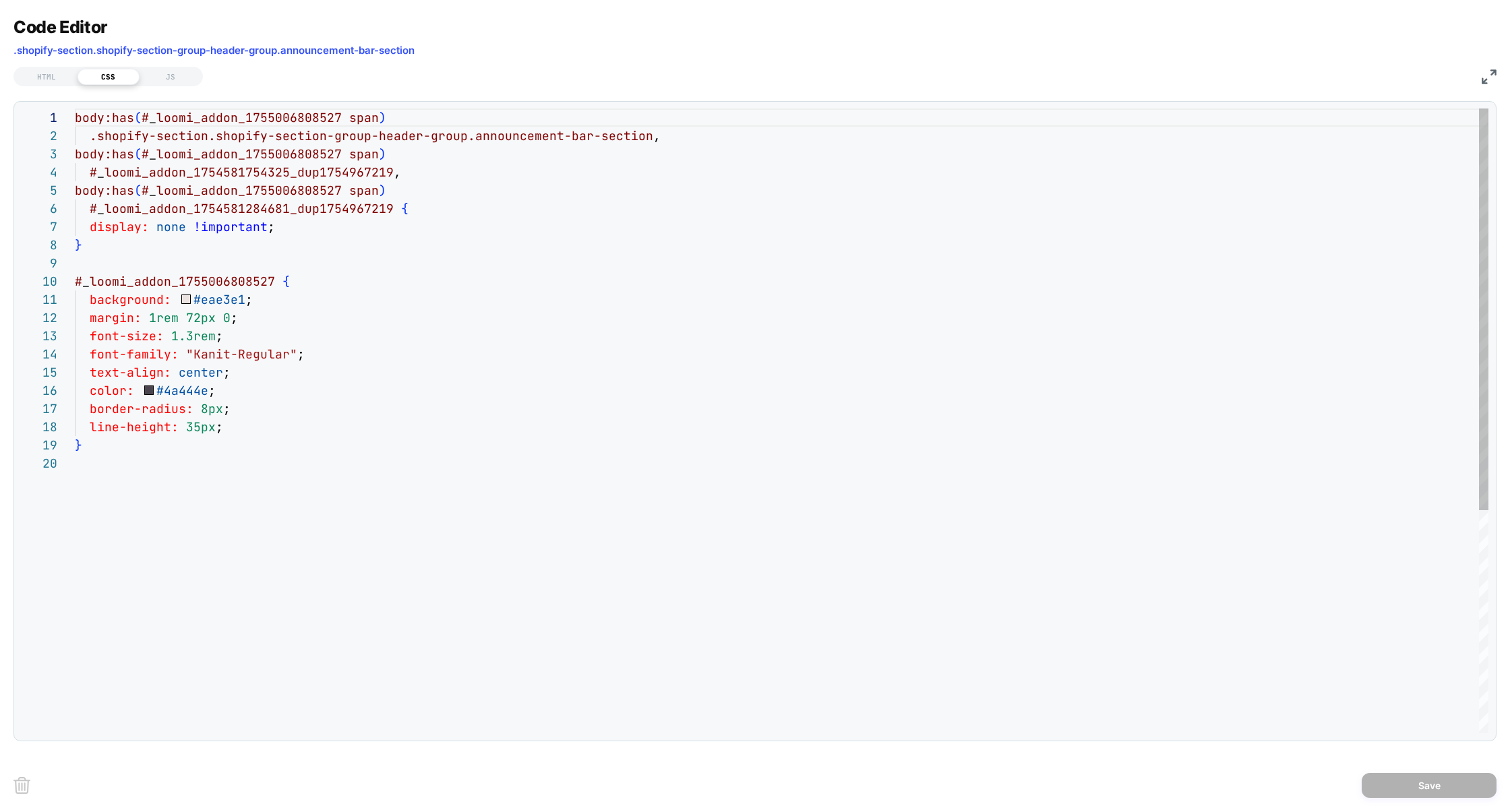
scroll to position [182, 0]
click at [62, 72] on div "HTML" at bounding box center [47, 77] width 62 height 16
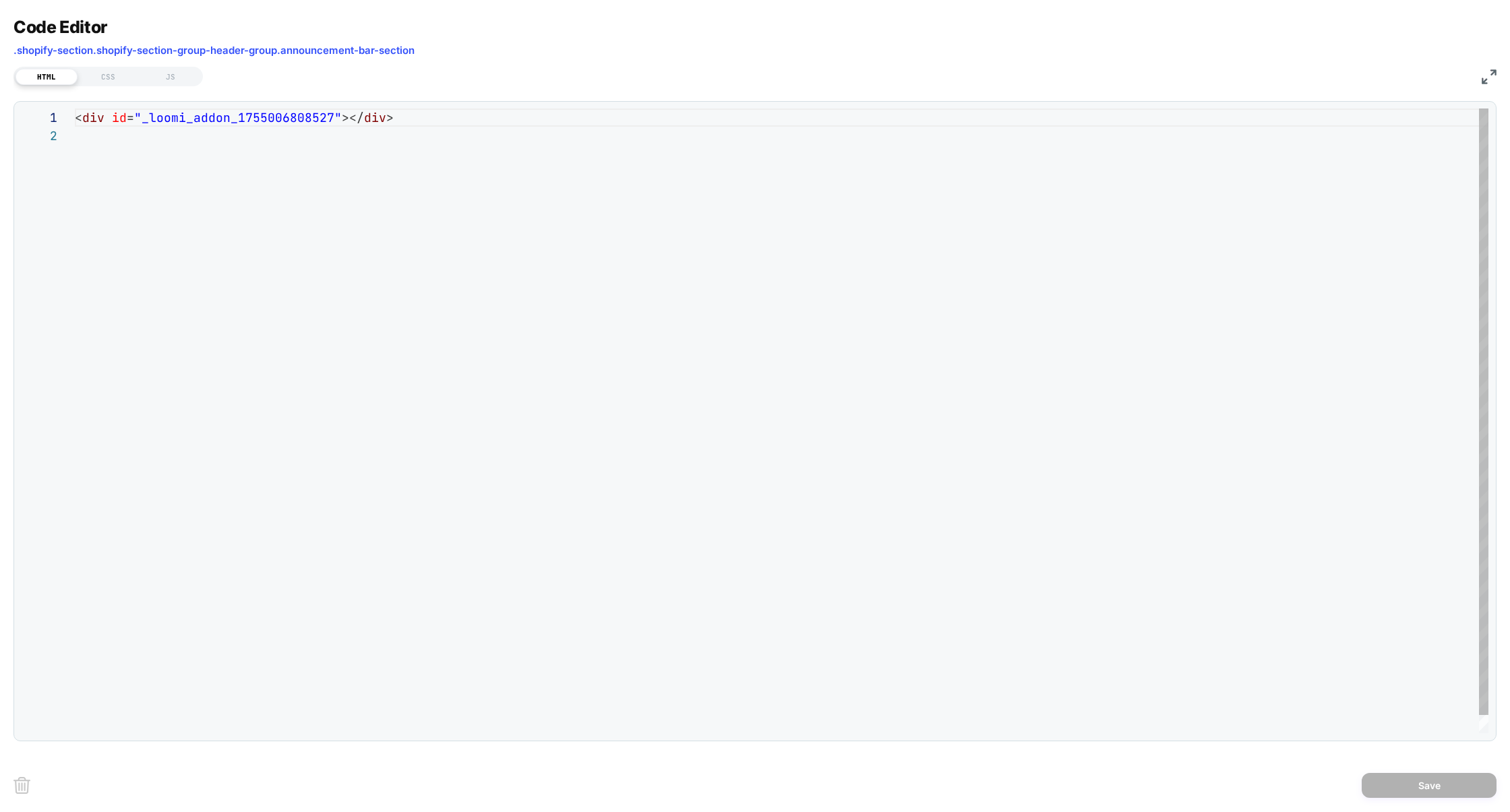
scroll to position [0, 1041]
click at [93, 116] on div "< div id = "_loomi_addon_1755006808527" ></ div >" at bounding box center [782, 430] width 1413 height 643
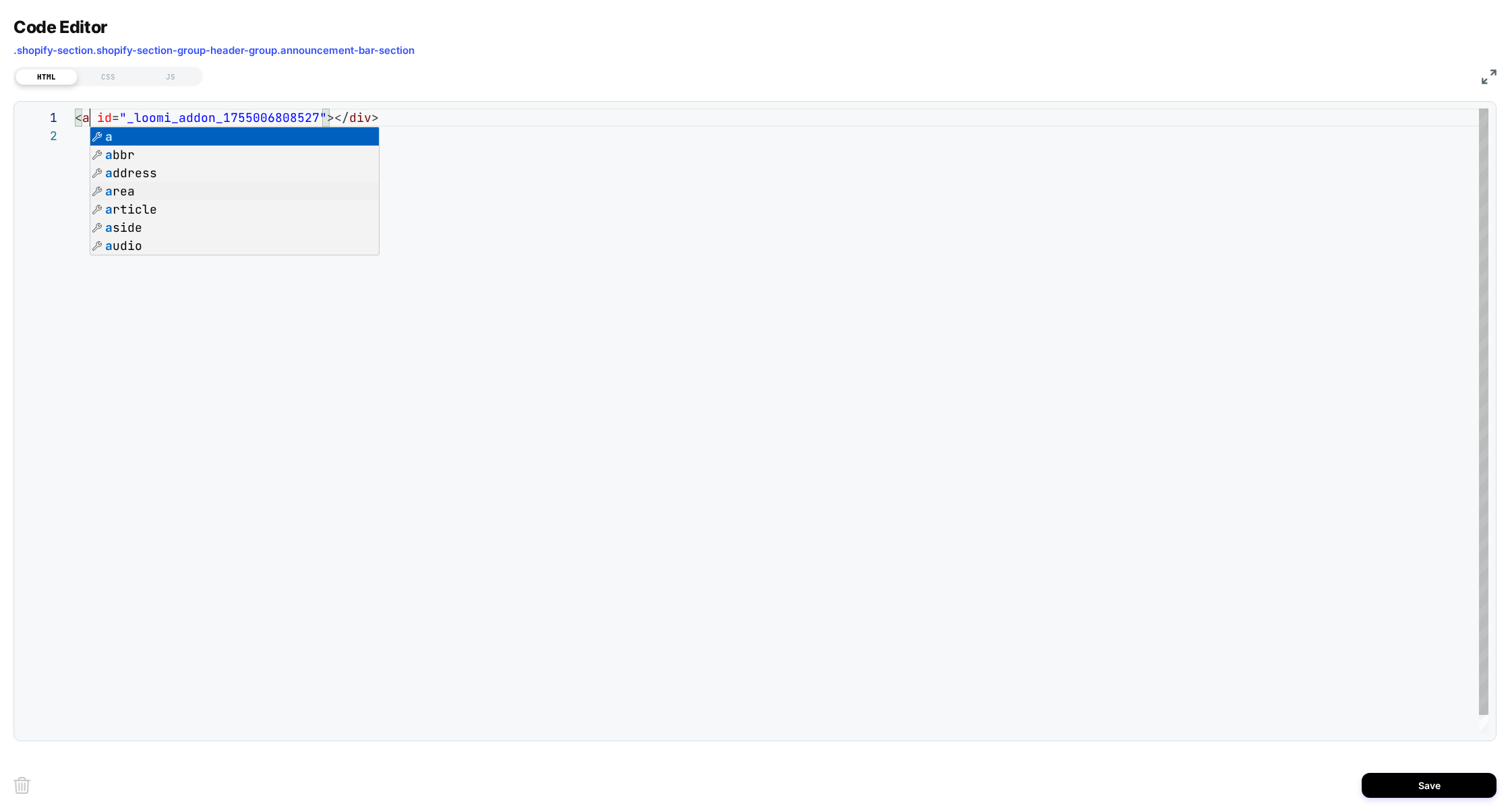
scroll to position [0, 15]
click at [353, 115] on div "< a id = "_loomi_addon_1755006808527" ></ div >" at bounding box center [782, 430] width 1413 height 643
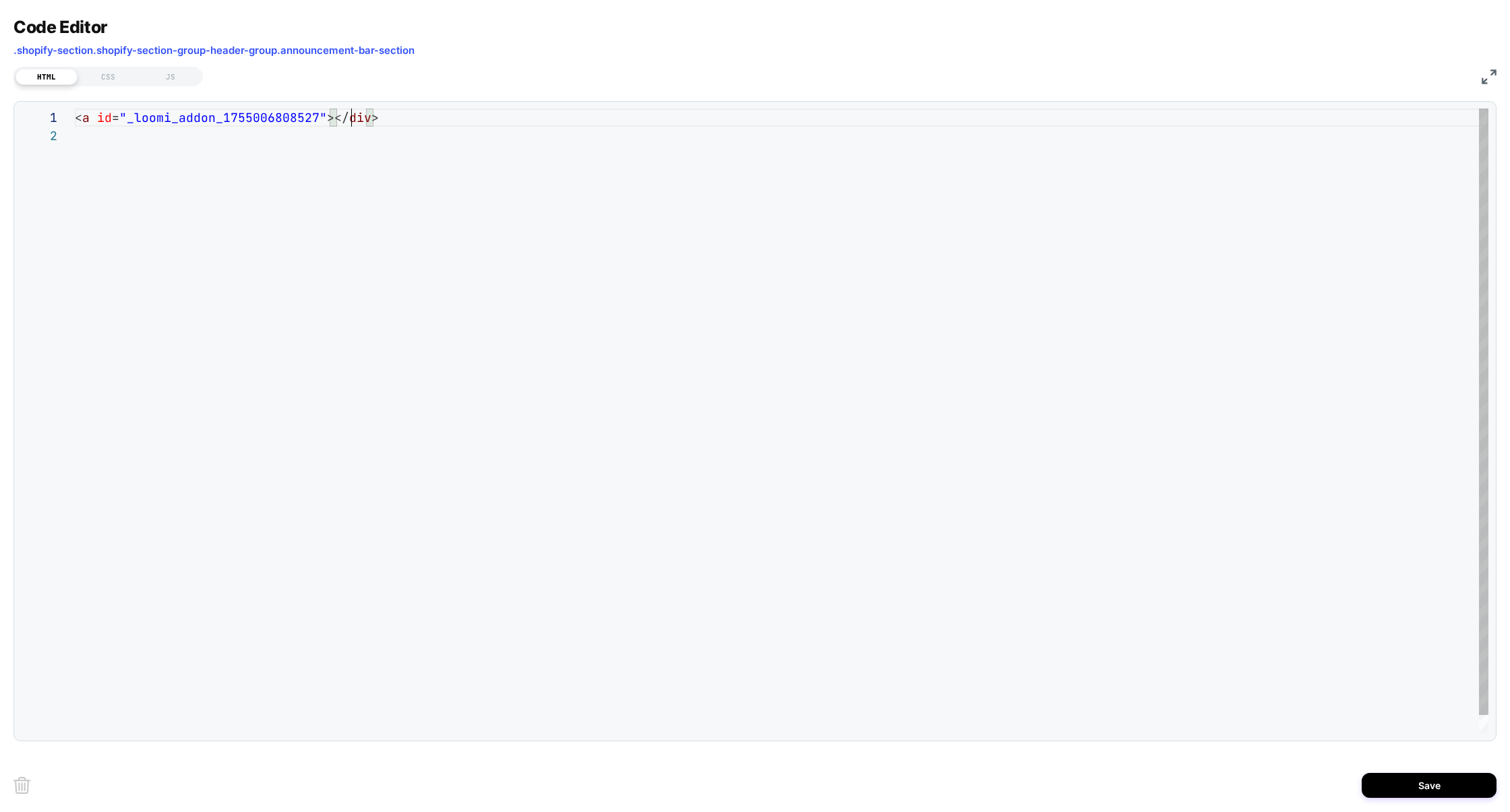
click at [353, 115] on div "< a id = "_loomi_addon_1755006808527" ></ div >" at bounding box center [782, 430] width 1413 height 643
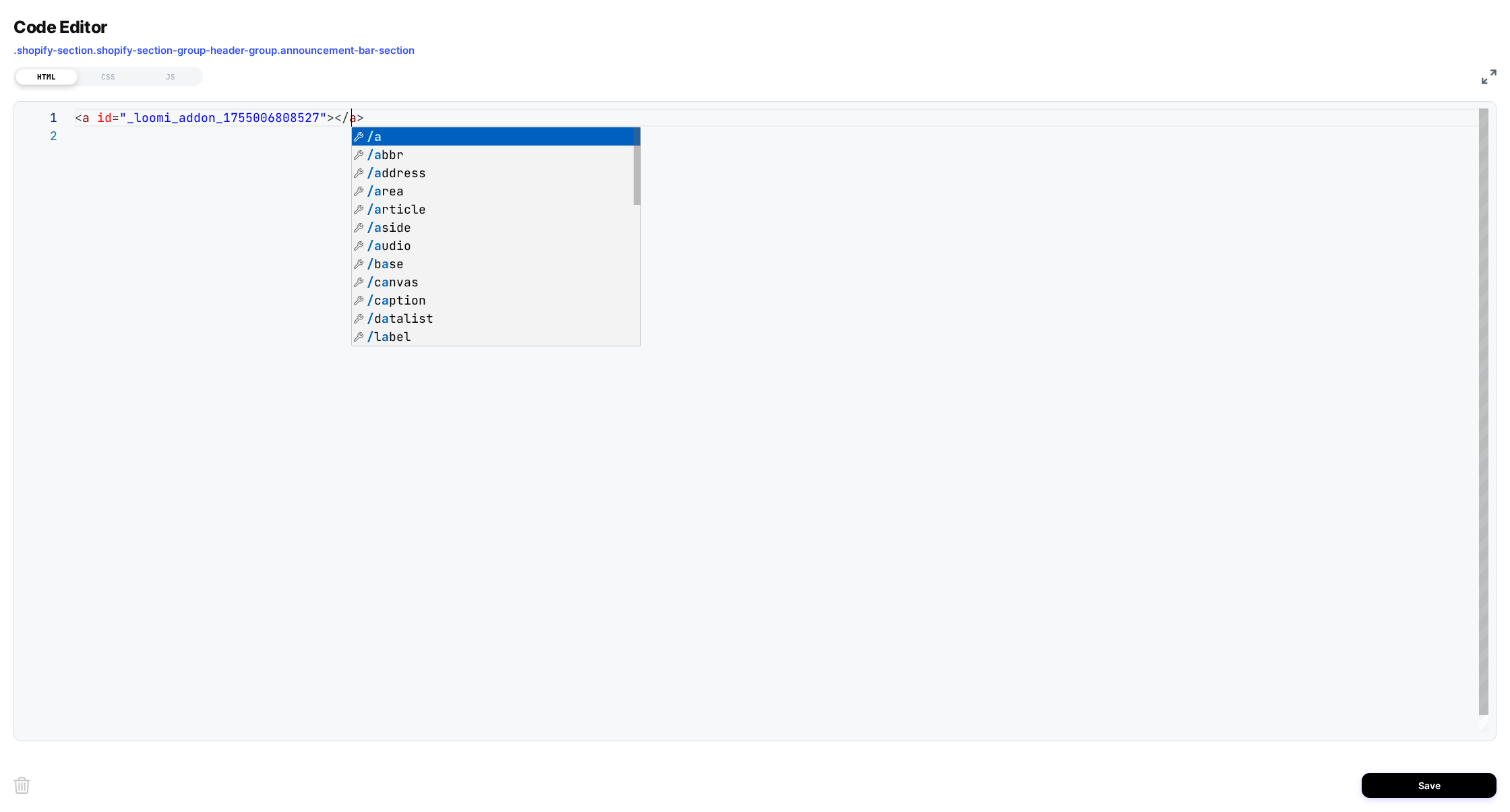
scroll to position [0, 277]
click at [88, 117] on div "< a id = "_loomi_addon_1755006808527" ></ a >" at bounding box center [782, 430] width 1413 height 643
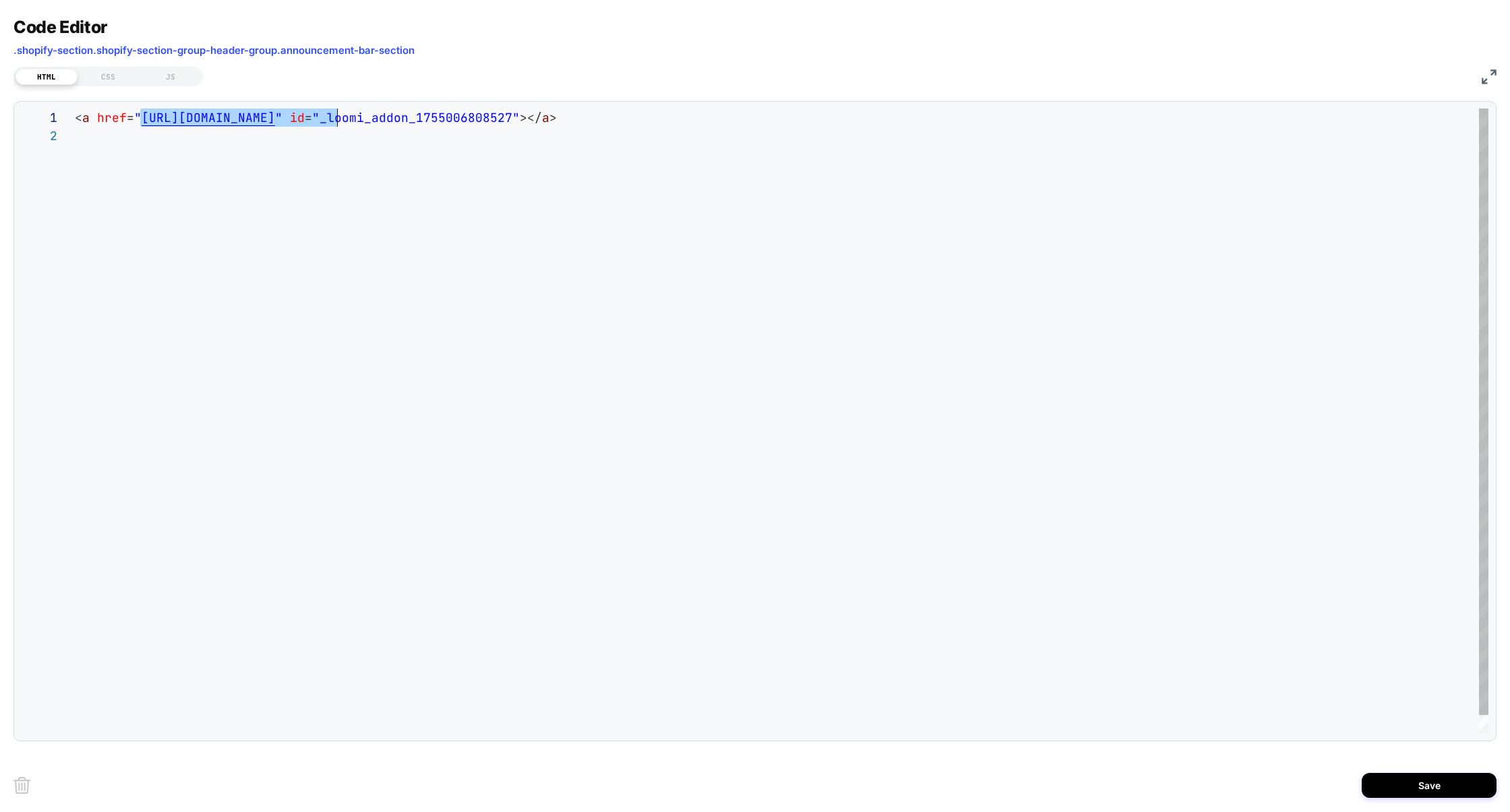
scroll to position [0, 0]
click at [332, 118] on div "< a href = " https://tartecosmetics.com/pages/tarte-vip-rewards " id = "_loomi_…" at bounding box center [782, 430] width 1413 height 643
type textarea "**********"
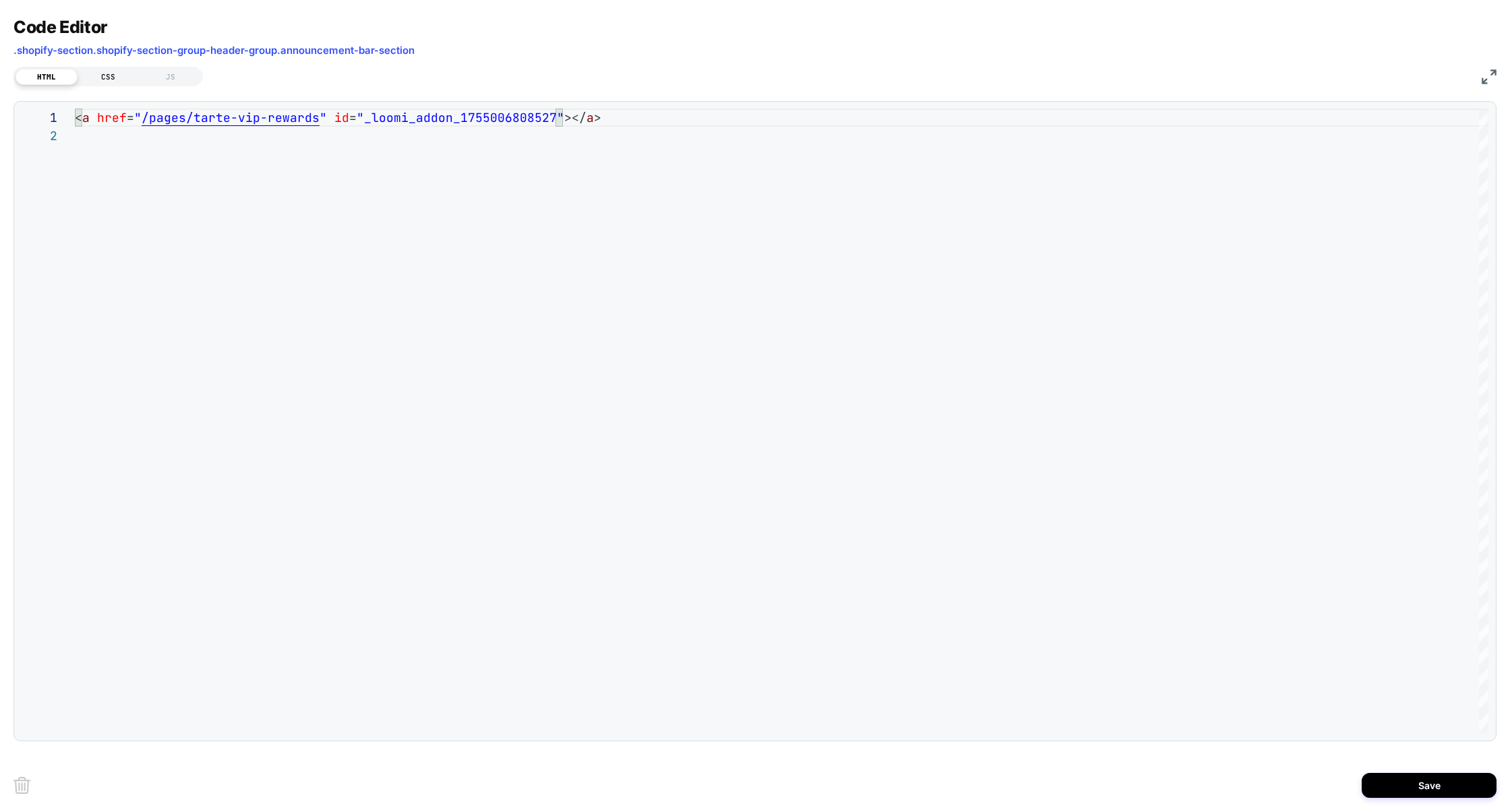
click at [108, 80] on div "CSS" at bounding box center [108, 77] width 62 height 16
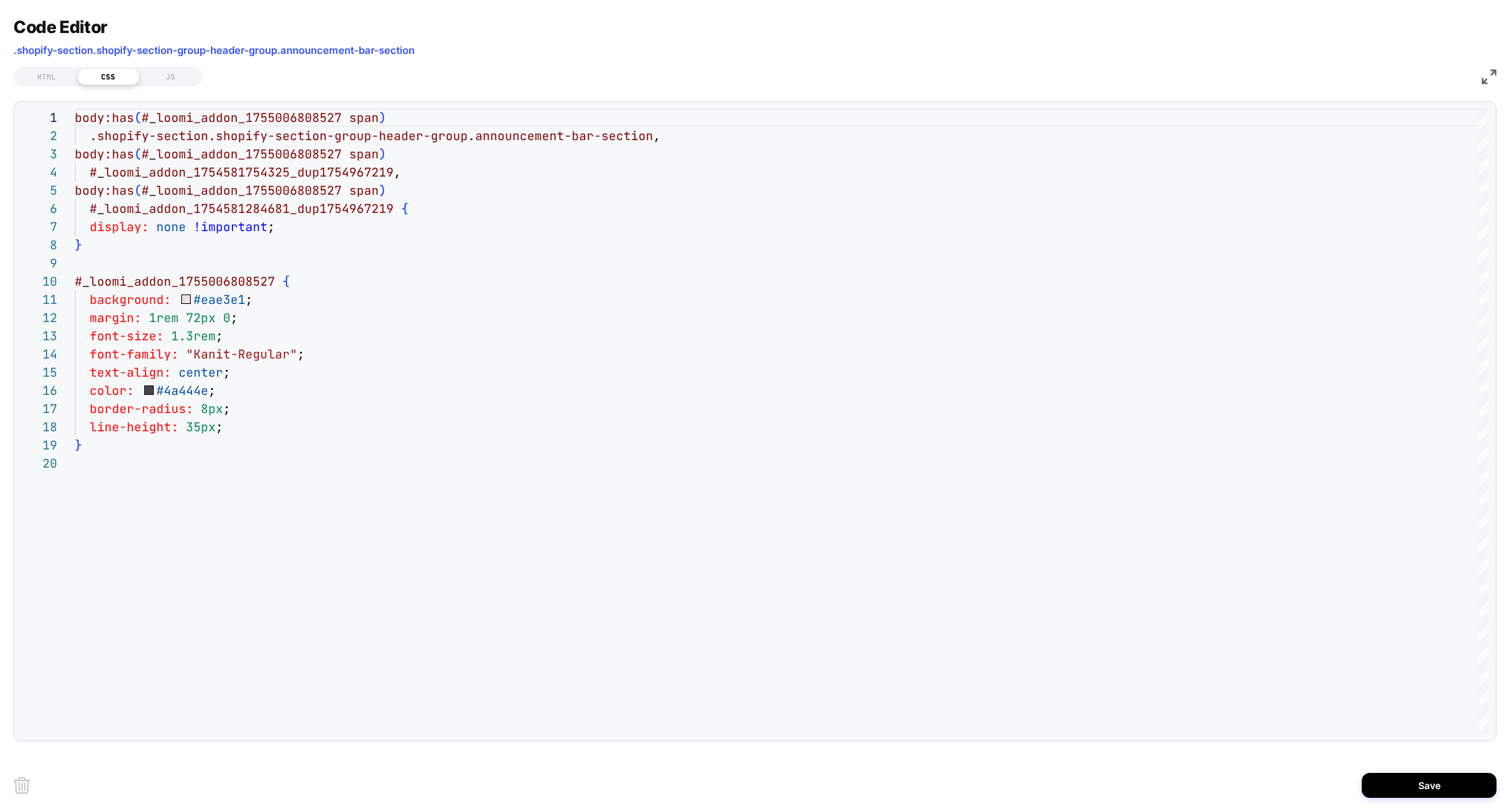
scroll to position [0, 1041]
click at [161, 75] on div "JS" at bounding box center [170, 77] width 62 height 16
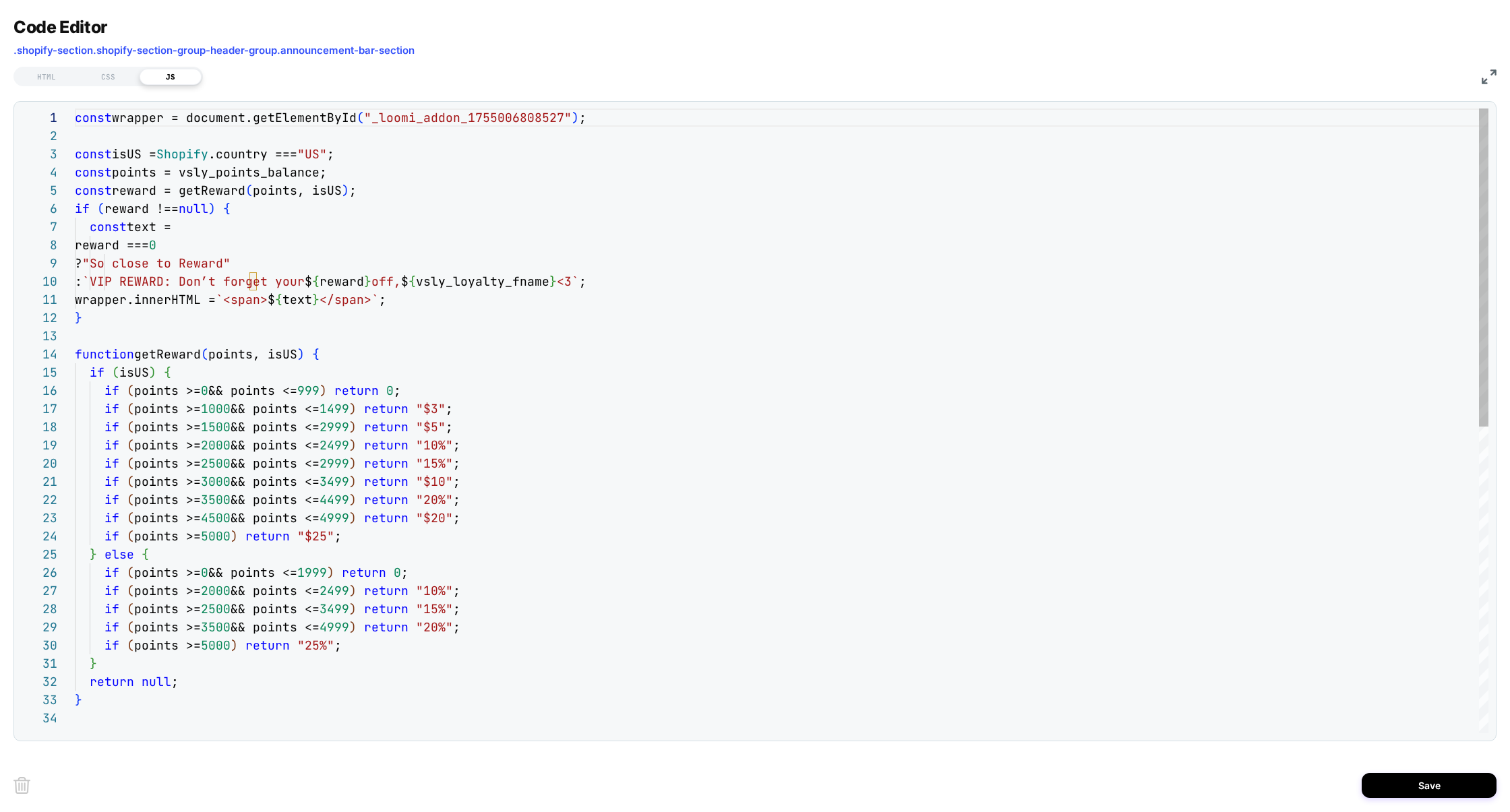
scroll to position [0, 2082]
click at [120, 69] on div "CSS" at bounding box center [108, 77] width 62 height 16
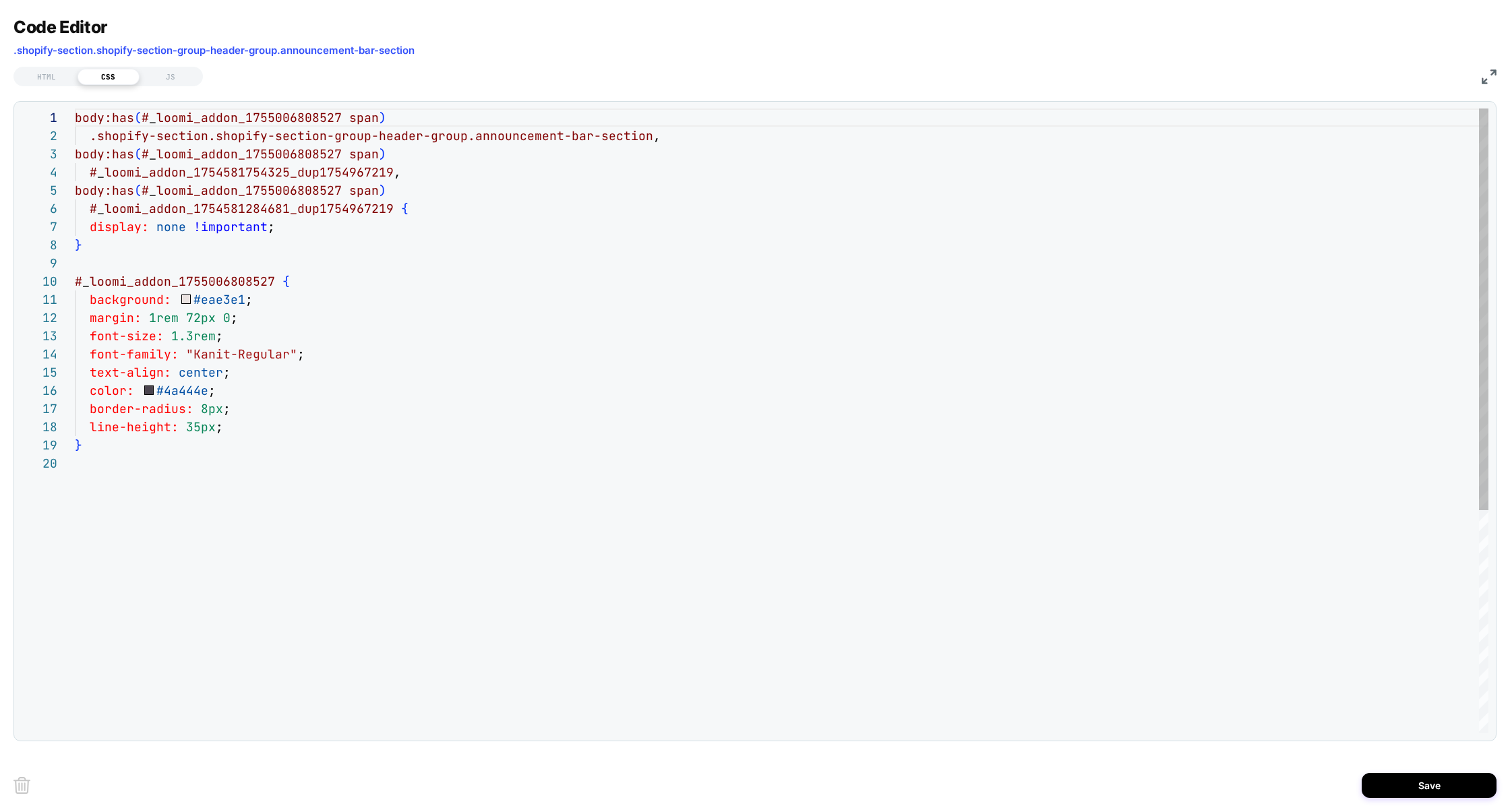
scroll to position [182, 0]
click at [1427, 784] on button "Save" at bounding box center [1429, 785] width 135 height 25
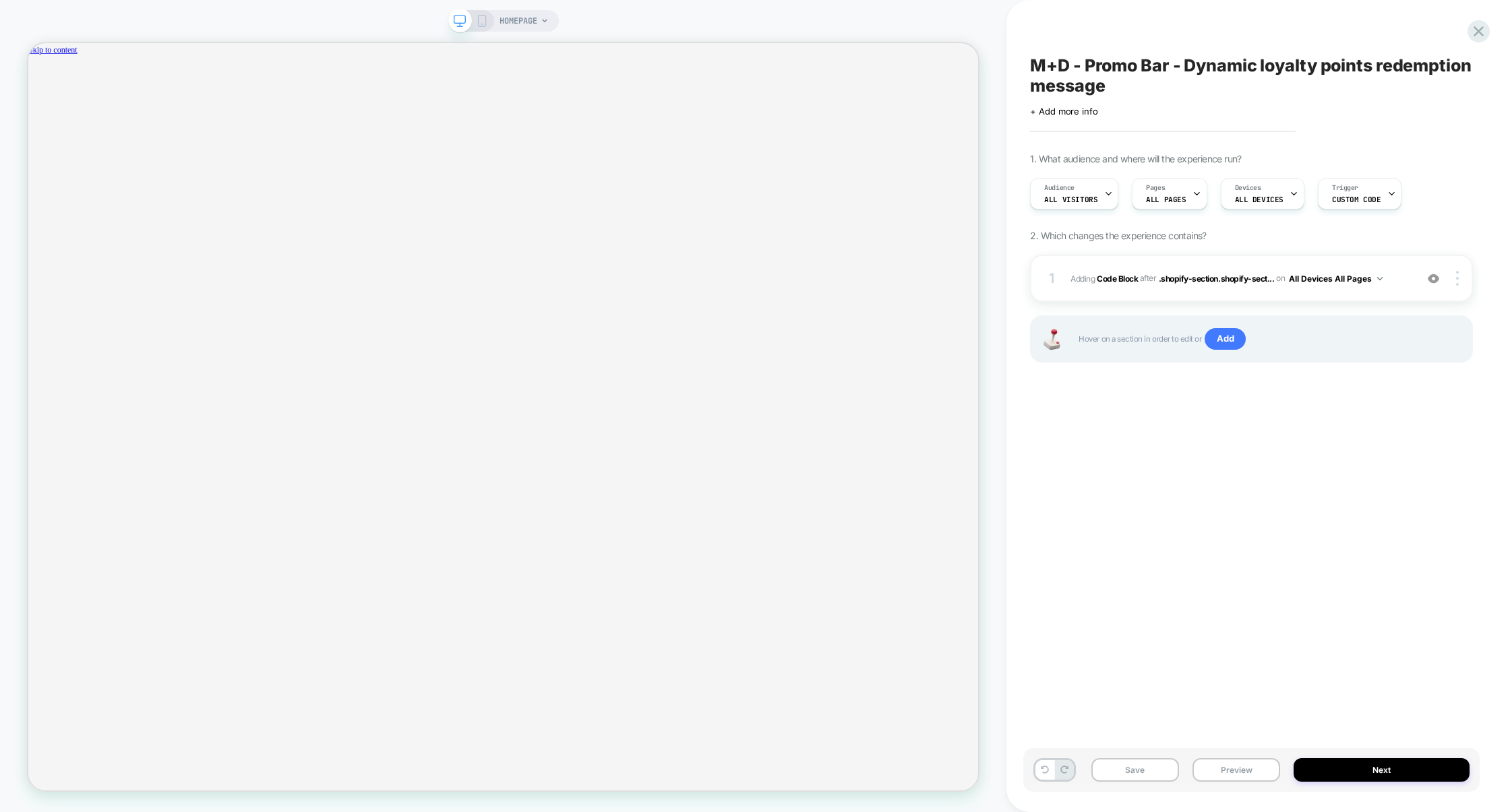
scroll to position [0, 0]
click at [1244, 766] on button "Preview" at bounding box center [1236, 770] width 88 height 23
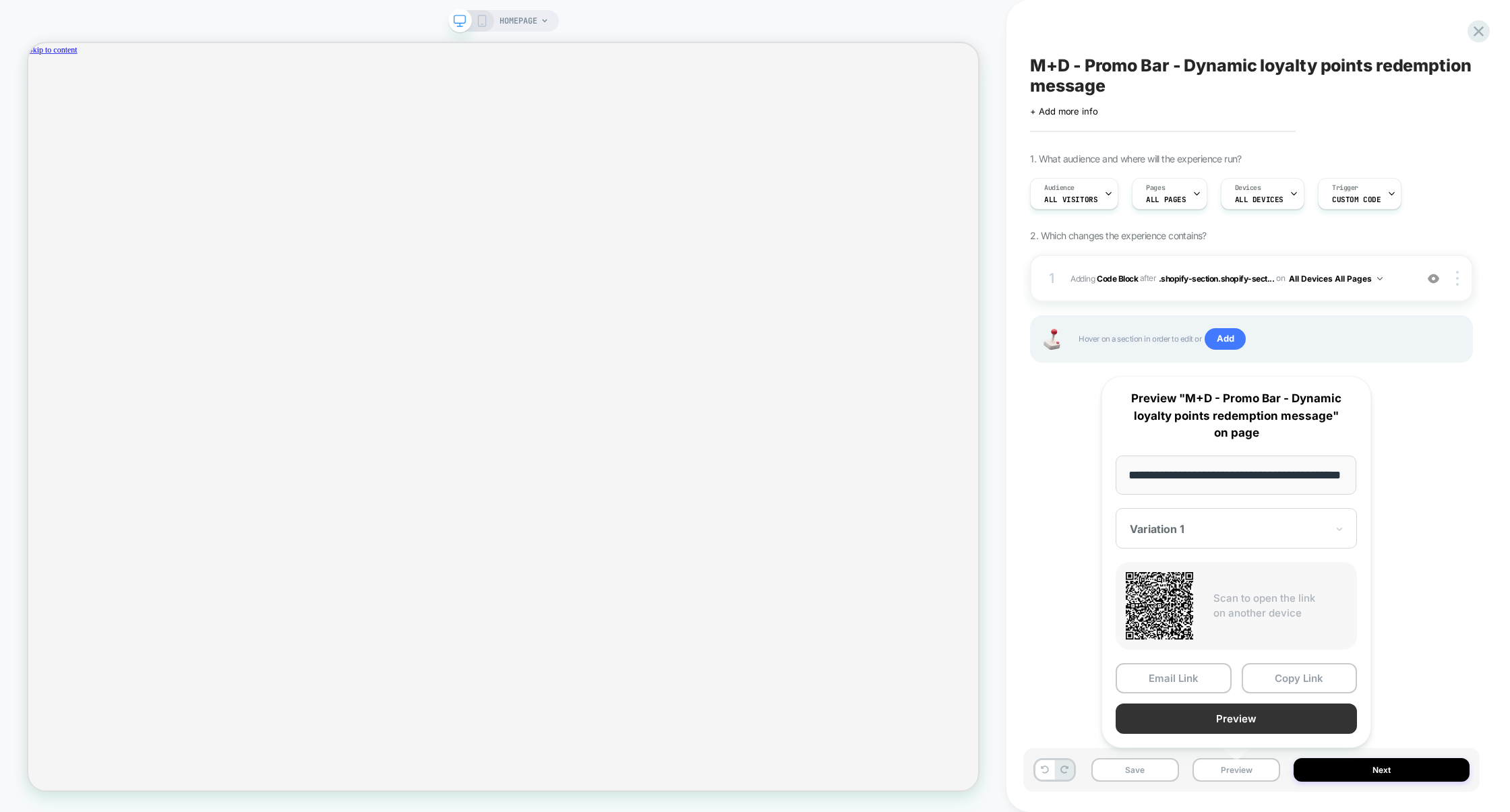
click at [1245, 721] on button "Preview" at bounding box center [1237, 719] width 242 height 30
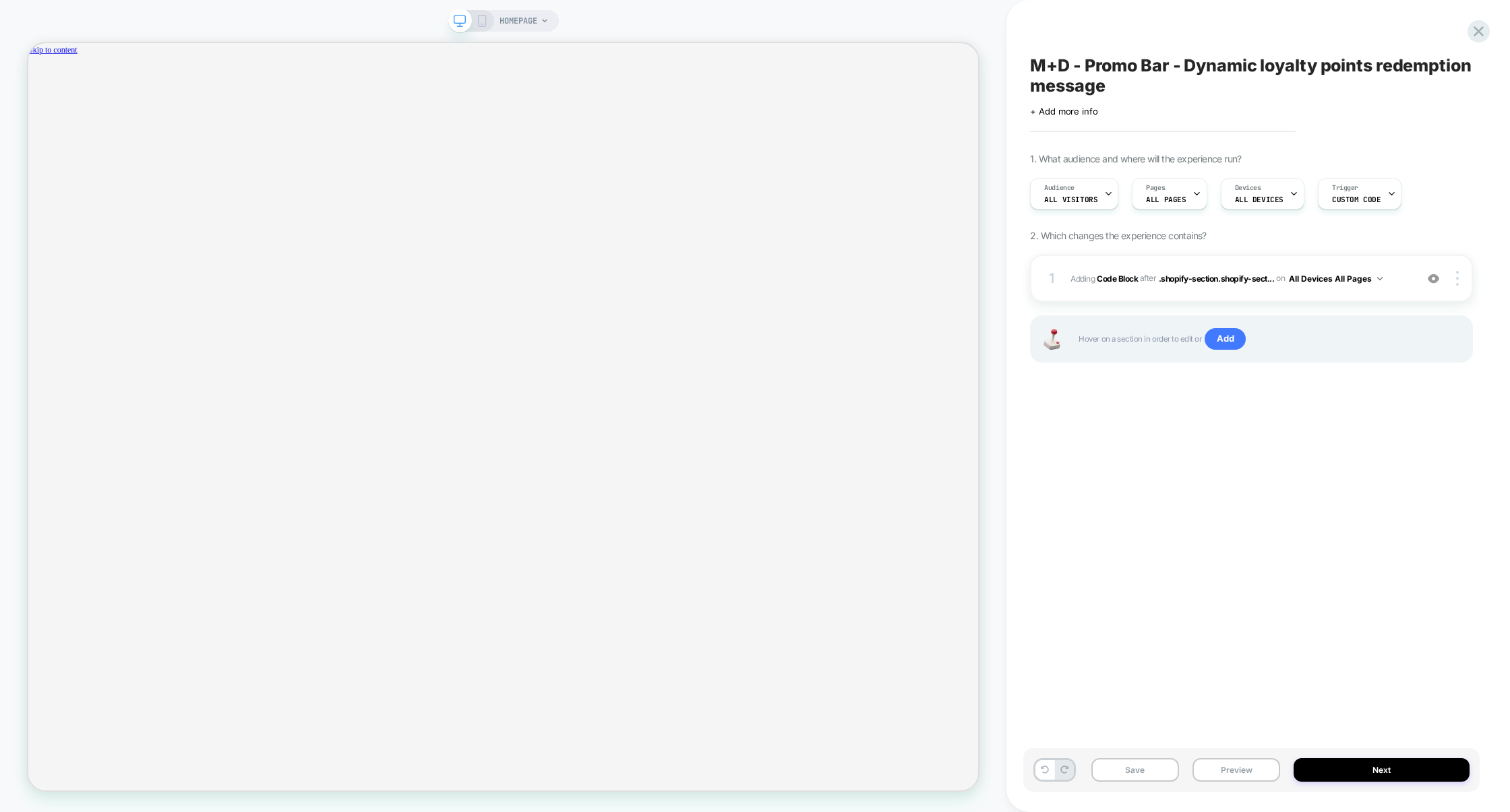
scroll to position [0, 2082]
click at [1201, 298] on div "1 Adding Code Block AFTER .shopify-section.shopify-sect... .shopify-section.sho…" at bounding box center [1252, 278] width 443 height 47
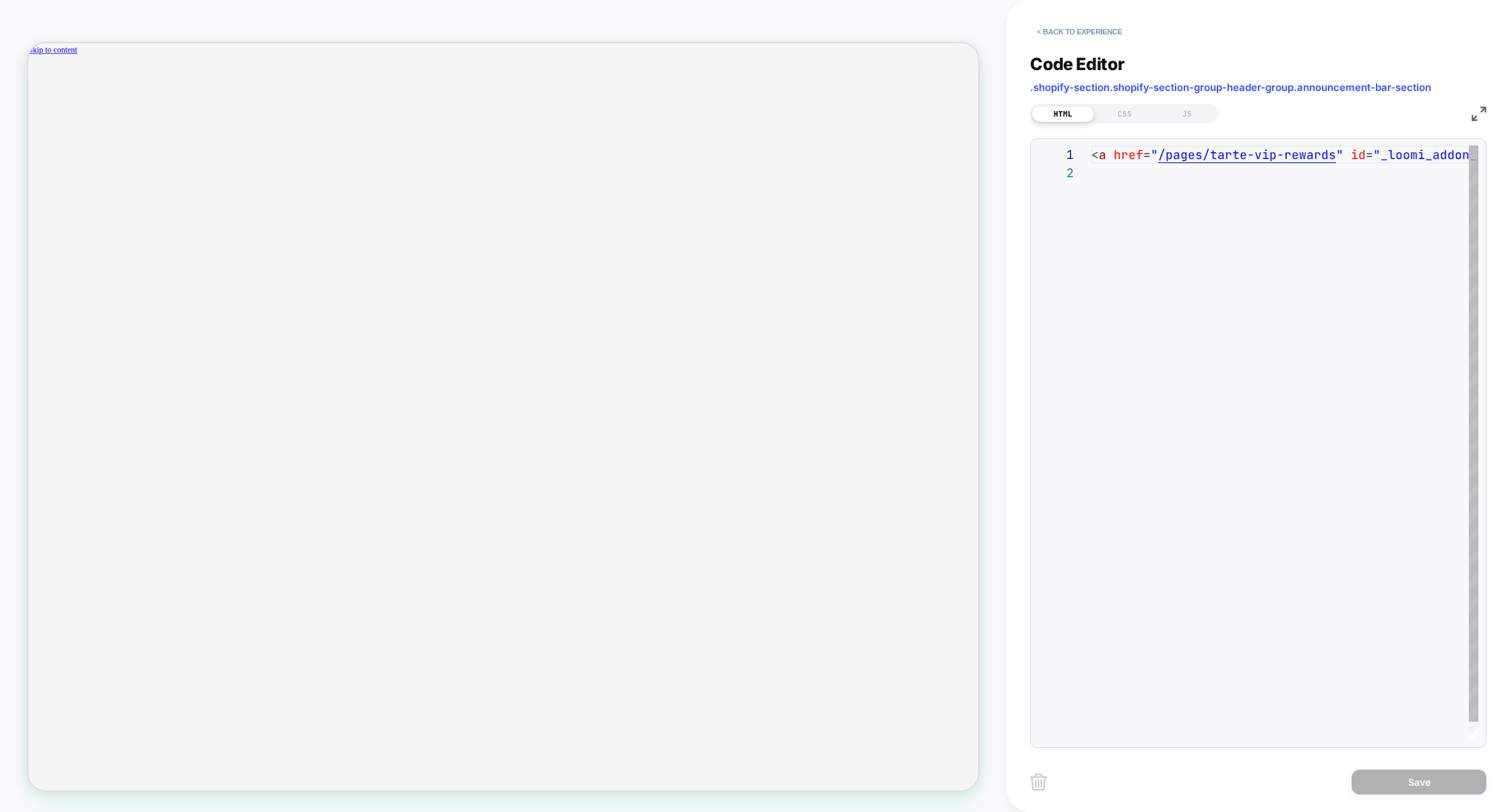
scroll to position [17, 0]
click at [1140, 118] on div "CSS" at bounding box center [1125, 113] width 62 height 16
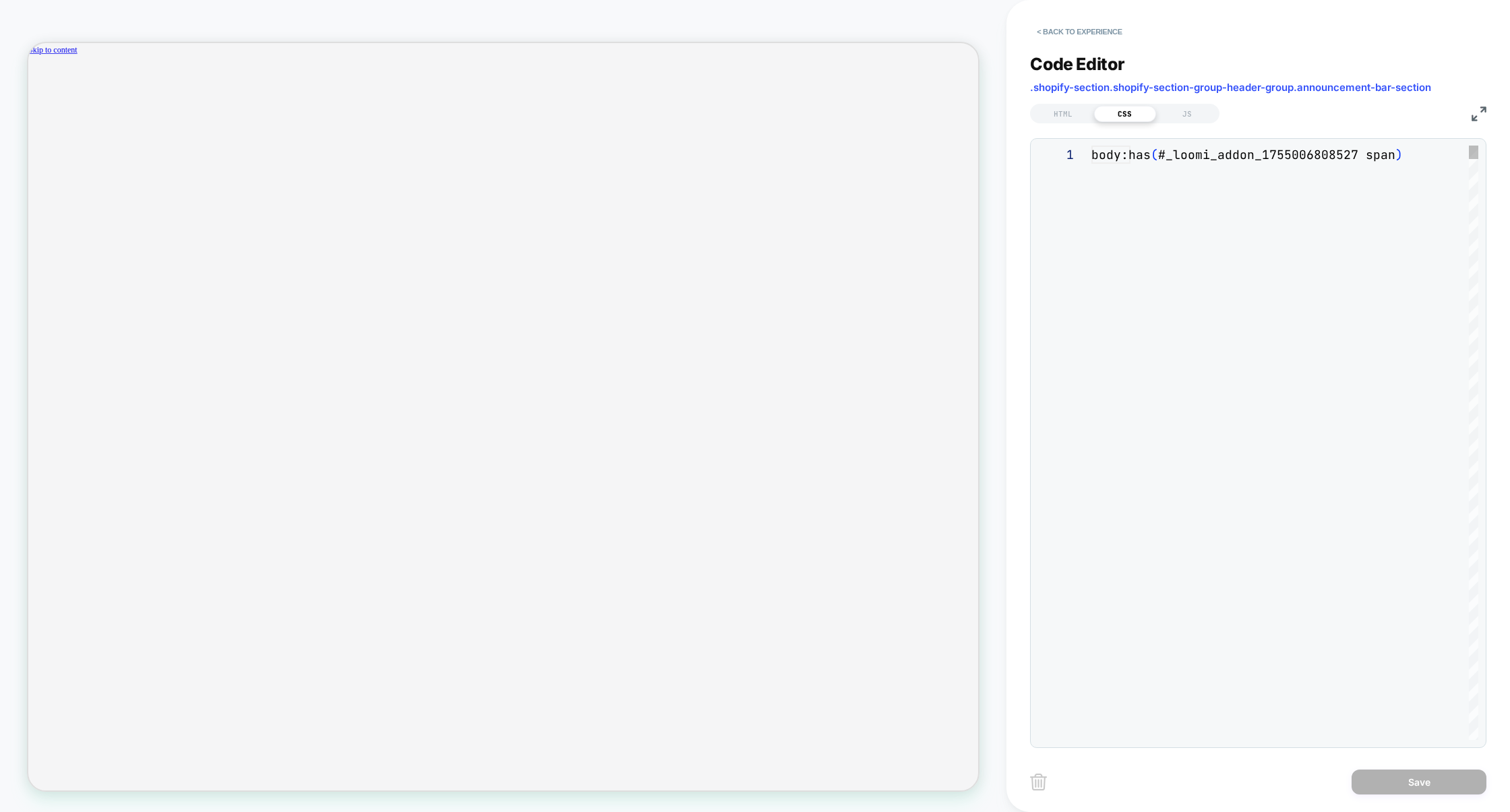
scroll to position [182, 0]
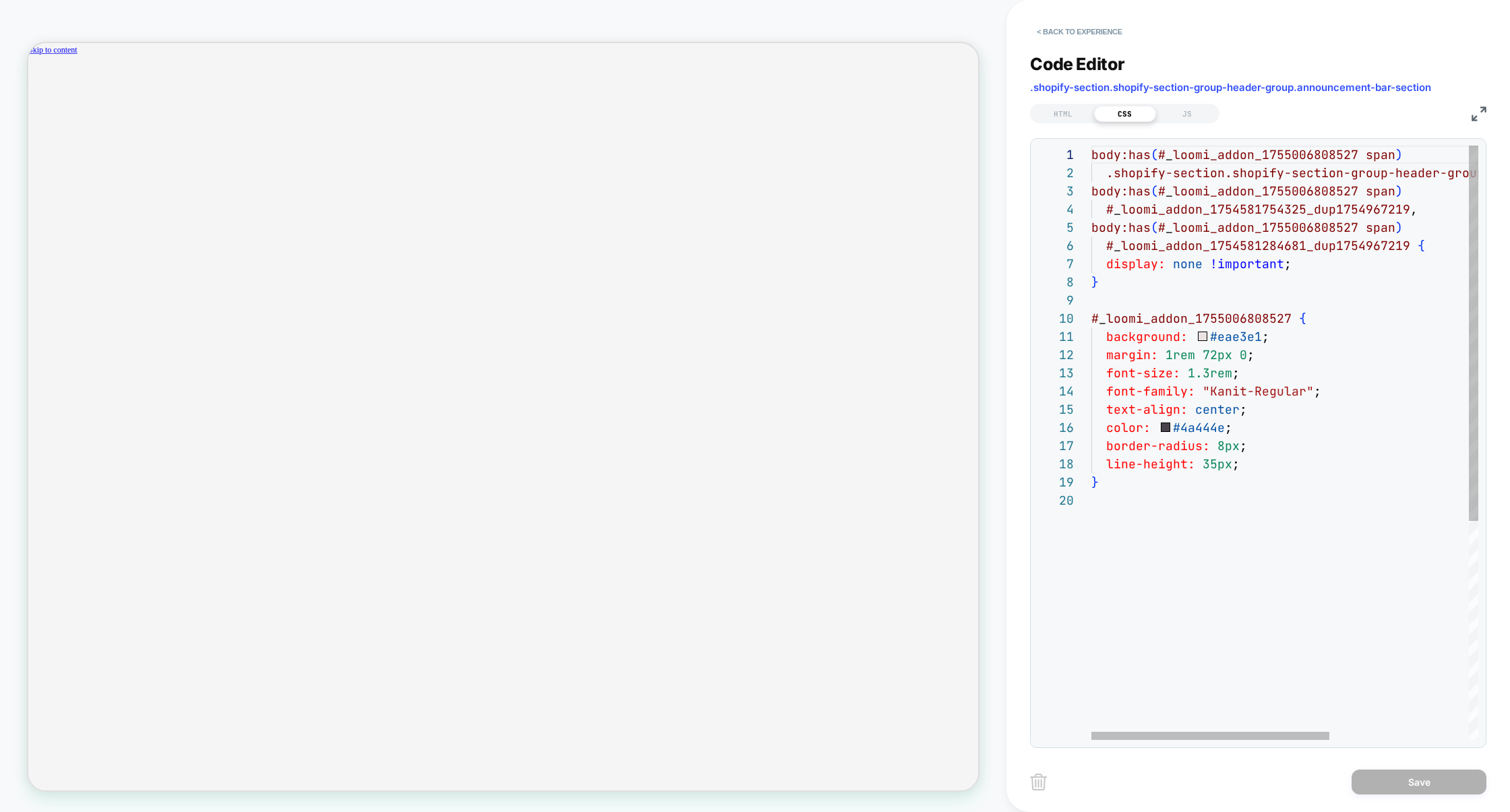
click at [1269, 456] on div "body:has ( # _ loomi_addon_1755006808527 span ) .shopify-section.shopify-sectio…" at bounding box center [1398, 615] width 613 height 940
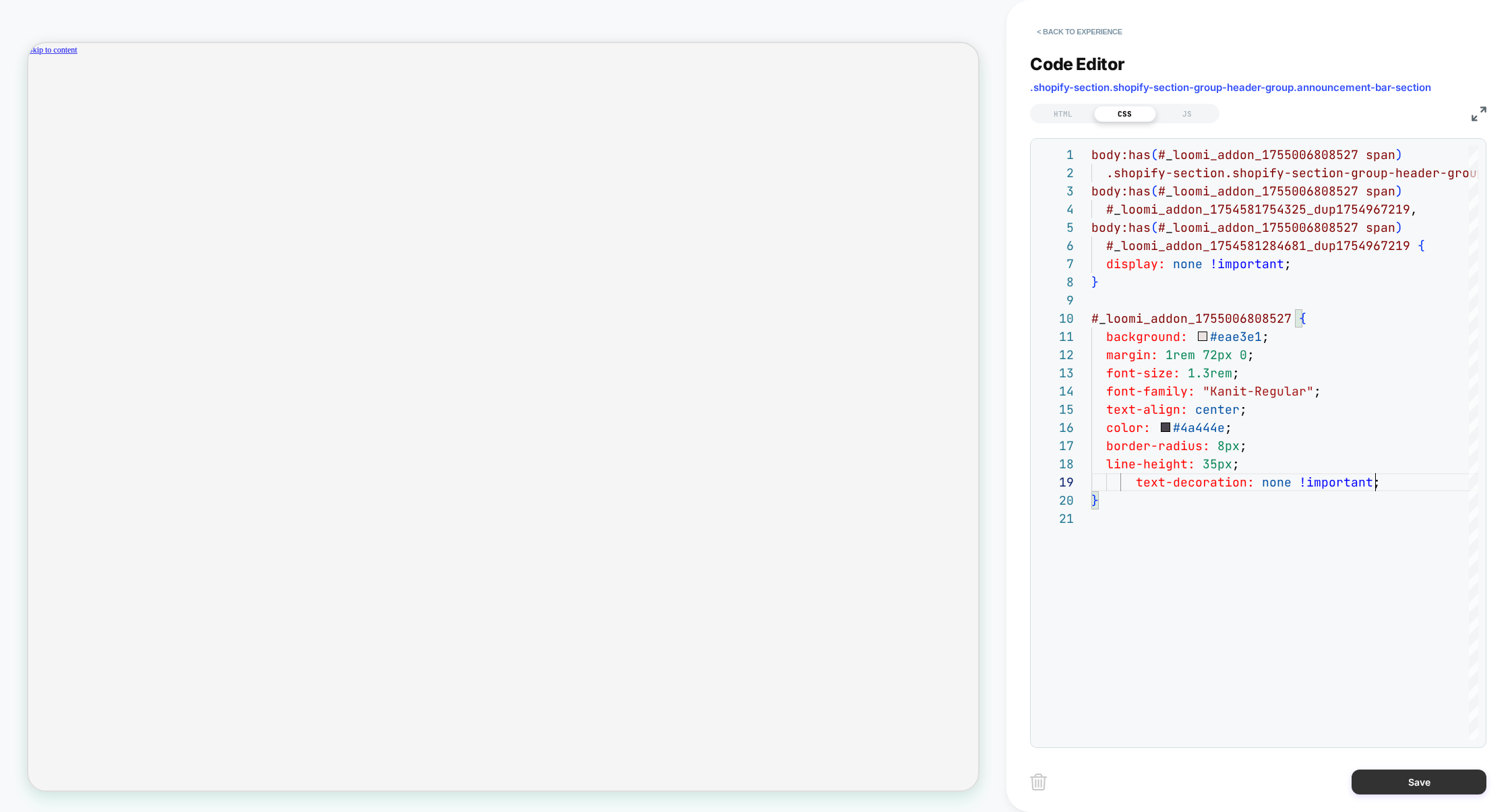
type textarea "**********"
click at [1431, 785] on button "Save" at bounding box center [1419, 782] width 135 height 25
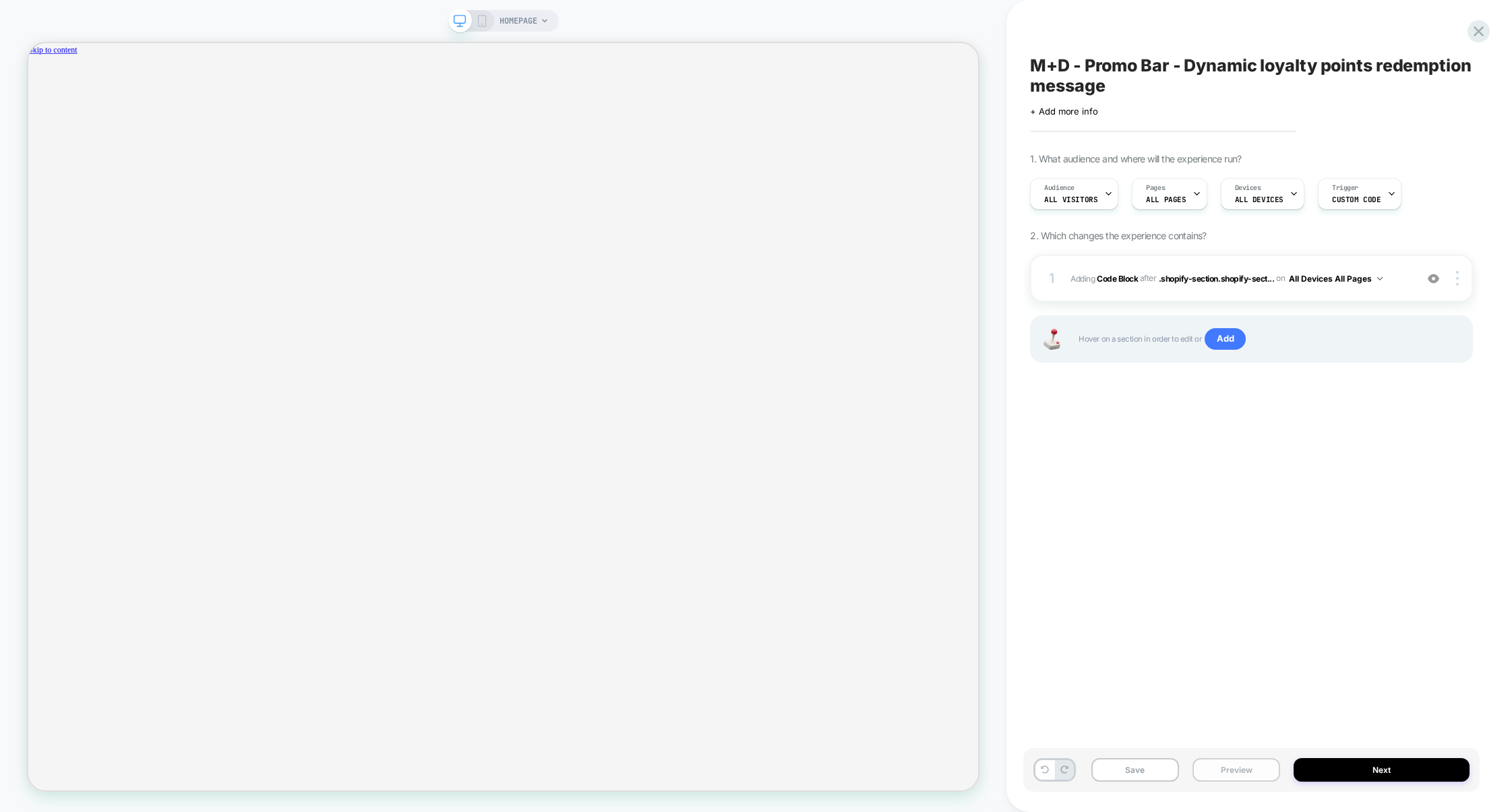
click at [1200, 767] on button "Preview" at bounding box center [1236, 770] width 88 height 23
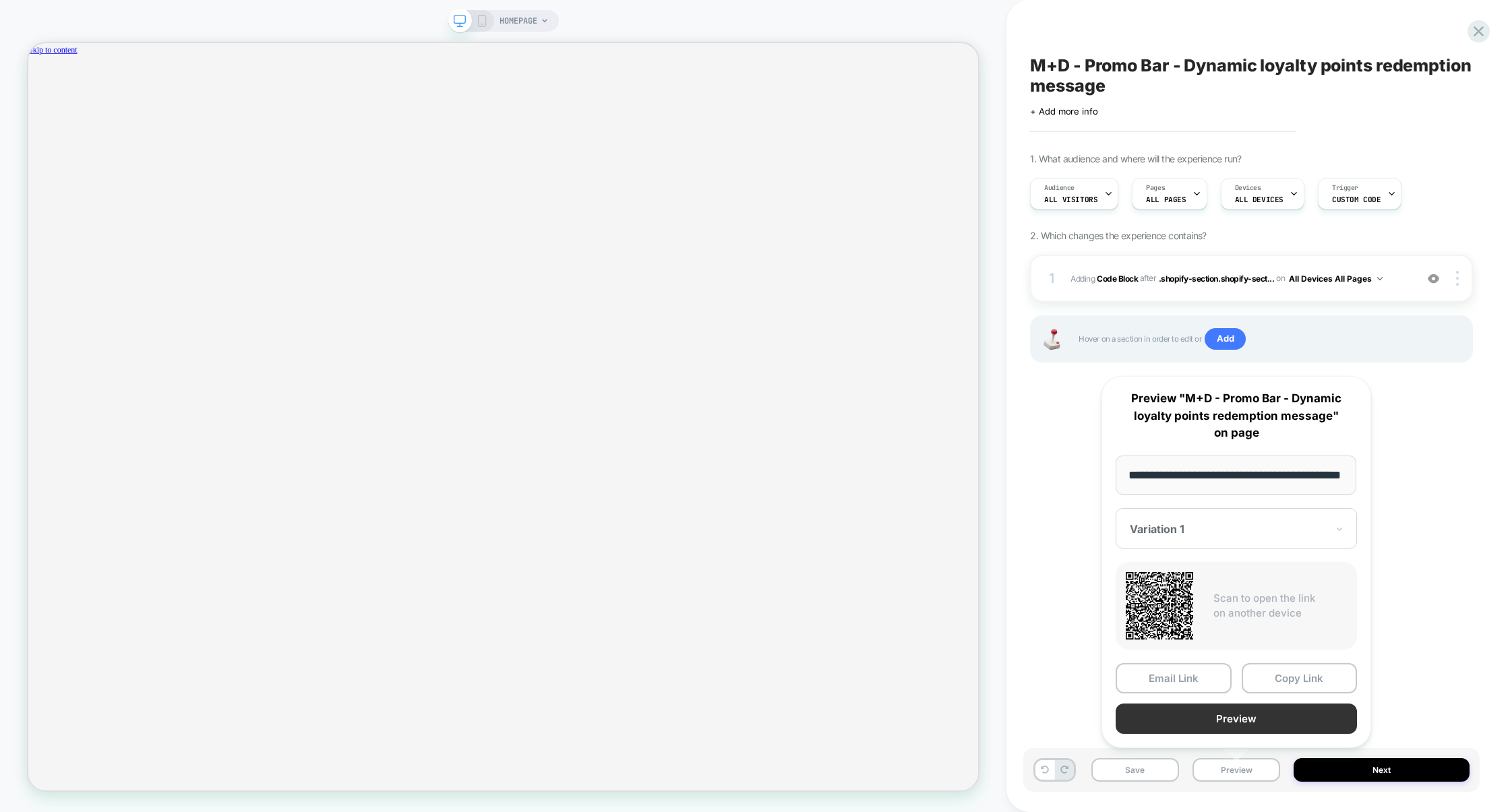
scroll to position [0, 0]
click at [1231, 731] on button "Preview" at bounding box center [1237, 719] width 242 height 30
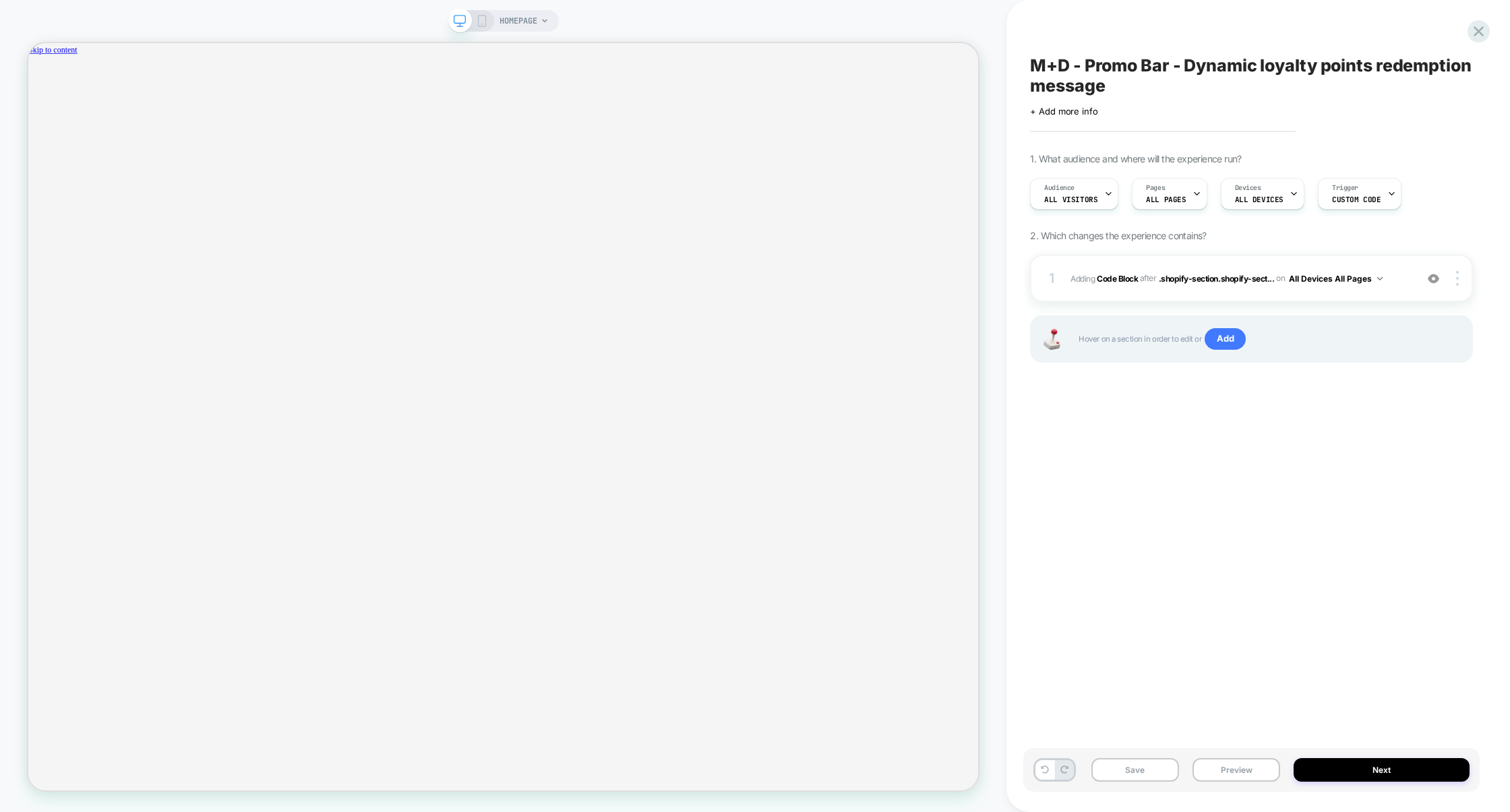
scroll to position [0, 1041]
click at [1186, 295] on div "1 Adding Code Block AFTER .shopify-section.shopify-sect... .shopify-section.sho…" at bounding box center [1252, 278] width 443 height 47
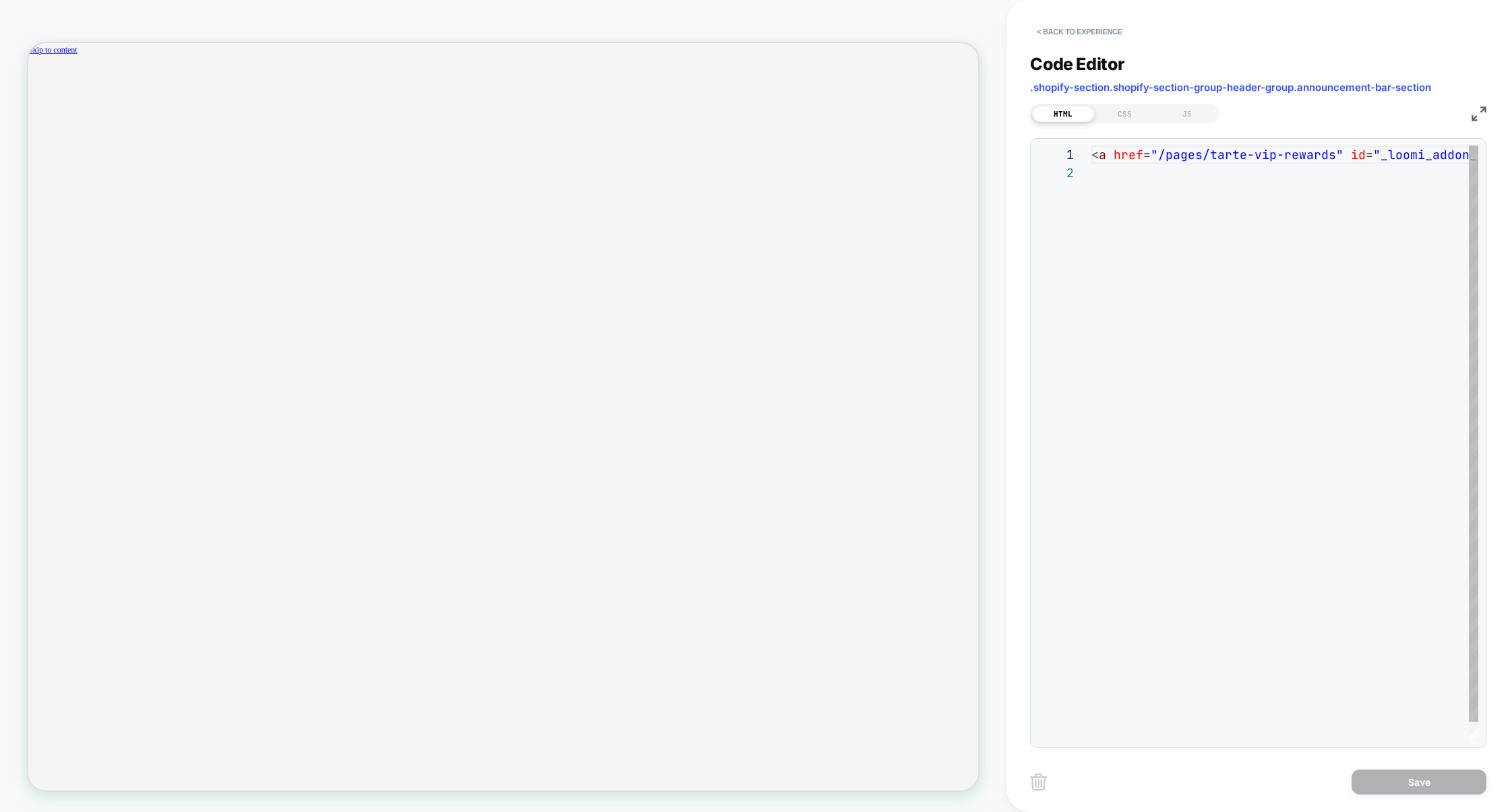
scroll to position [17, 0]
click at [1191, 118] on div "JS" at bounding box center [1187, 113] width 62 height 16
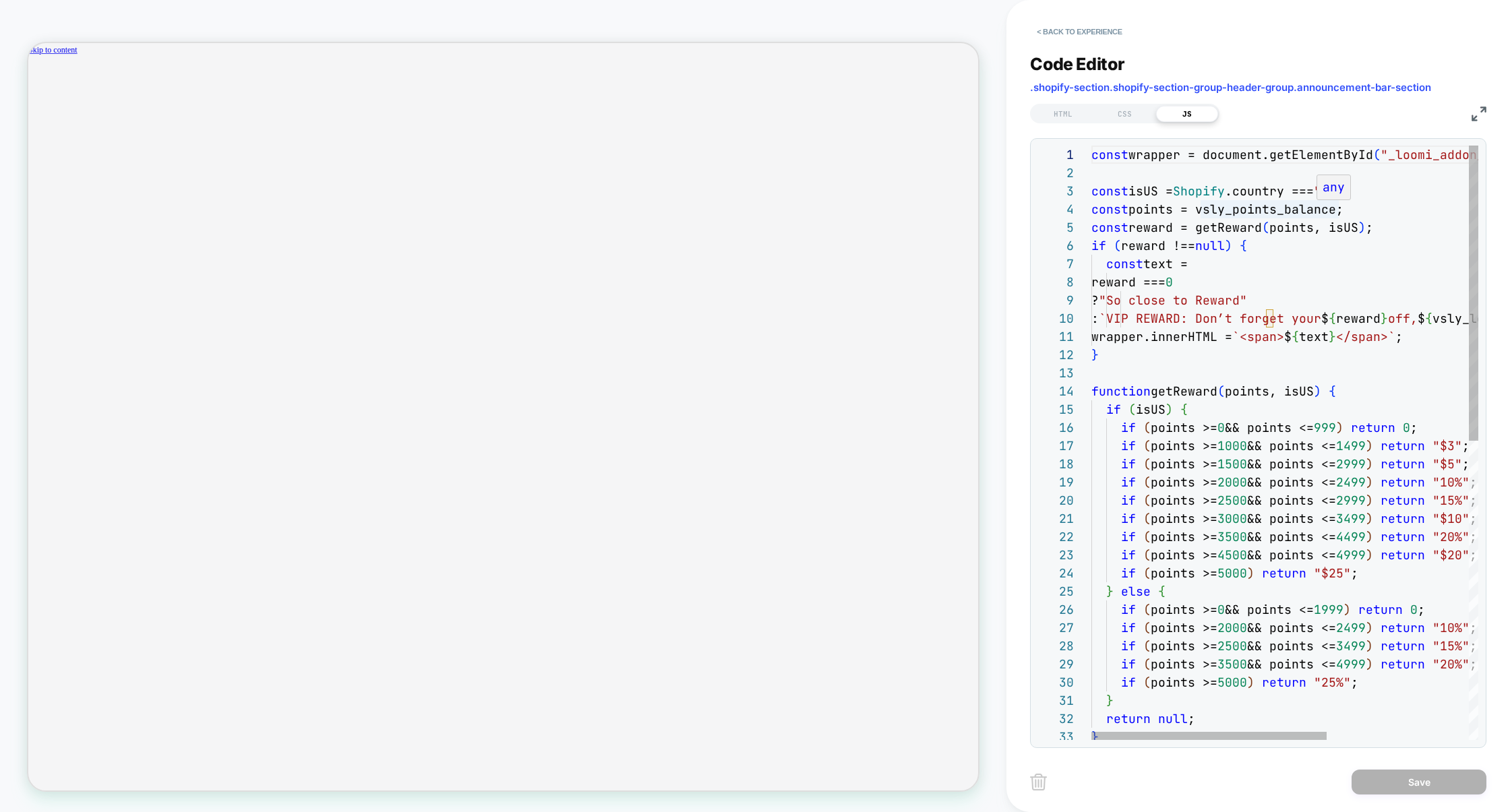
scroll to position [55, 247]
click at [1342, 209] on div "const wrapper = document.getElementById ( "_loomi_addon_1755006808527" ) ; cons…" at bounding box center [1402, 743] width 621 height 1194
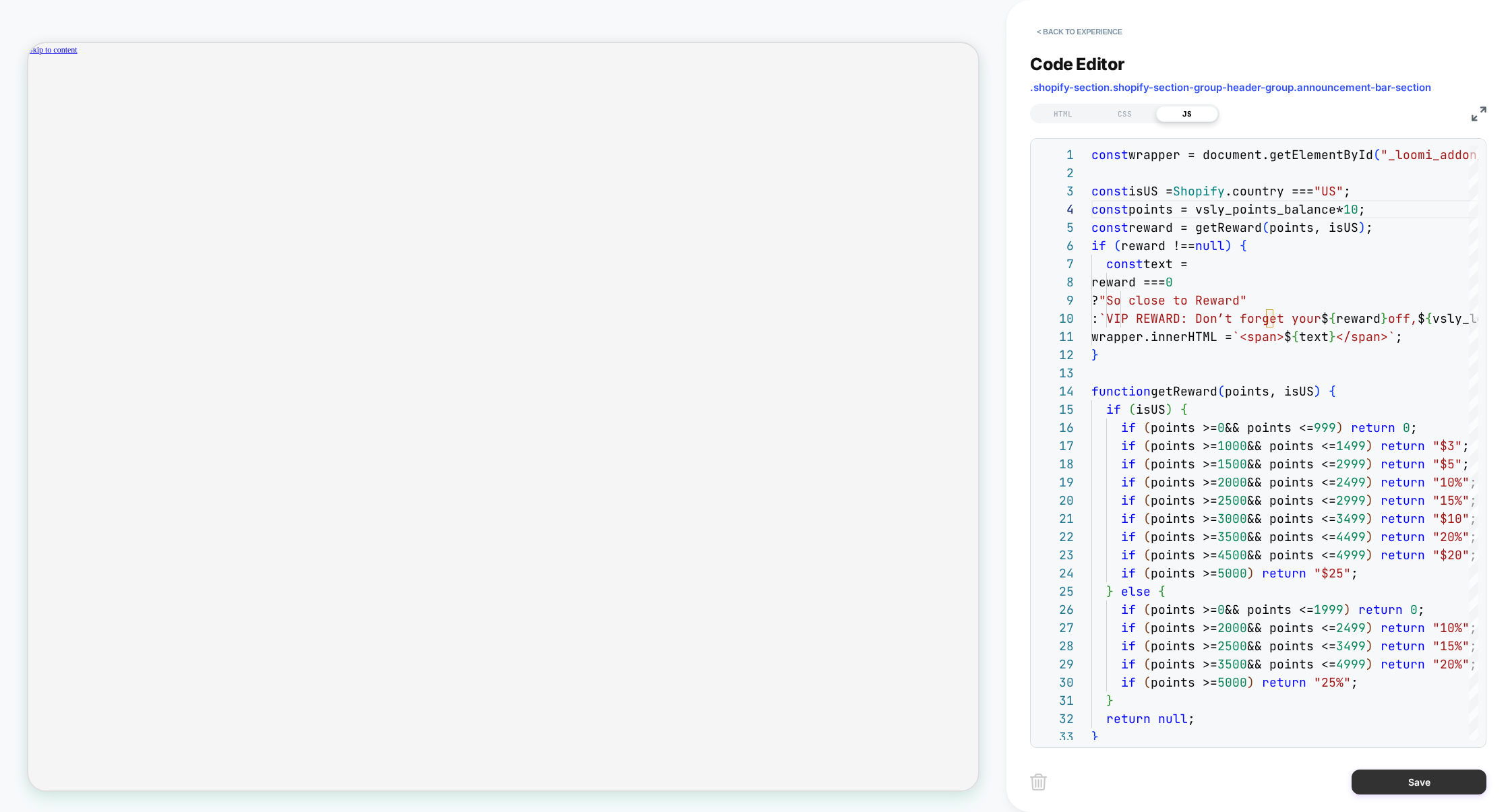
type textarea "**********"
click at [1424, 777] on button "Save" at bounding box center [1419, 782] width 135 height 25
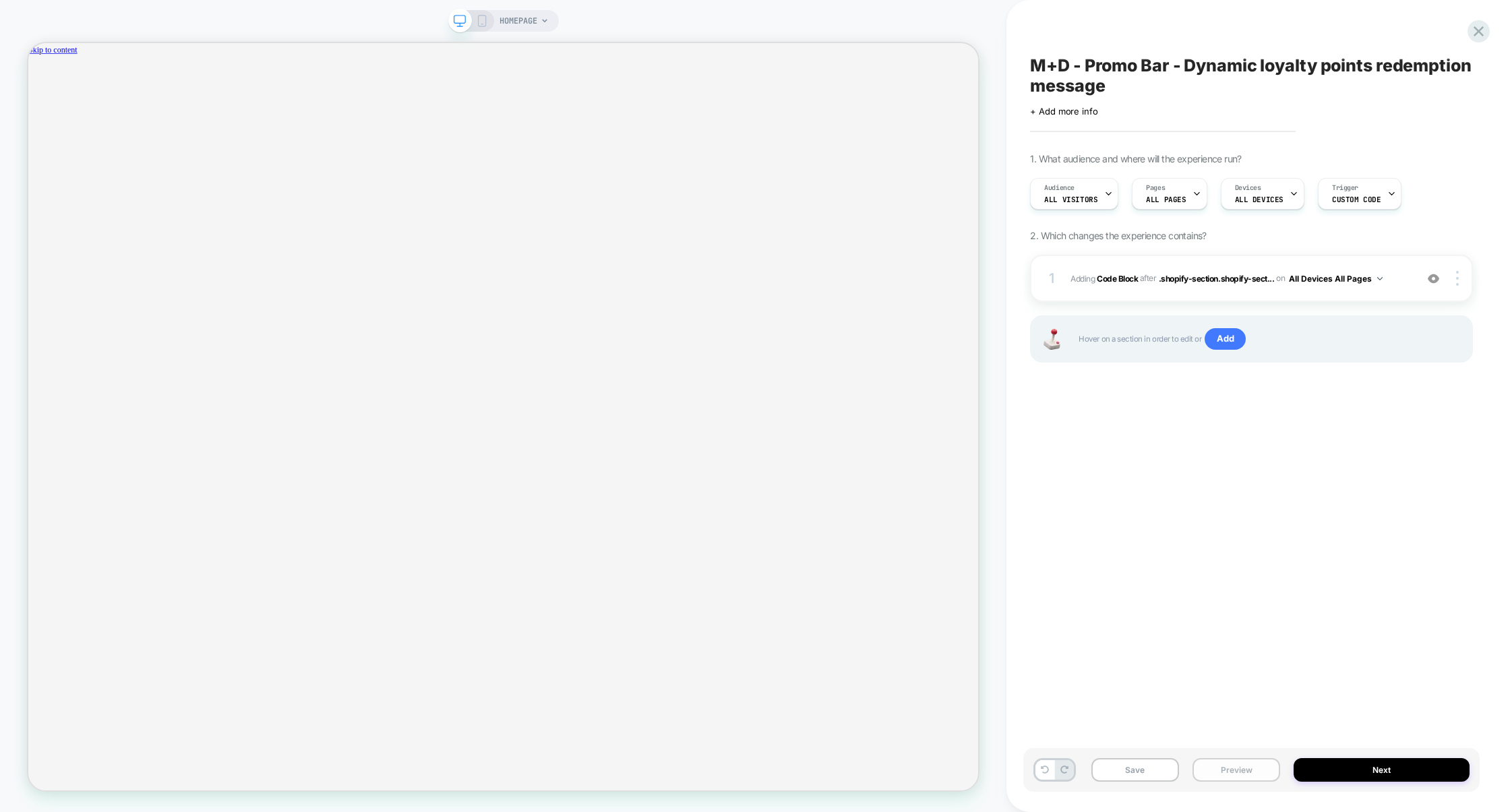
click at [1266, 770] on button "Preview" at bounding box center [1236, 770] width 88 height 23
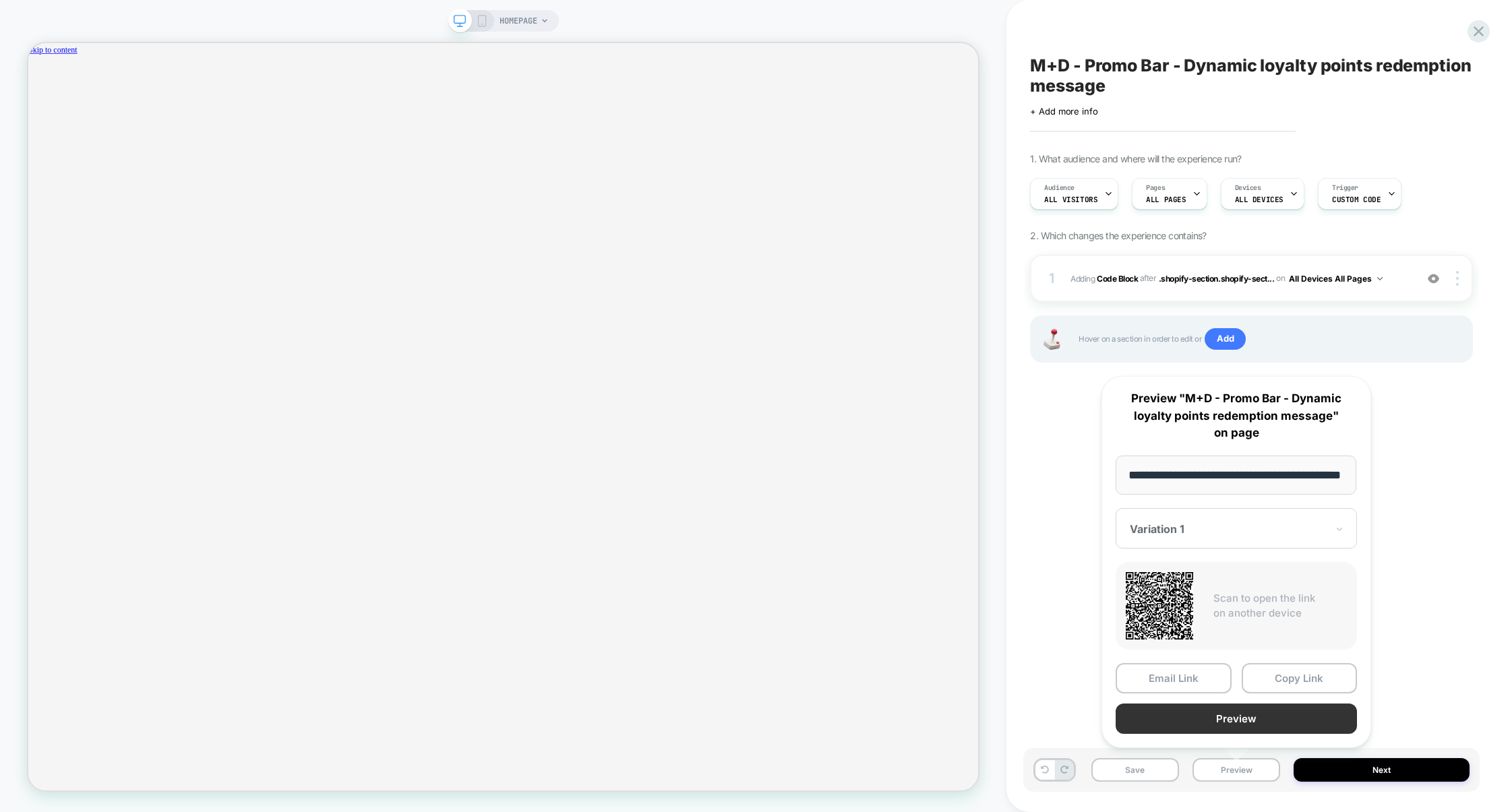
click at [1238, 725] on button "Preview" at bounding box center [1237, 719] width 242 height 30
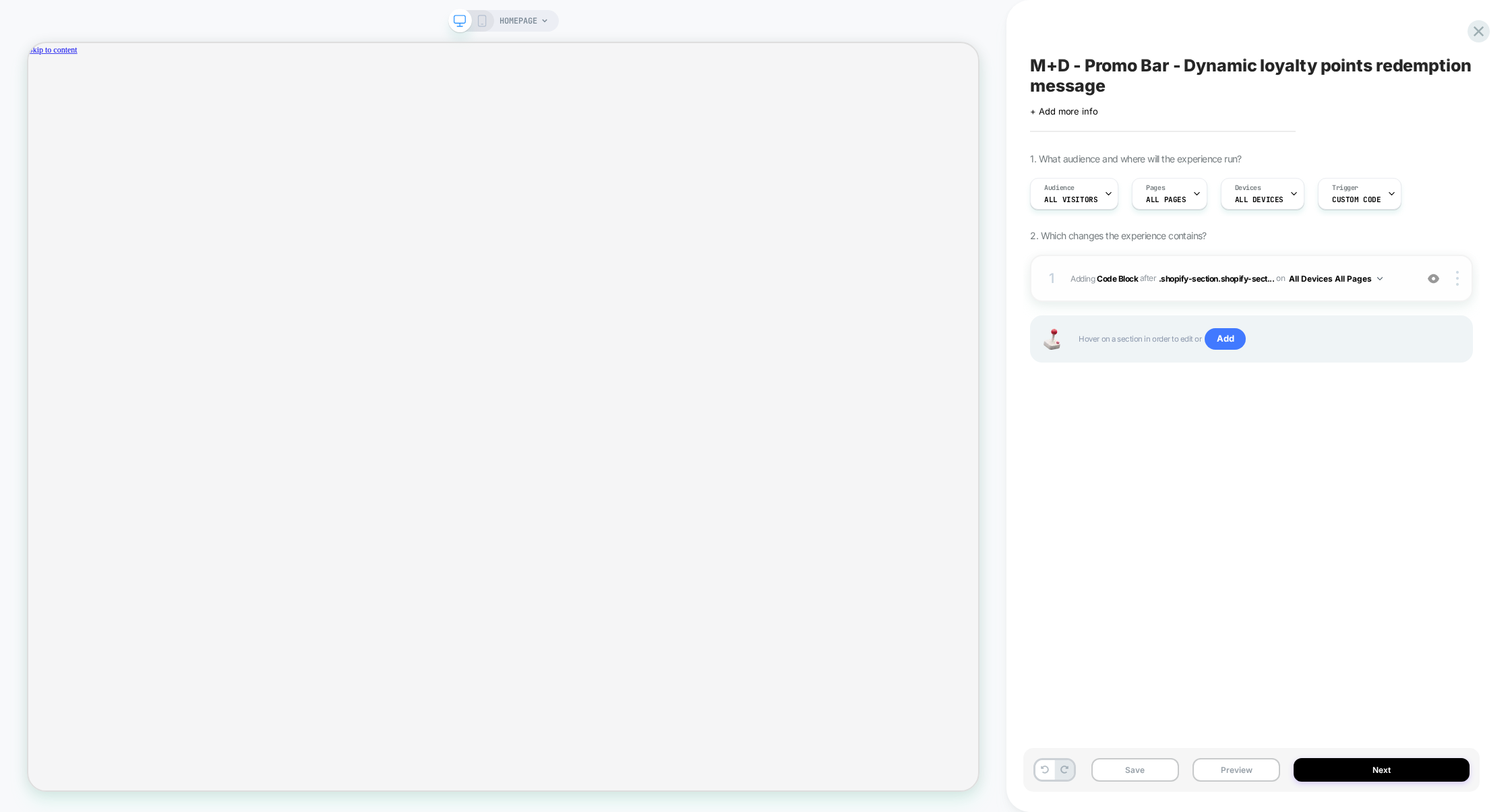
click at [1169, 298] on div "1 Adding Code Block AFTER .shopify-section.shopify-sect... .shopify-section.sho…" at bounding box center [1252, 278] width 443 height 47
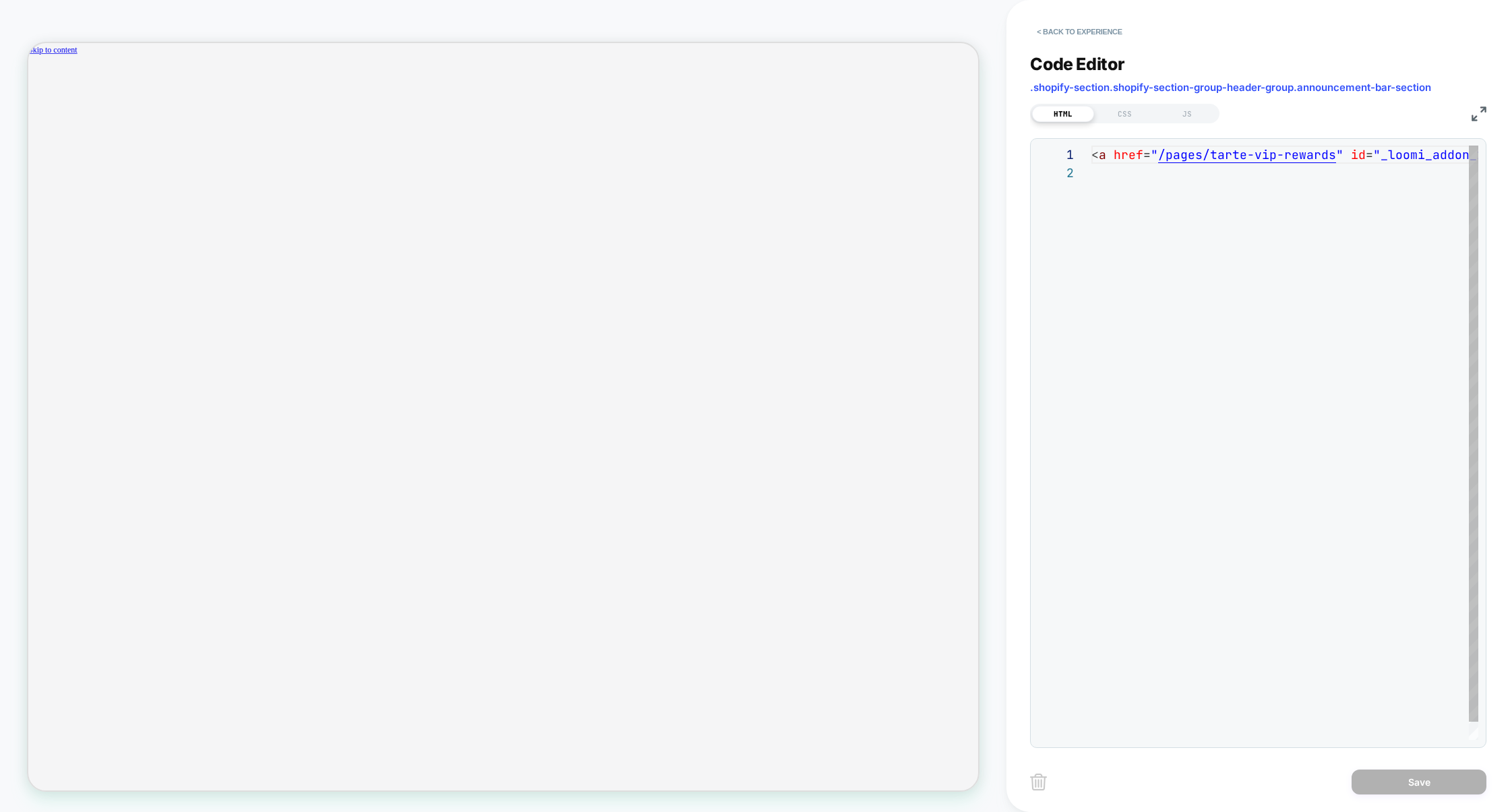
scroll to position [17, 0]
click at [1135, 113] on div "CSS" at bounding box center [1125, 113] width 62 height 16
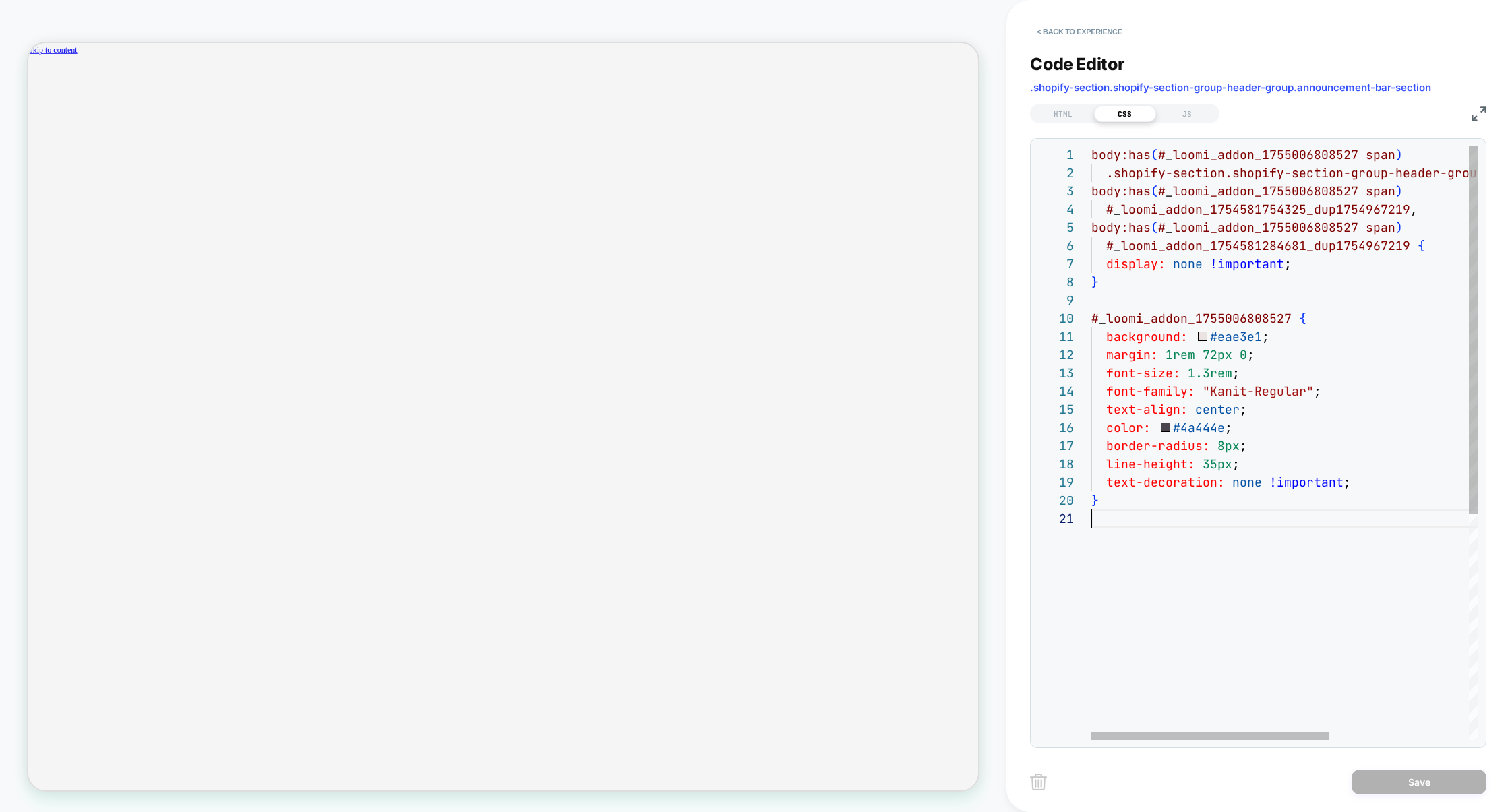
scroll to position [0, 0]
click at [1189, 575] on div "body:has ( # _ loomi_addon_1755006808527 span ) .shopify-section.shopify-sectio…" at bounding box center [1398, 625] width 613 height 958
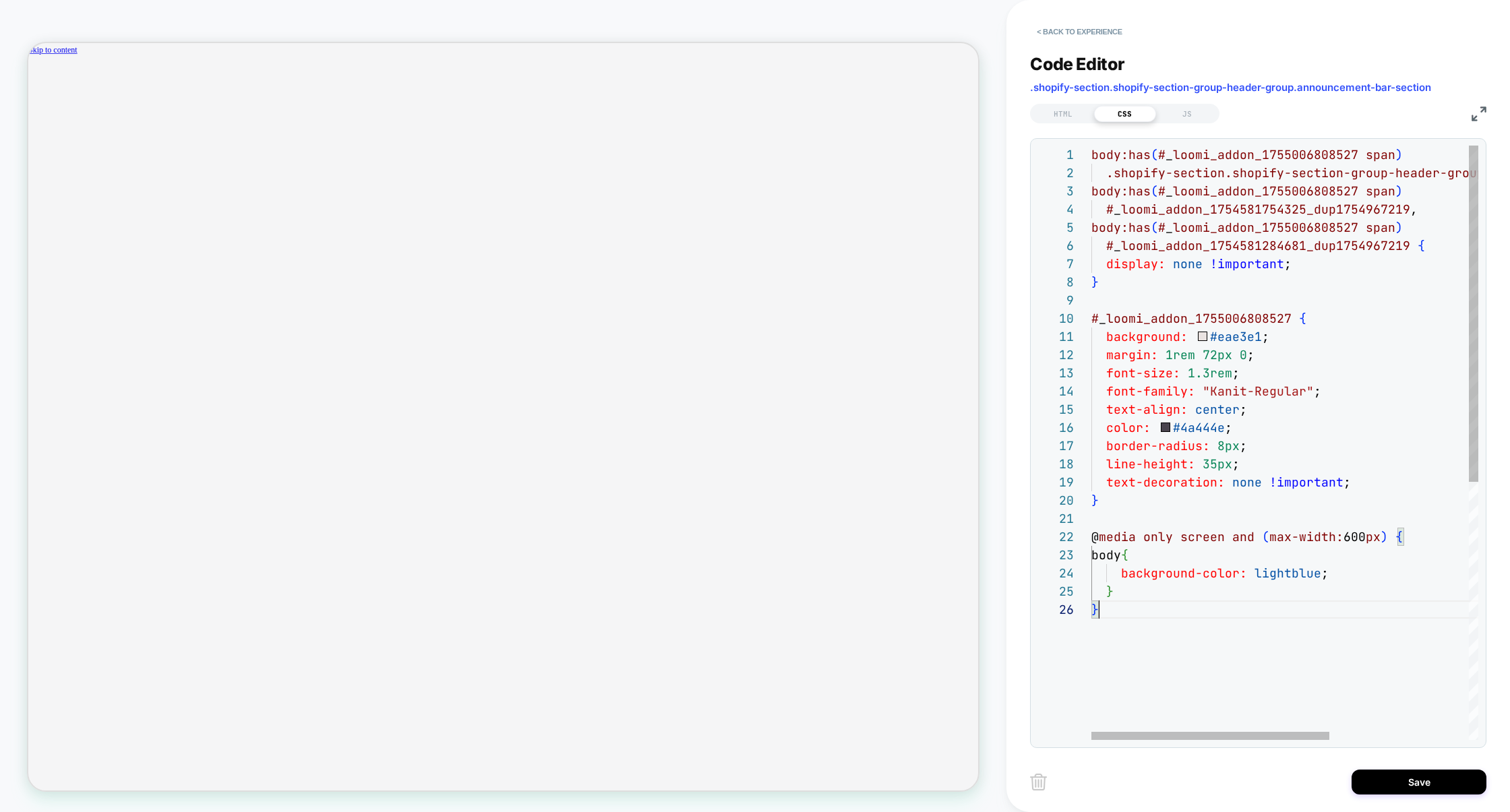
scroll to position [90, 7]
click at [1353, 532] on div "body:has ( # _ loomi_addon_1755006808527 span ) .shopify-section.shopify-sectio…" at bounding box center [1398, 670] width 613 height 1049
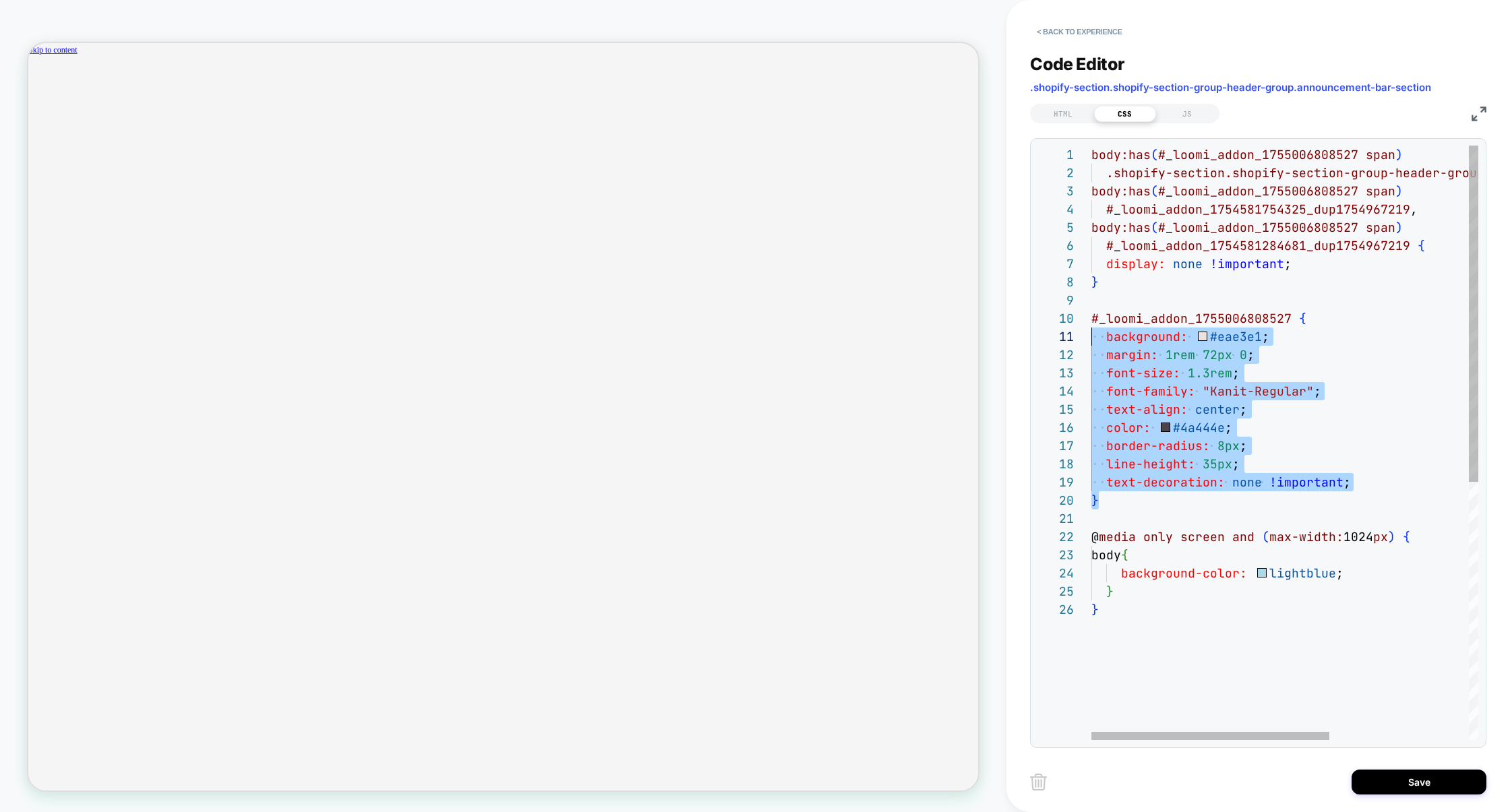
scroll to position [163, 0]
drag, startPoint x: 1113, startPoint y: 496, endPoint x: 1084, endPoint y: 325, distance: 173.4
click at [1092, 324] on div "body:has ( # _ loomi_addon_1755006808527 span ) .shopify-section.shopify-sectio…" at bounding box center [1398, 670] width 613 height 1049
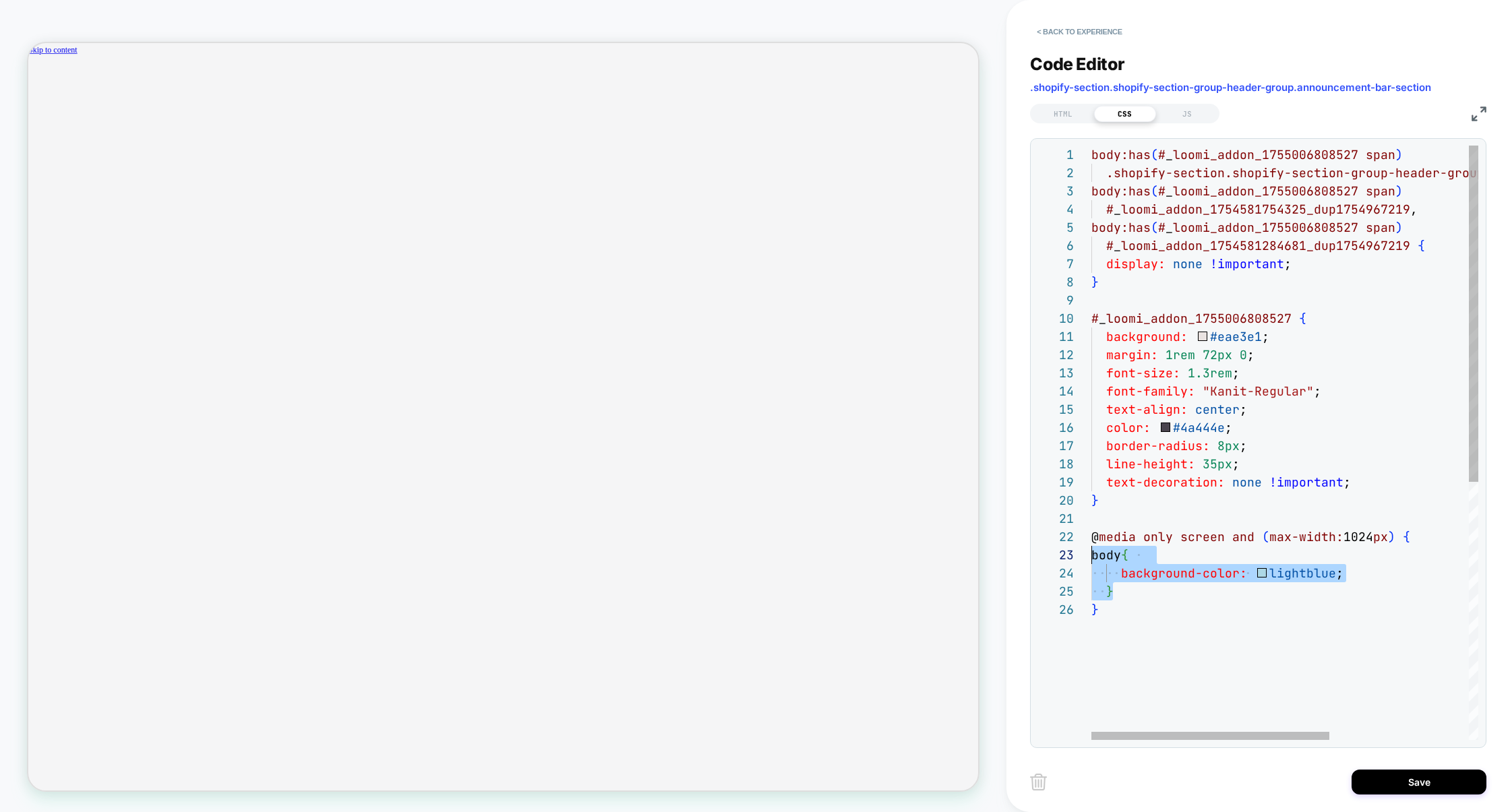
scroll to position [37, 0]
drag, startPoint x: 1145, startPoint y: 595, endPoint x: 1058, endPoint y: 558, distance: 94.5
click at [1058, 558] on div "**********" at bounding box center [1258, 443] width 441 height 595
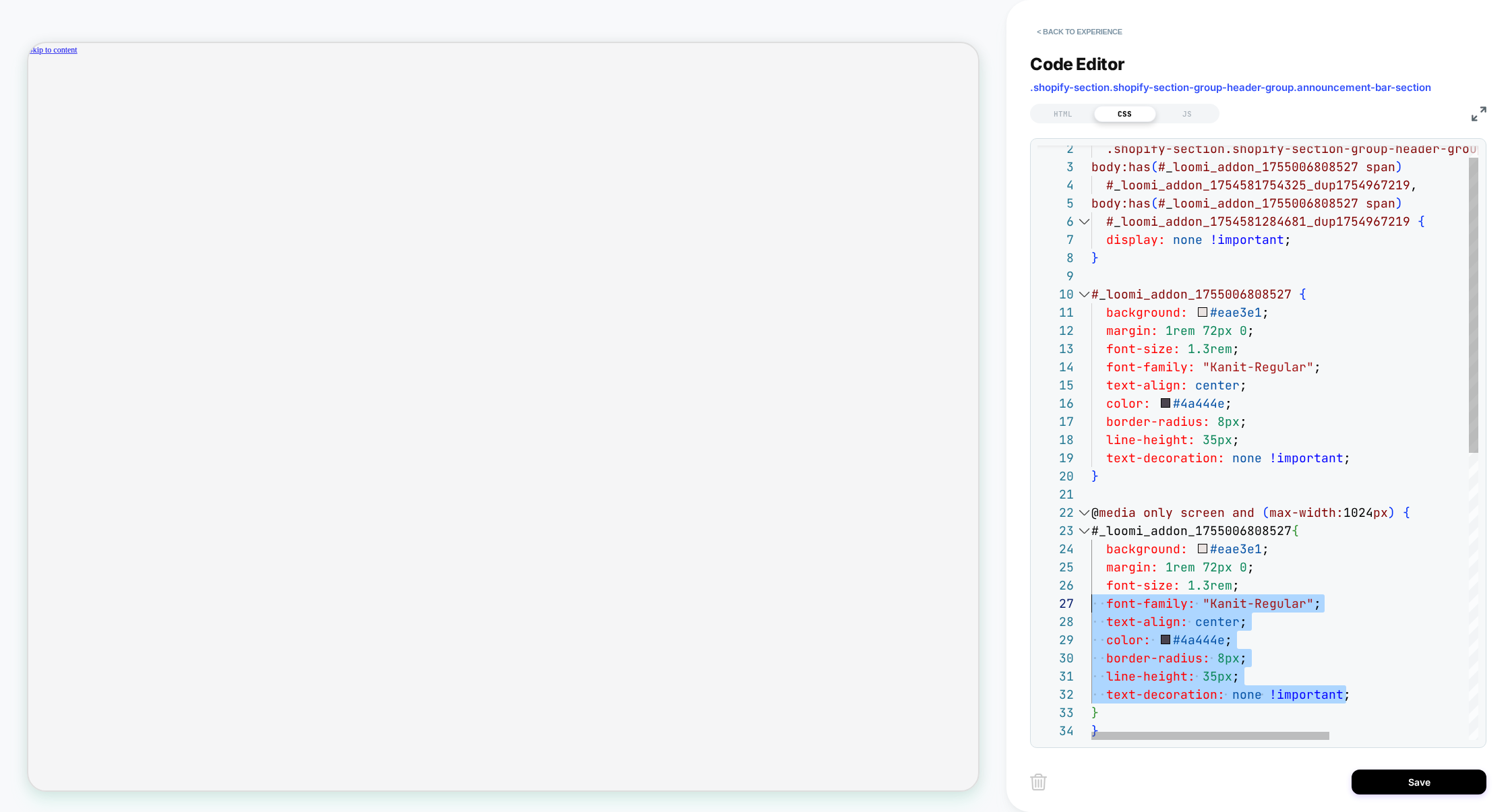
scroll to position [90, 0]
drag, startPoint x: 1368, startPoint y: 695, endPoint x: 1057, endPoint y: 586, distance: 329.5
click at [1092, 586] on div ".shopify-section.shopify-section-group-header-grou p.announcement-bar-section ,…" at bounding box center [1398, 719] width 613 height 1194
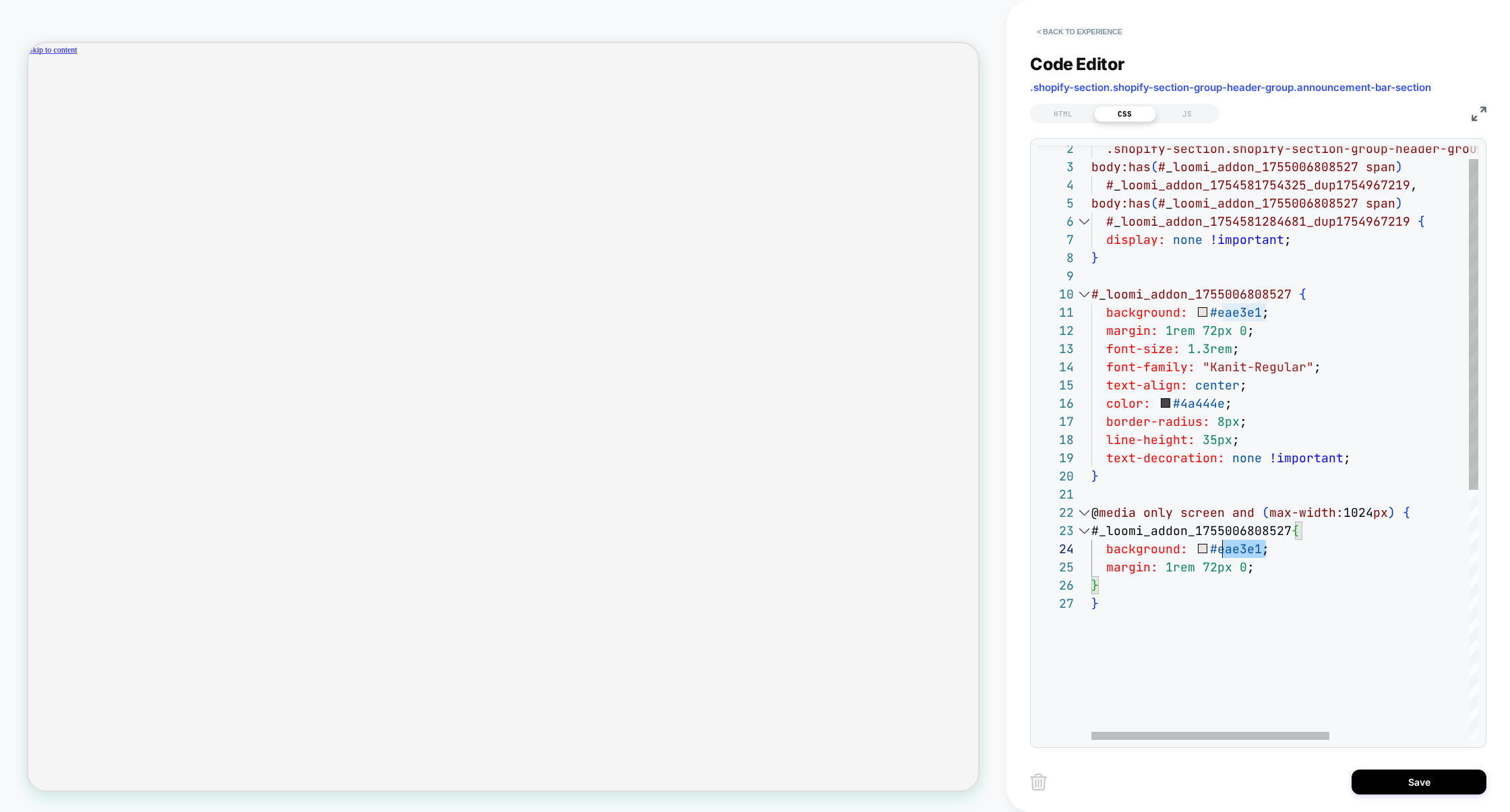
scroll to position [55, 0]
drag, startPoint x: 1282, startPoint y: 550, endPoint x: 956, endPoint y: 550, distance: 326.0
click at [1092, 550] on div ".shopify-section.shopify-section-group-header-grou p.announcement-bar-section ,…" at bounding box center [1398, 655] width 613 height 1067
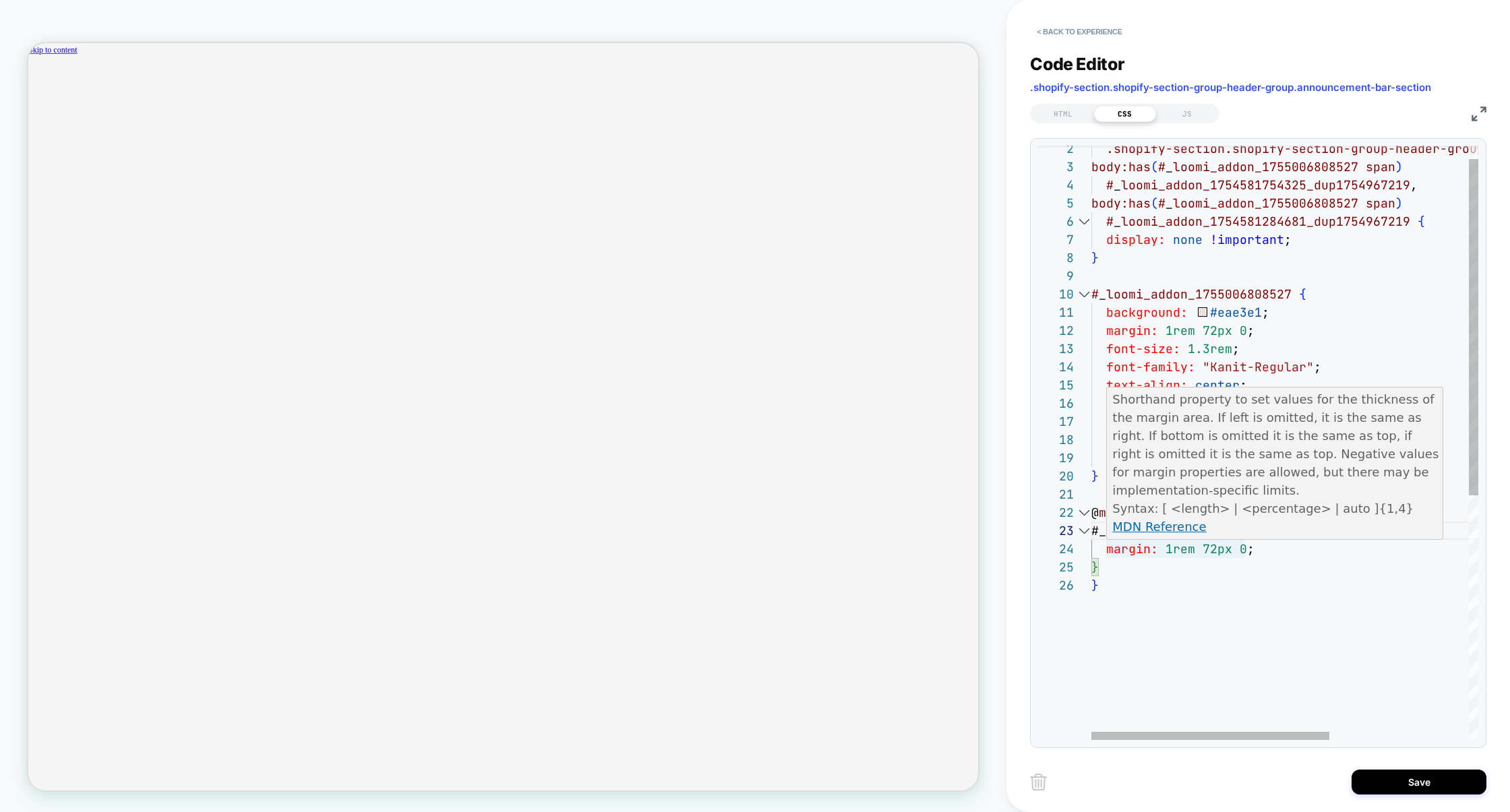
click at [1211, 550] on div ".shopify-section.shopify-section-group-header-grou p.announcement-bar-section ,…" at bounding box center [1398, 646] width 613 height 1049
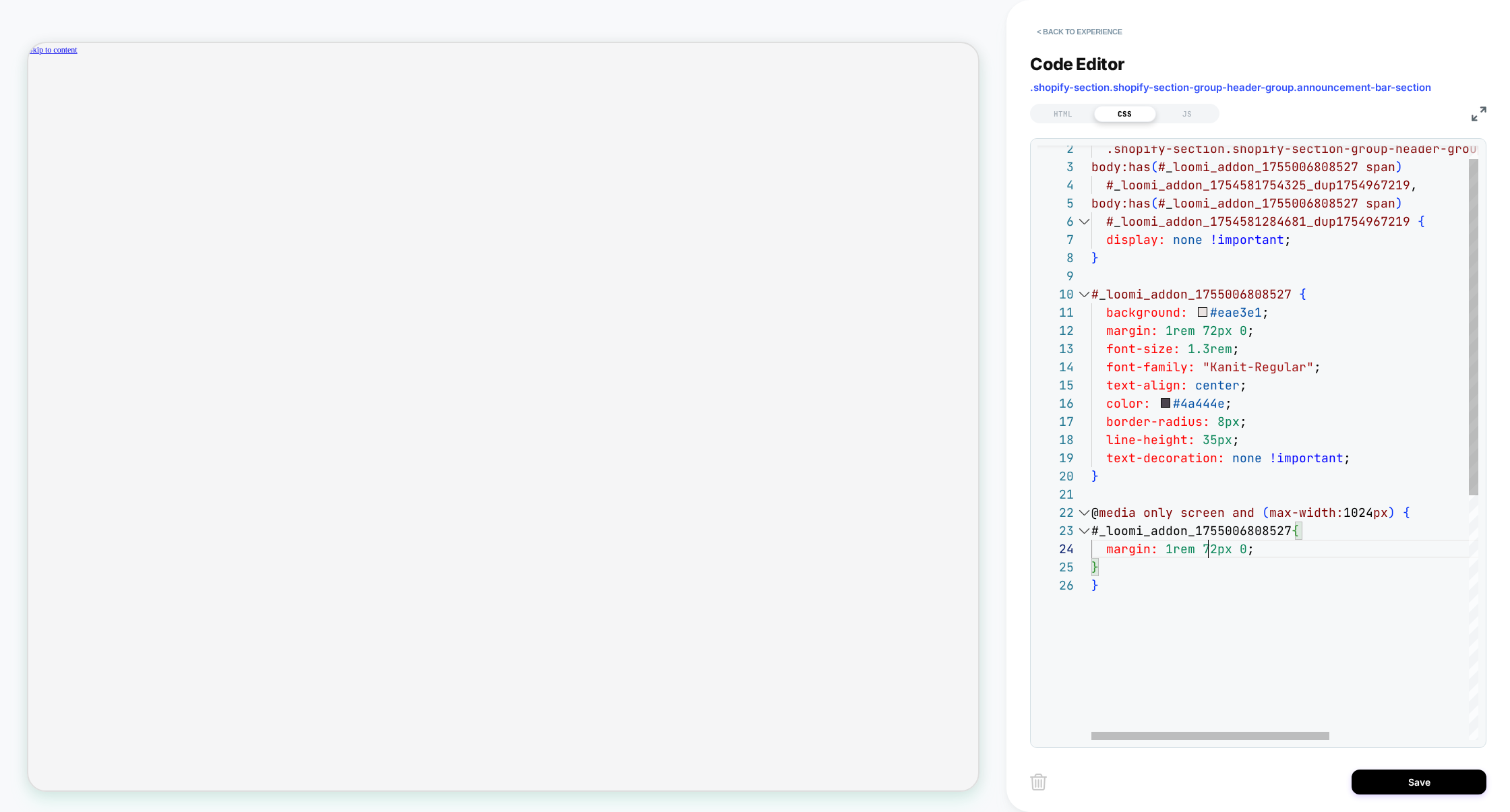
click at [1211, 550] on div ".shopify-section.shopify-section-group-header-grou p.announcement-bar-section ,…" at bounding box center [1398, 646] width 613 height 1049
click at [1118, 617] on div ".shopify-section.shopify-section-group-header-grou p.announcement-bar-section ,…" at bounding box center [1398, 646] width 613 height 1049
type textarea "**********"
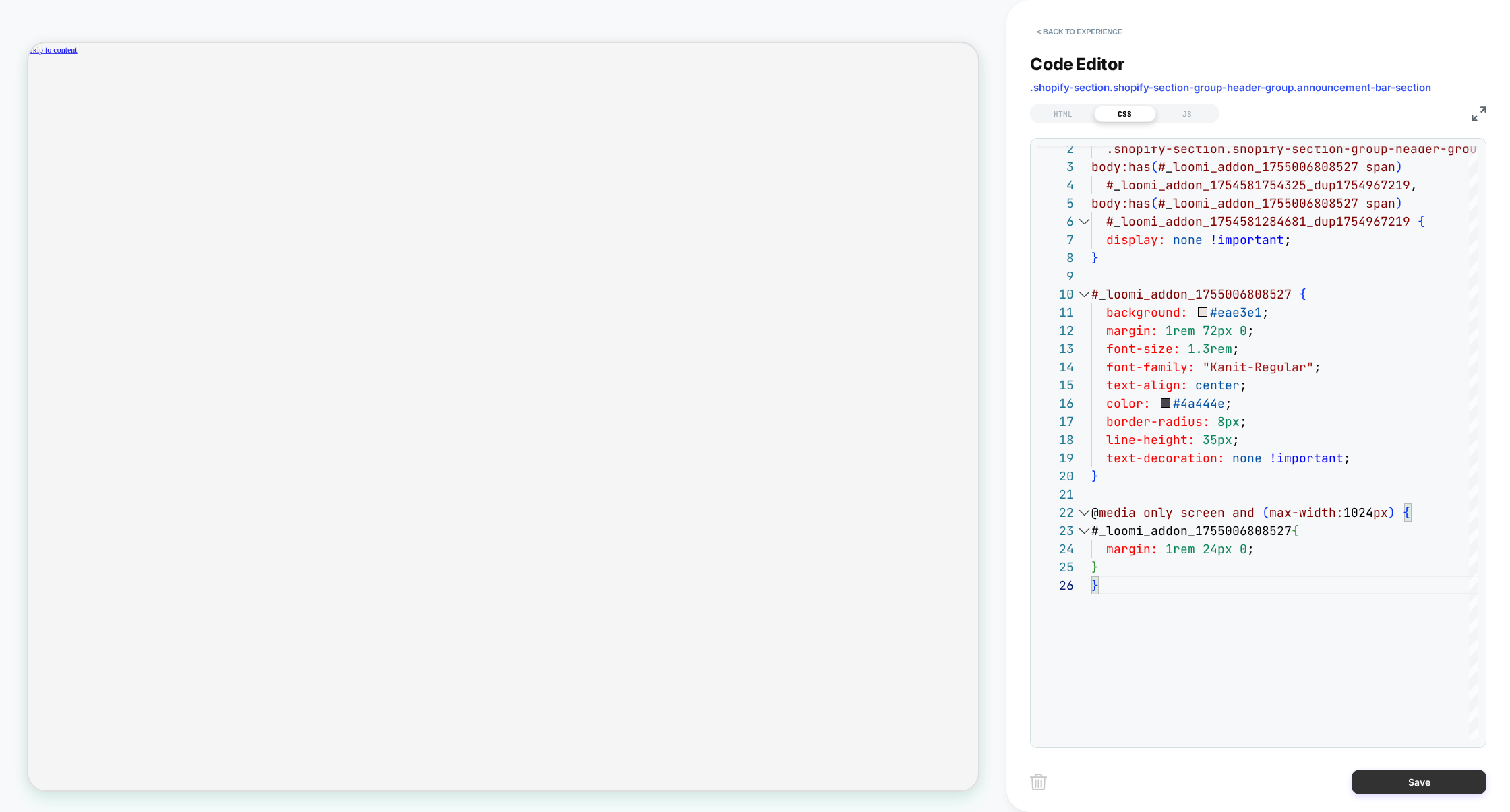
click at [1414, 783] on button "Save" at bounding box center [1419, 782] width 135 height 25
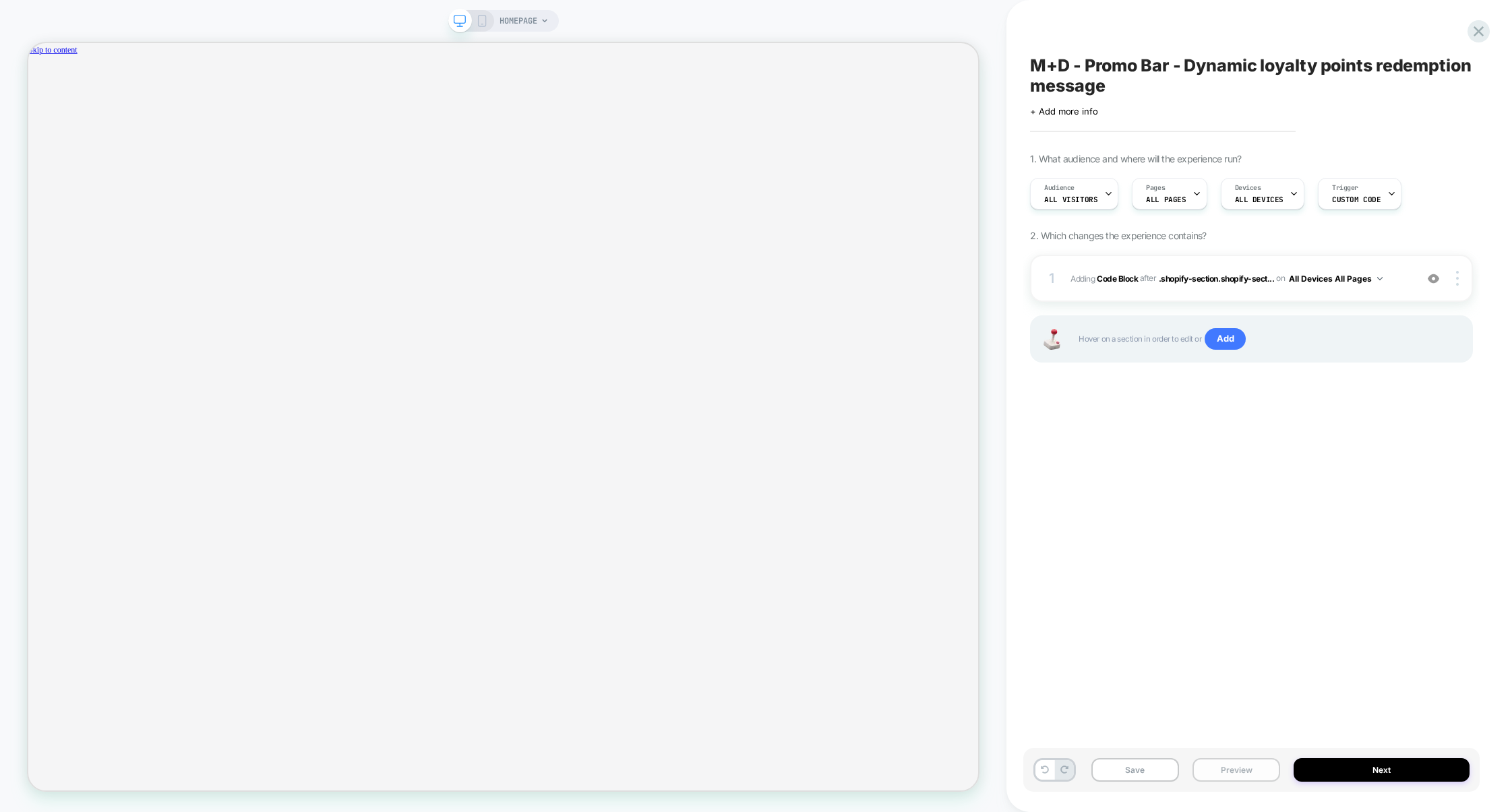
click at [1252, 764] on button "Preview" at bounding box center [1236, 770] width 88 height 23
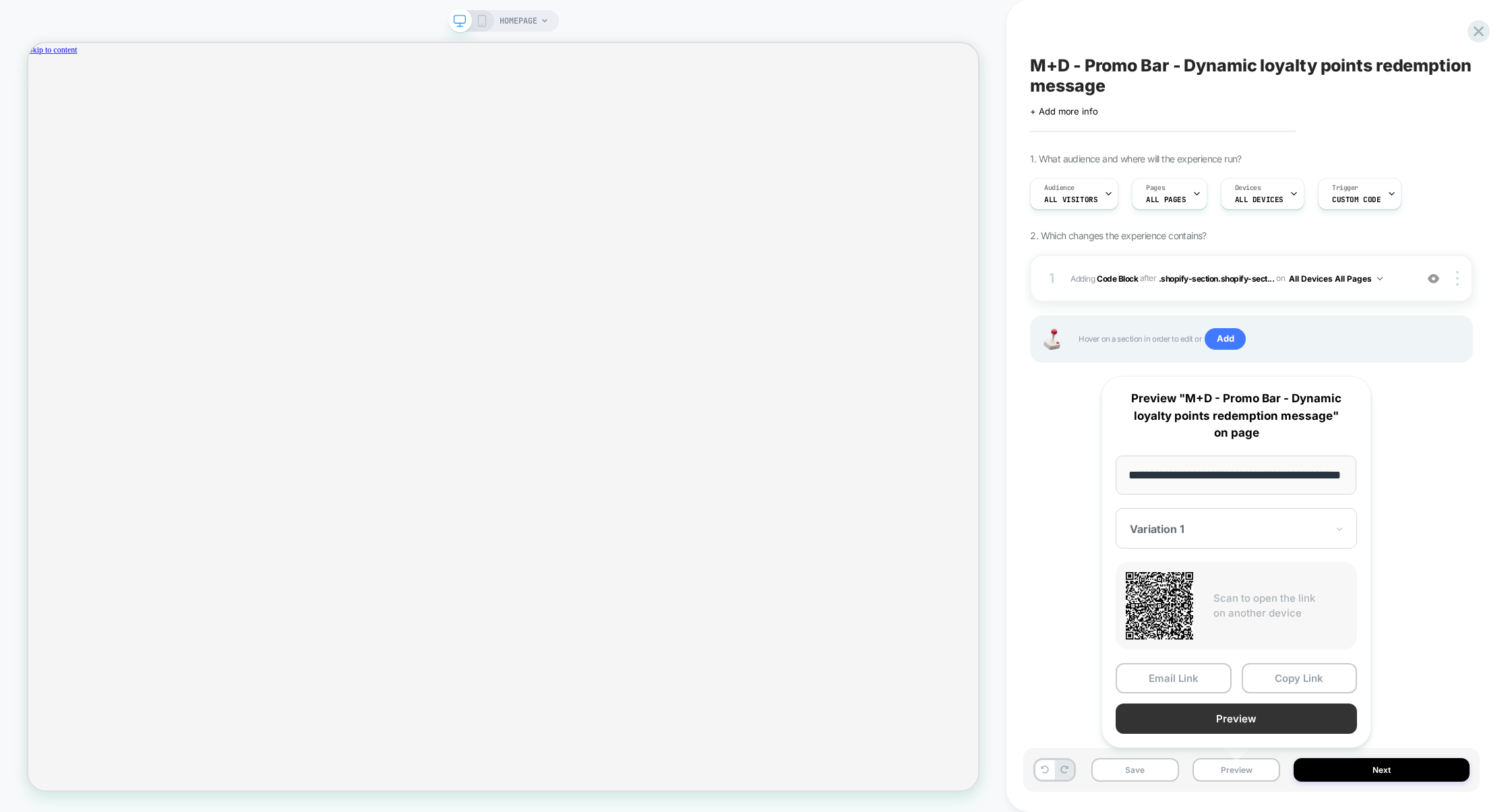
click at [1246, 725] on button "Preview" at bounding box center [1237, 719] width 242 height 30
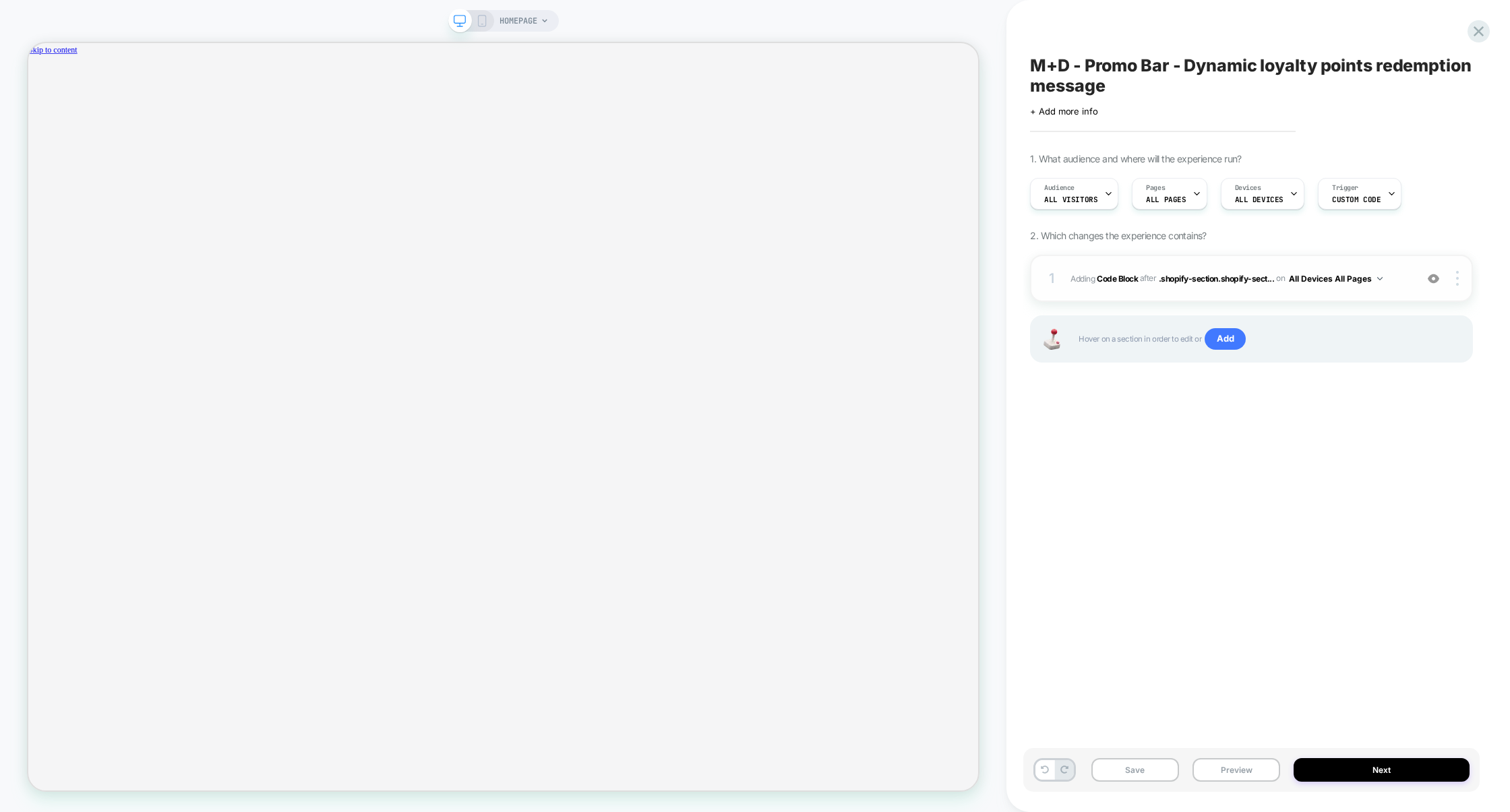
click at [1162, 291] on div "1 Adding Code Block AFTER .shopify-section.shopify-sect... .shopify-section.sho…" at bounding box center [1252, 278] width 443 height 47
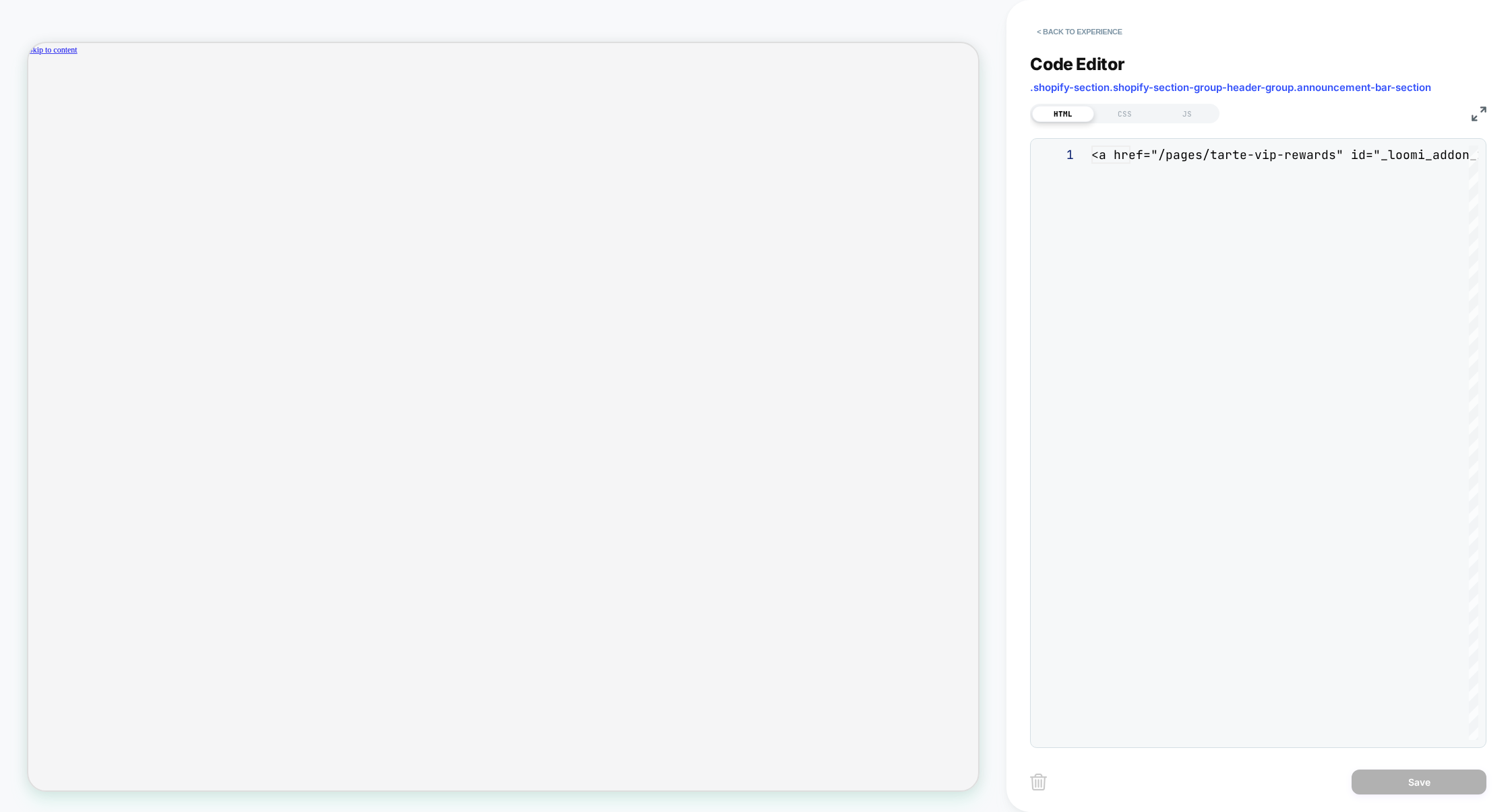
scroll to position [17, 0]
click at [1115, 122] on div "HTML CSS JS" at bounding box center [1124, 113] width 189 height 19
click at [1124, 120] on div "CSS" at bounding box center [1125, 113] width 62 height 16
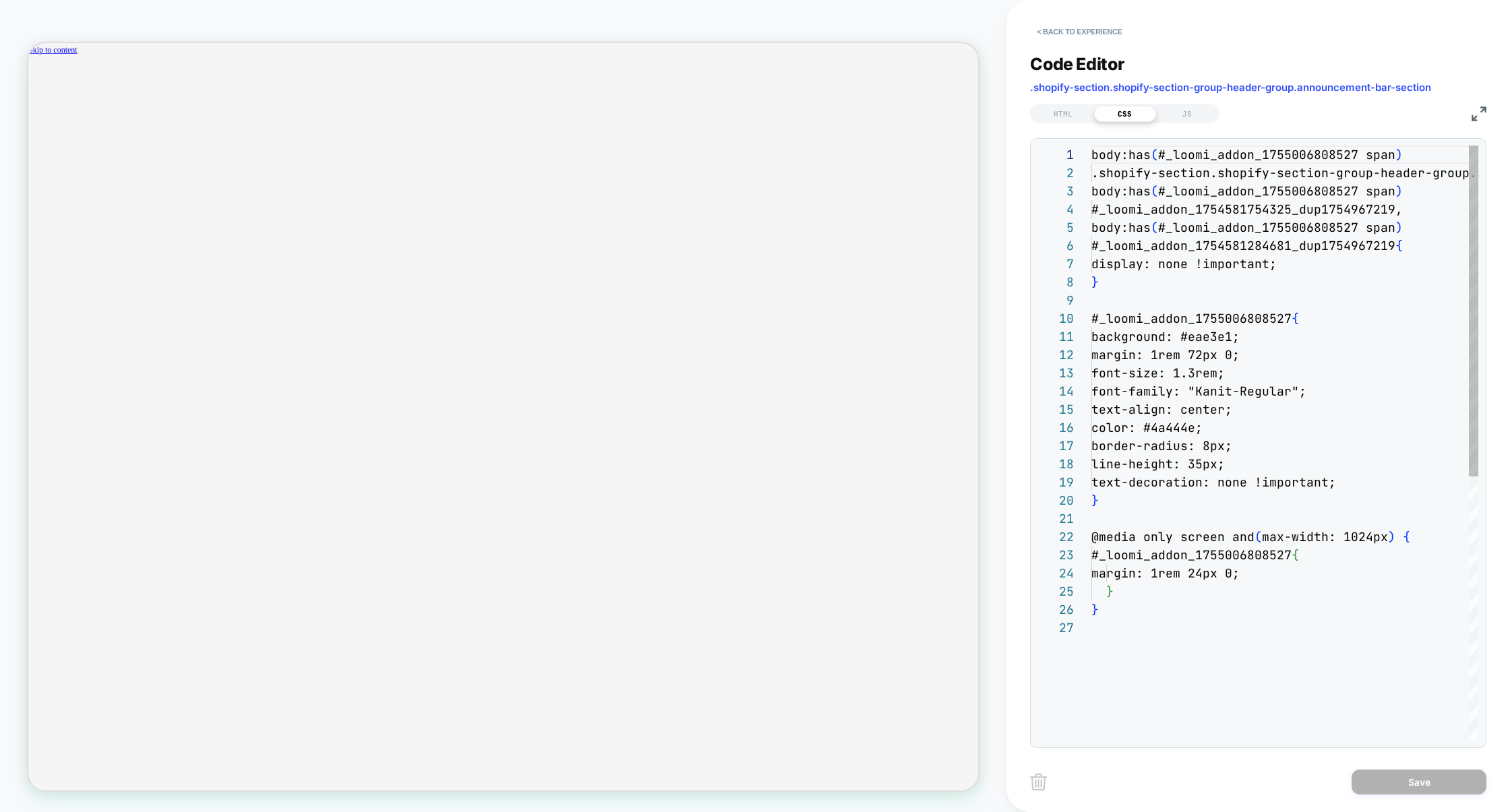
scroll to position [182, 0]
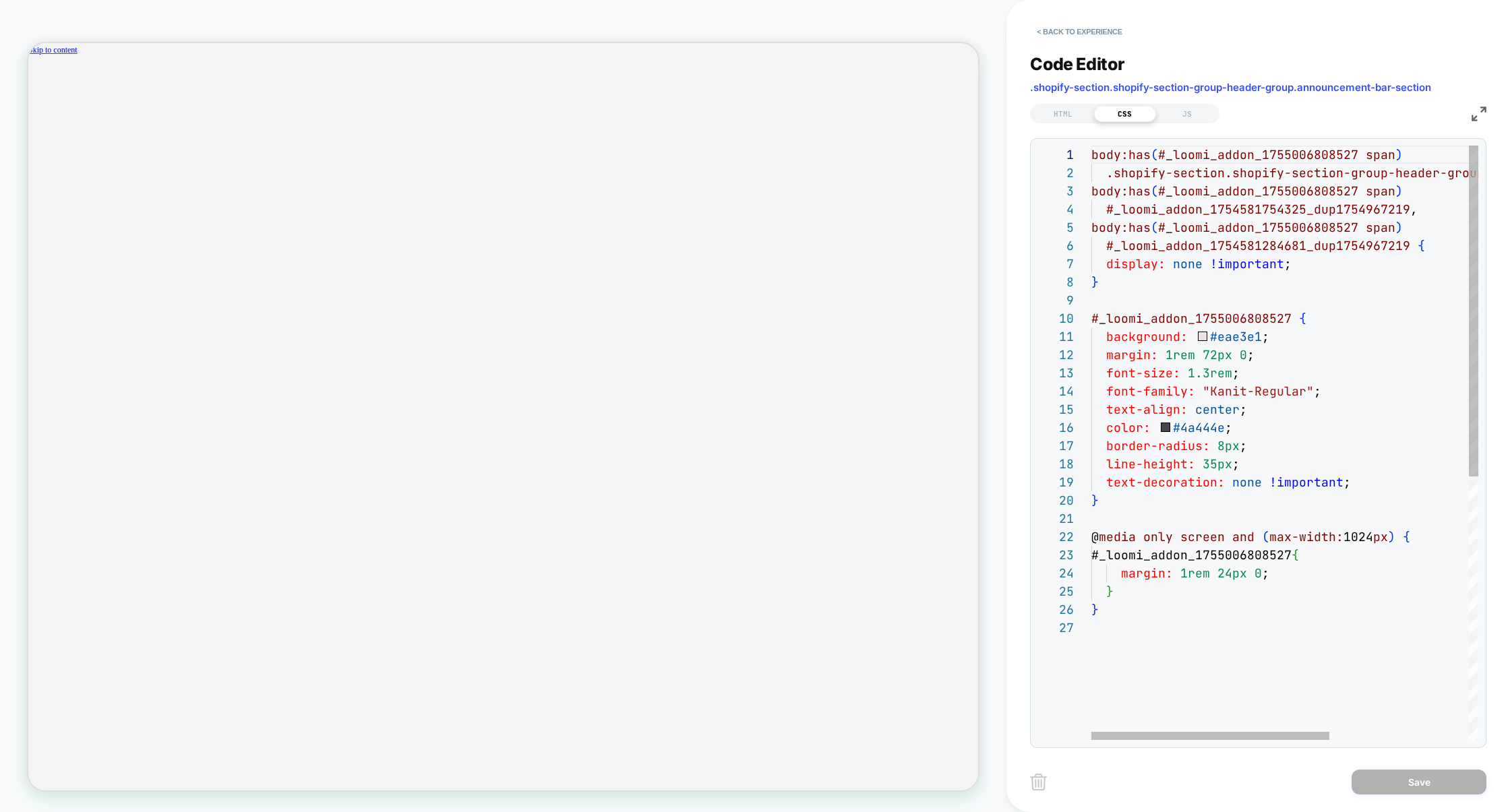
click at [1361, 477] on div "body:has ( # _ loomi_addon_1755006808527 span ) .shopify-section.shopify-sectio…" at bounding box center [1398, 679] width 613 height 1067
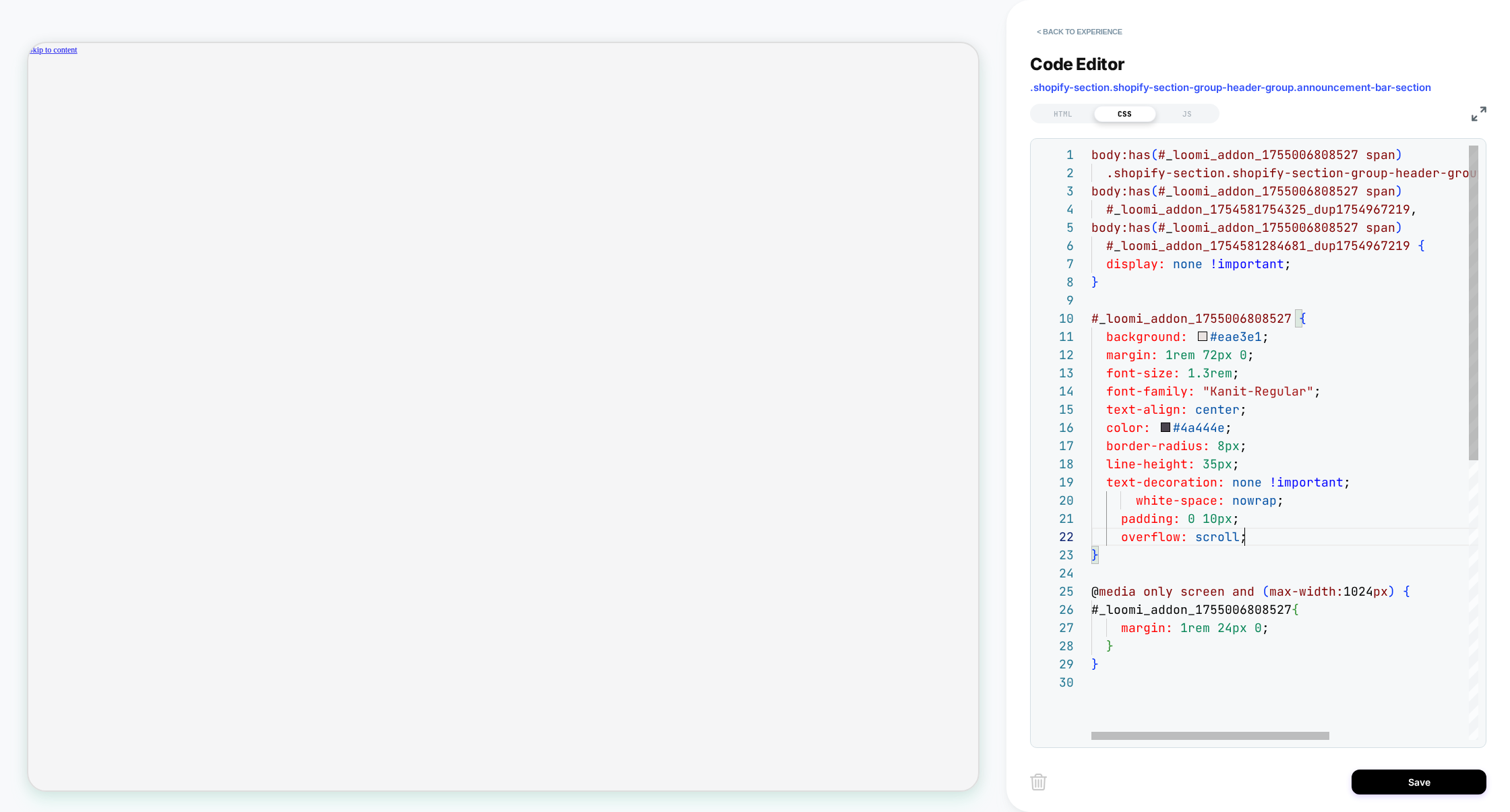
scroll to position [17, 152]
type textarea "**********"
click at [1385, 777] on button "Save" at bounding box center [1419, 782] width 135 height 25
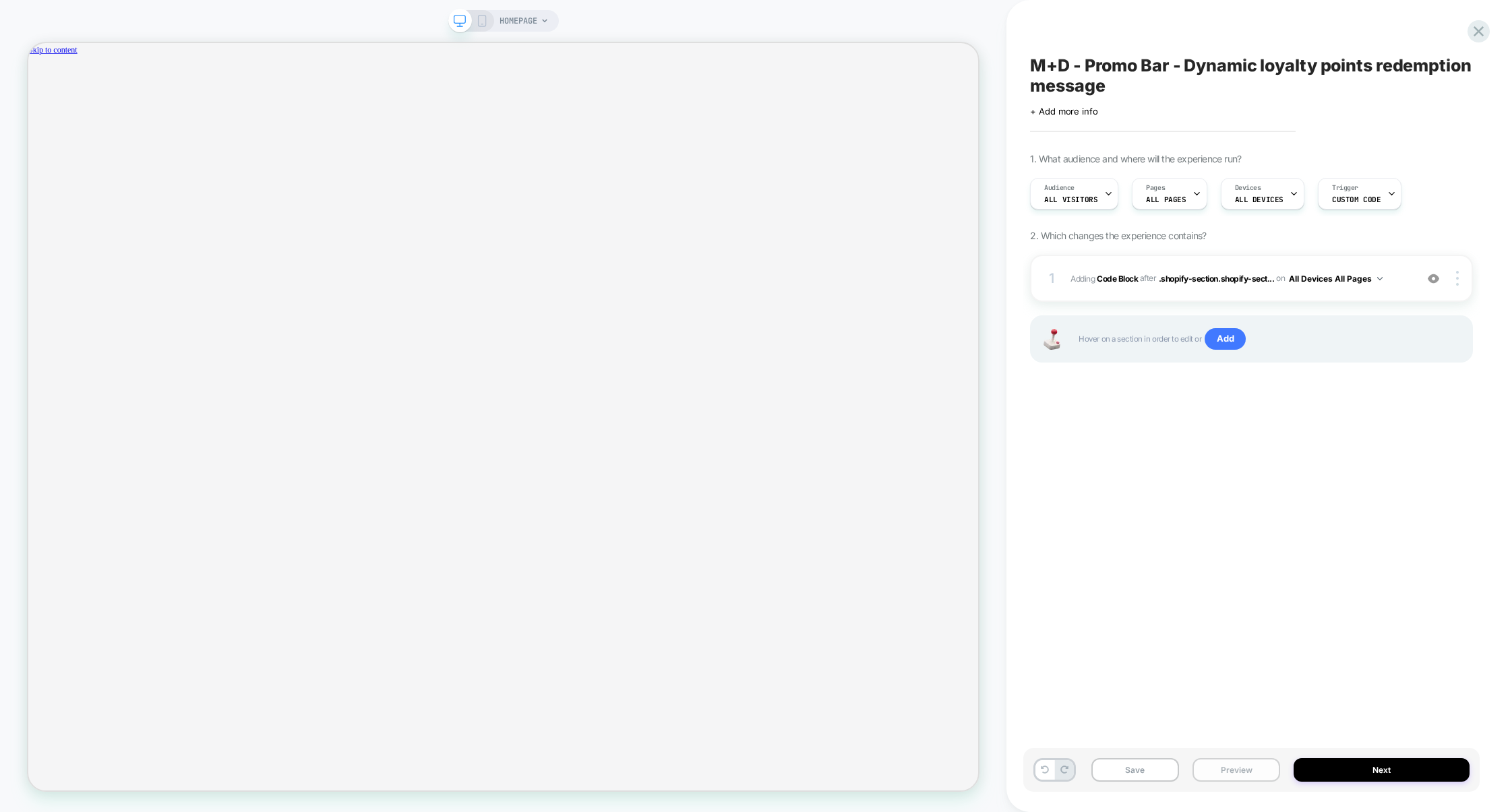
click at [1232, 770] on button "Preview" at bounding box center [1236, 770] width 88 height 23
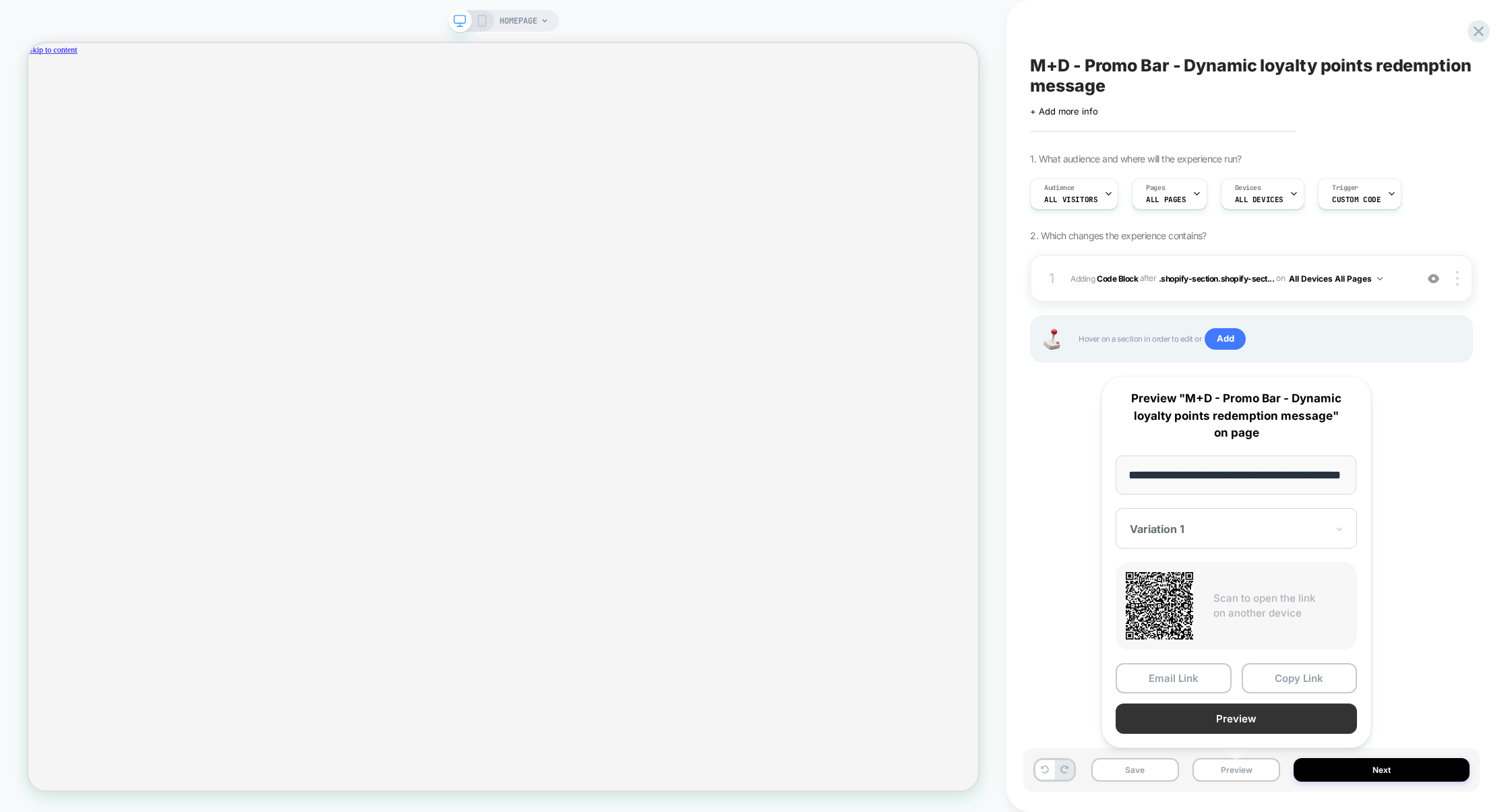
scroll to position [0, 0]
click at [1239, 717] on button "Preview" at bounding box center [1237, 719] width 242 height 30
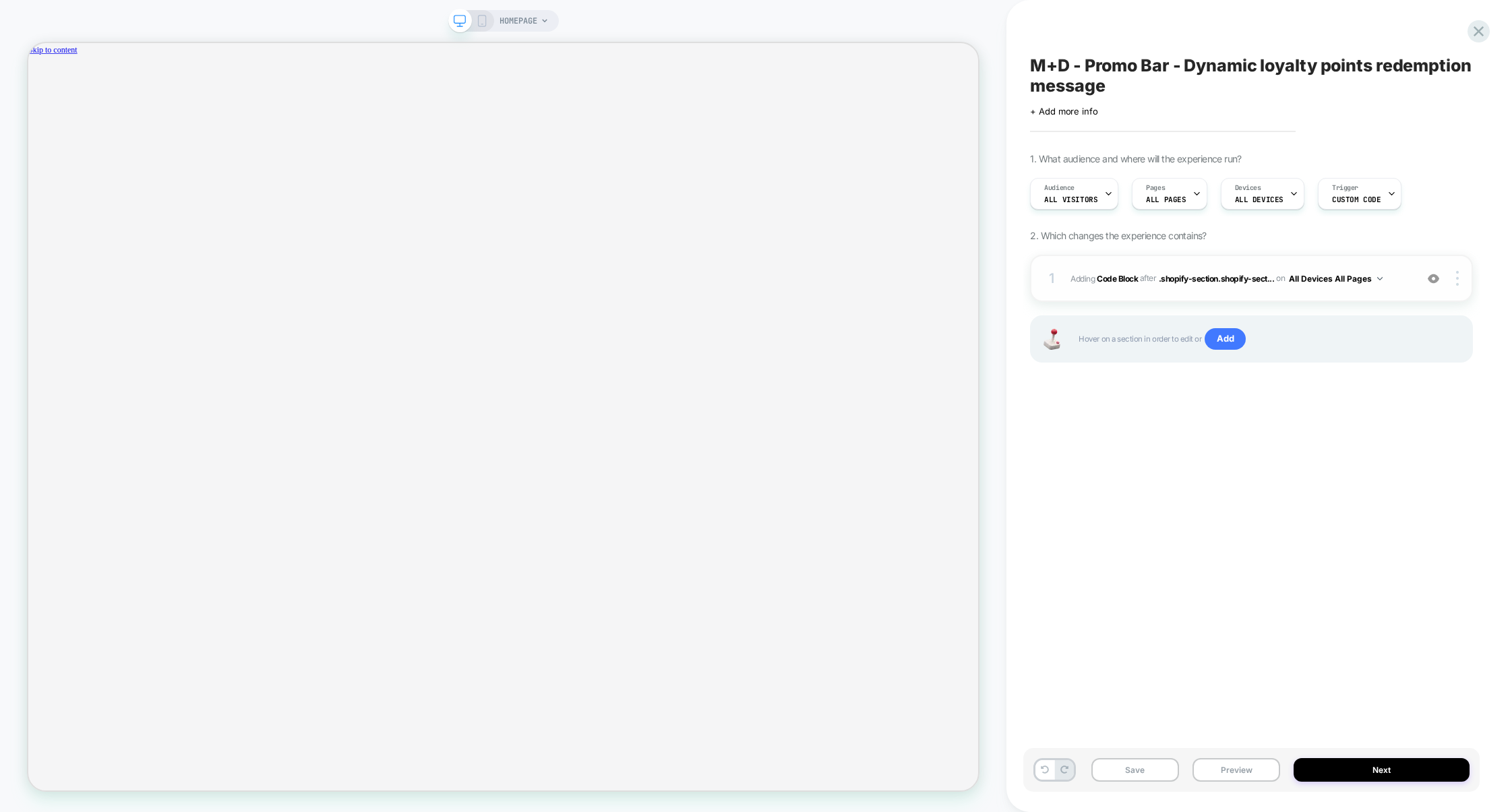
click at [1152, 301] on div "1 Adding Code Block AFTER .shopify-section.shopify-sect... .shopify-section.sho…" at bounding box center [1252, 278] width 443 height 47
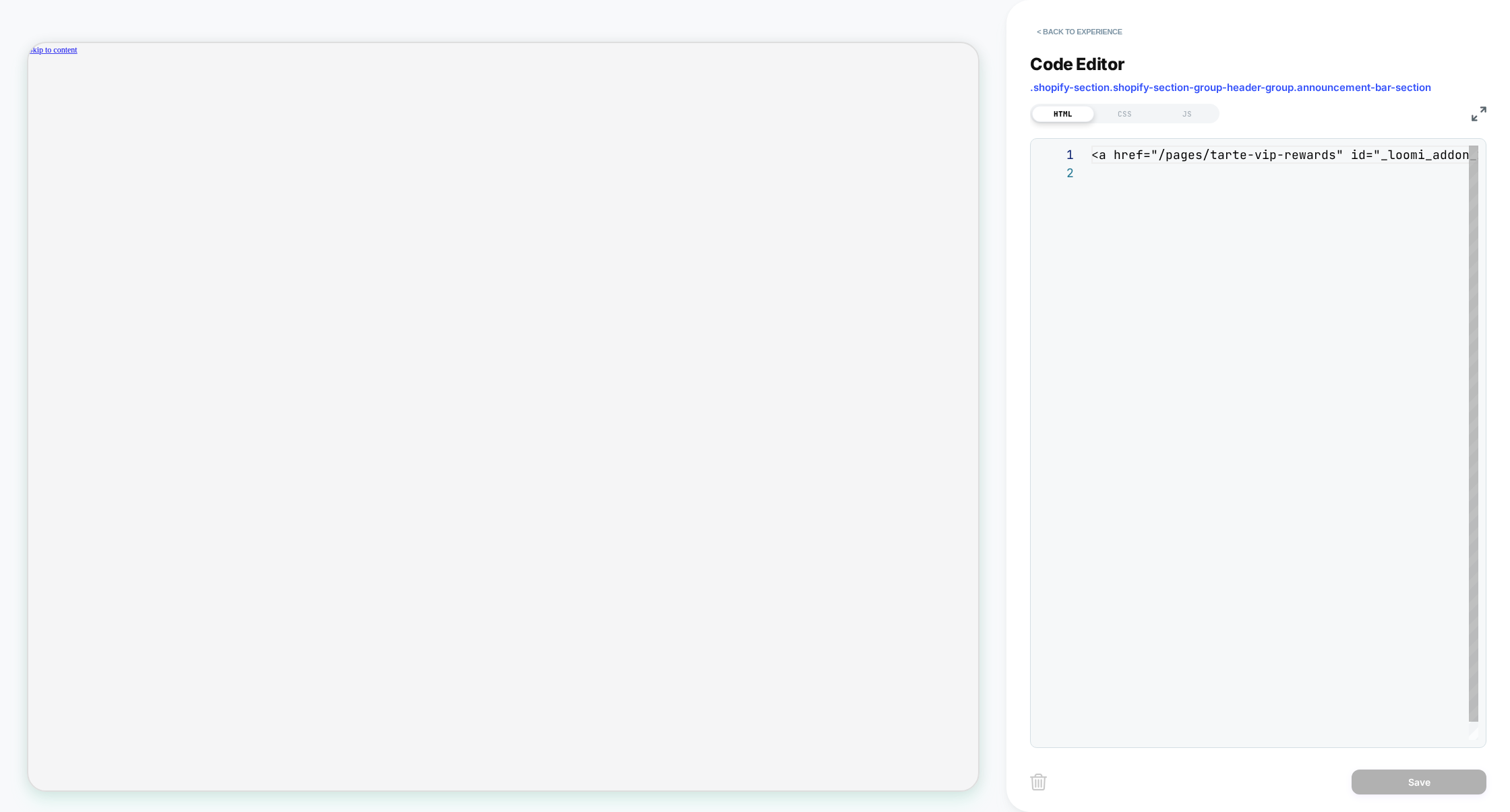
scroll to position [17, 0]
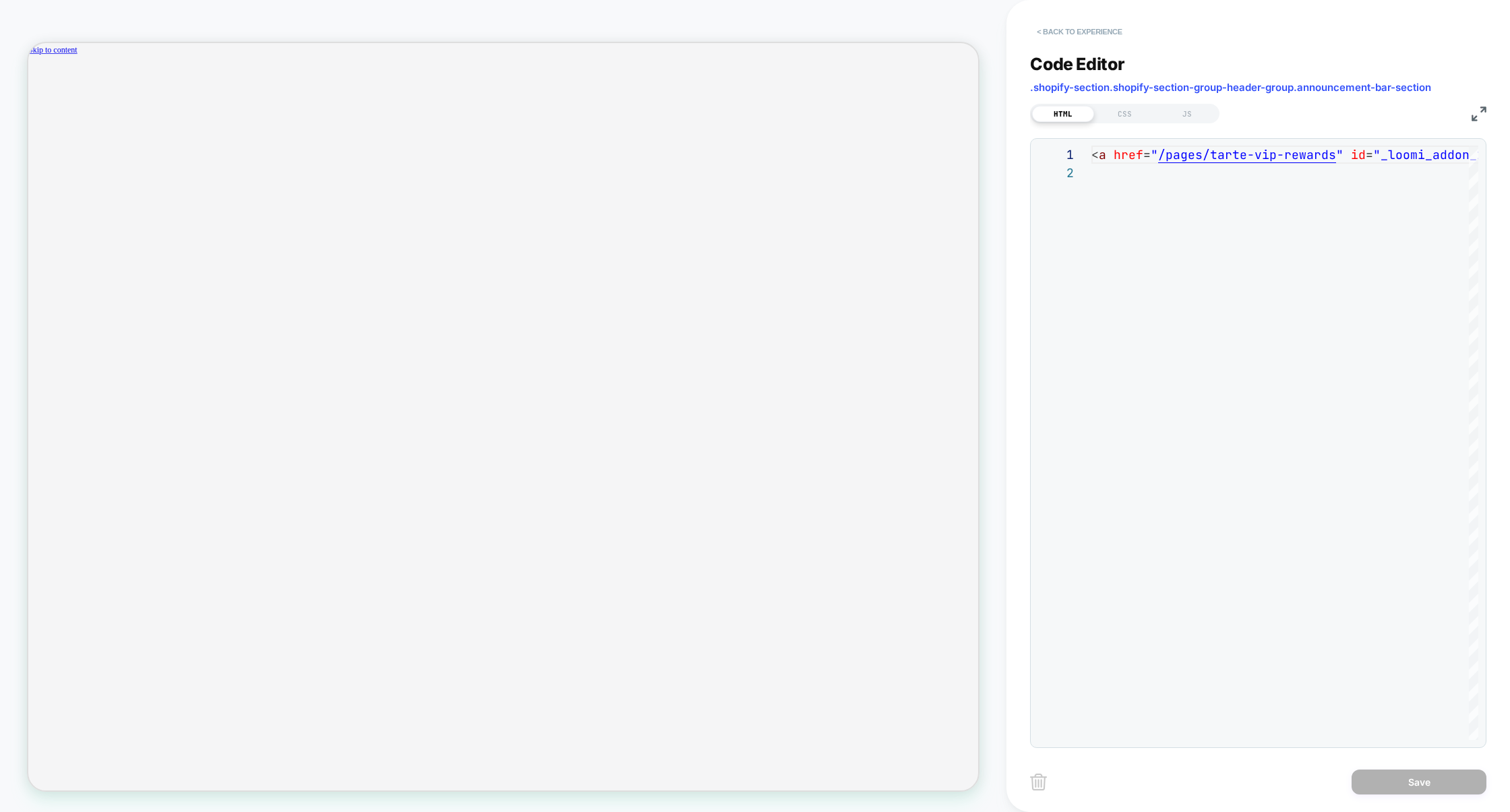
click at [1093, 37] on button "< Back to experience" at bounding box center [1079, 32] width 98 height 22
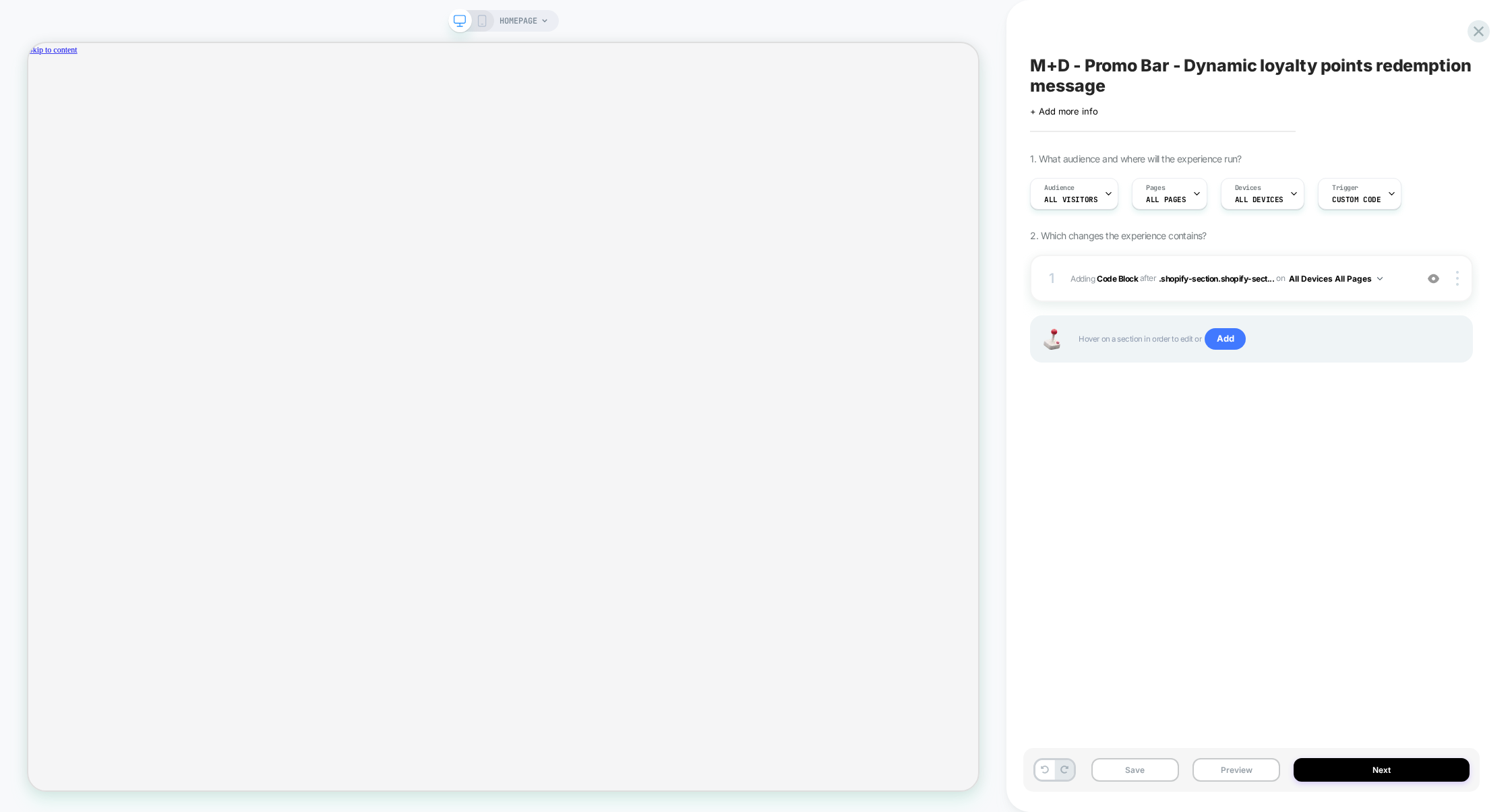
scroll to position [0, 1041]
click at [1128, 772] on button "Save" at bounding box center [1135, 770] width 88 height 23
click at [1205, 770] on button "Preview" at bounding box center [1236, 770] width 88 height 23
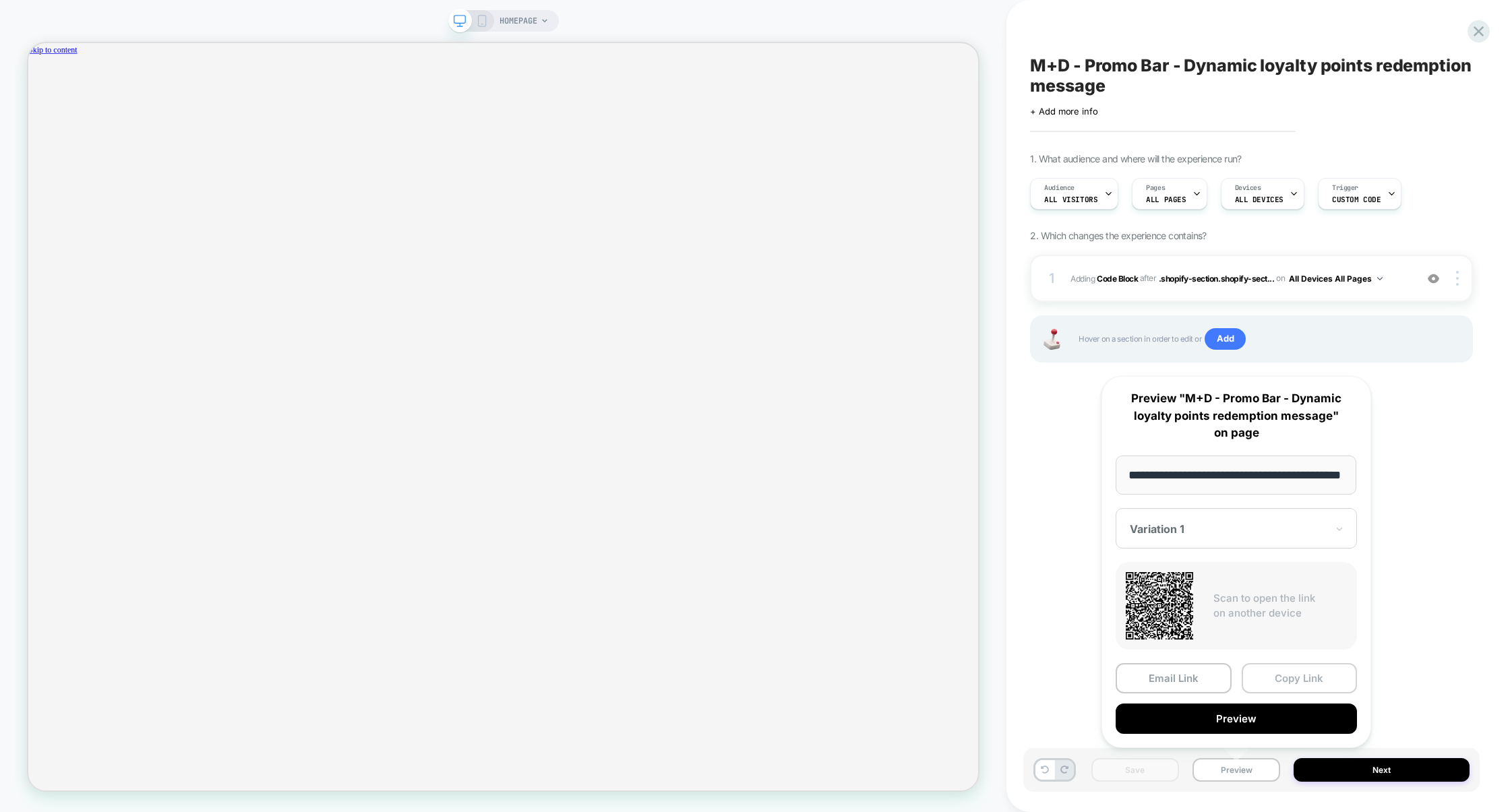
scroll to position [0, 0]
click at [1287, 685] on button "Copy Link" at bounding box center [1299, 678] width 116 height 30
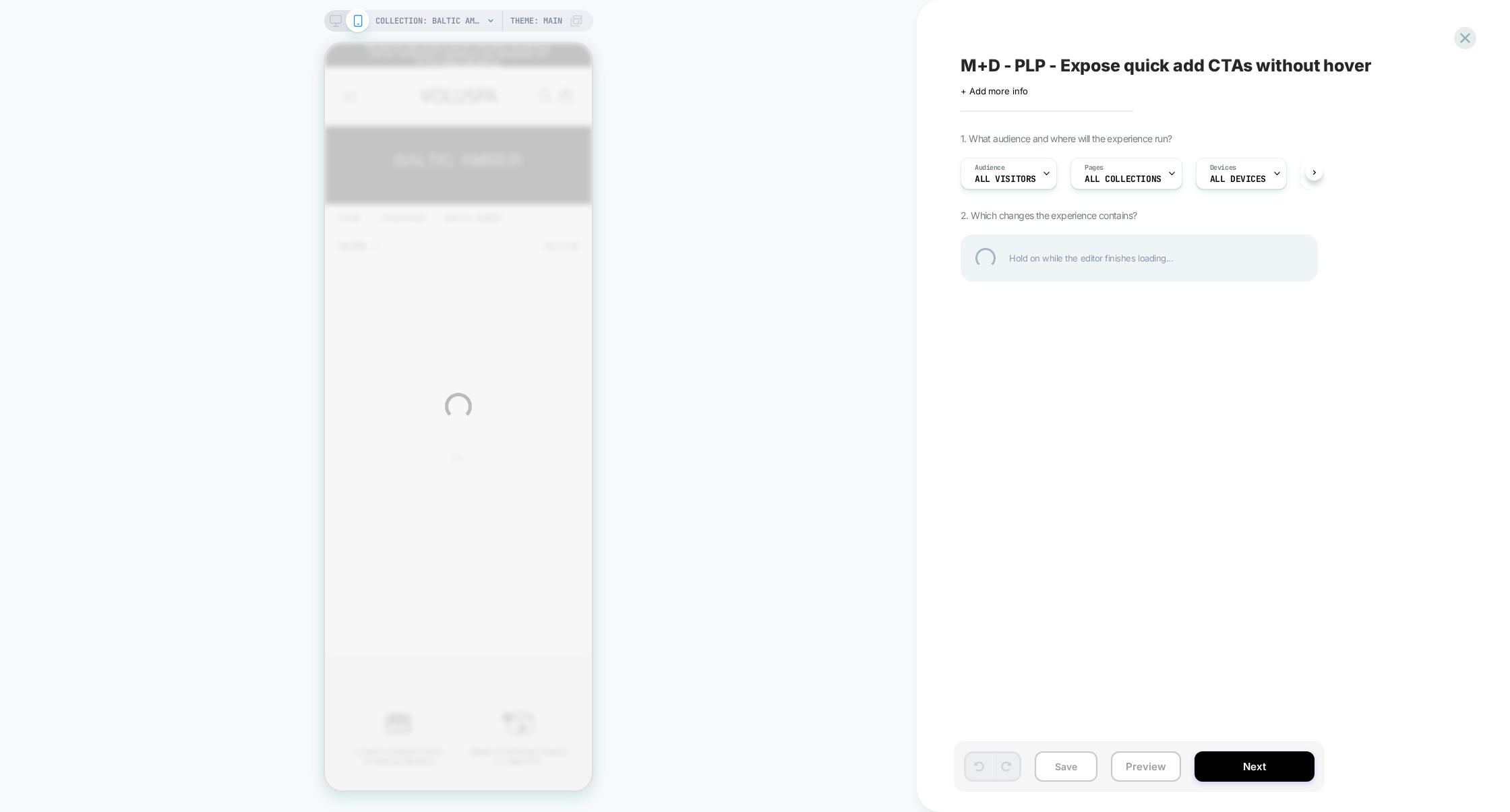
select select "******"
